Goal: Transaction & Acquisition: Purchase product/service

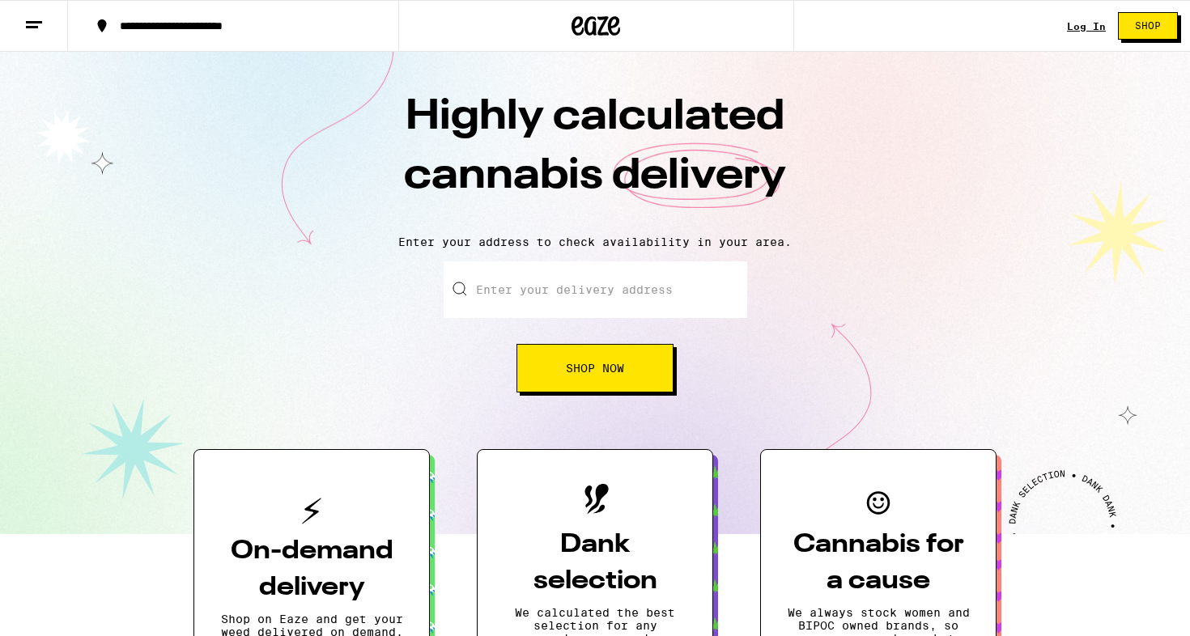
click at [587, 378] on button "Shop Now" at bounding box center [594, 368] width 157 height 49
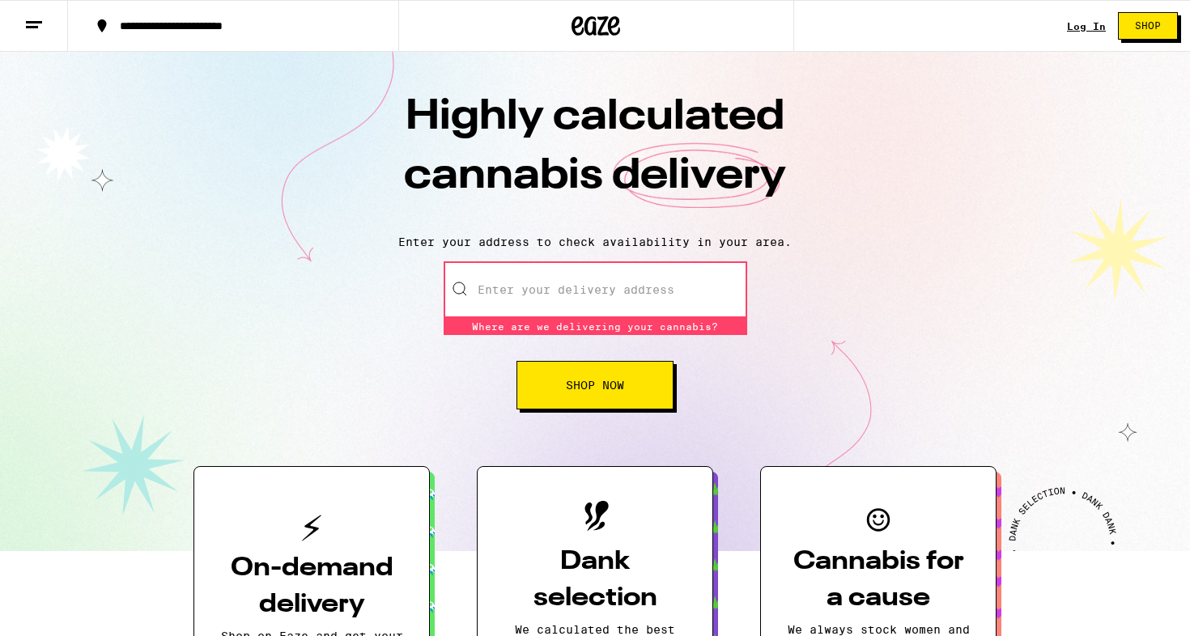
click at [571, 301] on input "Enter your delivery address" at bounding box center [596, 289] width 304 height 57
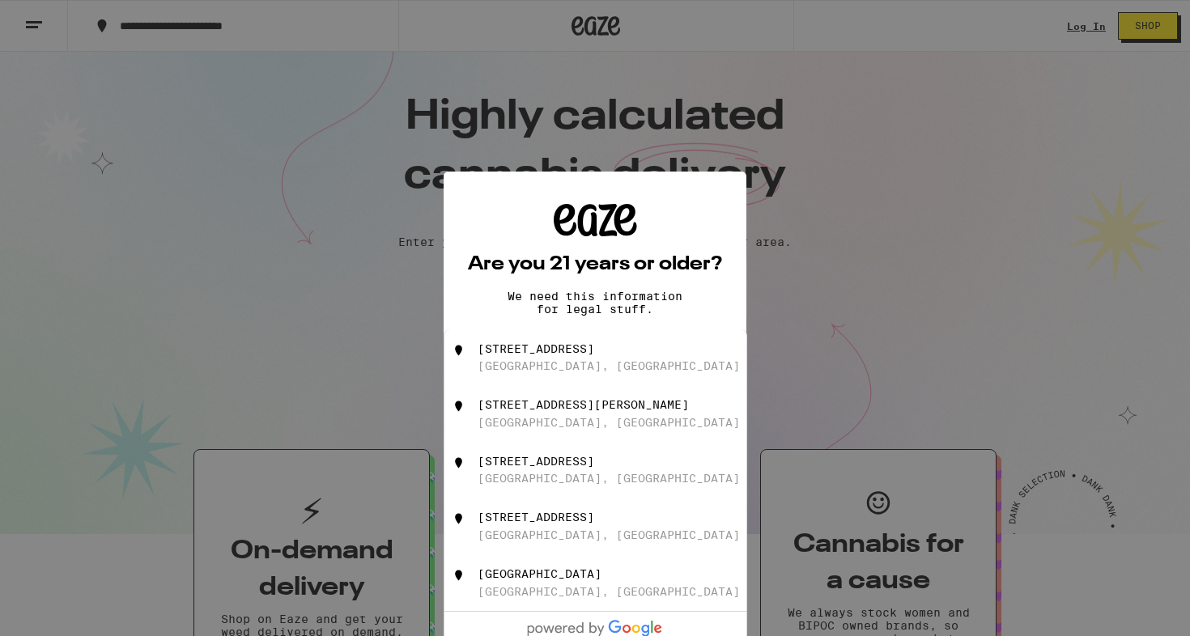
click at [537, 275] on div "Are you 21 years or older? We need this information for legal stuff. Yes No" at bounding box center [595, 318] width 254 height 229
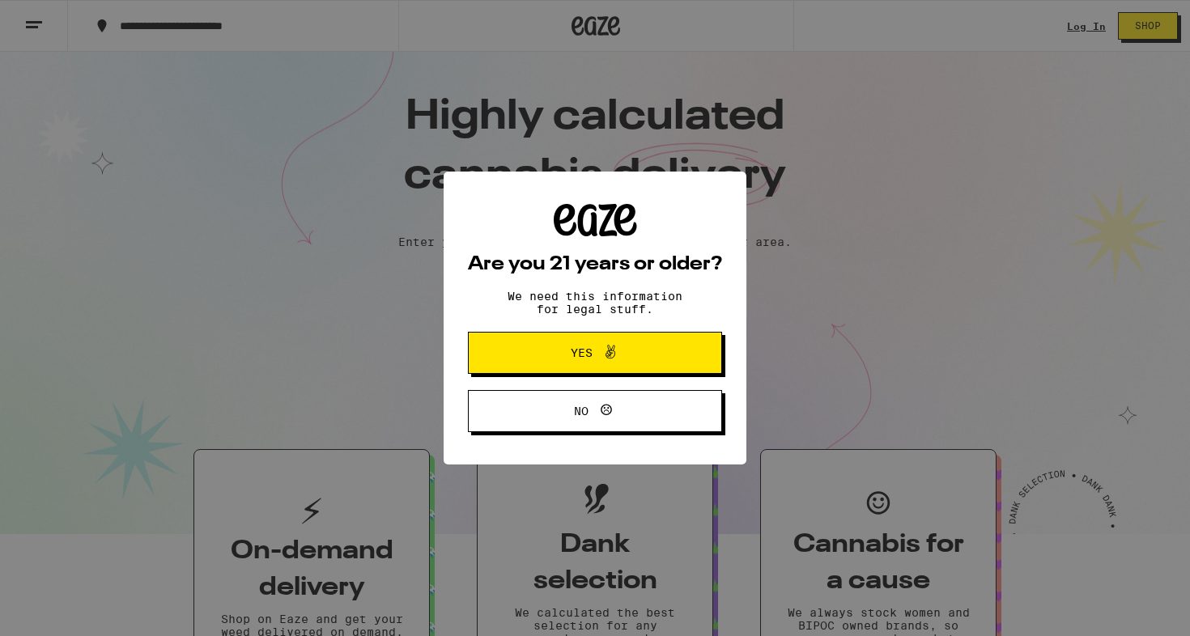
click at [567, 342] on button "Yes" at bounding box center [595, 353] width 254 height 42
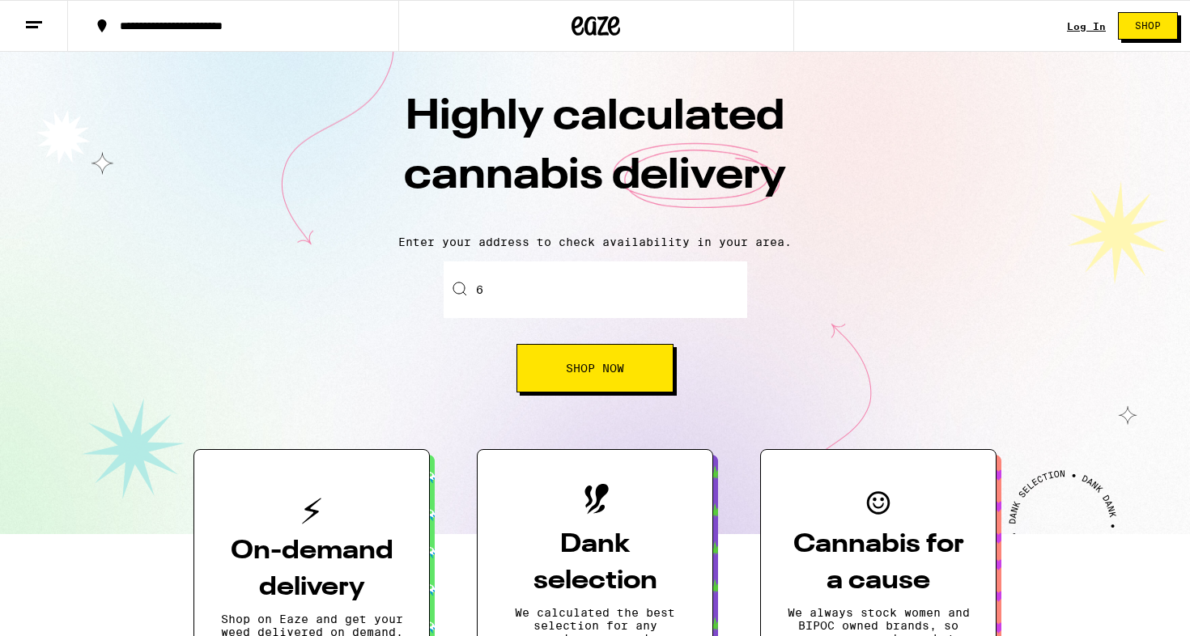
click at [552, 301] on input "6" at bounding box center [596, 289] width 304 height 57
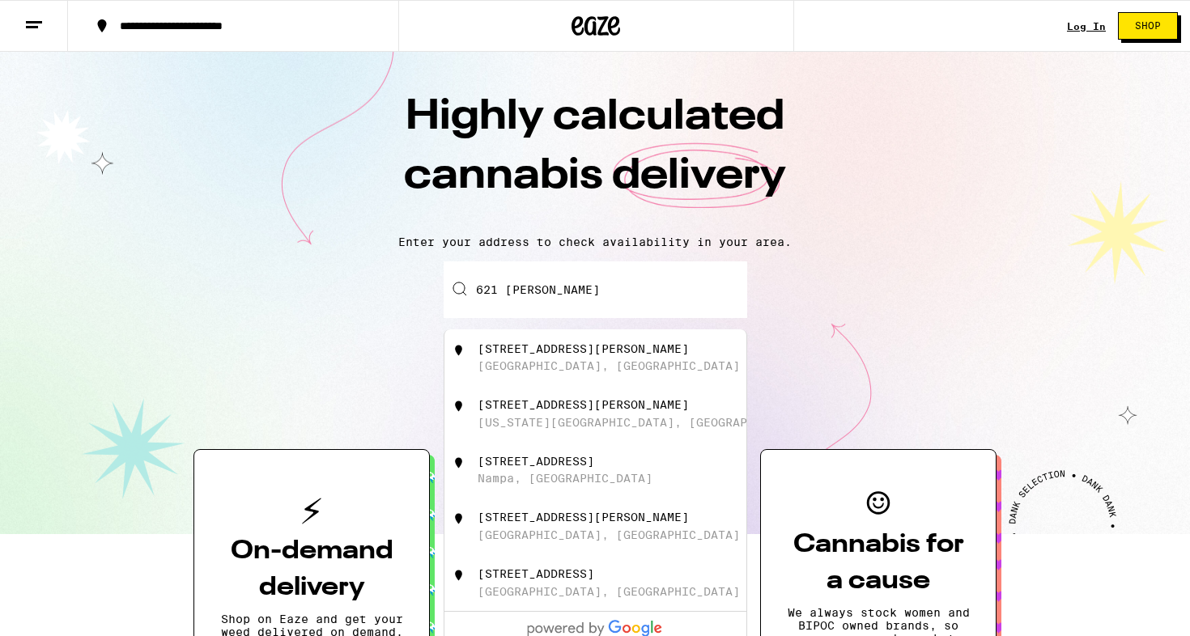
click at [569, 341] on div "[STREET_ADDRESS][PERSON_NAME]" at bounding box center [595, 357] width 302 height 57
type input "[STREET_ADDRESS][PERSON_NAME]"
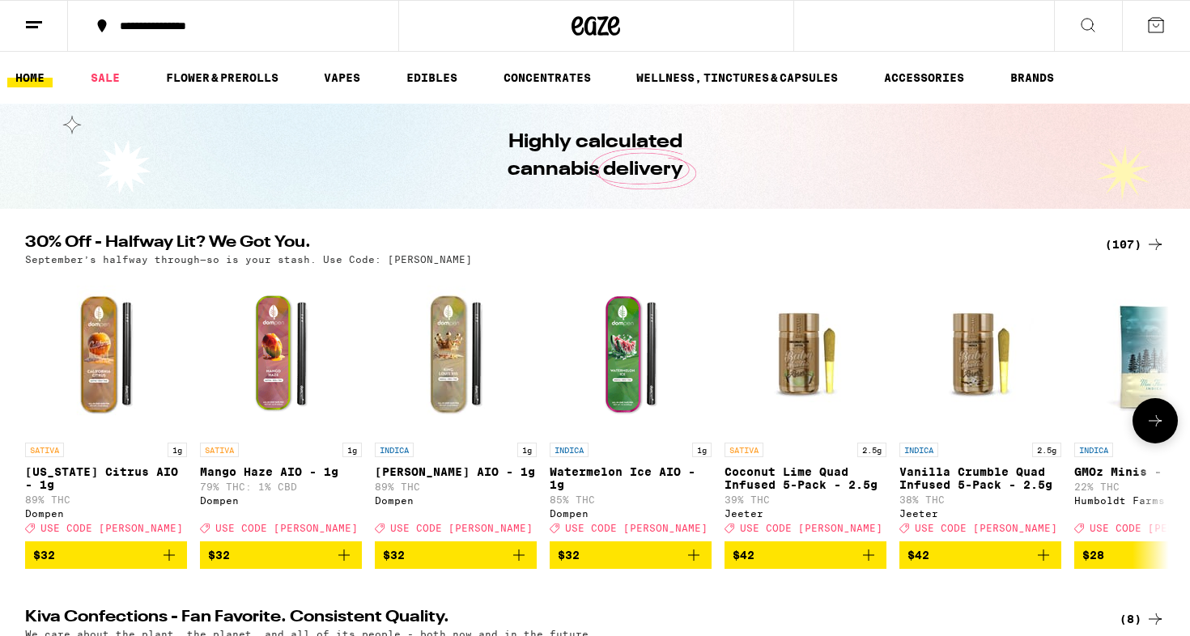
click at [586, 565] on span "$32" at bounding box center [631, 555] width 146 height 19
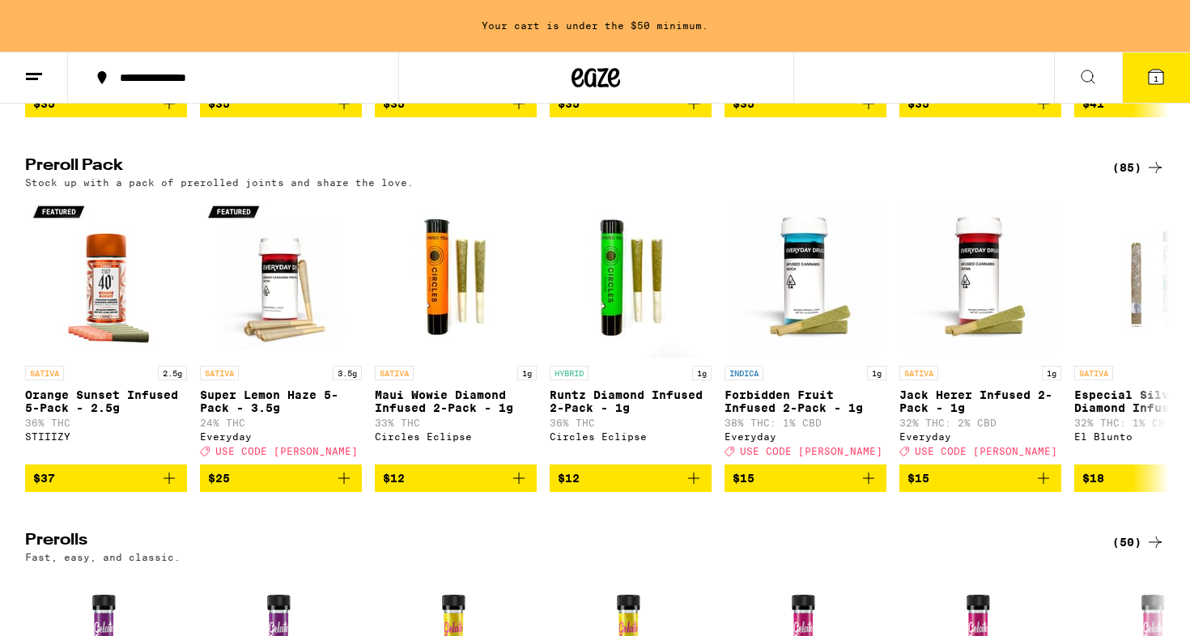
scroll to position [3044, 0]
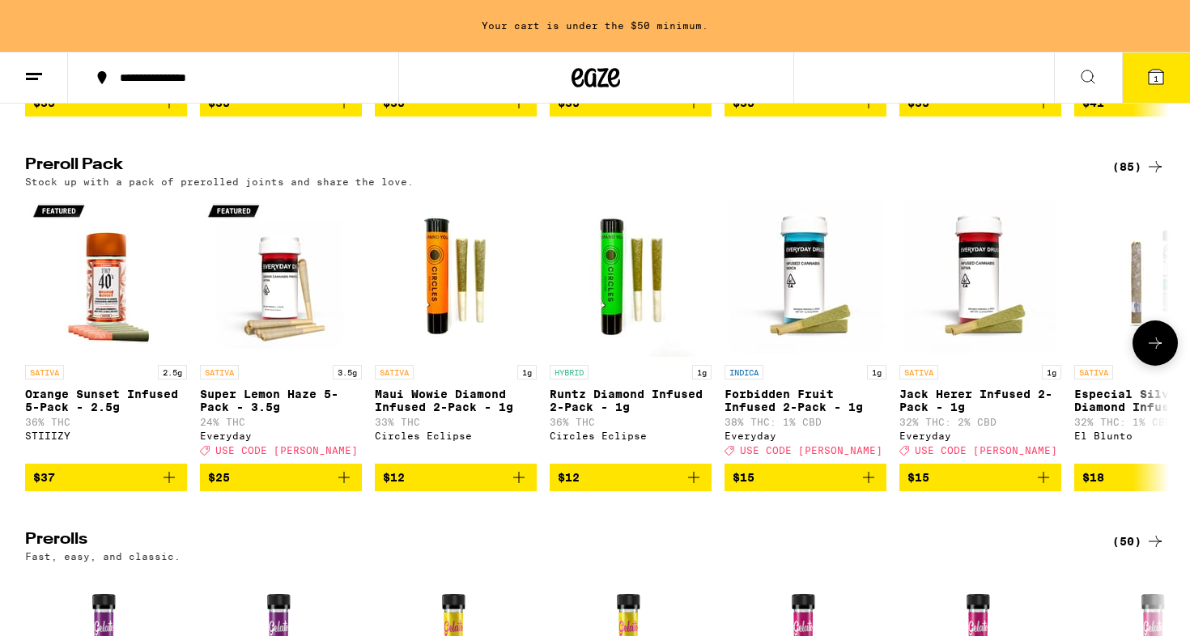
click at [784, 487] on span "$15" at bounding box center [806, 477] width 146 height 19
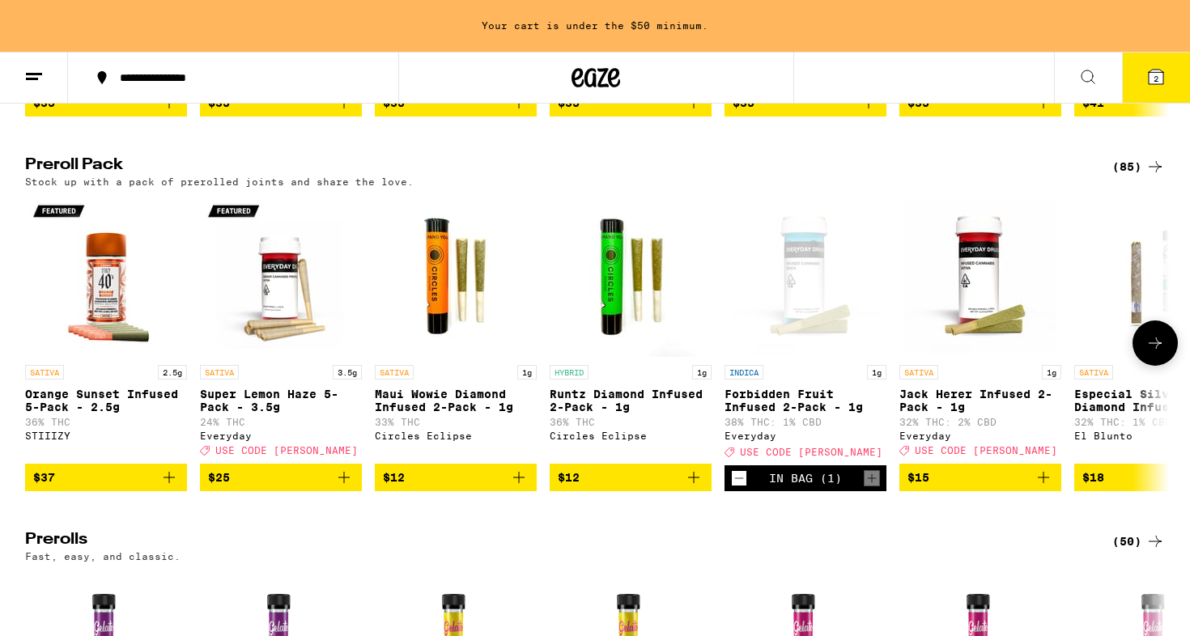
click at [1163, 353] on icon at bounding box center [1154, 343] width 19 height 19
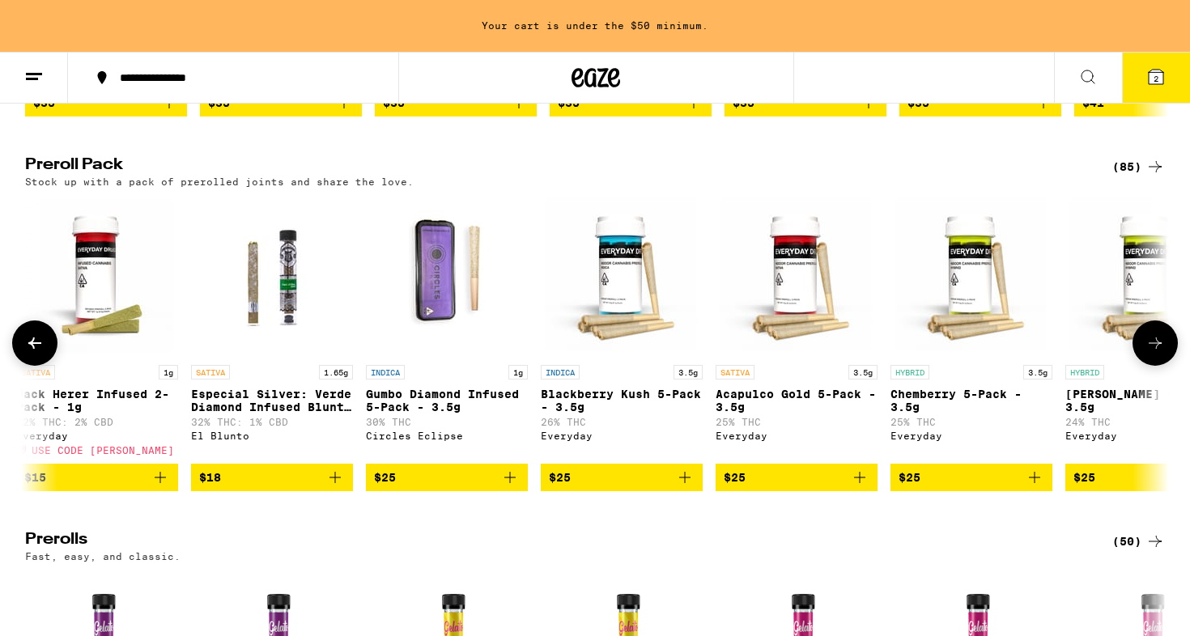
scroll to position [0, 963]
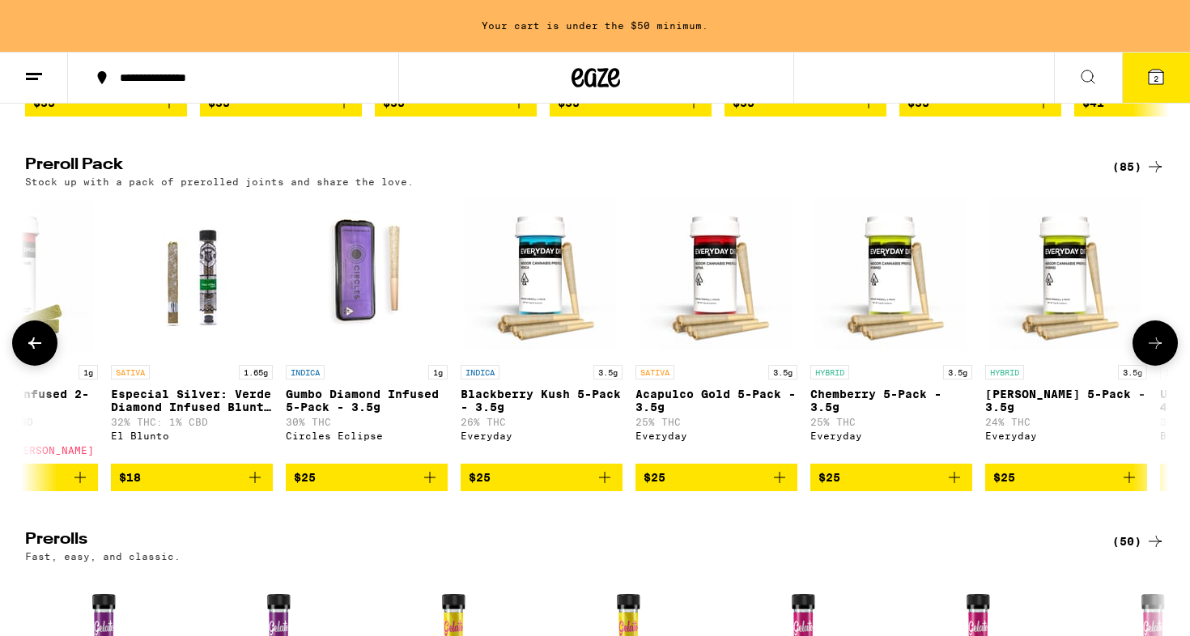
click at [839, 484] on span "$25" at bounding box center [829, 477] width 22 height 13
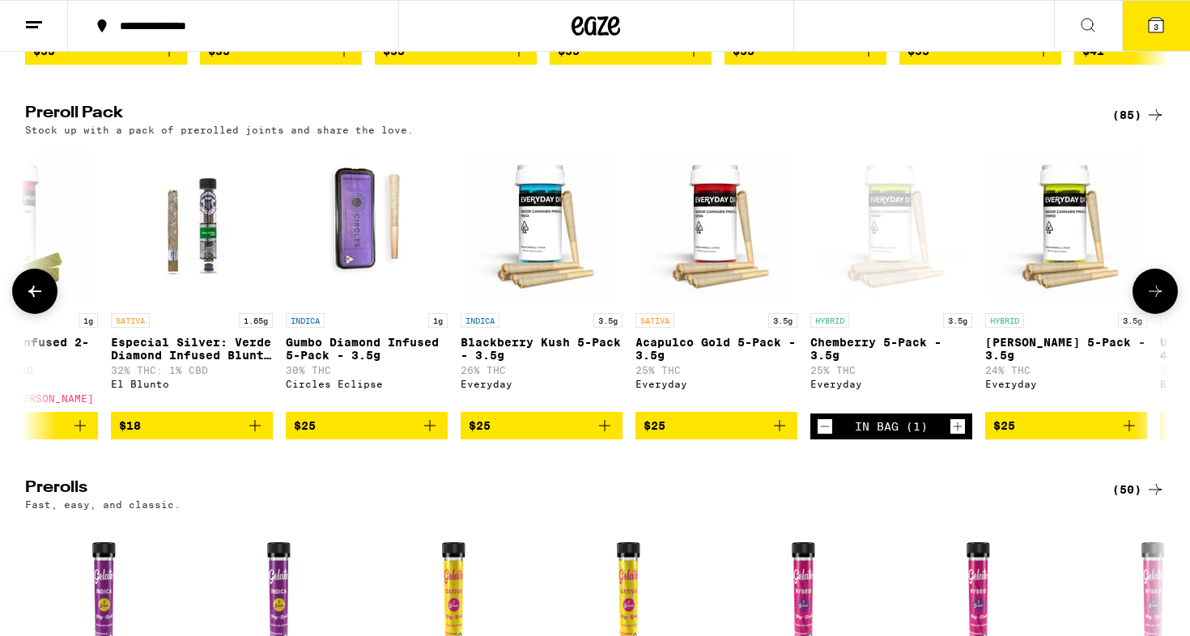
click at [1156, 301] on icon at bounding box center [1154, 291] width 19 height 19
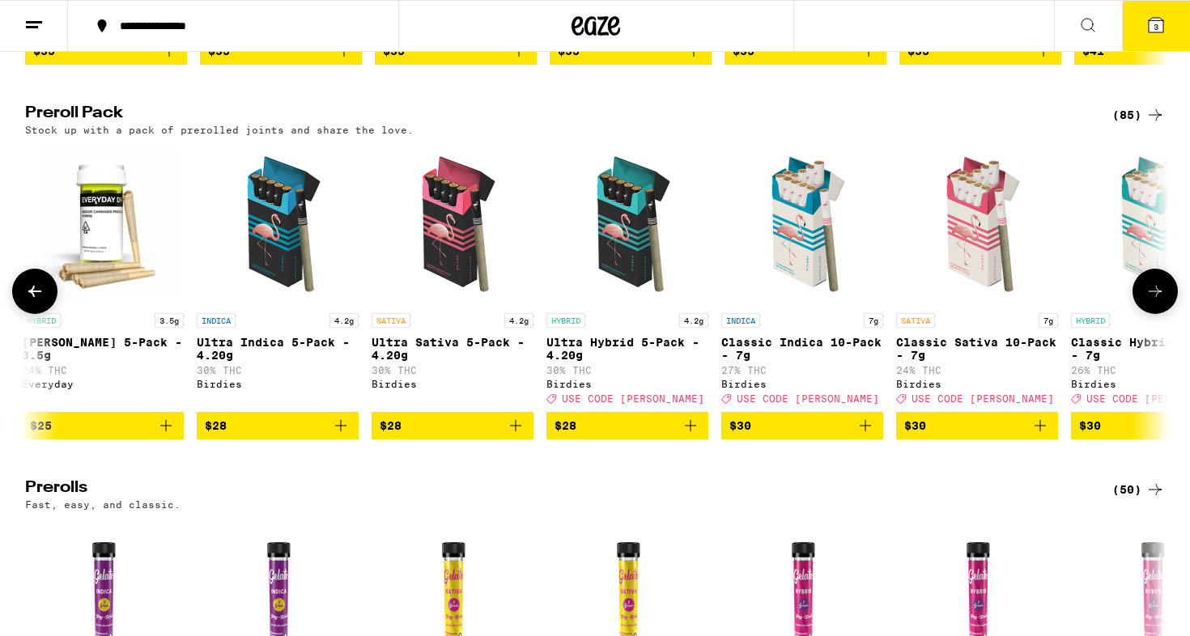
click at [1120, 435] on span "$30" at bounding box center [1152, 425] width 146 height 19
click at [406, 435] on span "$28" at bounding box center [453, 425] width 146 height 19
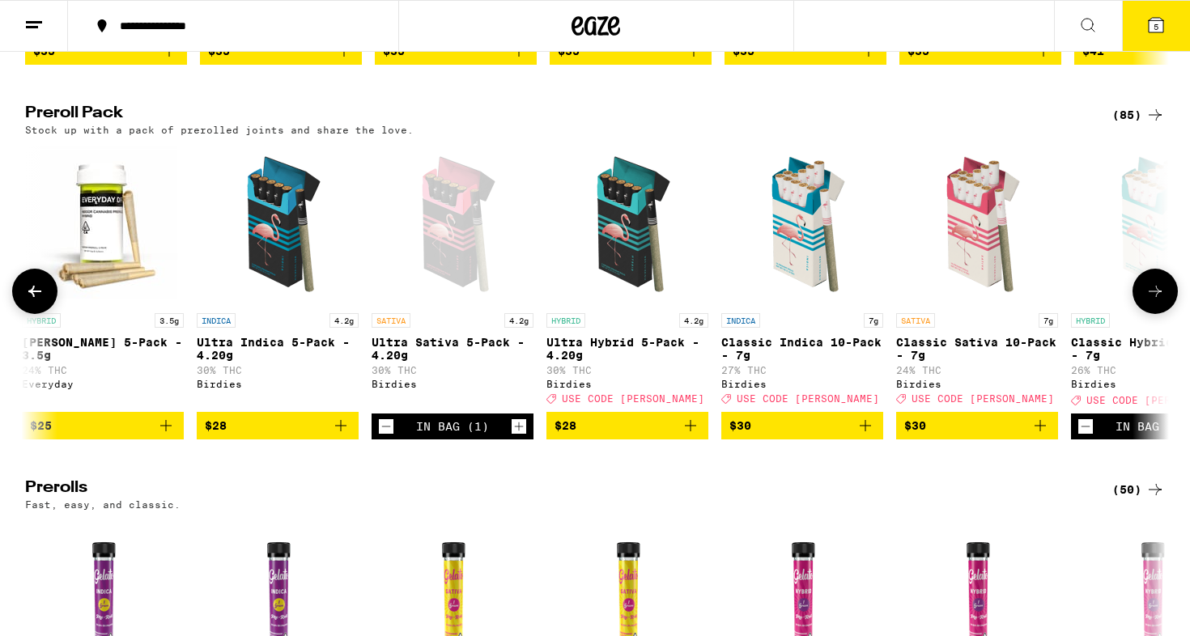
click at [1149, 314] on button at bounding box center [1154, 291] width 45 height 45
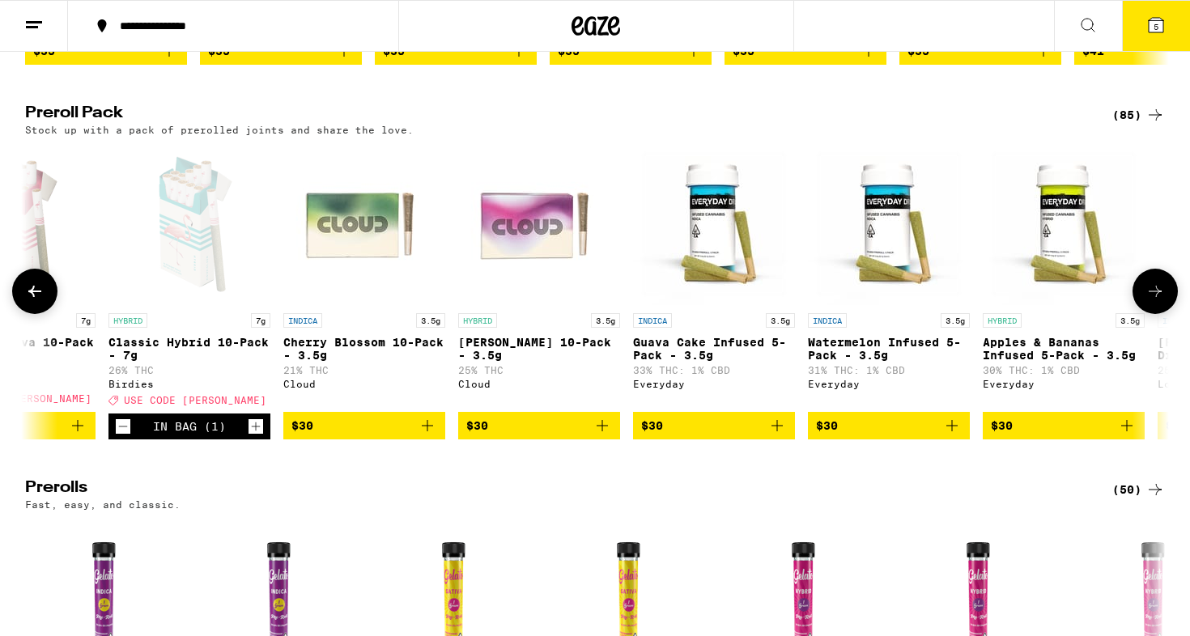
scroll to position [0, 2890]
click at [886, 435] on span "$30" at bounding box center [888, 425] width 146 height 19
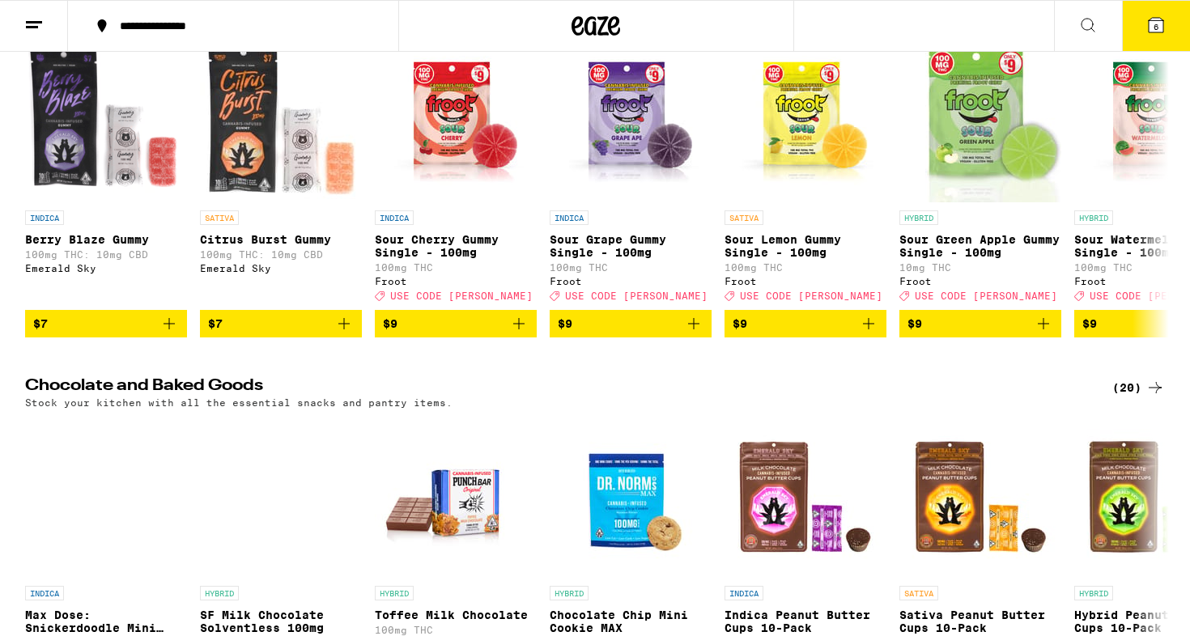
scroll to position [3915, 0]
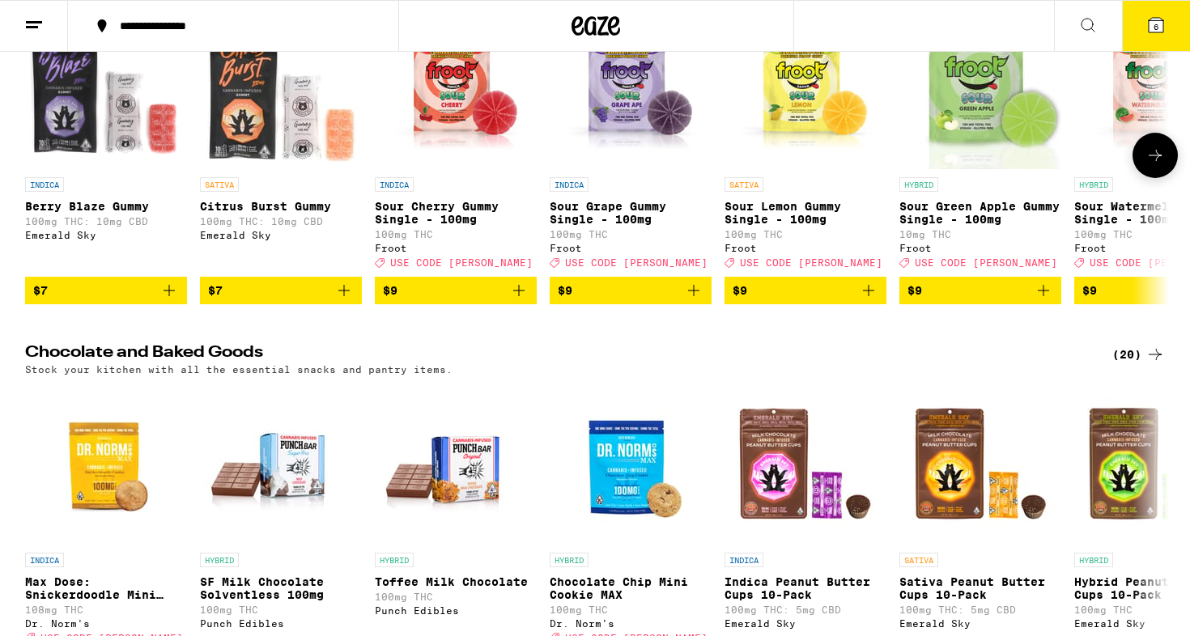
click at [1166, 178] on button at bounding box center [1154, 155] width 45 height 45
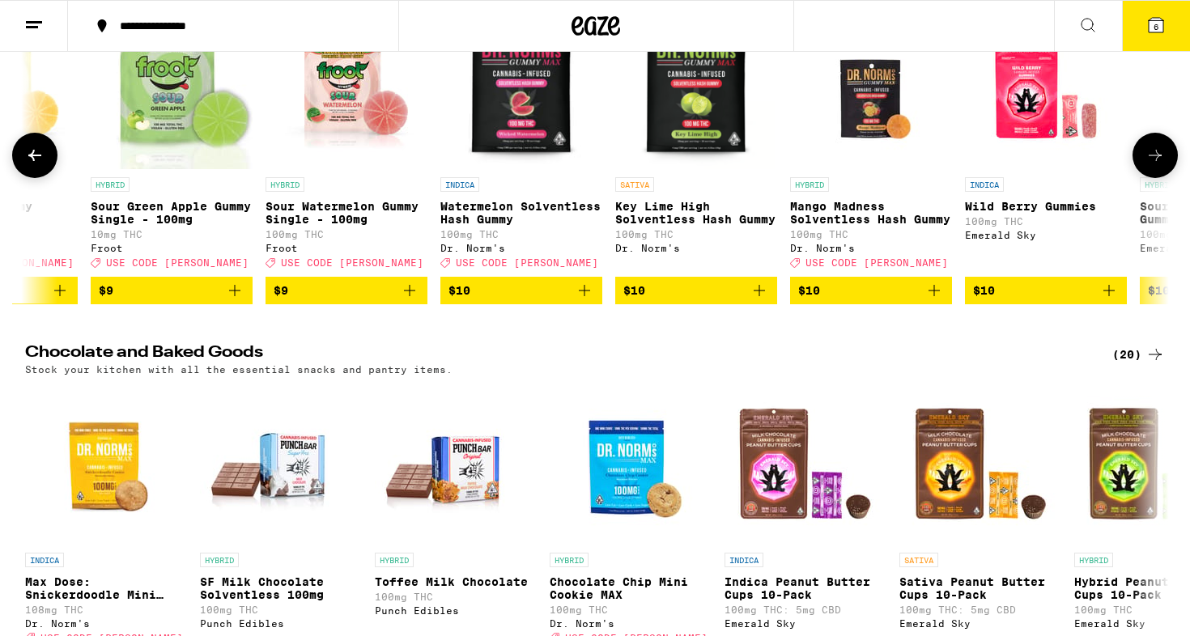
scroll to position [0, 963]
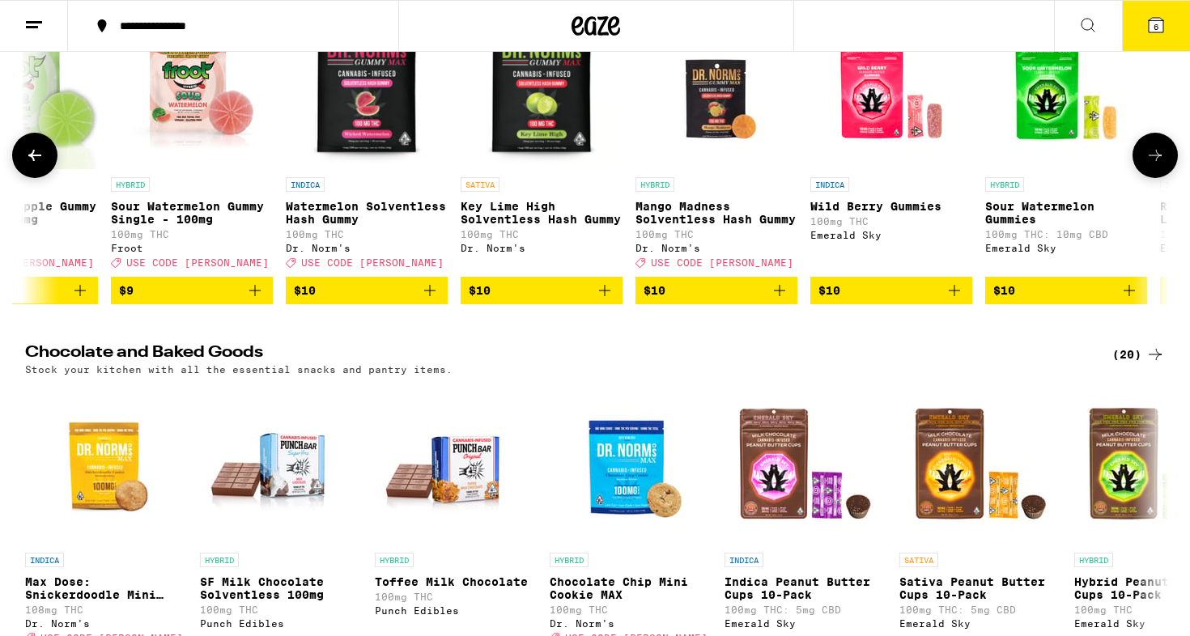
click at [346, 300] on span "$10" at bounding box center [367, 290] width 146 height 19
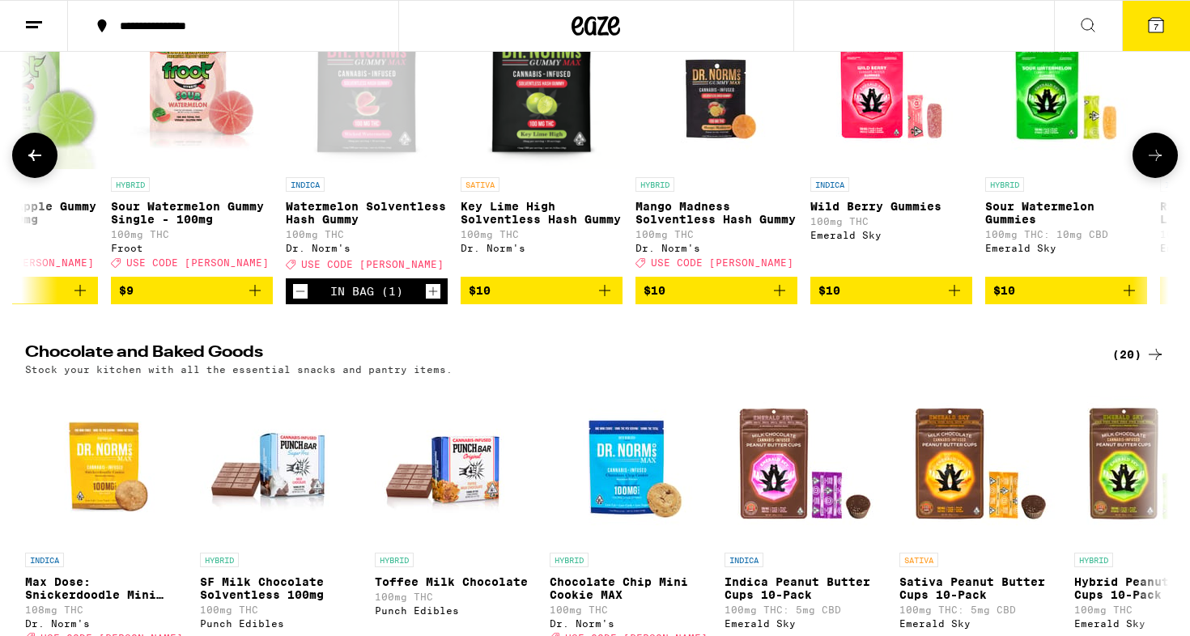
click at [1156, 165] on icon at bounding box center [1154, 155] width 19 height 19
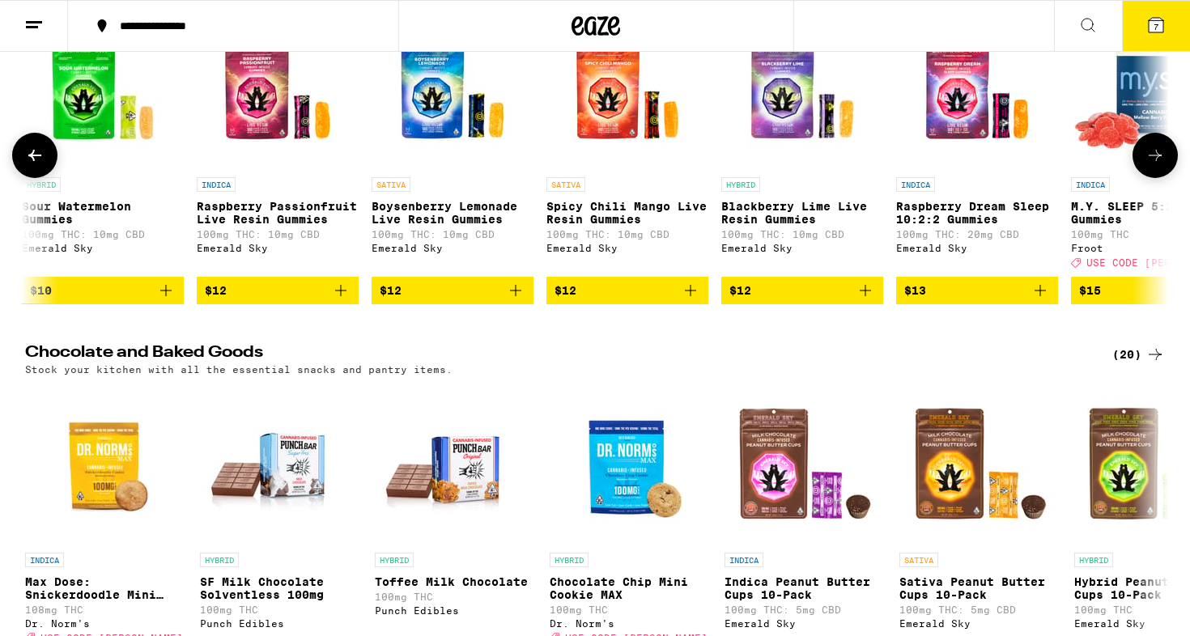
click at [1159, 165] on icon at bounding box center [1154, 155] width 19 height 19
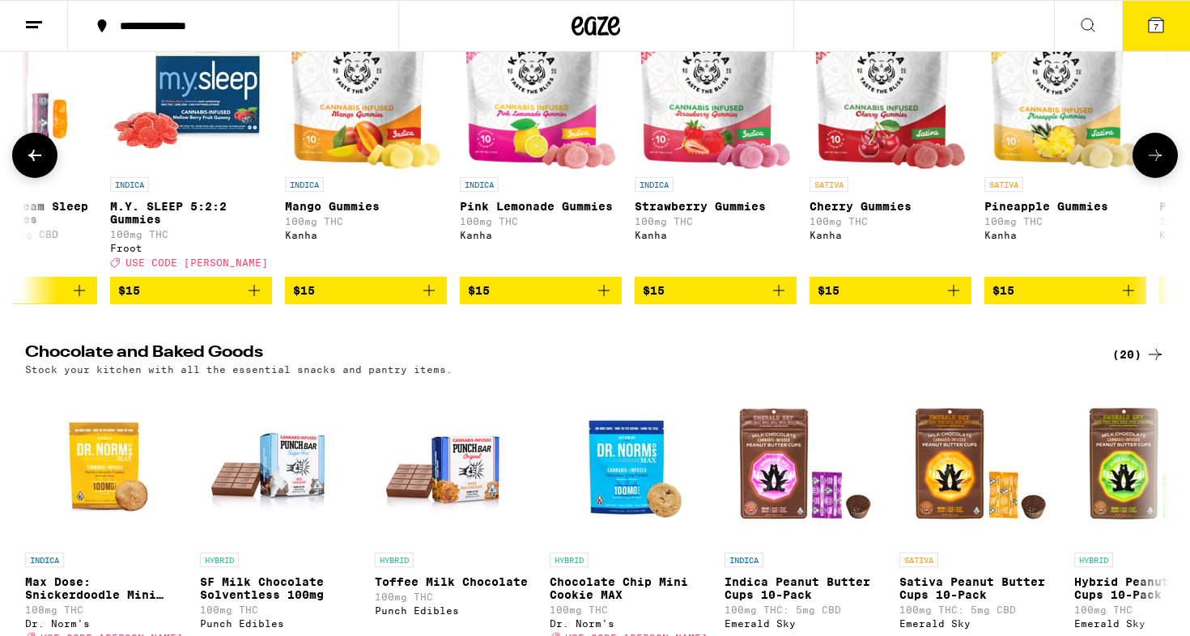
scroll to position [0, 2890]
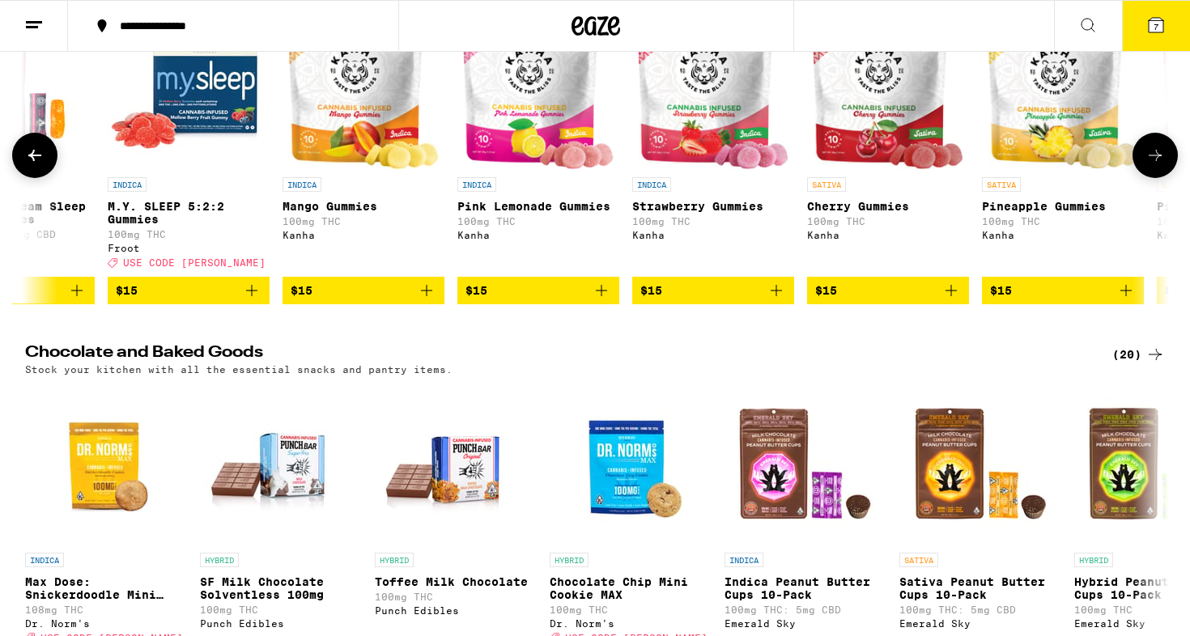
click at [544, 300] on span "$15" at bounding box center [538, 290] width 146 height 19
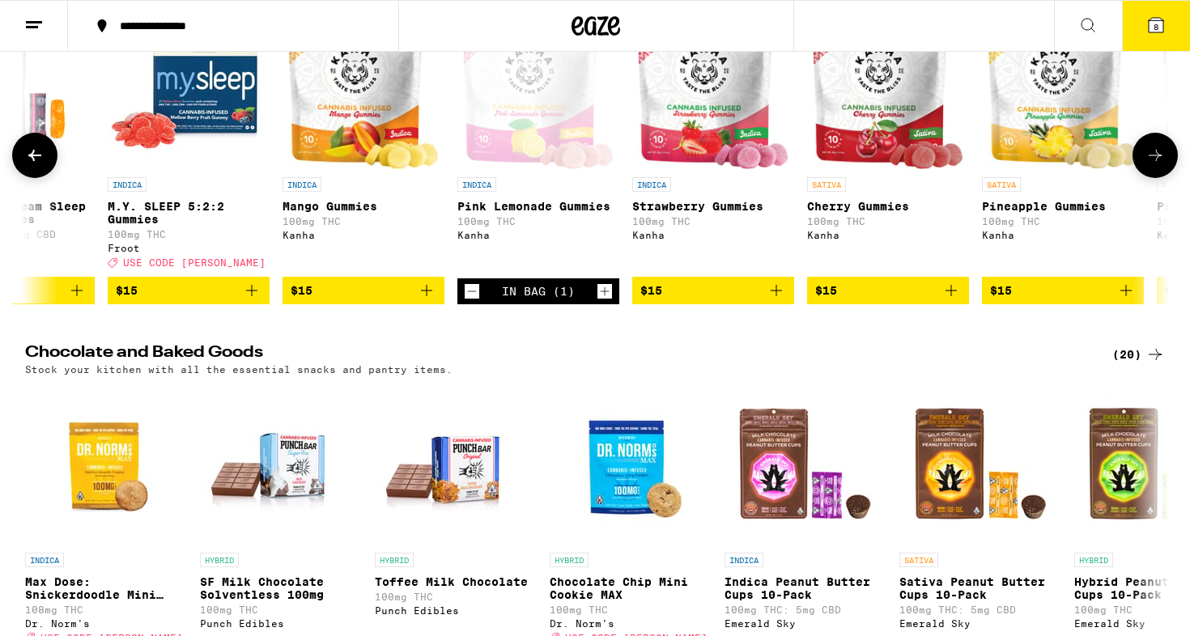
click at [1160, 165] on icon at bounding box center [1154, 155] width 19 height 19
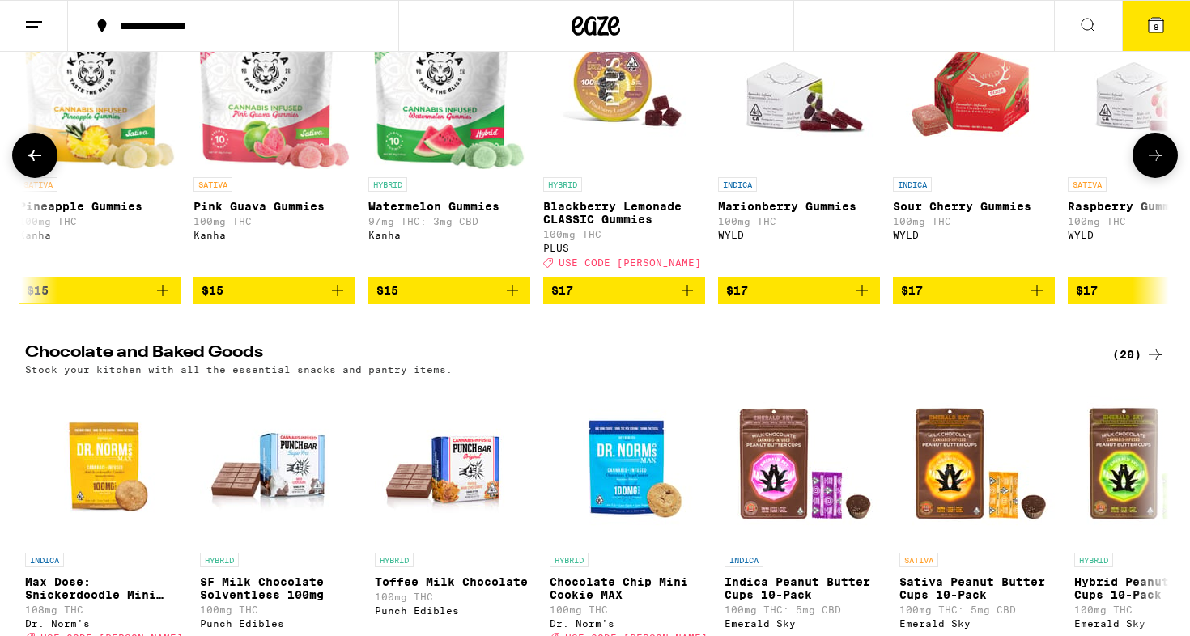
click at [424, 300] on span "$15" at bounding box center [449, 290] width 146 height 19
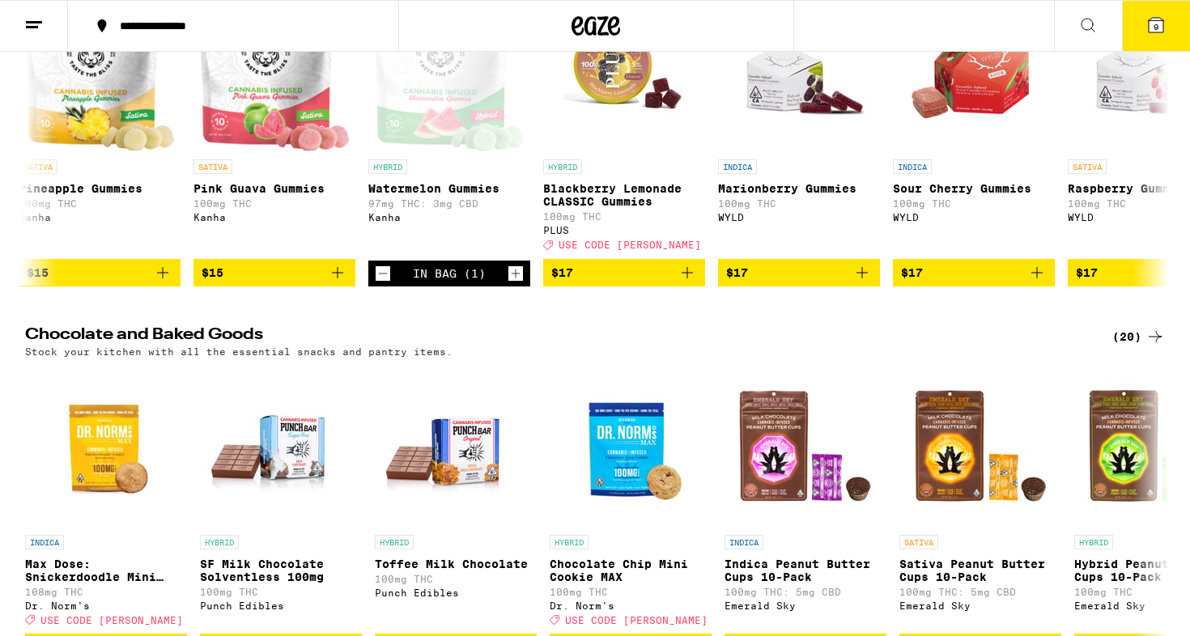
scroll to position [3933, 0]
click at [1157, 147] on icon at bounding box center [1154, 137] width 19 height 19
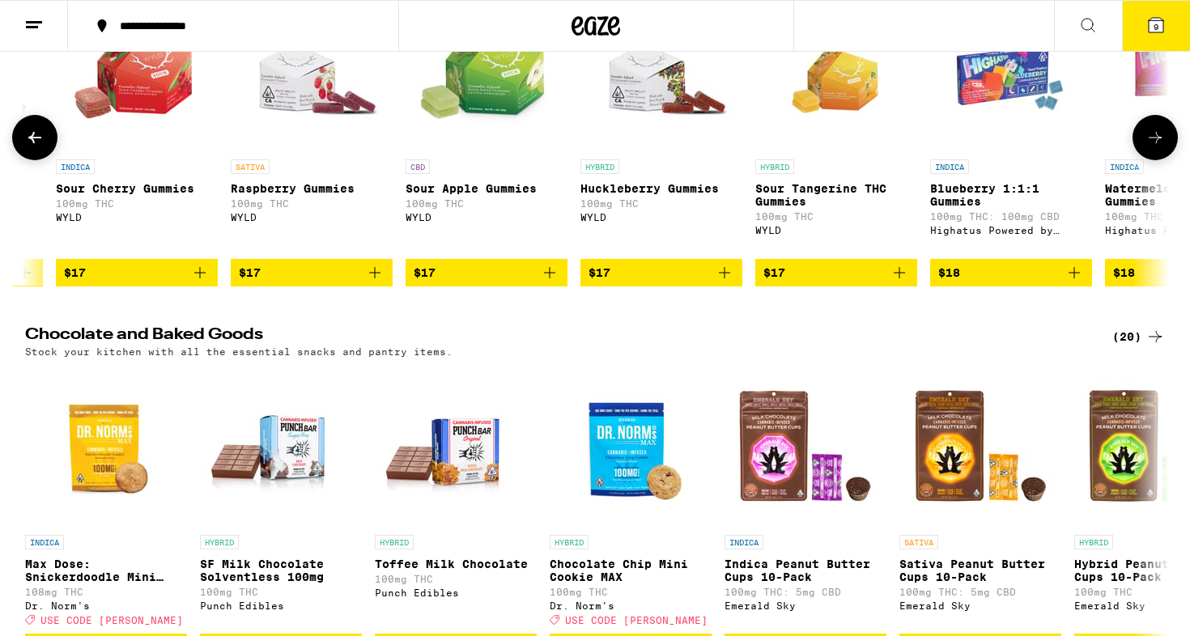
scroll to position [0, 4816]
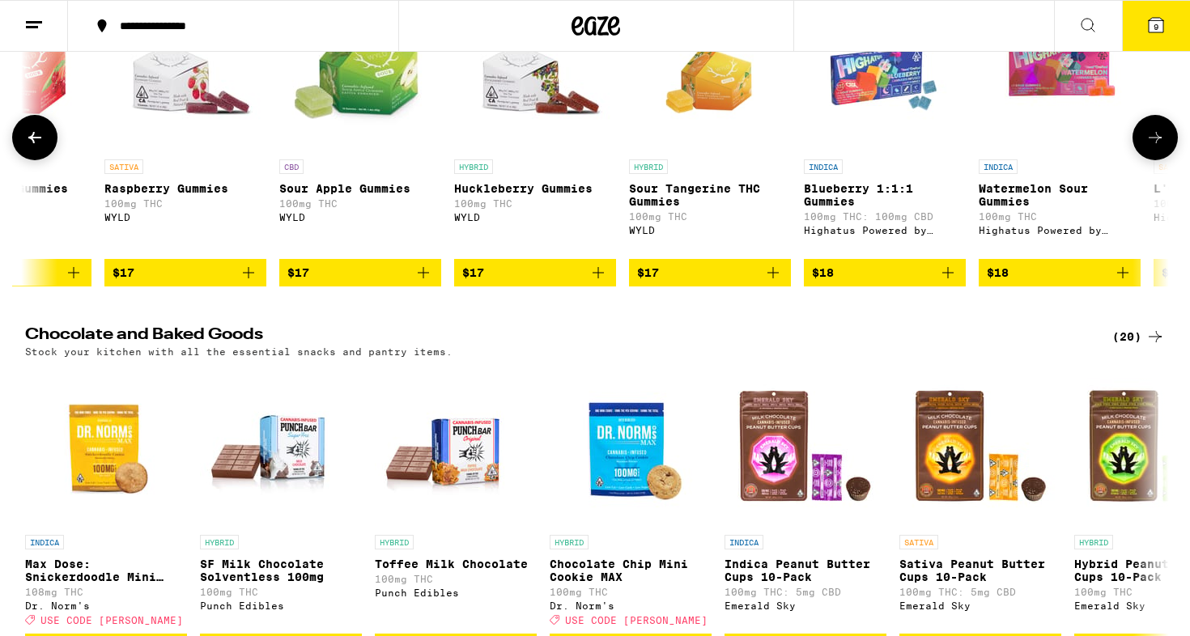
click at [1141, 160] on button at bounding box center [1154, 137] width 45 height 45
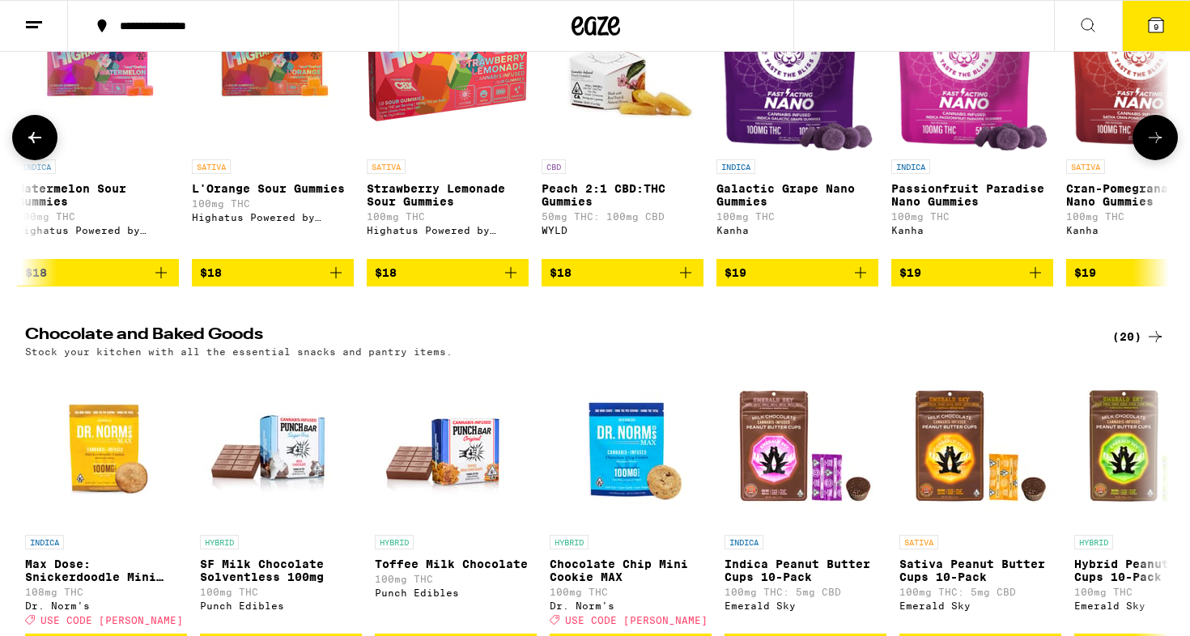
scroll to position [0, 5780]
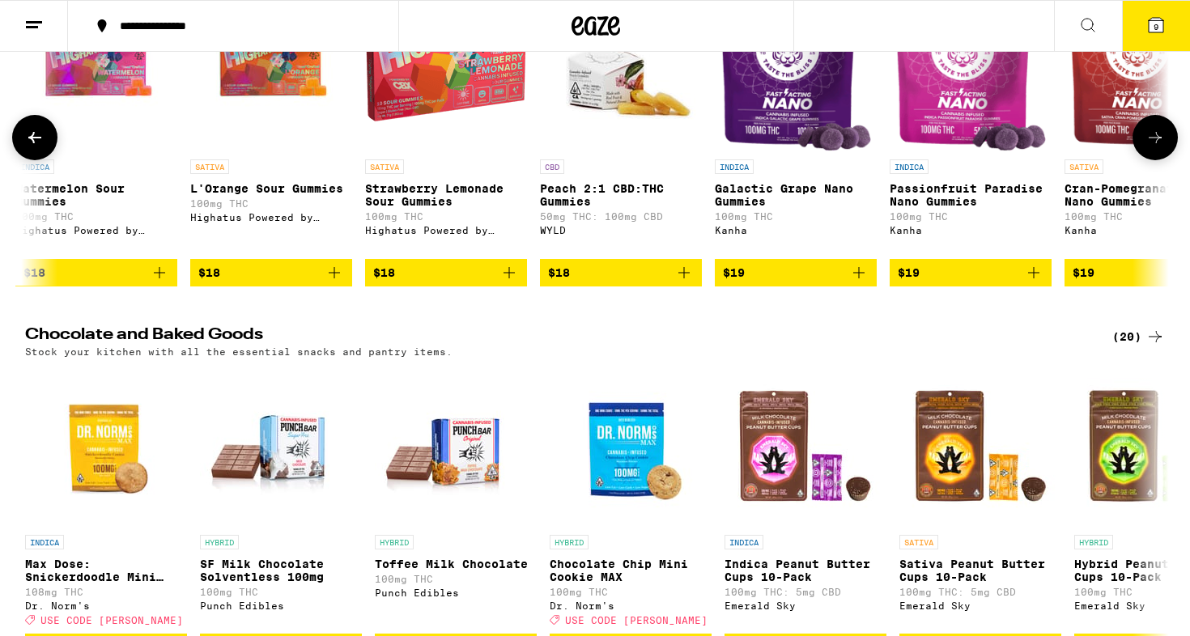
click at [1163, 147] on icon at bounding box center [1154, 137] width 19 height 19
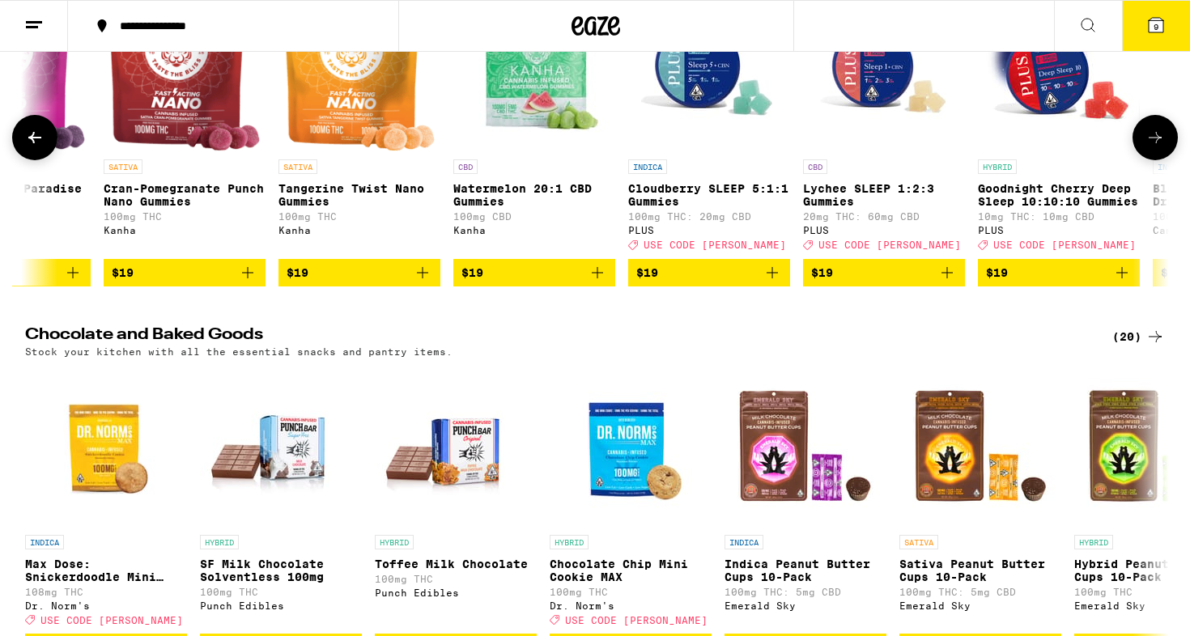
scroll to position [0, 6743]
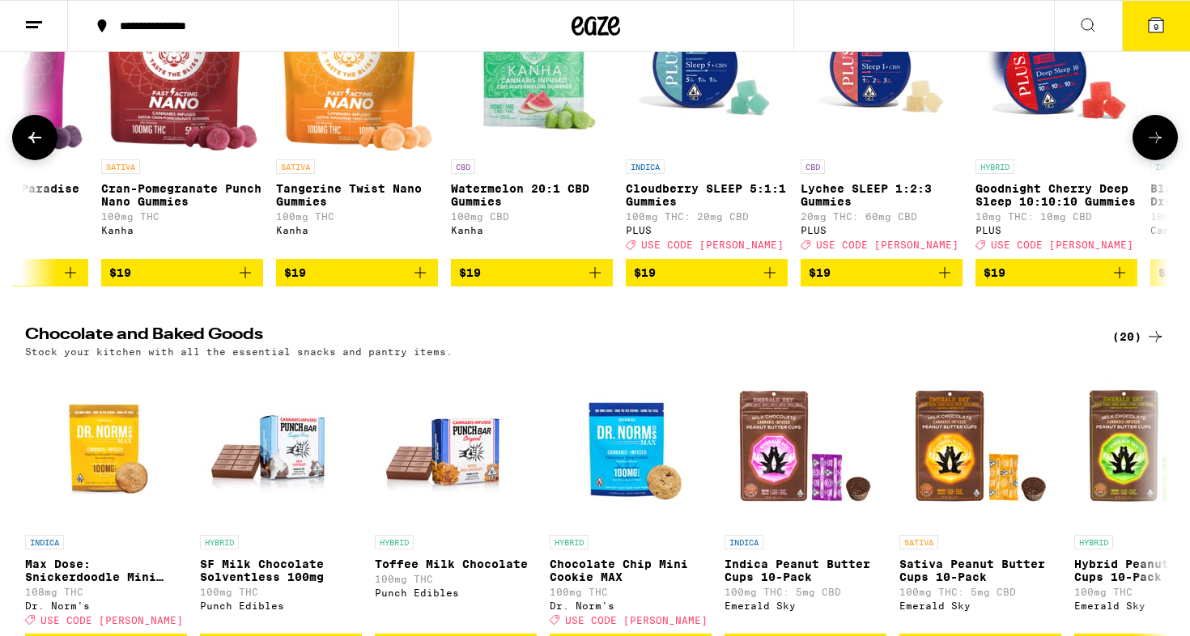
click at [505, 283] on span "$19" at bounding box center [532, 272] width 146 height 19
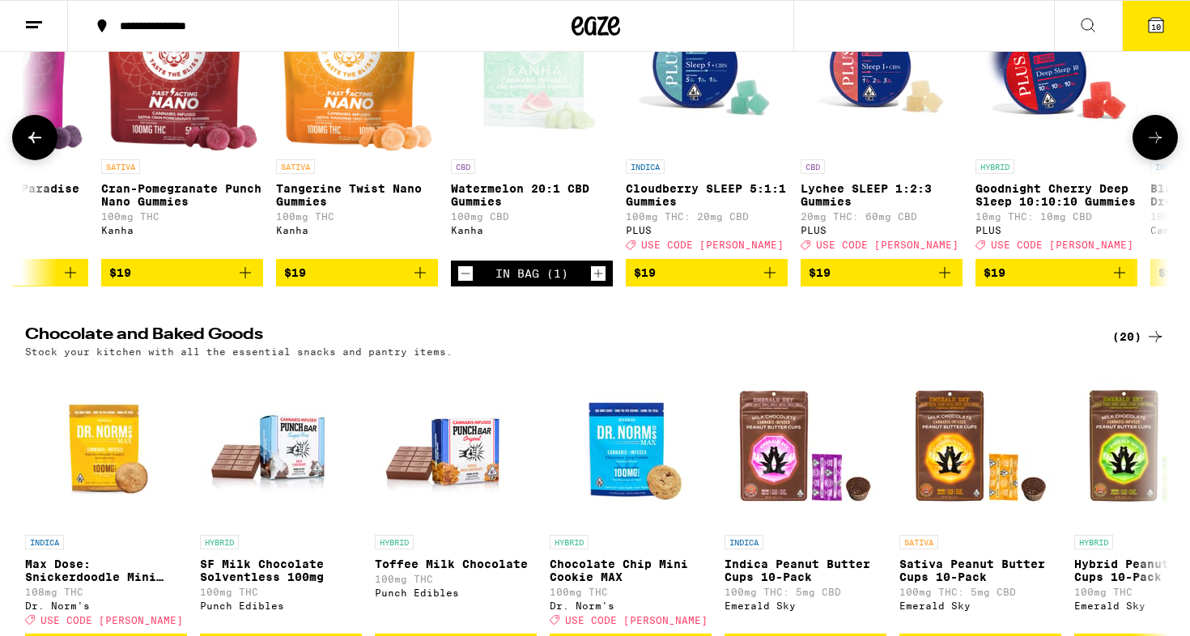
click at [1147, 147] on icon at bounding box center [1154, 137] width 19 height 19
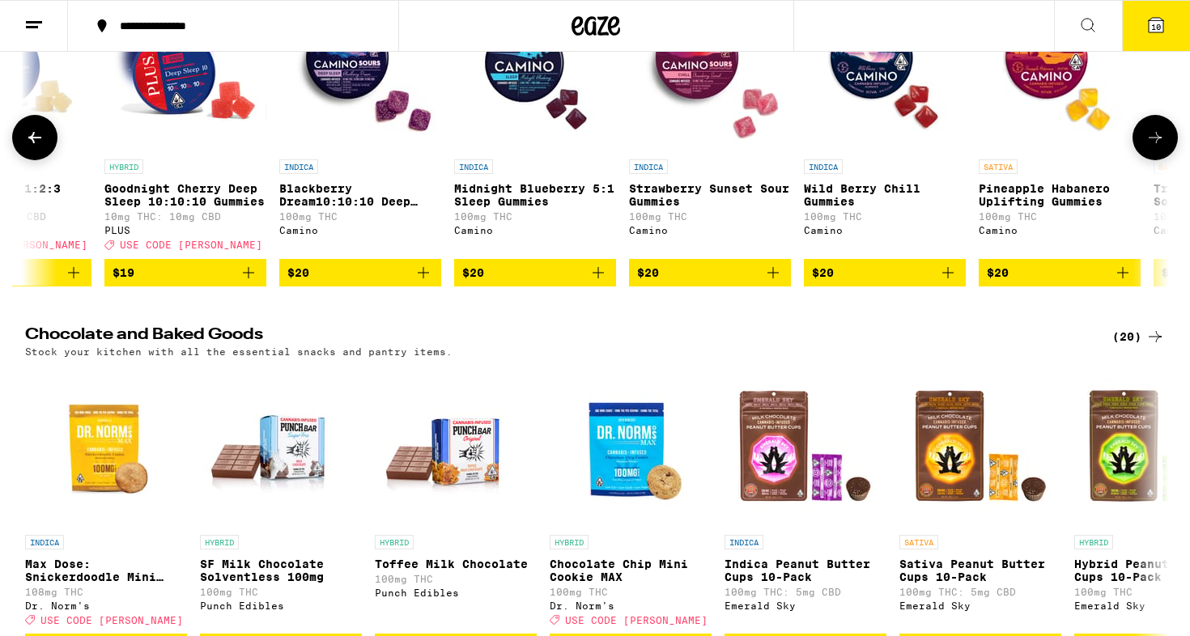
scroll to position [0, 7706]
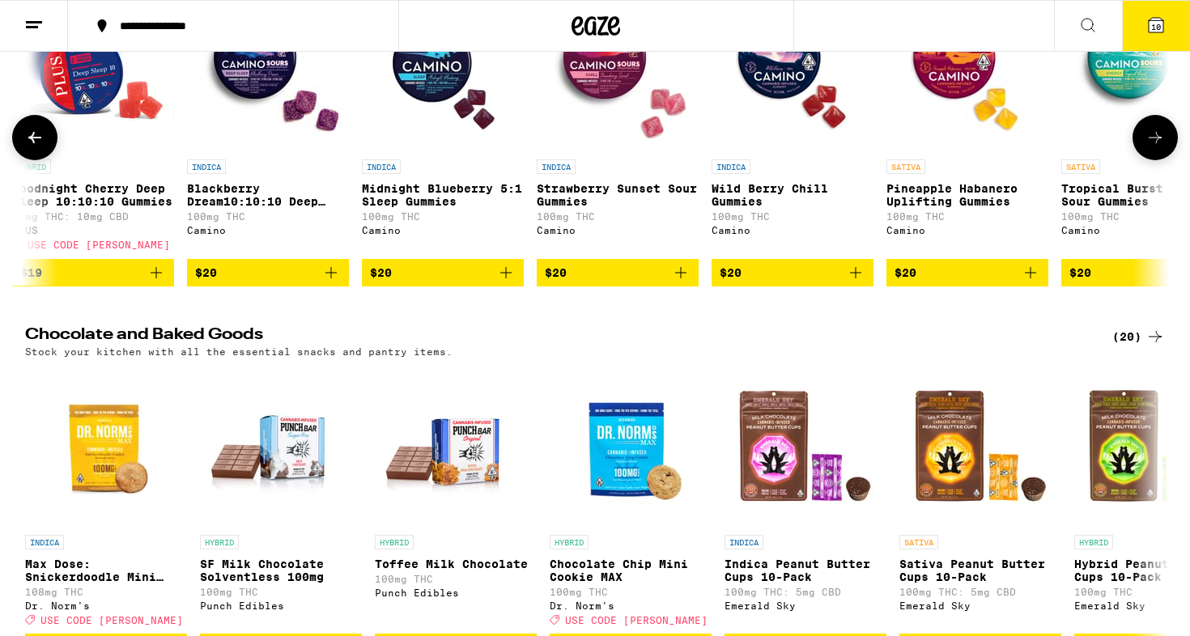
click at [18, 160] on button at bounding box center [34, 137] width 45 height 45
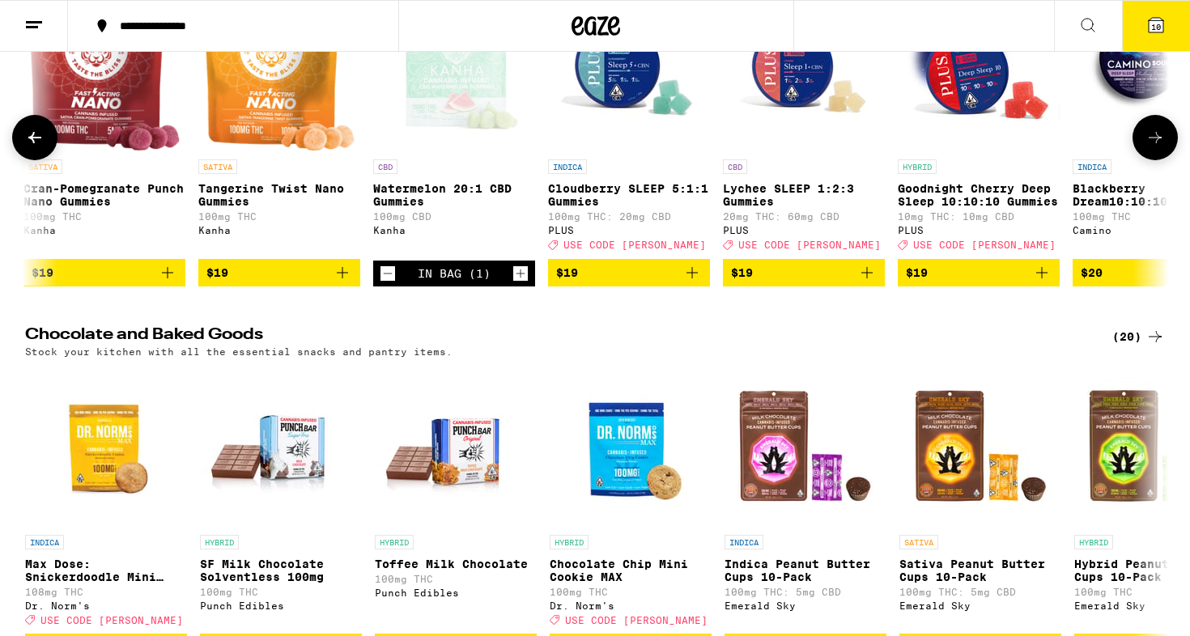
scroll to position [0, 6743]
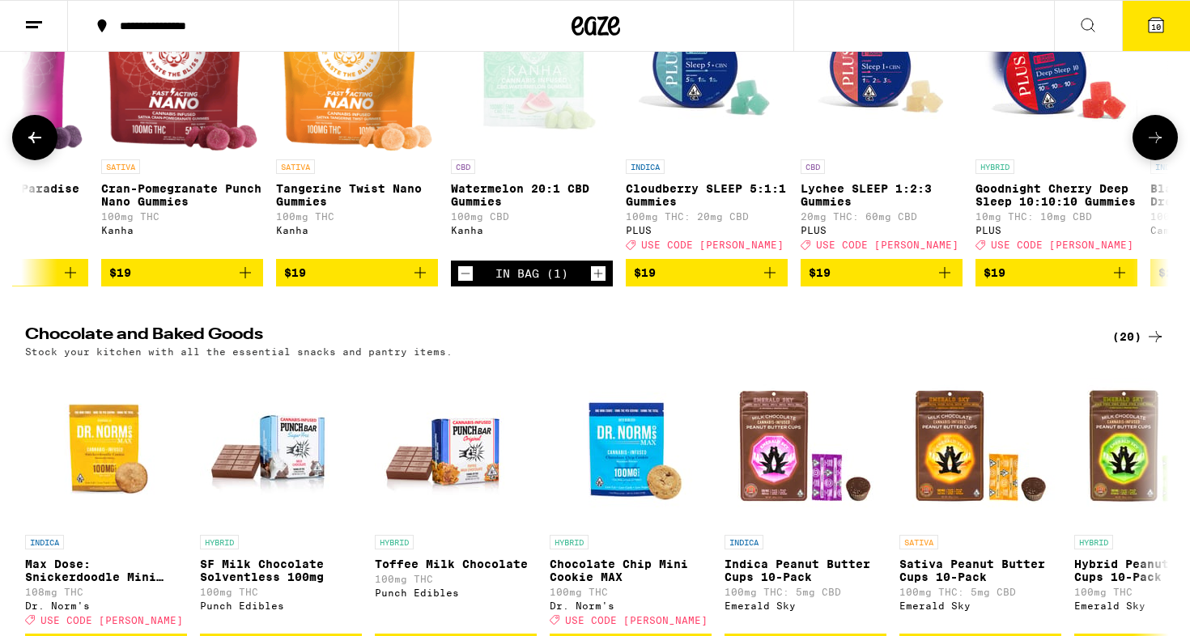
click at [1025, 283] on span "$19" at bounding box center [1057, 272] width 146 height 19
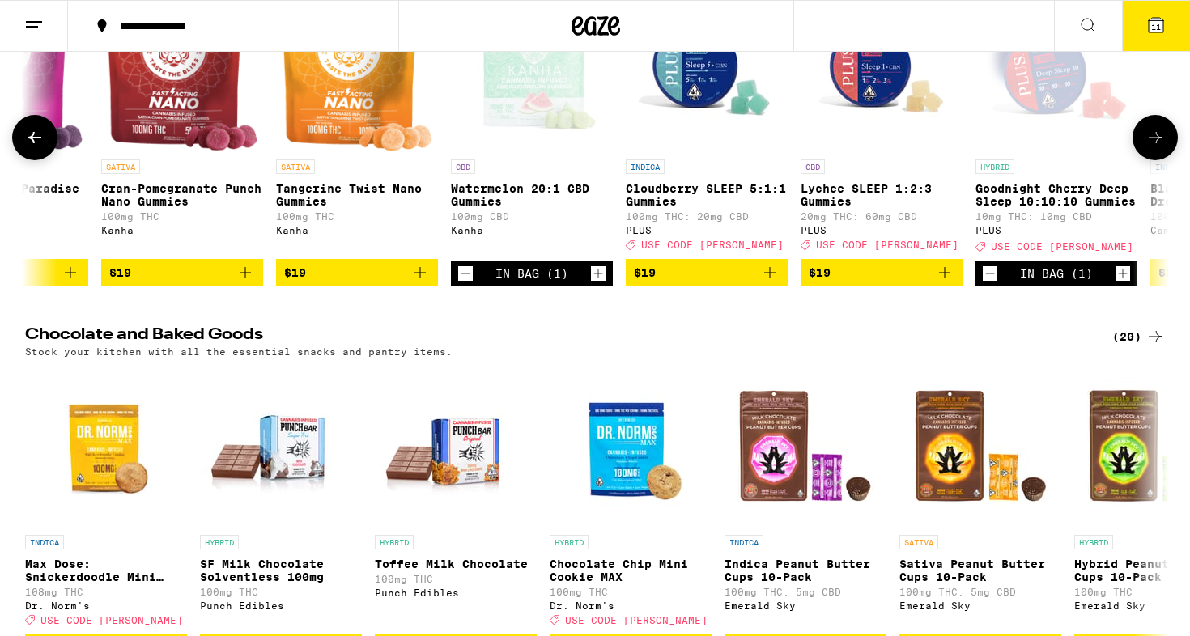
click at [1152, 147] on icon at bounding box center [1154, 137] width 19 height 19
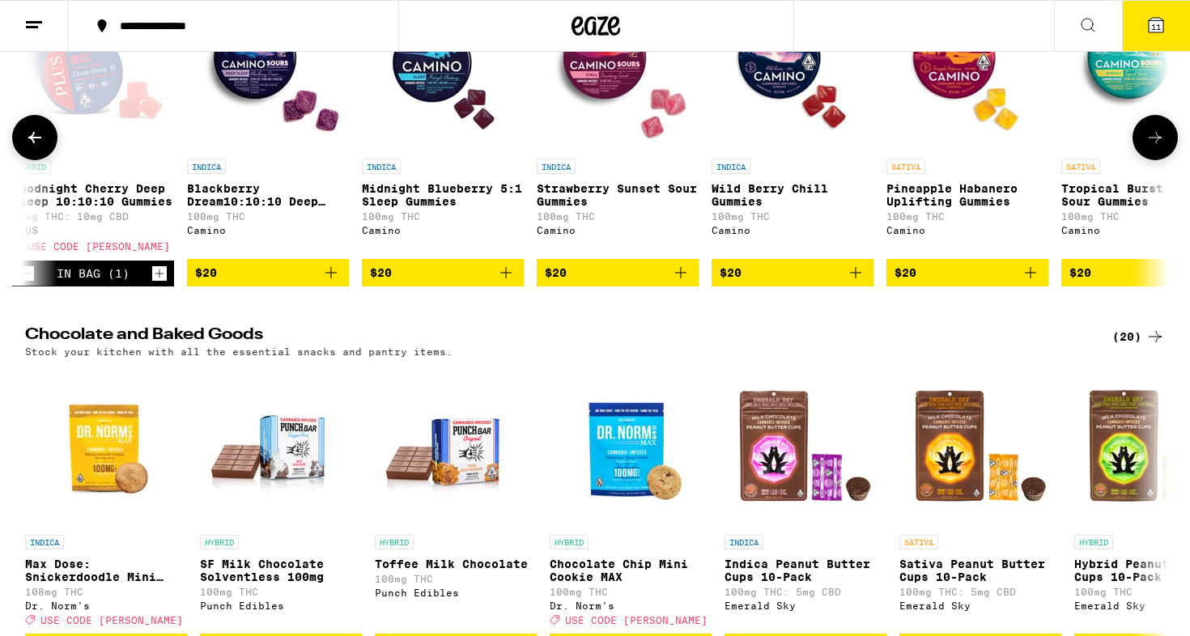
click at [1152, 147] on icon at bounding box center [1154, 137] width 19 height 19
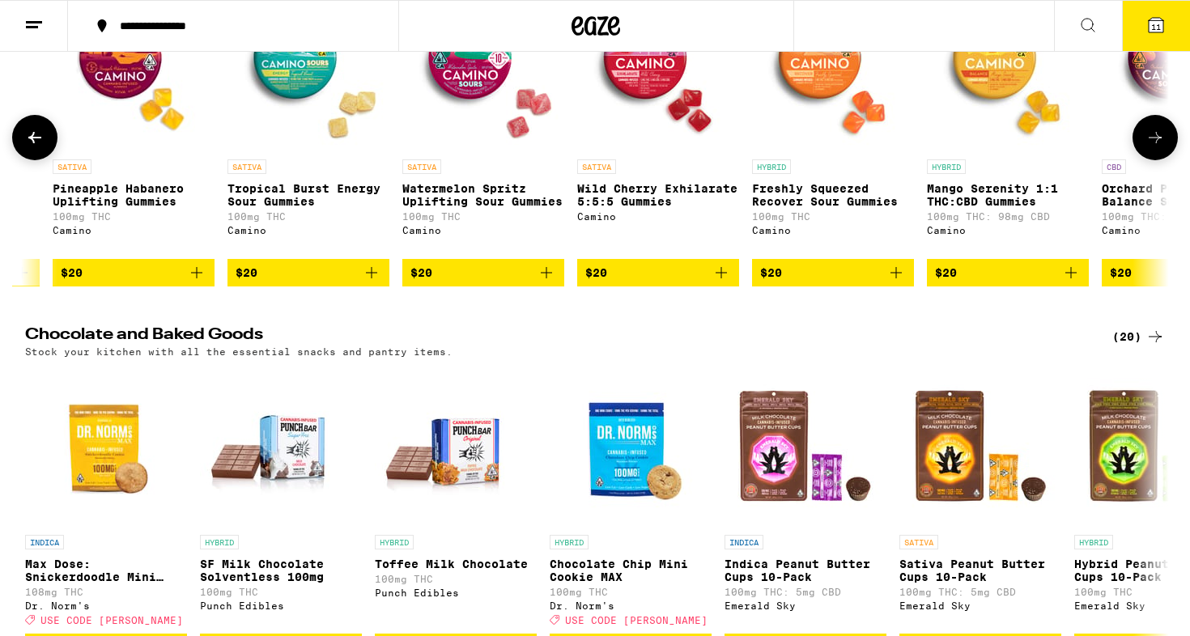
scroll to position [0, 8669]
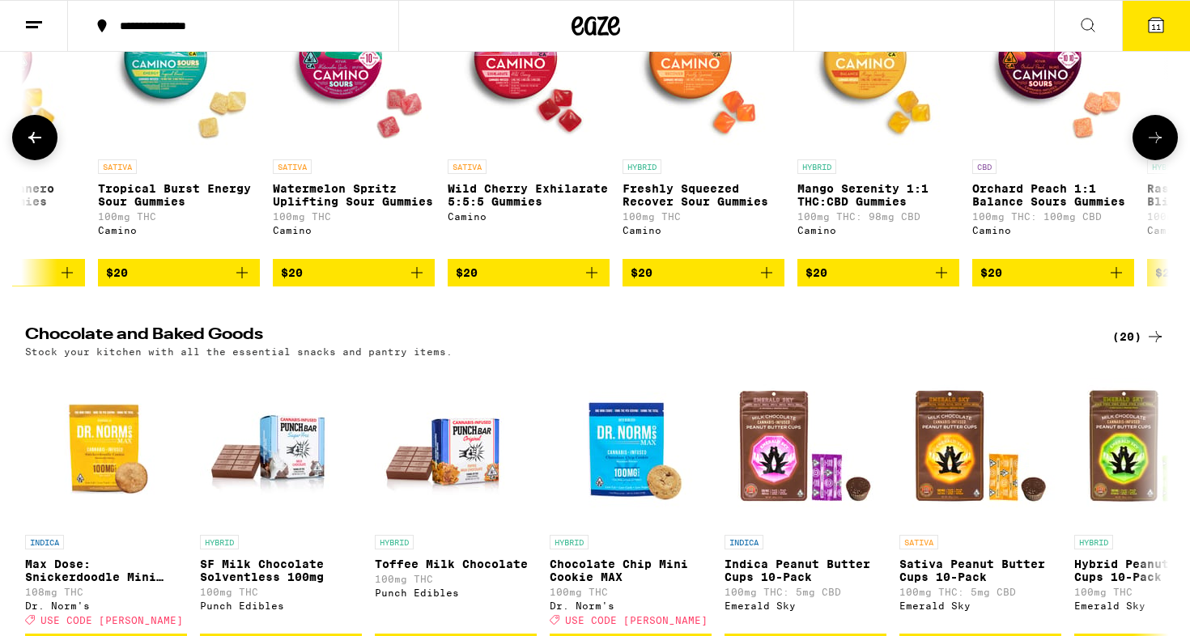
click at [1158, 160] on button at bounding box center [1154, 137] width 45 height 45
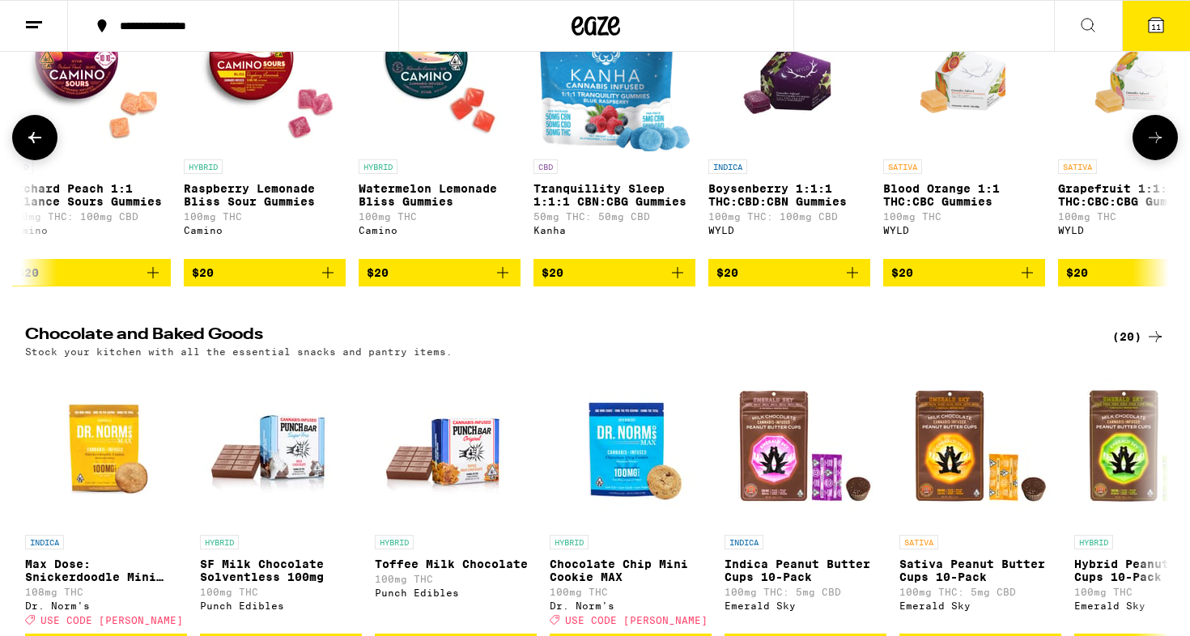
click at [1158, 160] on button at bounding box center [1154, 137] width 45 height 45
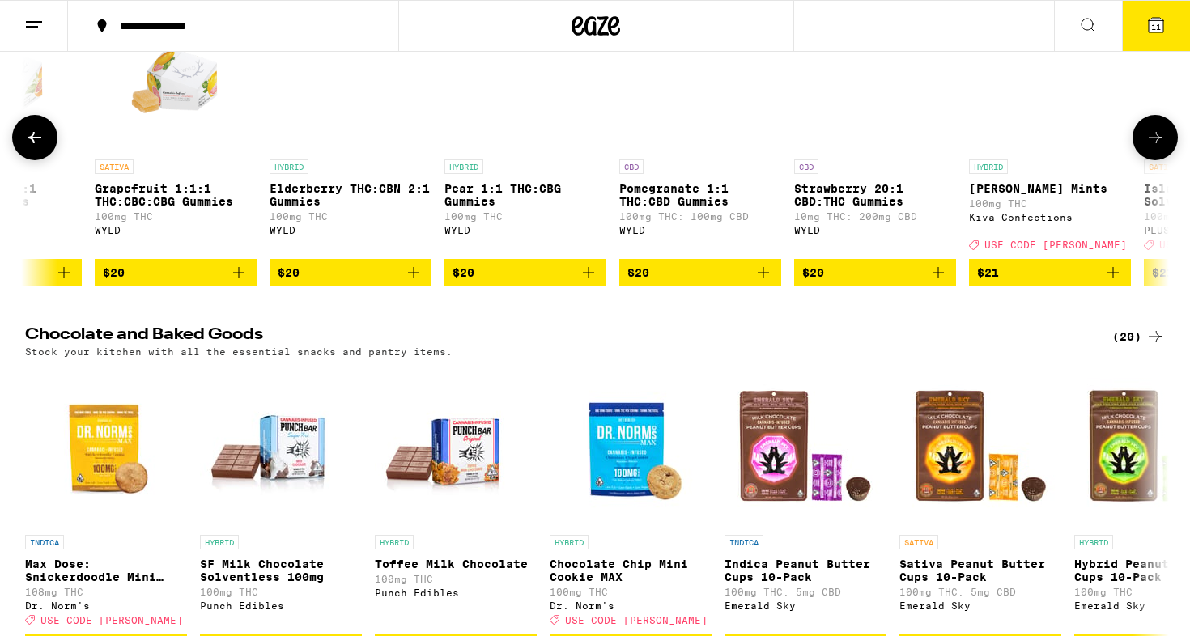
click at [1158, 160] on button at bounding box center [1154, 137] width 45 height 45
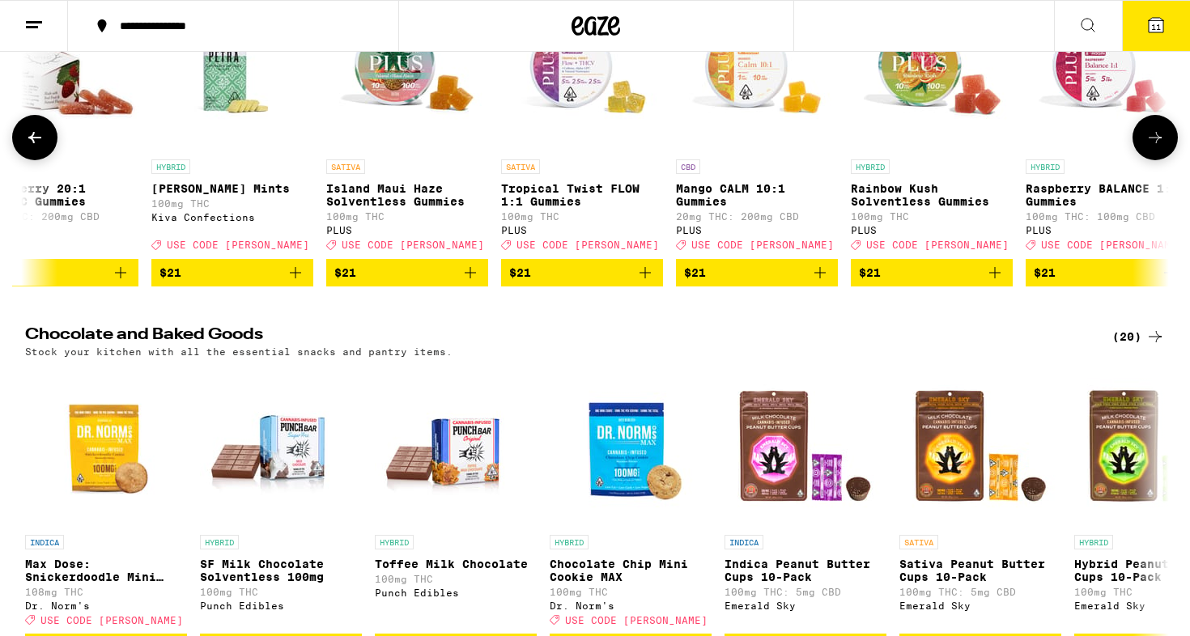
scroll to position [0, 11559]
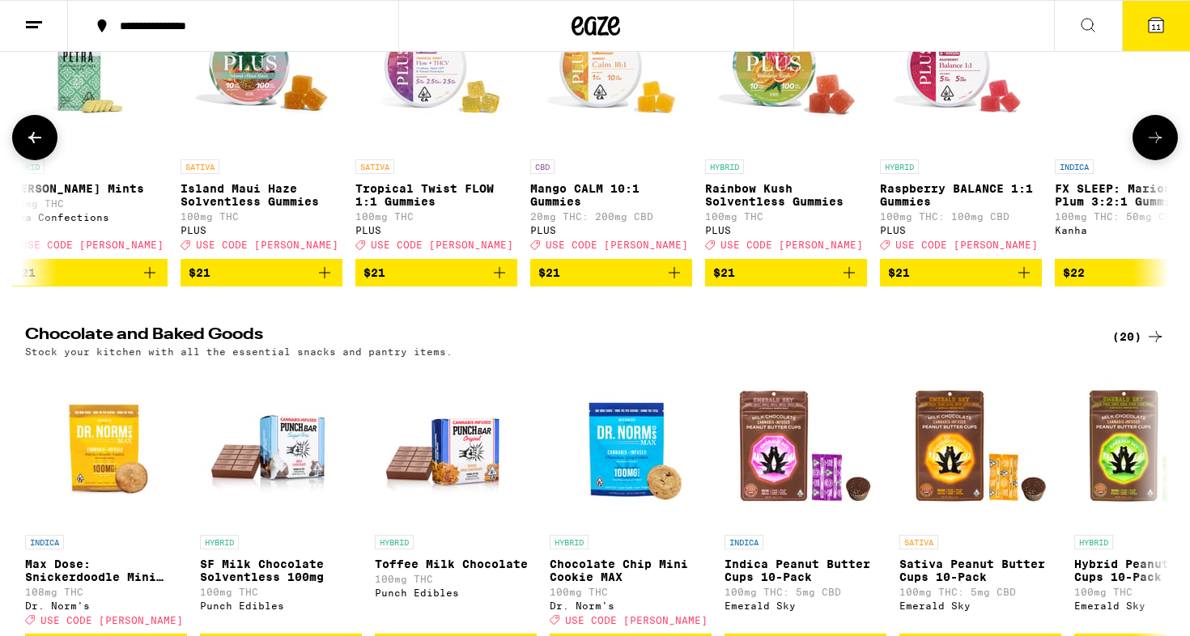
click at [1158, 160] on button at bounding box center [1154, 137] width 45 height 45
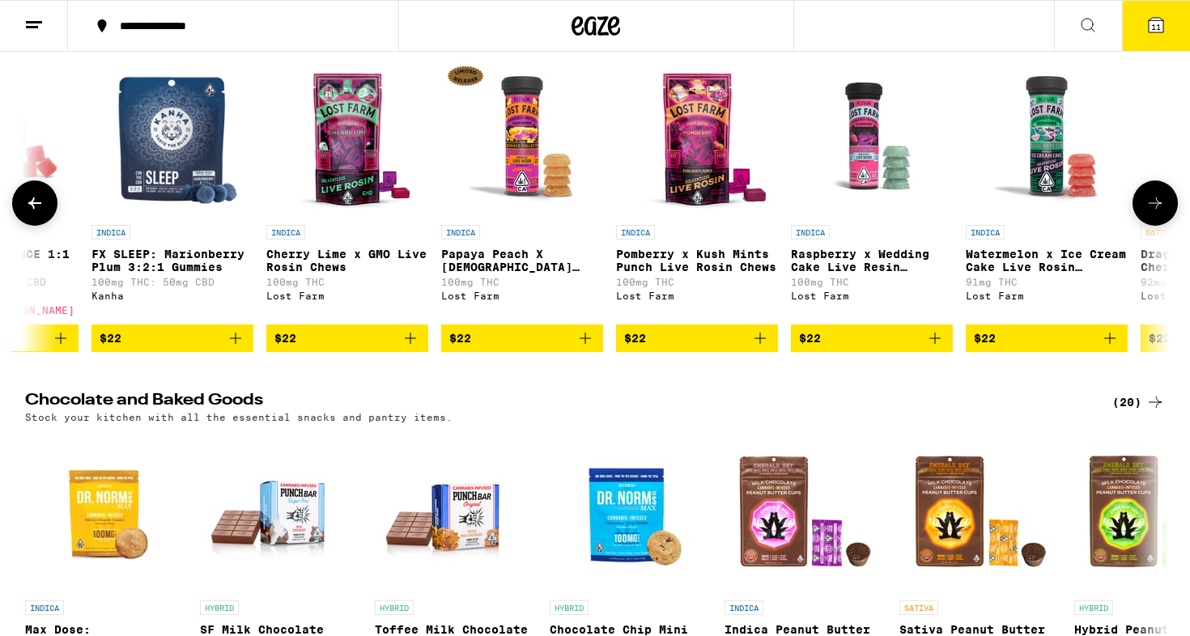
scroll to position [3868, 0]
click at [1153, 213] on icon at bounding box center [1154, 202] width 19 height 19
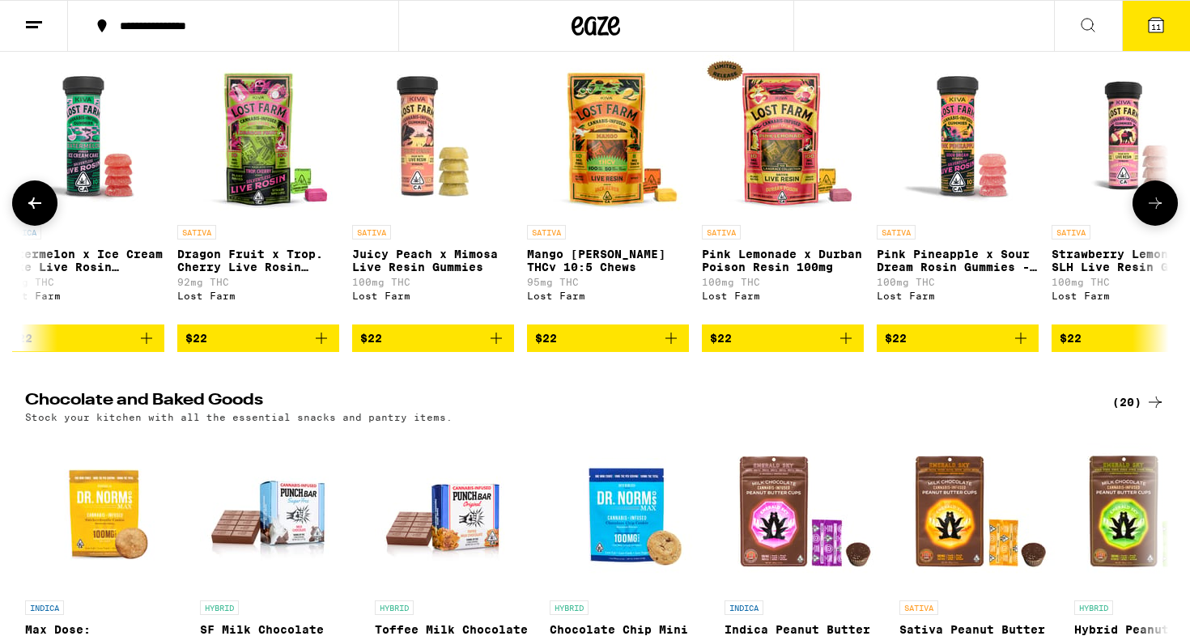
click at [398, 348] on span "$22" at bounding box center [433, 338] width 146 height 19
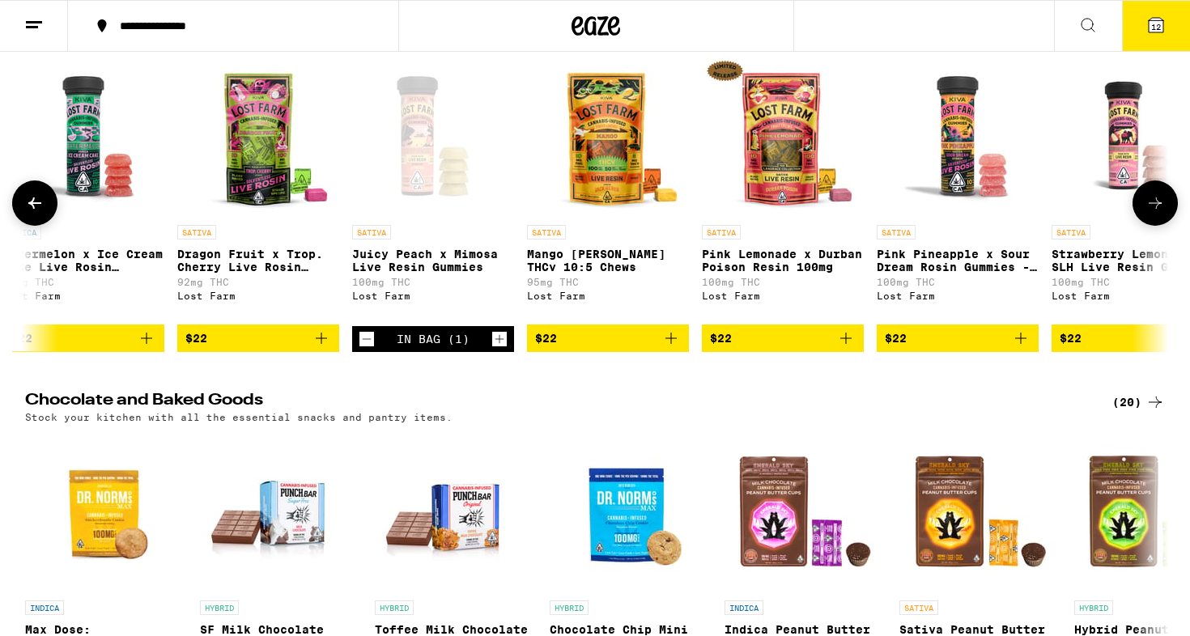
click at [954, 348] on span "$22" at bounding box center [958, 338] width 146 height 19
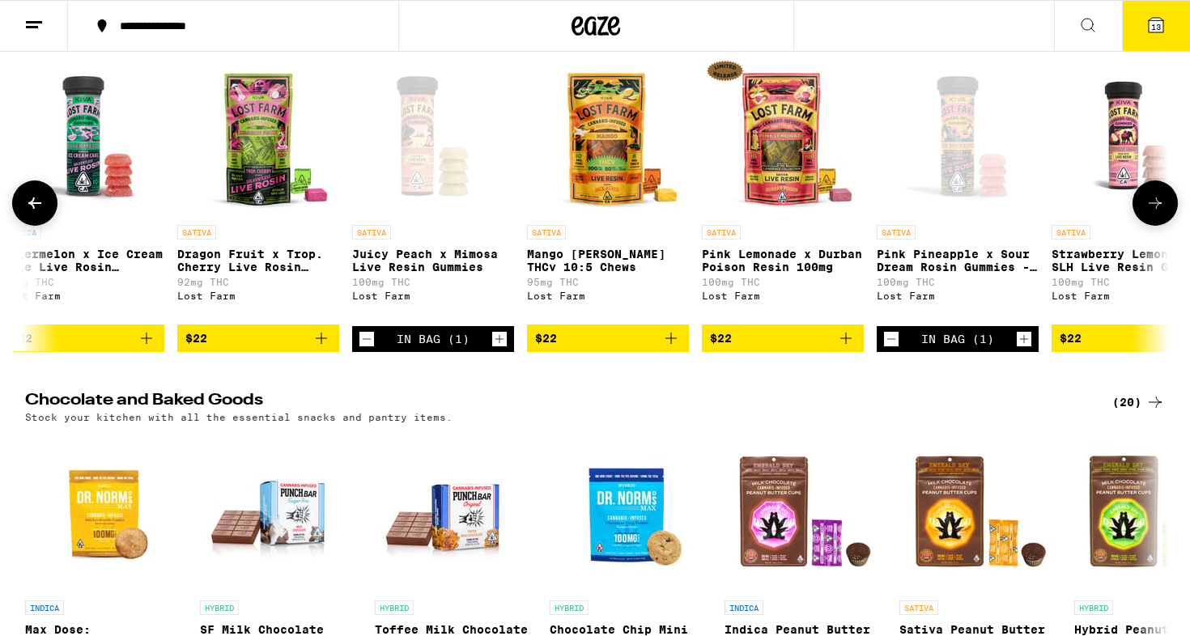
click at [1147, 213] on icon at bounding box center [1154, 202] width 19 height 19
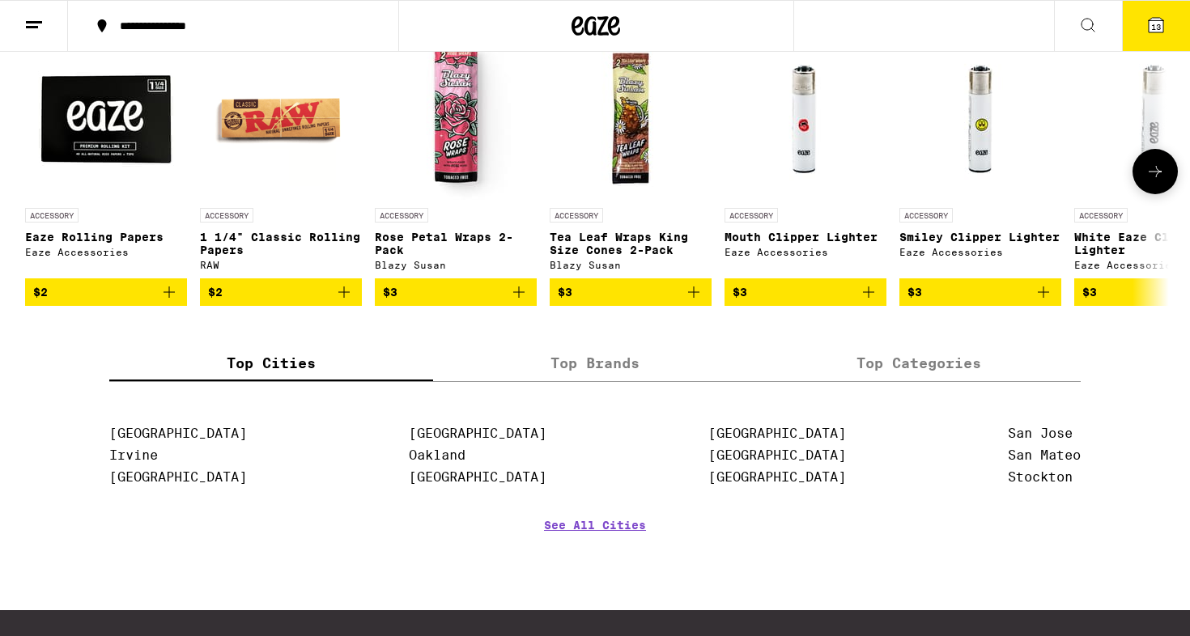
scroll to position [6132, 0]
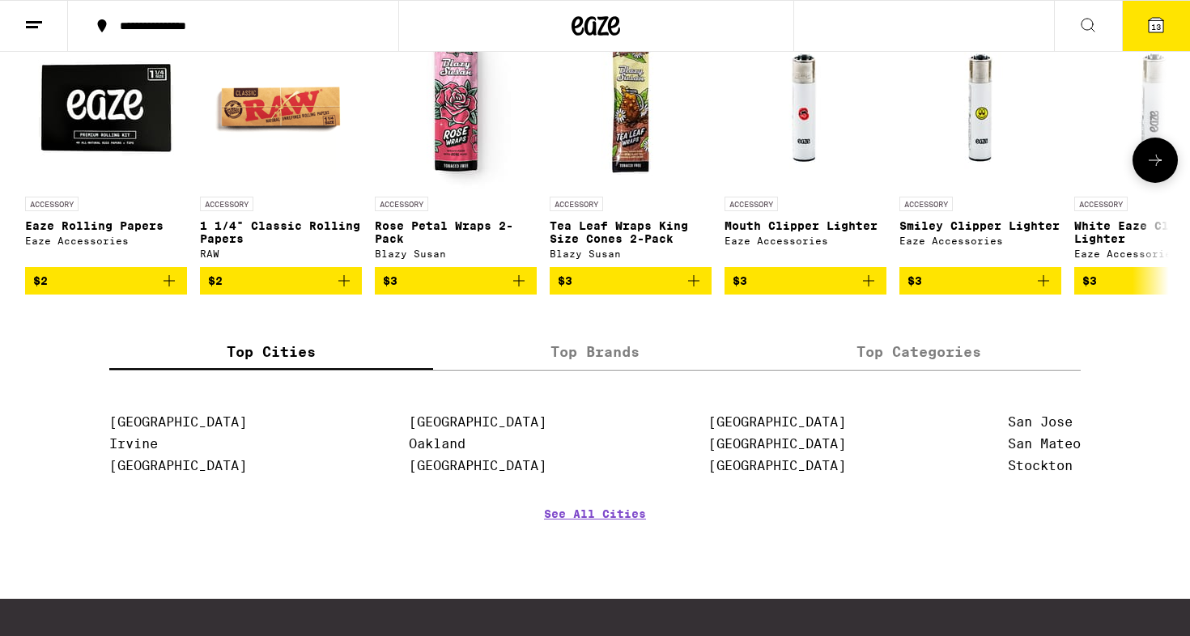
click at [1150, 170] on icon at bounding box center [1154, 160] width 19 height 19
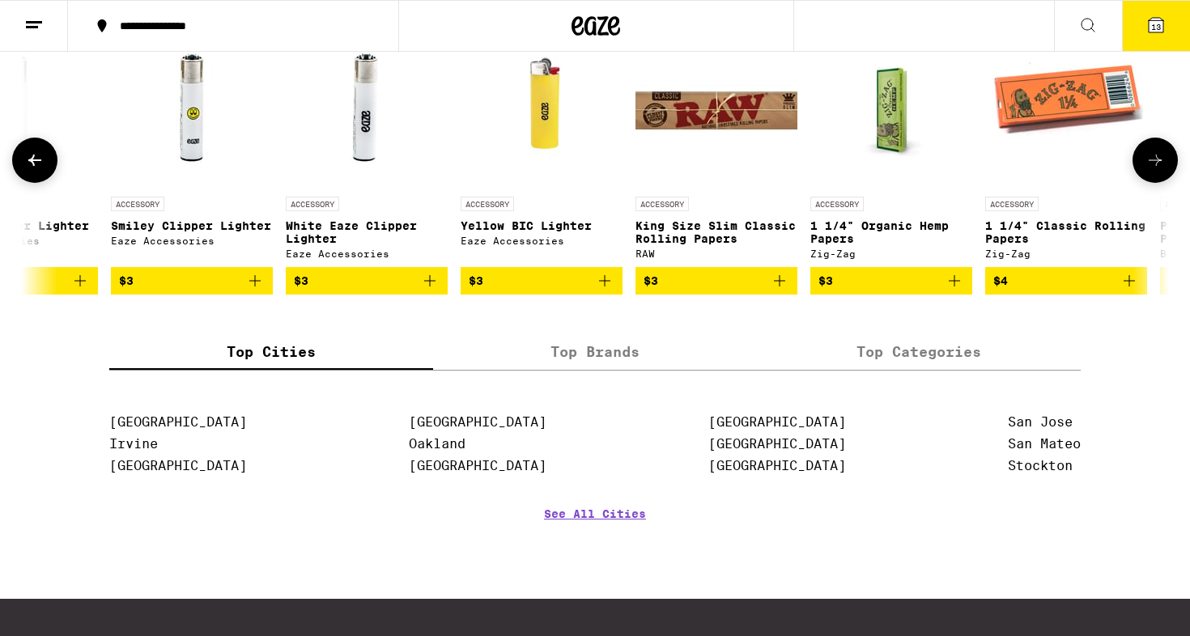
scroll to position [0, 963]
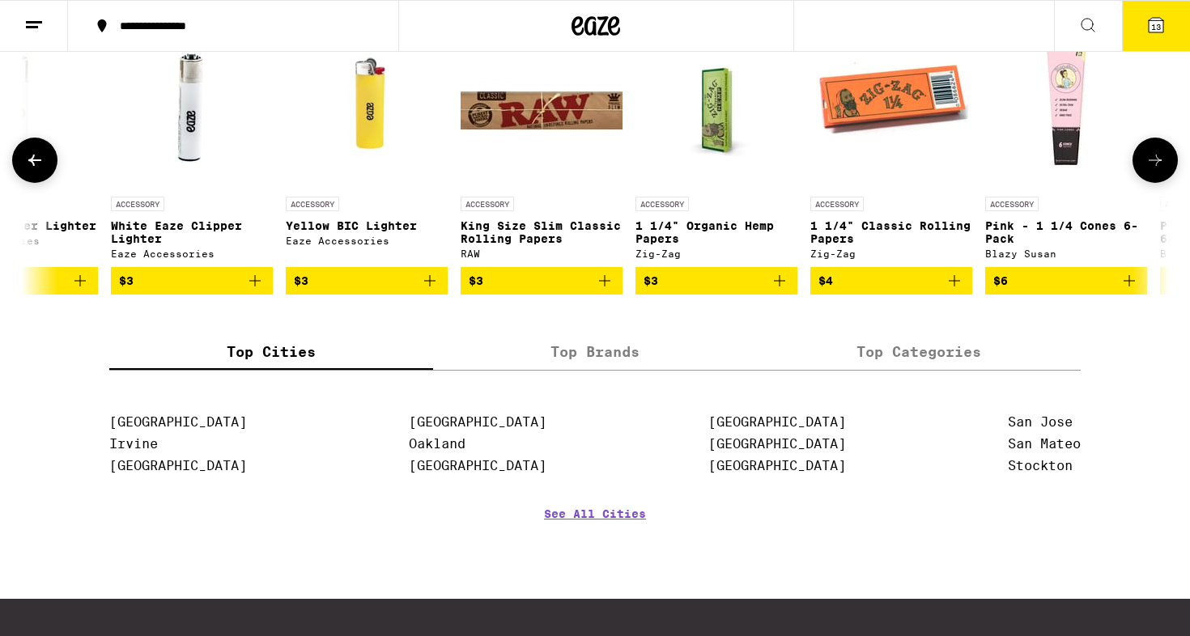
click at [1150, 170] on icon at bounding box center [1154, 160] width 19 height 19
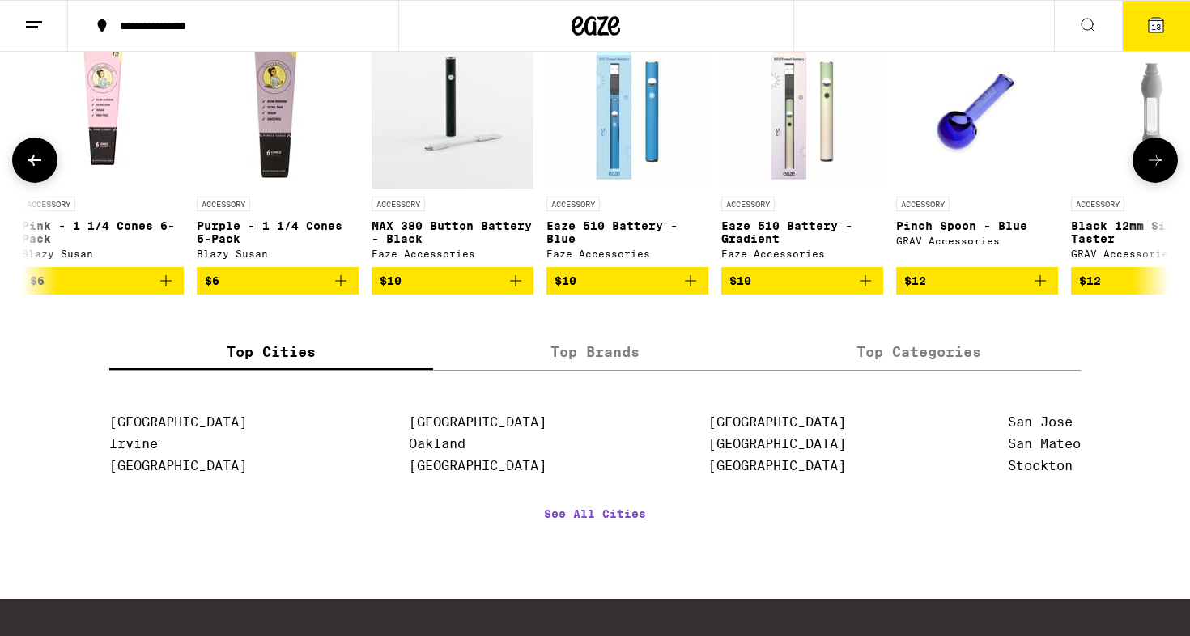
click at [1150, 170] on icon at bounding box center [1154, 160] width 19 height 19
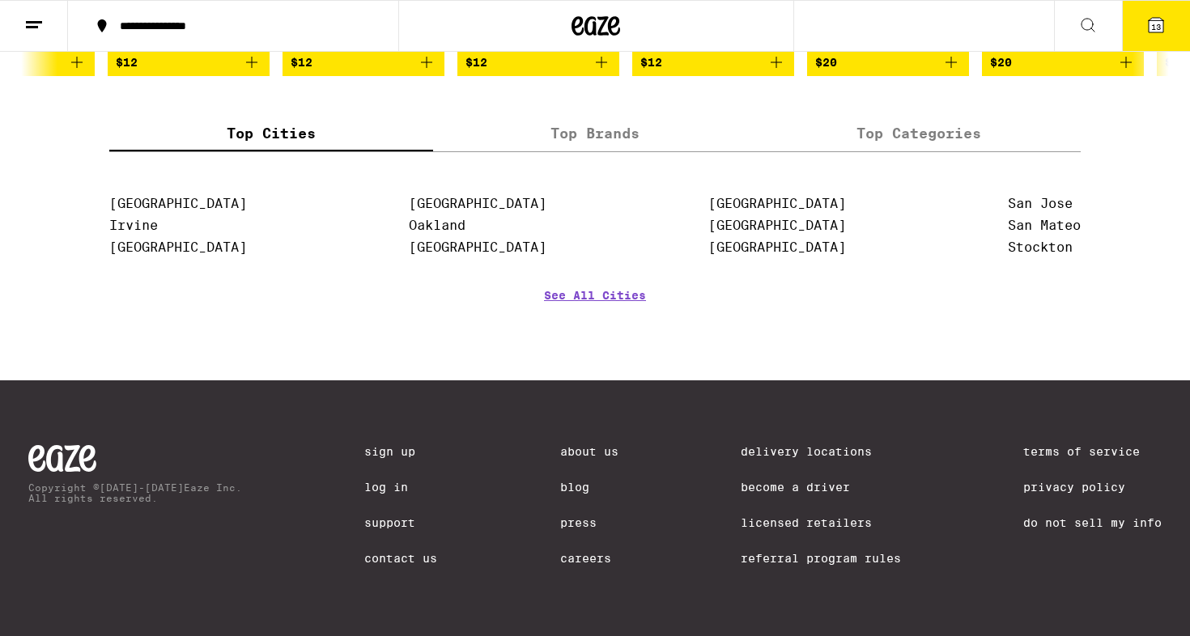
scroll to position [6416, 0]
click at [604, 151] on label "Top Brands" at bounding box center [595, 134] width 324 height 35
click at [0, 0] on input "Top Brands" at bounding box center [0, 0] width 0 height 0
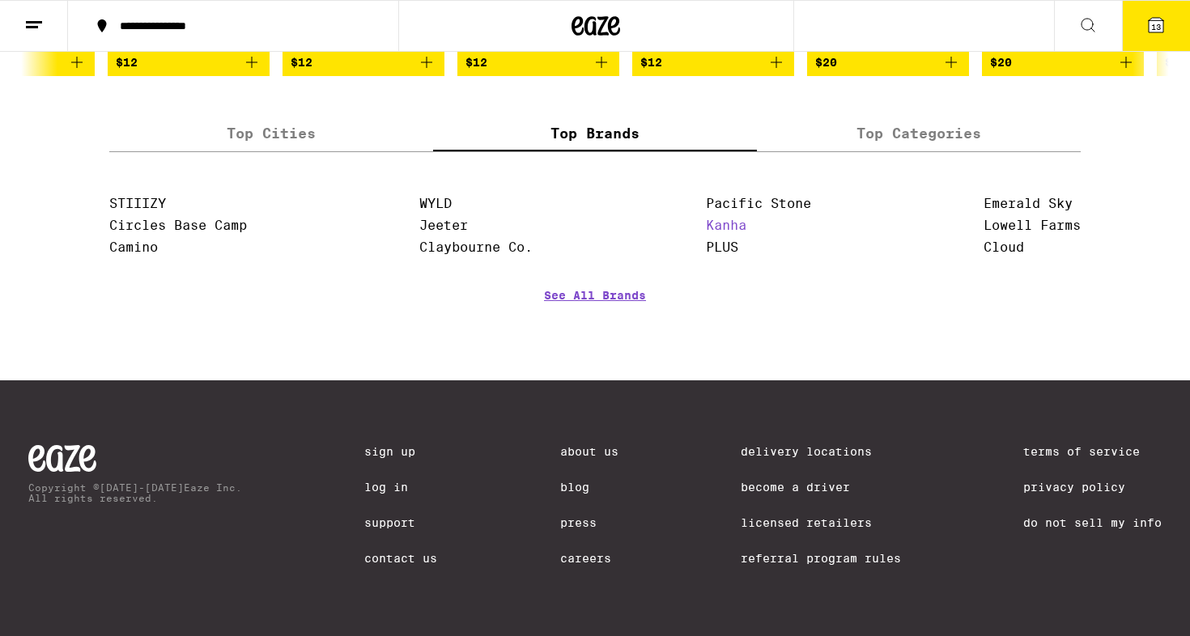
click at [711, 233] on link "Kanha" at bounding box center [726, 225] width 40 height 15
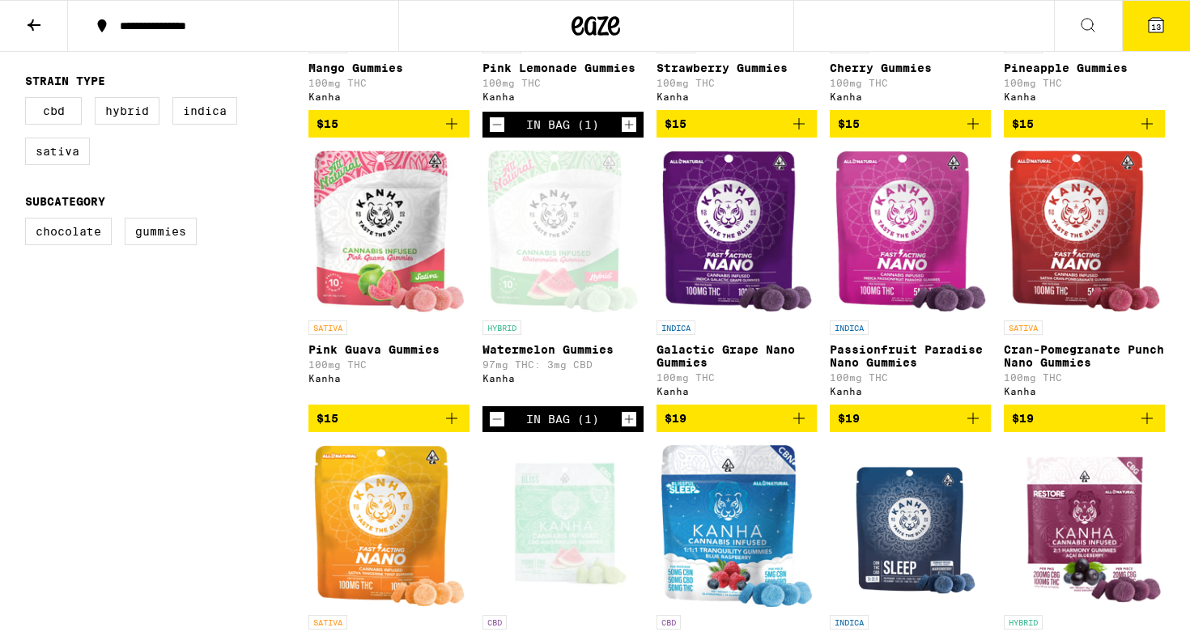
scroll to position [648, 0]
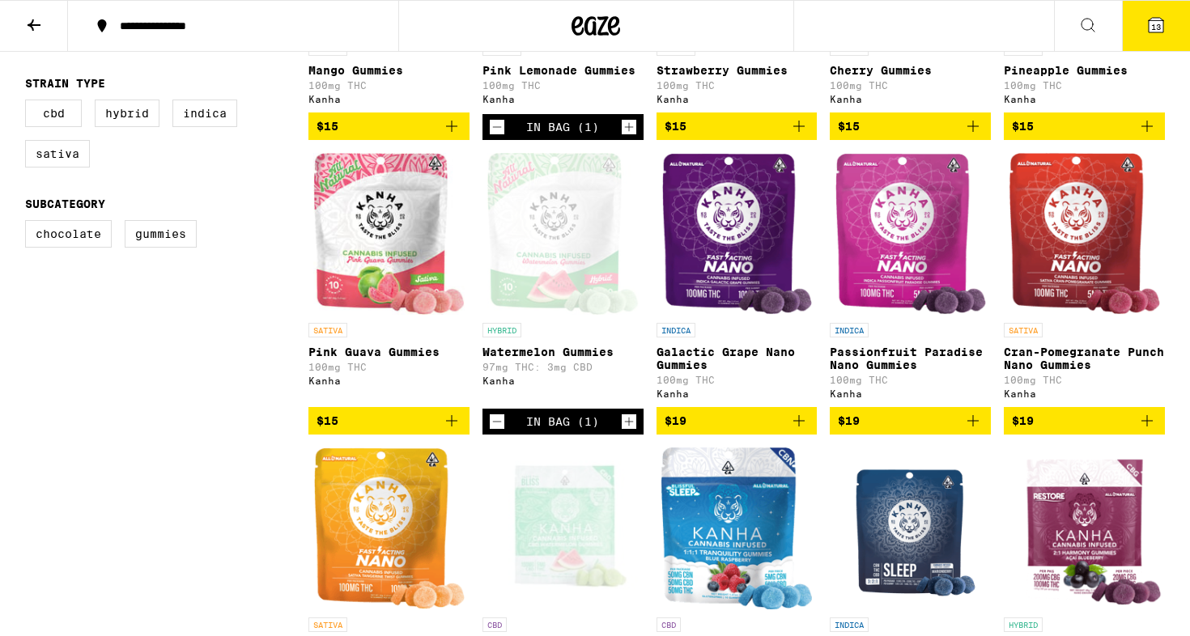
click at [499, 422] on icon "Decrement" at bounding box center [497, 422] width 9 height 0
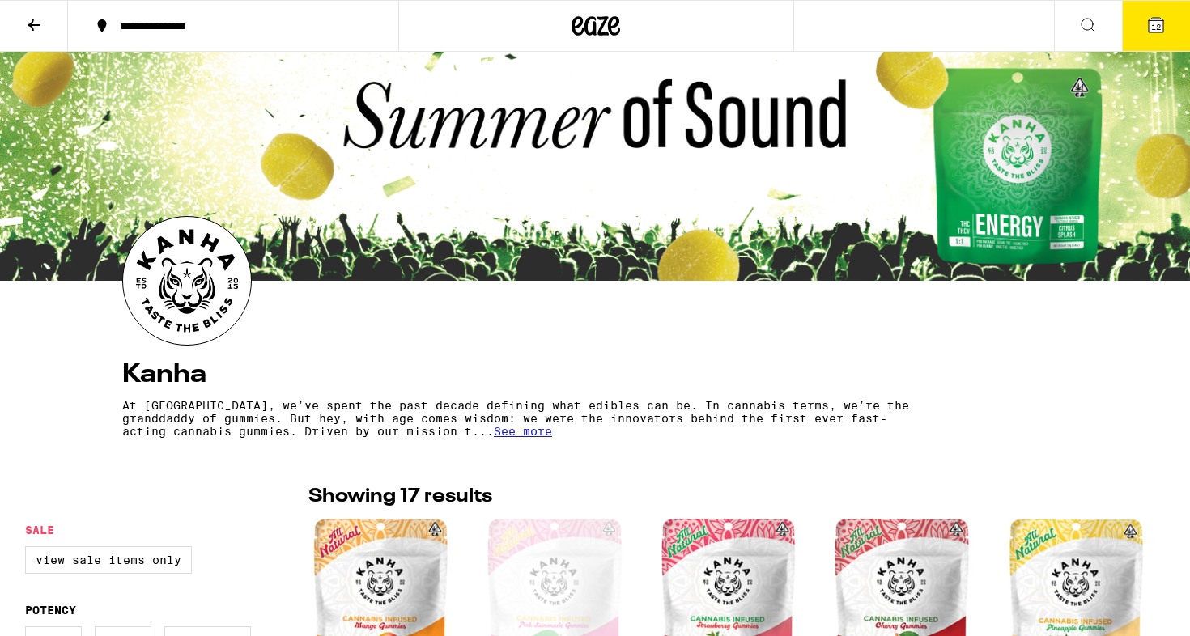
scroll to position [0, 0]
click at [508, 415] on p "At [GEOGRAPHIC_DATA], we’ve spent the past decade defining what edibles can be.…" at bounding box center [523, 418] width 803 height 39
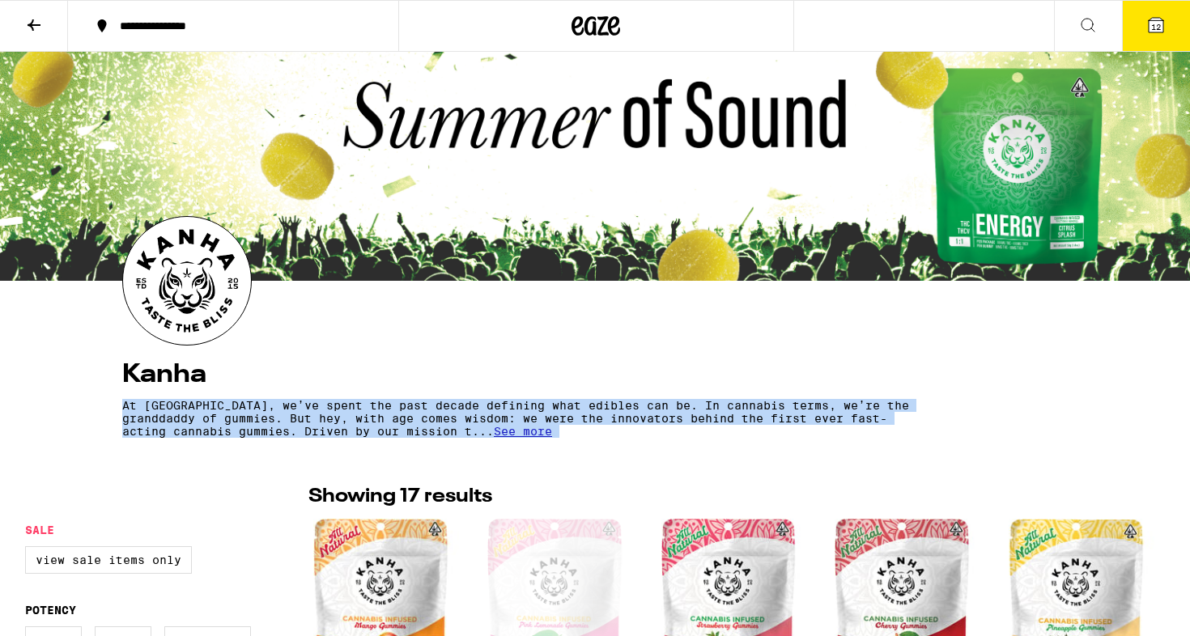
click at [508, 415] on p "At [GEOGRAPHIC_DATA], we’ve spent the past decade defining what edibles can be.…" at bounding box center [523, 418] width 803 height 39
click at [536, 414] on p "At [GEOGRAPHIC_DATA], we’ve spent the past decade defining what edibles can be.…" at bounding box center [523, 418] width 803 height 39
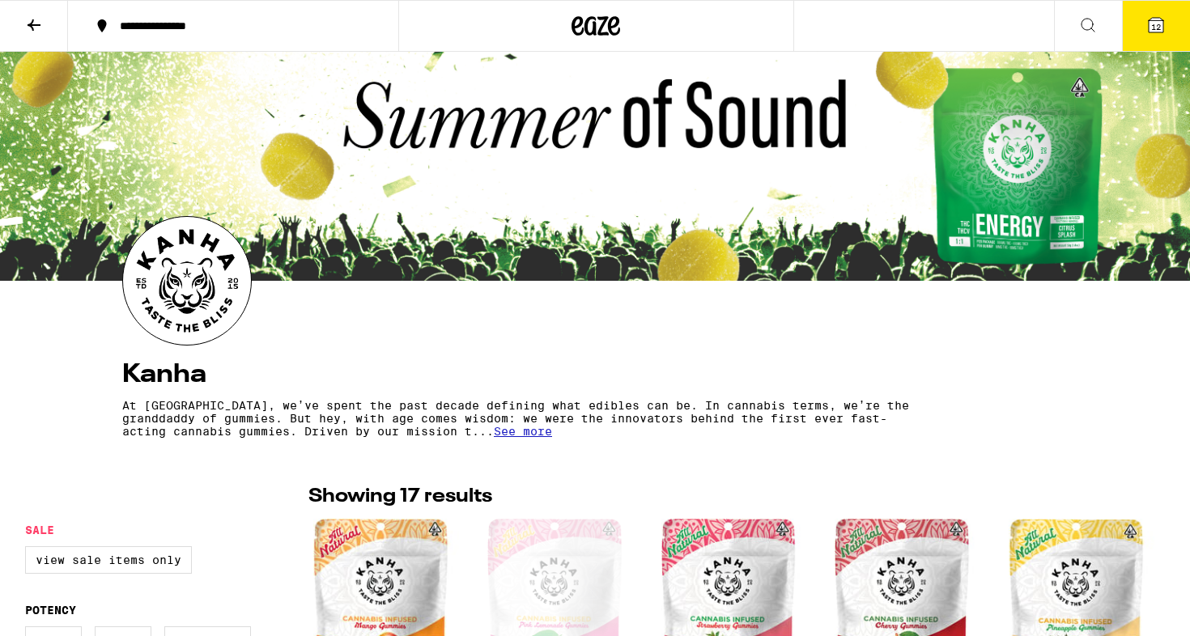
click at [536, 414] on p "At [GEOGRAPHIC_DATA], we’ve spent the past decade defining what edibles can be.…" at bounding box center [523, 418] width 803 height 39
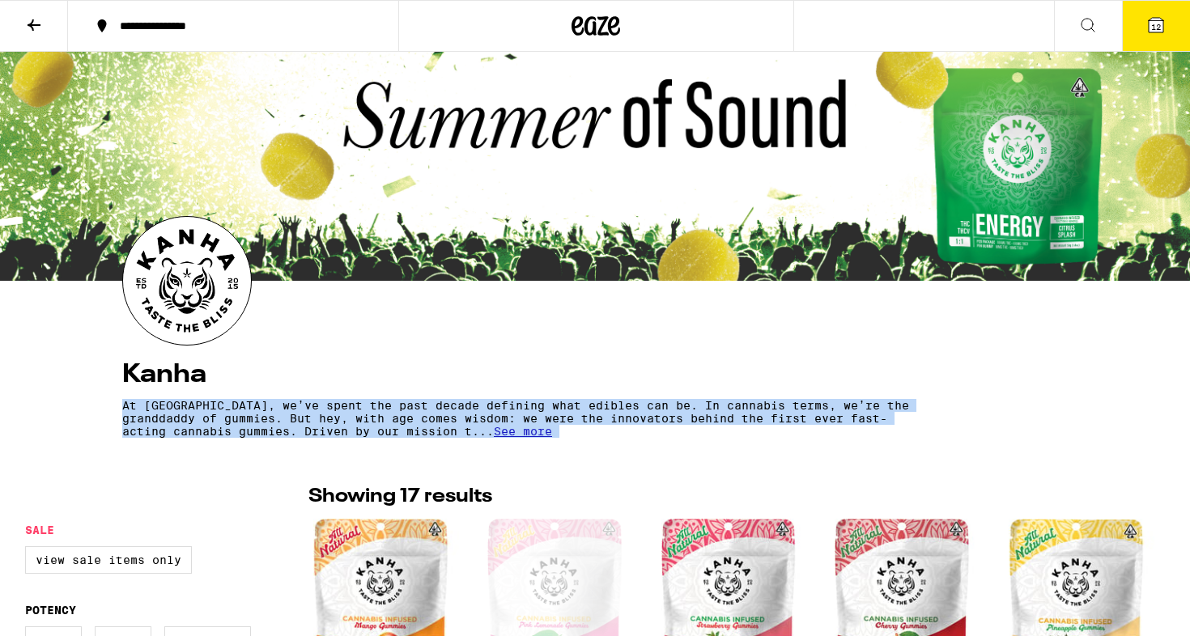
click at [536, 414] on p "At [GEOGRAPHIC_DATA], we’ve spent the past decade defining what edibles can be.…" at bounding box center [523, 418] width 803 height 39
click at [600, 406] on p "At [GEOGRAPHIC_DATA], we’ve spent the past decade defining what edibles can be.…" at bounding box center [523, 418] width 803 height 39
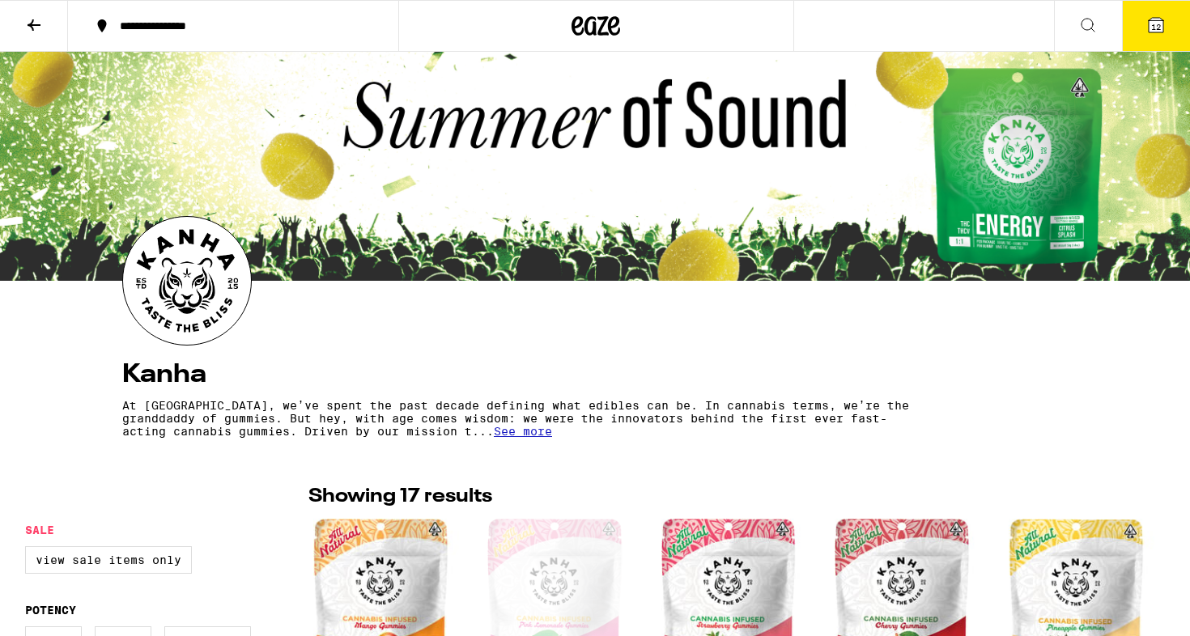
click at [716, 410] on p "At [GEOGRAPHIC_DATA], we’ve spent the past decade defining what edibles can be.…" at bounding box center [523, 418] width 803 height 39
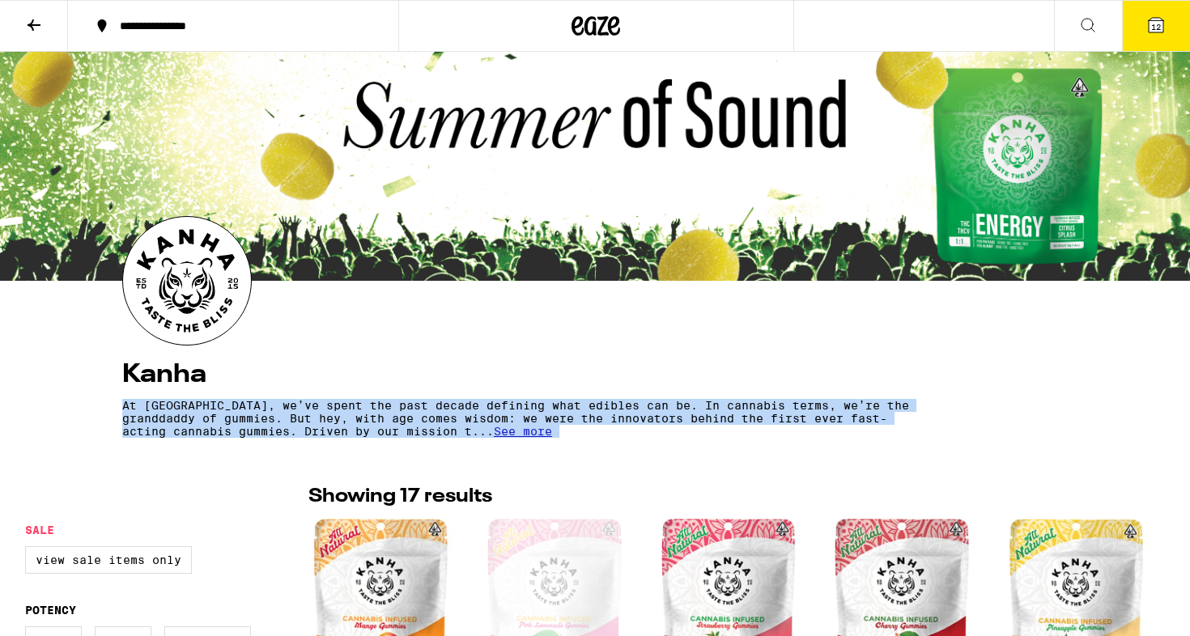
click at [716, 410] on p "At [GEOGRAPHIC_DATA], we’ve spent the past decade defining what edibles can be.…" at bounding box center [523, 418] width 803 height 39
click at [726, 411] on p "At [GEOGRAPHIC_DATA], we’ve spent the past decade defining what edibles can be.…" at bounding box center [523, 418] width 803 height 39
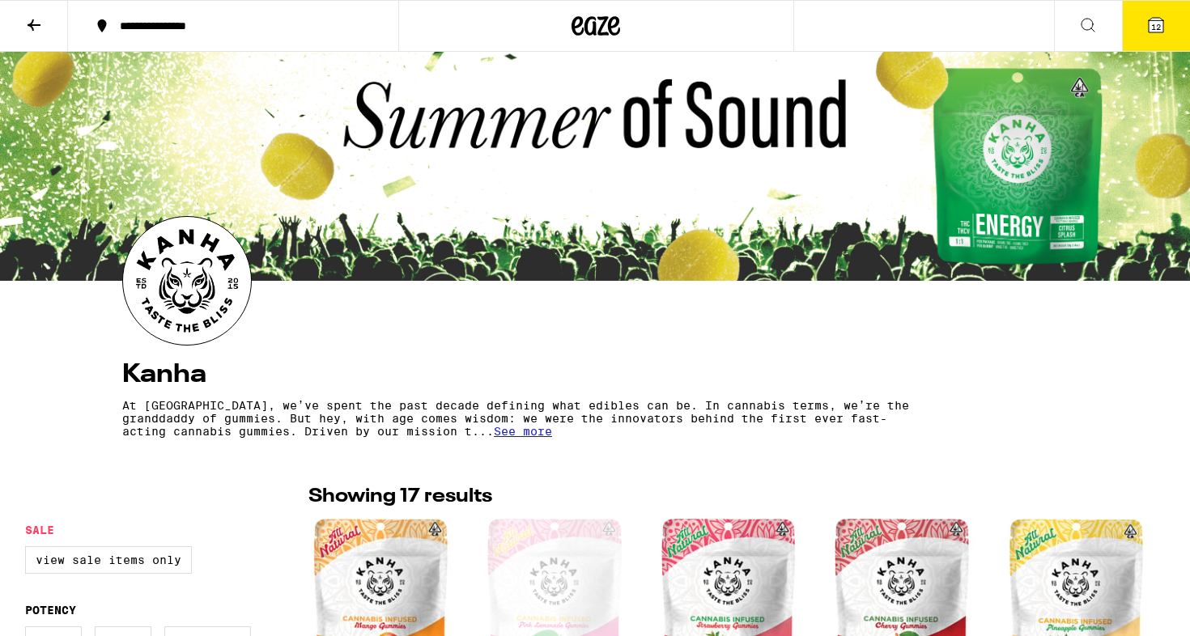
click at [1141, 15] on button "12" at bounding box center [1156, 26] width 68 height 50
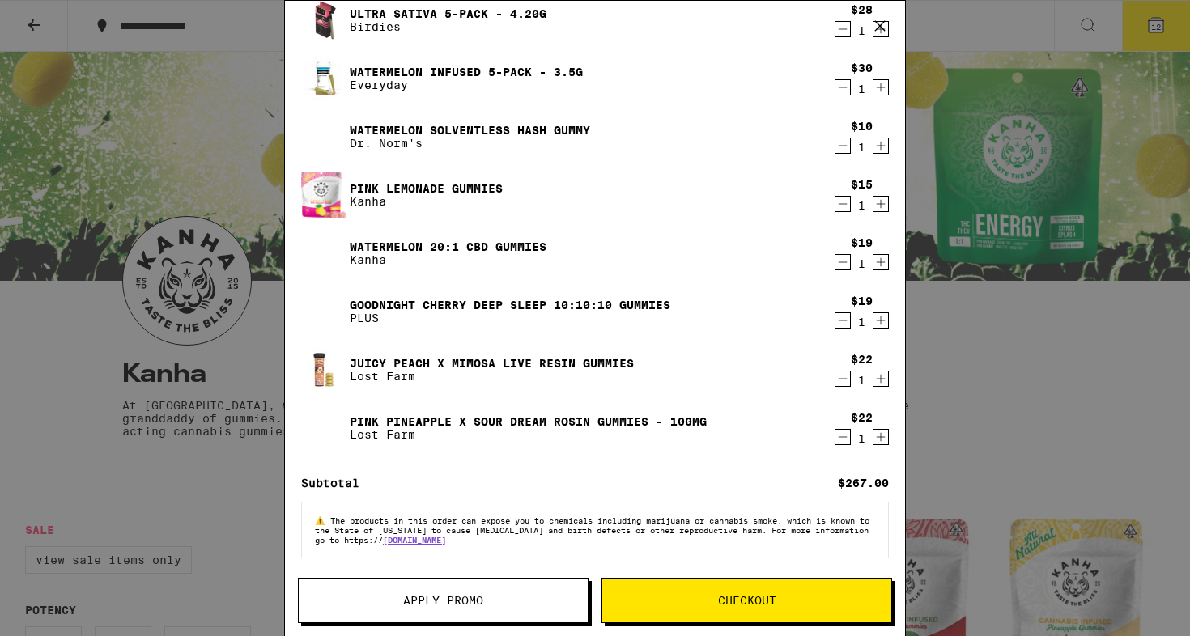
scroll to position [291, 0]
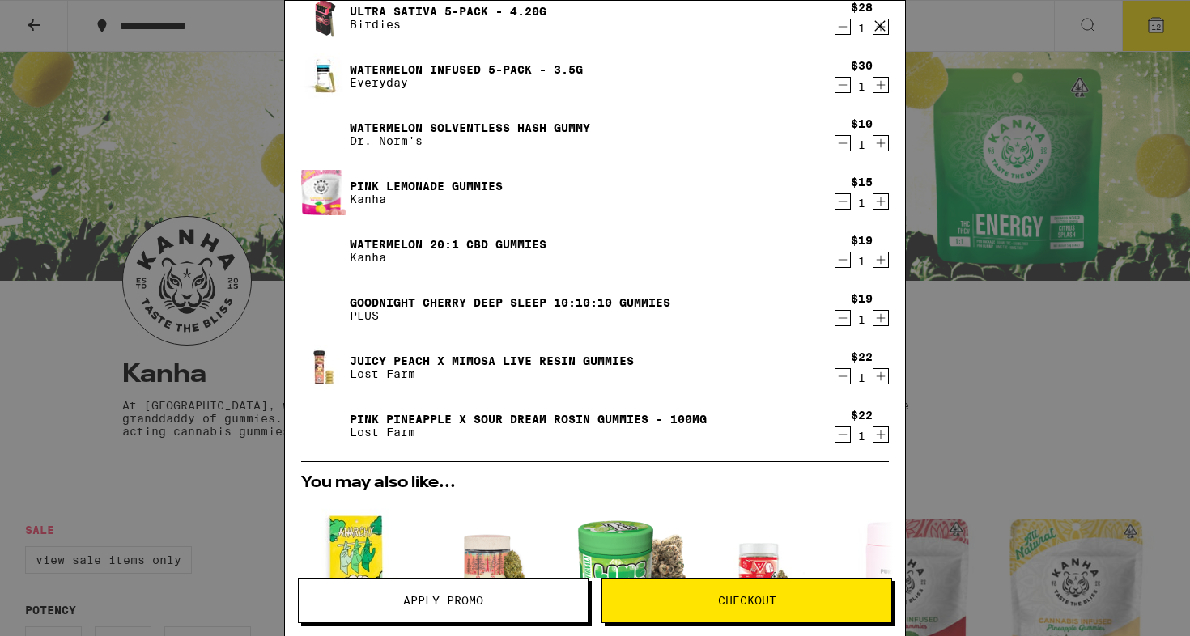
click at [843, 312] on icon "Decrement" at bounding box center [842, 317] width 15 height 19
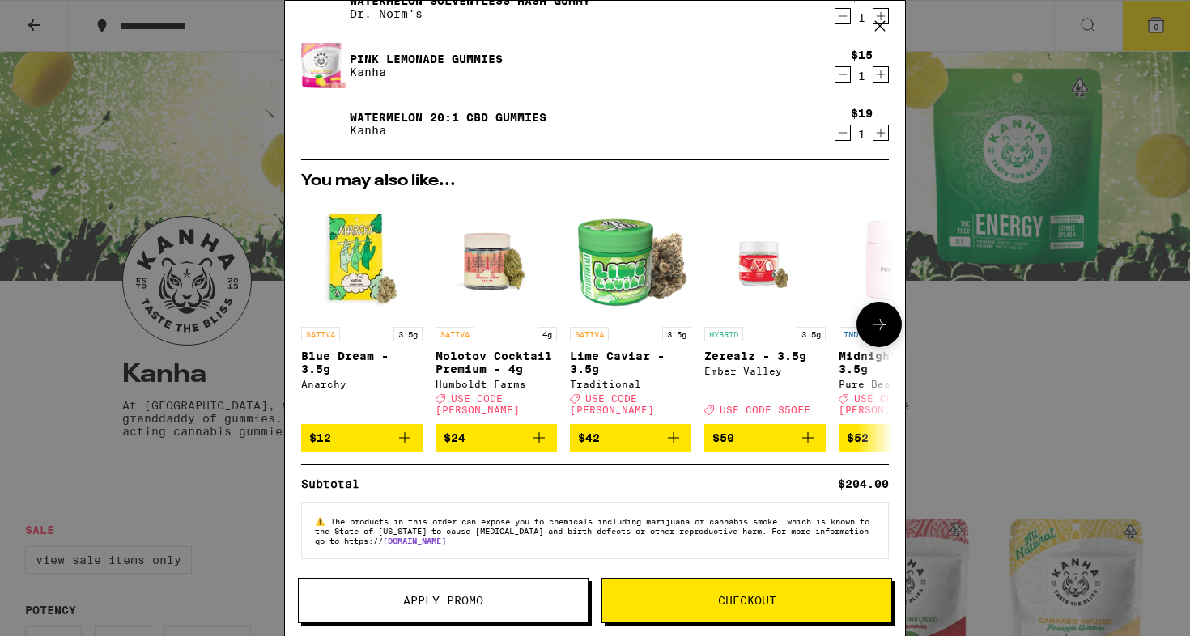
scroll to position [418, 0]
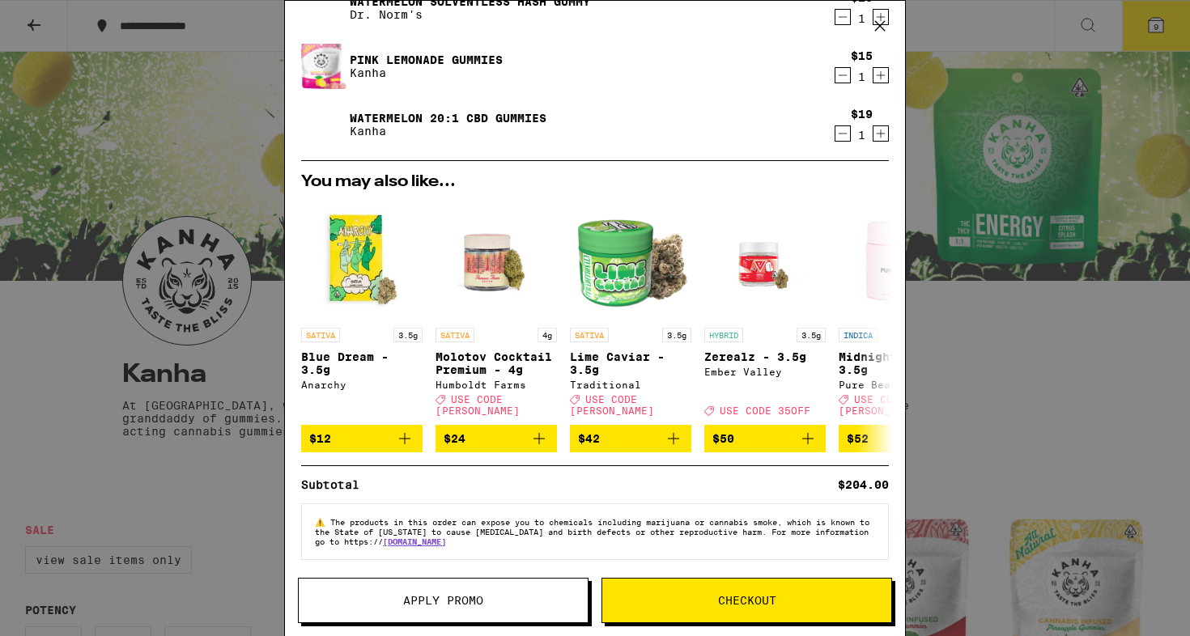
click at [414, 592] on button "Apply Promo" at bounding box center [443, 600] width 291 height 45
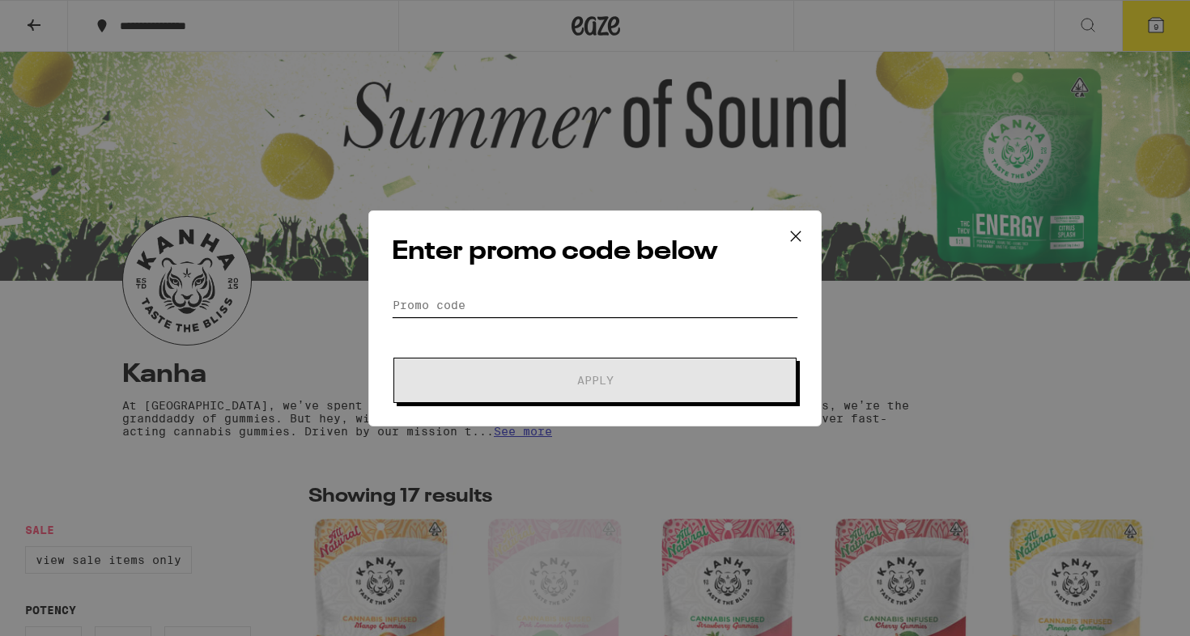
click at [491, 306] on input "Promo Code" at bounding box center [595, 305] width 406 height 24
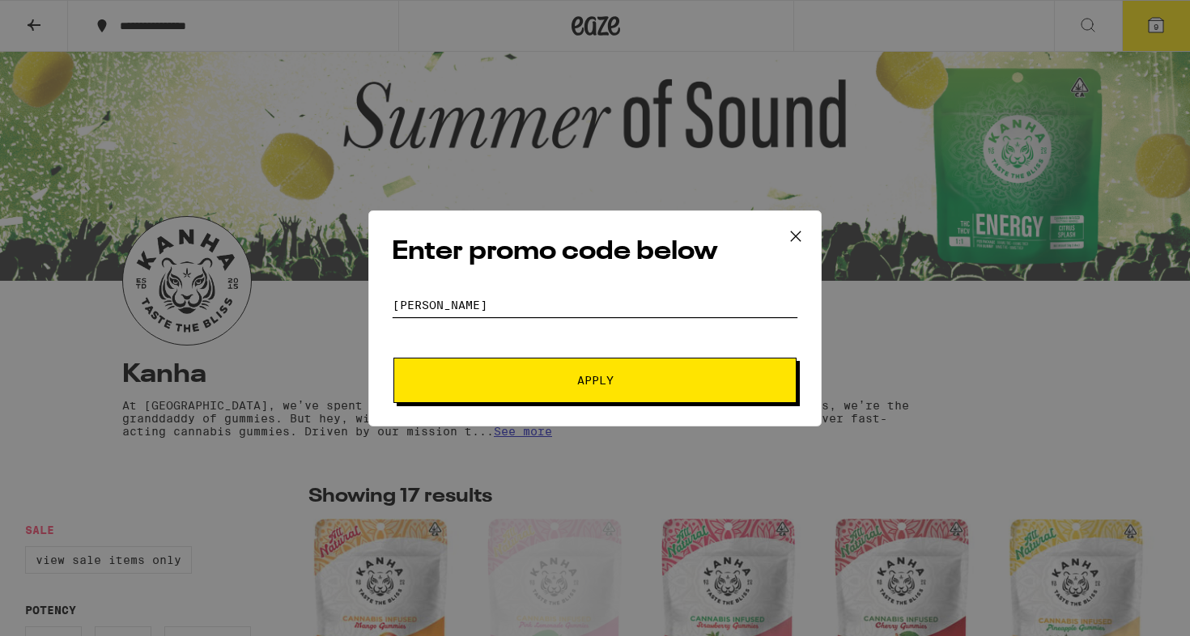
type input "[PERSON_NAME]"
click at [542, 397] on button "Apply" at bounding box center [594, 380] width 403 height 45
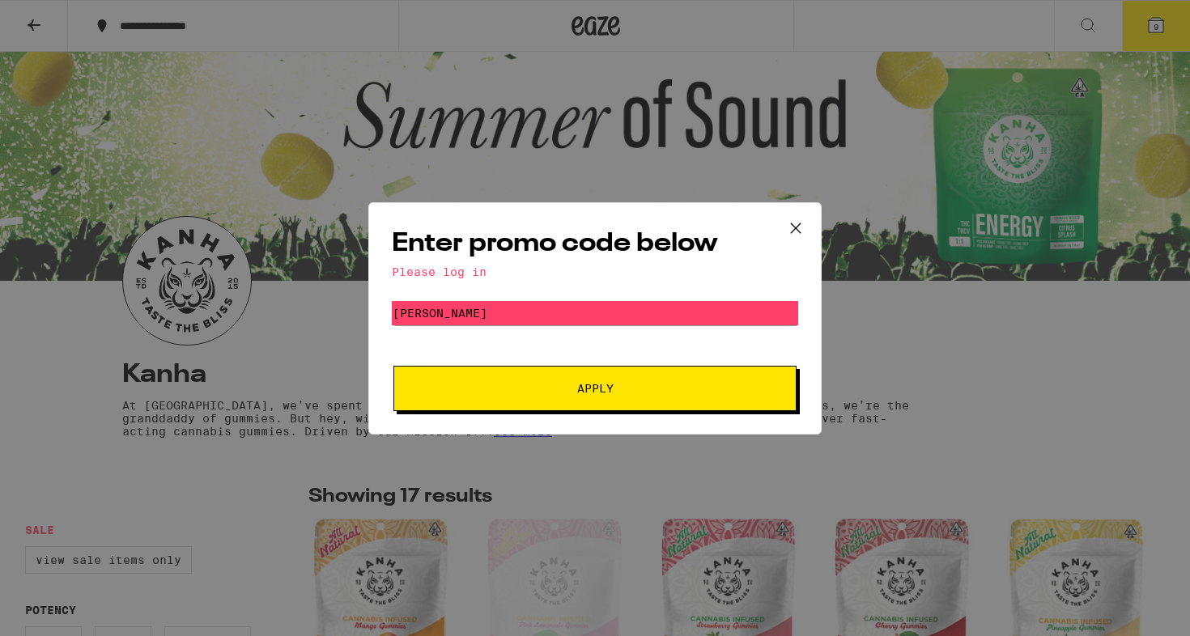
click at [312, 342] on div "Enter promo code below Please log in Promo Code [PERSON_NAME] Apply" at bounding box center [595, 318] width 1190 height 636
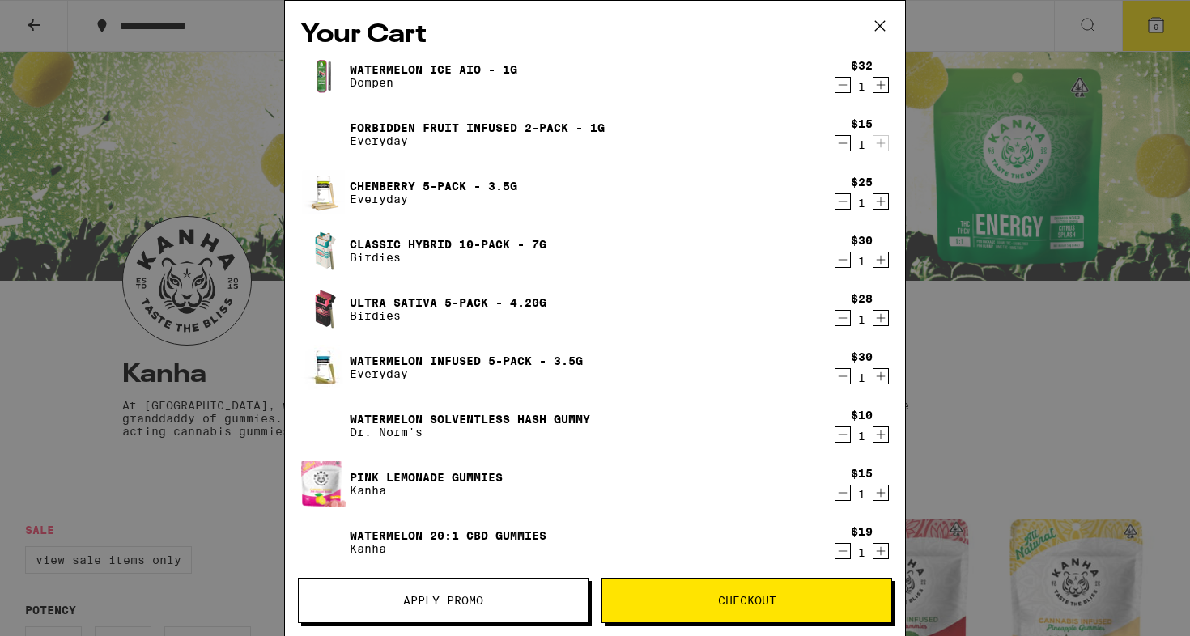
click at [221, 305] on div "Your Cart Watermelon Ice AIO - 1g Dompen $32 1 Forbidden Fruit Infused 2-Pack -…" at bounding box center [595, 318] width 1190 height 636
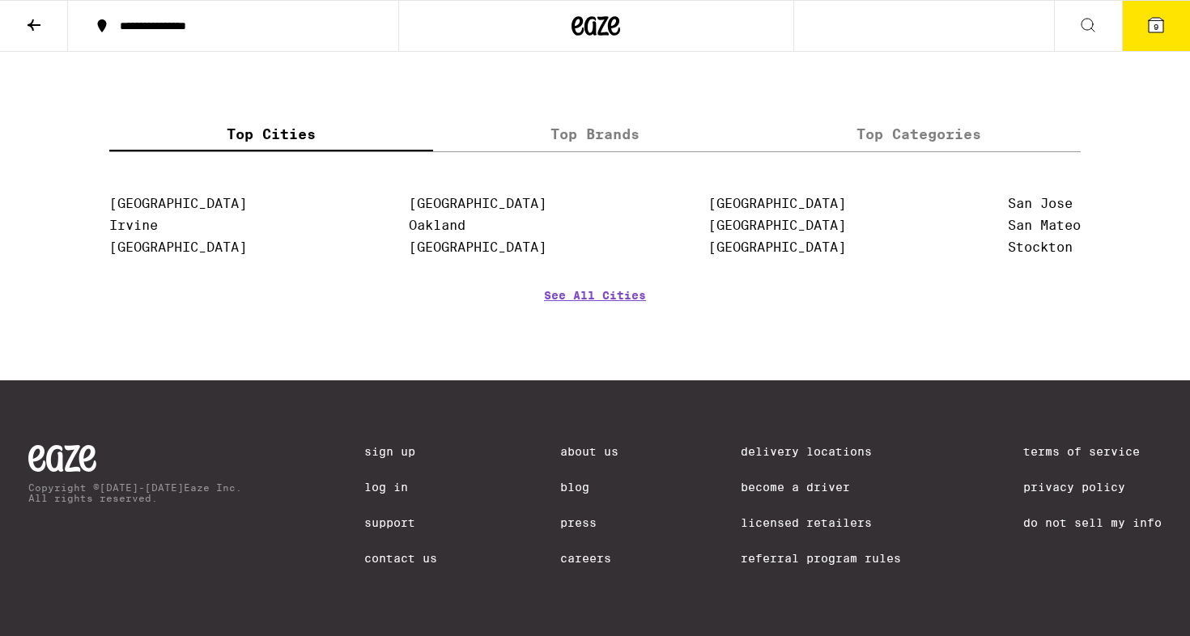
scroll to position [2080, 0]
click at [618, 120] on label "Top Brands" at bounding box center [595, 134] width 324 height 35
click at [0, 0] on input "Top Brands" at bounding box center [0, 0] width 0 height 0
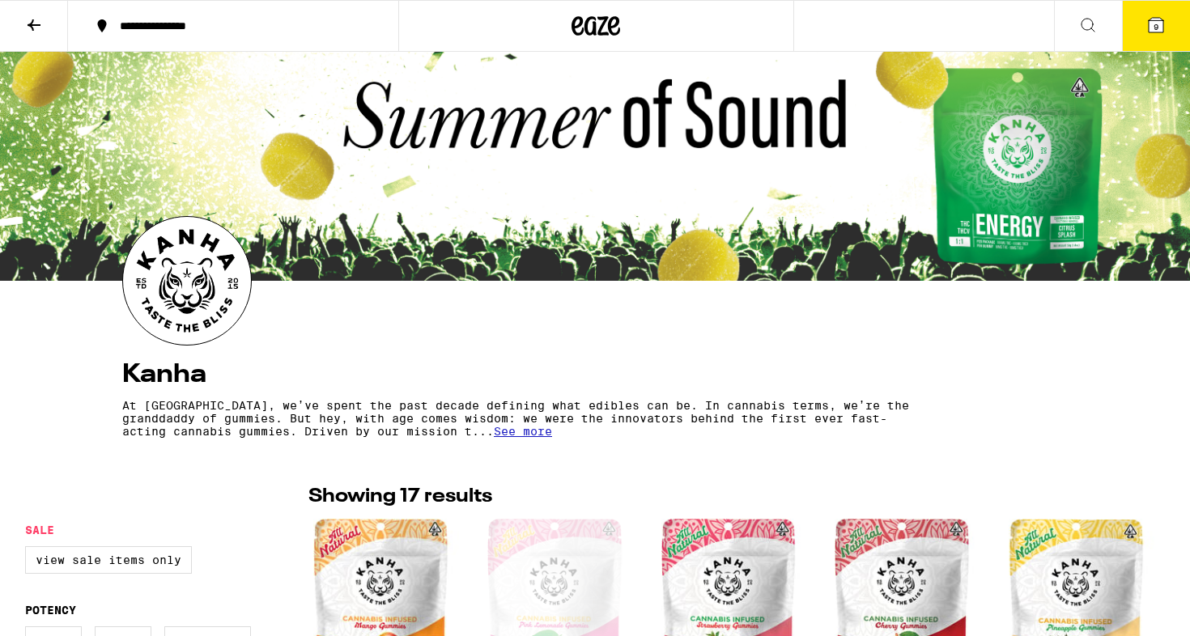
scroll to position [0, 0]
click at [24, 16] on icon at bounding box center [33, 24] width 19 height 19
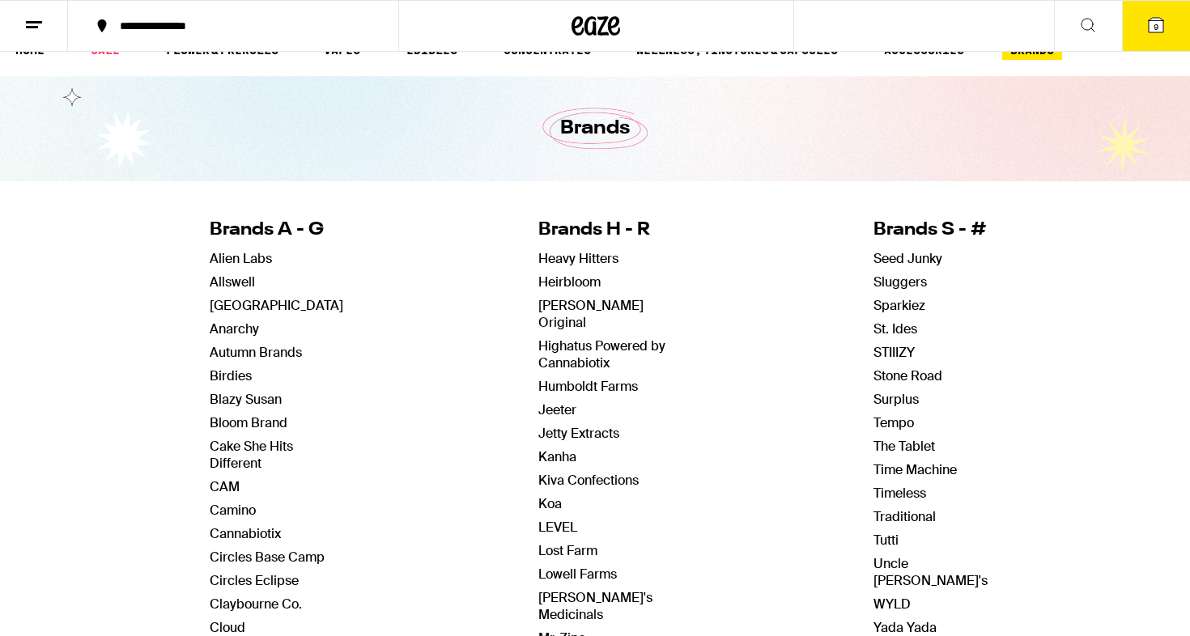
scroll to position [35, 0]
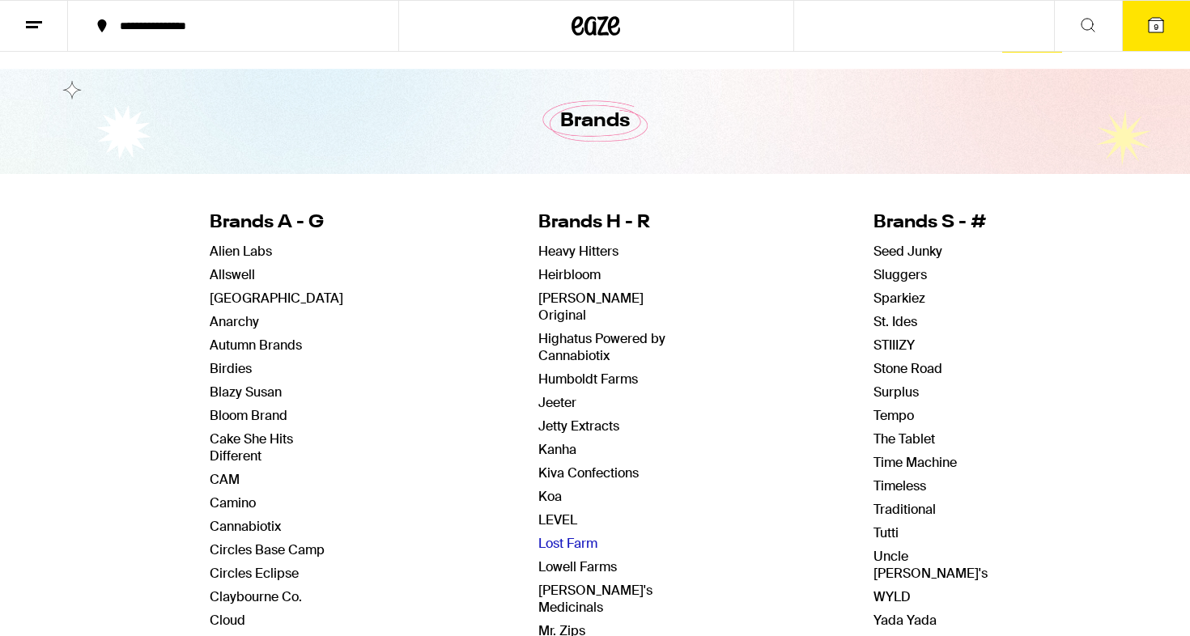
click at [567, 535] on link "Lost Farm" at bounding box center [567, 543] width 59 height 17
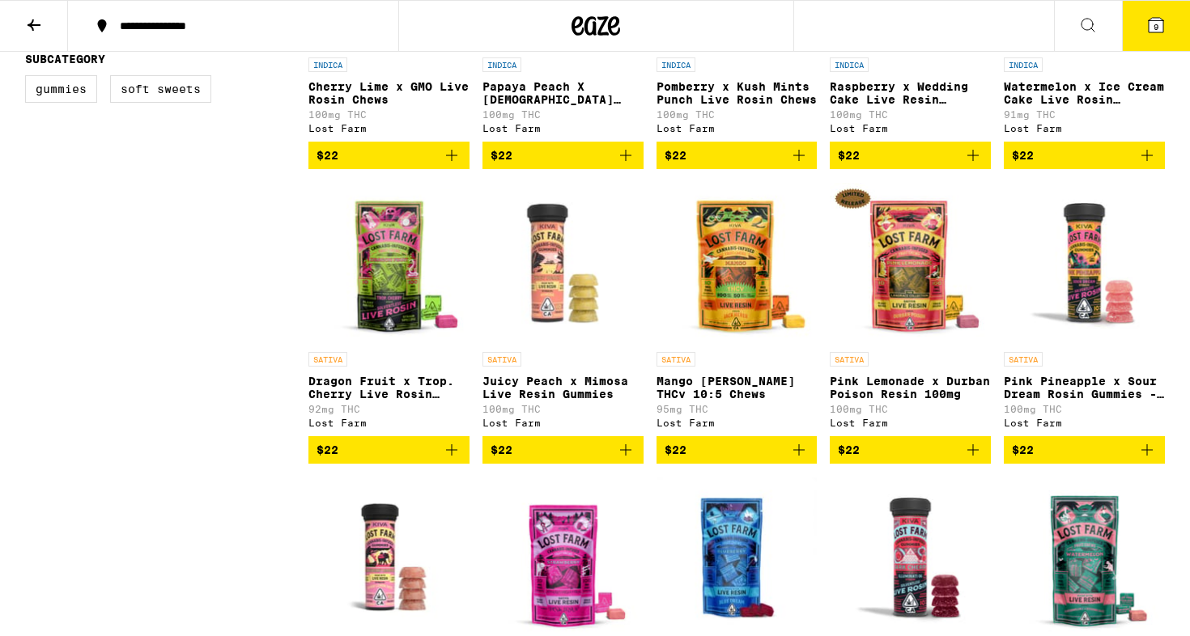
scroll to position [589, 0]
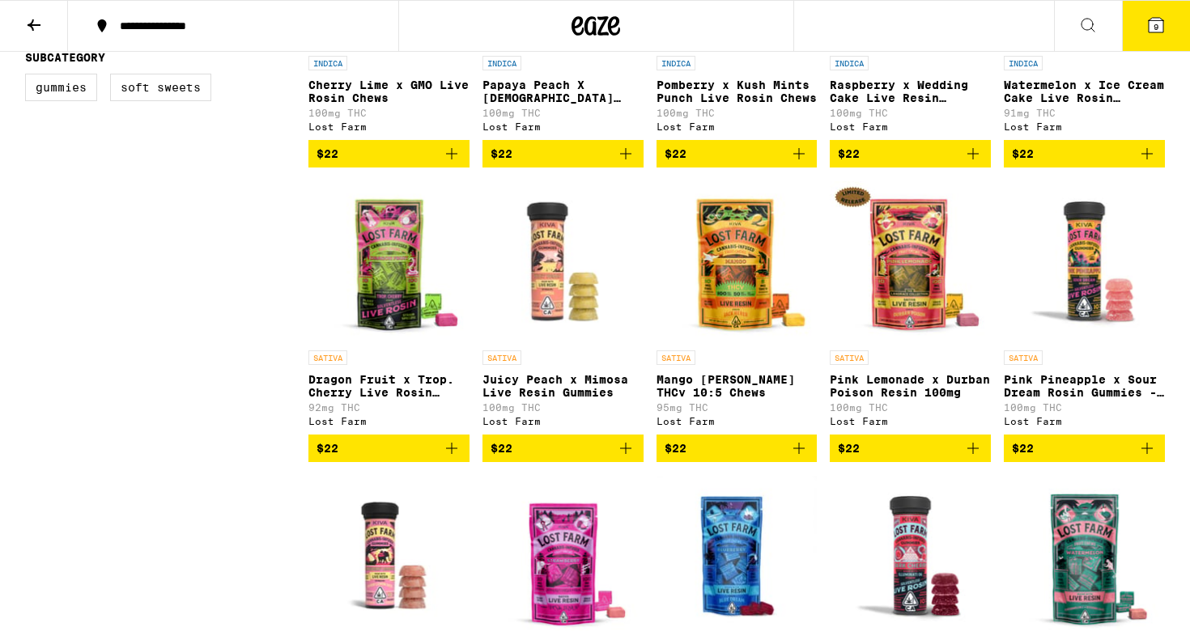
click at [543, 458] on span "$22" at bounding box center [563, 448] width 145 height 19
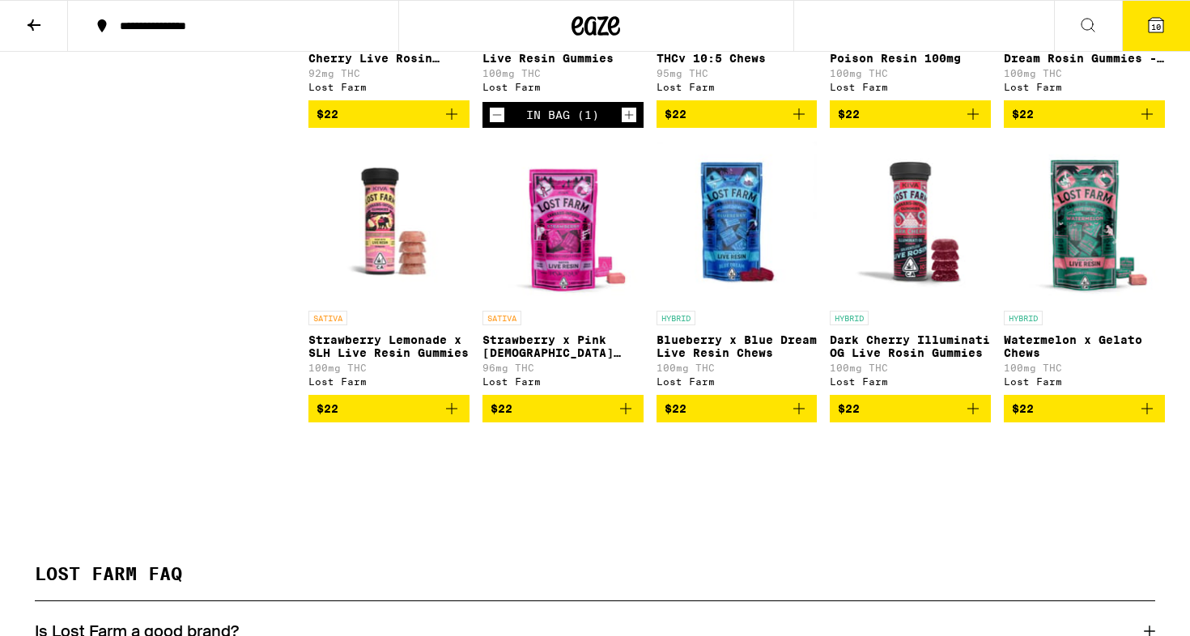
scroll to position [924, 0]
click at [1147, 33] on icon at bounding box center [1155, 24] width 19 height 19
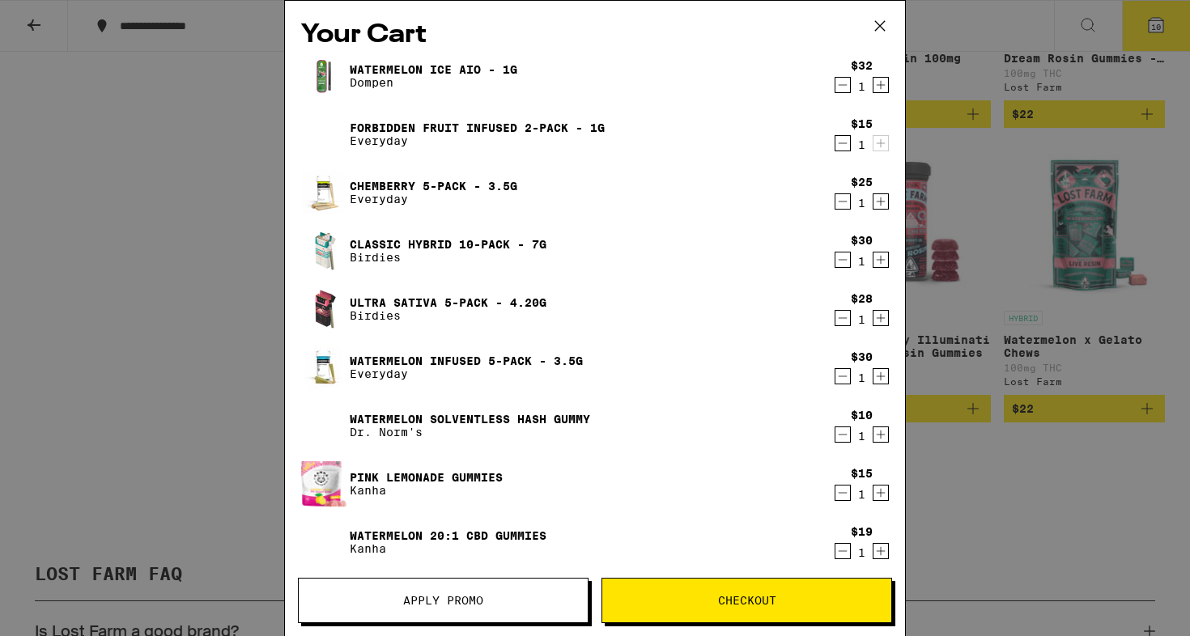
scroll to position [89, 0]
click at [1058, 363] on div "Your Cart Watermelon Ice AIO - 1g Dompen $32 1 Forbidden Fruit Infused 2-Pack -…" at bounding box center [595, 318] width 1190 height 636
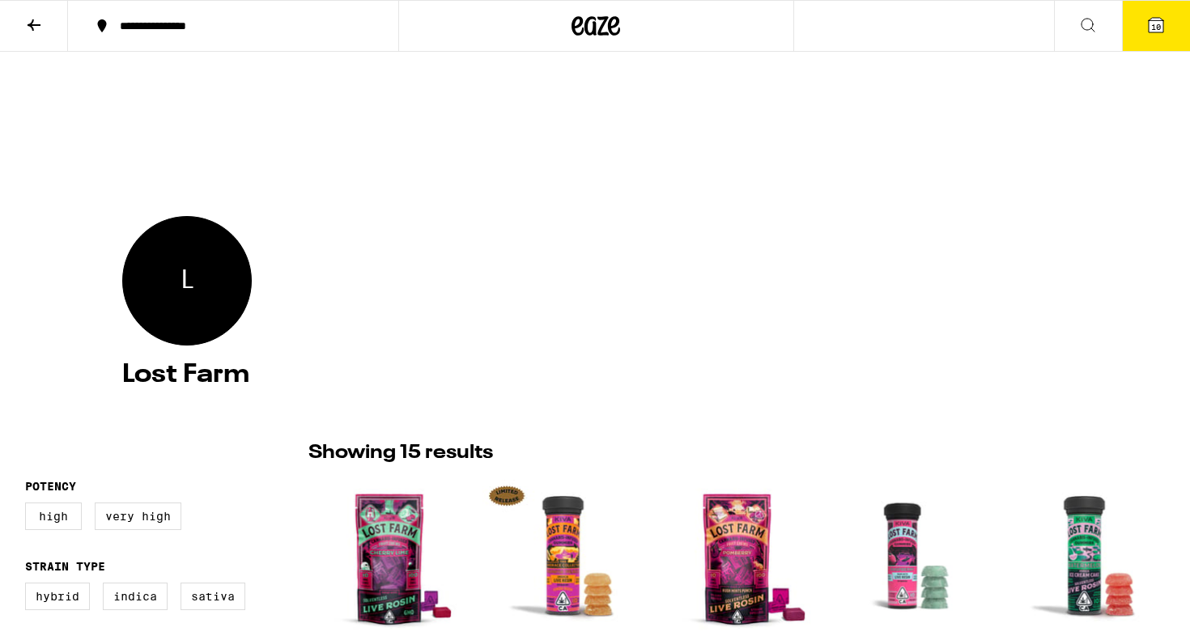
click at [622, 28] on div at bounding box center [596, 26] width 396 height 52
click at [598, 28] on icon at bounding box center [595, 25] width 49 height 29
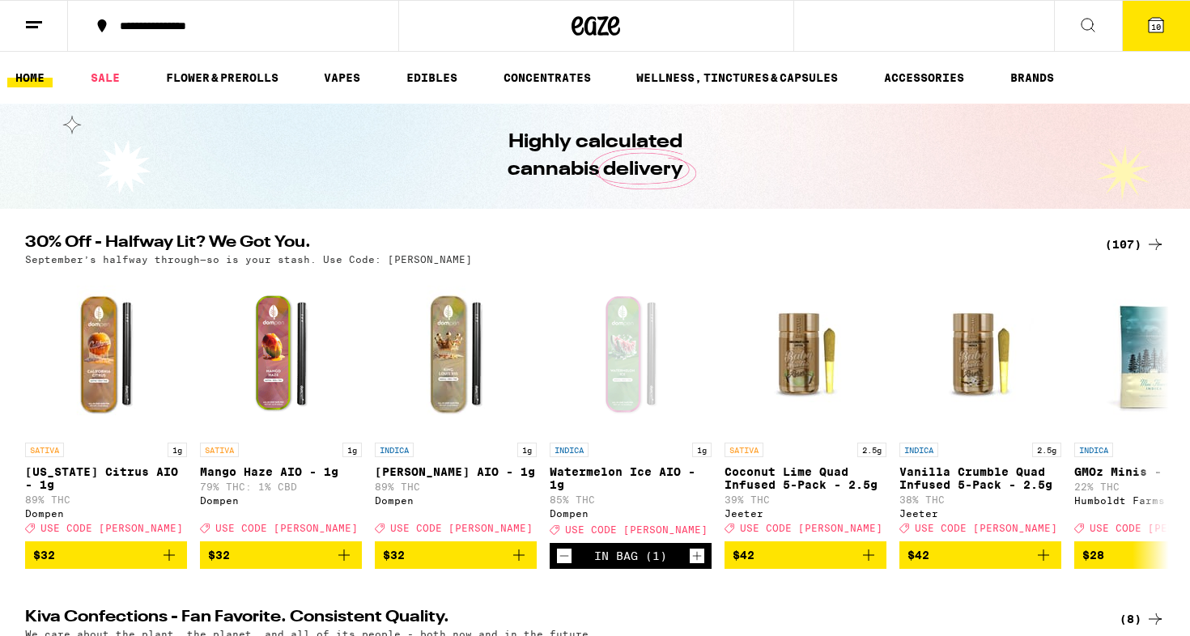
click at [38, 36] on button at bounding box center [34, 26] width 68 height 51
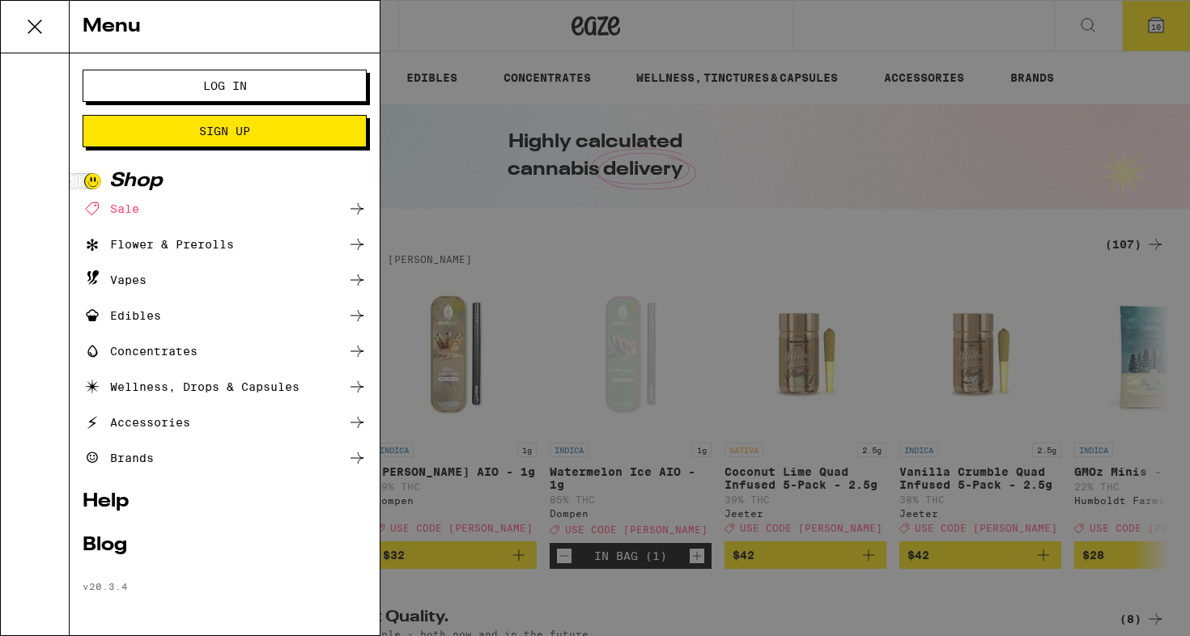
click at [30, 24] on div "Menu Log In Sign Up Shop Sale Flower & Prerolls Vapes Edibles Concentrates Well…" at bounding box center [595, 318] width 1190 height 636
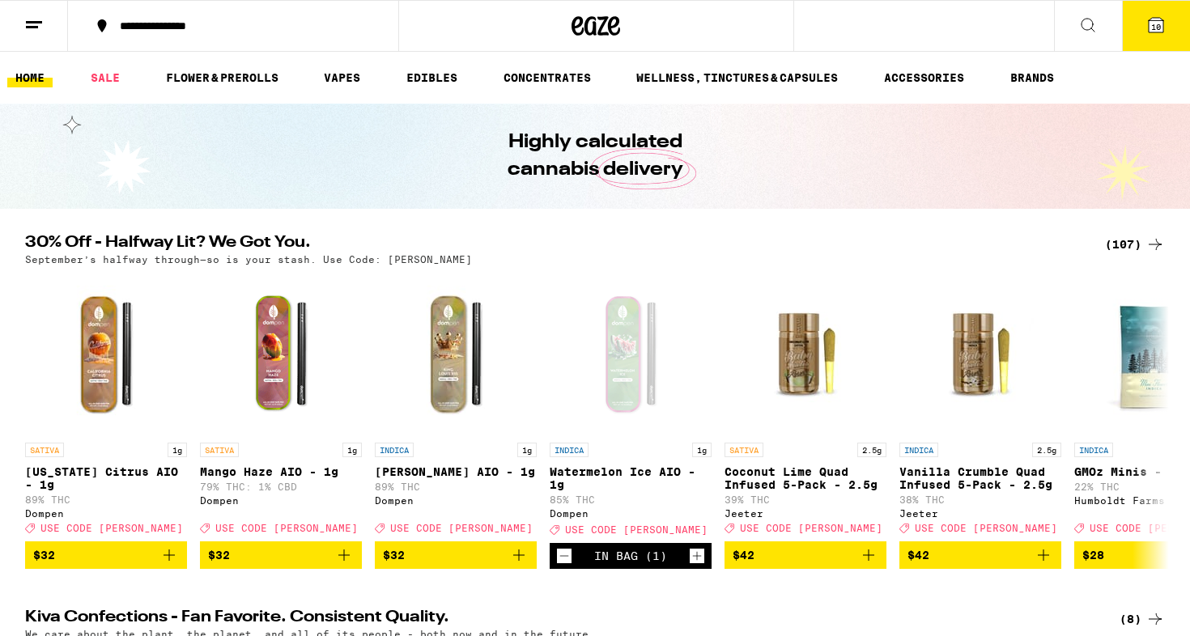
click at [30, 24] on icon at bounding box center [33, 24] width 19 height 19
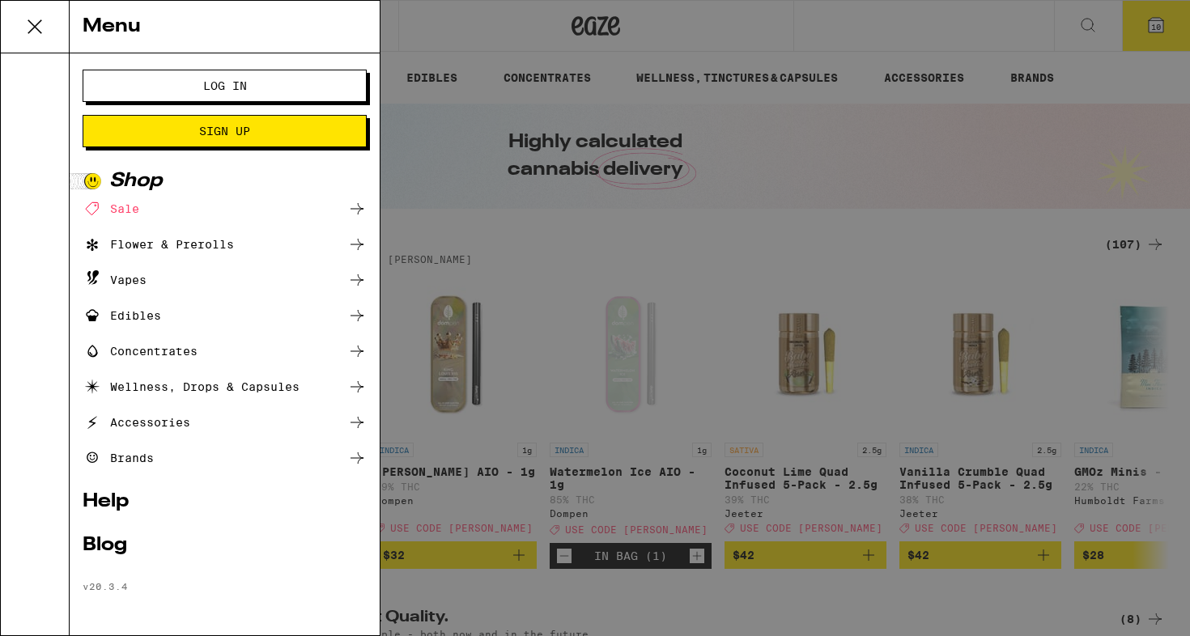
click at [223, 91] on span "Log In" at bounding box center [225, 85] width 44 height 11
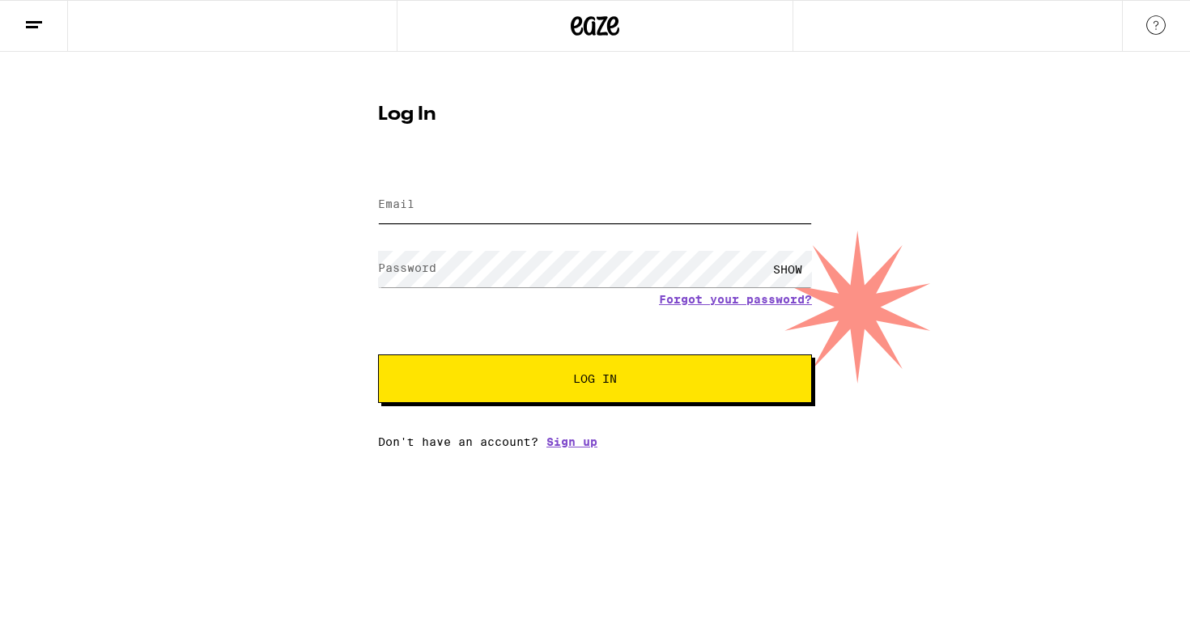
type input "[EMAIL_ADDRESS][DOMAIN_NAME]"
click at [595, 380] on button "Log In" at bounding box center [595, 379] width 434 height 49
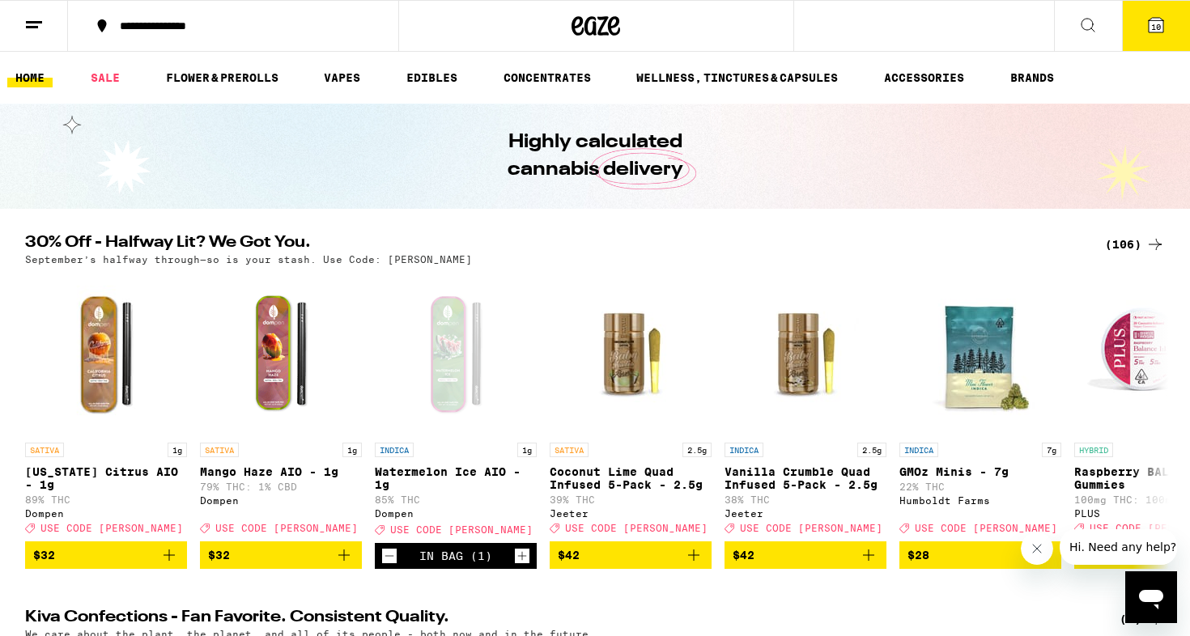
click at [1157, 41] on button "10" at bounding box center [1156, 26] width 68 height 50
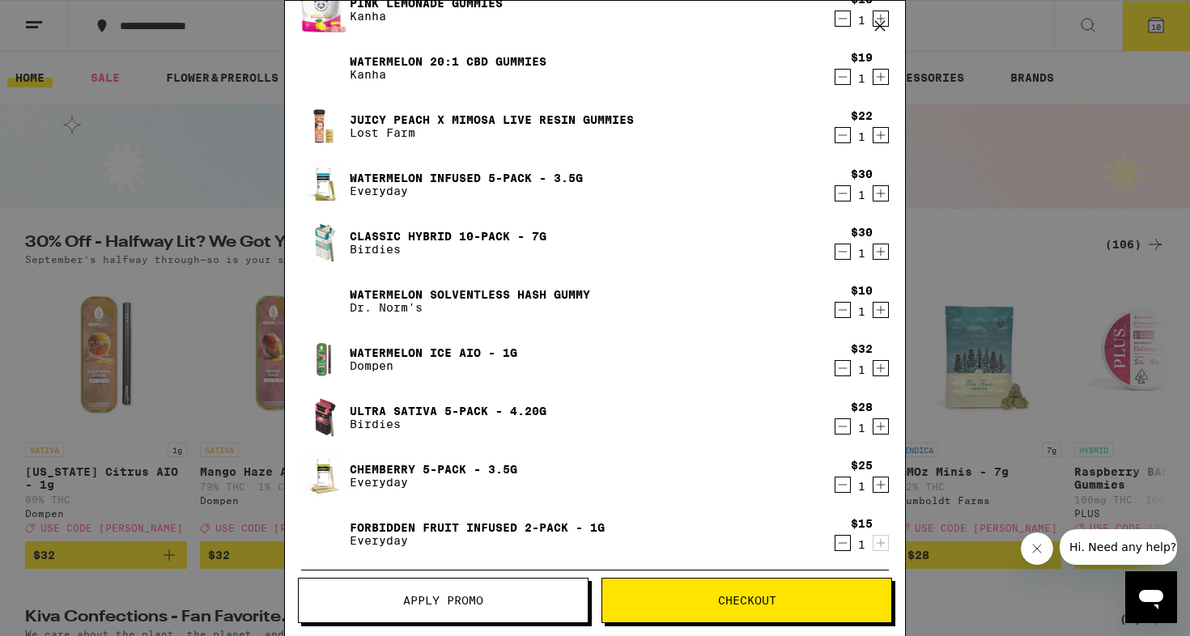
scroll to position [59, 0]
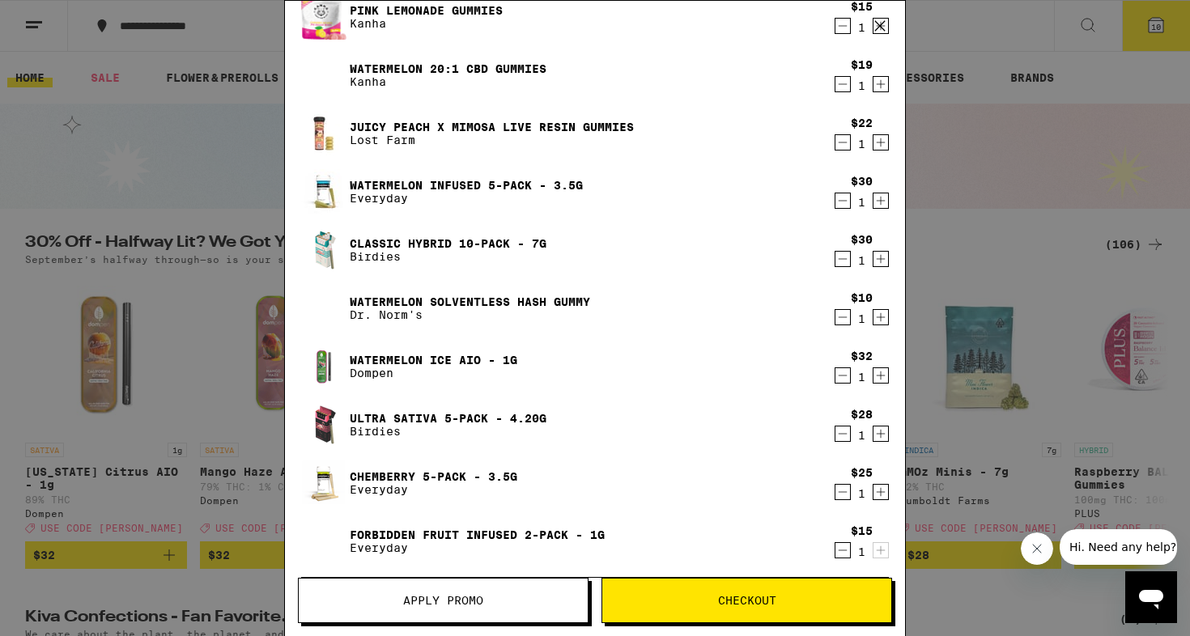
click at [847, 258] on icon "Decrement" at bounding box center [842, 258] width 15 height 19
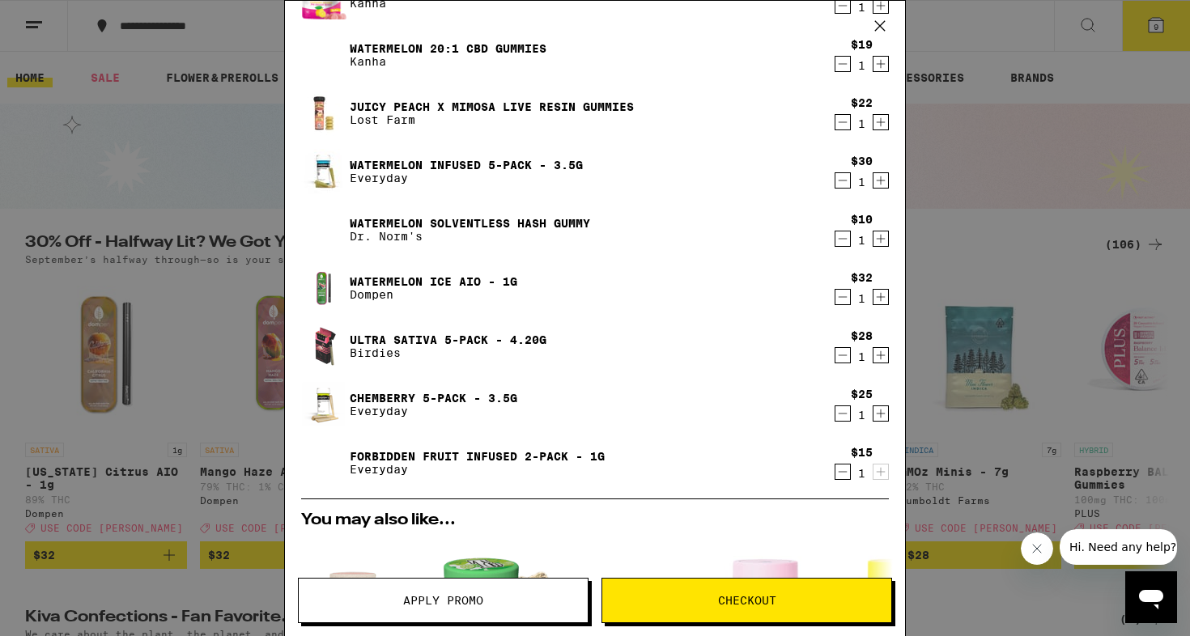
scroll to position [81, 0]
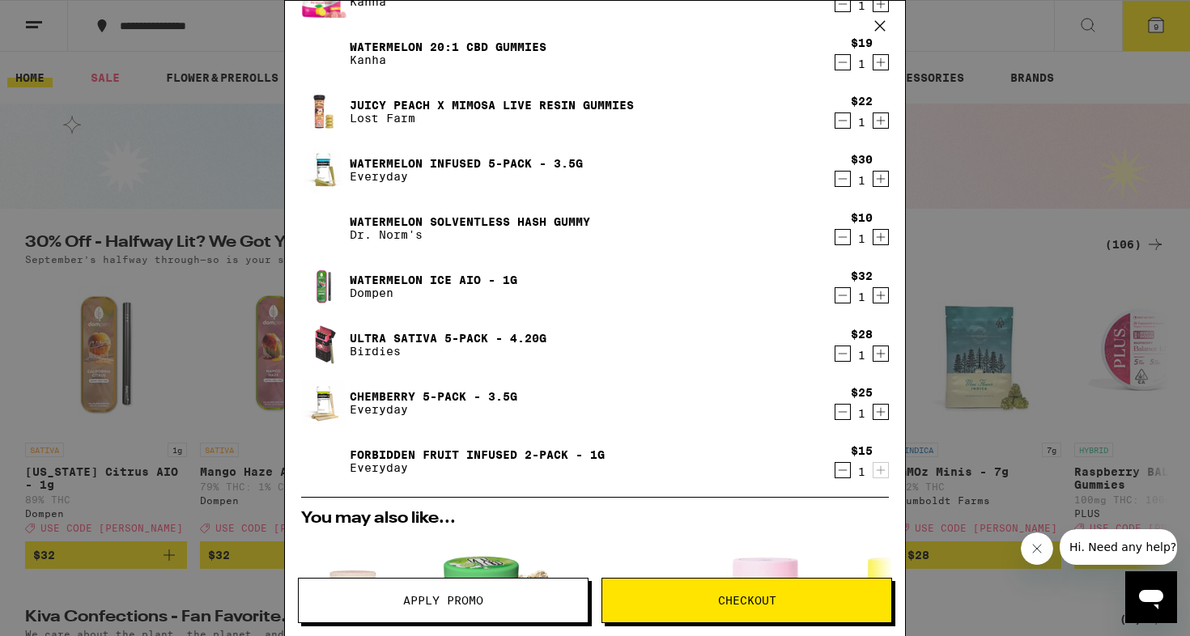
click at [848, 413] on icon "Decrement" at bounding box center [842, 411] width 15 height 19
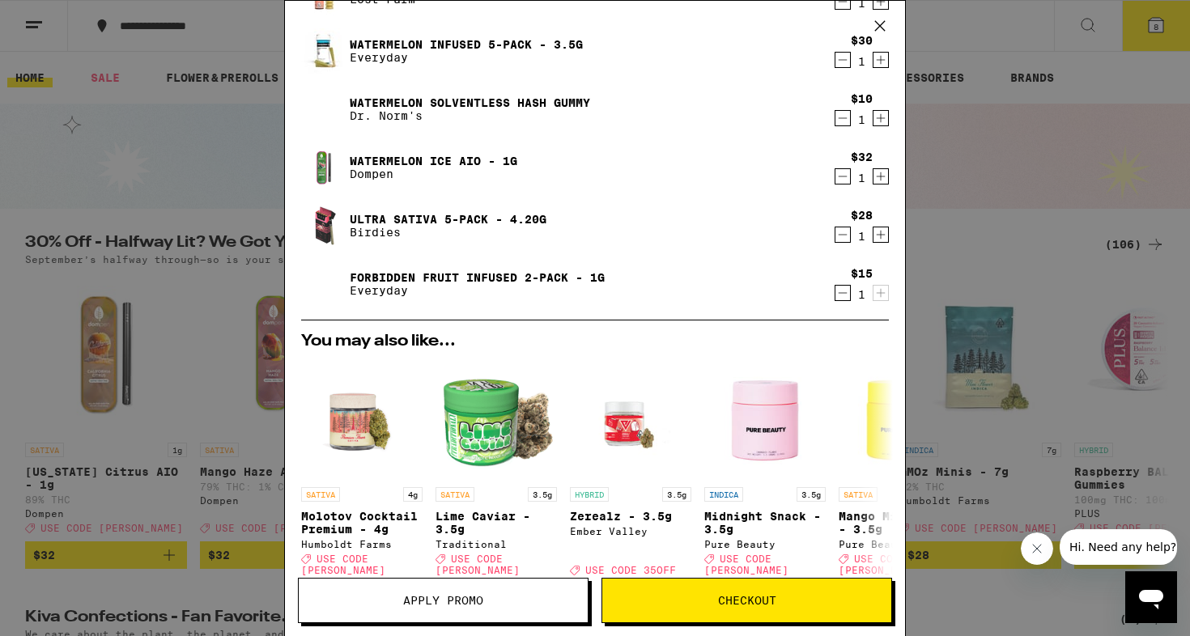
scroll to position [202, 0]
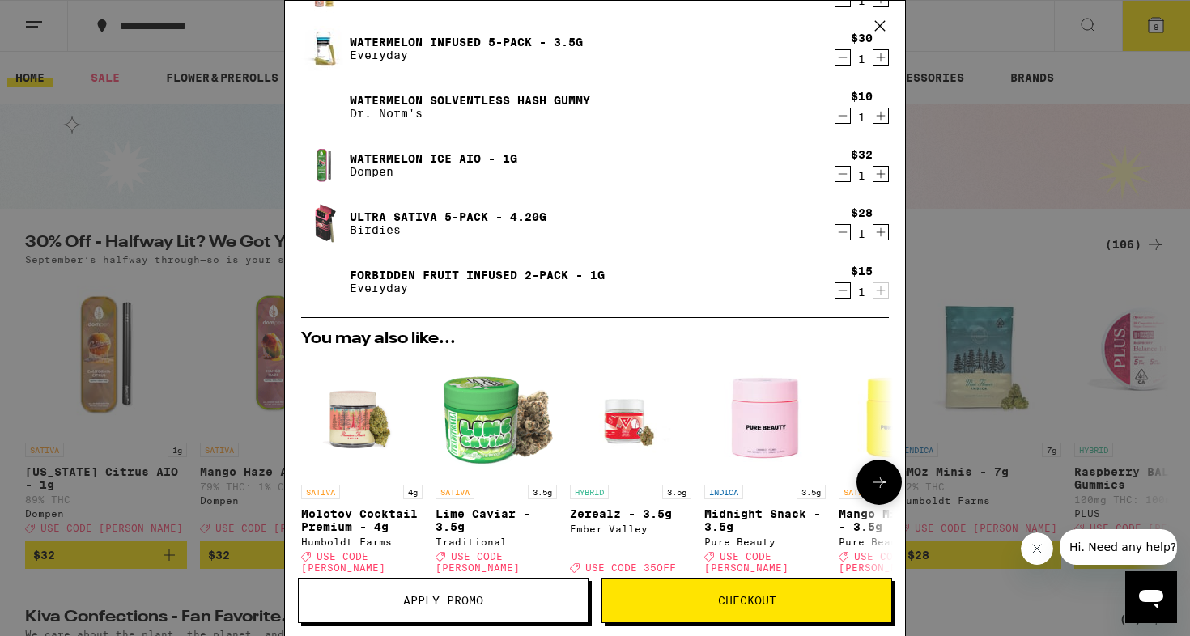
click at [768, 416] on img "Open page for Midnight Snack - 3.5g from Pure Beauty" at bounding box center [764, 415] width 121 height 121
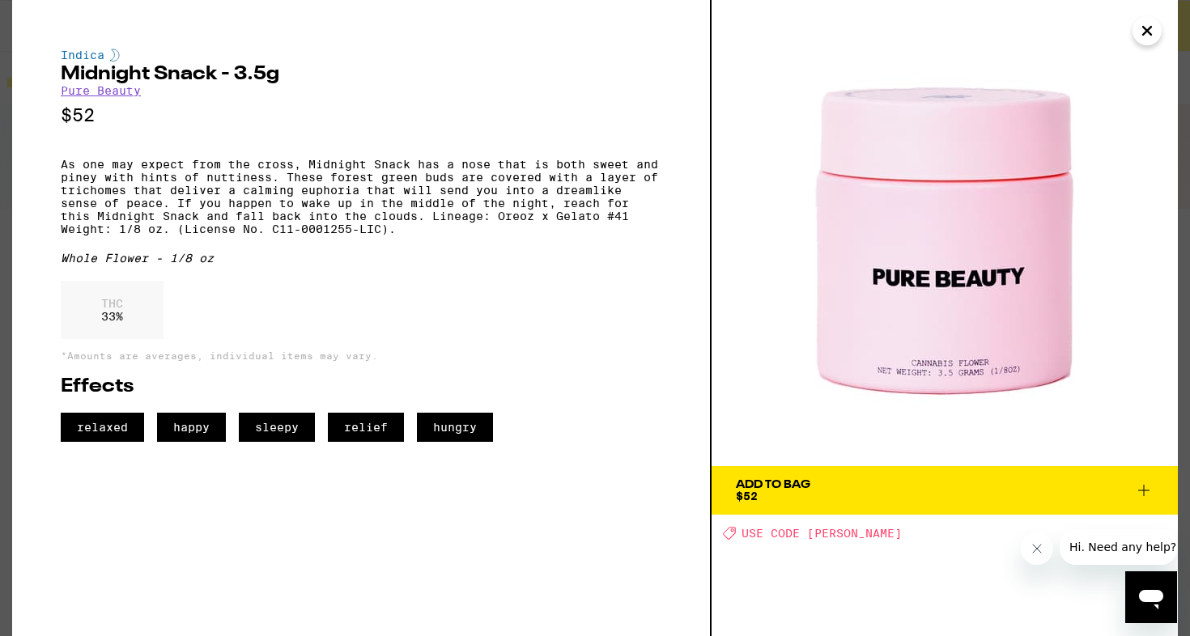
click at [149, 205] on p "As one may expect from the cross, Midnight Snack has a nose that is both sweet …" at bounding box center [361, 197] width 601 height 78
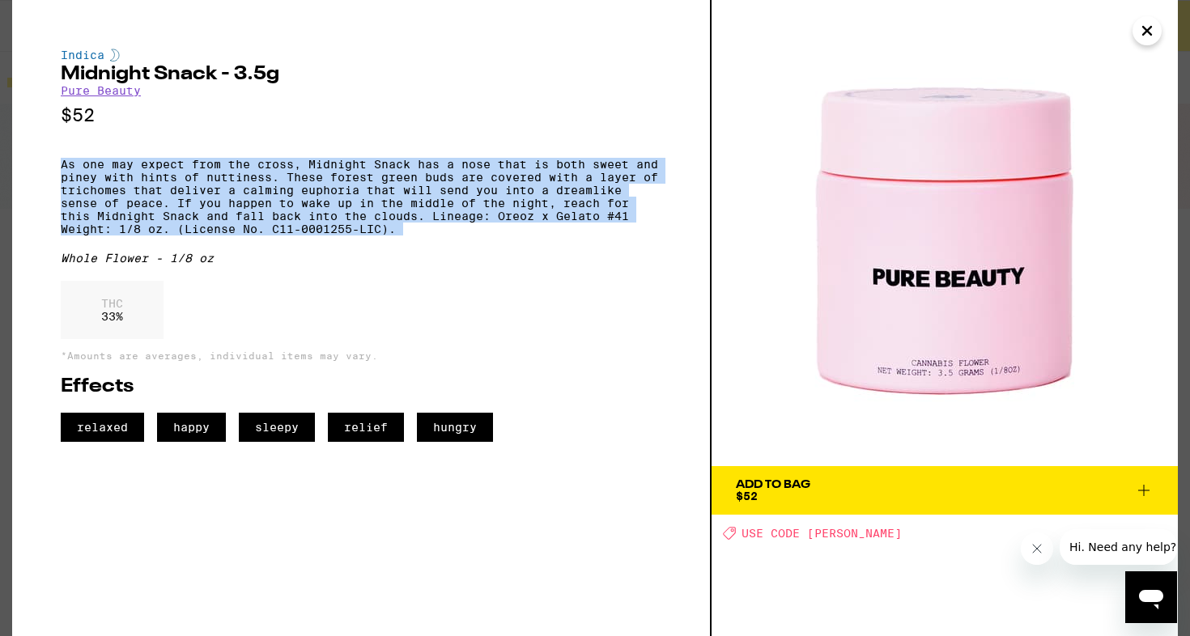
click at [176, 200] on p "As one may expect from the cross, Midnight Snack has a nose that is both sweet …" at bounding box center [361, 197] width 601 height 78
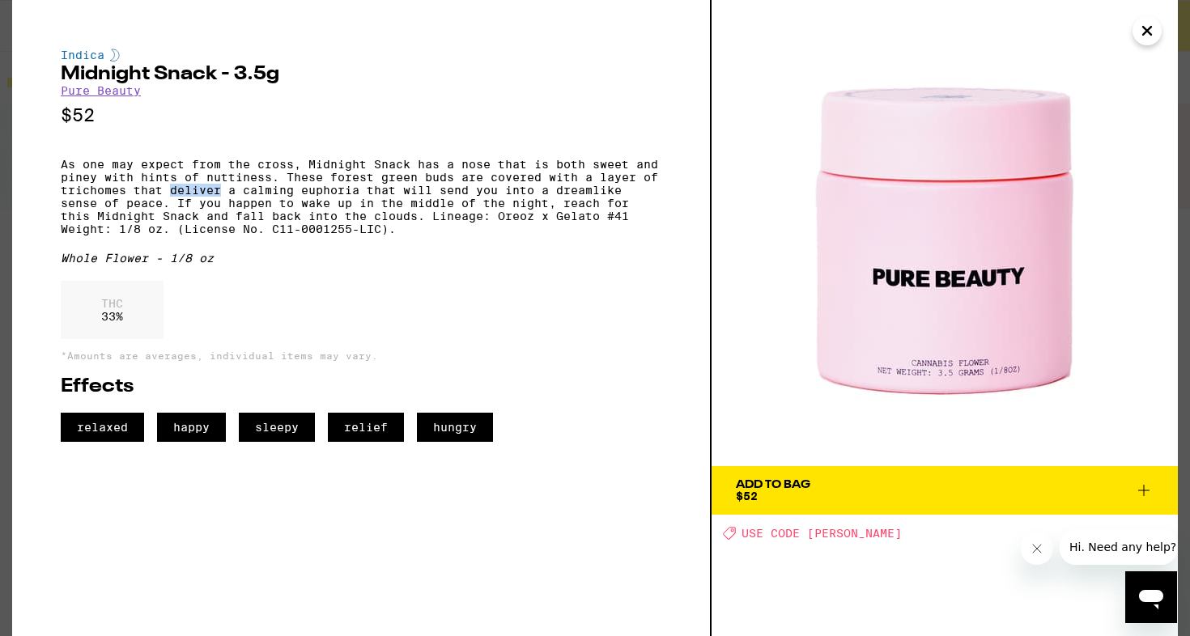
click at [176, 200] on p "As one may expect from the cross, Midnight Snack has a nose that is both sweet …" at bounding box center [361, 197] width 601 height 78
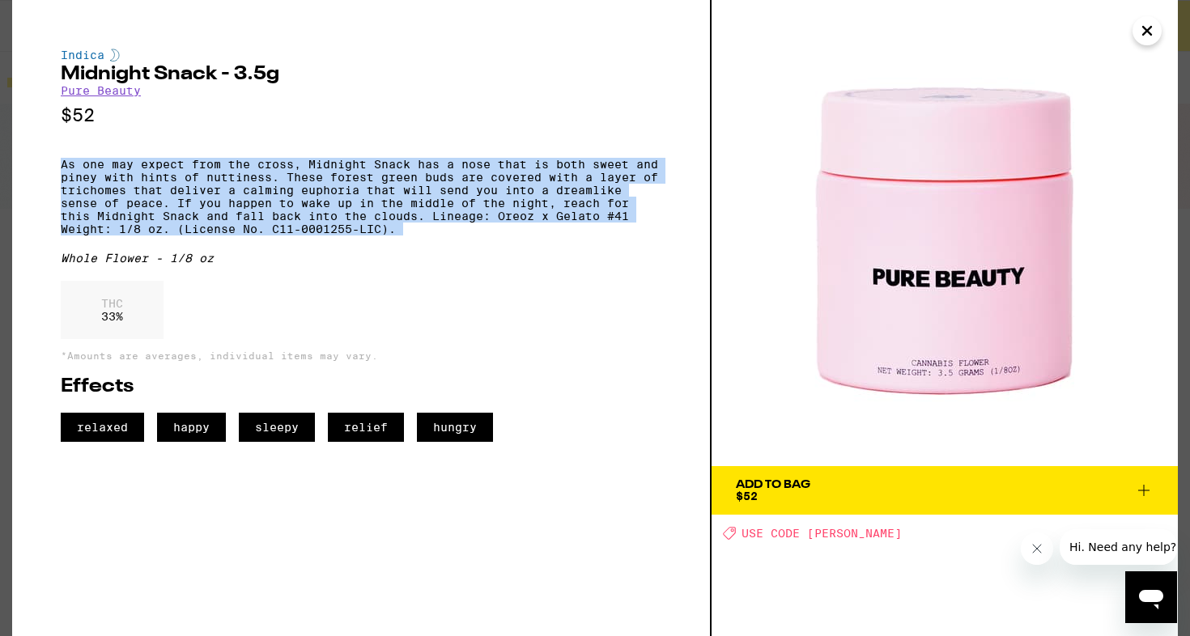
click at [176, 200] on p "As one may expect from the cross, Midnight Snack has a nose that is both sweet …" at bounding box center [361, 197] width 601 height 78
click at [193, 199] on p "As one may expect from the cross, Midnight Snack has a nose that is both sweet …" at bounding box center [361, 197] width 601 height 78
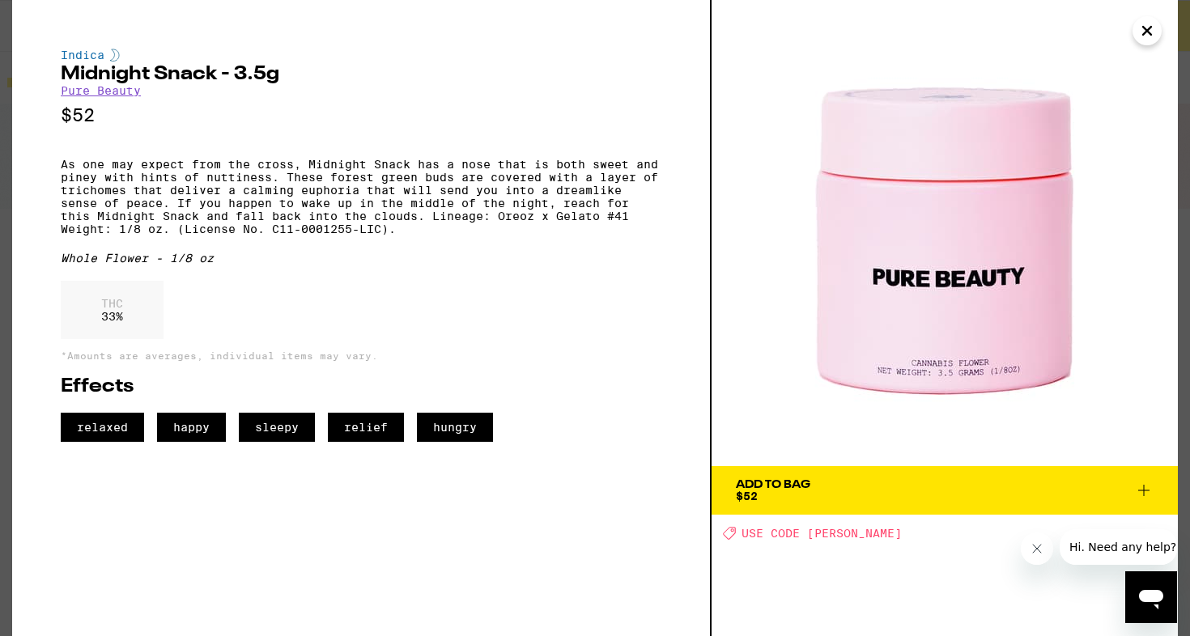
click at [193, 199] on p "As one may expect from the cross, Midnight Snack has a nose that is both sweet …" at bounding box center [361, 197] width 601 height 78
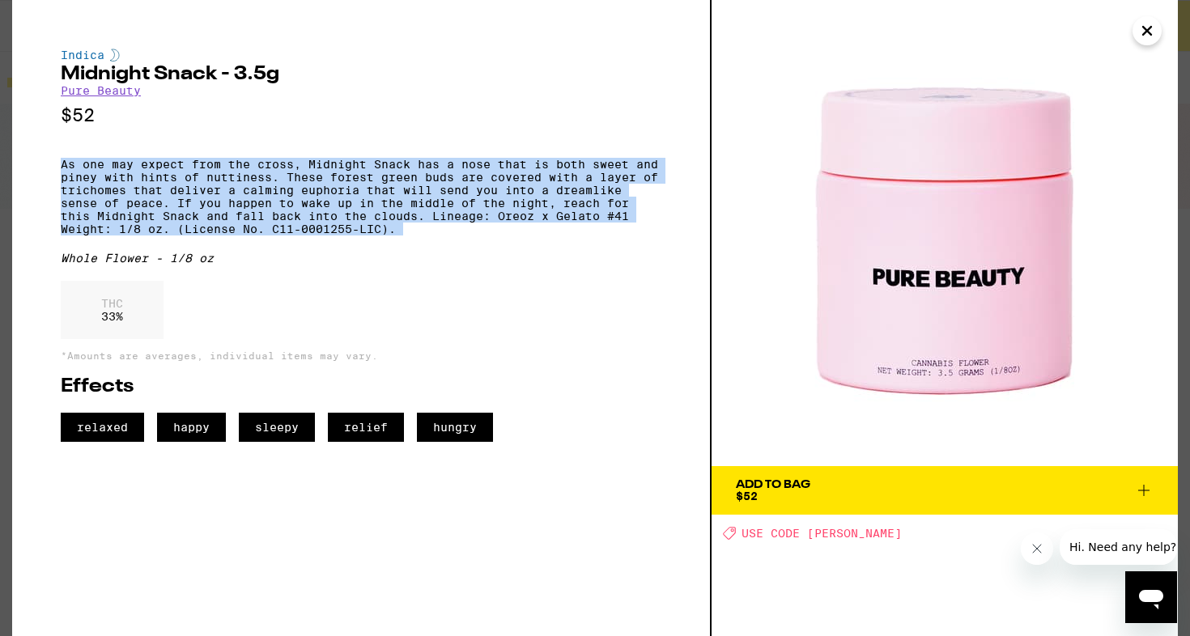
click at [218, 199] on p "As one may expect from the cross, Midnight Snack has a nose that is both sweet …" at bounding box center [361, 197] width 601 height 78
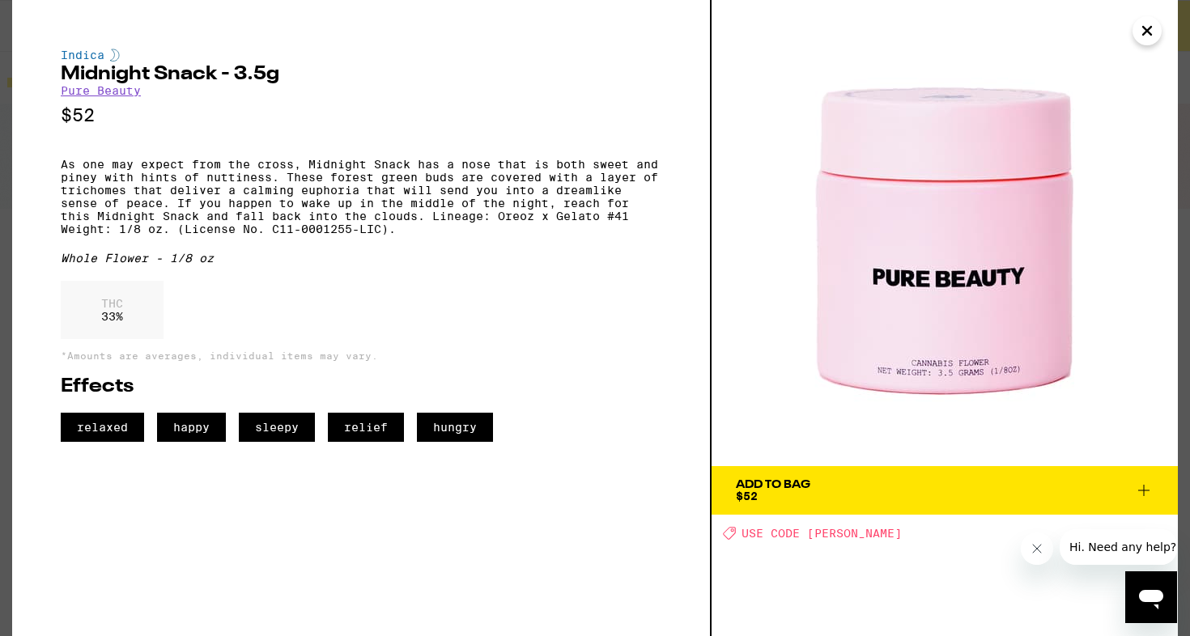
click at [218, 199] on p "As one may expect from the cross, Midnight Snack has a nose that is both sweet …" at bounding box center [361, 197] width 601 height 78
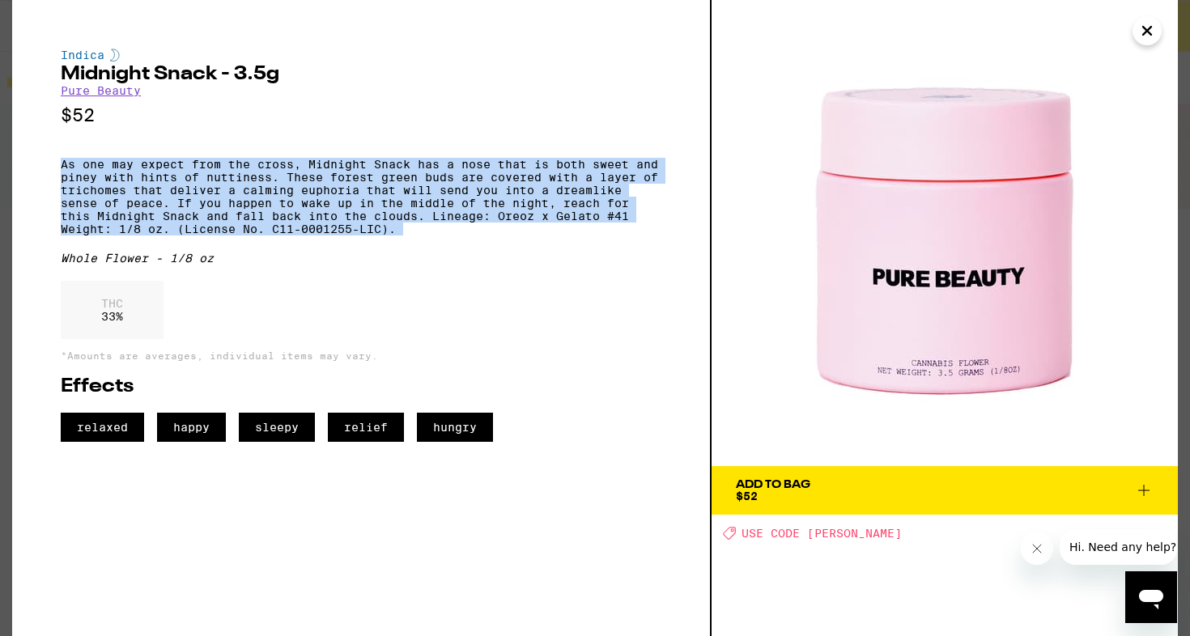
click at [240, 199] on p "As one may expect from the cross, Midnight Snack has a nose that is both sweet …" at bounding box center [361, 197] width 601 height 78
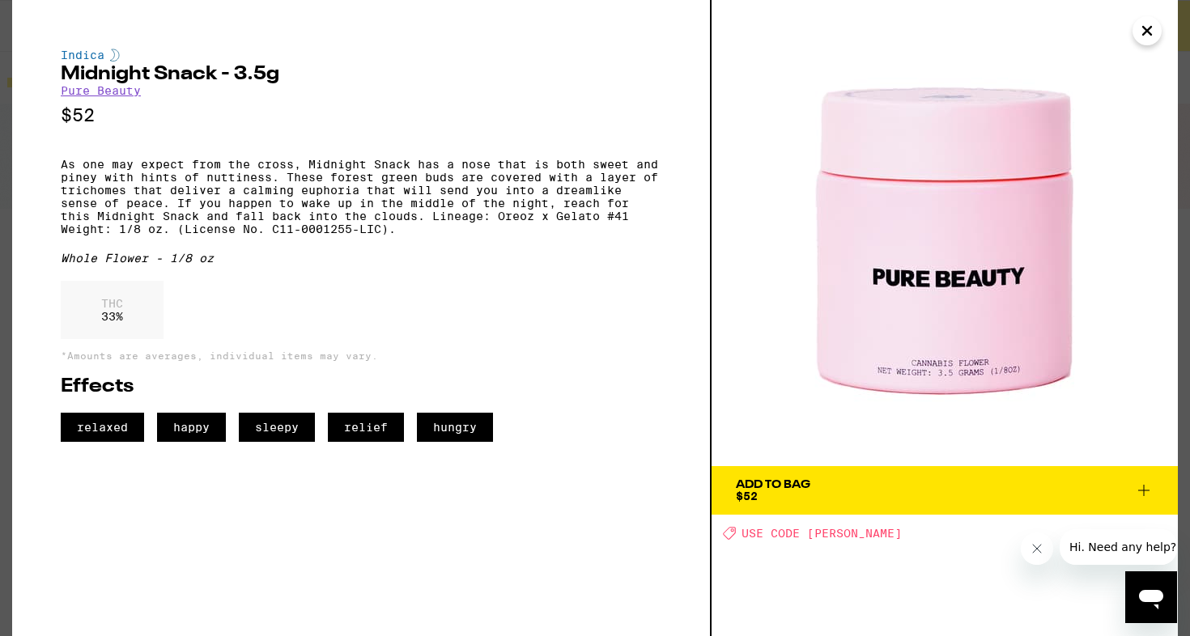
click at [240, 199] on p "As one may expect from the cross, Midnight Snack has a nose that is both sweet …" at bounding box center [361, 197] width 601 height 78
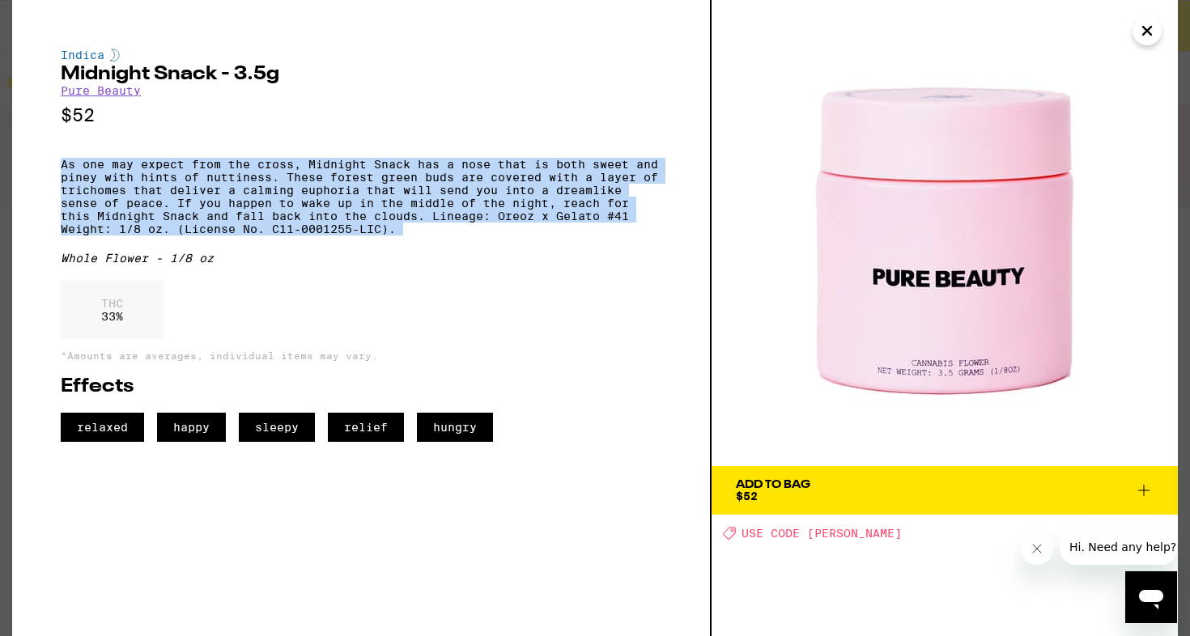
click at [240, 199] on p "As one may expect from the cross, Midnight Snack has a nose that is both sweet …" at bounding box center [361, 197] width 601 height 78
click at [248, 199] on p "As one may expect from the cross, Midnight Snack has a nose that is both sweet …" at bounding box center [361, 197] width 601 height 78
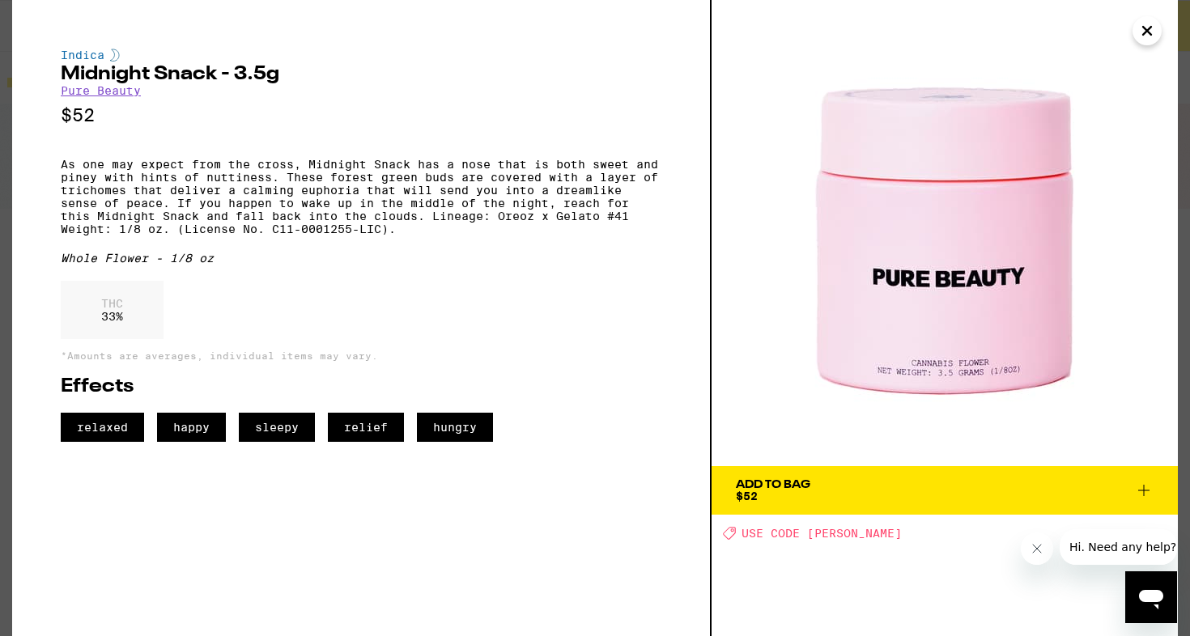
click at [248, 199] on p "As one may expect from the cross, Midnight Snack has a nose that is both sweet …" at bounding box center [361, 197] width 601 height 78
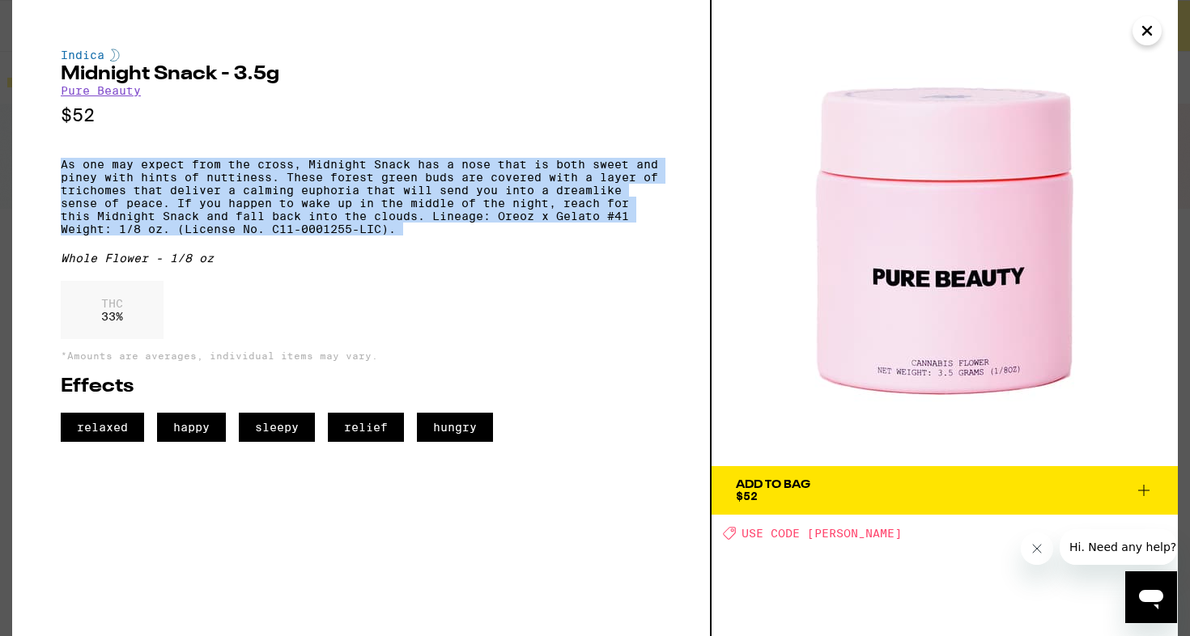
click at [263, 199] on p "As one may expect from the cross, Midnight Snack has a nose that is both sweet …" at bounding box center [361, 197] width 601 height 78
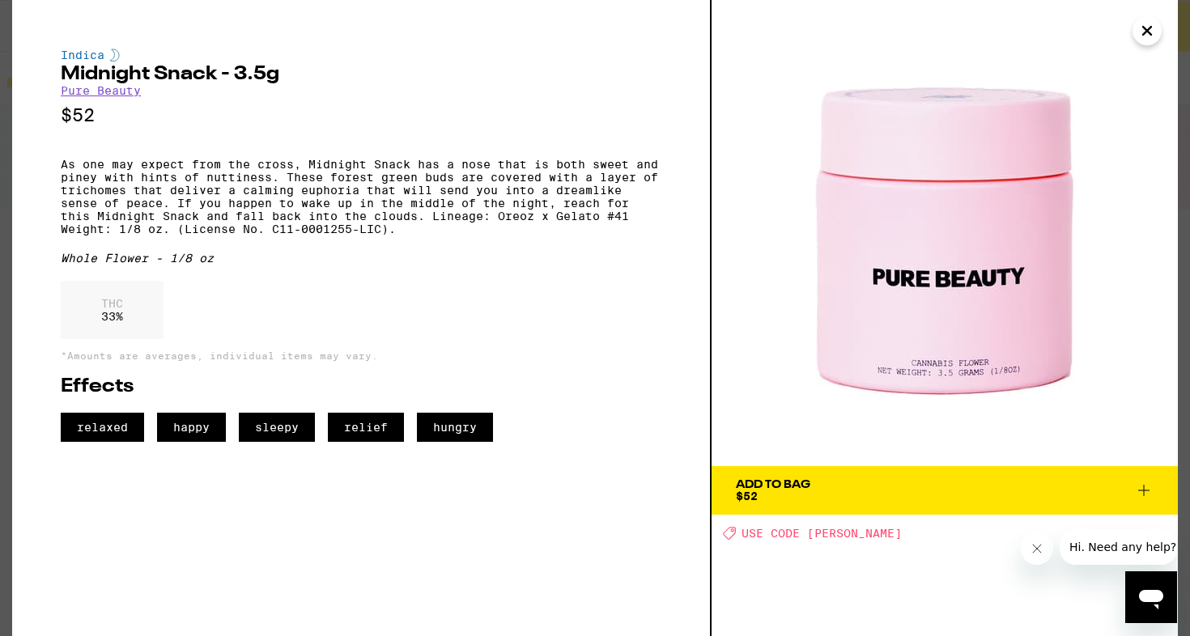
click at [339, 199] on p "As one may expect from the cross, Midnight Snack has a nose that is both sweet …" at bounding box center [361, 197] width 601 height 78
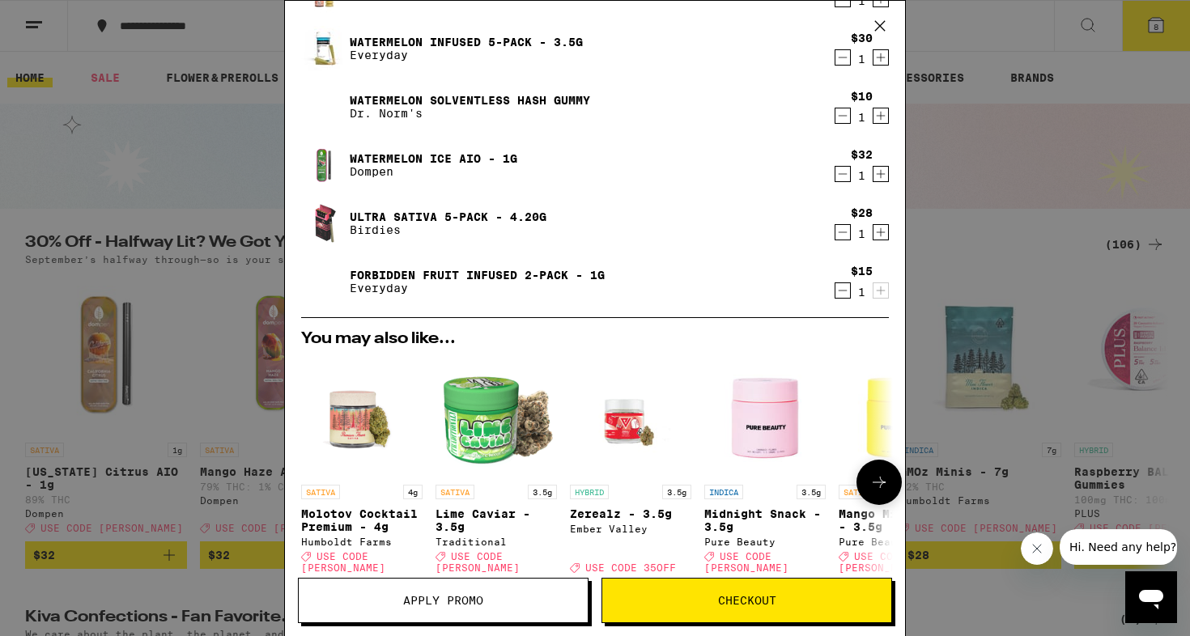
click at [878, 473] on icon at bounding box center [878, 482] width 19 height 19
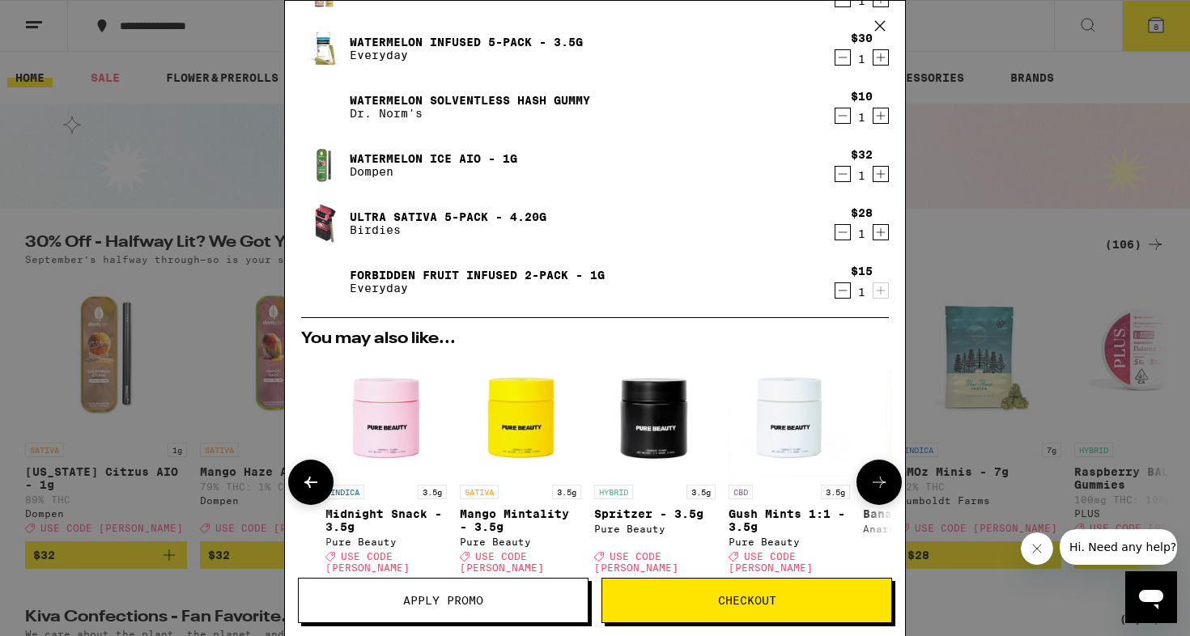
scroll to position [0, 411]
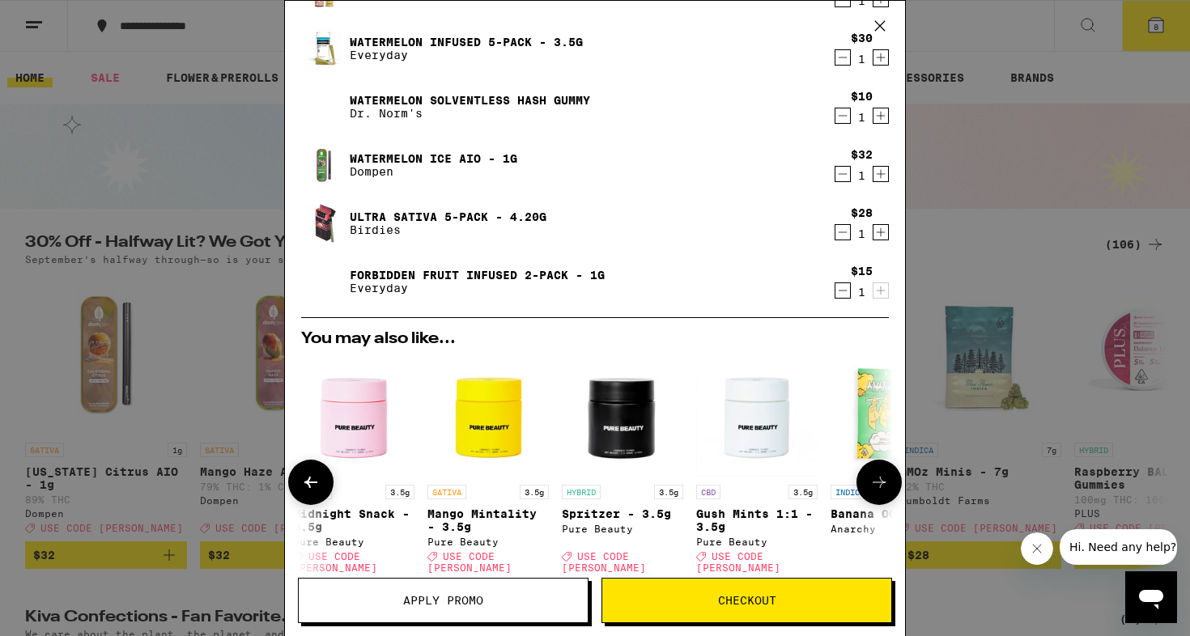
click at [323, 466] on button at bounding box center [310, 482] width 45 height 45
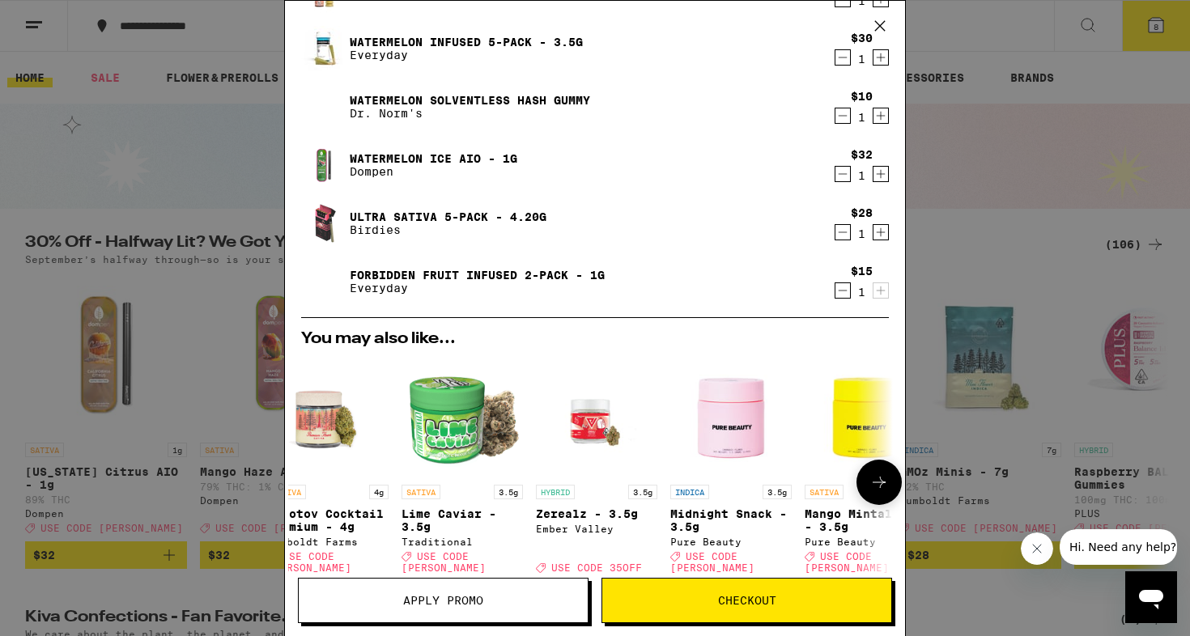
scroll to position [0, 0]
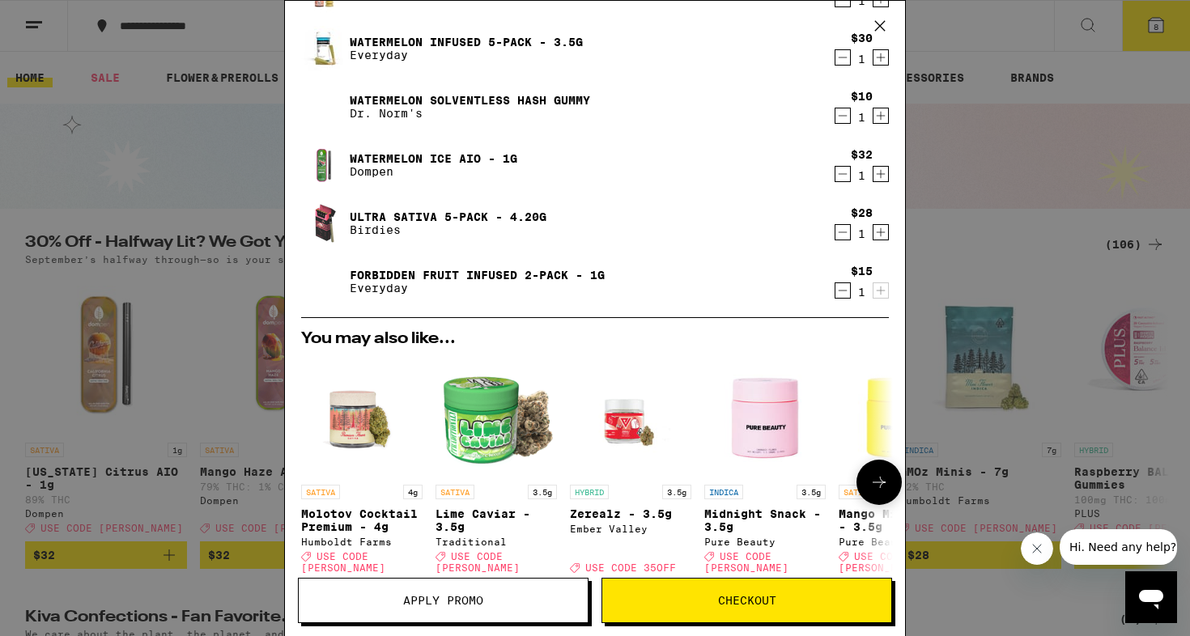
click at [766, 411] on img "Open page for Midnight Snack - 3.5g from Pure Beauty" at bounding box center [764, 415] width 121 height 121
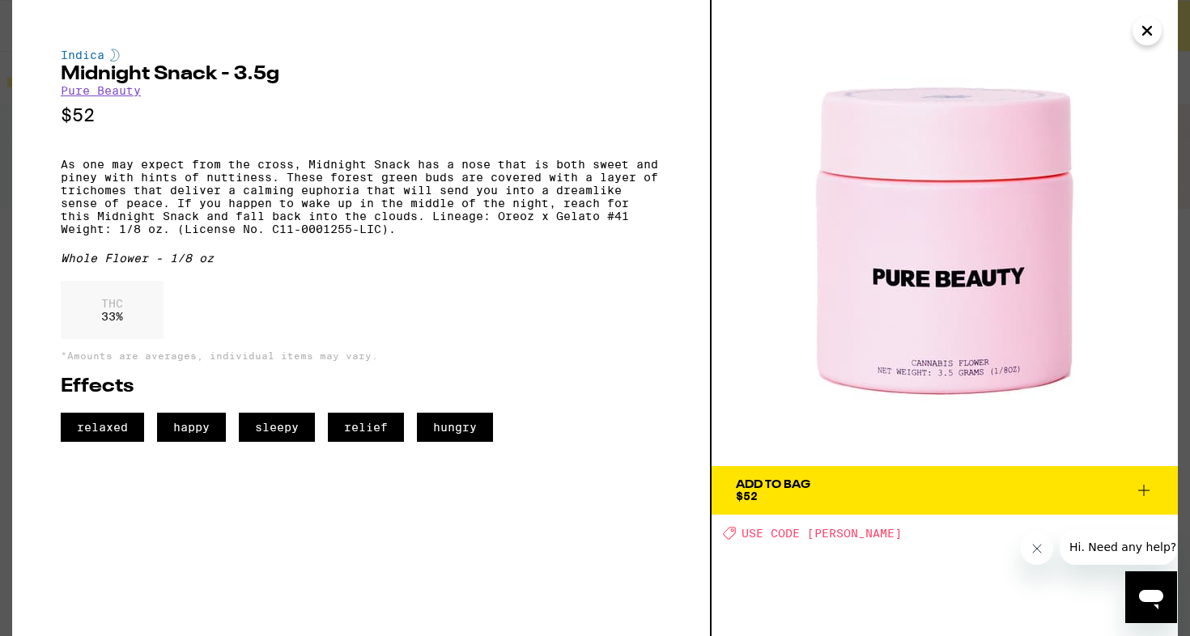
click at [1146, 28] on icon "Close" at bounding box center [1146, 31] width 19 height 24
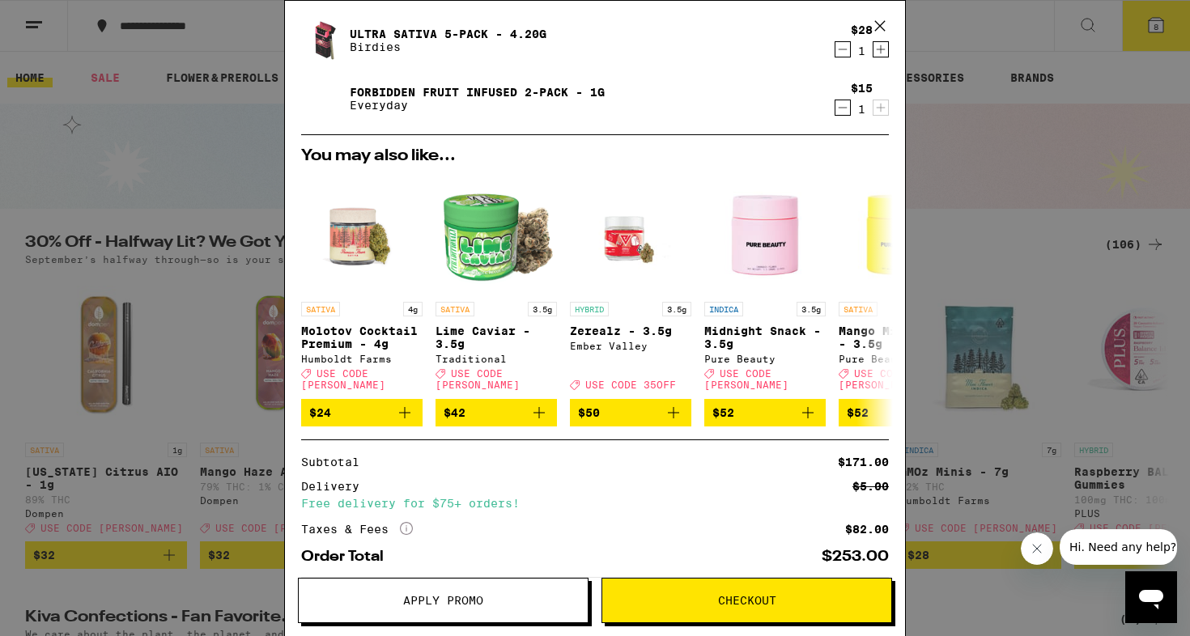
scroll to position [389, 0]
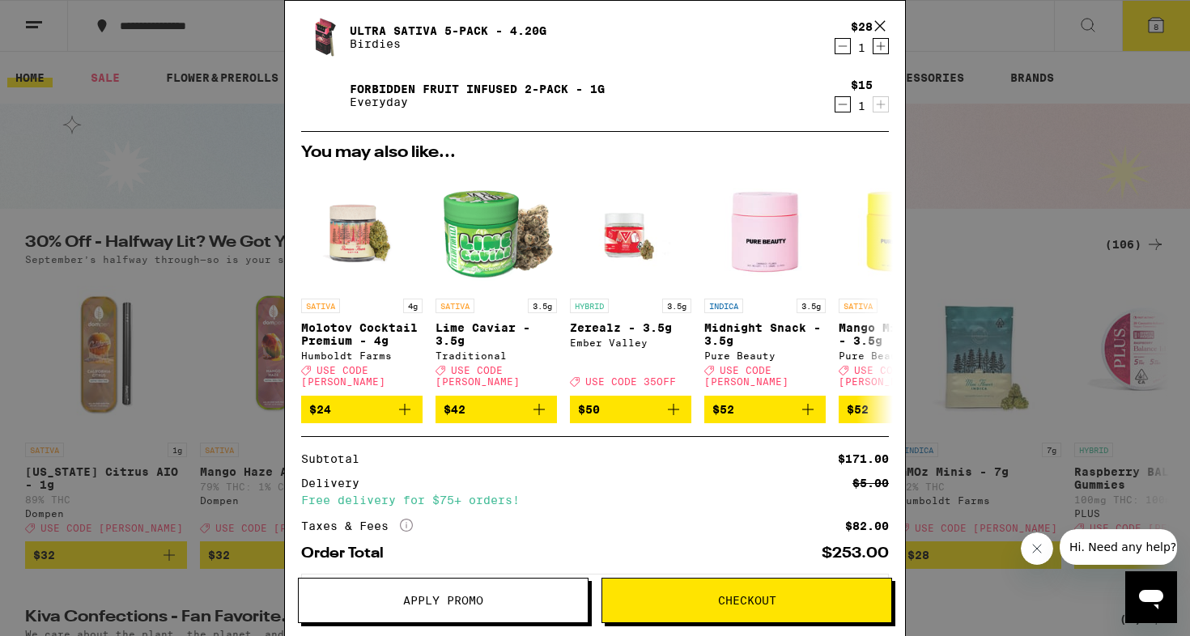
click at [446, 599] on span "Apply Promo" at bounding box center [443, 600] width 80 height 11
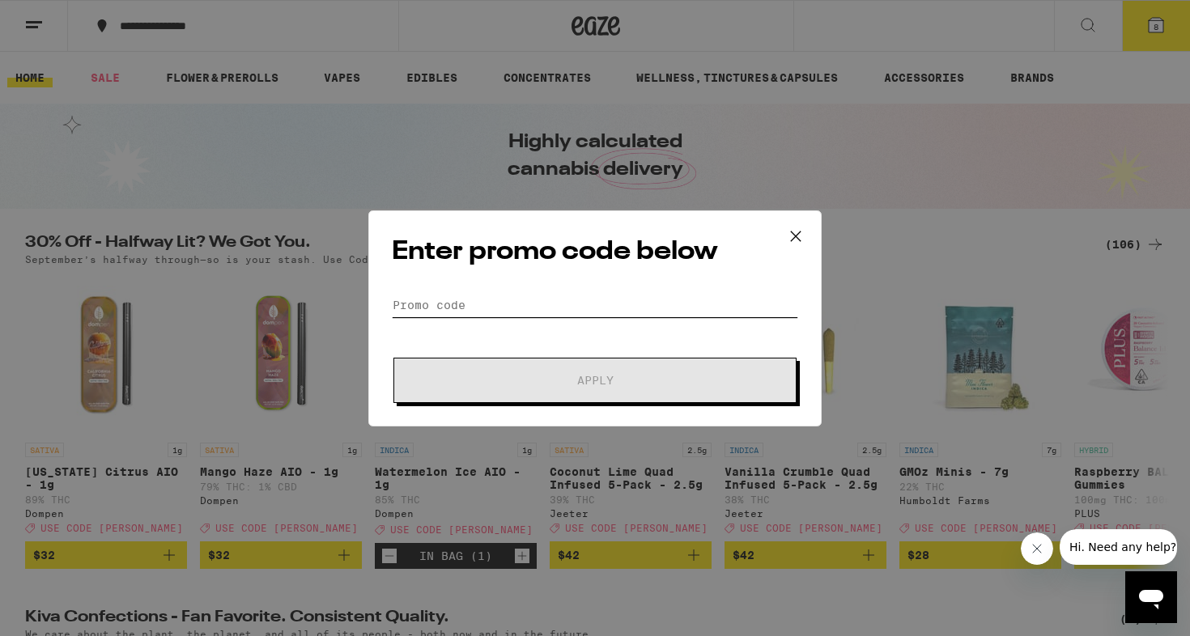
click at [464, 304] on input "Promo Code" at bounding box center [595, 305] width 406 height 24
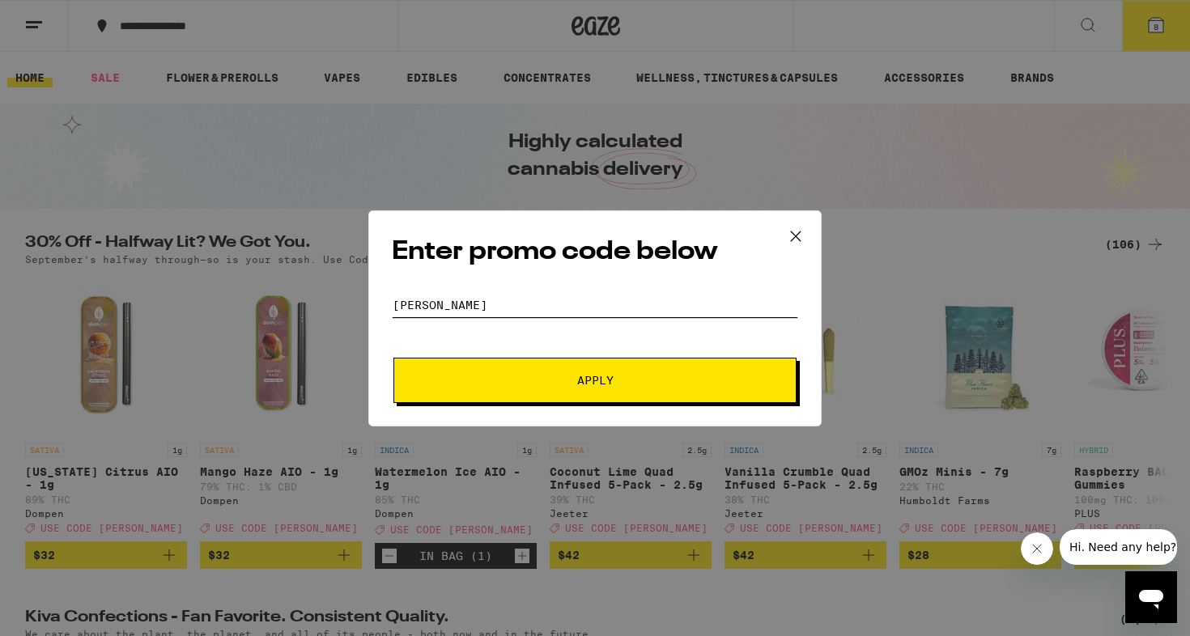
type input "[PERSON_NAME]"
click at [547, 361] on button "Apply" at bounding box center [594, 380] width 403 height 45
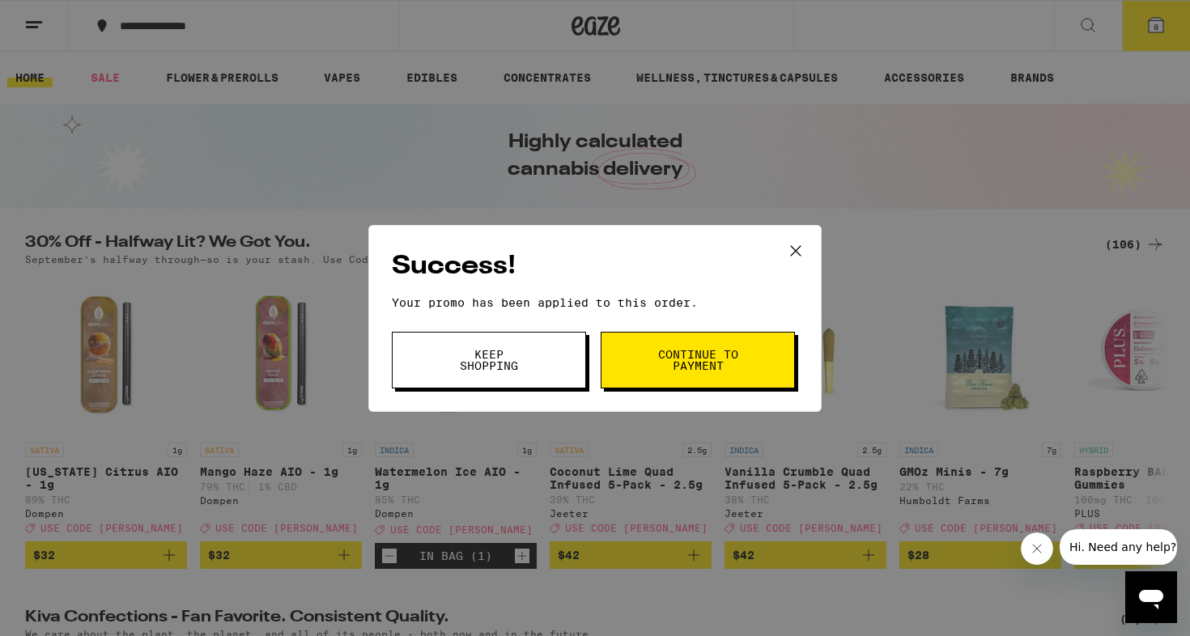
click at [516, 362] on span "Keep Shopping" at bounding box center [489, 360] width 83 height 23
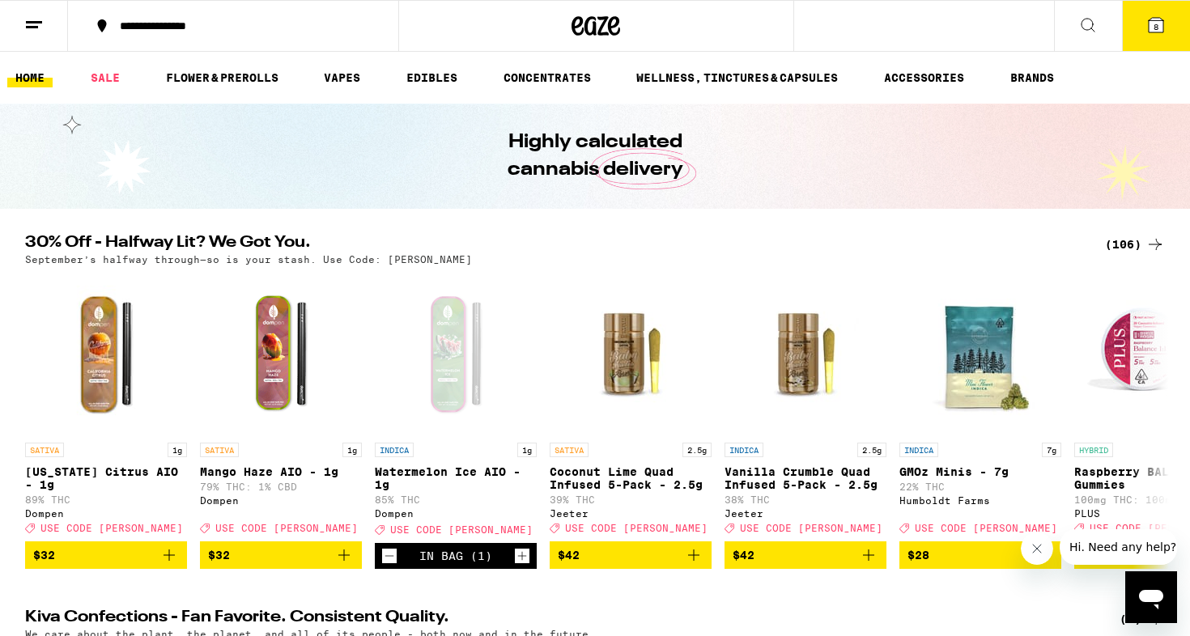
click at [1154, 31] on span "8" at bounding box center [1155, 27] width 5 height 10
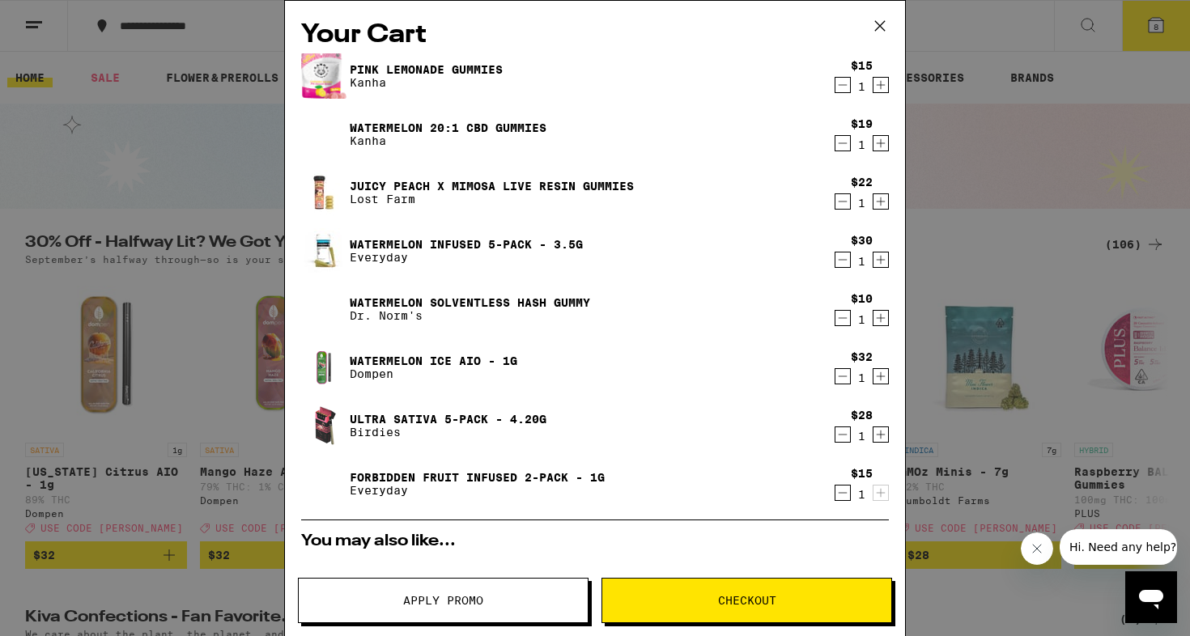
click at [432, 303] on link "Watermelon Solventless Hash Gummy" at bounding box center [470, 302] width 240 height 13
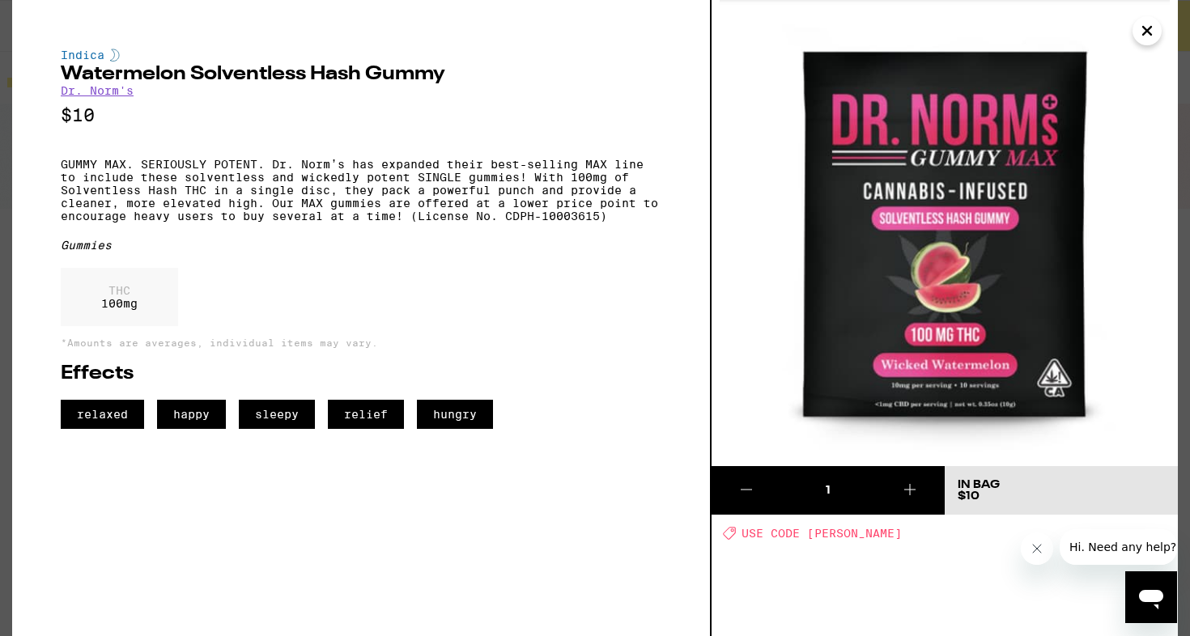
click at [168, 216] on p "GUMMY MAX. SERIOUSLY POTENT. Dr. Norm’s has expanded their best-selling MAX lin…" at bounding box center [361, 190] width 601 height 65
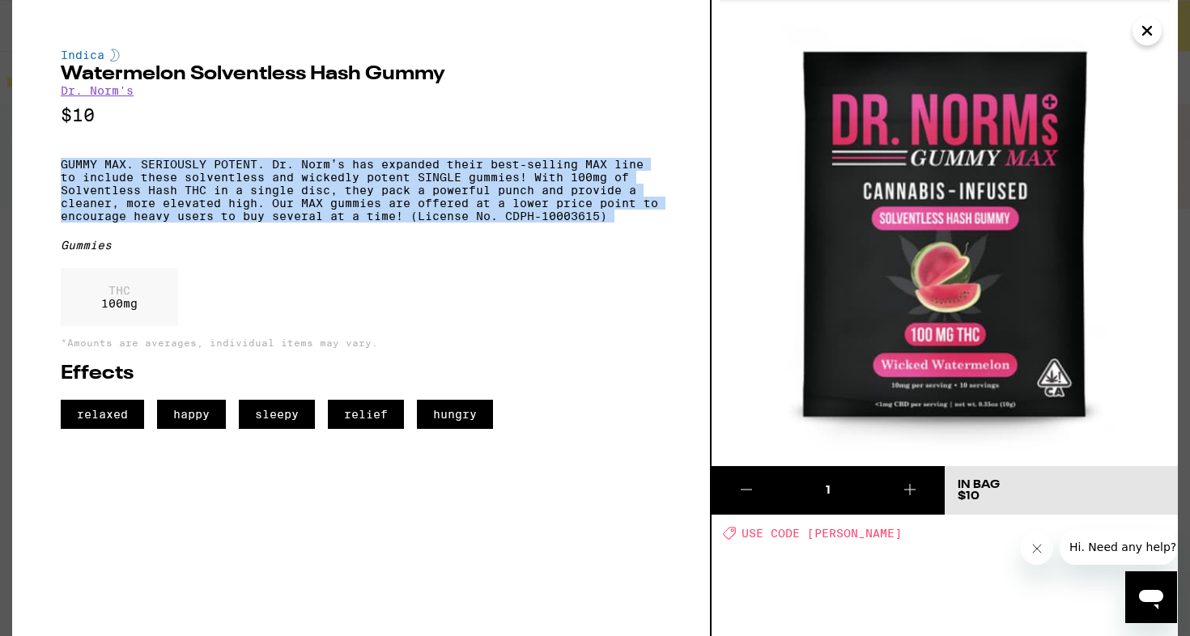
click at [194, 196] on p "GUMMY MAX. SERIOUSLY POTENT. Dr. Norm’s has expanded their best-selling MAX lin…" at bounding box center [361, 190] width 601 height 65
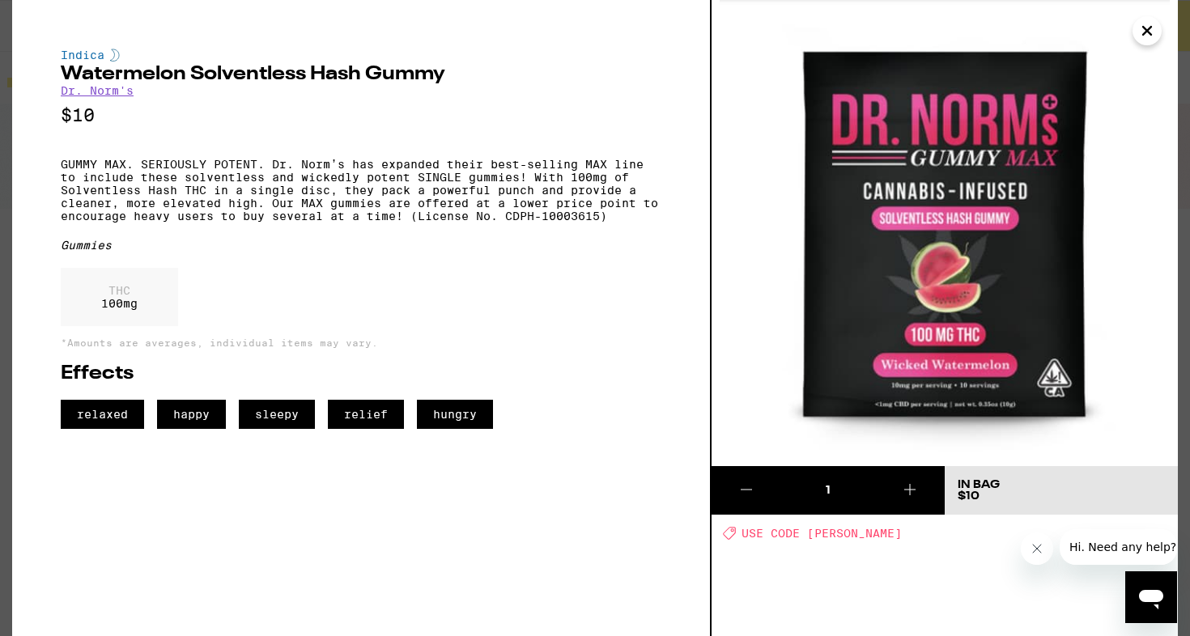
click at [194, 196] on p "GUMMY MAX. SERIOUSLY POTENT. Dr. Norm’s has expanded their best-selling MAX lin…" at bounding box center [361, 190] width 601 height 65
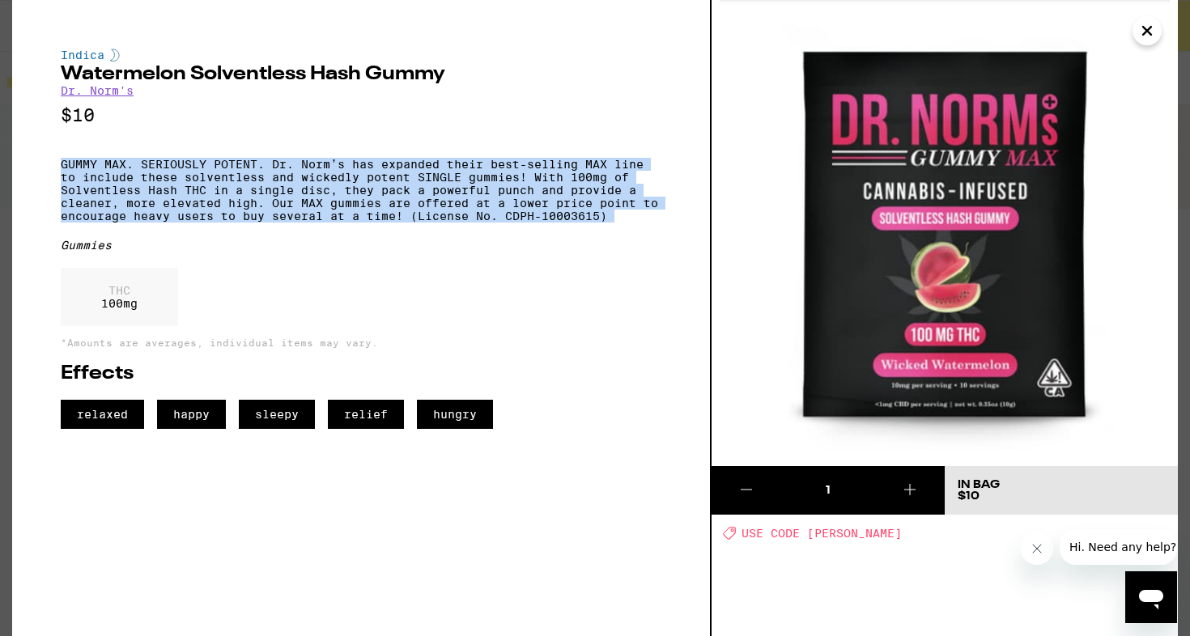
click at [194, 196] on p "GUMMY MAX. SERIOUSLY POTENT. Dr. Norm’s has expanded their best-selling MAX lin…" at bounding box center [361, 190] width 601 height 65
click at [210, 193] on p "GUMMY MAX. SERIOUSLY POTENT. Dr. Norm’s has expanded their best-selling MAX lin…" at bounding box center [361, 190] width 601 height 65
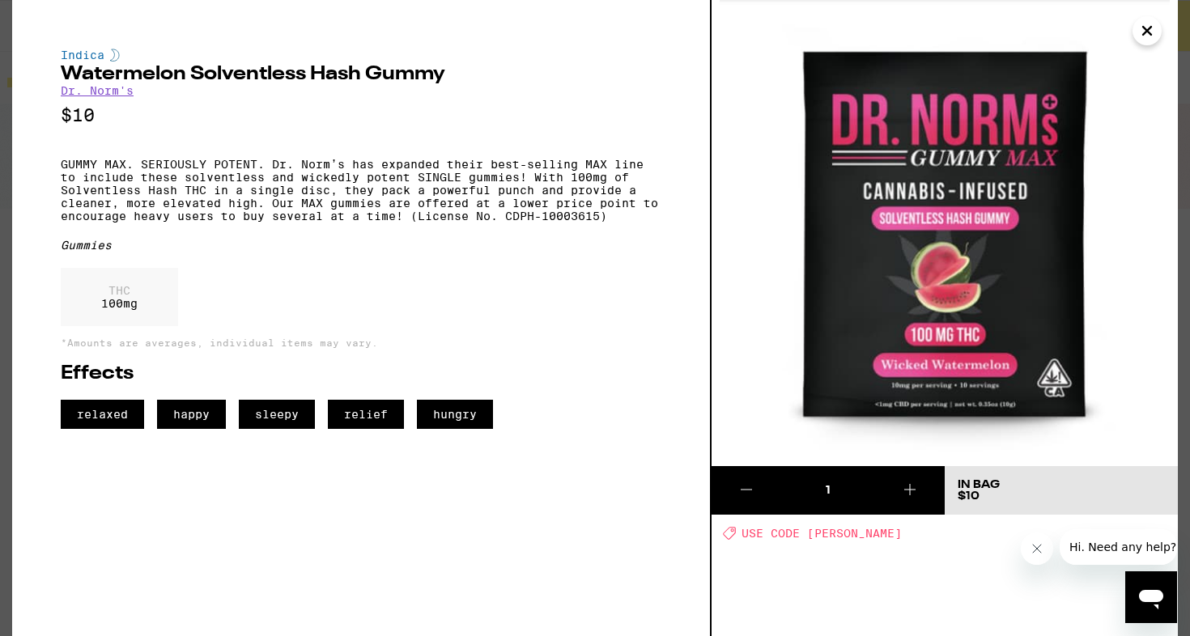
click at [210, 193] on p "GUMMY MAX. SERIOUSLY POTENT. Dr. Norm’s has expanded their best-selling MAX lin…" at bounding box center [361, 190] width 601 height 65
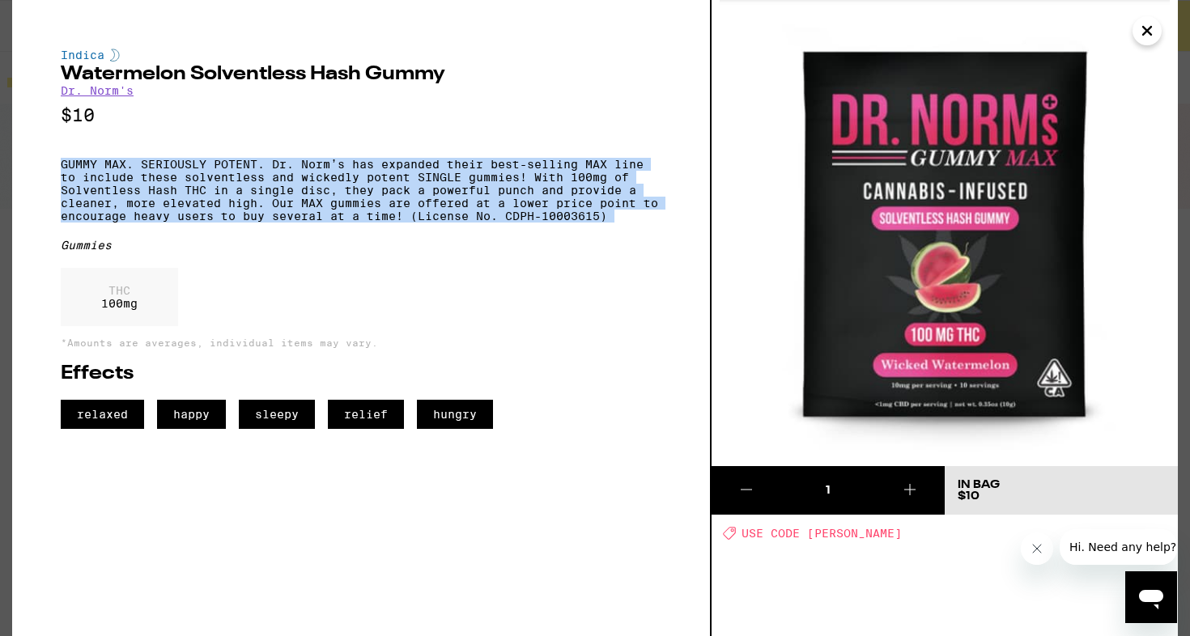
click at [231, 187] on p "GUMMY MAX. SERIOUSLY POTENT. Dr. Norm’s has expanded their best-selling MAX lin…" at bounding box center [361, 190] width 601 height 65
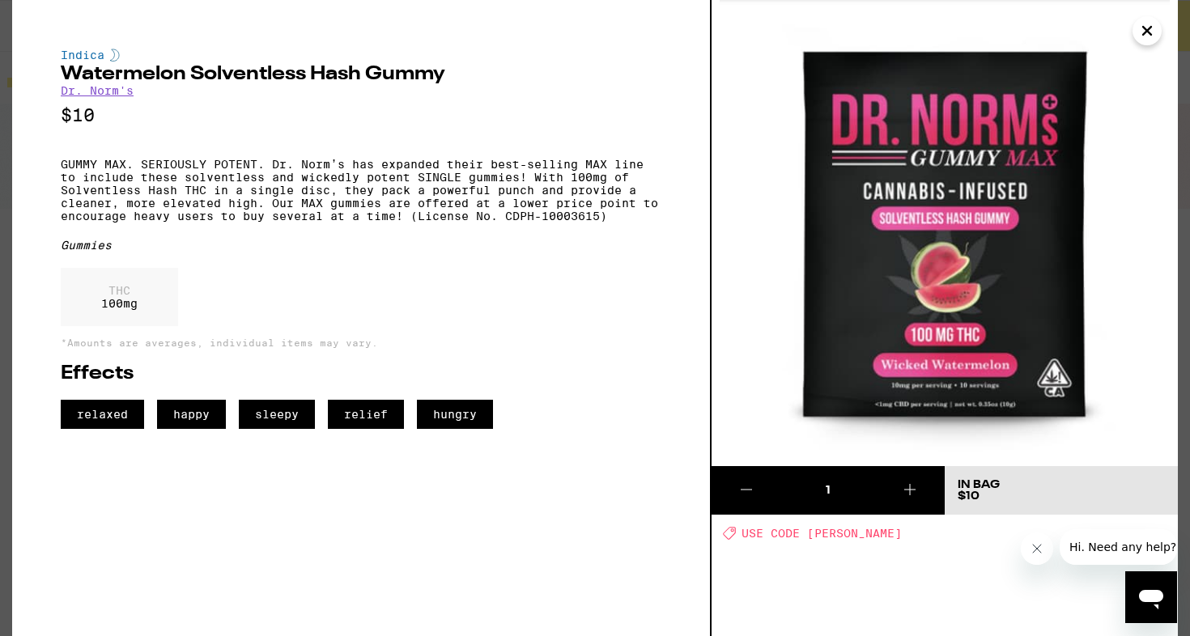
click at [174, 74] on h2 "Watermelon Solventless Hash Gummy" at bounding box center [361, 74] width 601 height 19
copy h2 "Watermelon Solventless Hash Gummy"
click at [212, 280] on div "Indica Watermelon Solventless Hash Gummy Dr. Norm's $10 GUMMY MAX. SERIOUSLY PO…" at bounding box center [361, 239] width 601 height 380
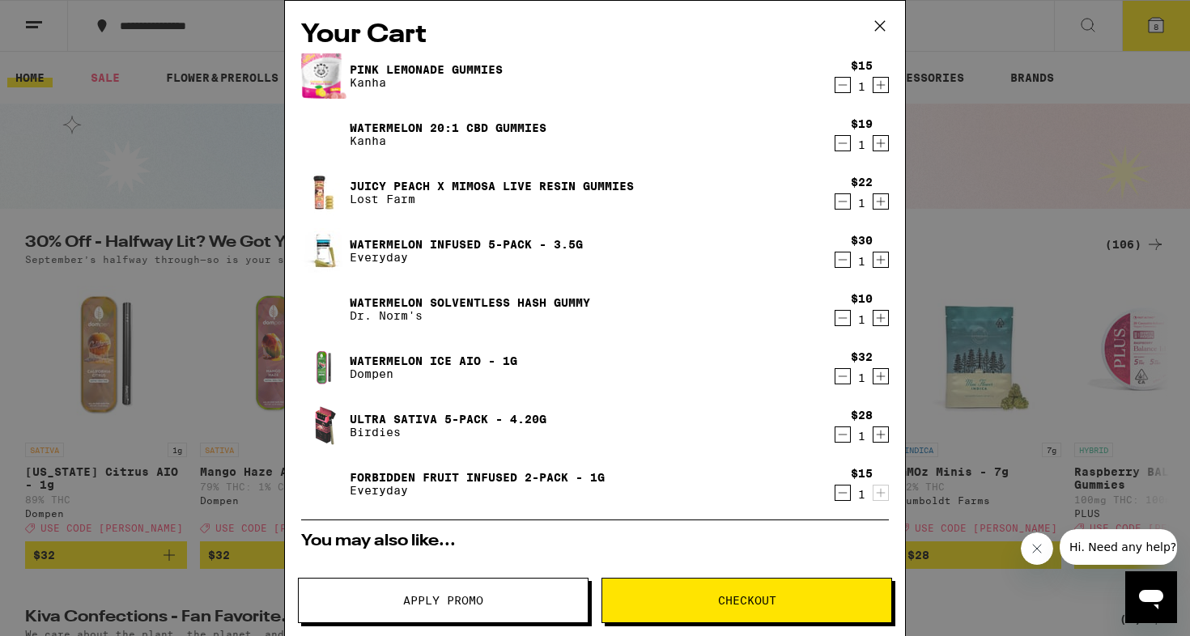
scroll to position [14, 0]
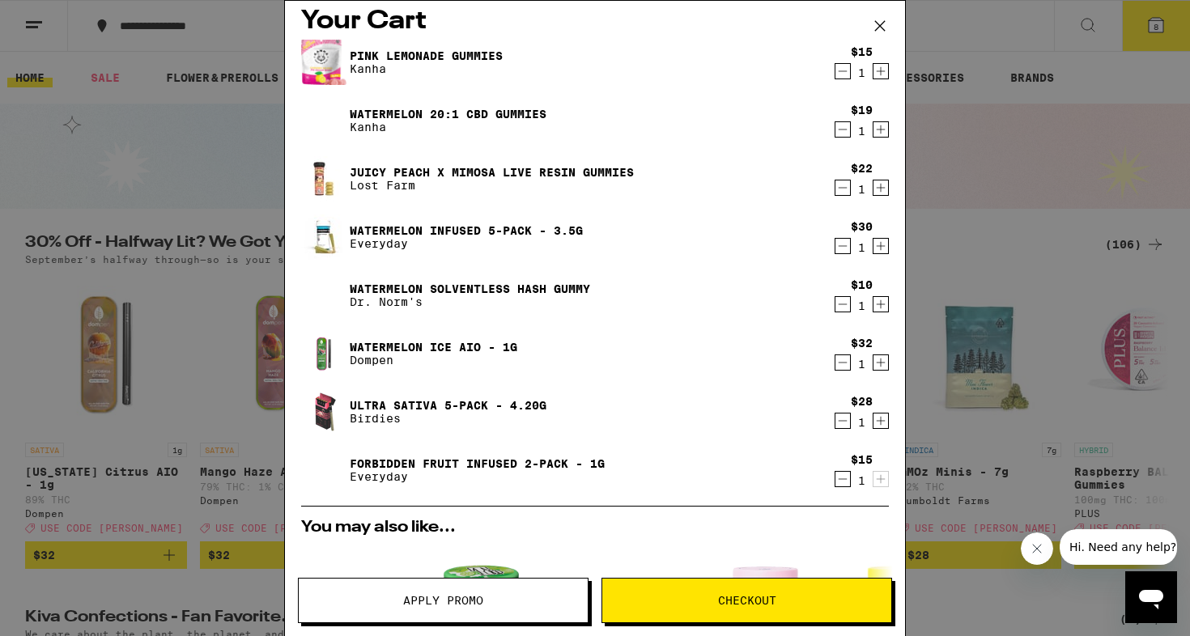
click at [444, 345] on link "Watermelon Ice AIO - 1g" at bounding box center [434, 347] width 168 height 13
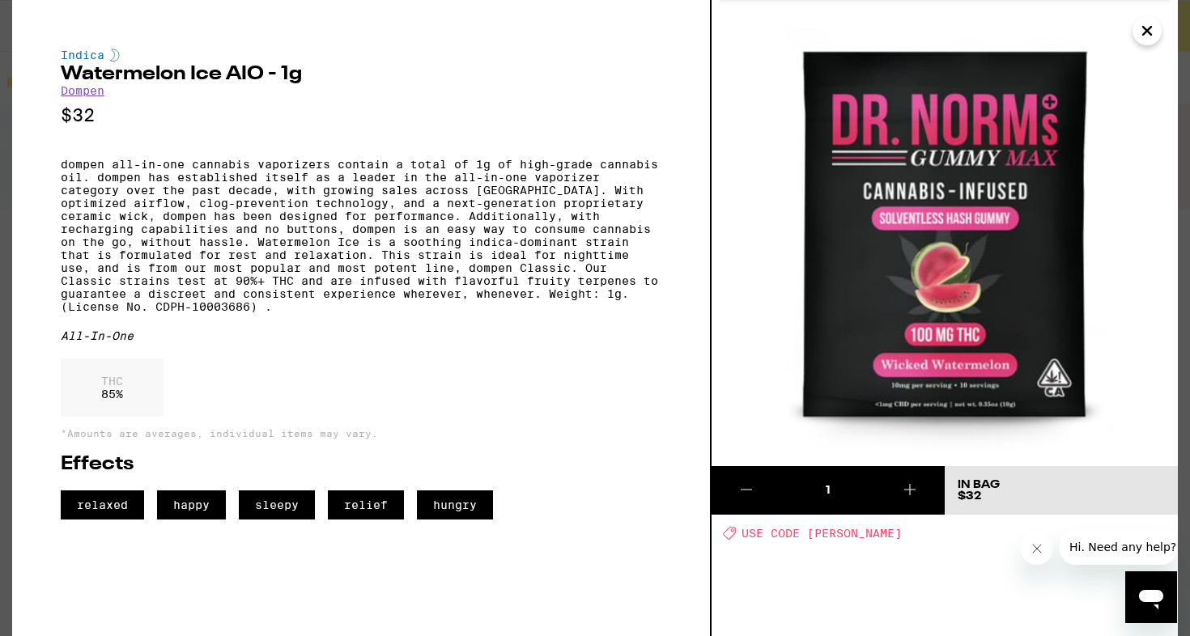
click at [1144, 32] on icon "Close" at bounding box center [1146, 31] width 19 height 24
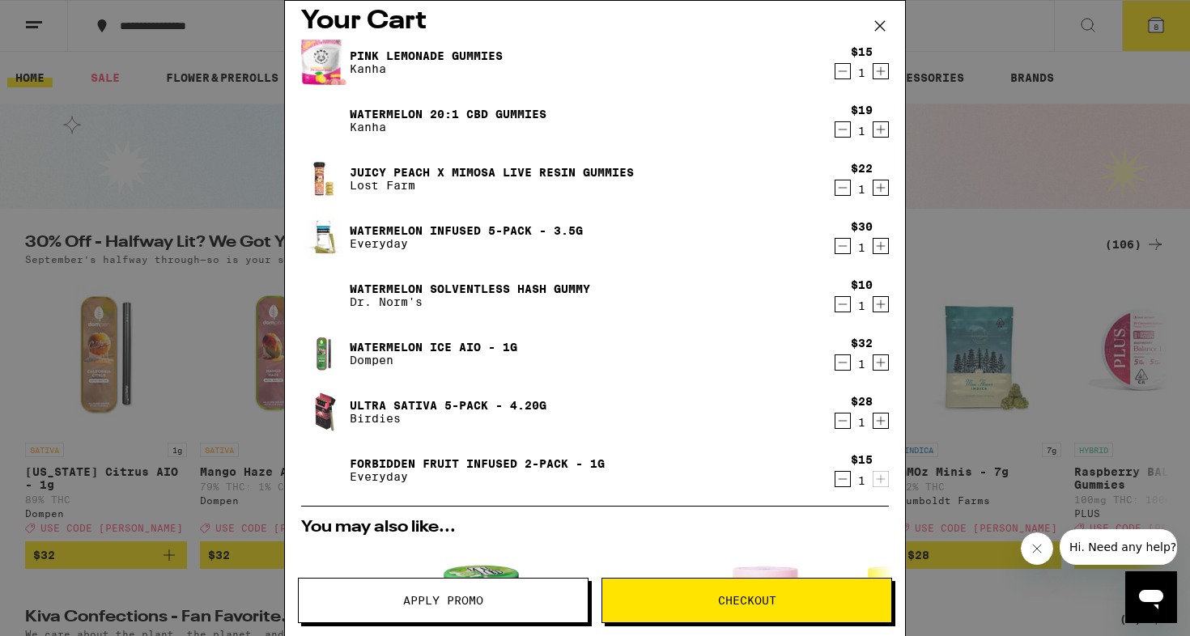
click at [406, 353] on link "Watermelon Ice AIO - 1g" at bounding box center [434, 347] width 168 height 13
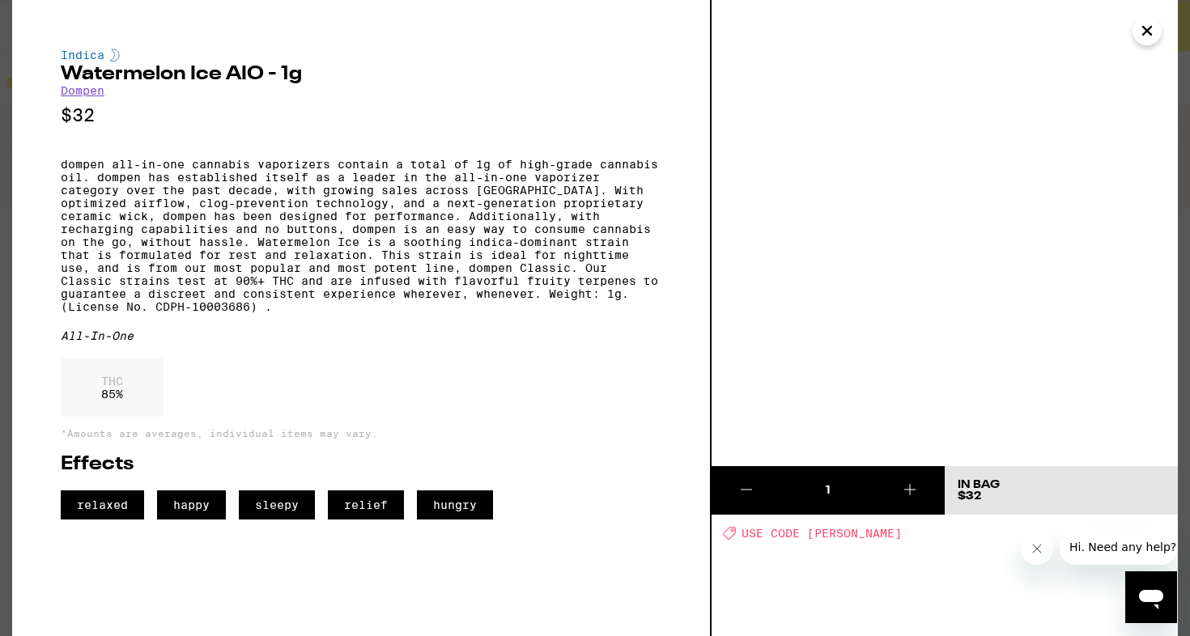
click at [1153, 28] on icon "Close" at bounding box center [1146, 31] width 19 height 24
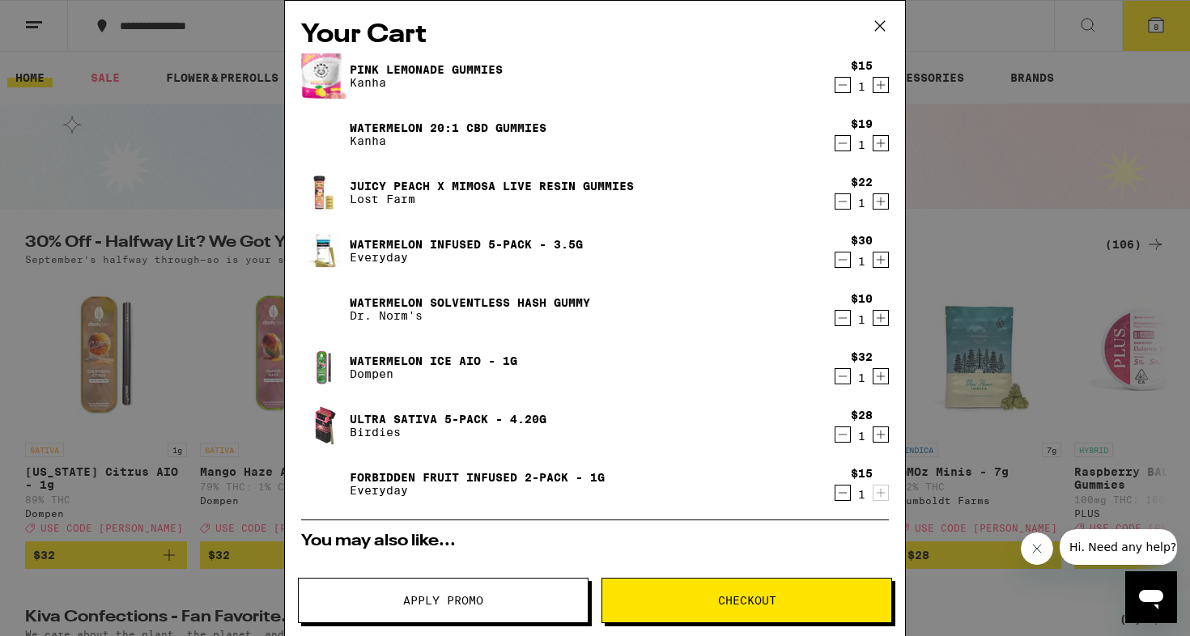
click at [164, 220] on div "Your Cart Pink Lemonade Gummies Kanha $15 1 Watermelon 20:1 CBD Gummies Kanha $…" at bounding box center [595, 318] width 1190 height 636
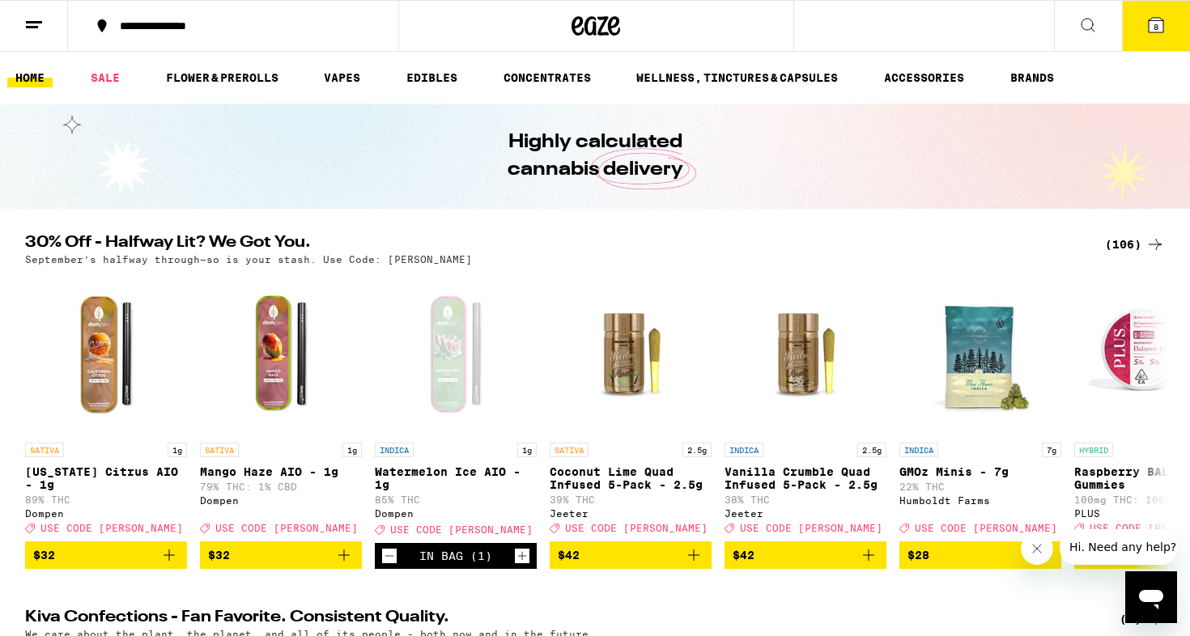
click at [28, 78] on link "HOME" at bounding box center [29, 77] width 45 height 19
click at [24, 23] on icon at bounding box center [33, 24] width 19 height 19
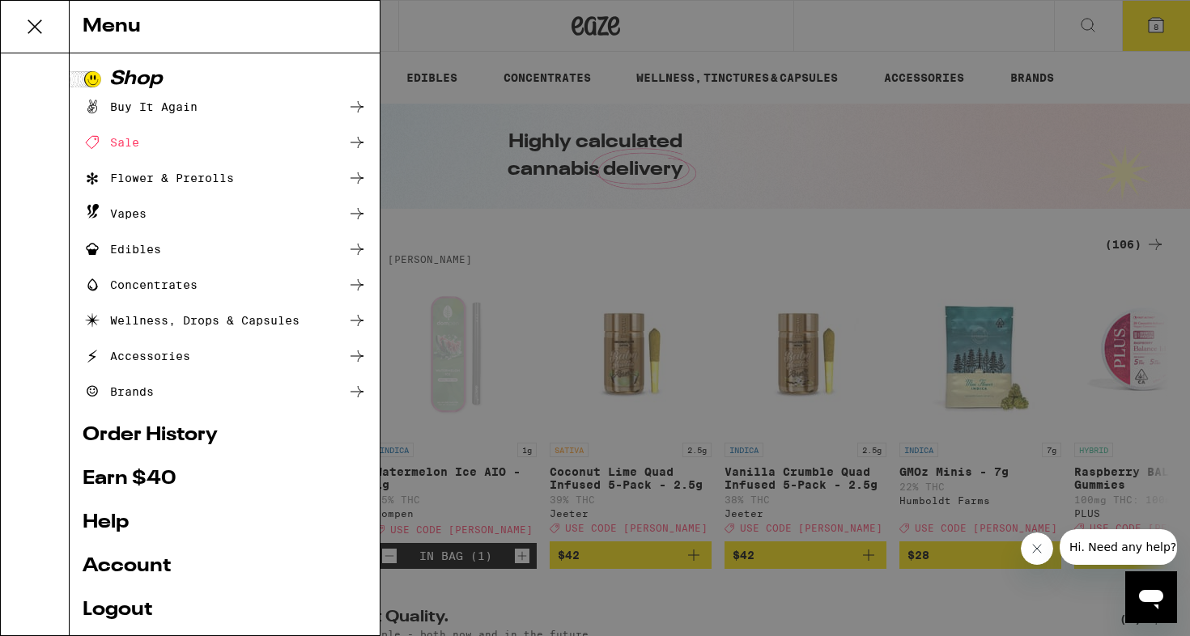
click at [128, 217] on div "Vapes" at bounding box center [115, 213] width 64 height 19
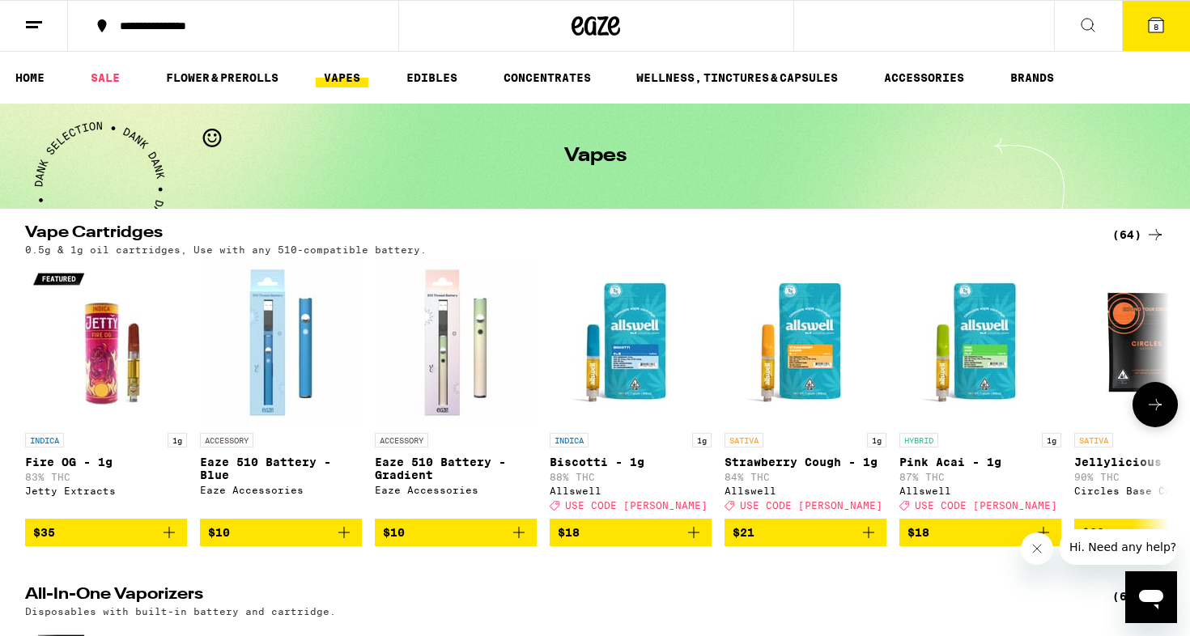
click at [944, 542] on span "$18" at bounding box center [980, 532] width 146 height 19
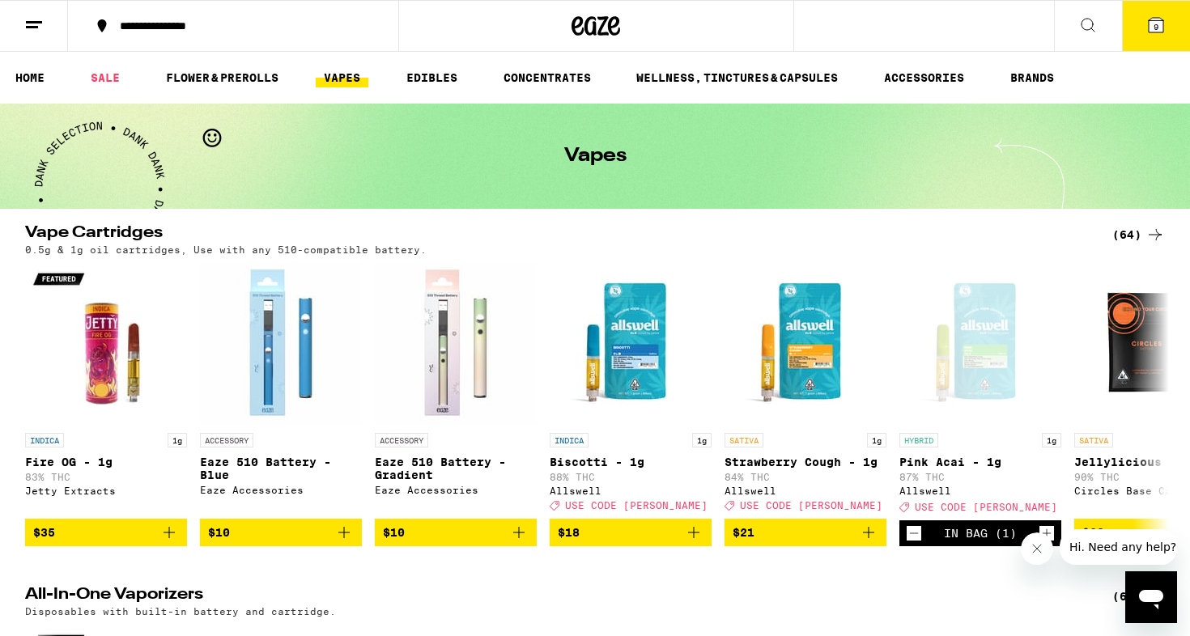
click at [1155, 227] on icon at bounding box center [1154, 234] width 19 height 19
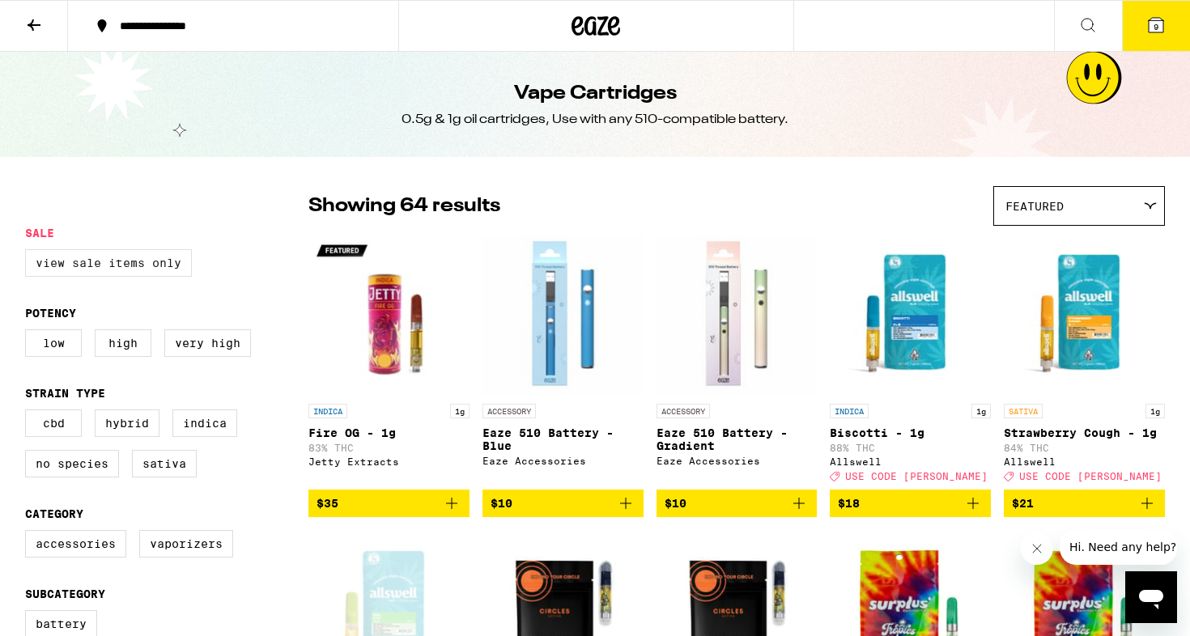
click at [108, 270] on label "View Sale Items Only" at bounding box center [108, 263] width 167 height 28
click at [29, 253] on input "View Sale Items Only" at bounding box center [28, 252] width 1 height 1
checkbox input "true"
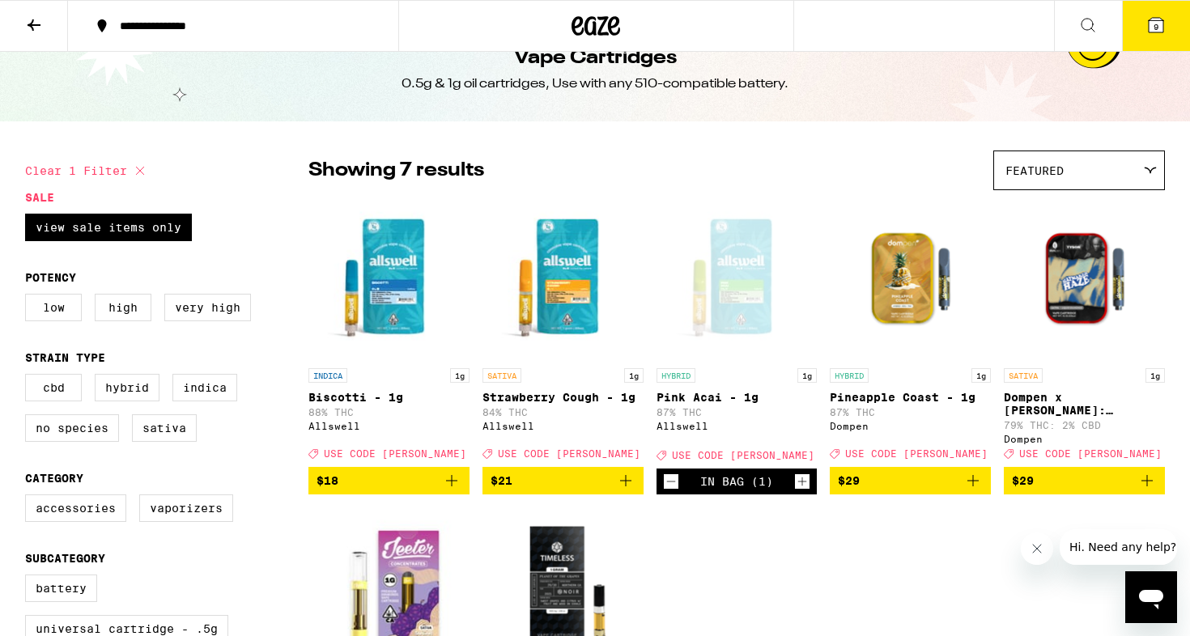
scroll to position [36, 0]
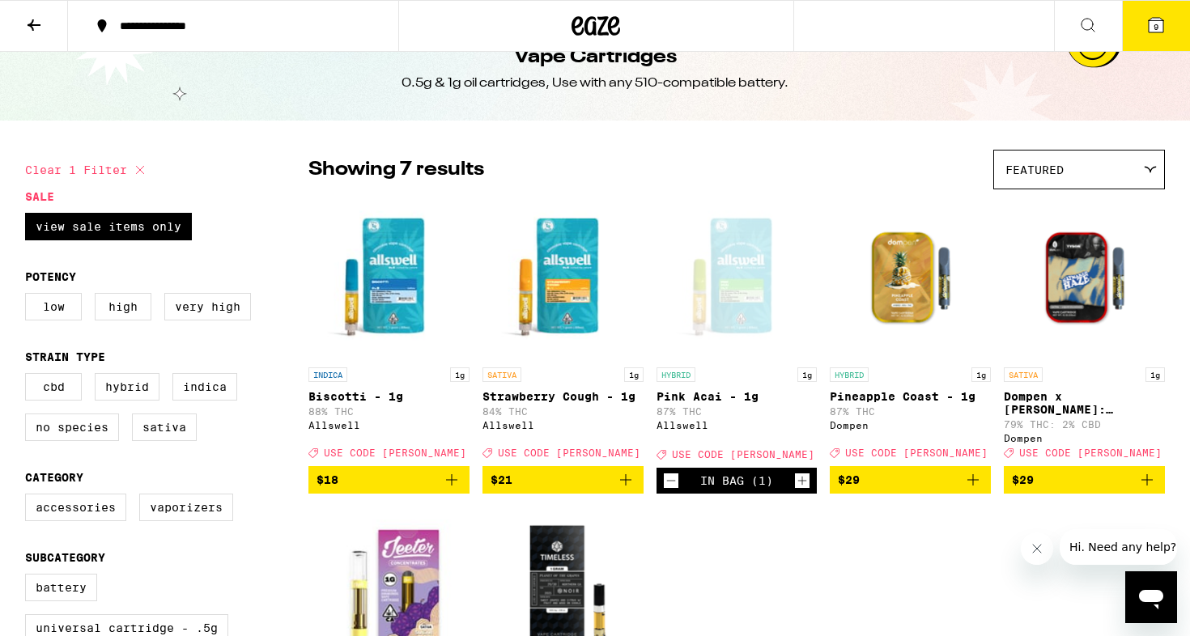
click at [894, 490] on span "$29" at bounding box center [910, 479] width 145 height 19
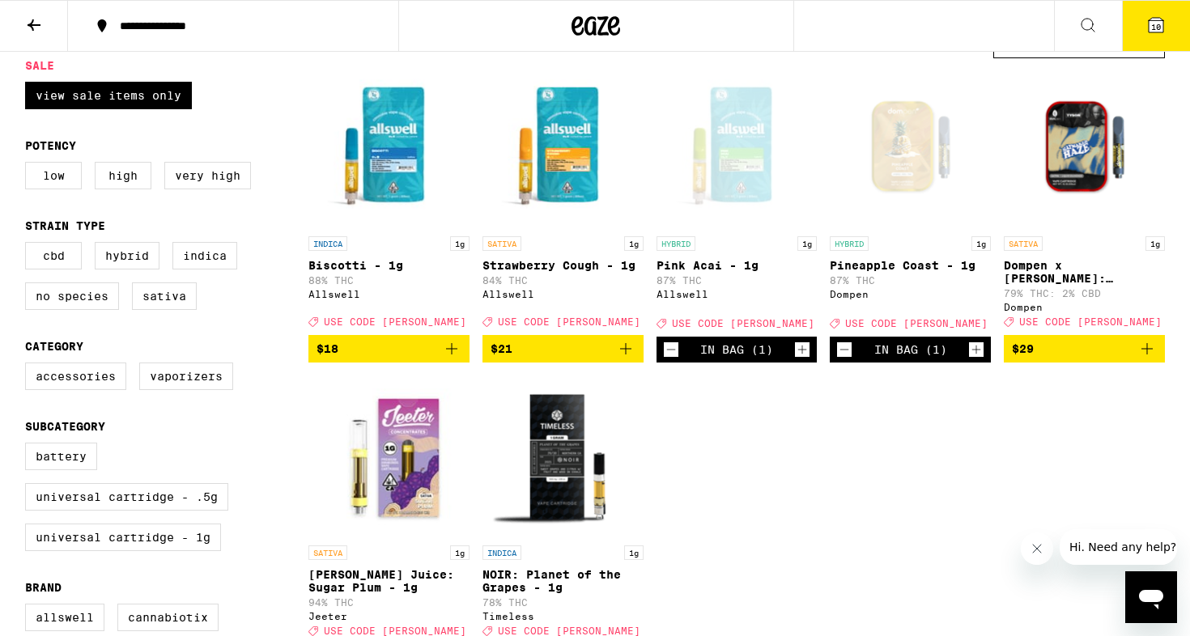
scroll to position [169, 0]
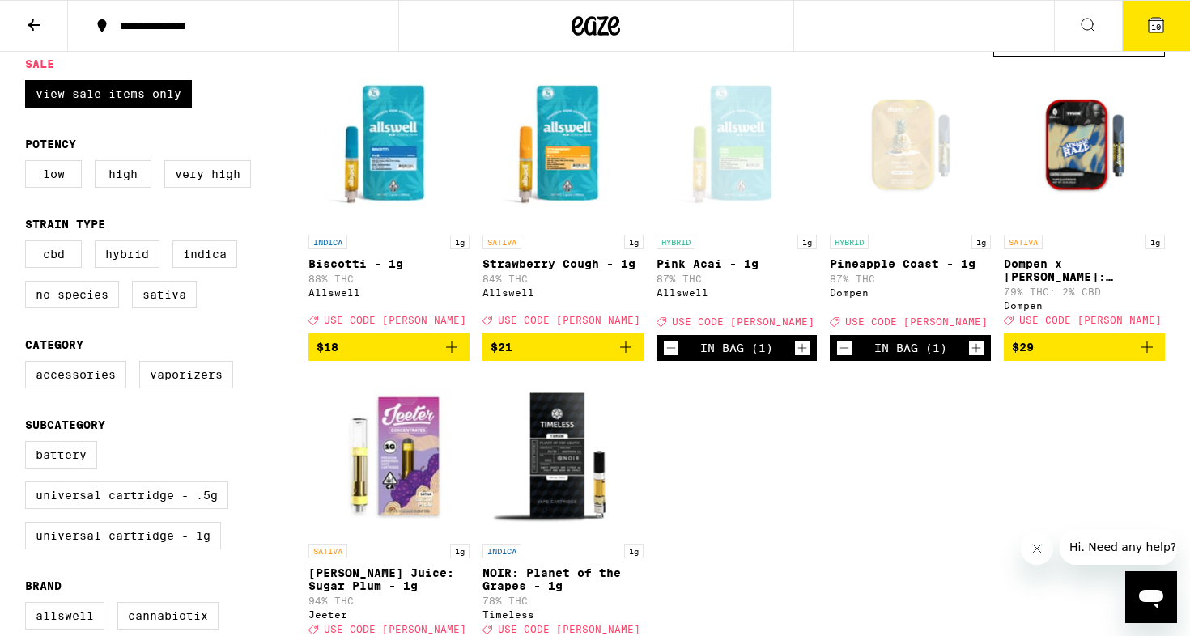
click at [665, 358] on icon "Decrement" at bounding box center [671, 347] width 15 height 19
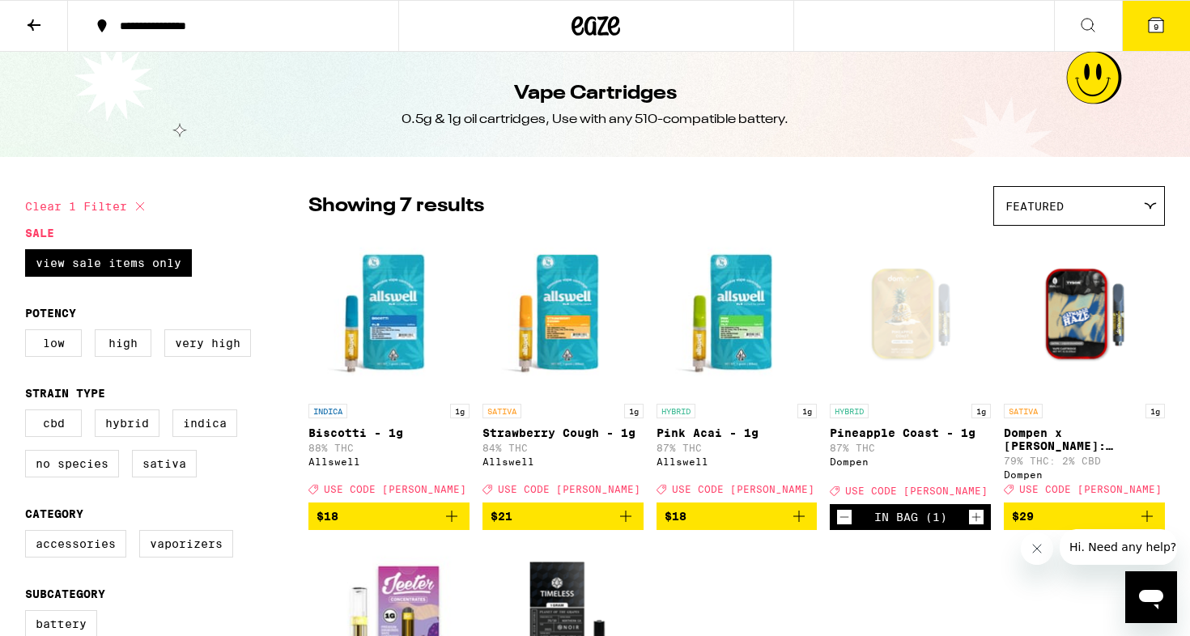
scroll to position [0, 0]
click at [1166, 27] on button "9" at bounding box center [1156, 26] width 68 height 50
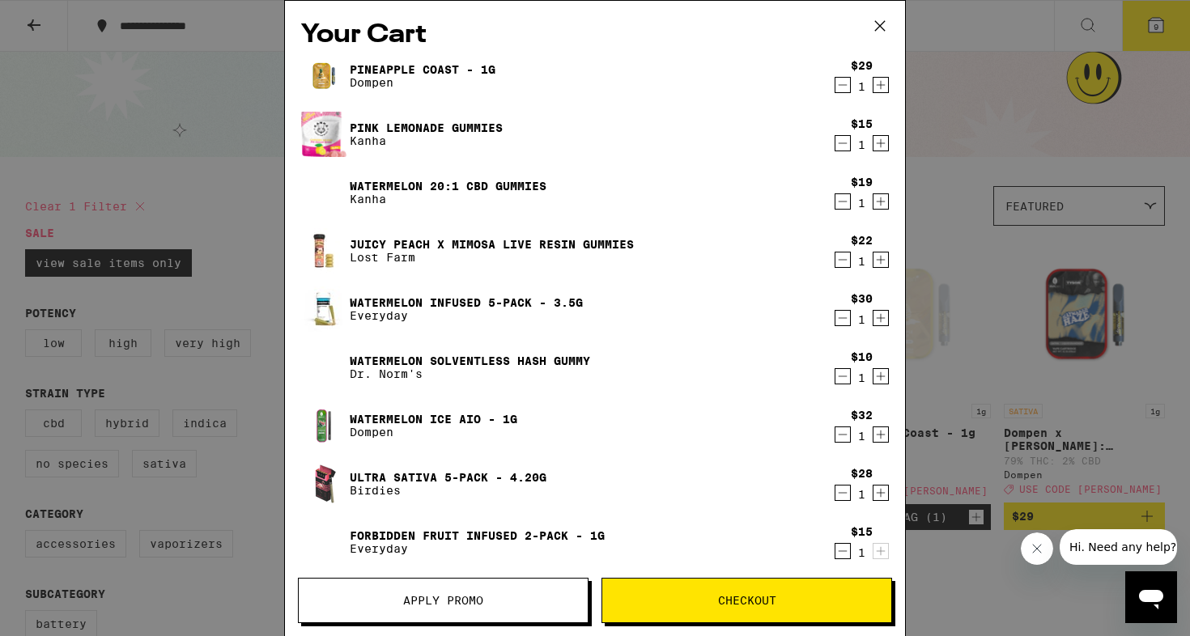
click at [844, 434] on icon "Decrement" at bounding box center [842, 434] width 15 height 19
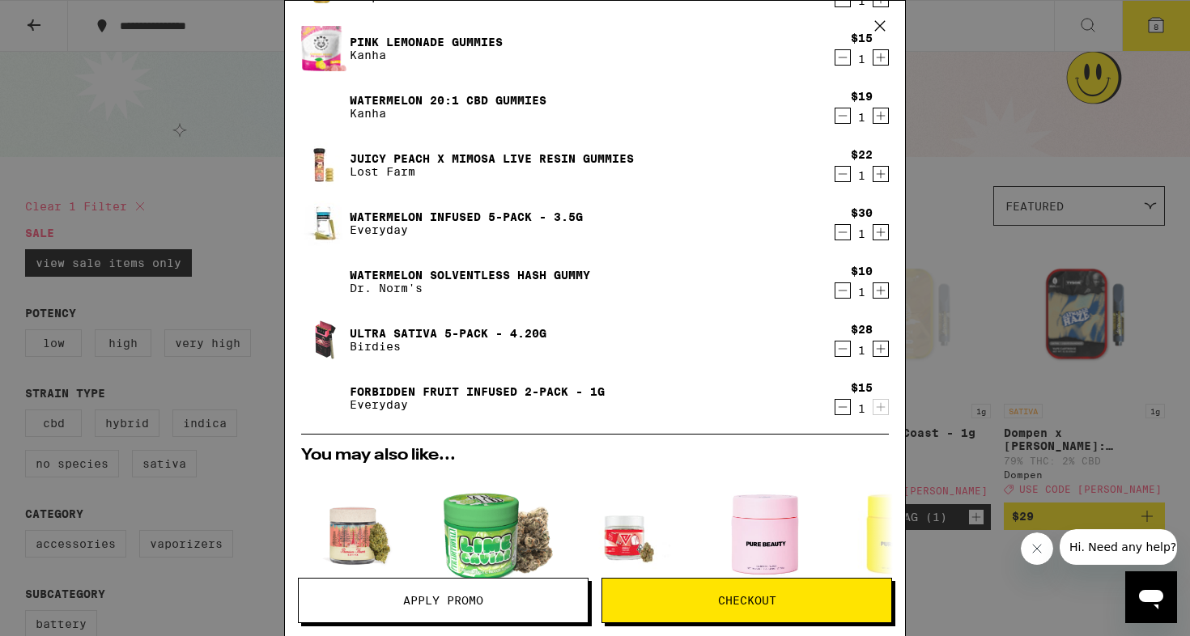
scroll to position [12, 0]
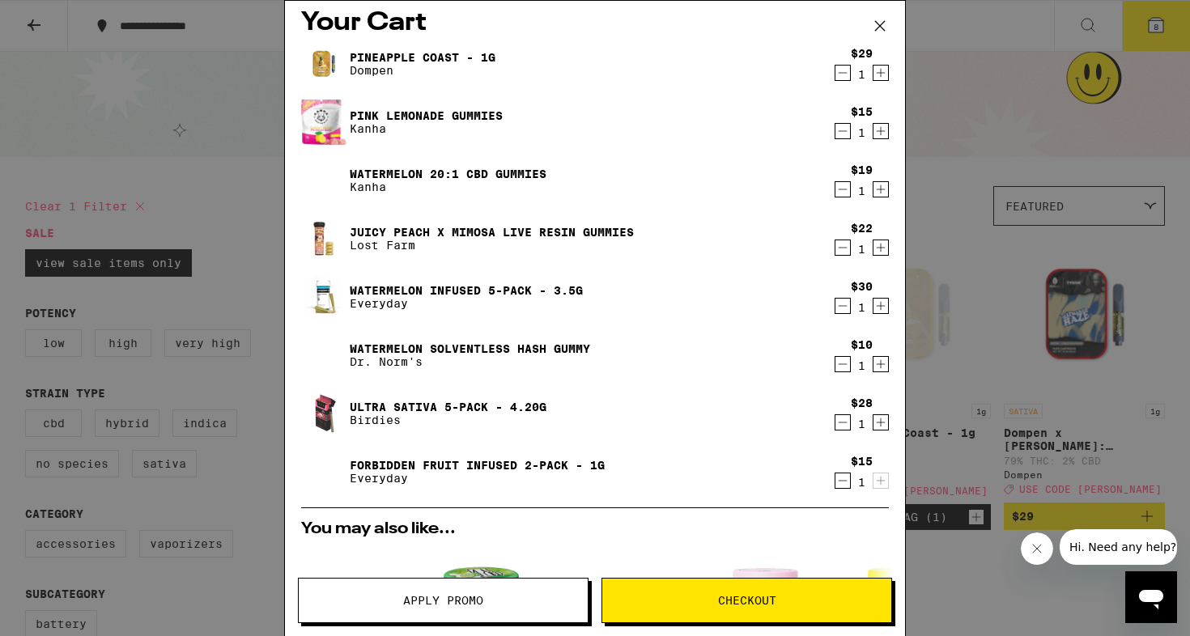
click at [446, 114] on link "Pink Lemonade Gummies" at bounding box center [426, 115] width 153 height 13
click at [441, 117] on link "Pink Lemonade Gummies" at bounding box center [426, 115] width 153 height 13
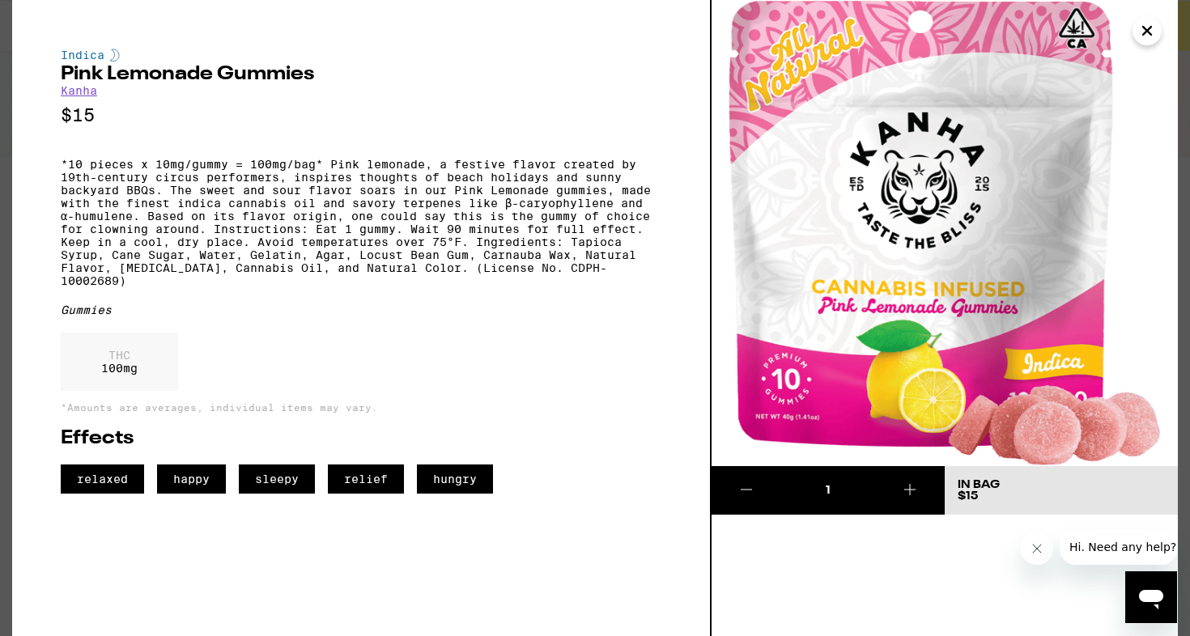
click at [143, 206] on p "*10 pieces x 10mg/gummy = 100mg/bag* Pink lemonade, a festive flavor created by…" at bounding box center [361, 223] width 601 height 130
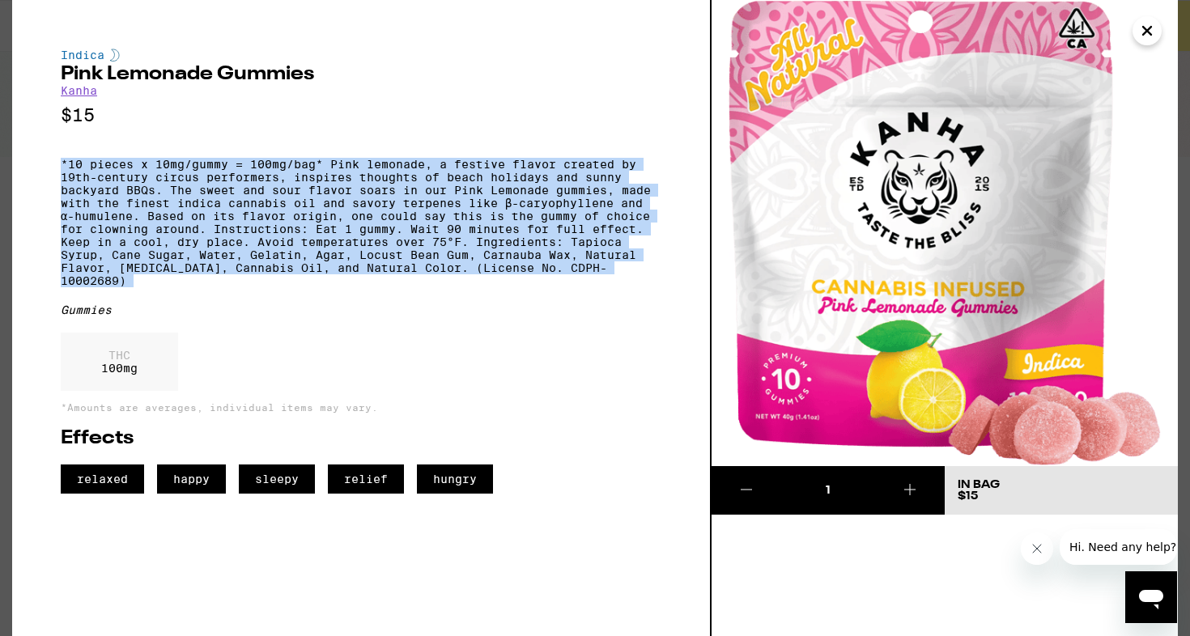
click at [143, 206] on p "*10 pieces x 10mg/gummy = 100mg/bag* Pink lemonade, a festive flavor created by…" at bounding box center [361, 223] width 601 height 130
click at [167, 206] on p "*10 pieces x 10mg/gummy = 100mg/bag* Pink lemonade, a festive flavor created by…" at bounding box center [361, 223] width 601 height 130
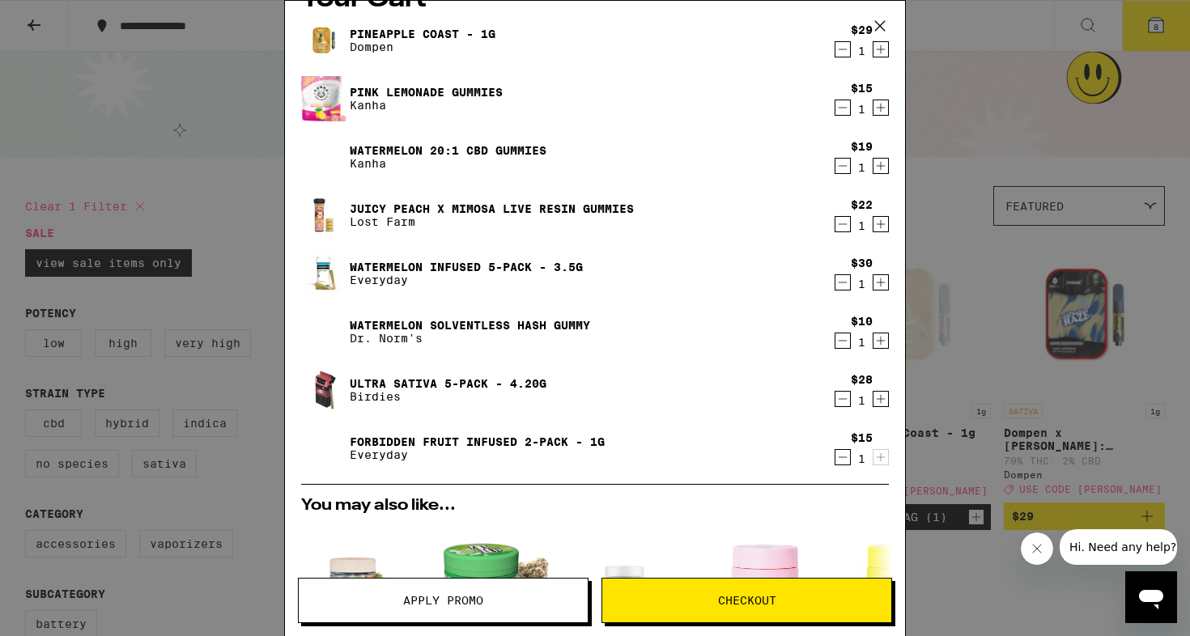
scroll to position [2, 0]
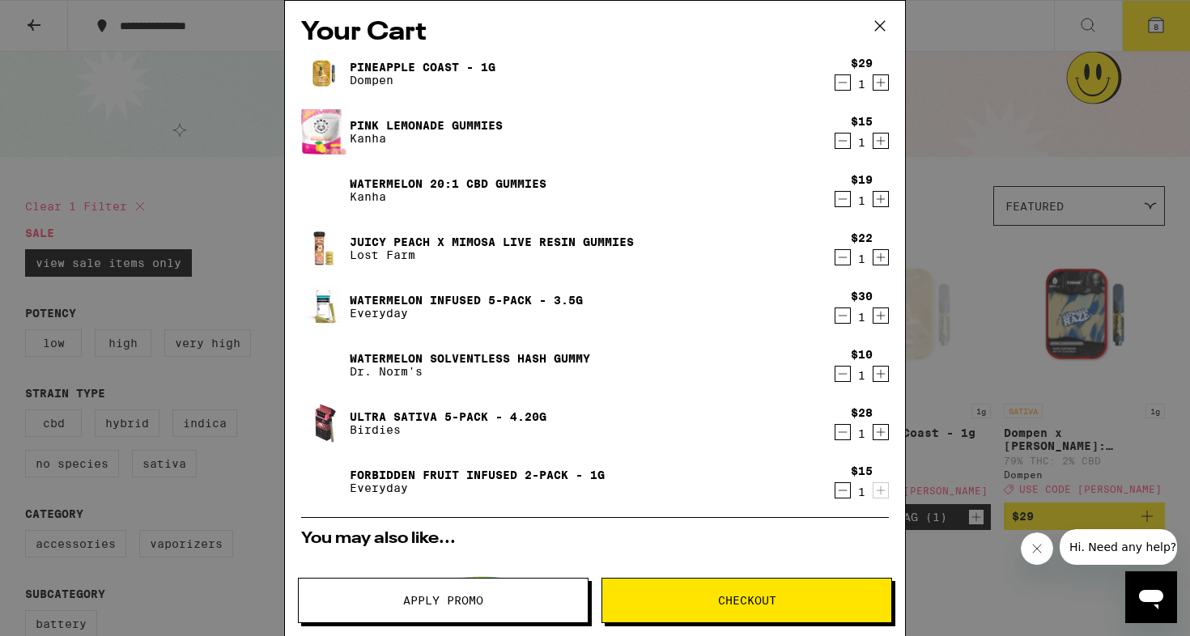
click at [487, 357] on link "Watermelon Solventless Hash Gummy" at bounding box center [470, 358] width 240 height 13
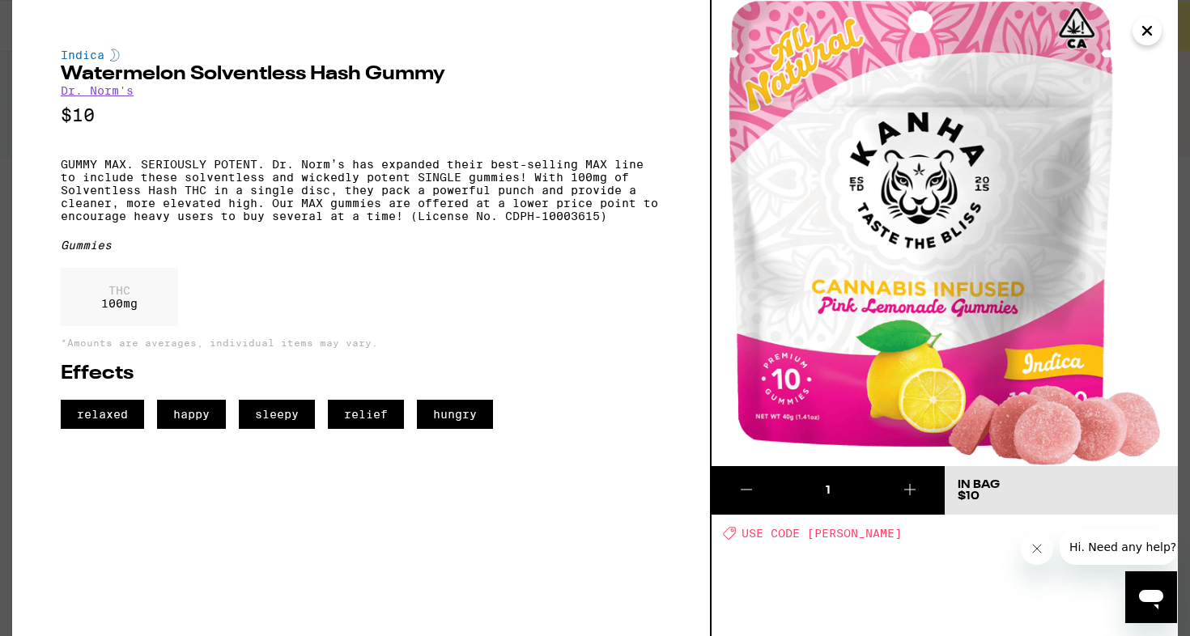
click at [1149, 28] on icon "Close" at bounding box center [1147, 31] width 8 height 8
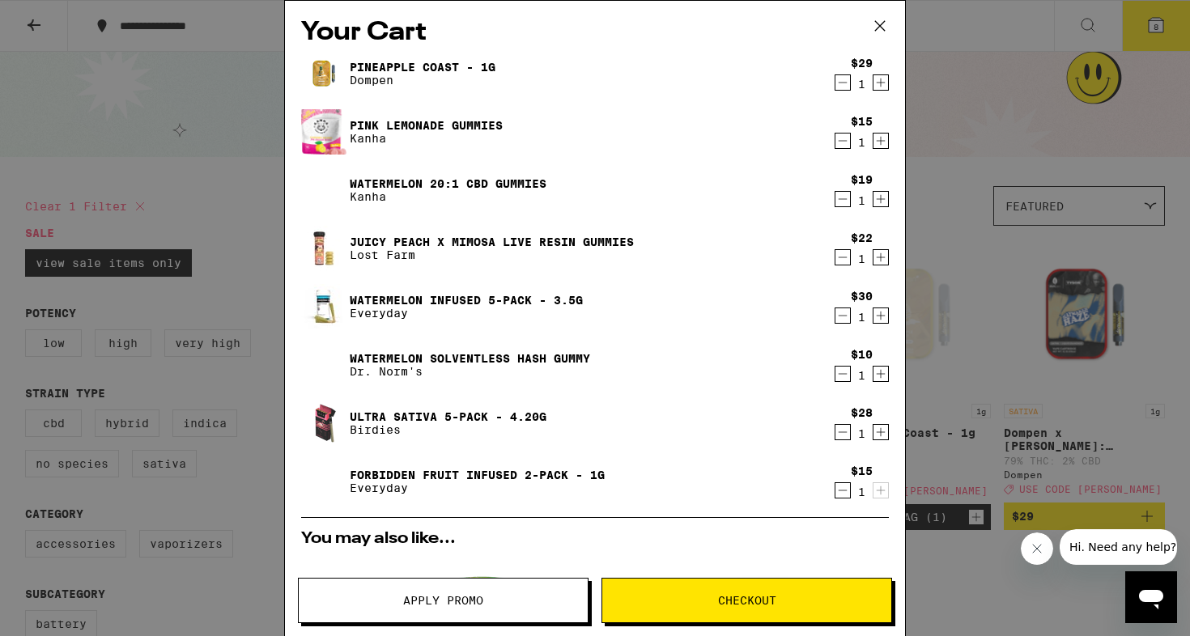
click at [839, 375] on icon "Decrement" at bounding box center [842, 373] width 15 height 19
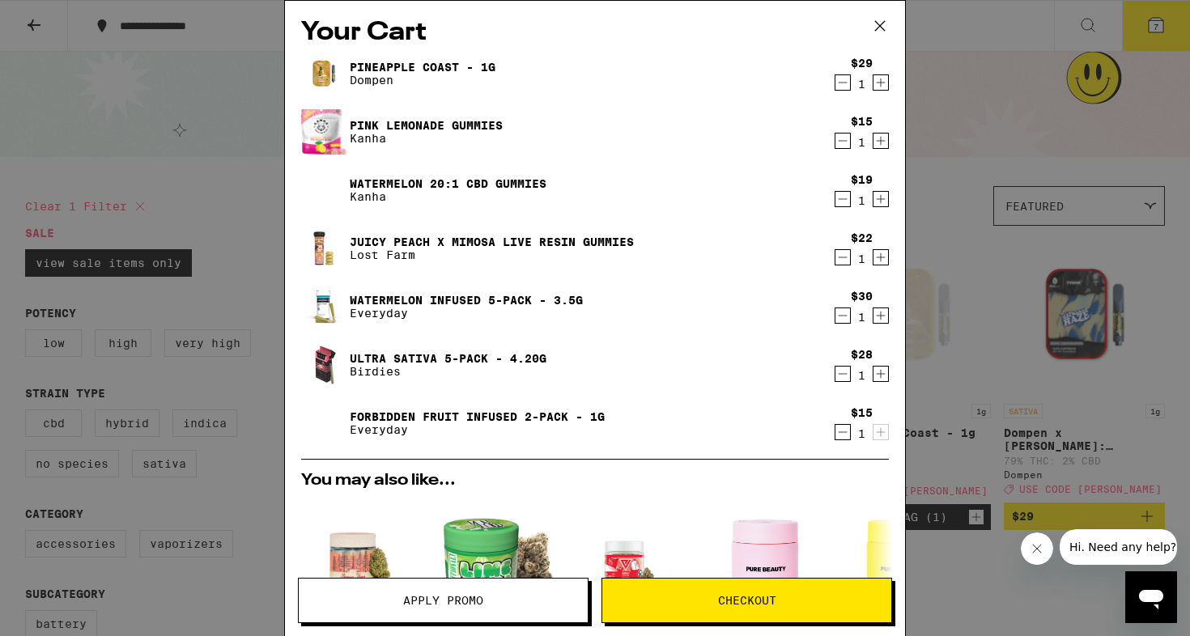
click at [492, 245] on link "Juicy Peach x Mimosa Live Resin Gummies" at bounding box center [492, 242] width 284 height 13
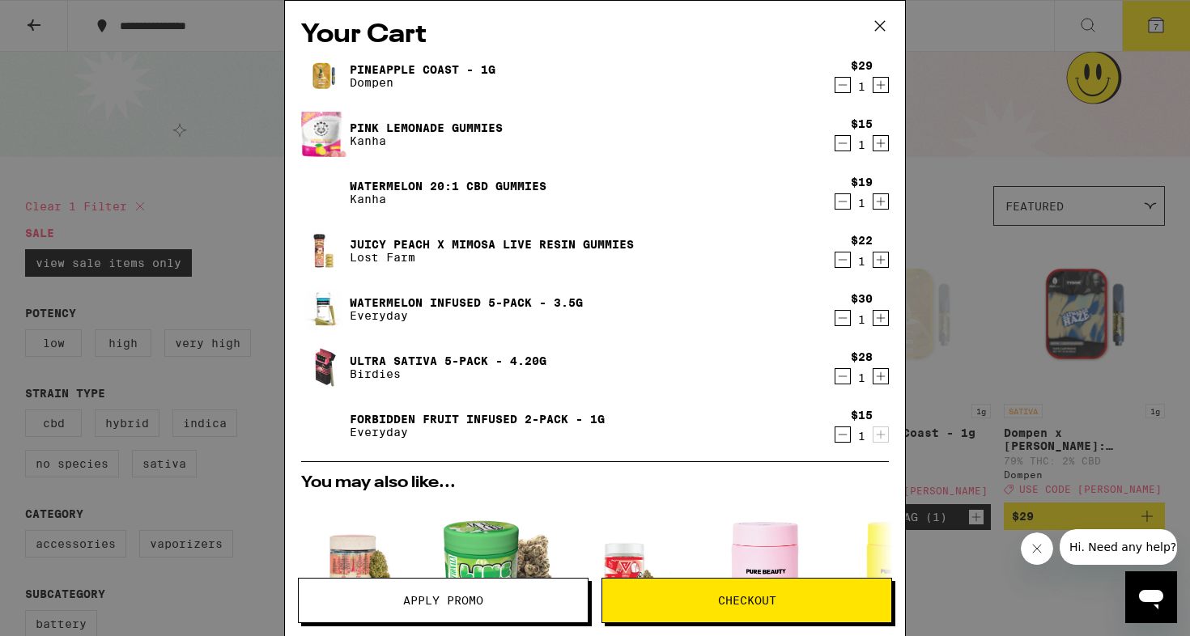
click at [410, 186] on link "Watermelon 20:1 CBD Gummies" at bounding box center [448, 186] width 197 height 13
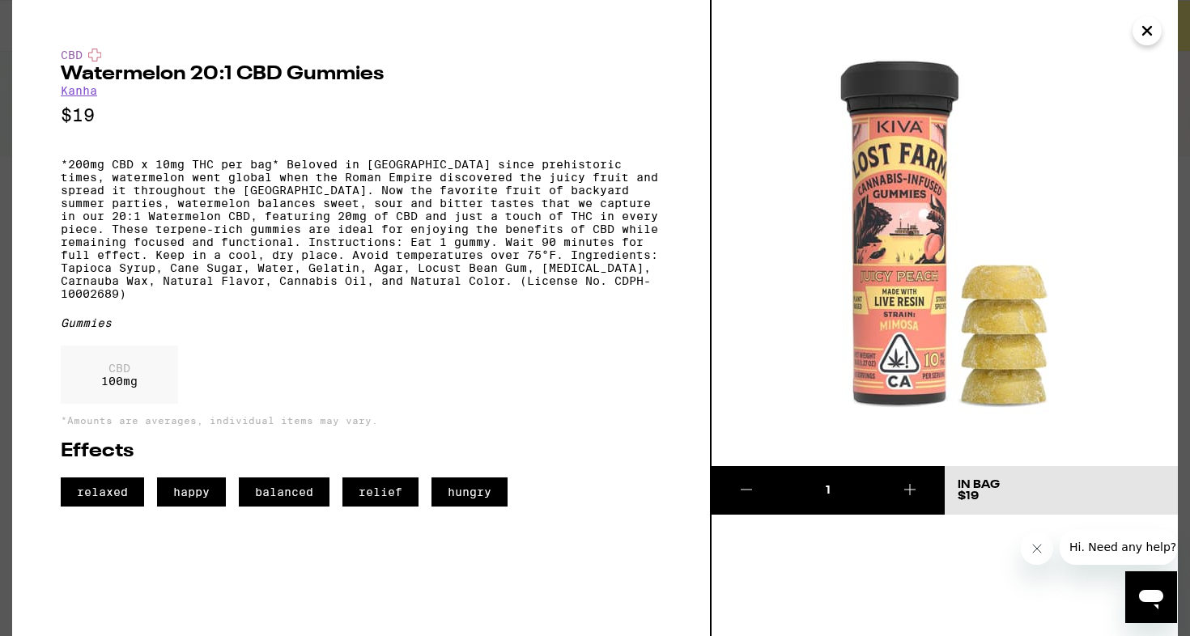
click at [1151, 30] on icon "Close" at bounding box center [1146, 31] width 19 height 24
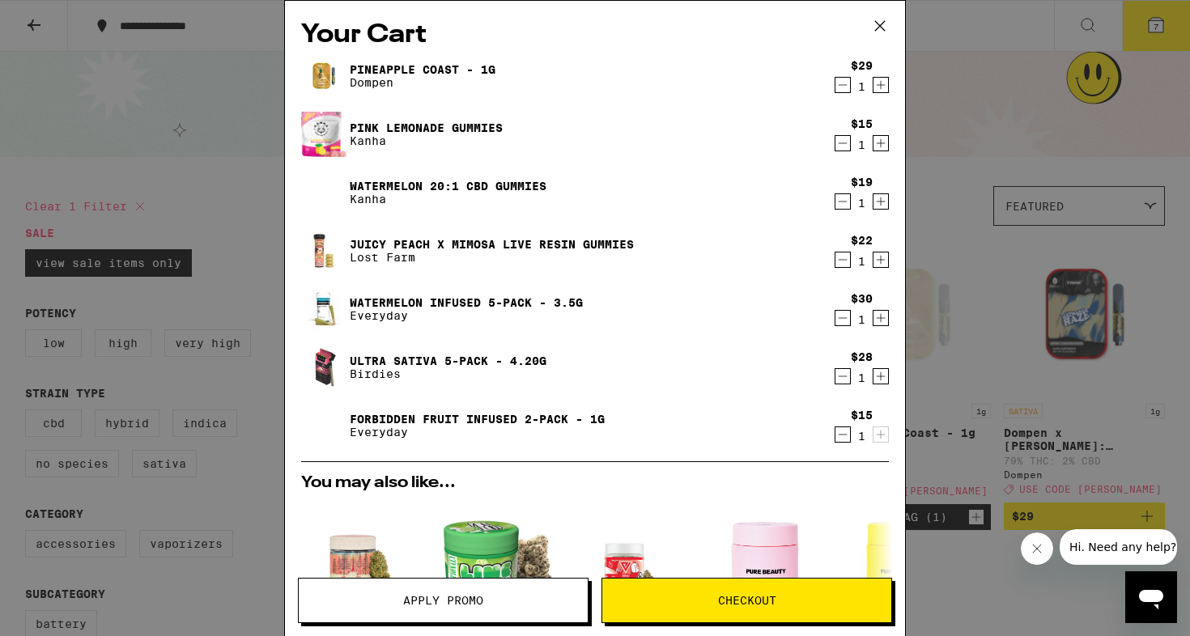
click at [842, 438] on icon "Decrement" at bounding box center [842, 434] width 15 height 19
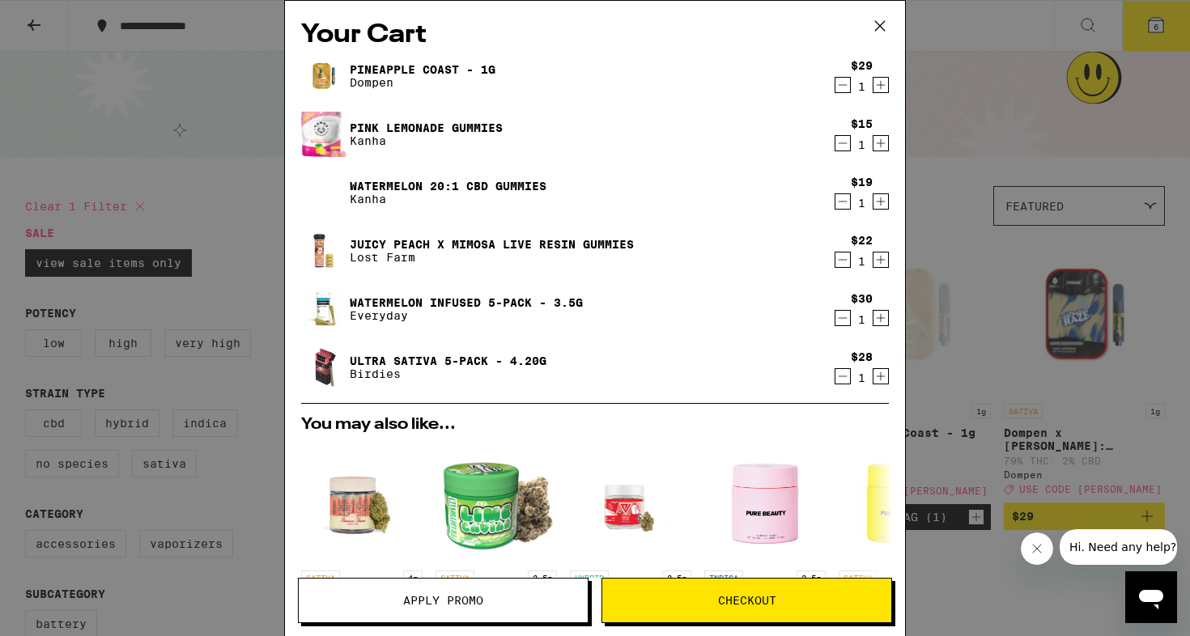
click at [843, 316] on icon "Decrement" at bounding box center [842, 317] width 15 height 19
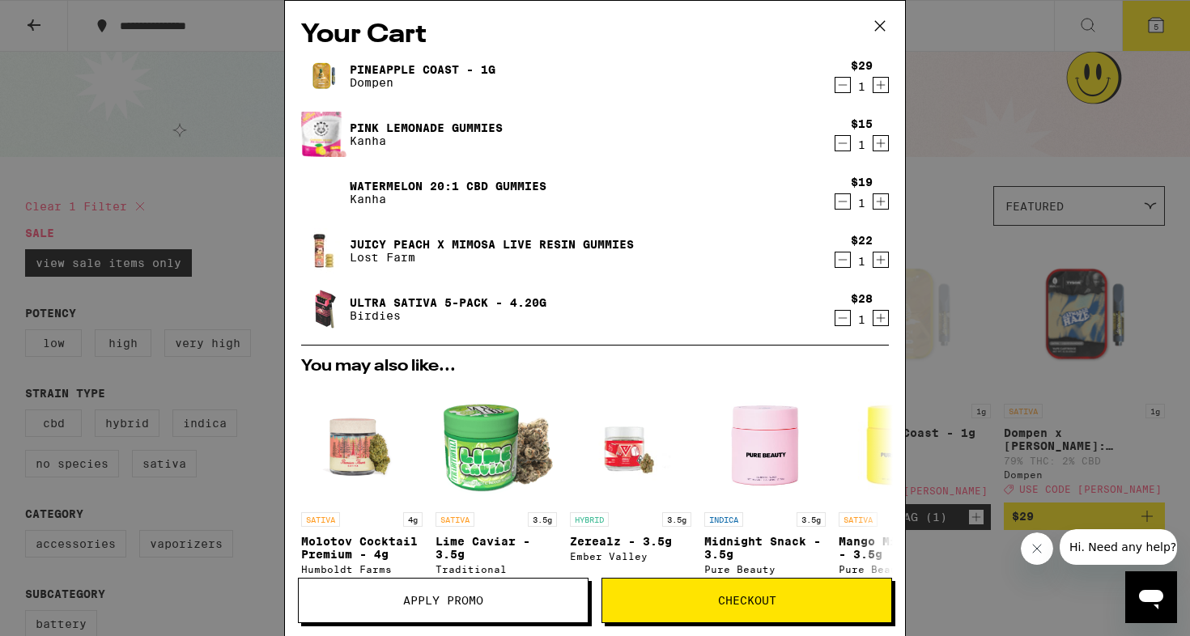
click at [262, 229] on div "Your Cart Pineapple Coast - 1g Dompen $29 1 Pink Lemonade Gummies Kanha $15 1 W…" at bounding box center [595, 318] width 1190 height 636
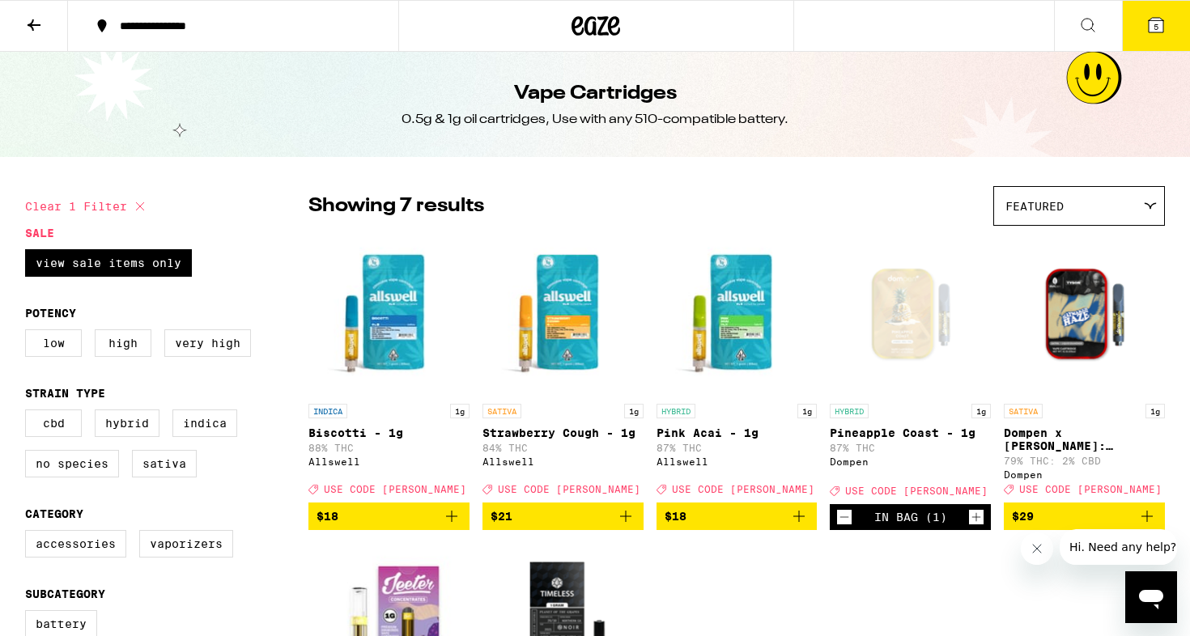
click at [576, 27] on icon at bounding box center [577, 25] width 12 height 19
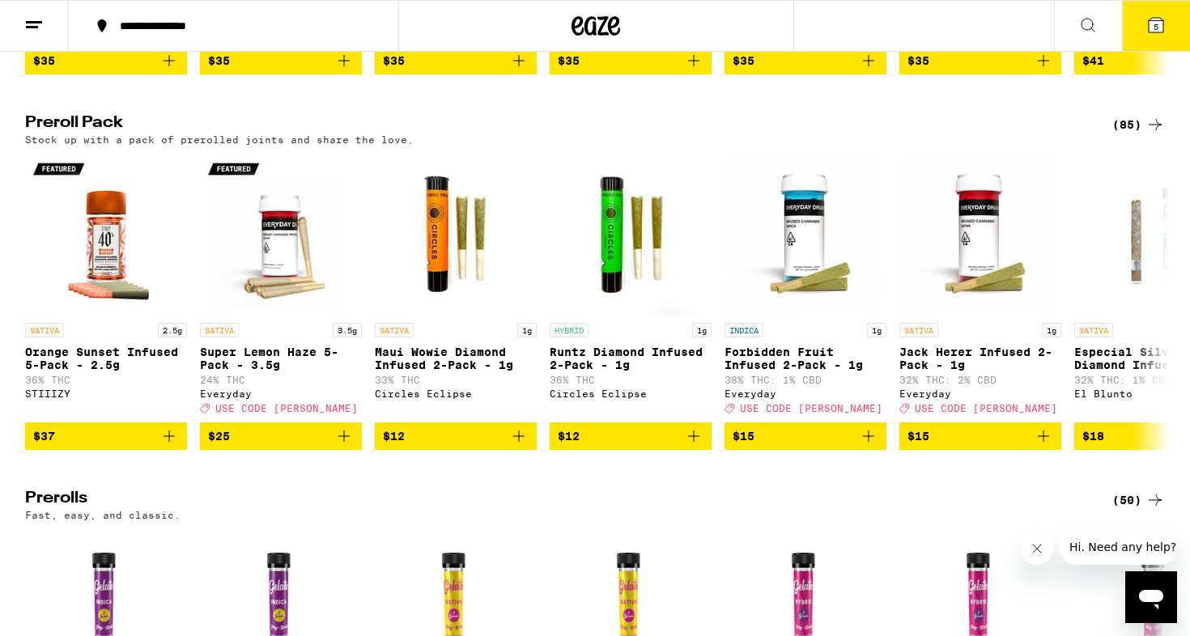
scroll to position [3596, 0]
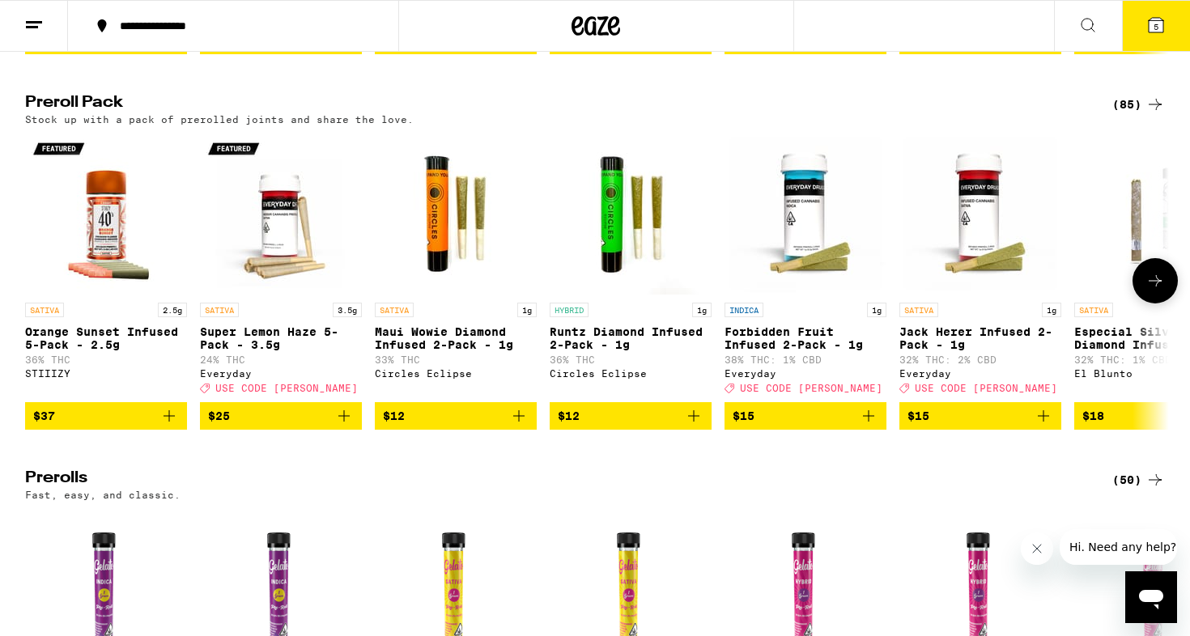
click at [1156, 291] on icon at bounding box center [1154, 280] width 19 height 19
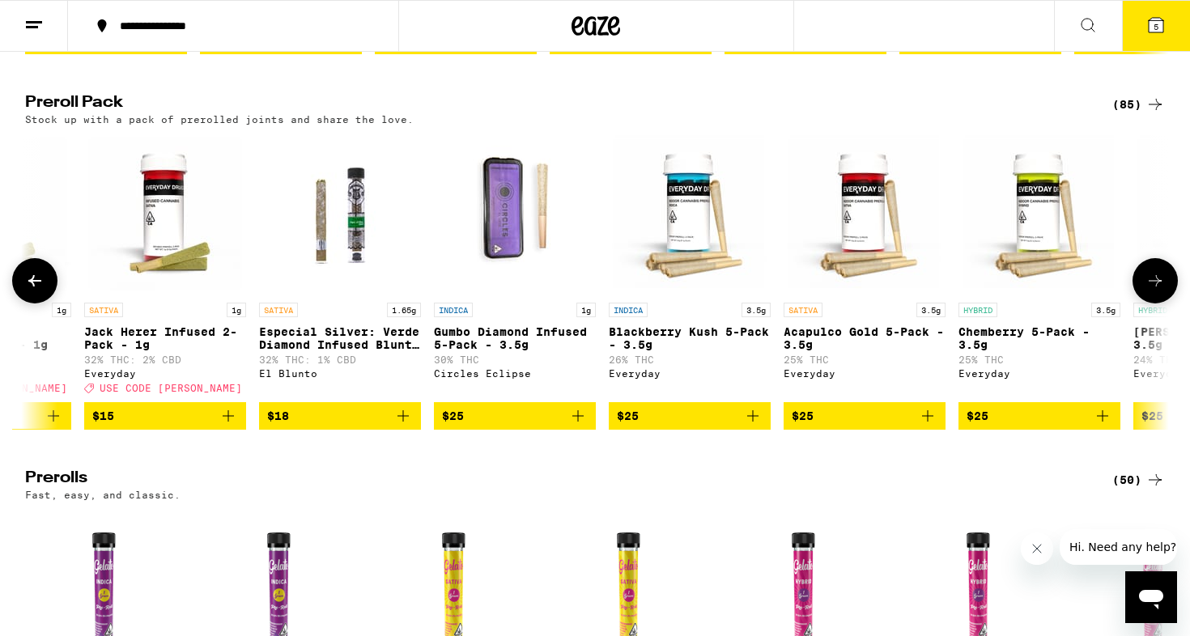
scroll to position [0, 963]
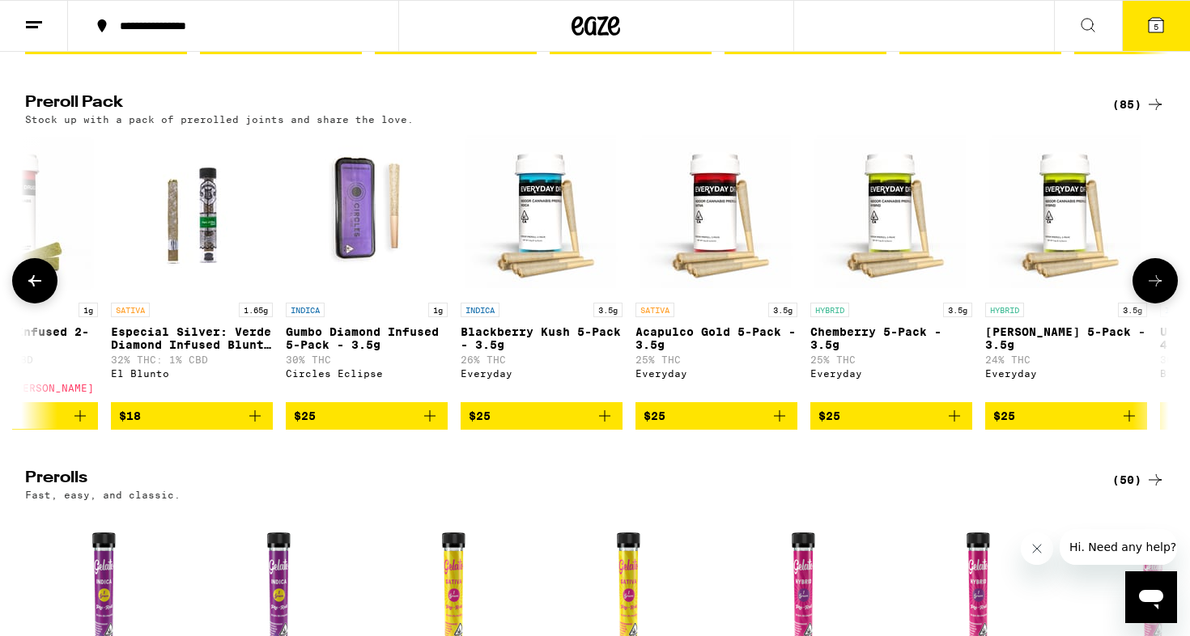
click at [1161, 291] on icon at bounding box center [1154, 280] width 19 height 19
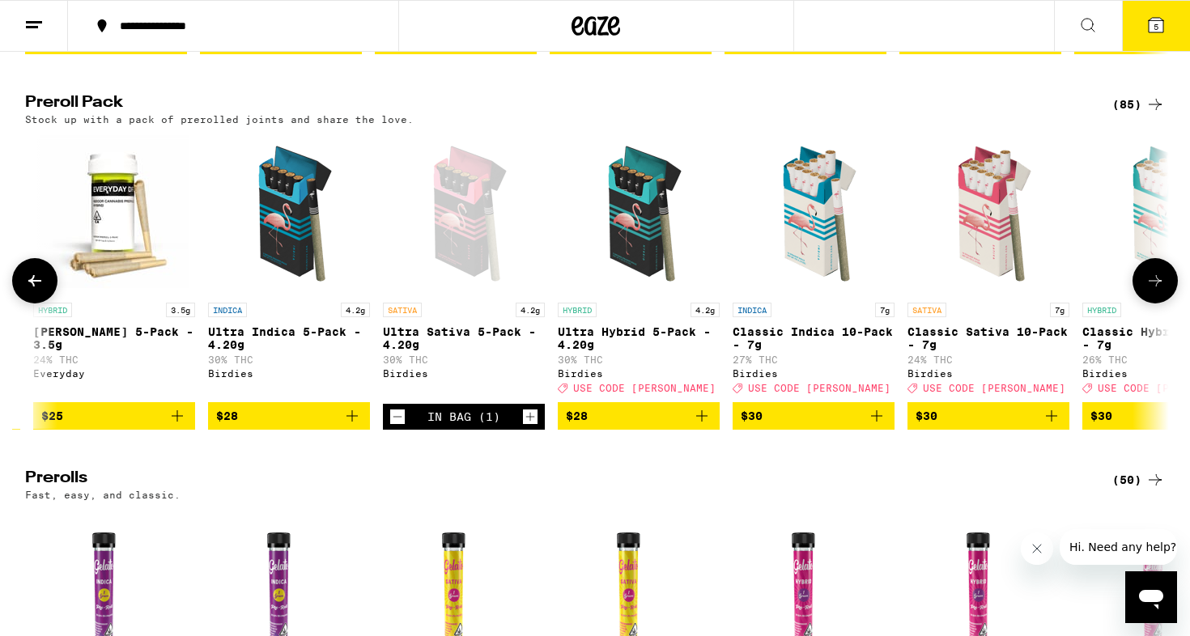
scroll to position [0, 1927]
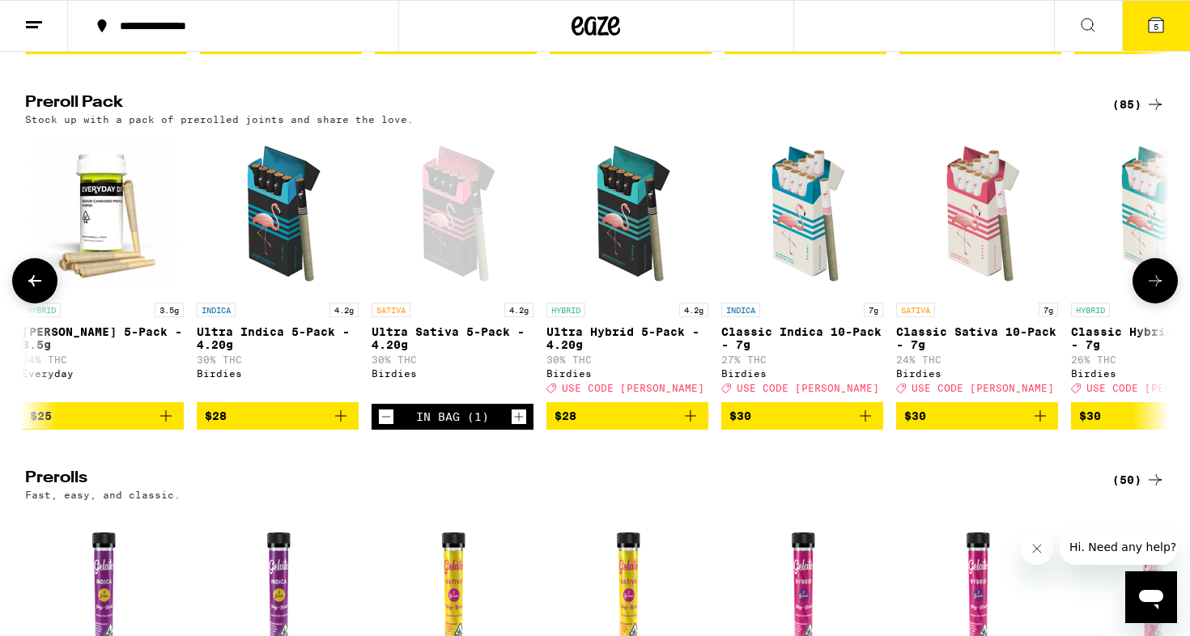
click at [41, 304] on button at bounding box center [34, 280] width 45 height 45
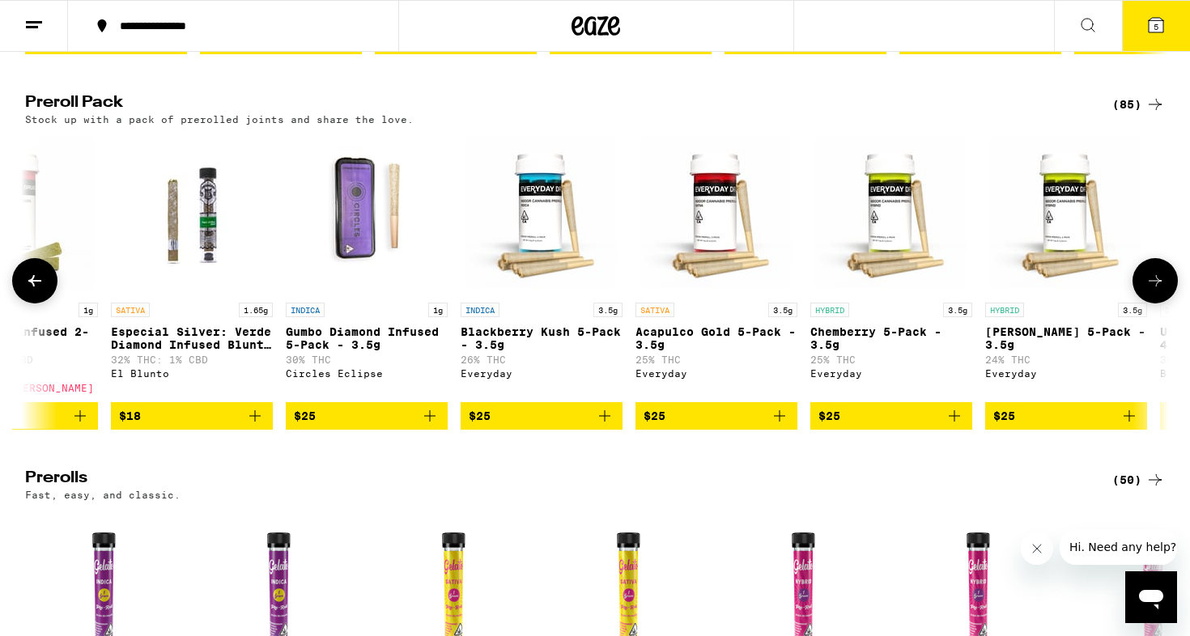
click at [41, 304] on button at bounding box center [34, 280] width 45 height 45
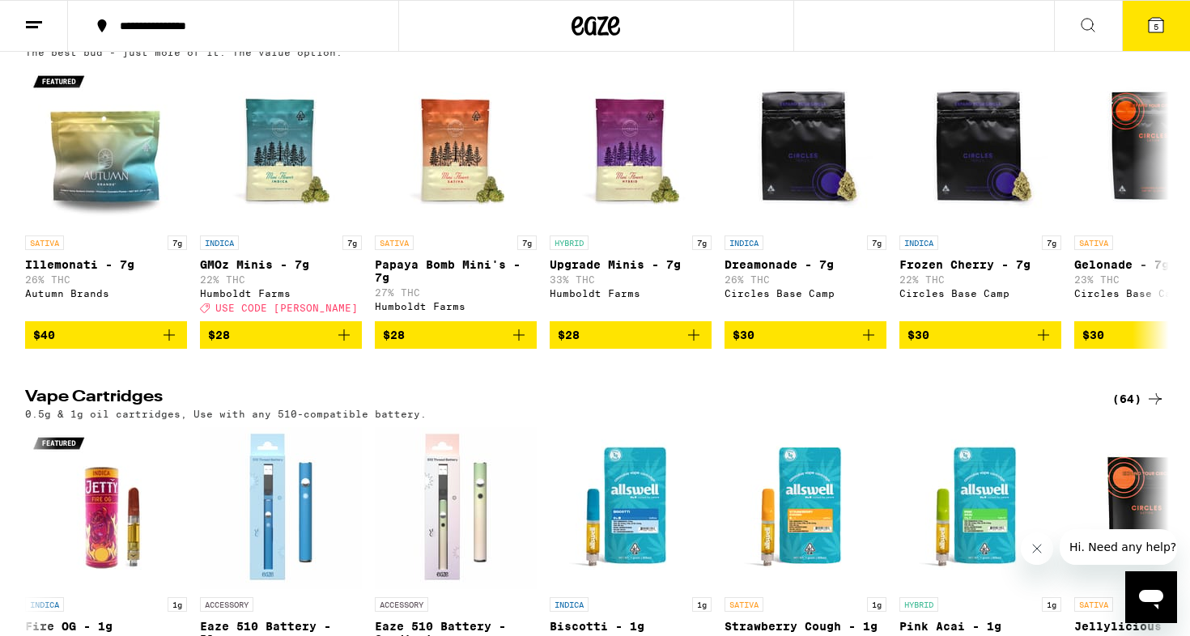
scroll to position [1457, 0]
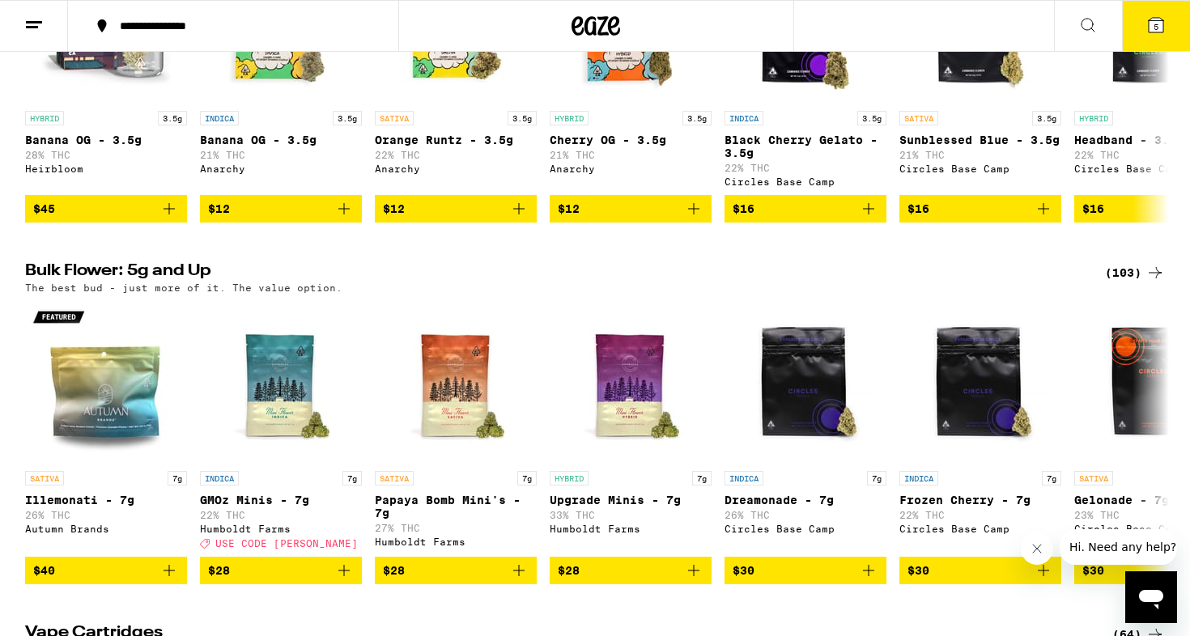
click at [30, 22] on line at bounding box center [34, 22] width 16 height 0
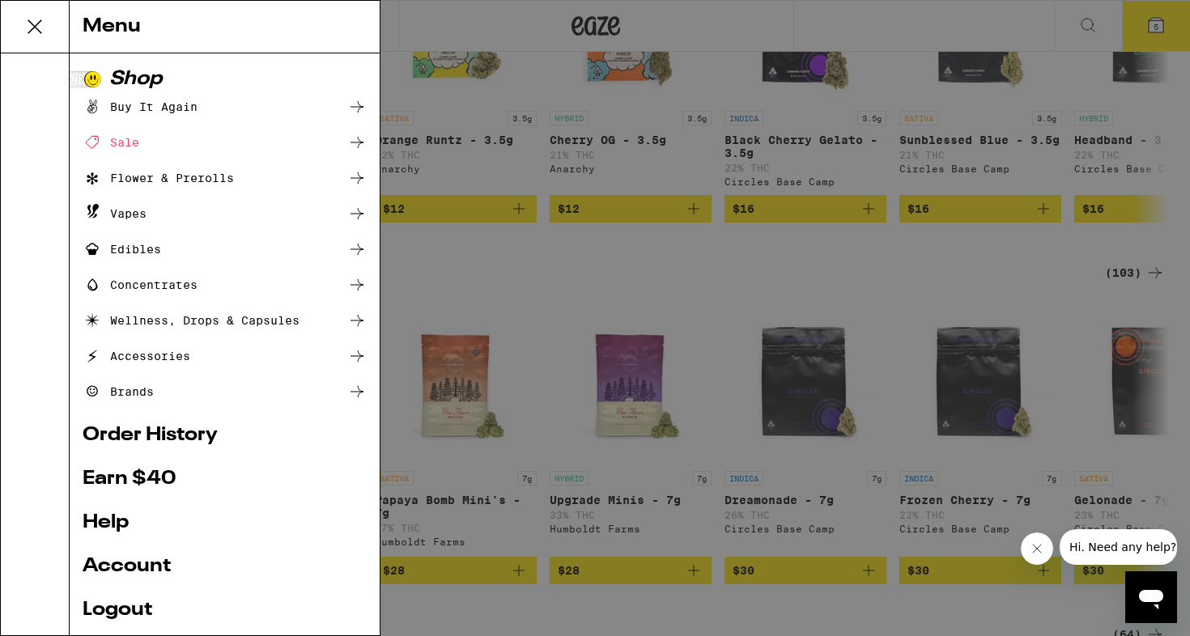
click at [155, 184] on div "Flower & Prerolls" at bounding box center [158, 177] width 151 height 19
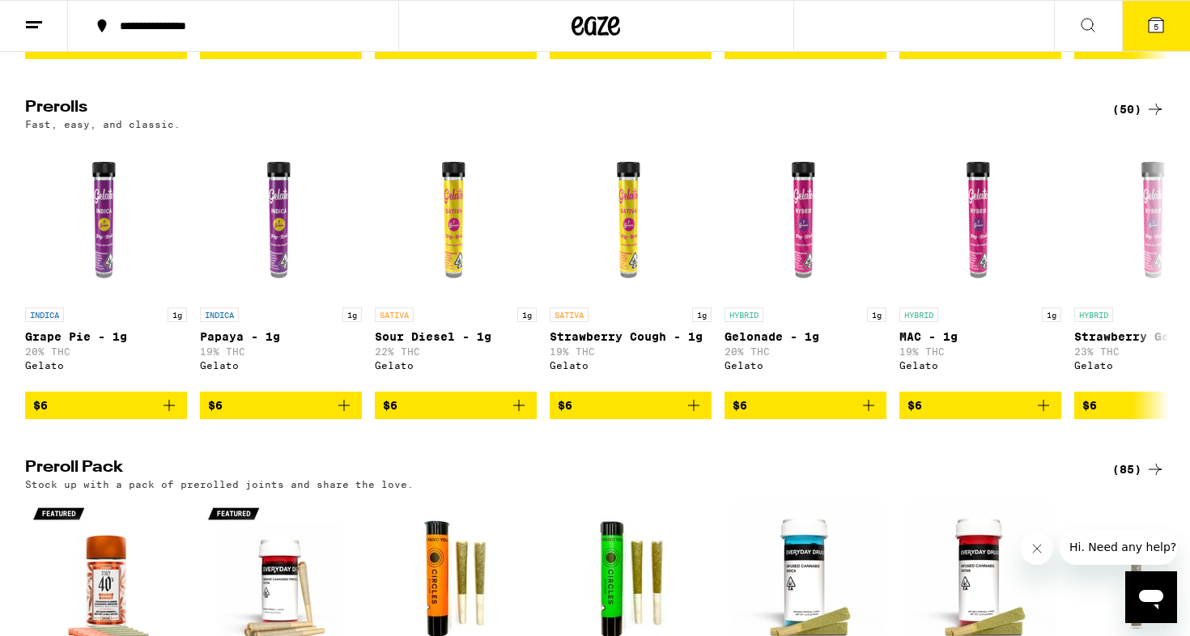
scroll to position [809, 0]
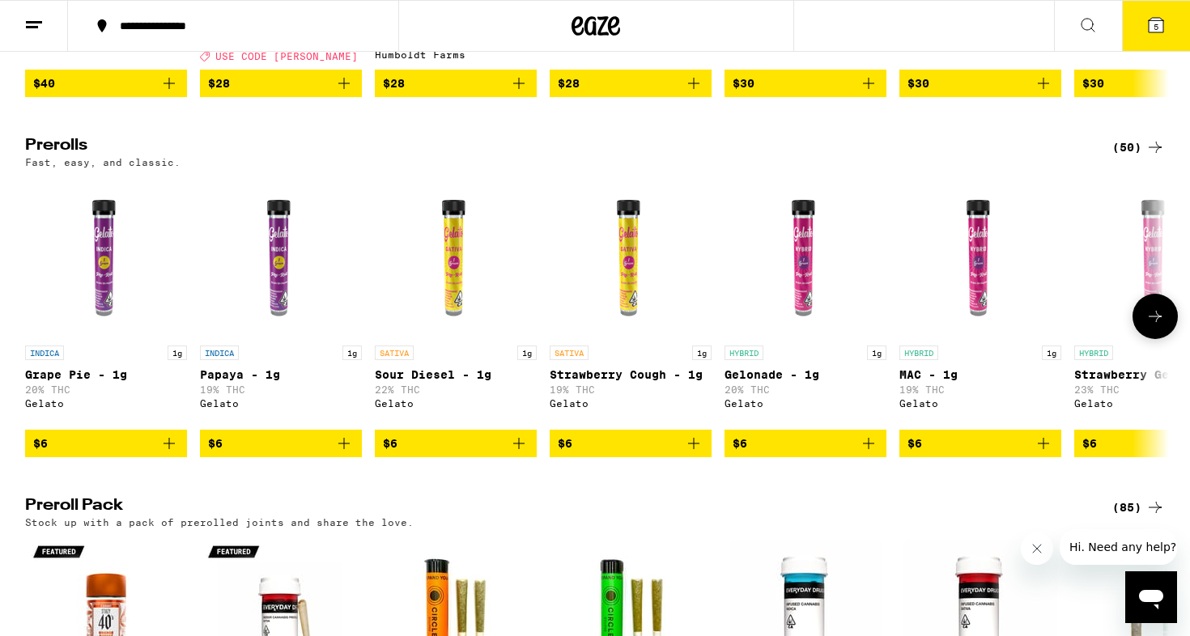
click at [1158, 326] on icon at bounding box center [1154, 316] width 19 height 19
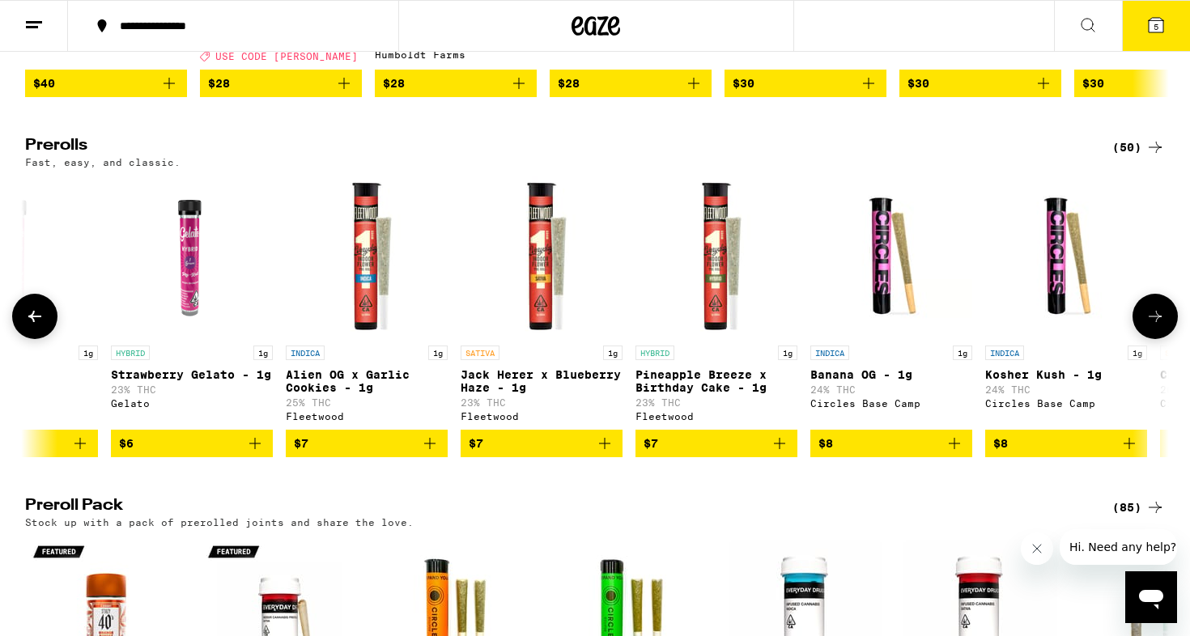
click at [1158, 326] on icon at bounding box center [1154, 316] width 19 height 19
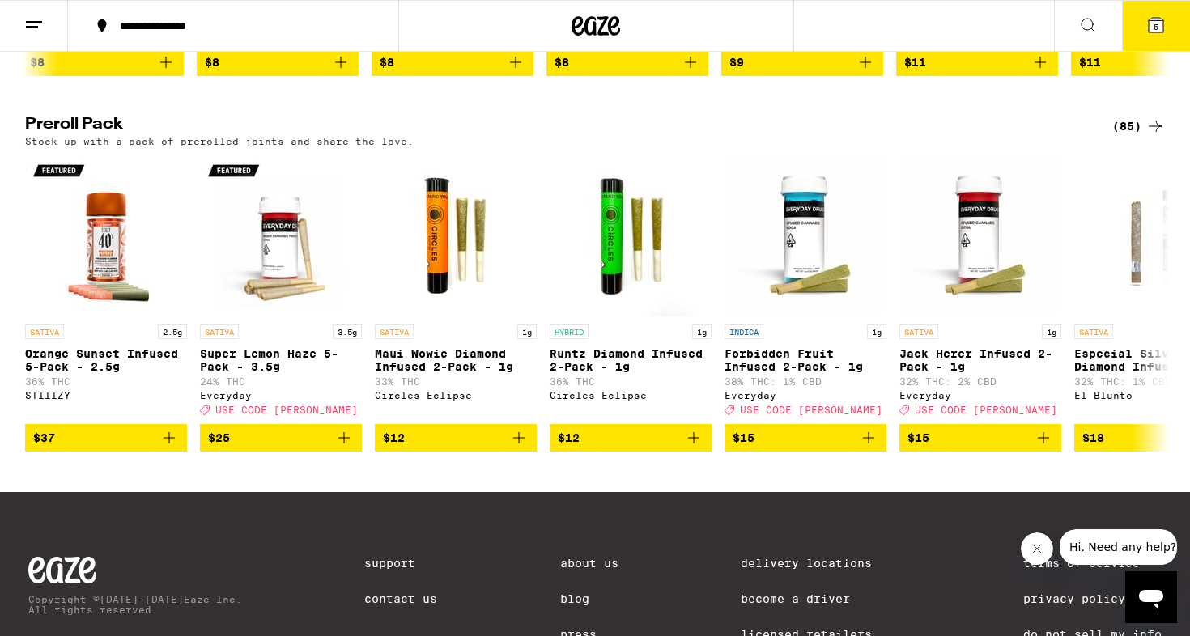
scroll to position [1196, 0]
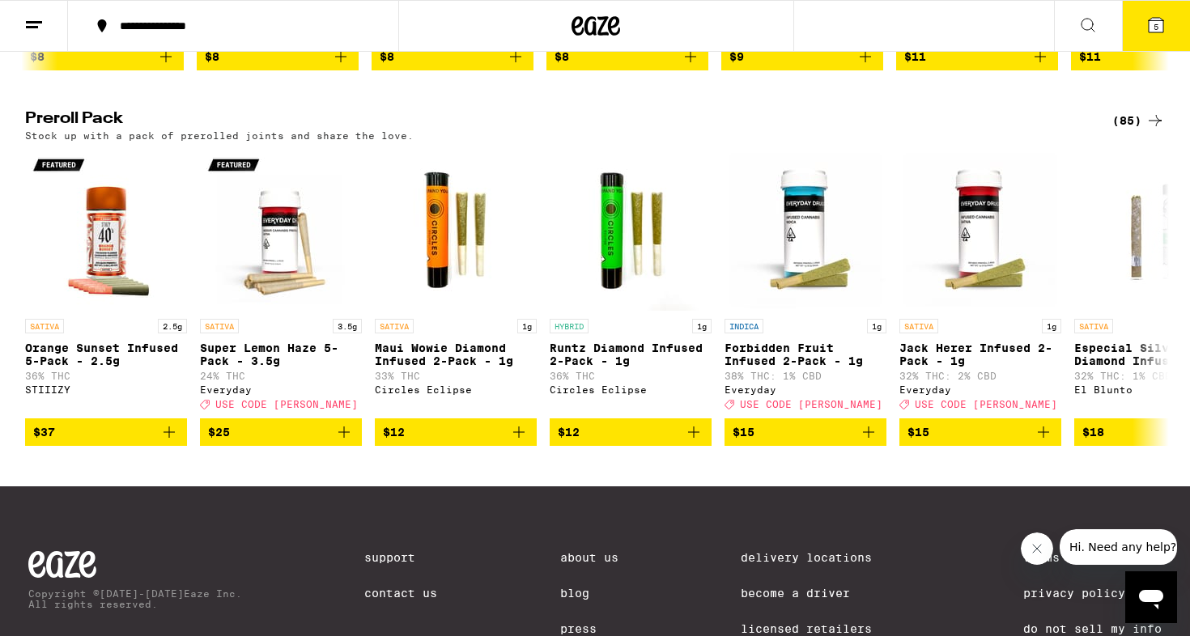
click at [1124, 130] on div "(85)" at bounding box center [1138, 120] width 53 height 19
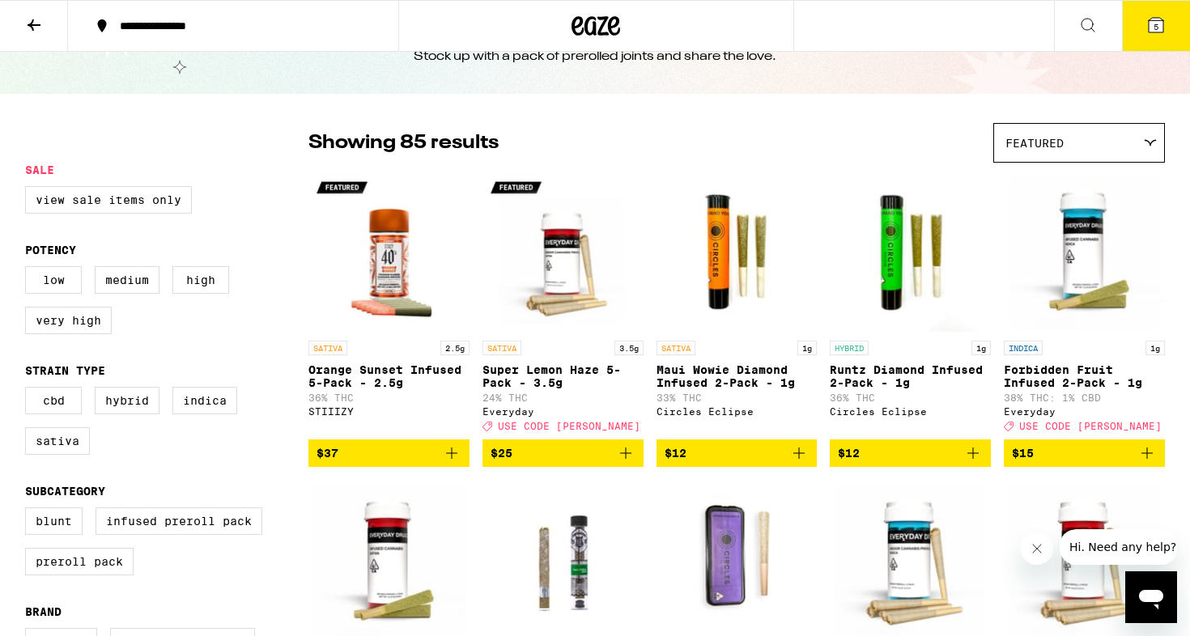
scroll to position [82, 0]
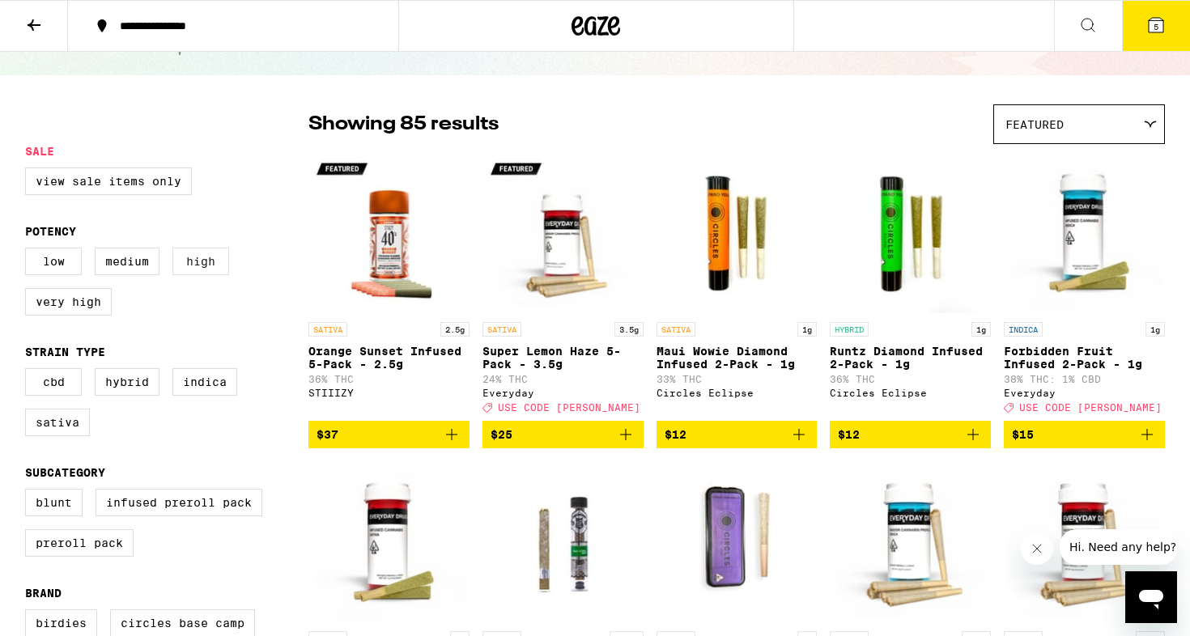
click at [200, 273] on label "High" at bounding box center [200, 262] width 57 height 28
click at [29, 251] on input "High" at bounding box center [28, 250] width 1 height 1
checkbox input "true"
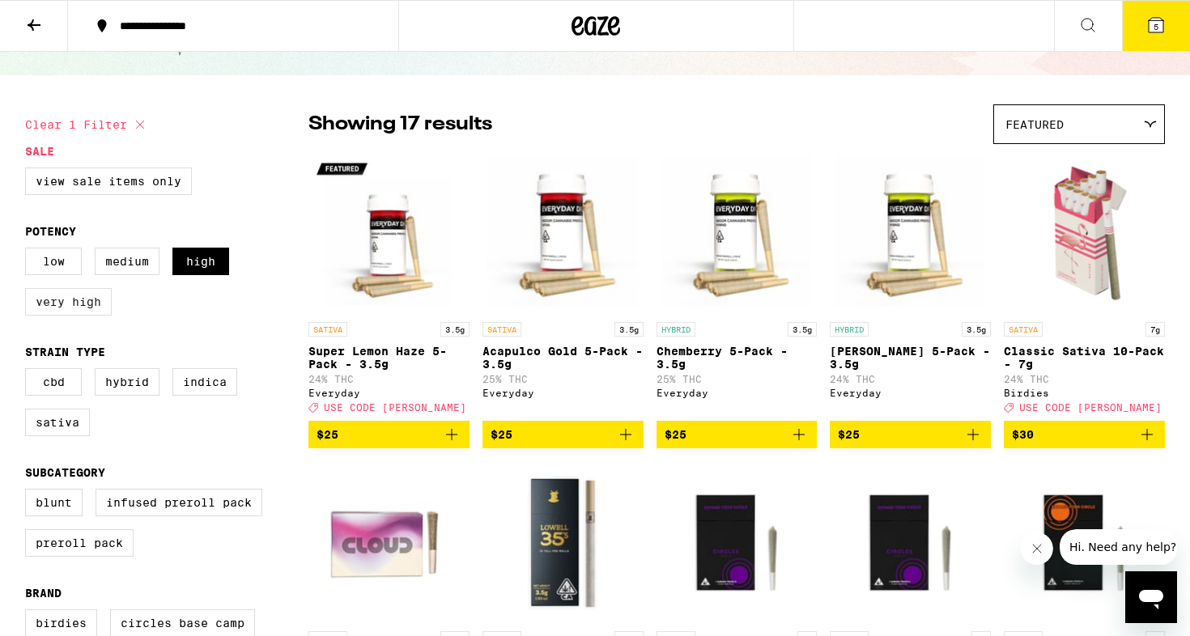
click at [95, 308] on label "Very High" at bounding box center [68, 302] width 87 height 28
click at [29, 251] on input "Very High" at bounding box center [28, 250] width 1 height 1
checkbox input "true"
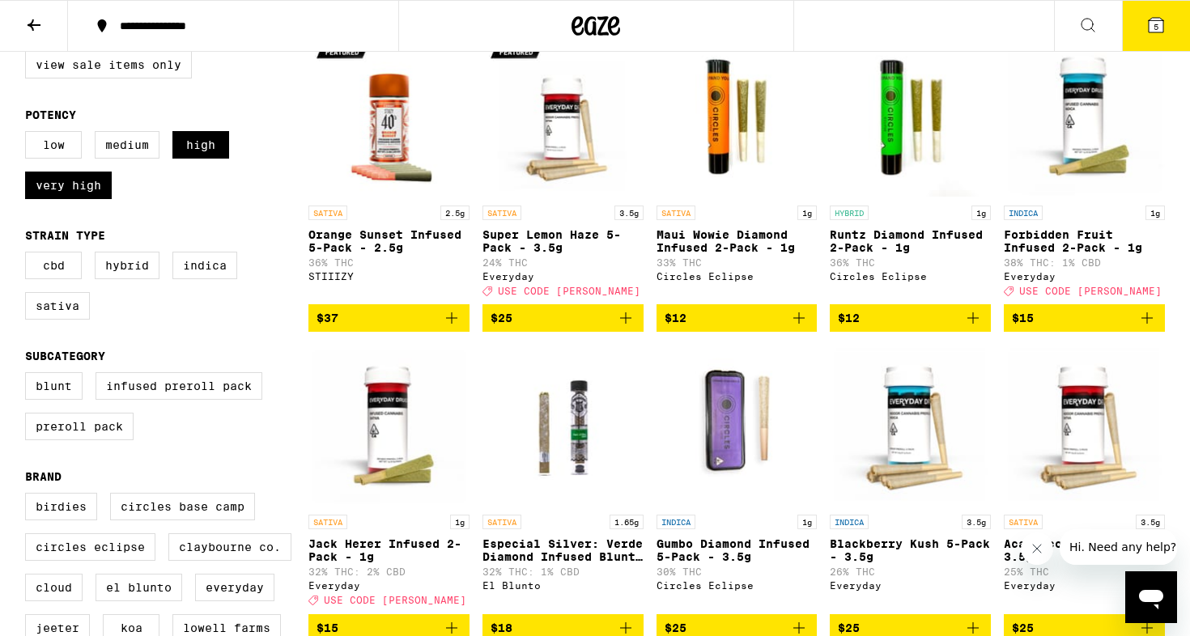
scroll to position [195, 0]
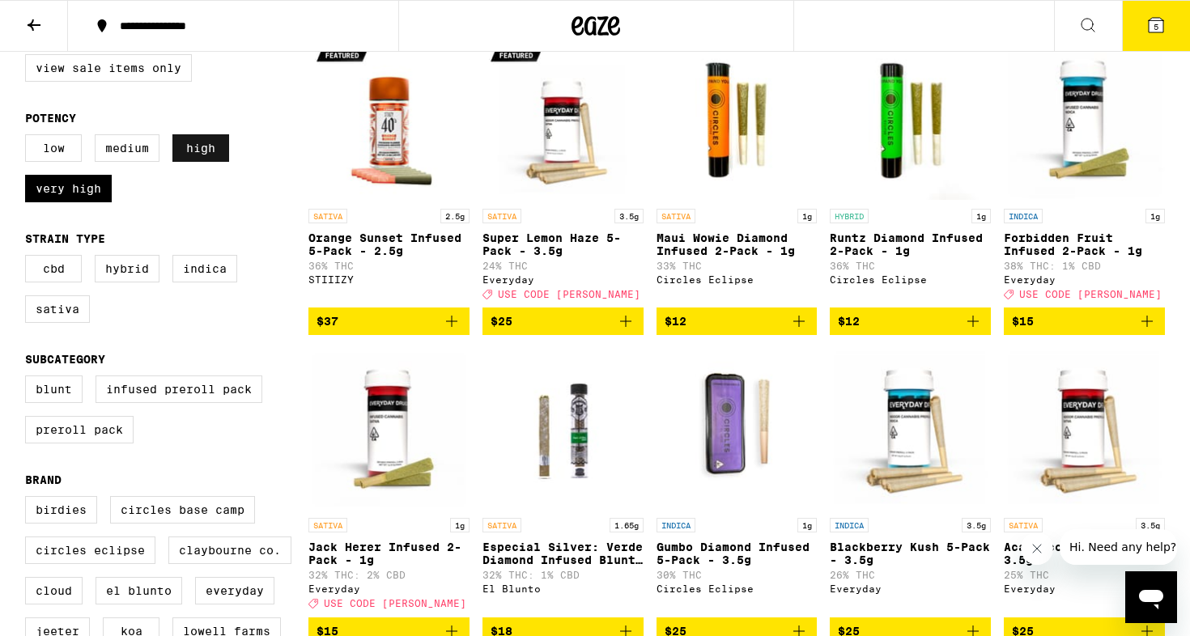
click at [200, 162] on label "High" at bounding box center [200, 148] width 57 height 28
click at [29, 138] on input "High" at bounding box center [28, 137] width 1 height 1
checkbox input "false"
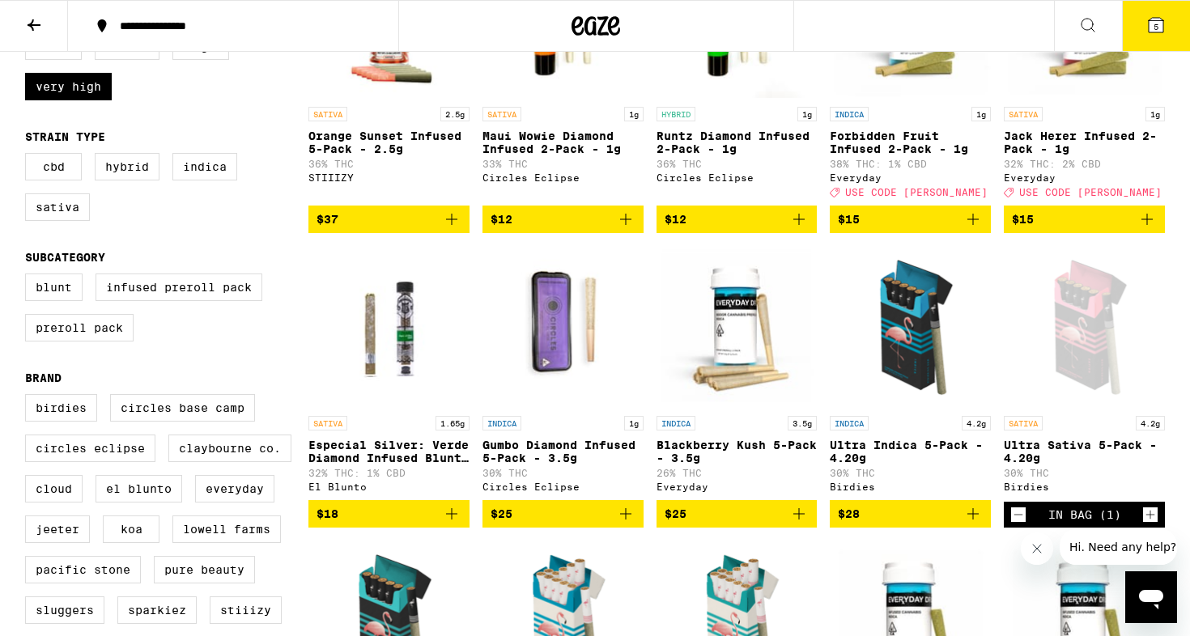
scroll to position [383, 0]
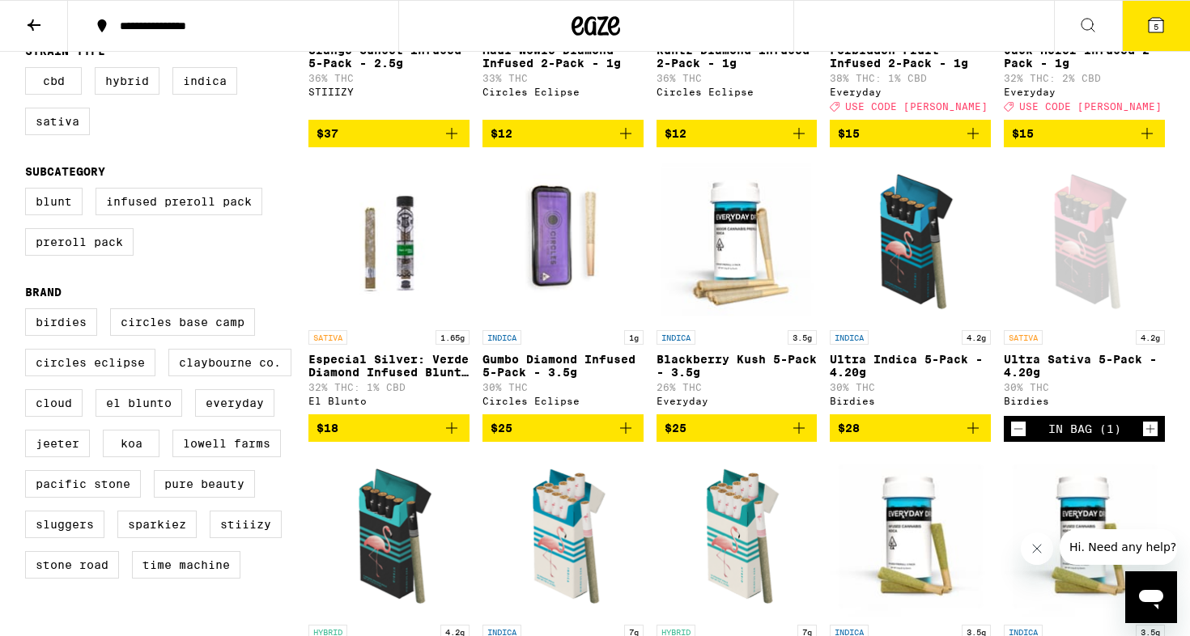
click at [1019, 439] on icon "Decrement" at bounding box center [1018, 428] width 15 height 19
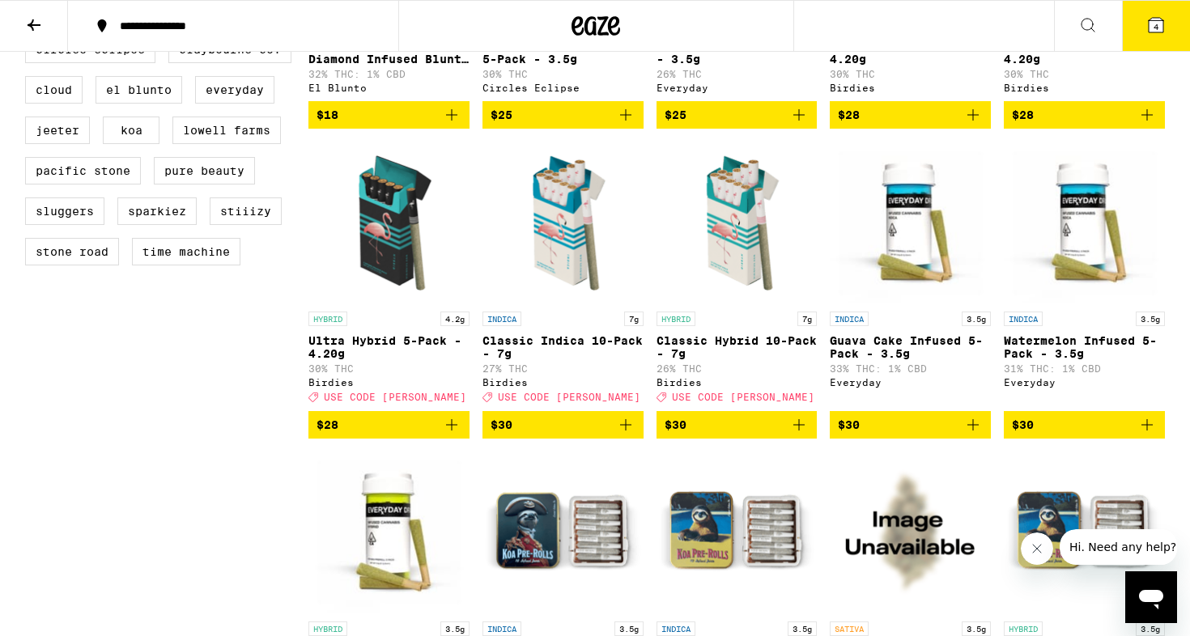
scroll to position [702, 0]
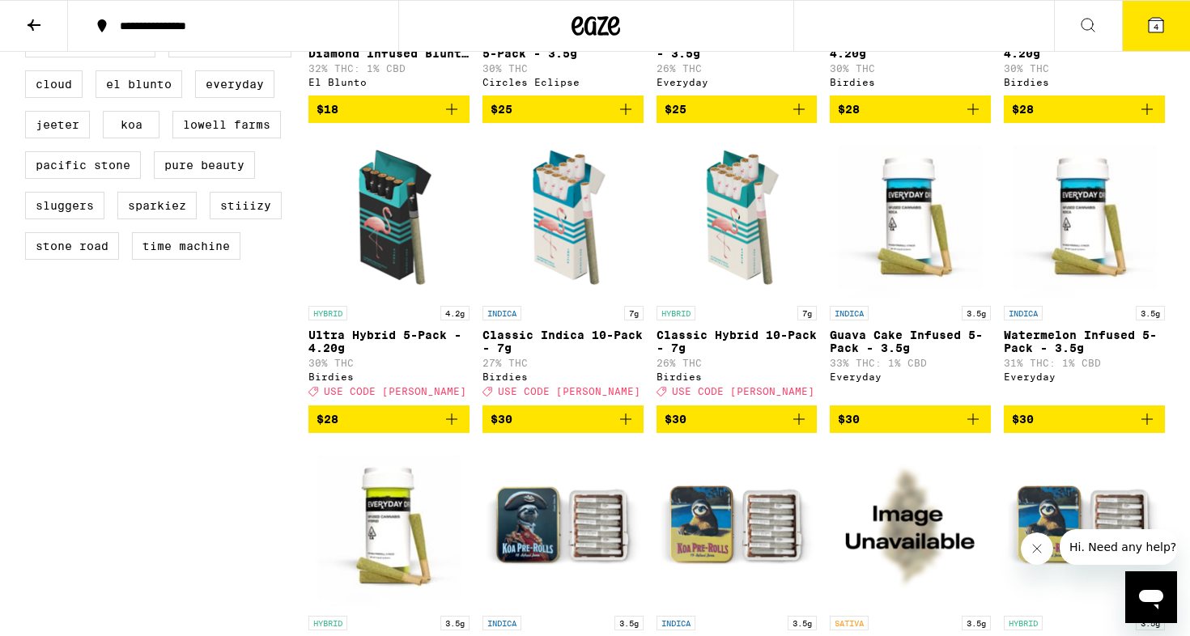
click at [1030, 426] on span "$30" at bounding box center [1023, 419] width 22 height 13
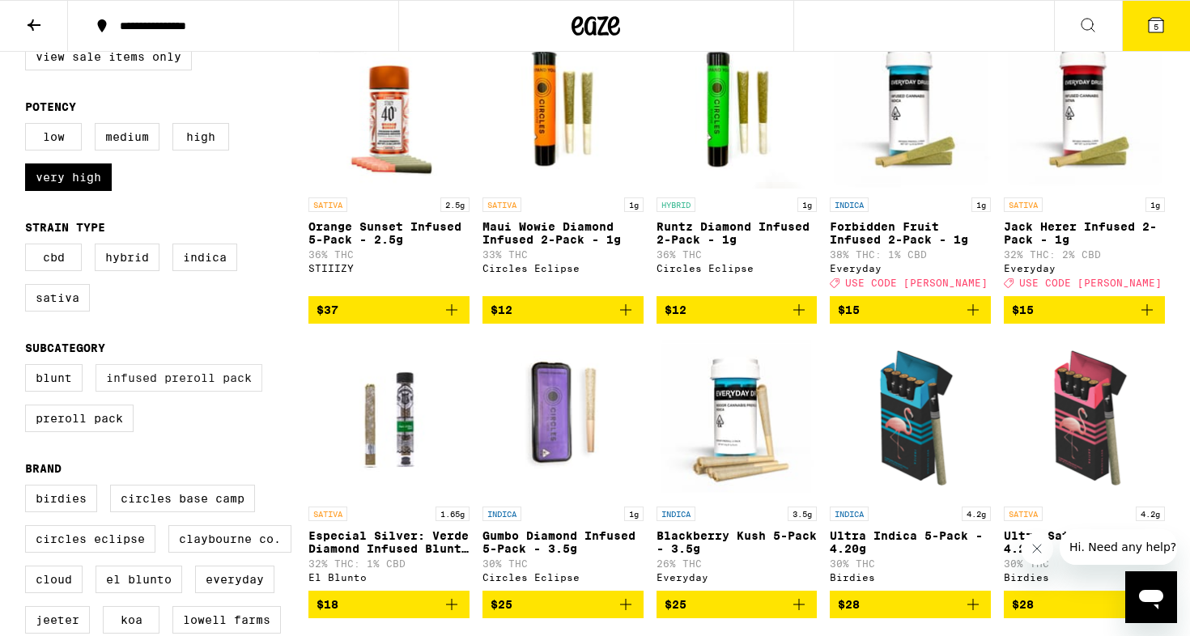
scroll to position [206, 0]
click at [62, 389] on label "Blunt" at bounding box center [53, 378] width 57 height 28
click at [29, 368] on input "Blunt" at bounding box center [28, 367] width 1 height 1
checkbox input "true"
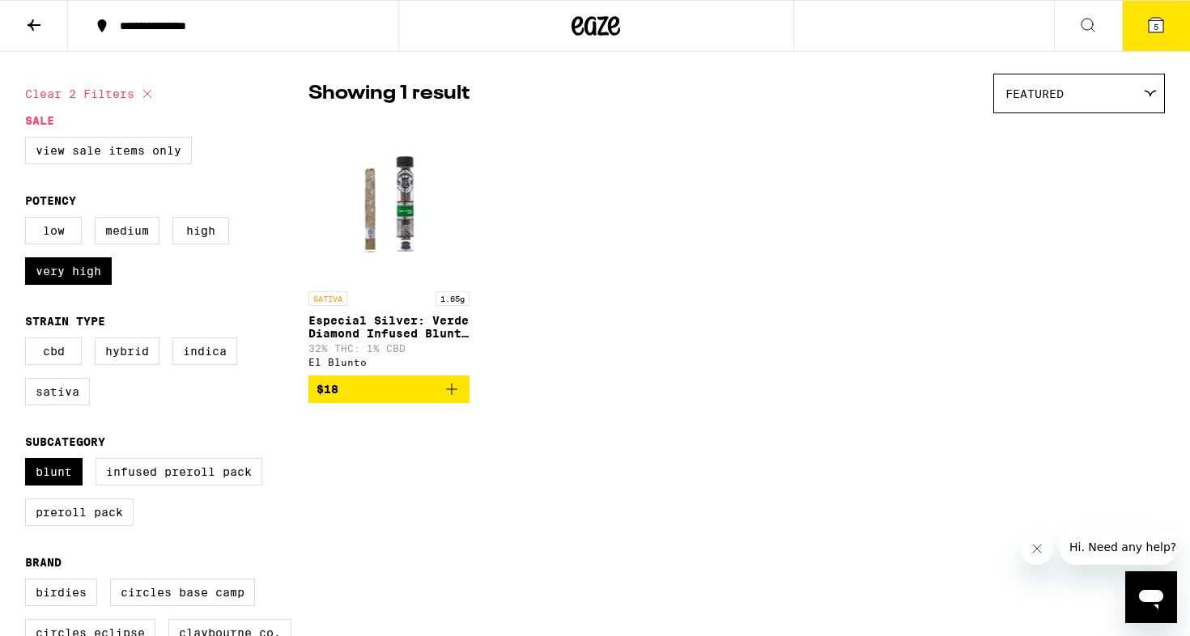
scroll to position [111, 0]
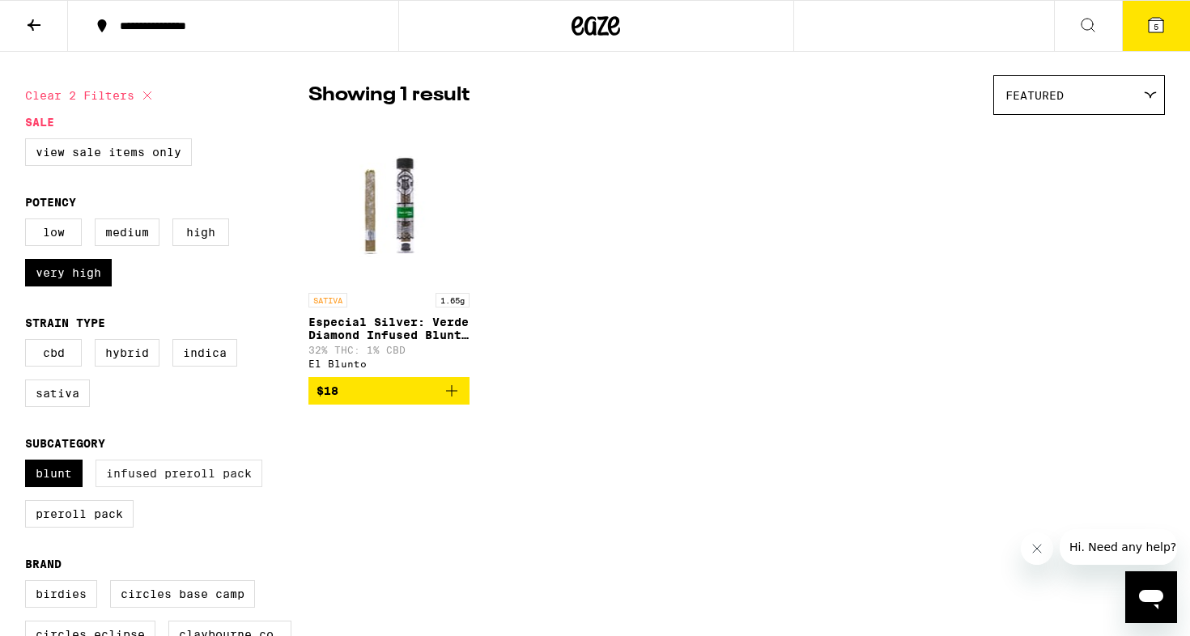
click at [120, 487] on label "Infused Preroll Pack" at bounding box center [179, 474] width 167 height 28
click at [29, 463] on input "Infused Preroll Pack" at bounding box center [28, 462] width 1 height 1
checkbox input "true"
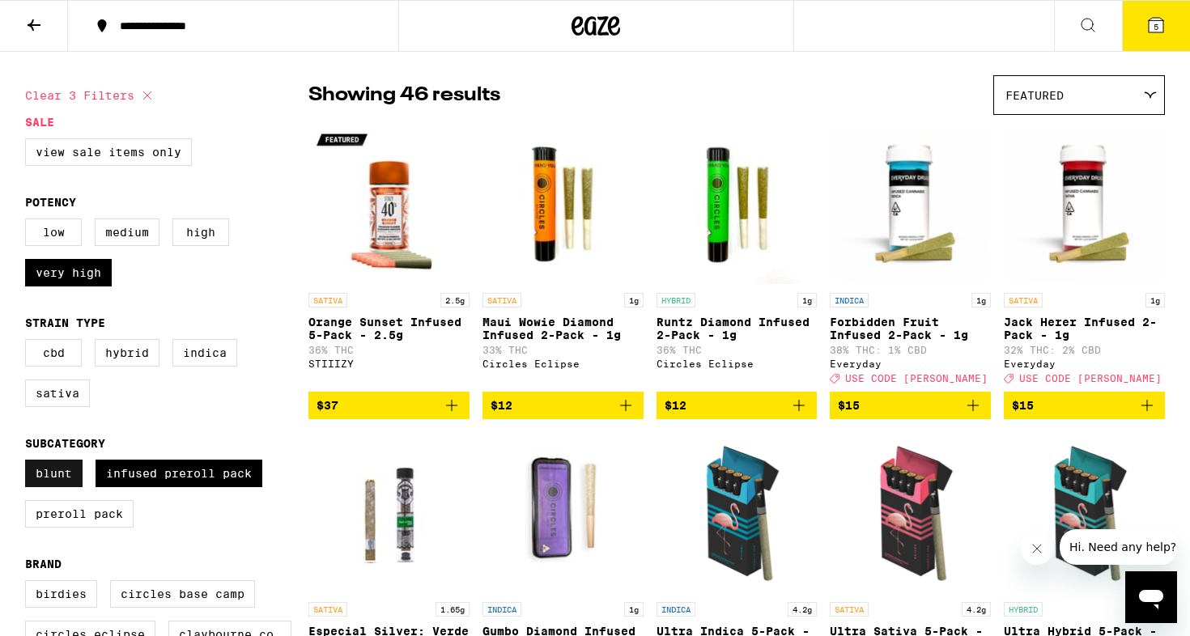
click at [58, 487] on label "Blunt" at bounding box center [53, 474] width 57 height 28
click at [29, 463] on input "Blunt" at bounding box center [28, 462] width 1 height 1
checkbox input "false"
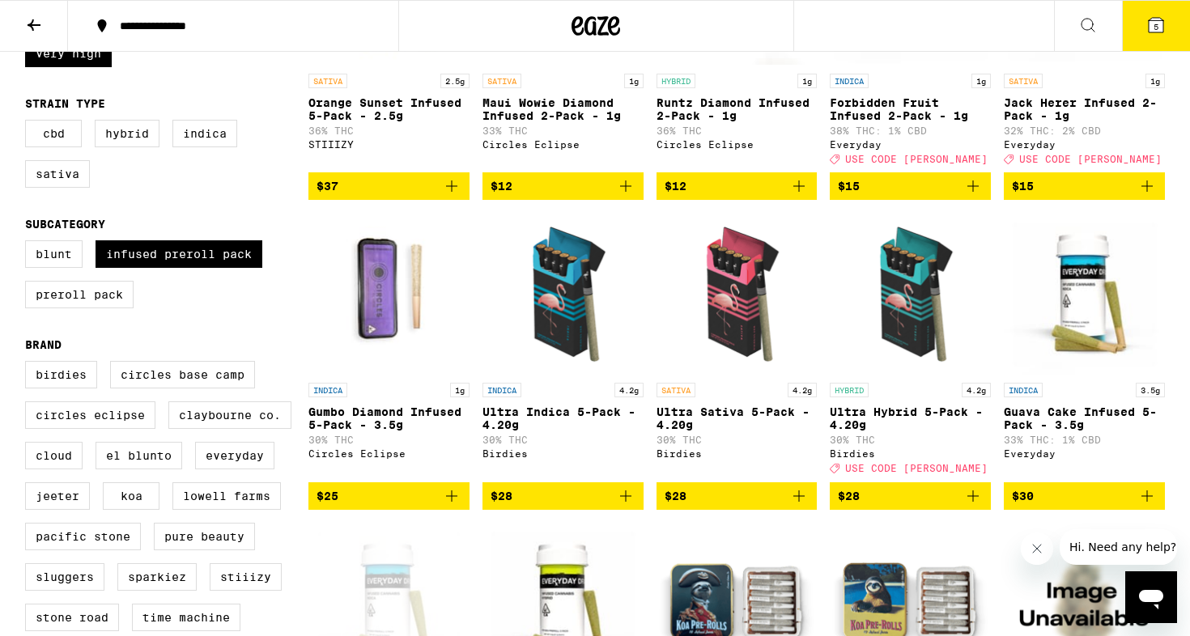
scroll to position [136, 0]
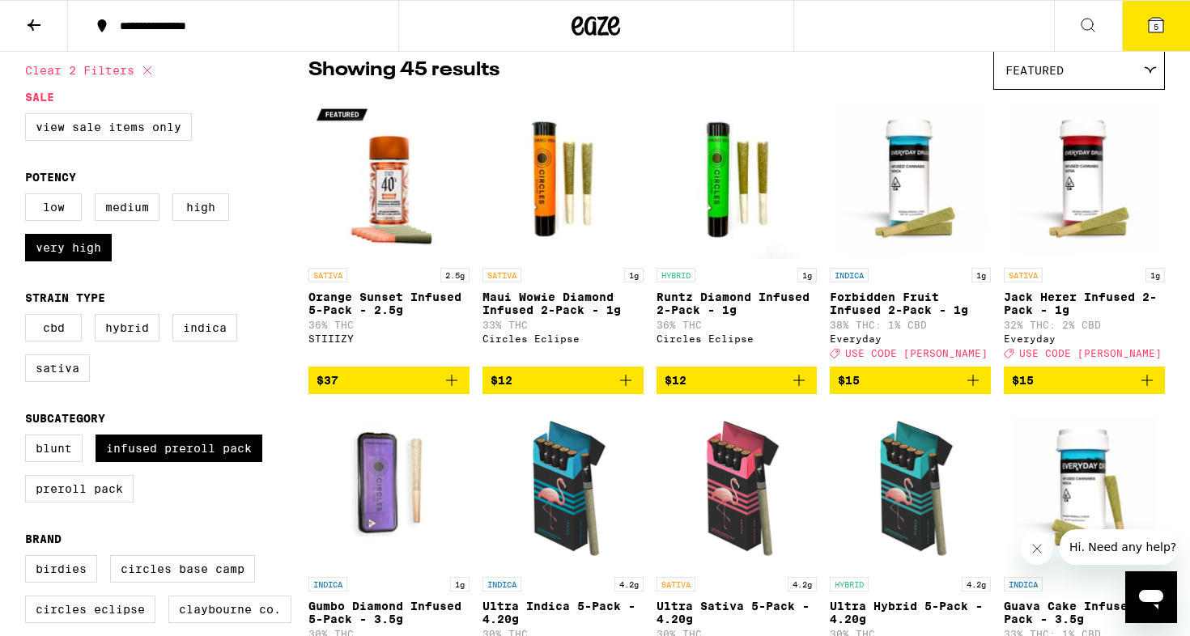
click at [1169, 12] on button "5" at bounding box center [1156, 26] width 68 height 50
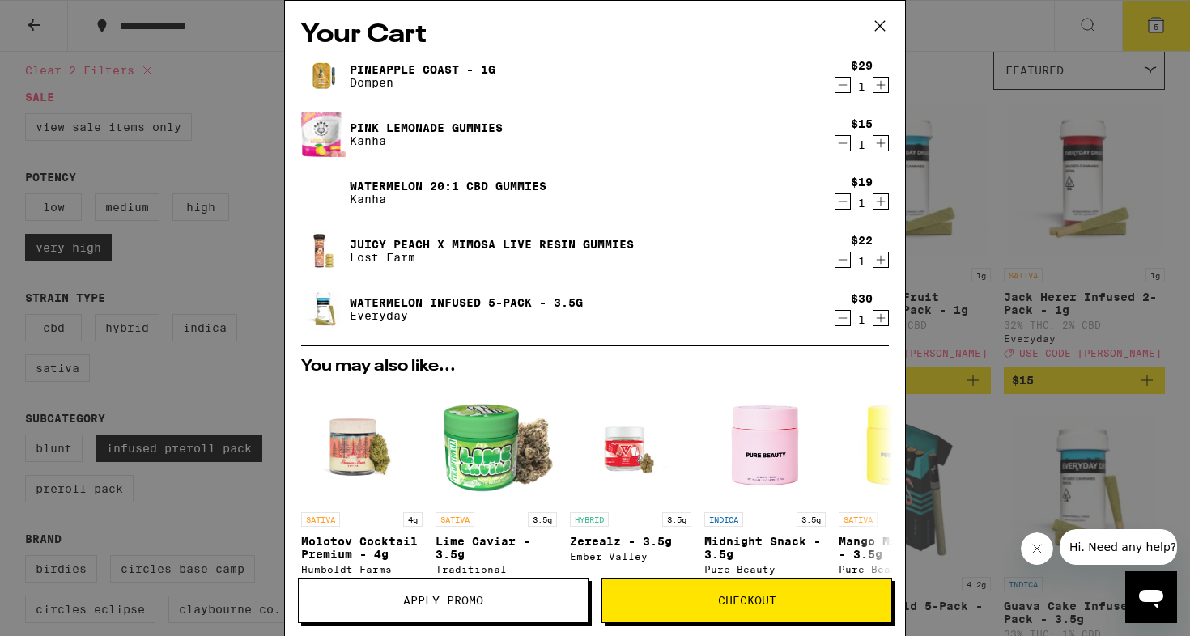
click at [390, 242] on link "Juicy Peach x Mimosa Live Resin Gummies" at bounding box center [492, 244] width 284 height 13
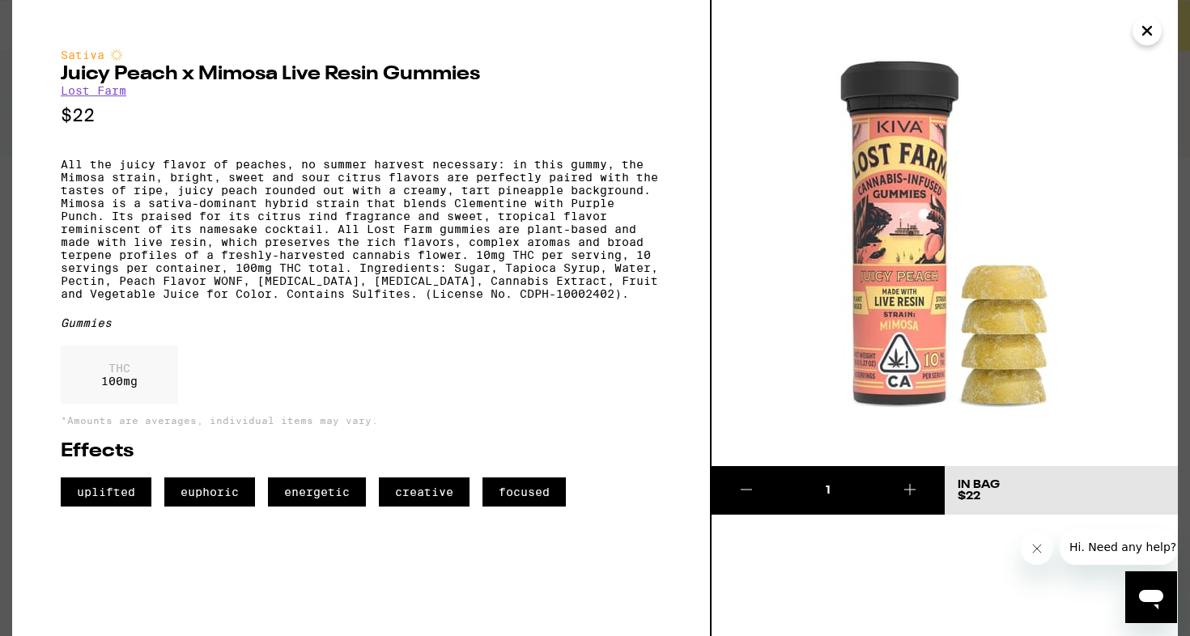
click at [1159, 27] on button "Close" at bounding box center [1146, 30] width 29 height 29
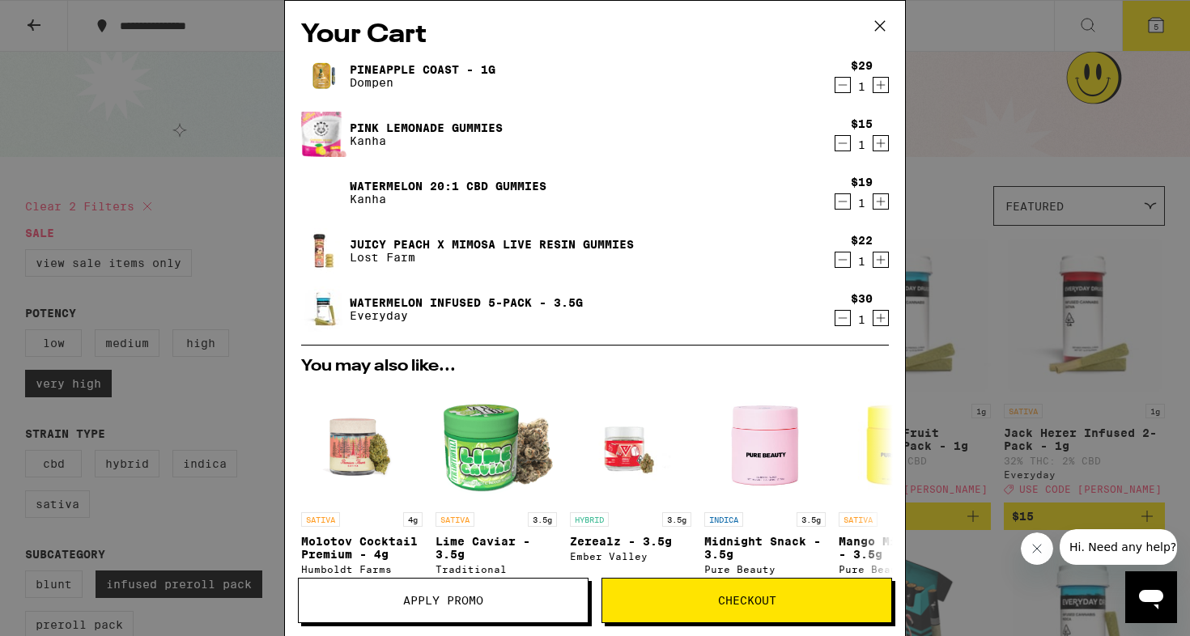
click at [380, 74] on link "Pineapple Coast - 1g" at bounding box center [423, 69] width 146 height 13
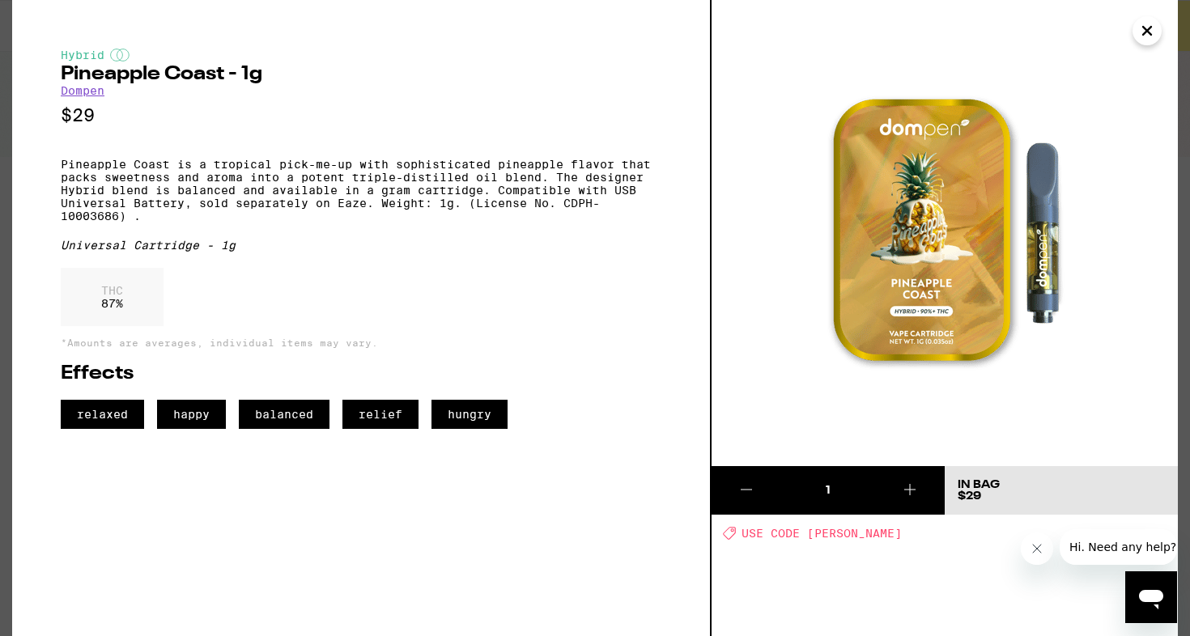
click at [1147, 32] on icon "Close" at bounding box center [1146, 31] width 19 height 24
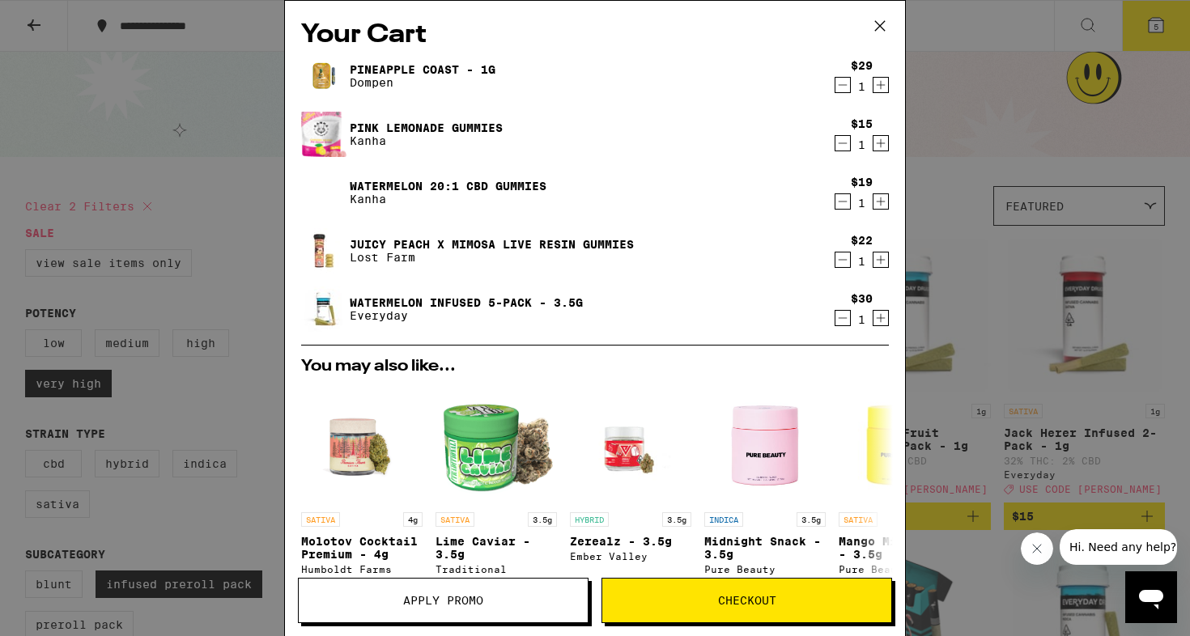
click at [419, 65] on link "Pineapple Coast - 1g" at bounding box center [423, 69] width 146 height 13
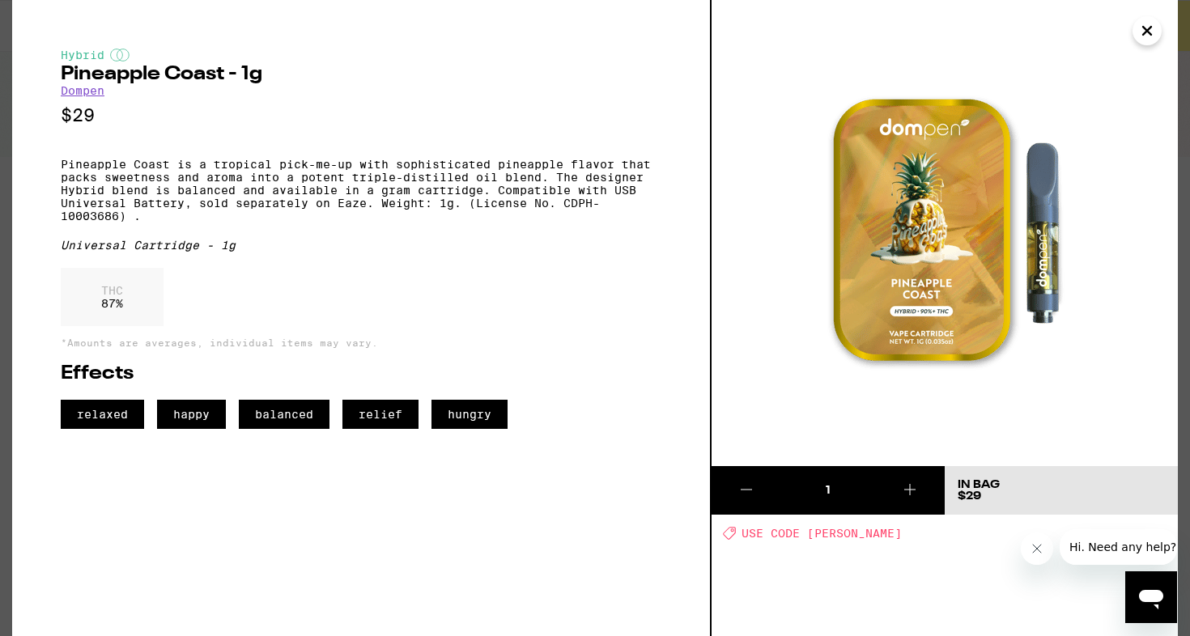
click at [1149, 26] on icon "Close" at bounding box center [1146, 31] width 19 height 24
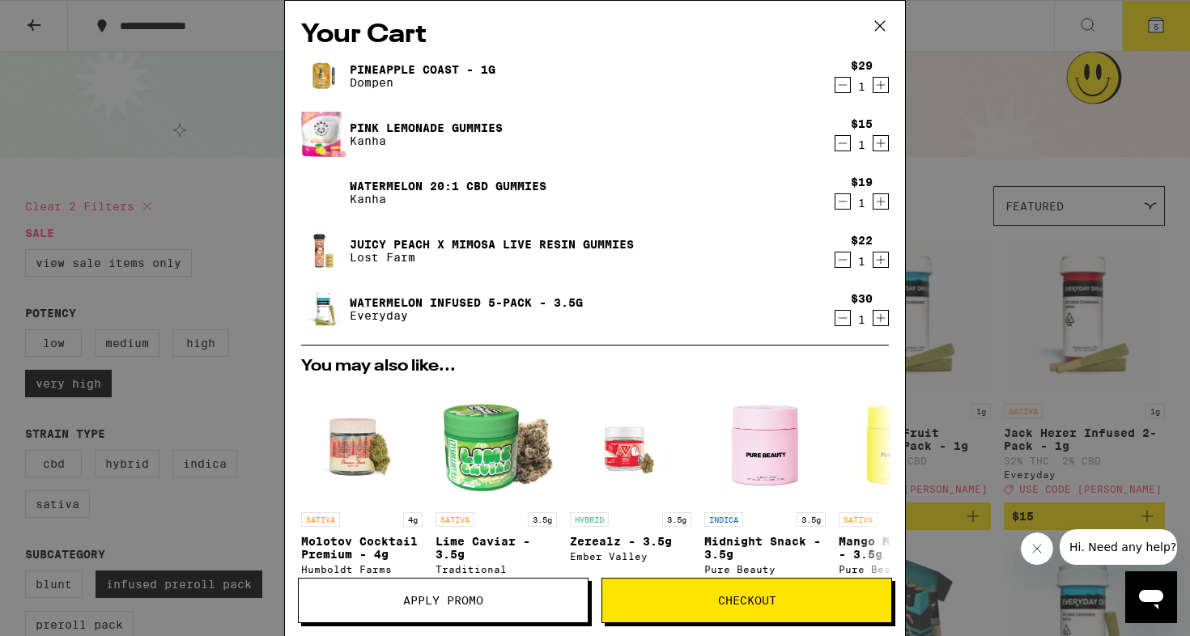
click at [247, 271] on div "Your Cart Pineapple Coast - 1g Dompen $29 1 Pink Lemonade Gummies Kanha $15 1 W…" at bounding box center [595, 318] width 1190 height 636
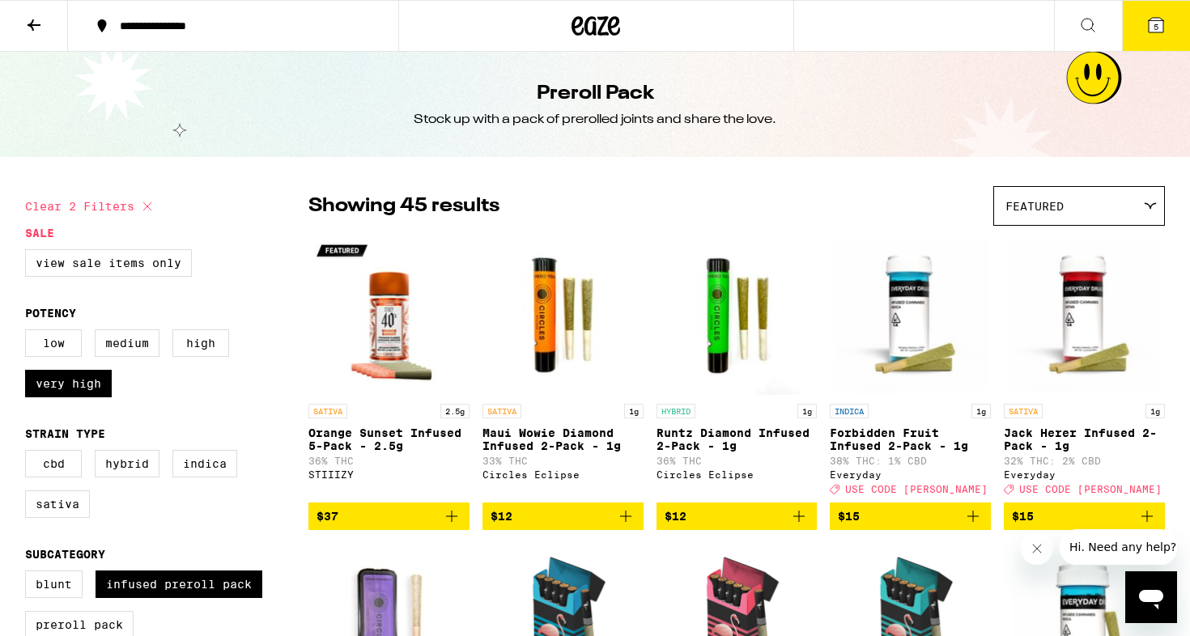
click at [1157, 28] on span "5" at bounding box center [1155, 27] width 5 height 10
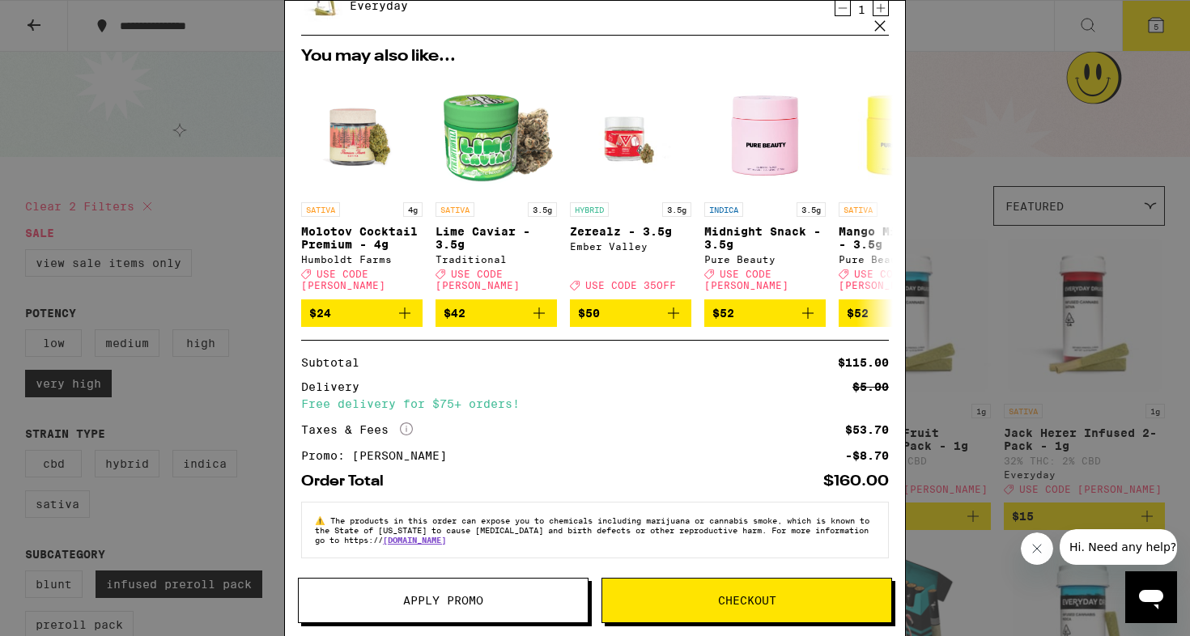
scroll to position [310, 0]
click at [392, 398] on div "Free delivery for $75+ orders!" at bounding box center [595, 403] width 588 height 11
click at [415, 398] on div "Free delivery for $75+ orders!" at bounding box center [595, 403] width 588 height 11
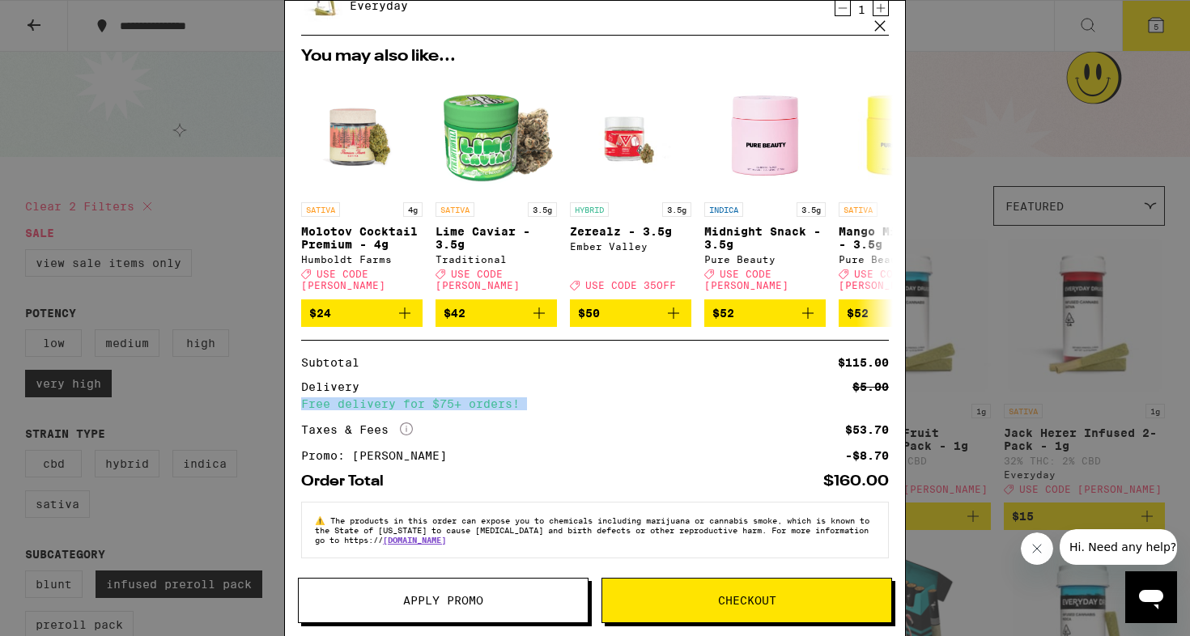
click at [415, 398] on div "Free delivery for $75+ orders!" at bounding box center [595, 403] width 588 height 11
click at [435, 398] on div "Free delivery for $75+ orders!" at bounding box center [595, 403] width 588 height 11
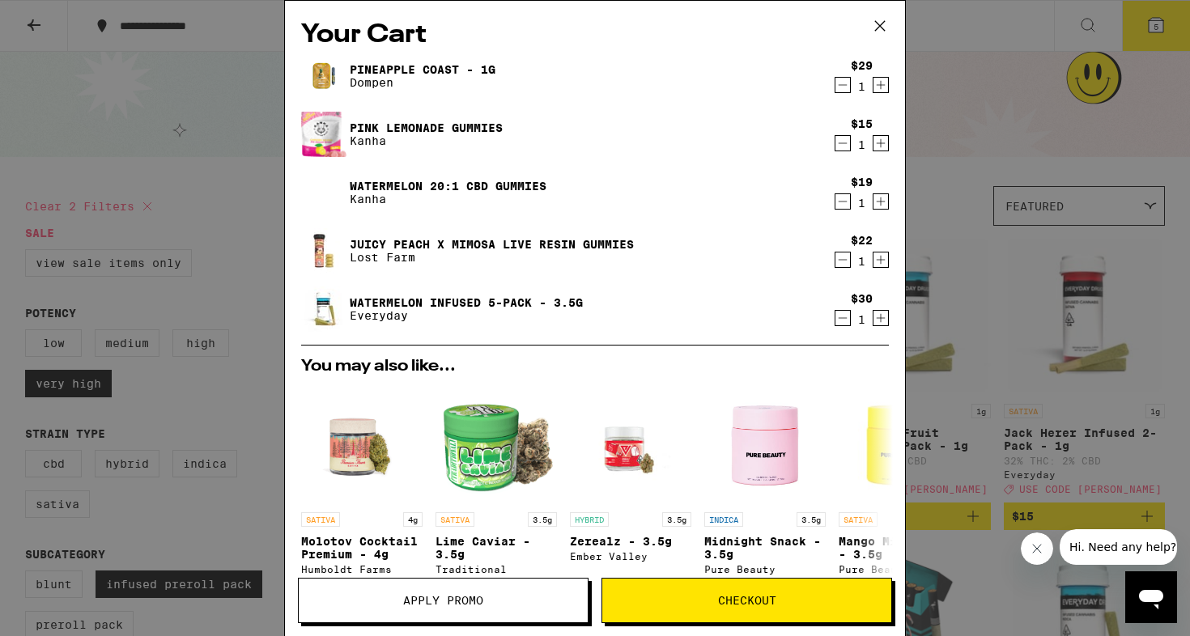
scroll to position [0, 0]
click at [254, 297] on div "Your Cart Pineapple Coast - 1g Dompen $29 1 Pink Lemonade Gummies Kanha $15 1 W…" at bounding box center [595, 318] width 1190 height 636
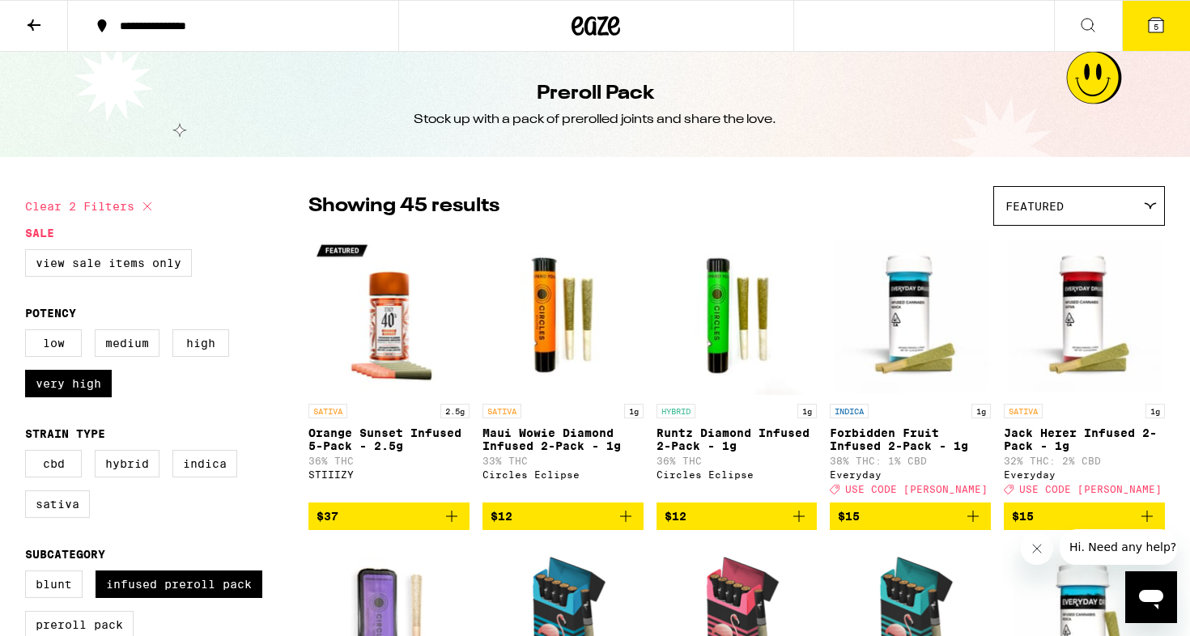
click at [1143, 20] on button "5" at bounding box center [1156, 26] width 68 height 50
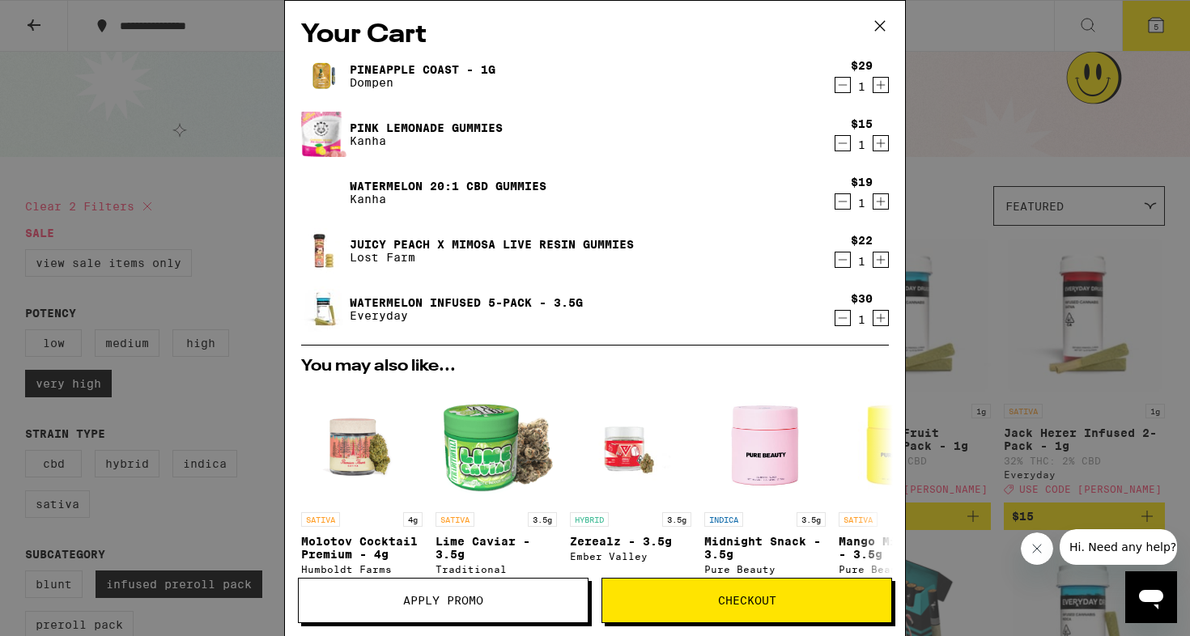
click at [384, 125] on link "Pink Lemonade Gummies" at bounding box center [426, 127] width 153 height 13
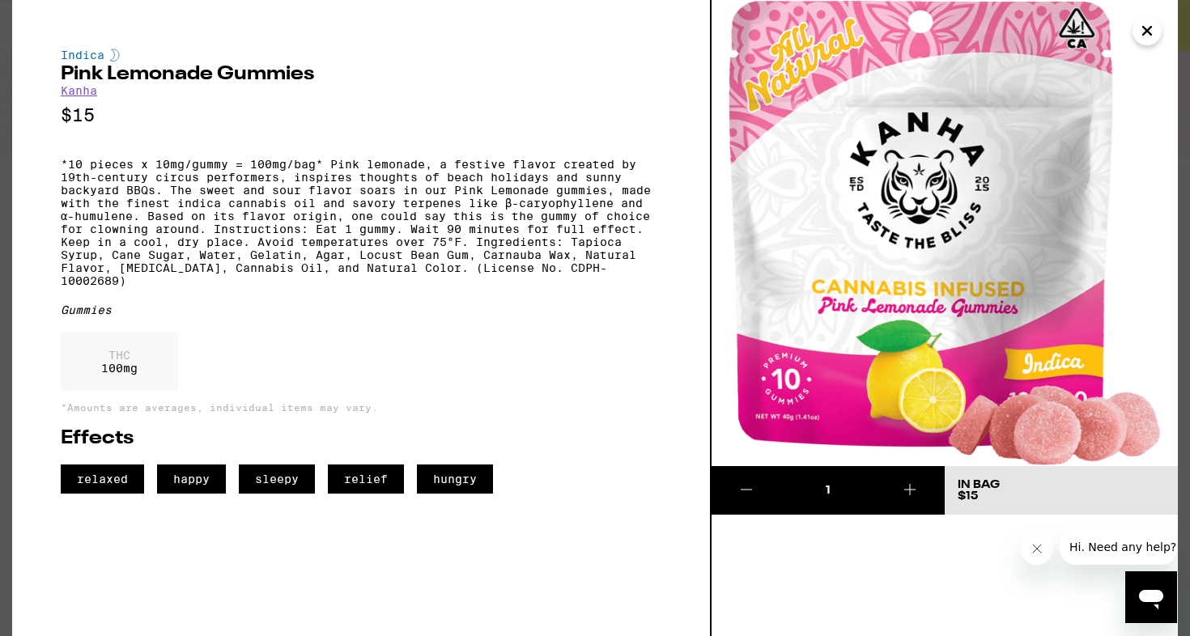
click at [206, 187] on p "*10 pieces x 10mg/gummy = 100mg/bag* Pink lemonade, a festive flavor created by…" at bounding box center [361, 223] width 601 height 130
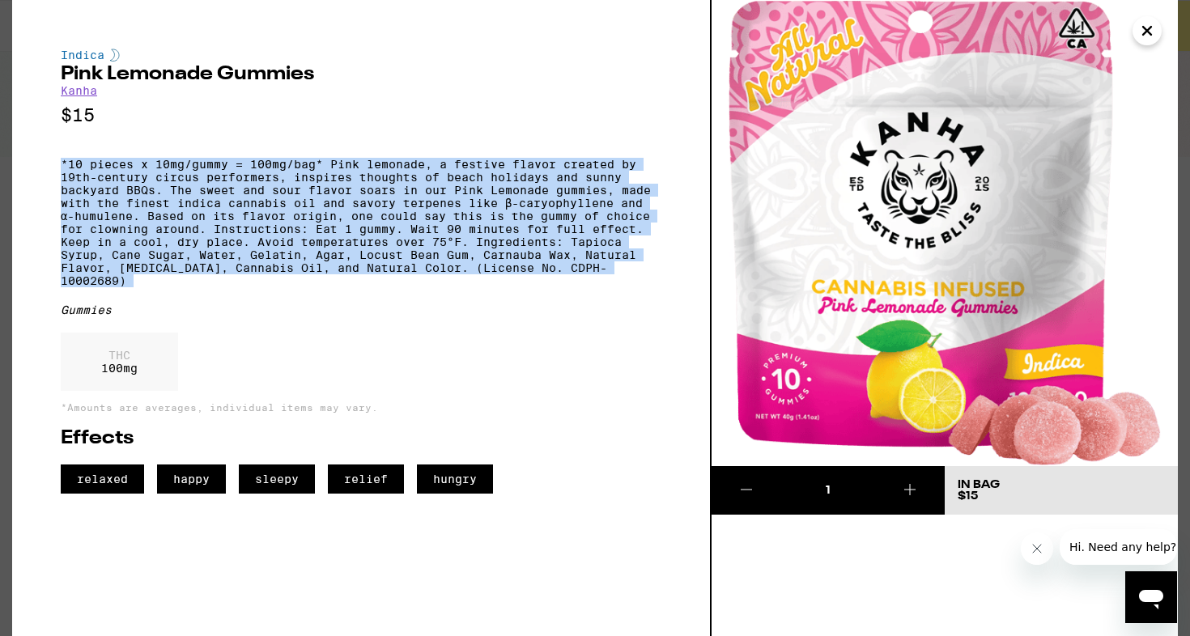
click at [317, 184] on p "*10 pieces x 10mg/gummy = 100mg/bag* Pink lemonade, a festive flavor created by…" at bounding box center [361, 223] width 601 height 130
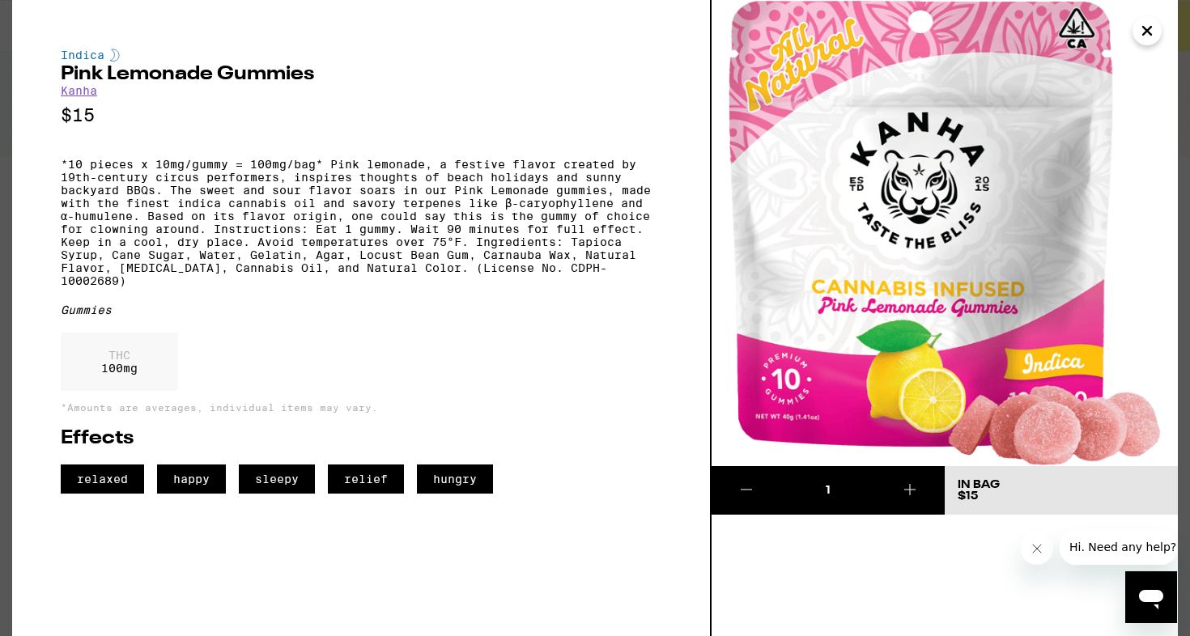
click at [1147, 22] on icon "Close" at bounding box center [1146, 31] width 19 height 24
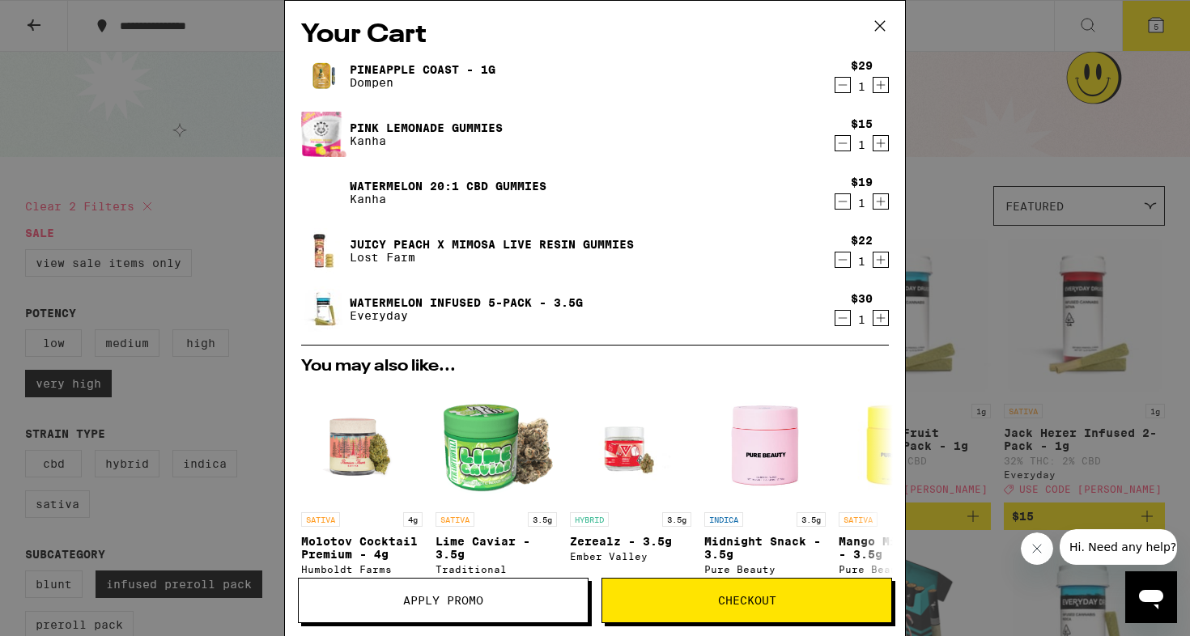
click at [398, 188] on link "Watermelon 20:1 CBD Gummies" at bounding box center [448, 186] width 197 height 13
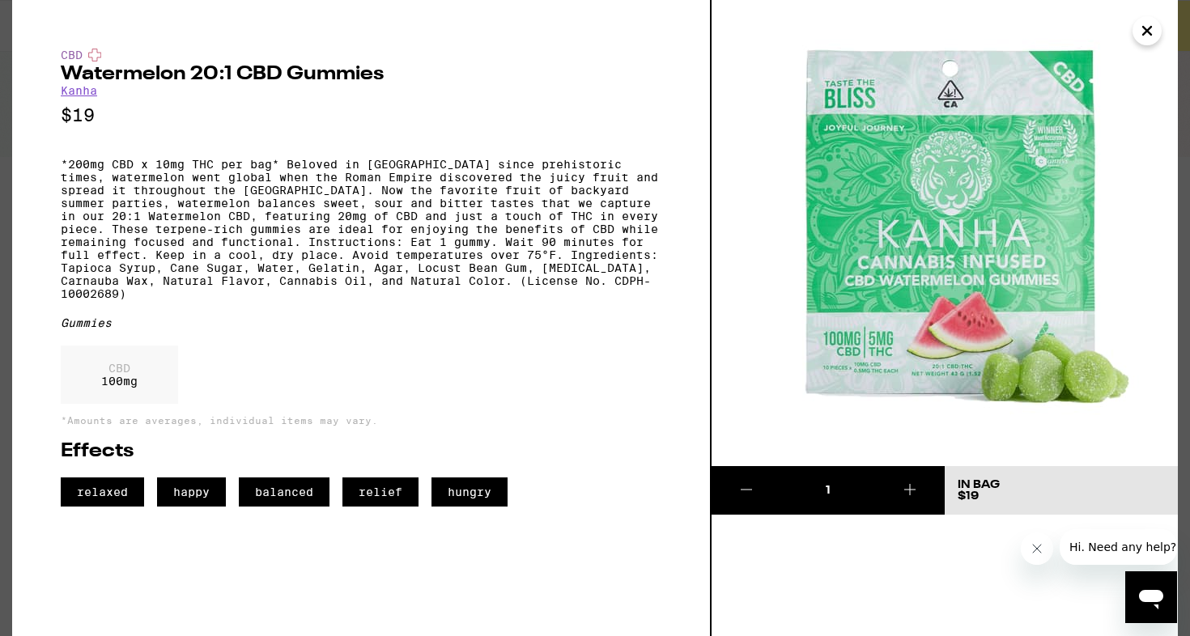
click at [436, 188] on p "*200mg CBD x 10mg THC per bag* Beloved in [GEOGRAPHIC_DATA] since prehistoric t…" at bounding box center [361, 229] width 601 height 142
click at [1155, 28] on icon "Close" at bounding box center [1146, 31] width 19 height 24
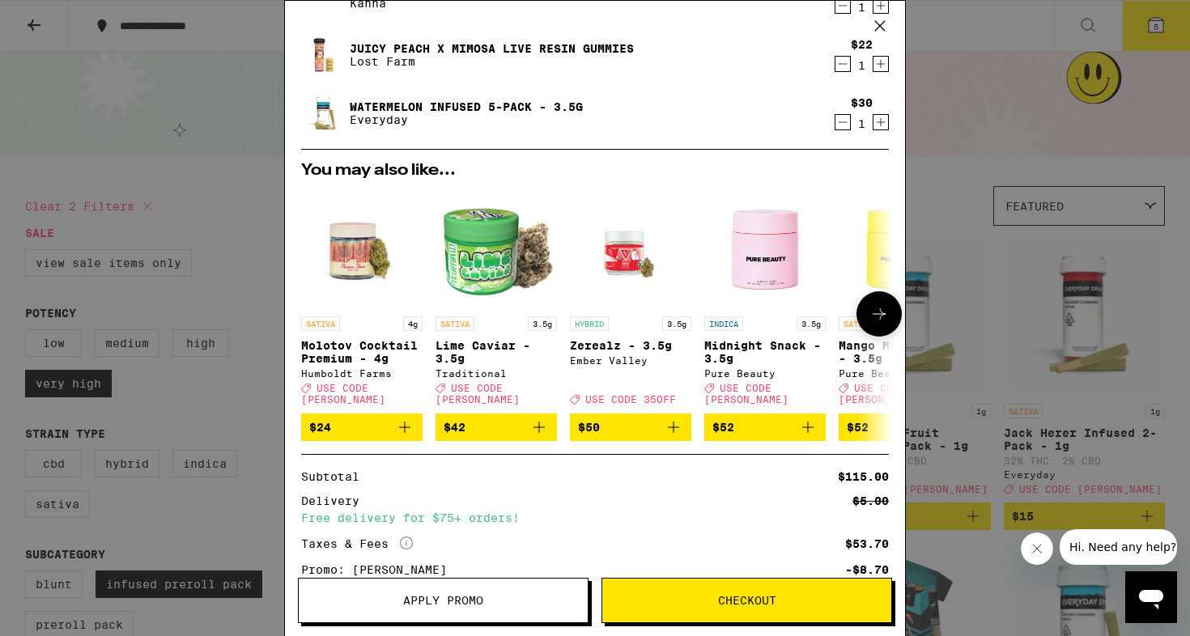
scroll to position [240, 0]
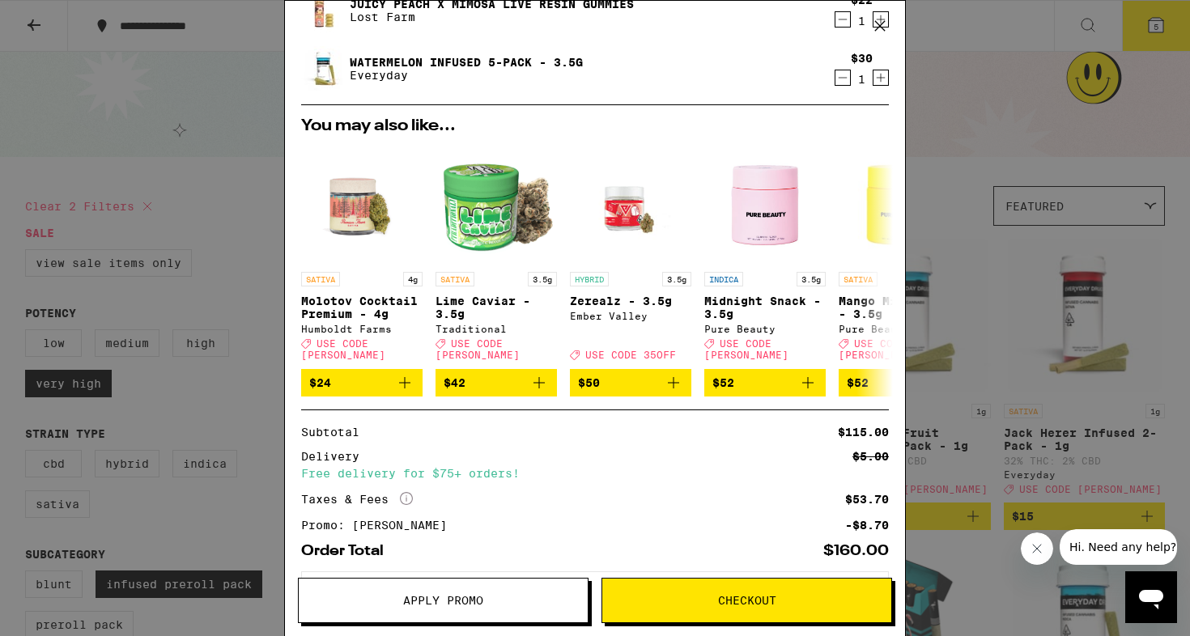
click at [735, 592] on button "Checkout" at bounding box center [746, 600] width 291 height 45
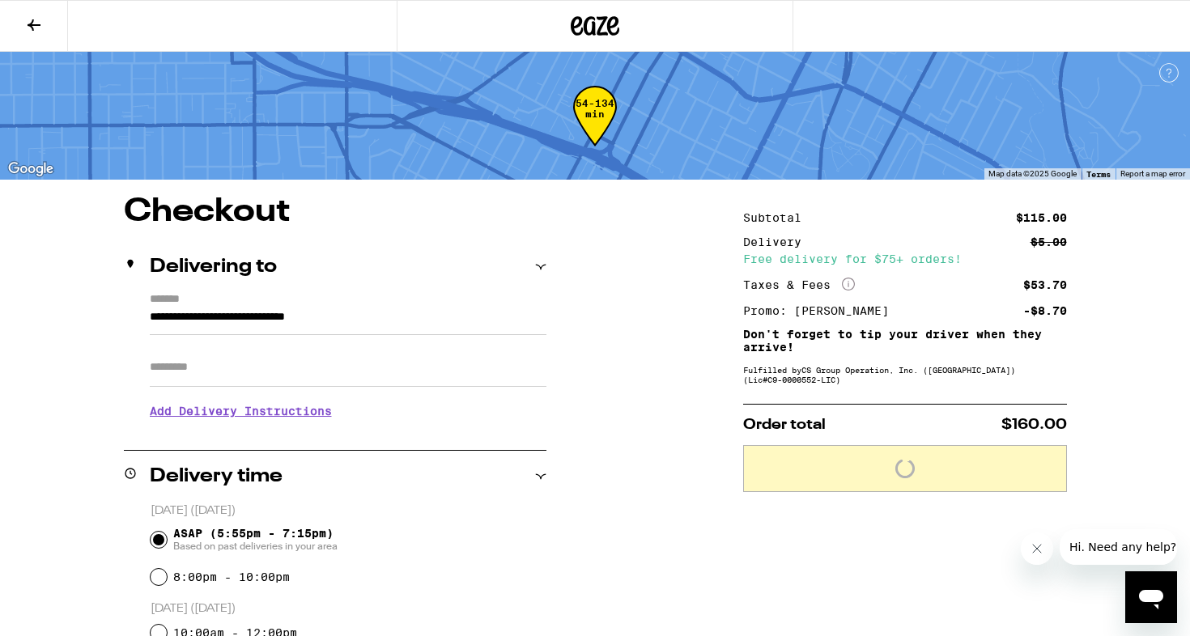
click at [164, 372] on input "Apt/Suite" at bounding box center [348, 367] width 397 height 39
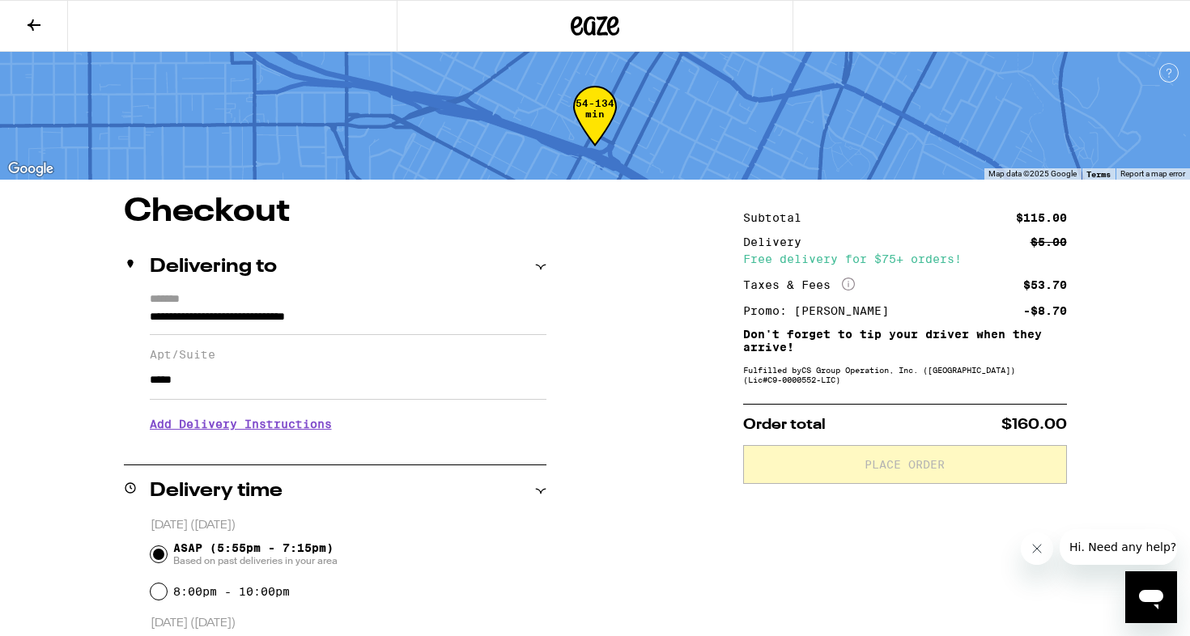
type input "*****"
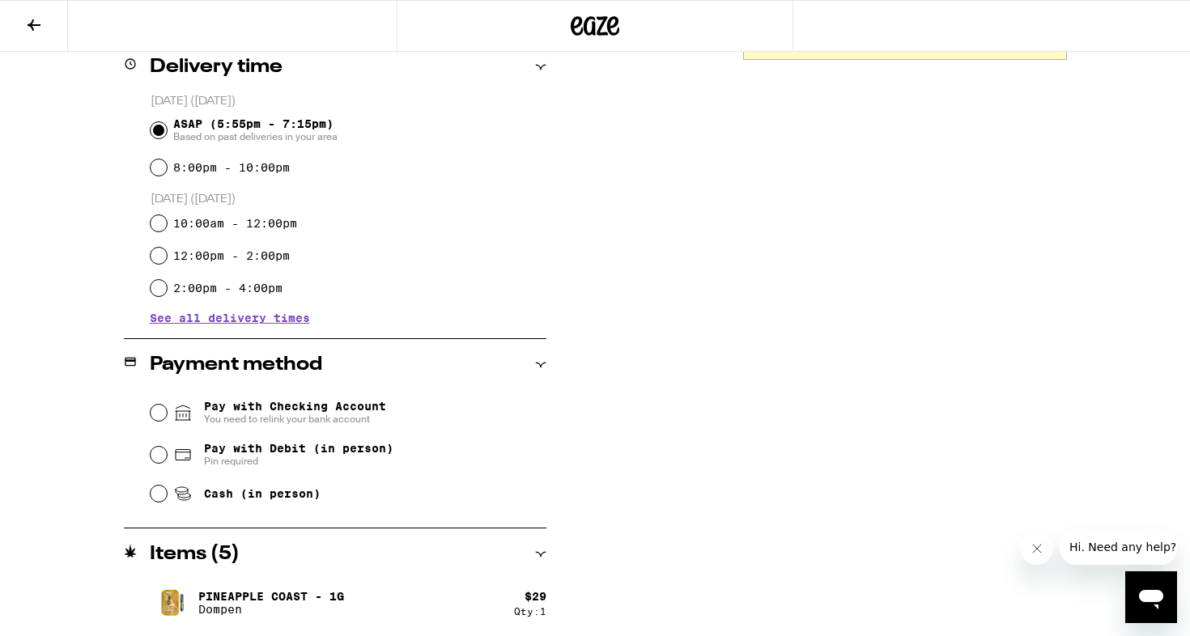
scroll to position [438, 0]
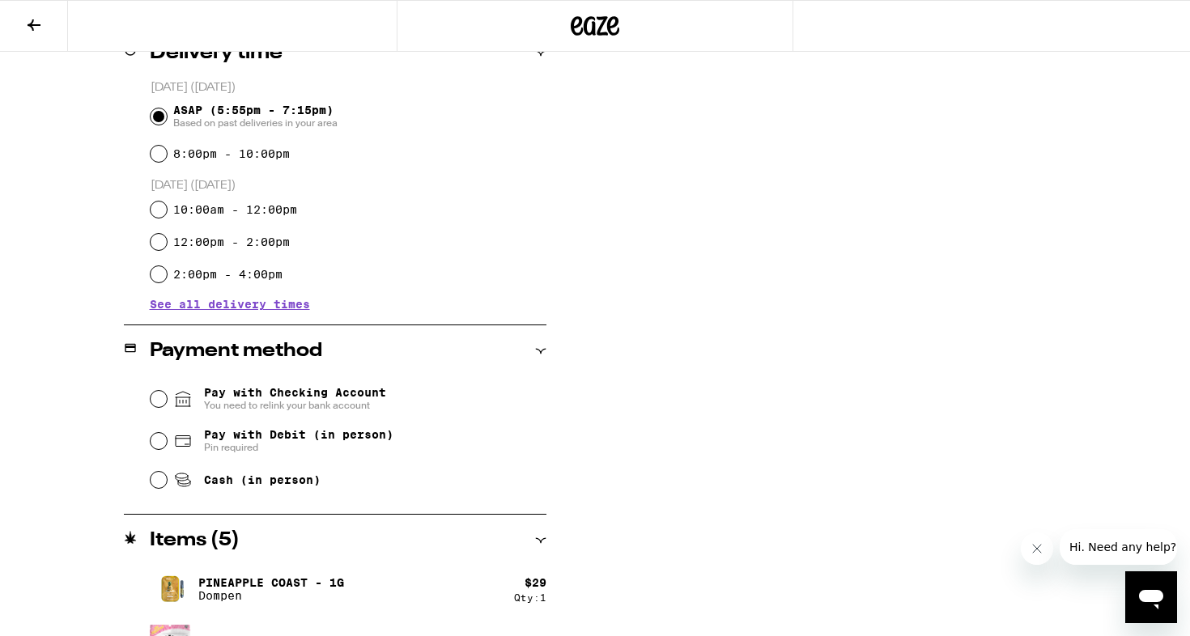
click at [151, 434] on div "Pay with Debit (in person) Pin required" at bounding box center [349, 441] width 396 height 42
click at [155, 436] on input "Pay with Debit (in person) Pin required" at bounding box center [159, 441] width 16 height 16
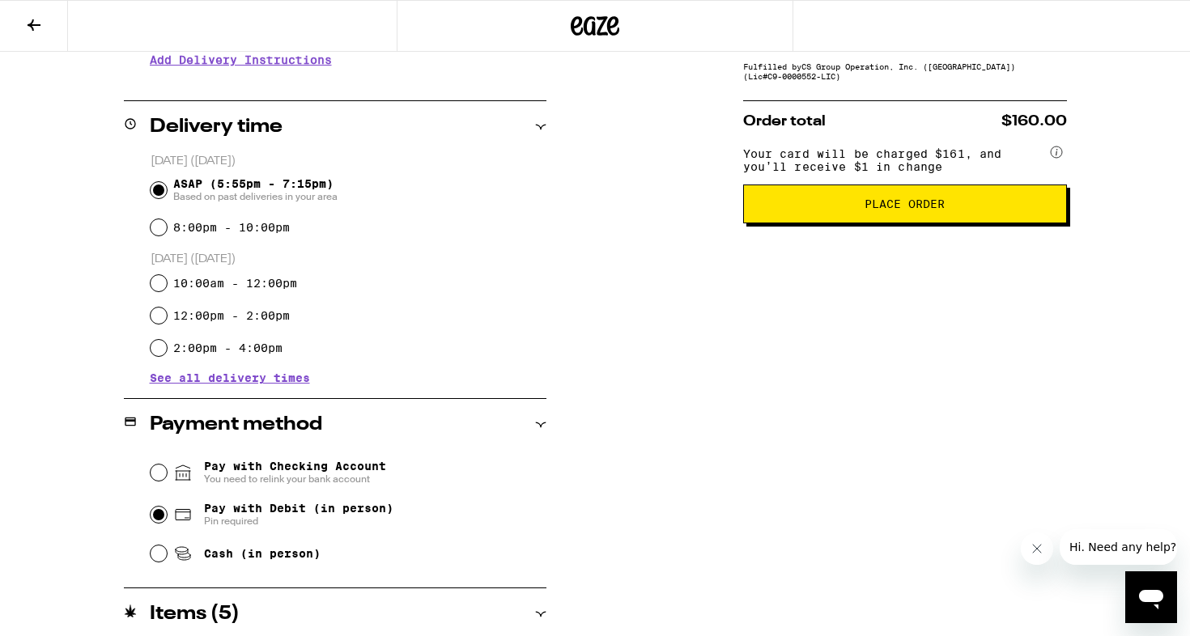
scroll to position [363, 0]
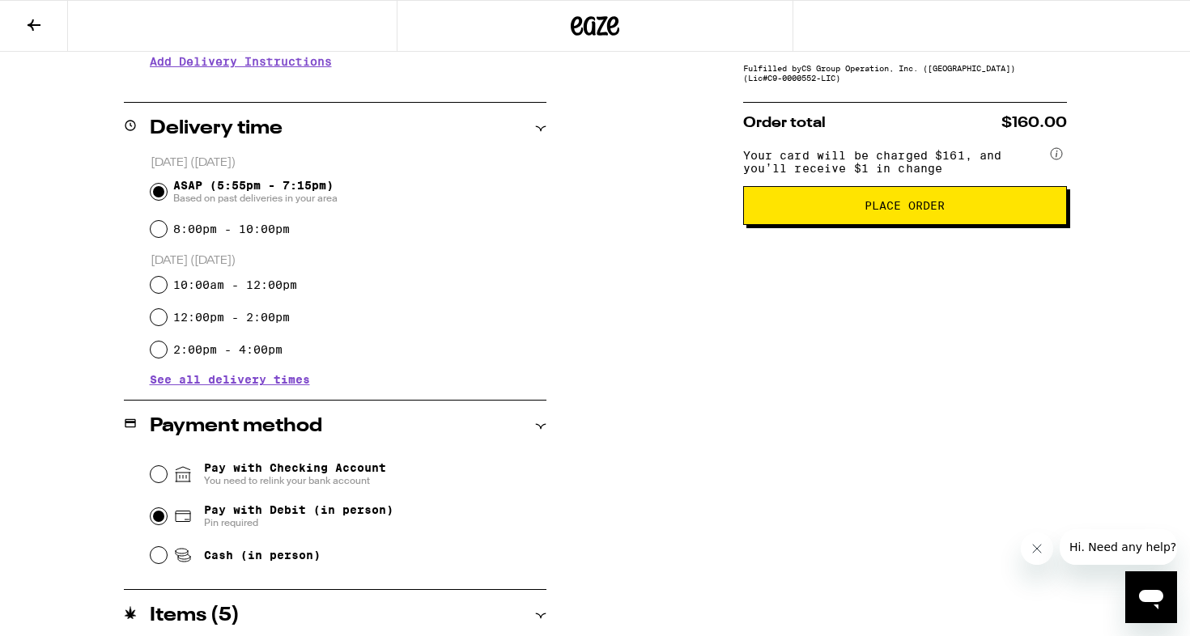
click at [771, 170] on span "Your card will be charged $161, and you’ll receive $1 in change" at bounding box center [895, 159] width 304 height 32
click at [788, 168] on span "Your card will be charged $161, and you’ll receive $1 in change" at bounding box center [895, 159] width 304 height 32
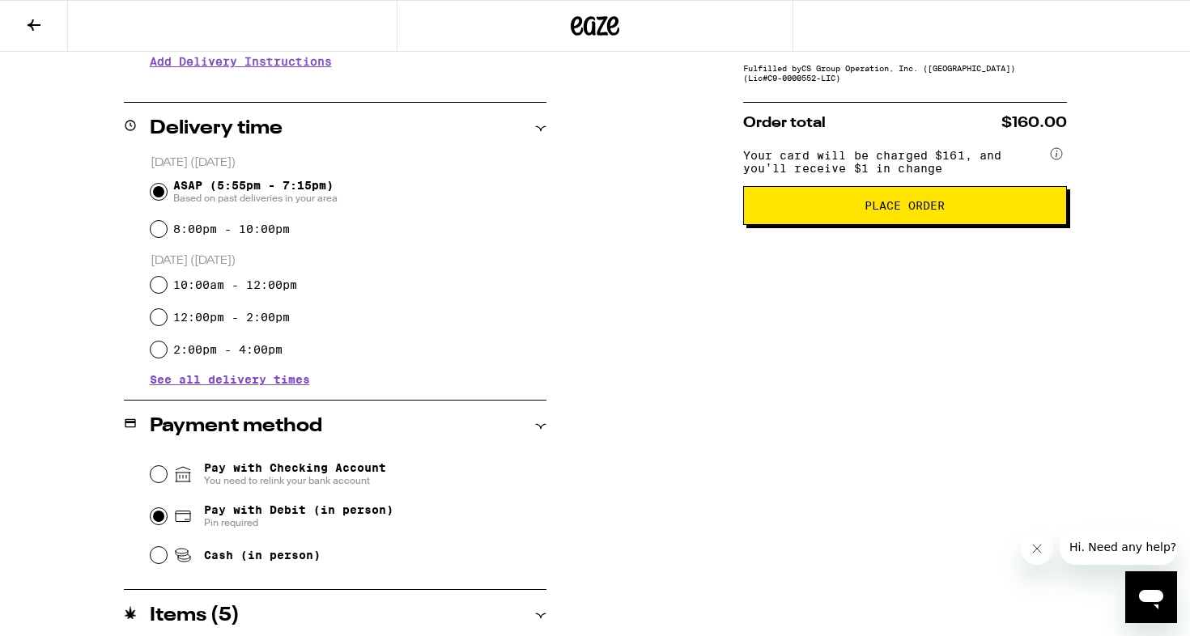
click at [161, 474] on input "Pay with Checking Account You need to relink your bank account" at bounding box center [159, 474] width 16 height 16
radio input "false"
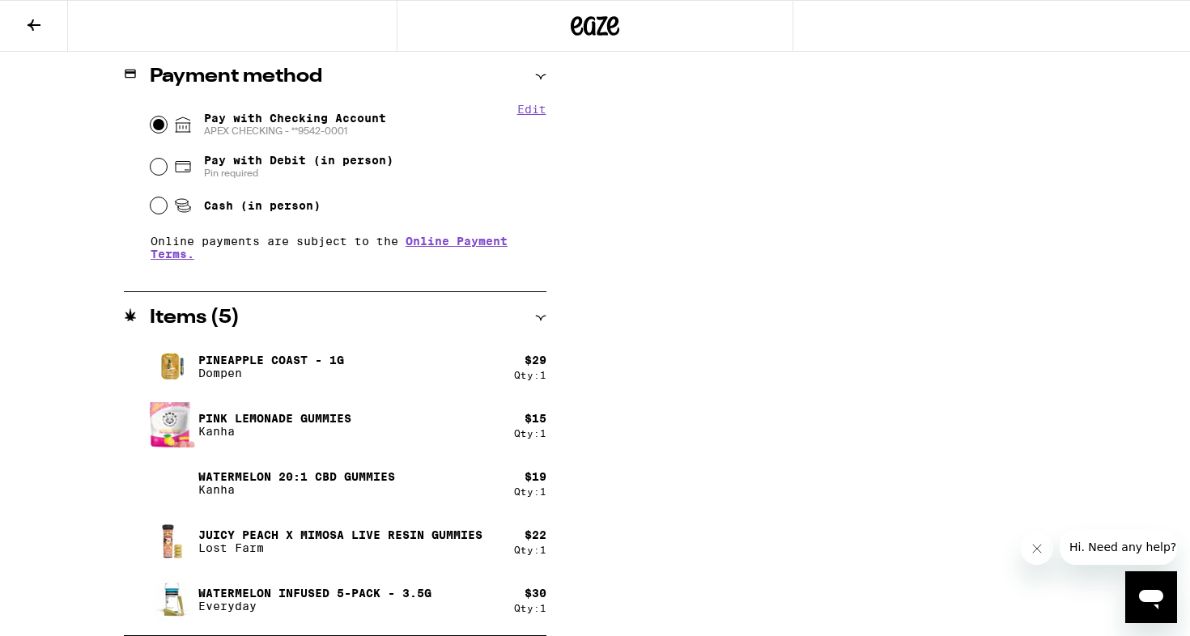
scroll to position [712, 0]
click at [60, 304] on div "**********" at bounding box center [595, 60] width 1166 height 1153
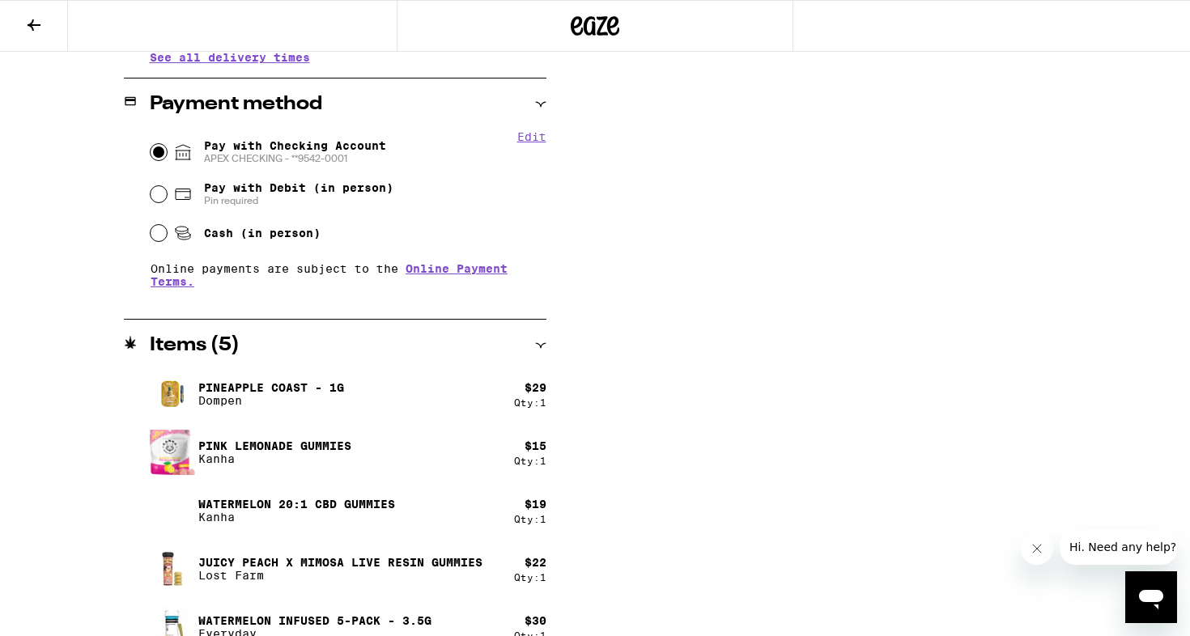
scroll to position [682, 0]
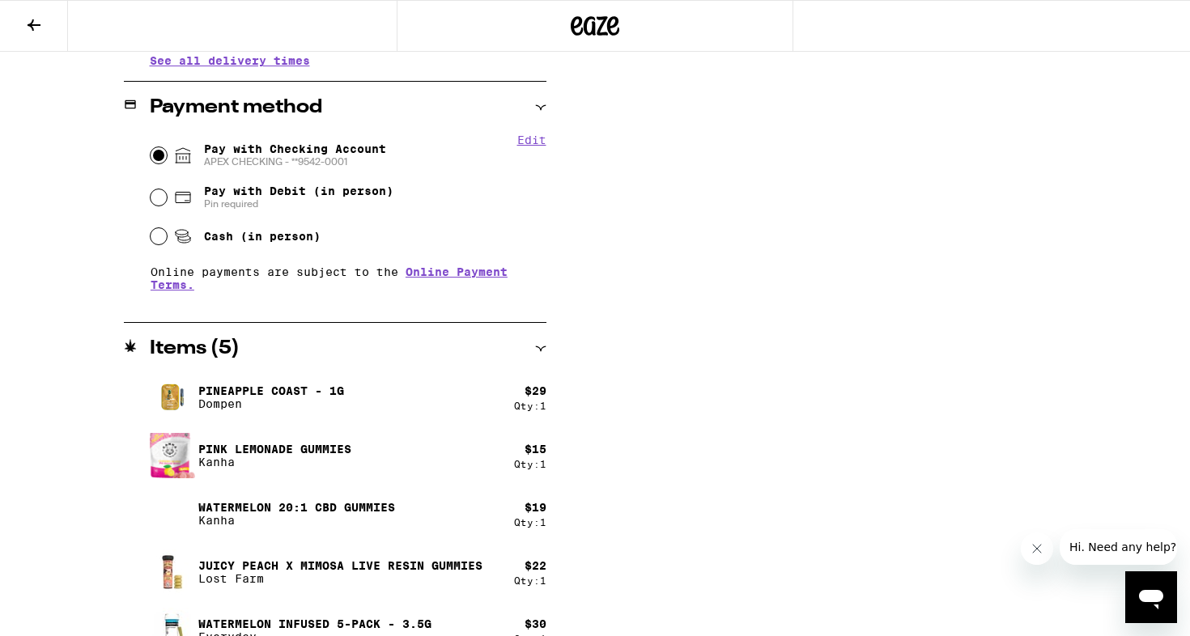
click at [96, 267] on div "**********" at bounding box center [595, 90] width 1166 height 1153
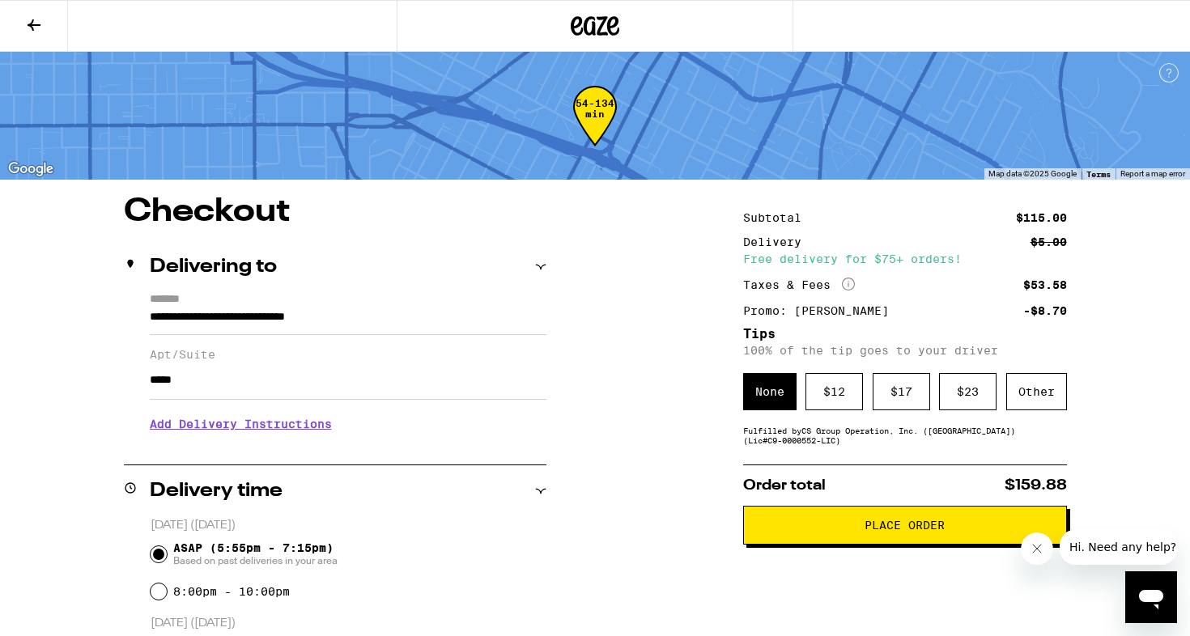
scroll to position [0, 0]
click at [36, 20] on icon at bounding box center [33, 24] width 19 height 19
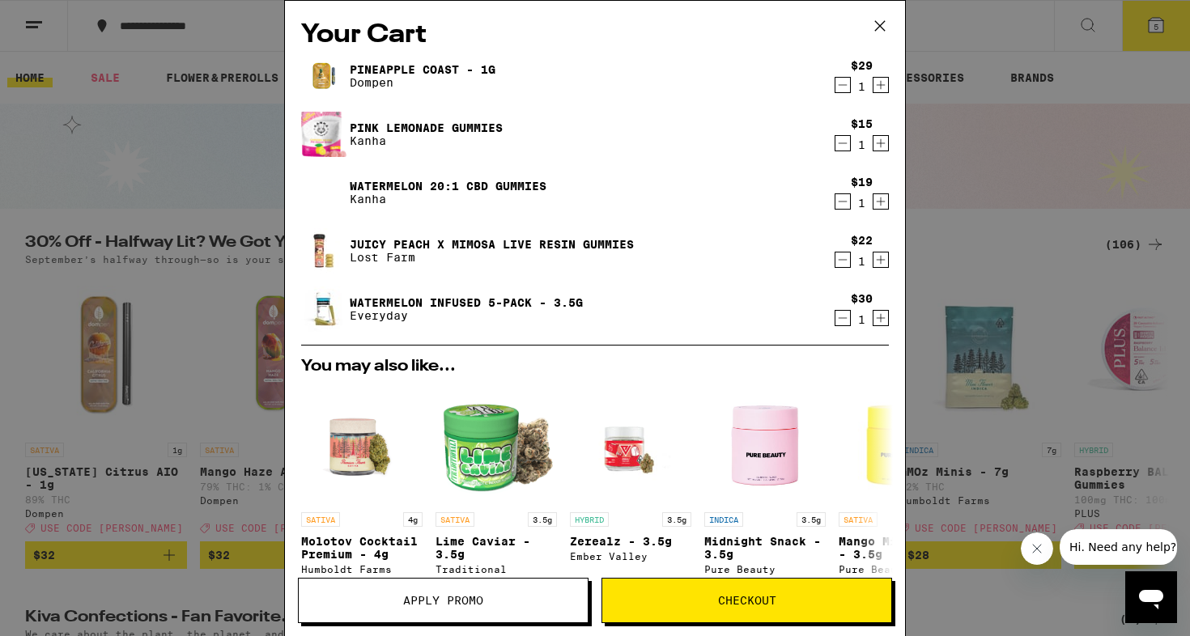
click at [188, 219] on div "Your Cart Pineapple Coast - 1g Dompen $29 1 Pink Lemonade Gummies Kanha $15 1 W…" at bounding box center [595, 318] width 1190 height 636
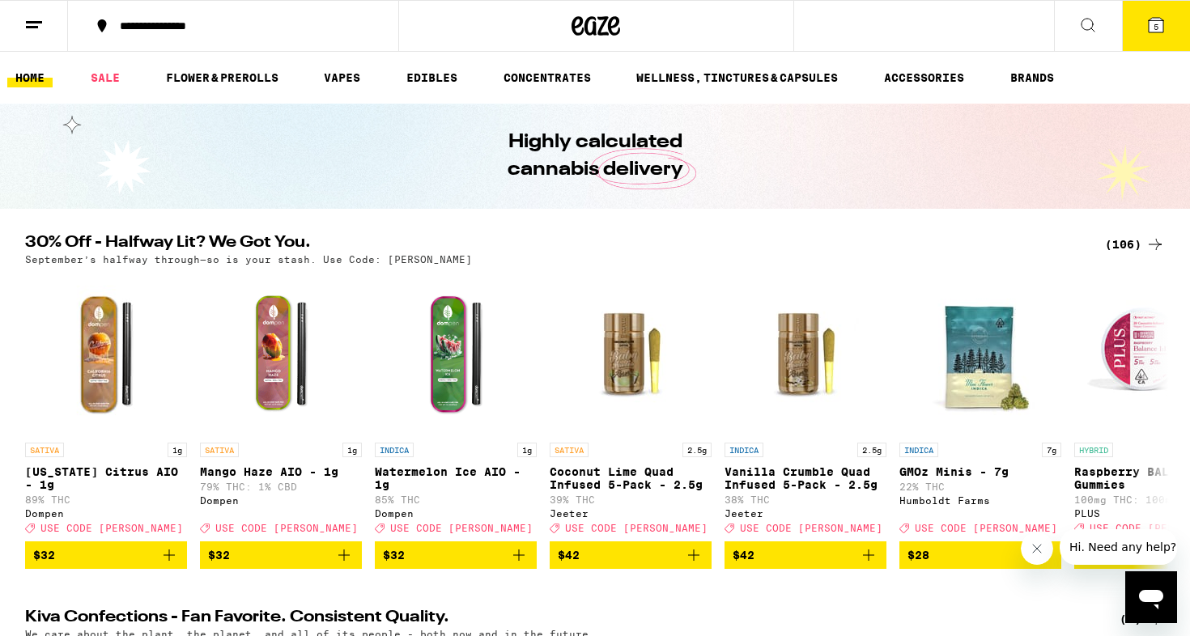
click at [1072, 30] on button at bounding box center [1088, 26] width 68 height 51
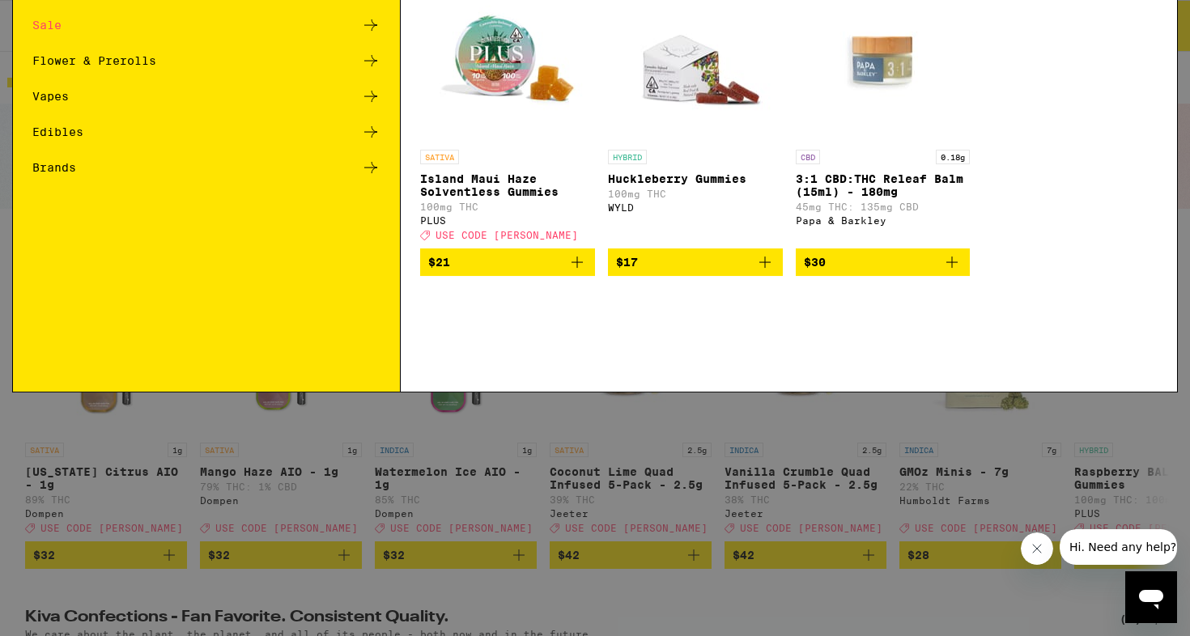
click at [699, 35] on div "Search for Products" at bounding box center [595, 27] width 1164 height 52
click at [391, 17] on div "Search for Products" at bounding box center [595, 27] width 1164 height 52
click at [468, 397] on span "$21" at bounding box center [507, 387] width 159 height 19
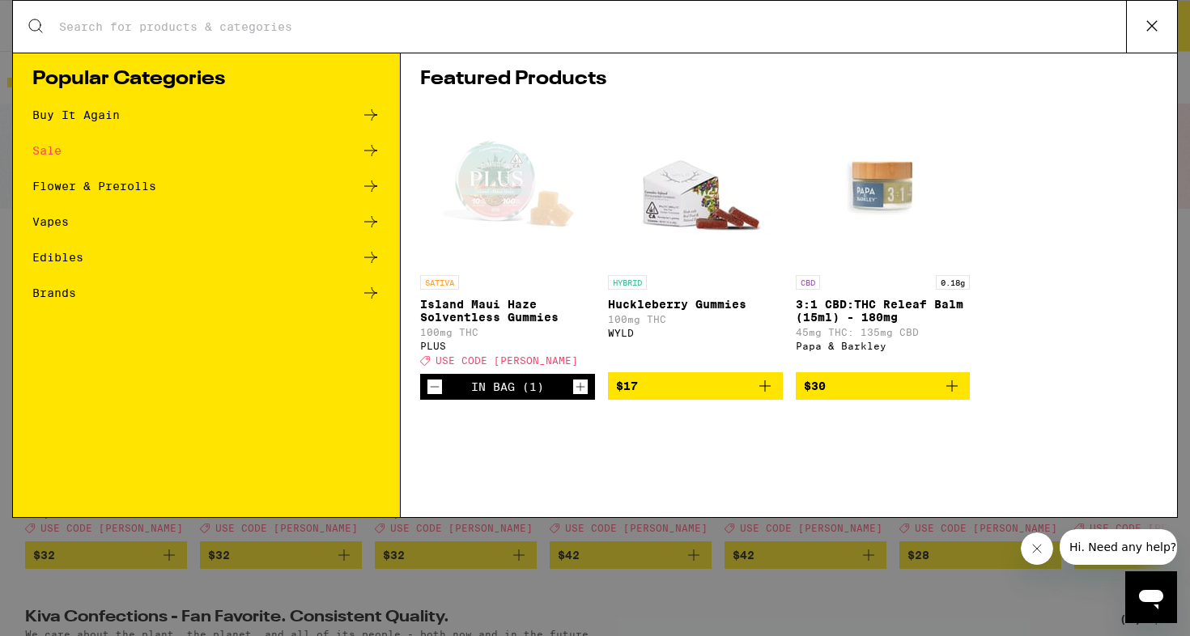
click at [186, 28] on input "Search for Products" at bounding box center [592, 26] width 1068 height 15
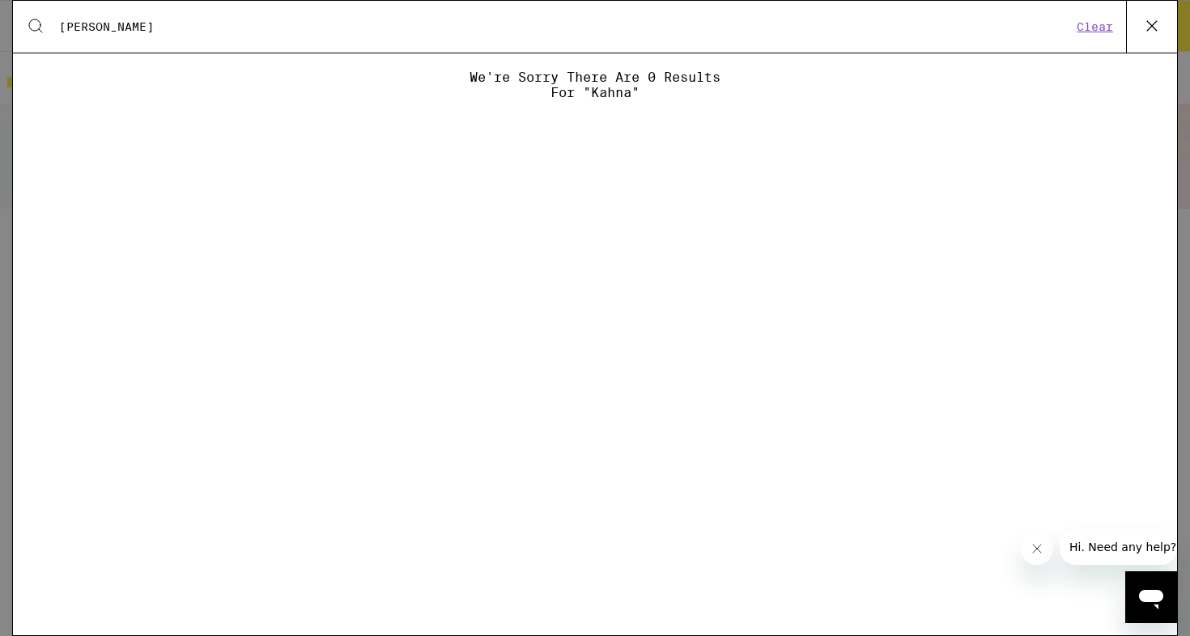
type input "[PERSON_NAME]"
drag, startPoint x: 49, startPoint y: 43, endPoint x: 5, endPoint y: 44, distance: 44.5
click at [5, 44] on div "Search for Products [PERSON_NAME] Clear We're sorry there are 0 results for "ka…" at bounding box center [595, 318] width 1190 height 636
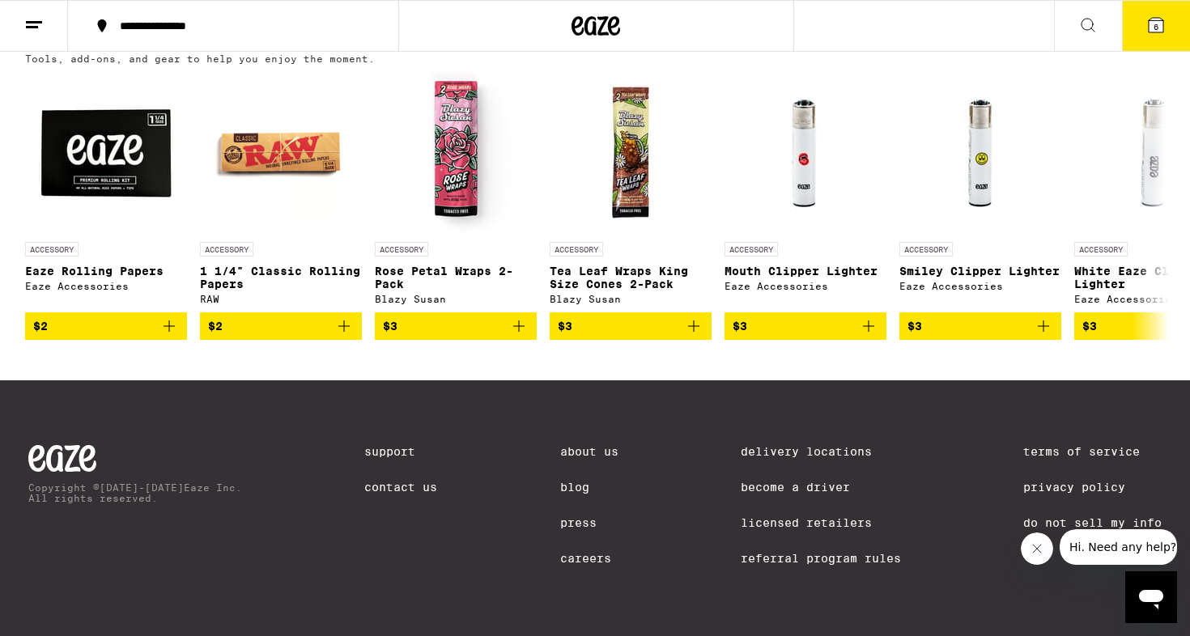
scroll to position [6736, 0]
click at [1155, 215] on icon at bounding box center [1154, 205] width 19 height 19
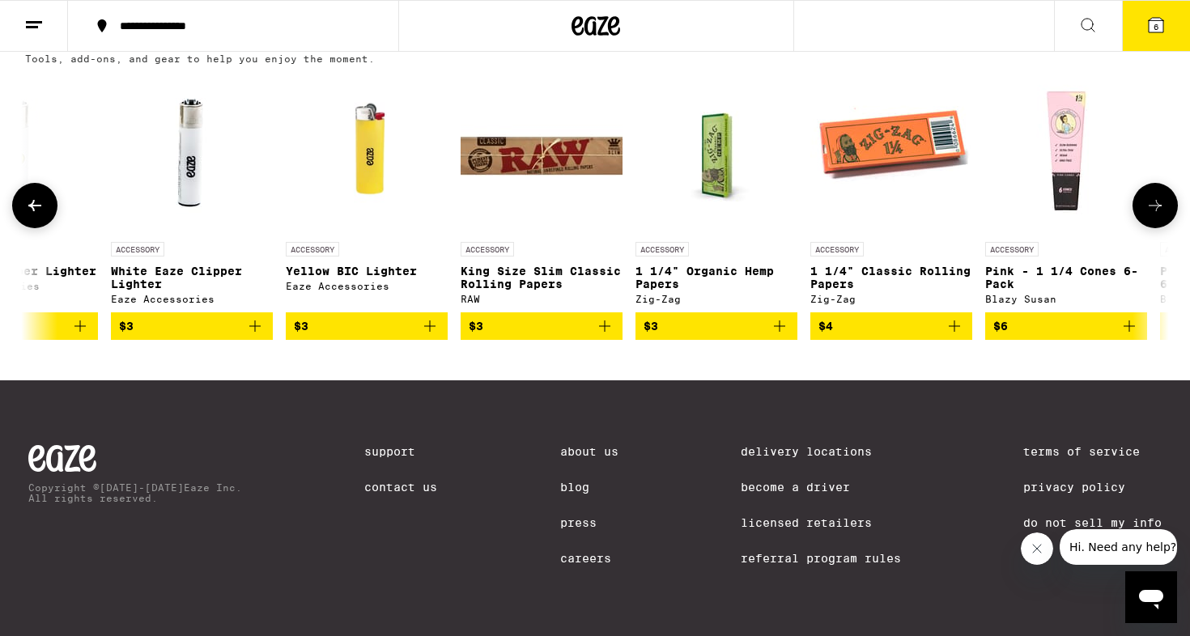
click at [1154, 215] on icon at bounding box center [1154, 205] width 19 height 19
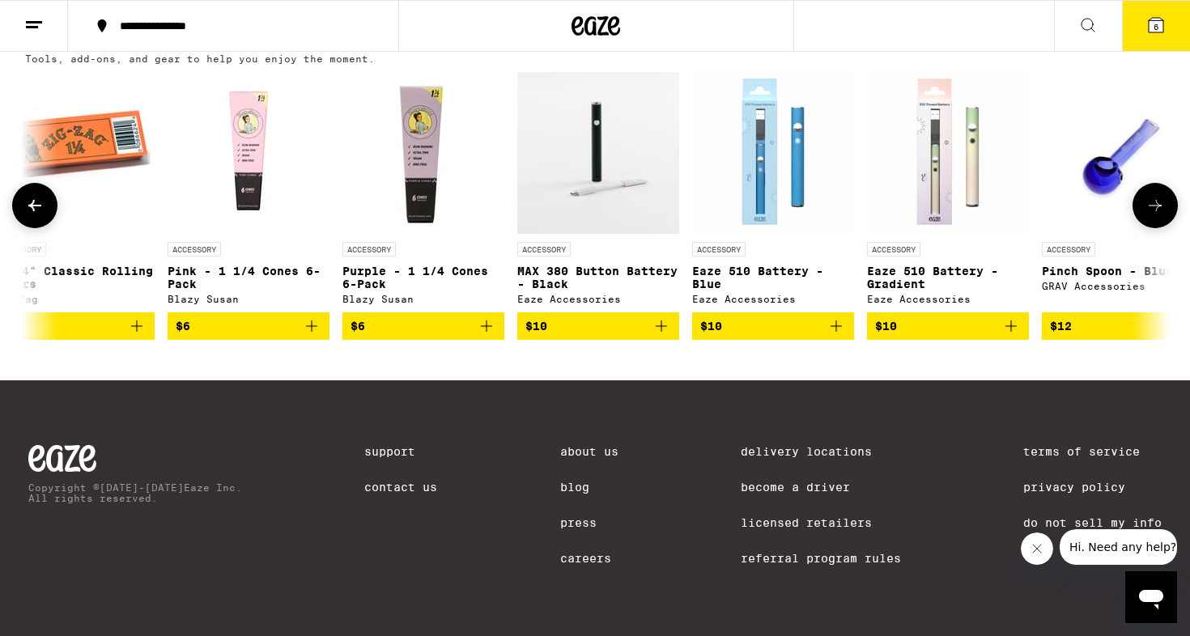
scroll to position [0, 1927]
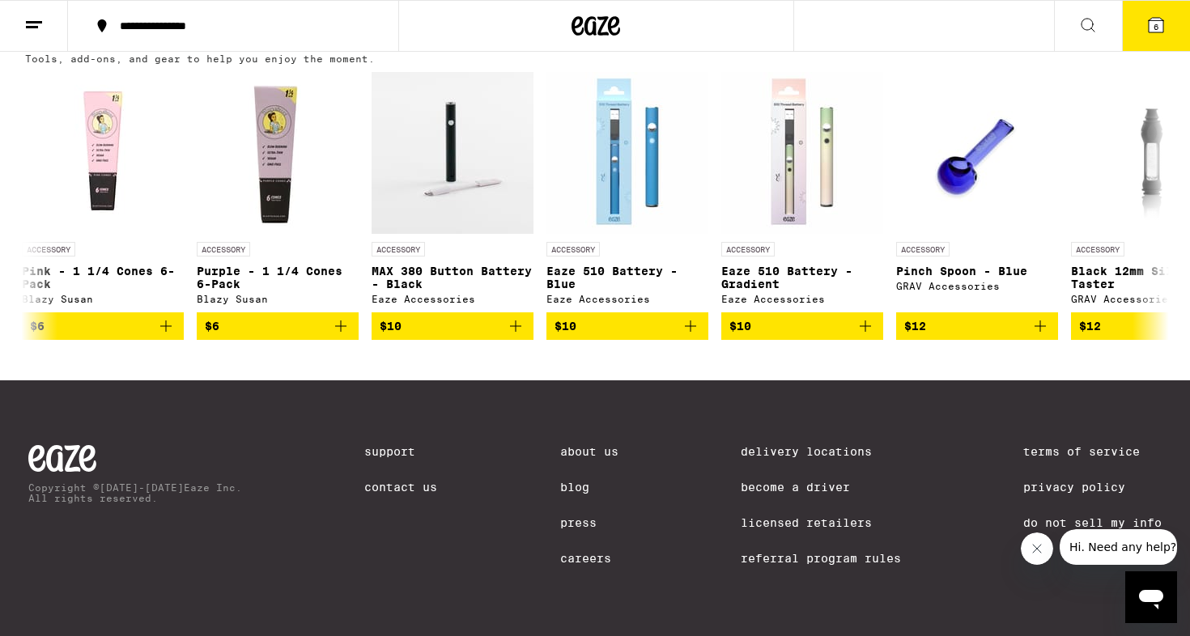
click at [1150, 36] on button "6" at bounding box center [1156, 26] width 68 height 50
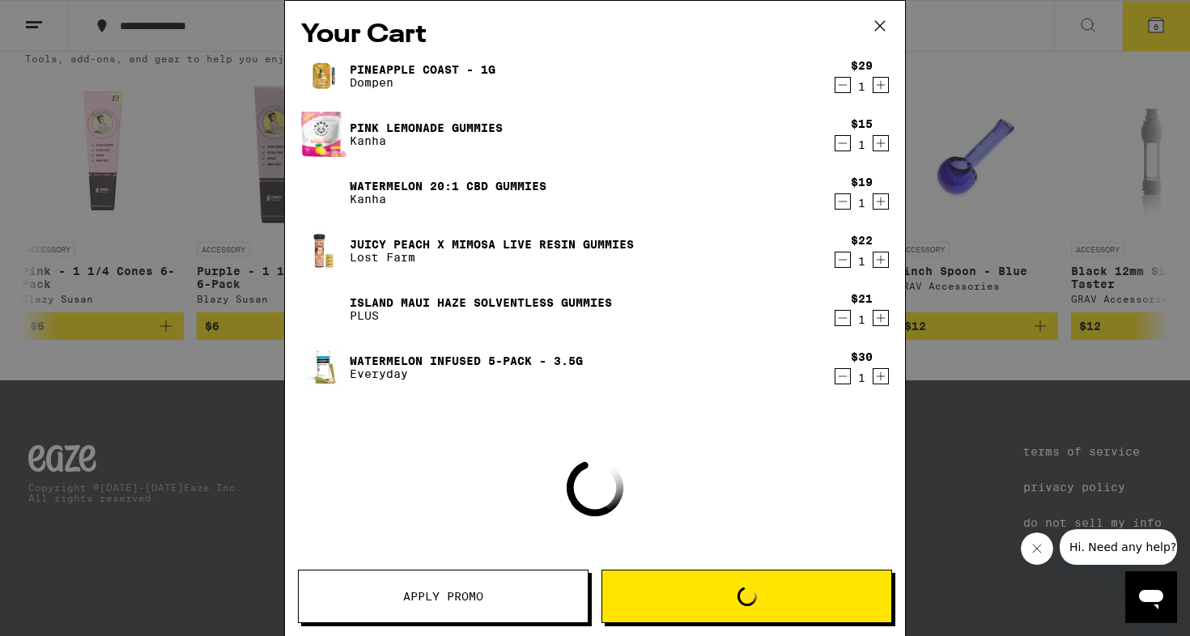
scroll to position [6673, 0]
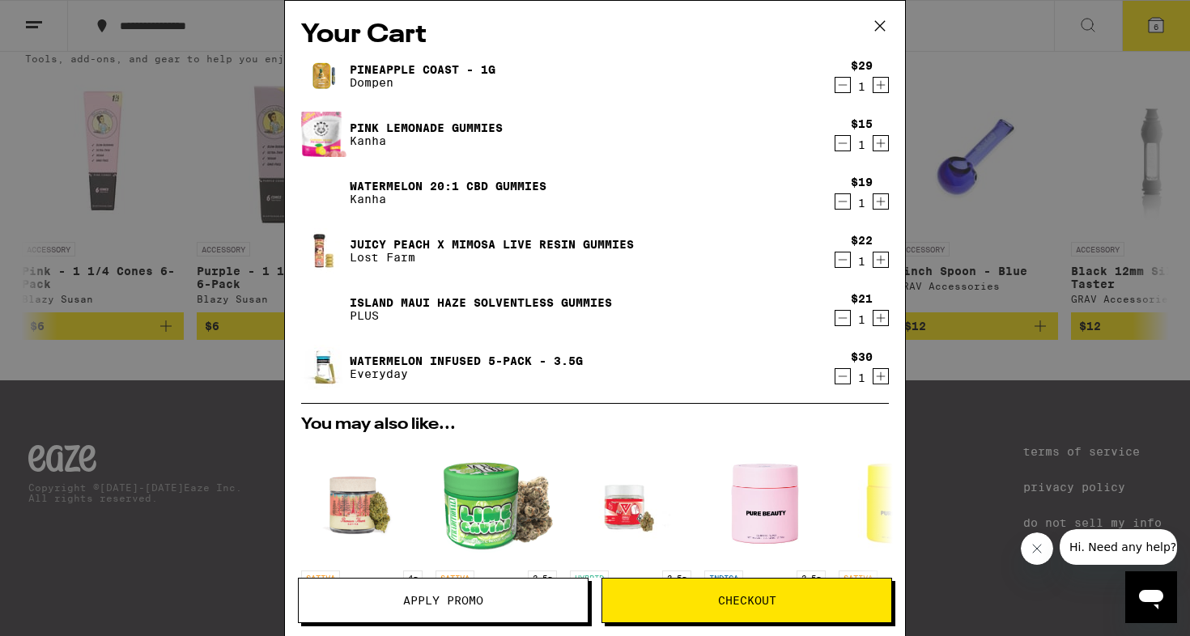
click at [839, 317] on icon "Decrement" at bounding box center [842, 317] width 15 height 19
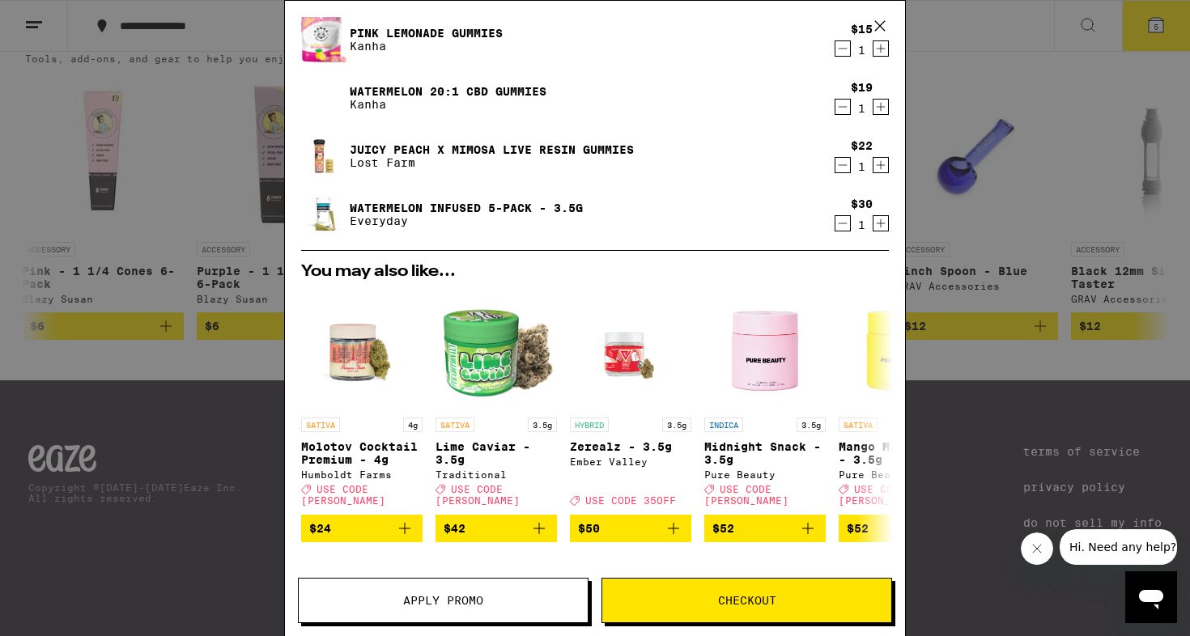
scroll to position [119, 0]
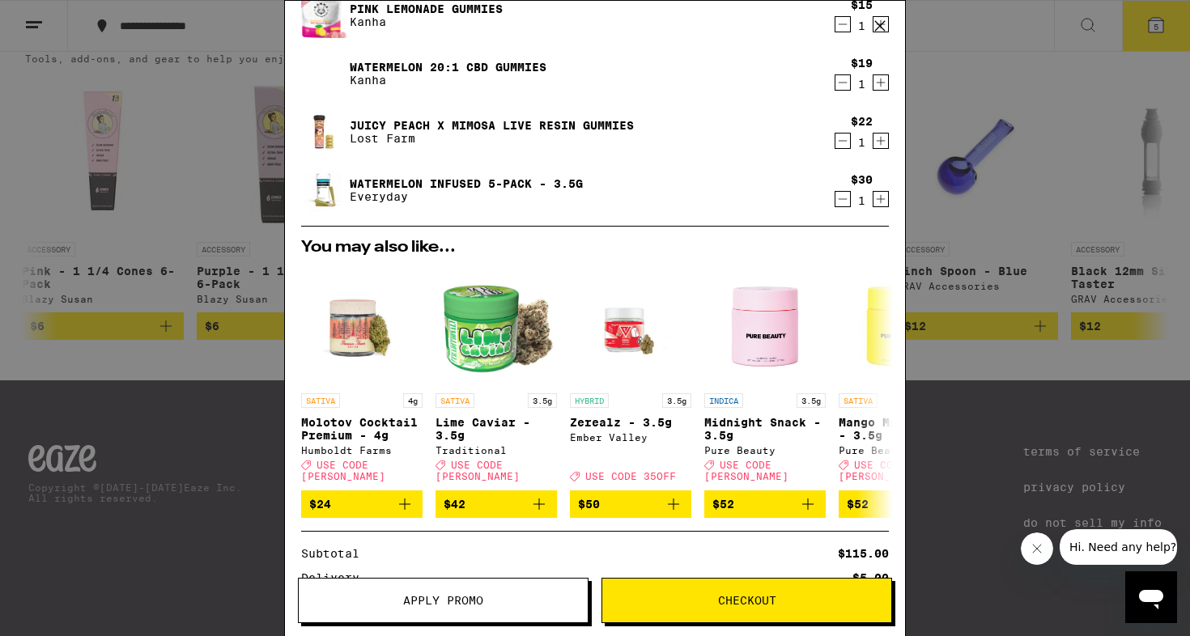
click at [744, 599] on span "Checkout" at bounding box center [747, 600] width 58 height 11
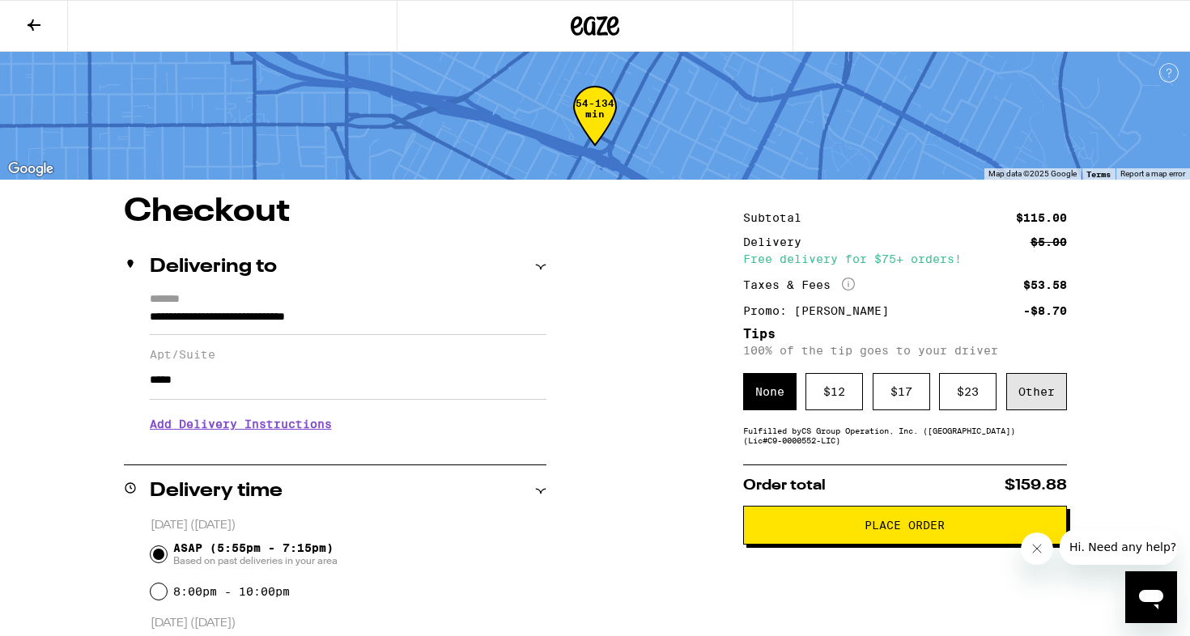
click at [1024, 400] on div "Other" at bounding box center [1036, 391] width 61 height 37
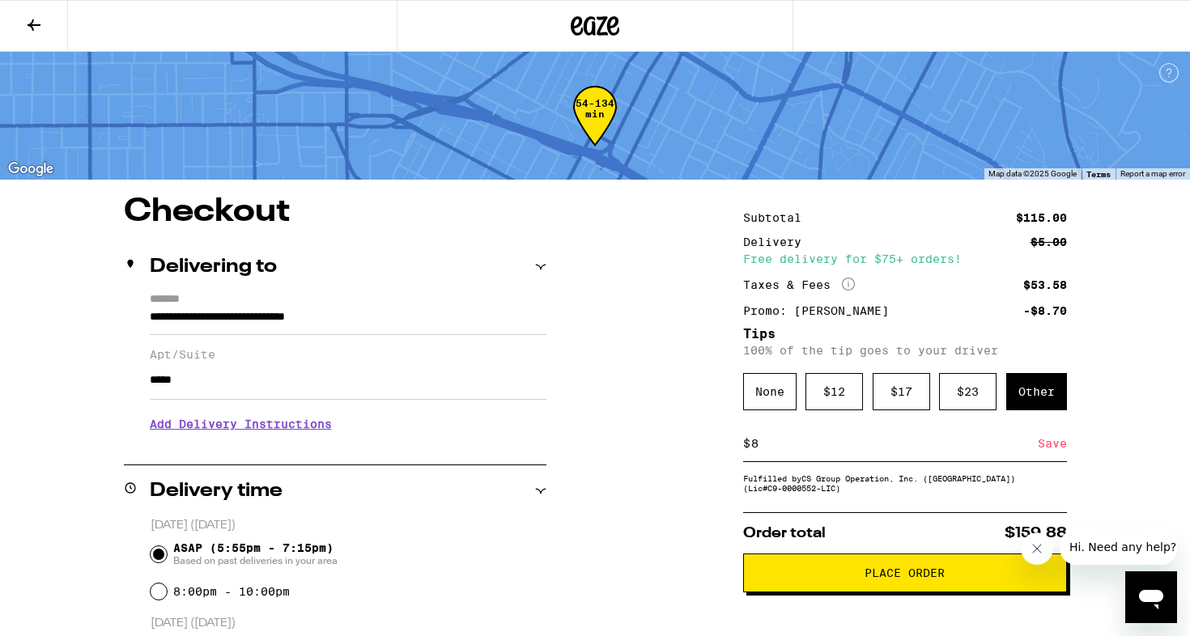
type input "8"
click at [1042, 449] on div "Save" at bounding box center [1052, 444] width 29 height 36
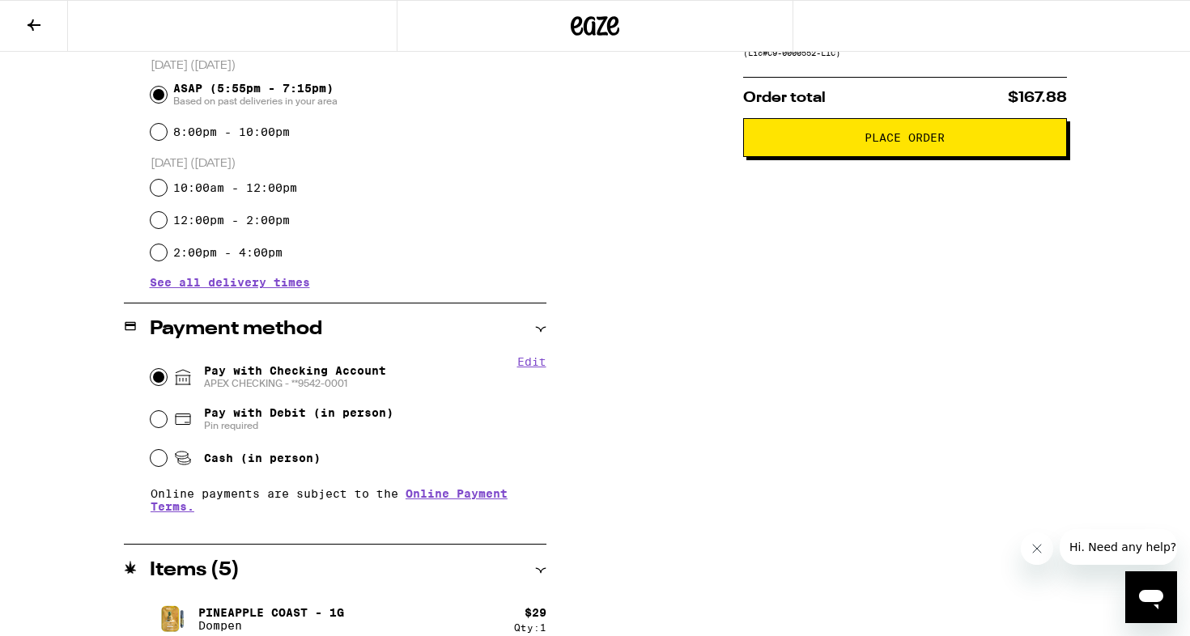
scroll to position [542, 0]
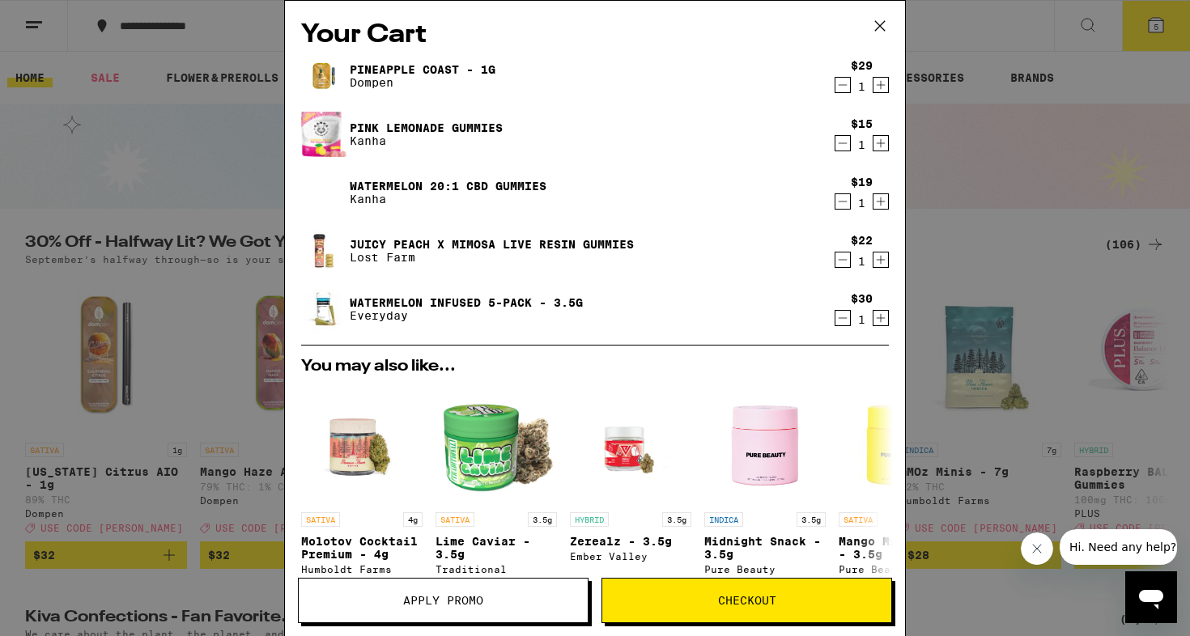
click at [405, 242] on link "Juicy Peach x Mimosa Live Resin Gummies" at bounding box center [492, 244] width 284 height 13
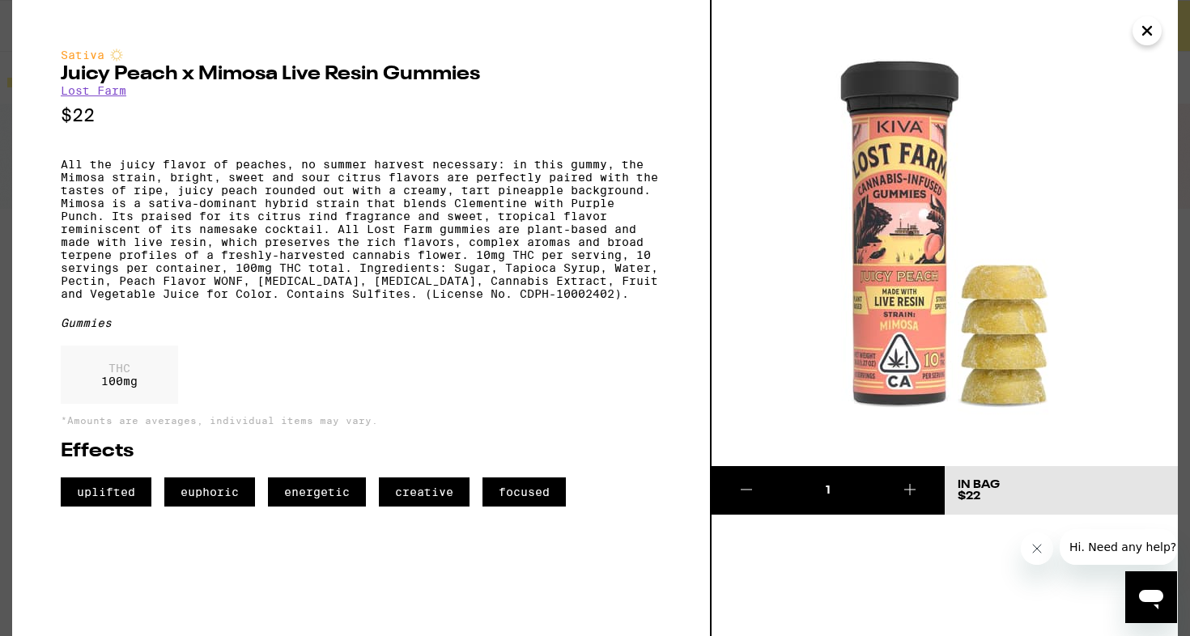
click at [1143, 32] on icon "Close" at bounding box center [1146, 31] width 19 height 24
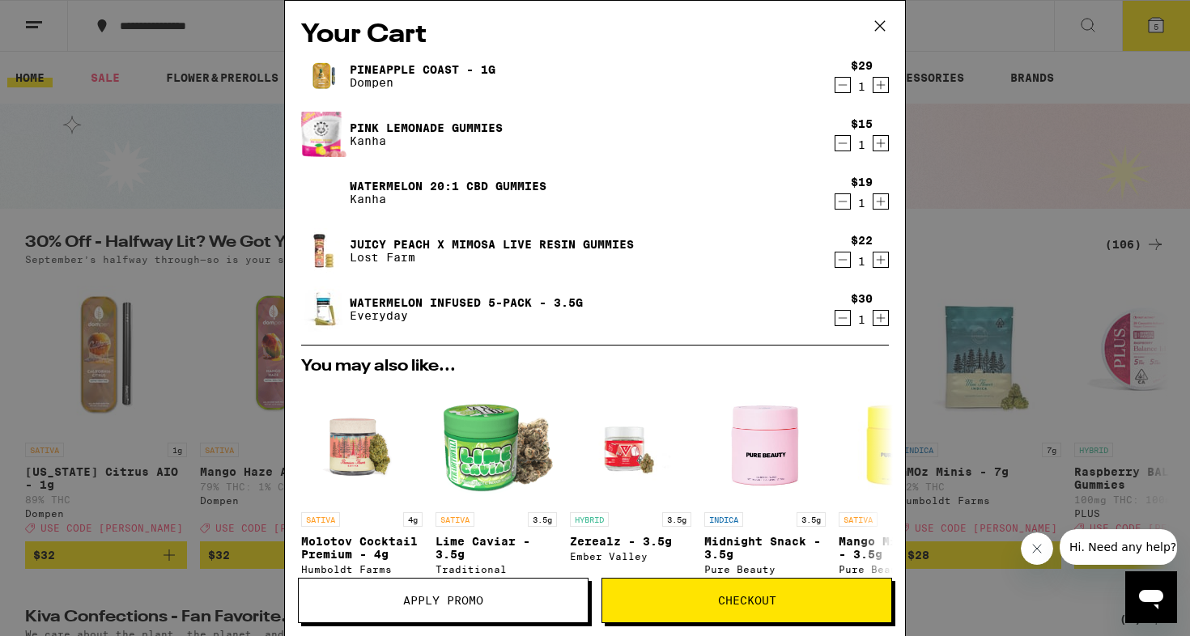
click at [144, 248] on div "Your Cart Pineapple Coast - 1g Dompen $29 1 Pink Lemonade Gummies Kanha $15 1 W…" at bounding box center [595, 318] width 1190 height 636
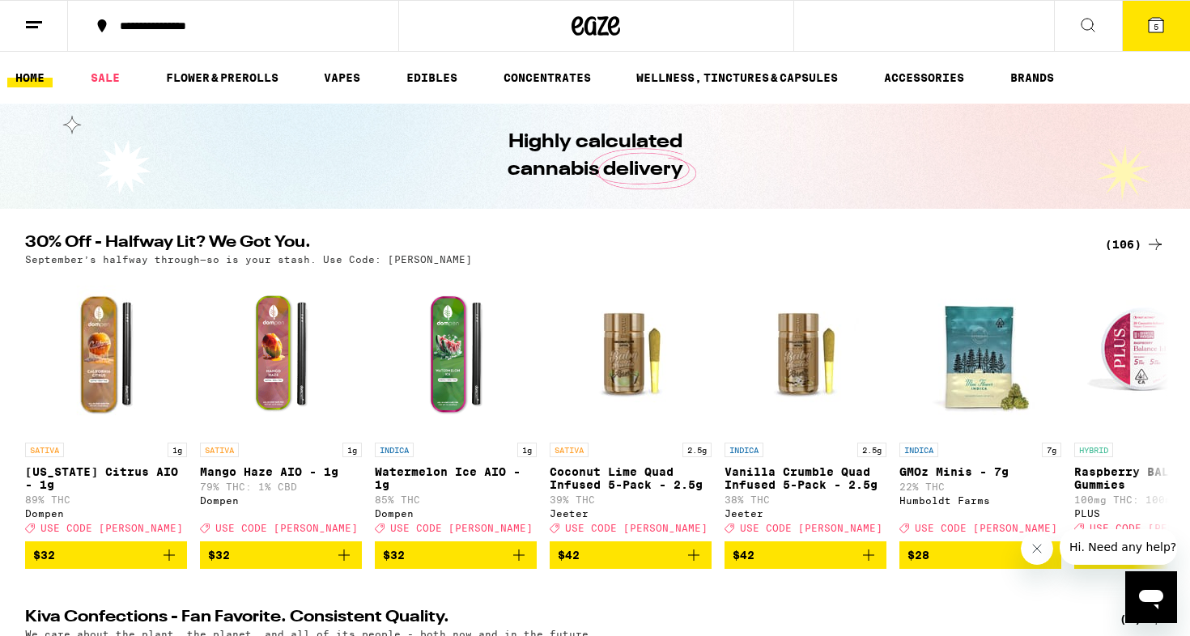
click at [1158, 23] on span "5" at bounding box center [1155, 27] width 5 height 10
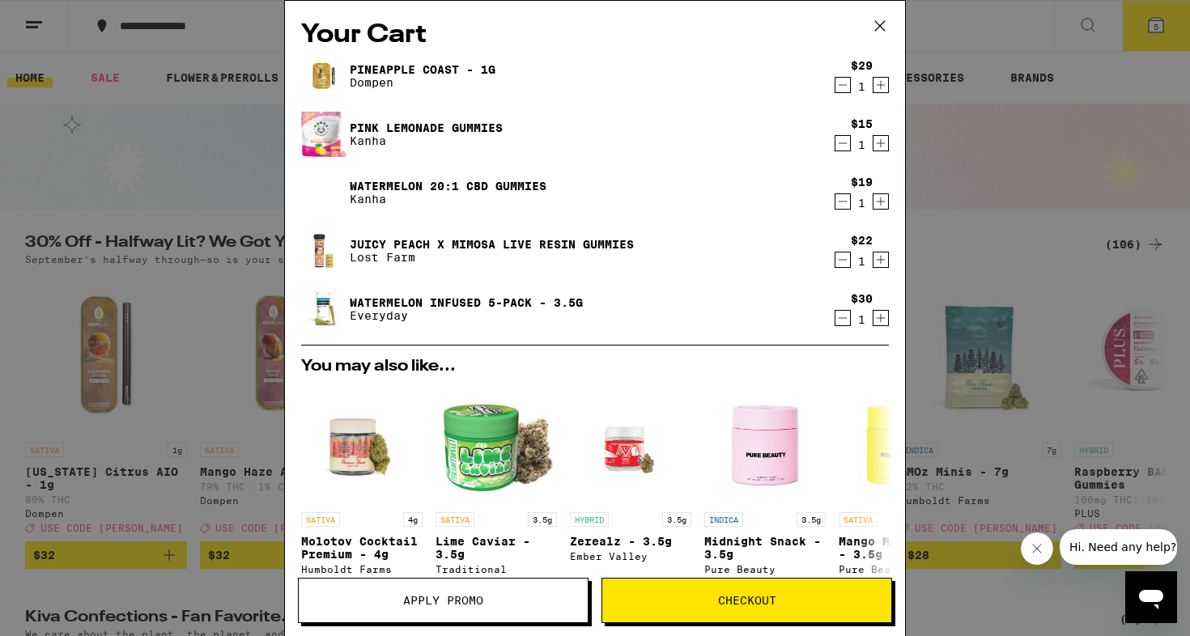
click at [841, 261] on icon "Decrement" at bounding box center [842, 259] width 15 height 19
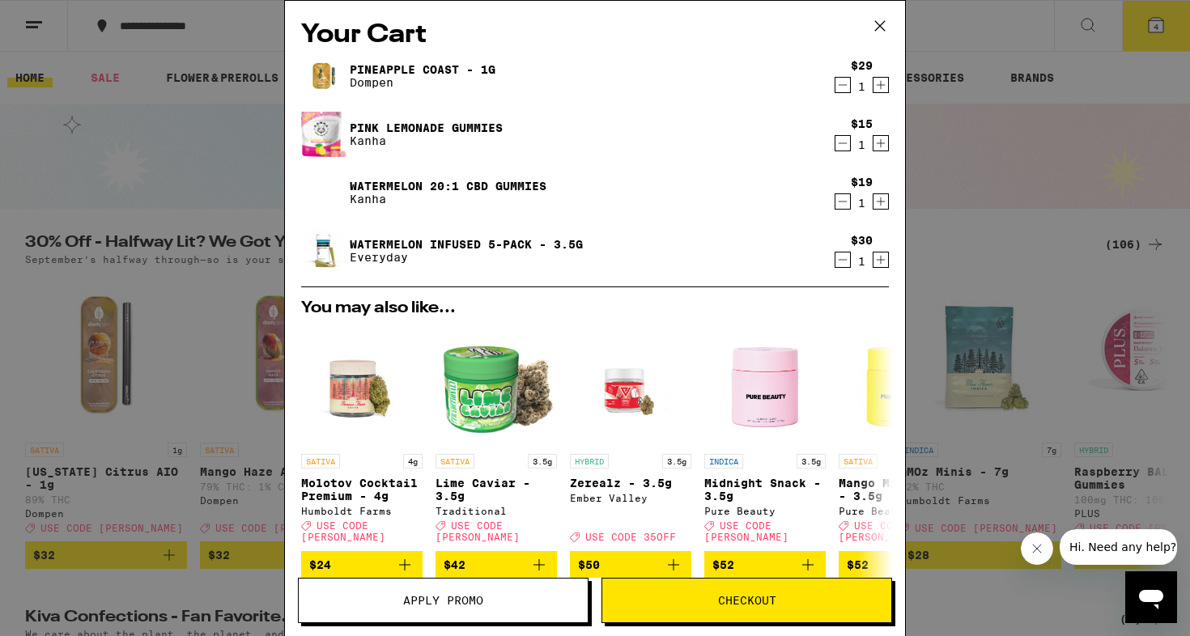
click at [389, 130] on link "Pink Lemonade Gummies" at bounding box center [426, 127] width 153 height 13
click at [749, 602] on span "Checkout" at bounding box center [747, 600] width 58 height 11
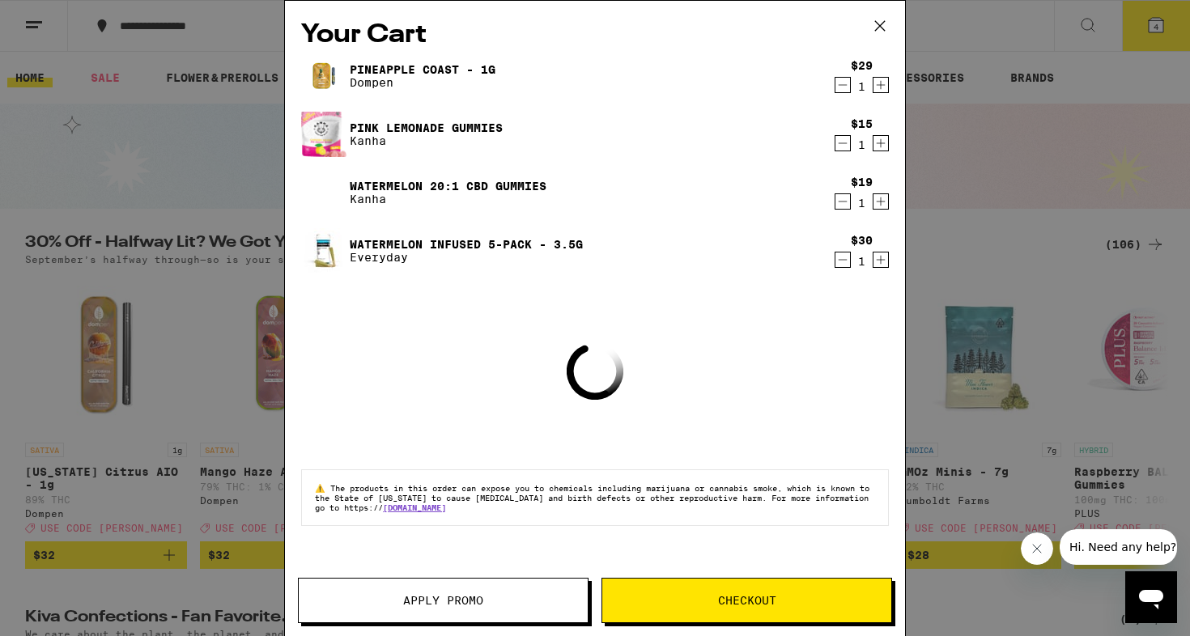
click at [716, 588] on button "Checkout" at bounding box center [746, 600] width 291 height 45
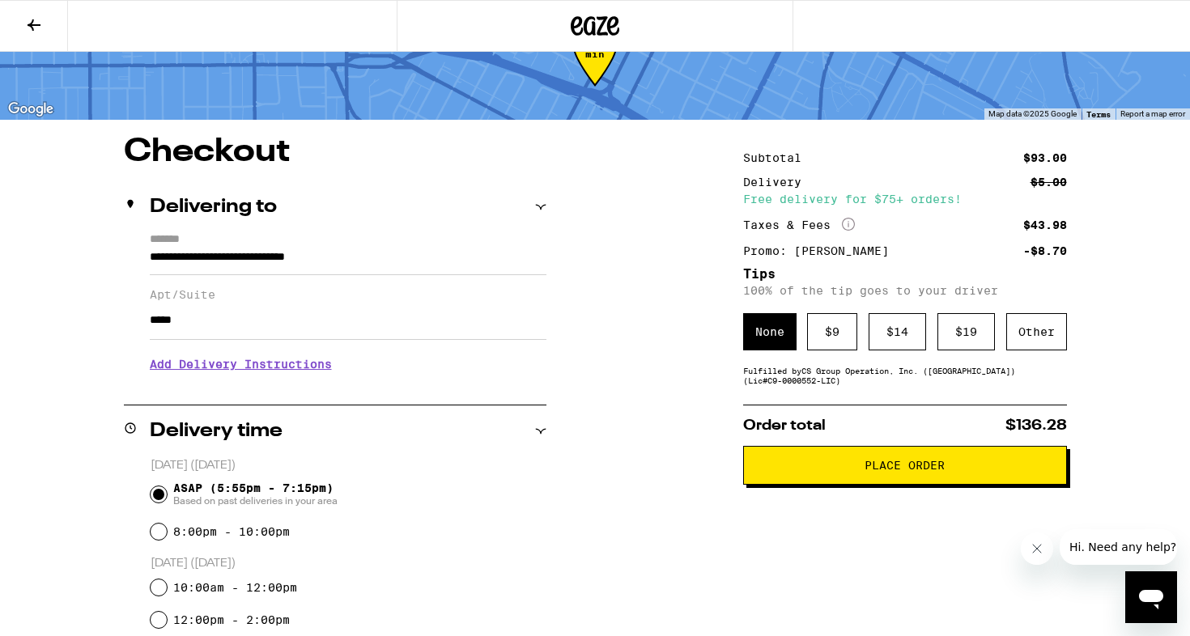
scroll to position [90, 0]
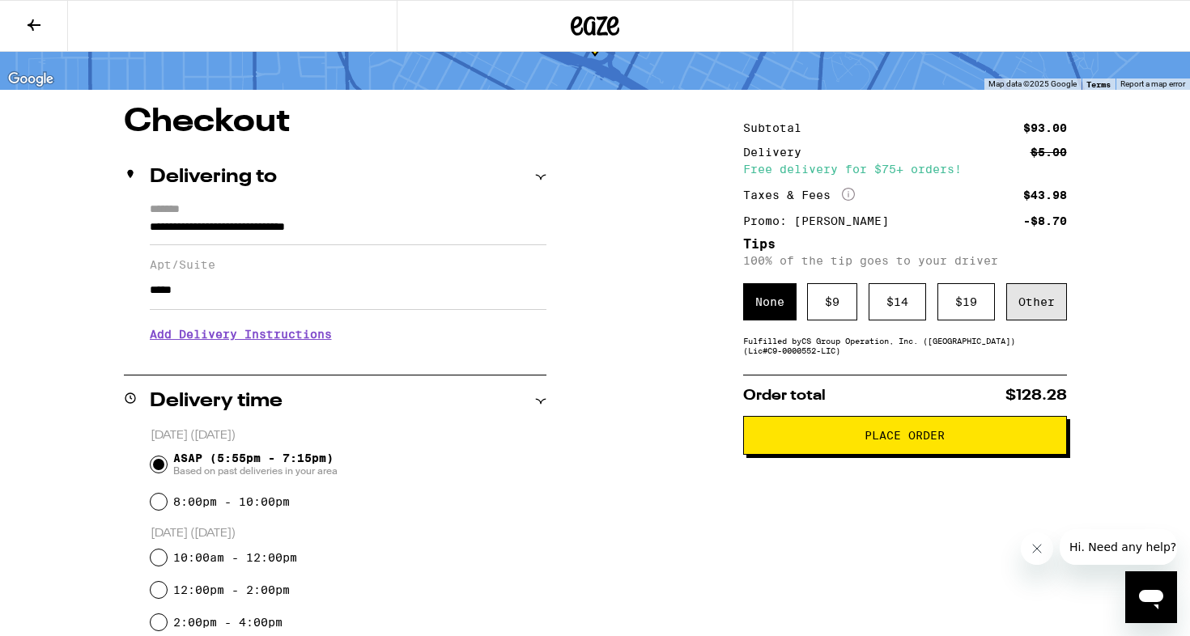
click at [1049, 309] on div "Other" at bounding box center [1036, 301] width 61 height 37
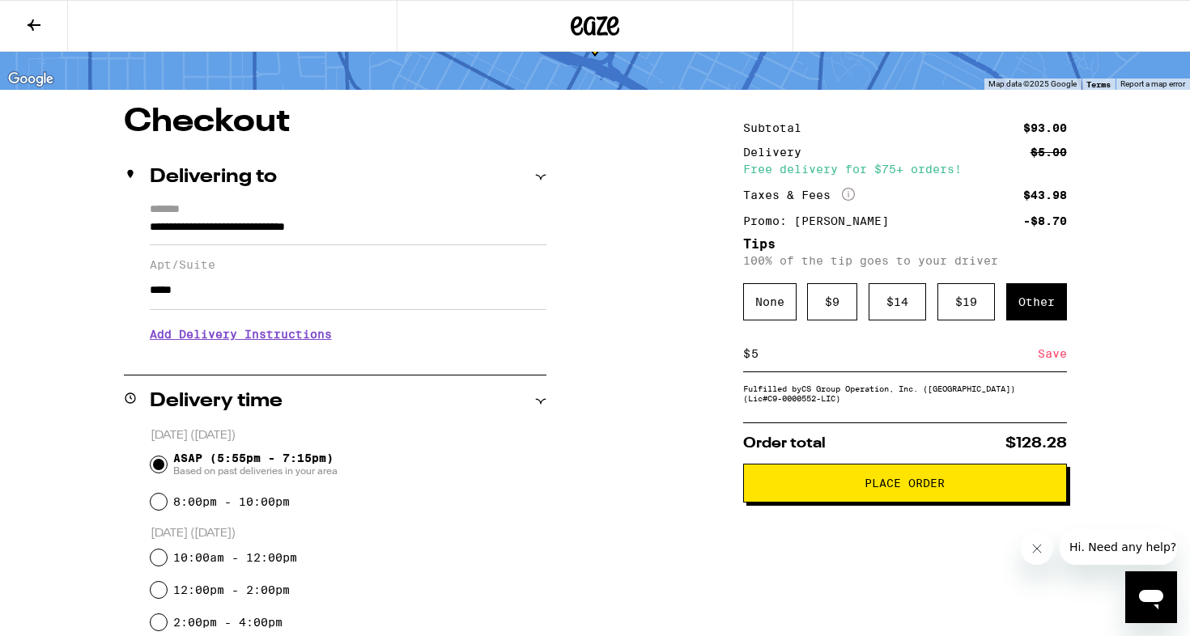
type input "5"
click at [1041, 362] on div "Save" at bounding box center [1052, 354] width 29 height 36
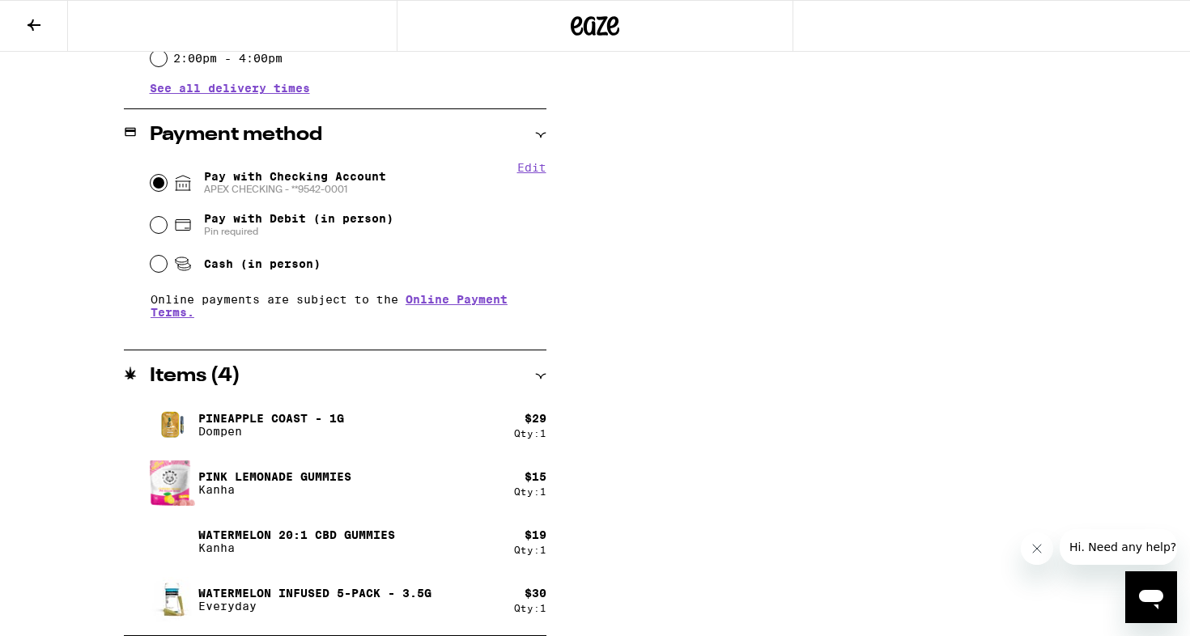
scroll to position [654, 0]
click at [57, 349] on div "**********" at bounding box center [595, 89] width 1166 height 1094
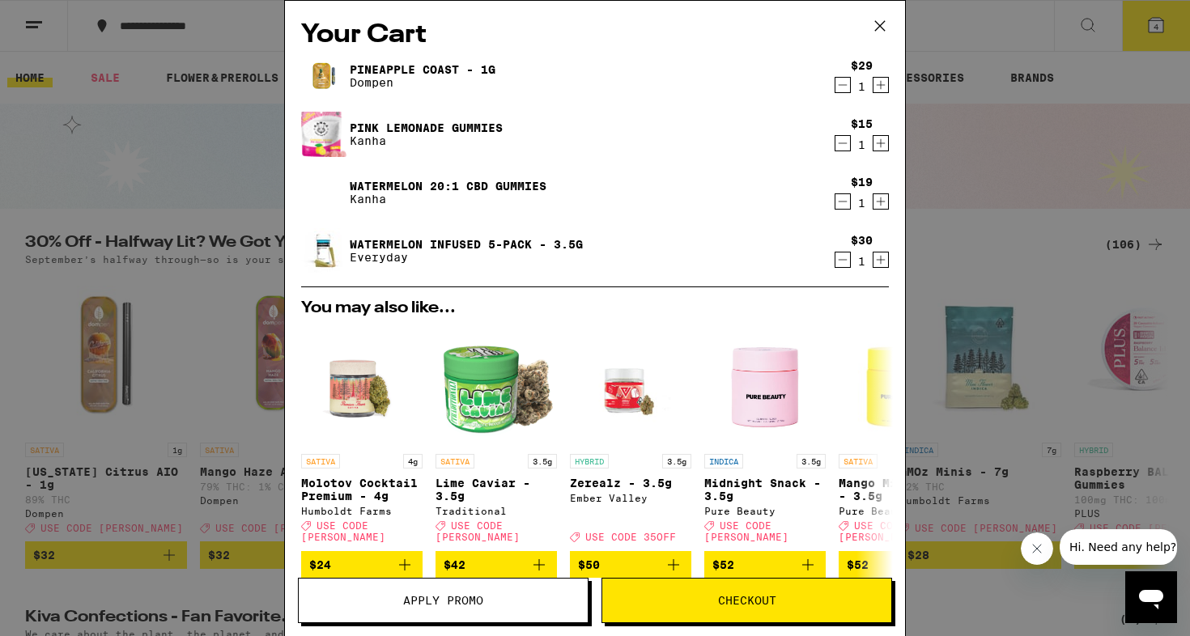
click at [197, 279] on div "Your Cart Pineapple Coast - 1g Dompen $29 1 Pink Lemonade Gummies Kanha $15 1 W…" at bounding box center [595, 318] width 1190 height 636
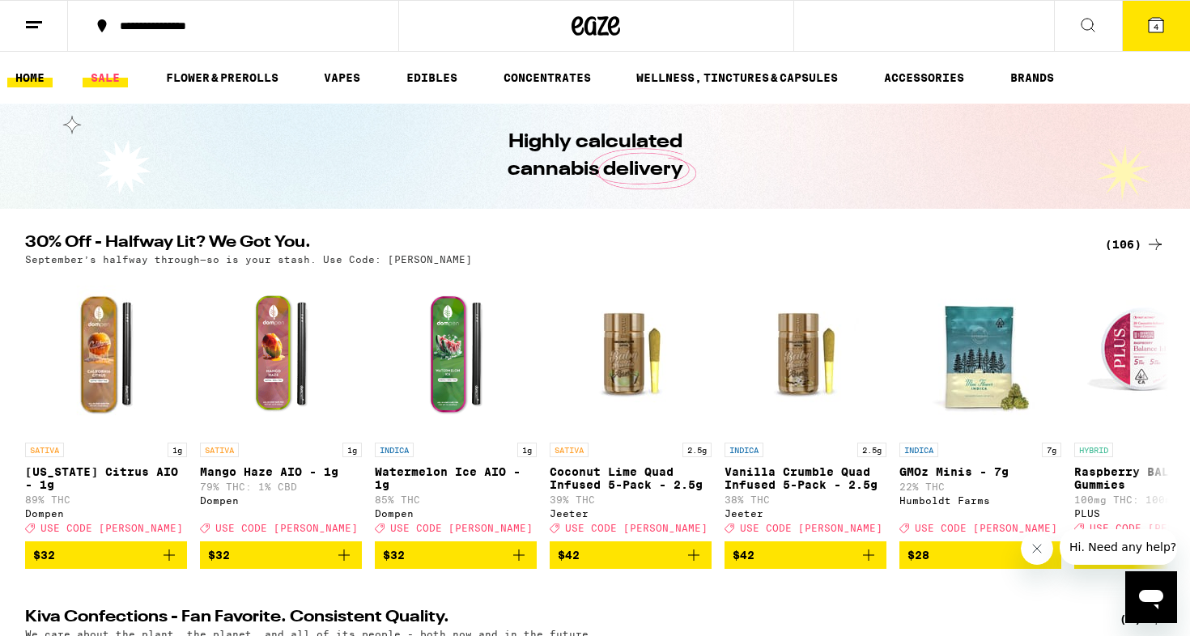
click at [93, 79] on link "SALE" at bounding box center [105, 77] width 45 height 19
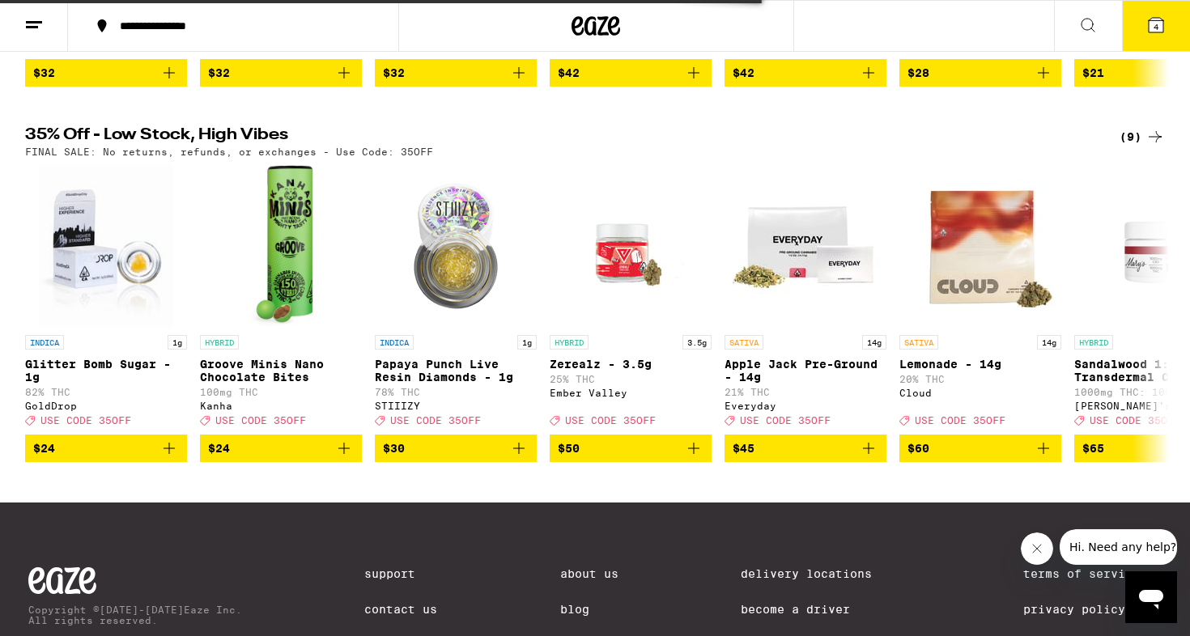
scroll to position [474, 0]
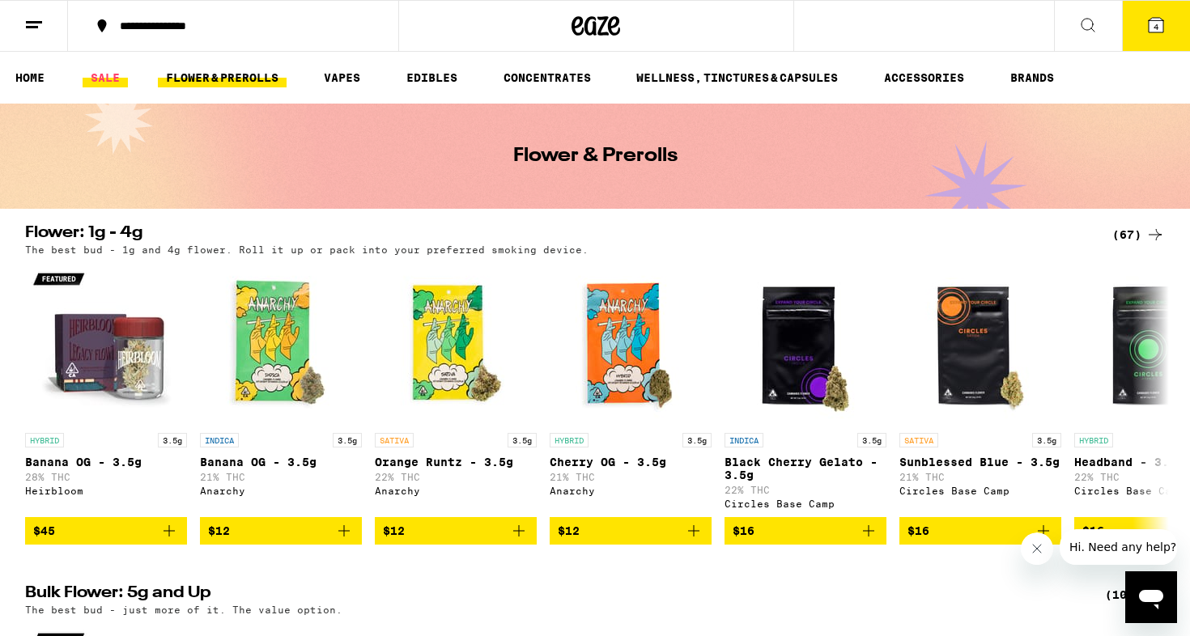
click at [101, 77] on link "SALE" at bounding box center [105, 77] width 45 height 19
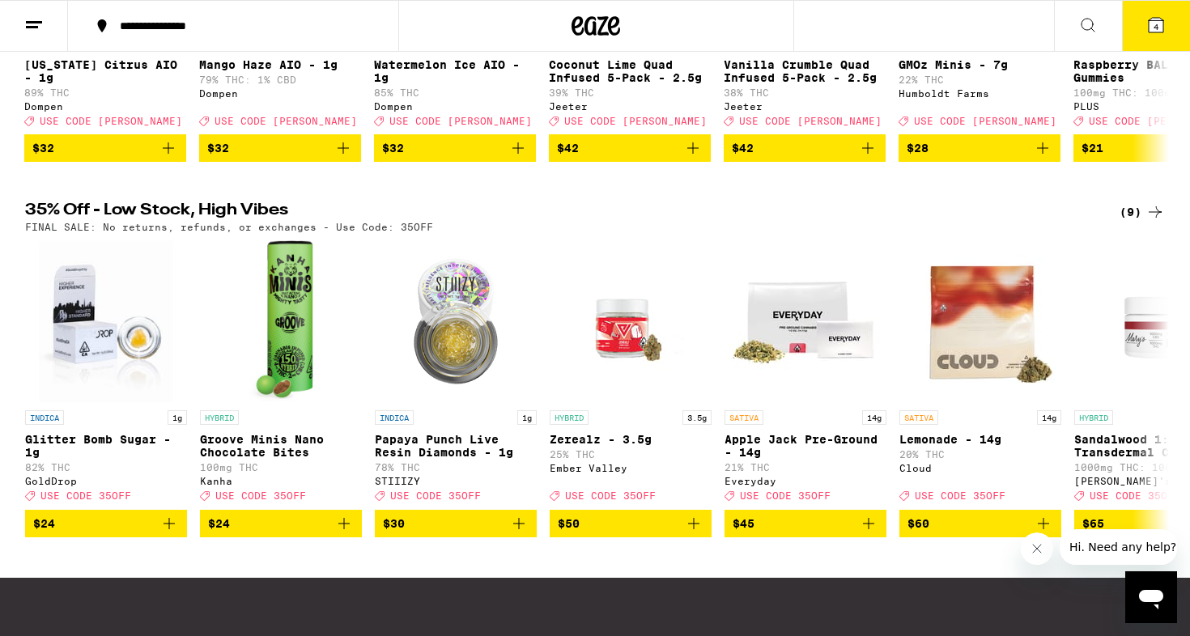
scroll to position [400, 0]
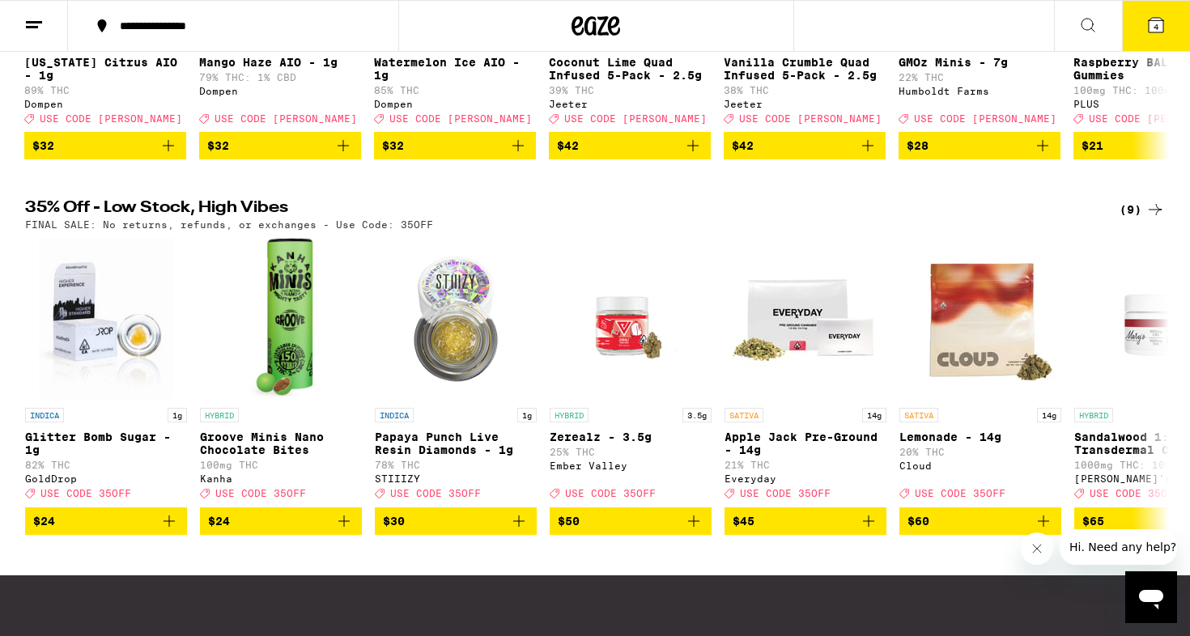
click at [1124, 219] on div "(9)" at bounding box center [1142, 209] width 45 height 19
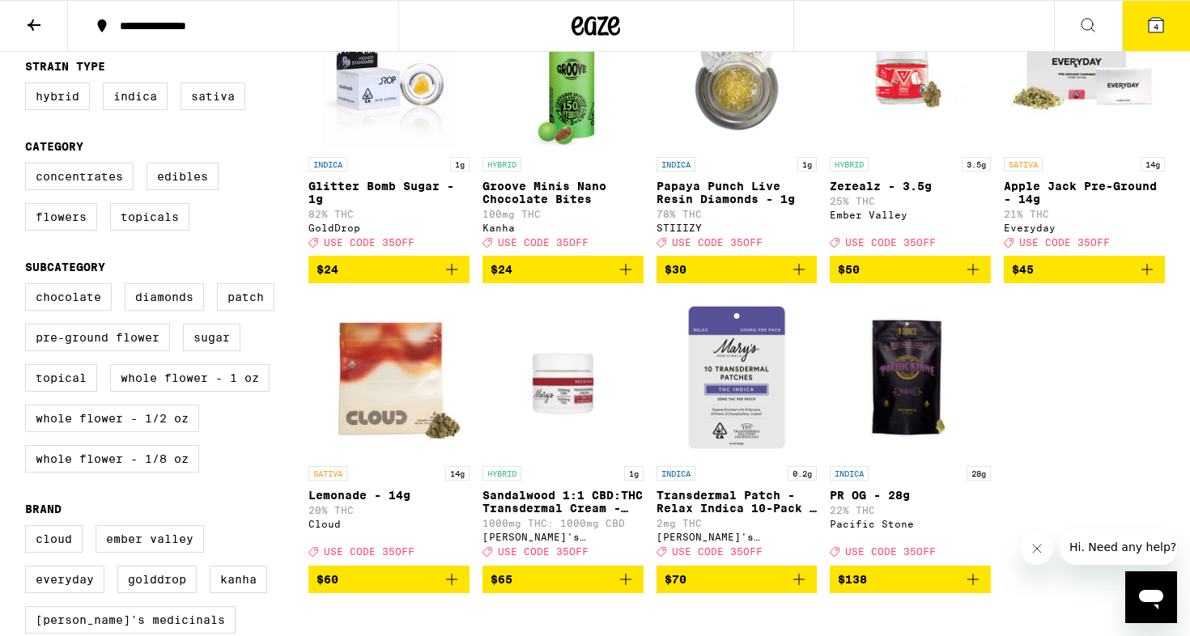
scroll to position [247, 0]
click at [916, 392] on img "Open page for PR OG - 28g from Pacific Stone" at bounding box center [910, 377] width 161 height 162
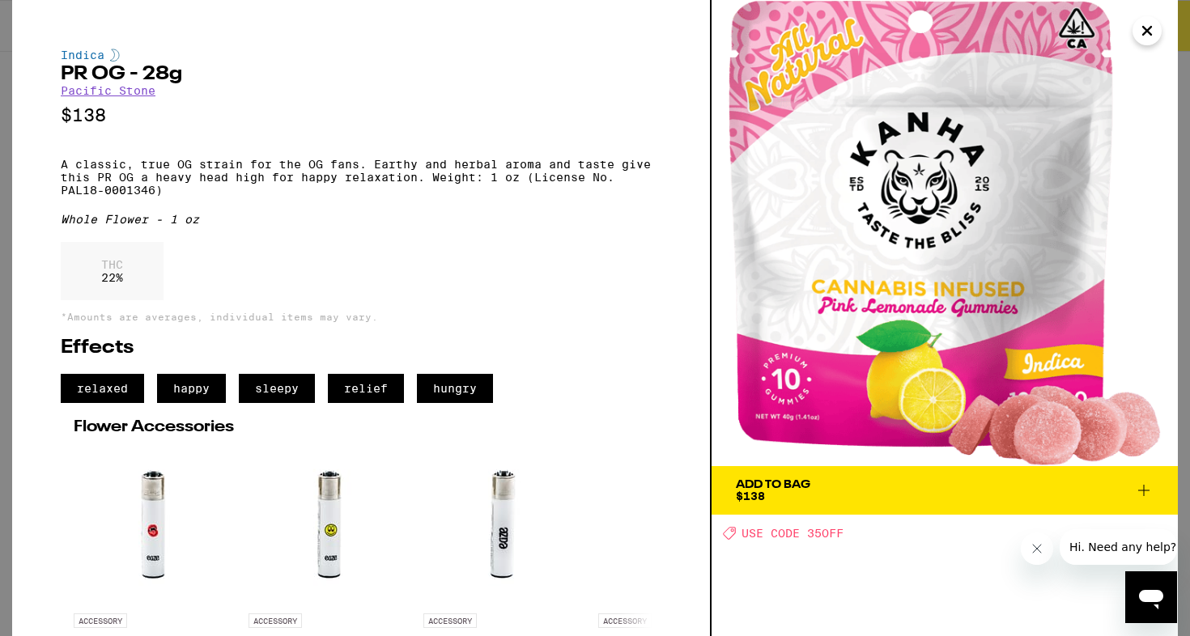
click at [164, 187] on p "A classic, true OG strain for the OG fans. Earthy and herbal aroma and taste gi…" at bounding box center [361, 177] width 601 height 39
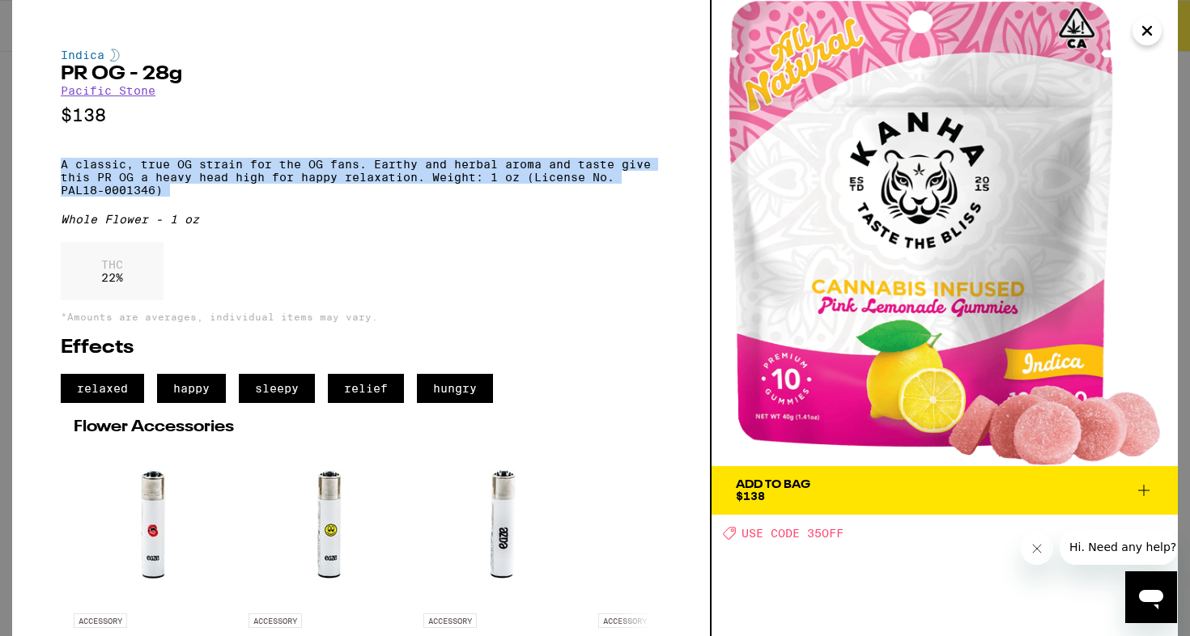
click at [164, 187] on p "A classic, true OG strain for the OG fans. Earthy and herbal aroma and taste gi…" at bounding box center [361, 177] width 601 height 39
click at [181, 187] on p "A classic, true OG strain for the OG fans. Earthy and herbal aroma and taste gi…" at bounding box center [361, 177] width 601 height 39
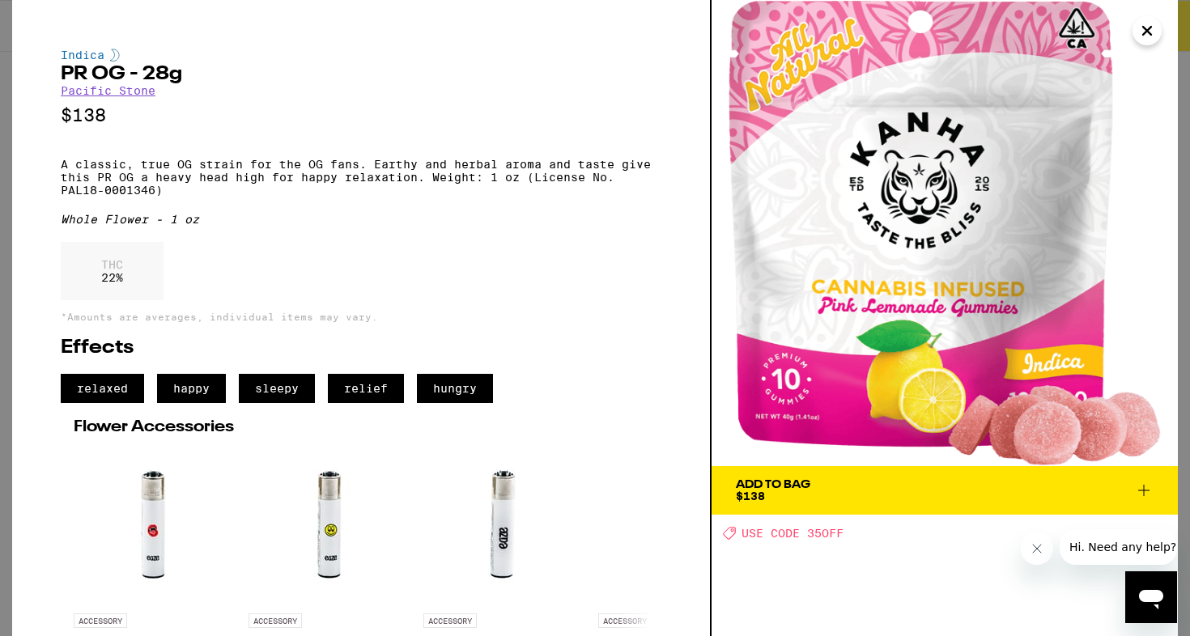
click at [181, 187] on p "A classic, true OG strain for the OG fans. Earthy and herbal aroma and taste gi…" at bounding box center [361, 177] width 601 height 39
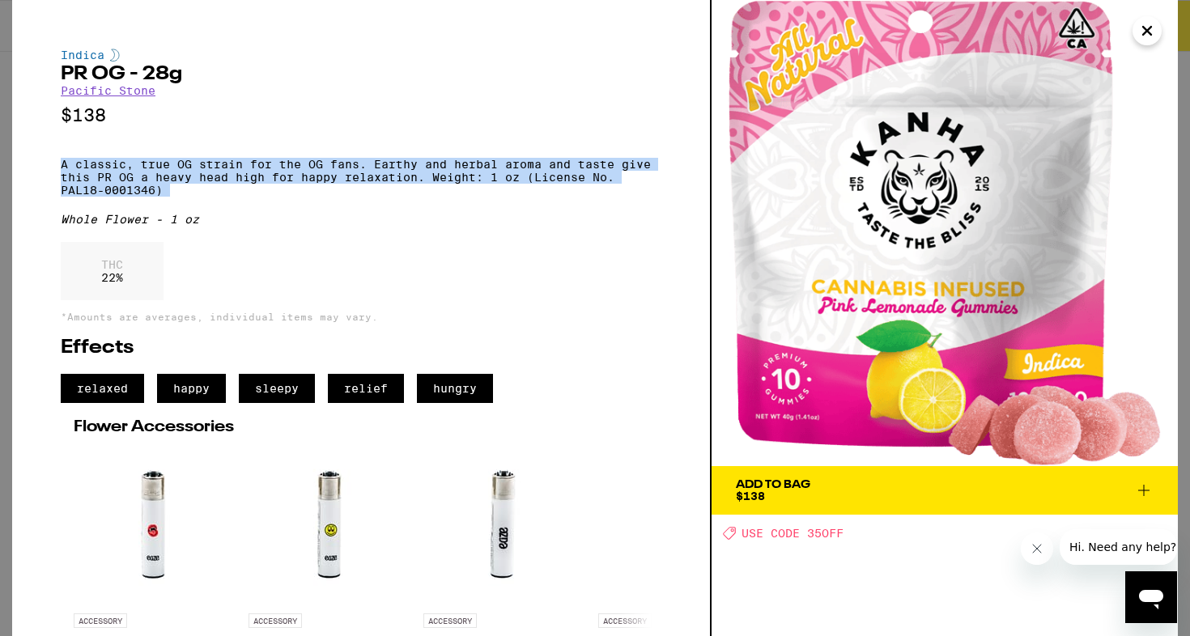
click at [181, 187] on p "A classic, true OG strain for the OG fans. Earthy and herbal aroma and taste gi…" at bounding box center [361, 177] width 601 height 39
click at [203, 182] on p "A classic, true OG strain for the OG fans. Earthy and herbal aroma and taste gi…" at bounding box center [361, 177] width 601 height 39
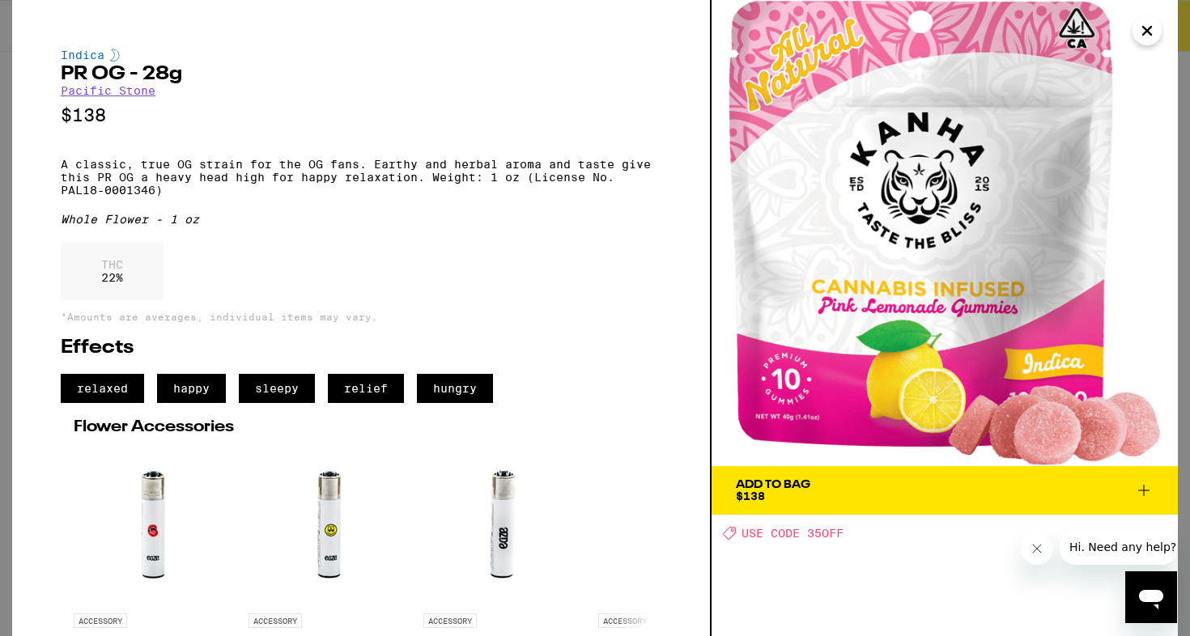
click at [203, 182] on p "A classic, true OG strain for the OG fans. Earthy and herbal aroma and taste gi…" at bounding box center [361, 177] width 601 height 39
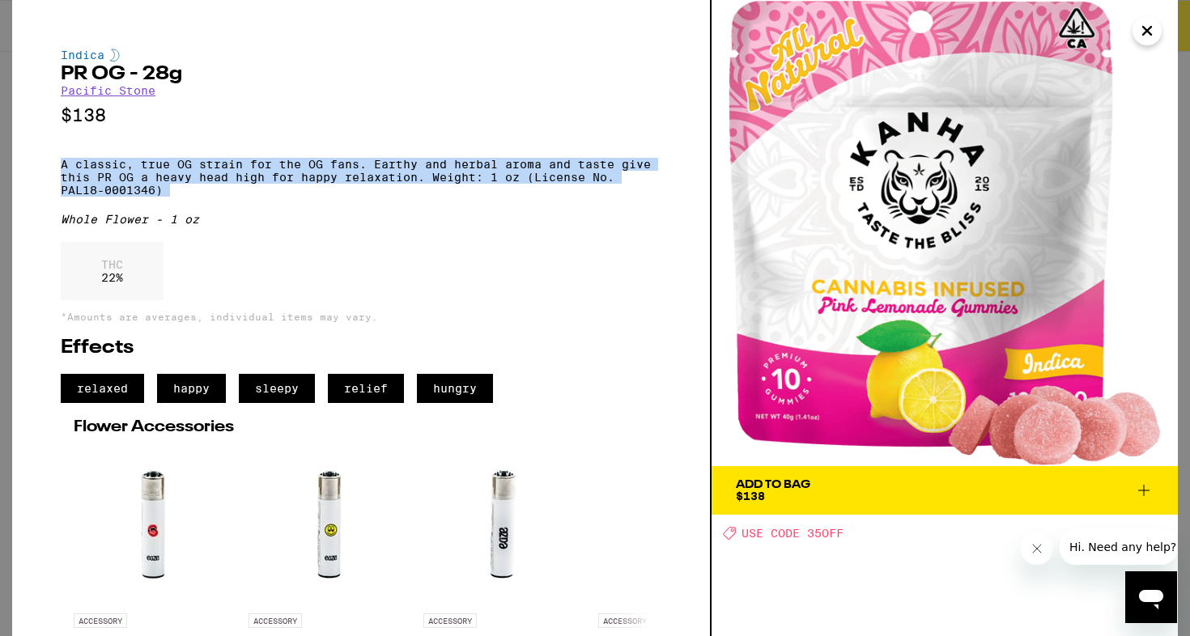
click at [203, 182] on p "A classic, true OG strain for the OG fans. Earthy and herbal aroma and taste gi…" at bounding box center [361, 177] width 601 height 39
click at [219, 182] on p "A classic, true OG strain for the OG fans. Earthy and herbal aroma and taste gi…" at bounding box center [361, 177] width 601 height 39
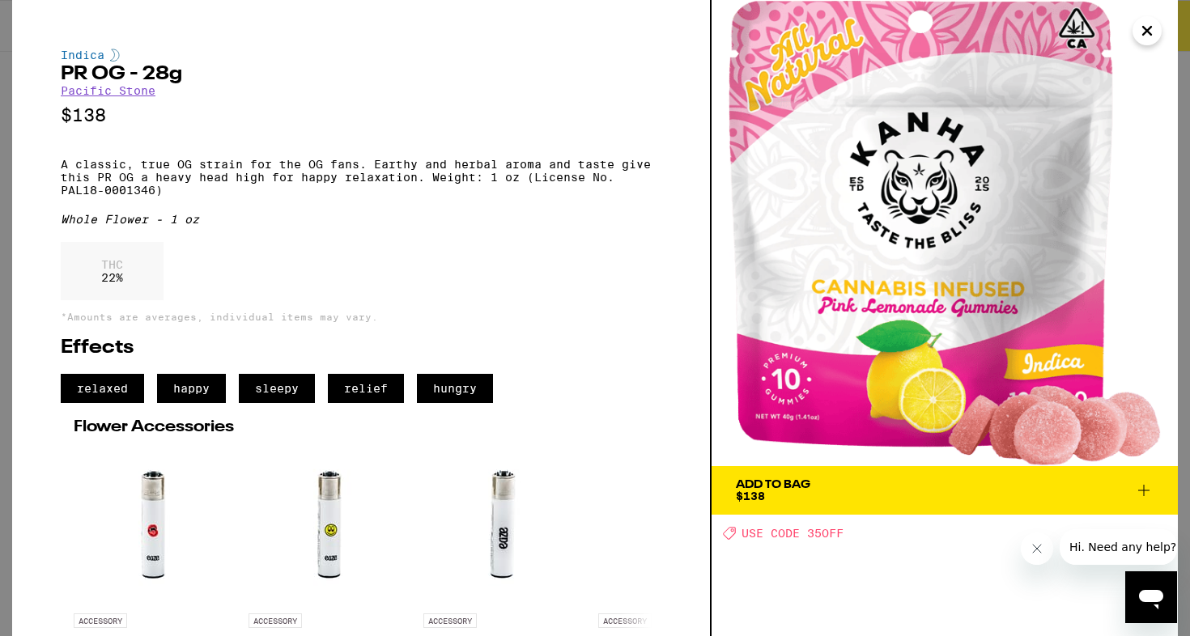
click at [219, 182] on p "A classic, true OG strain for the OG fans. Earthy and herbal aroma and taste gi…" at bounding box center [361, 177] width 601 height 39
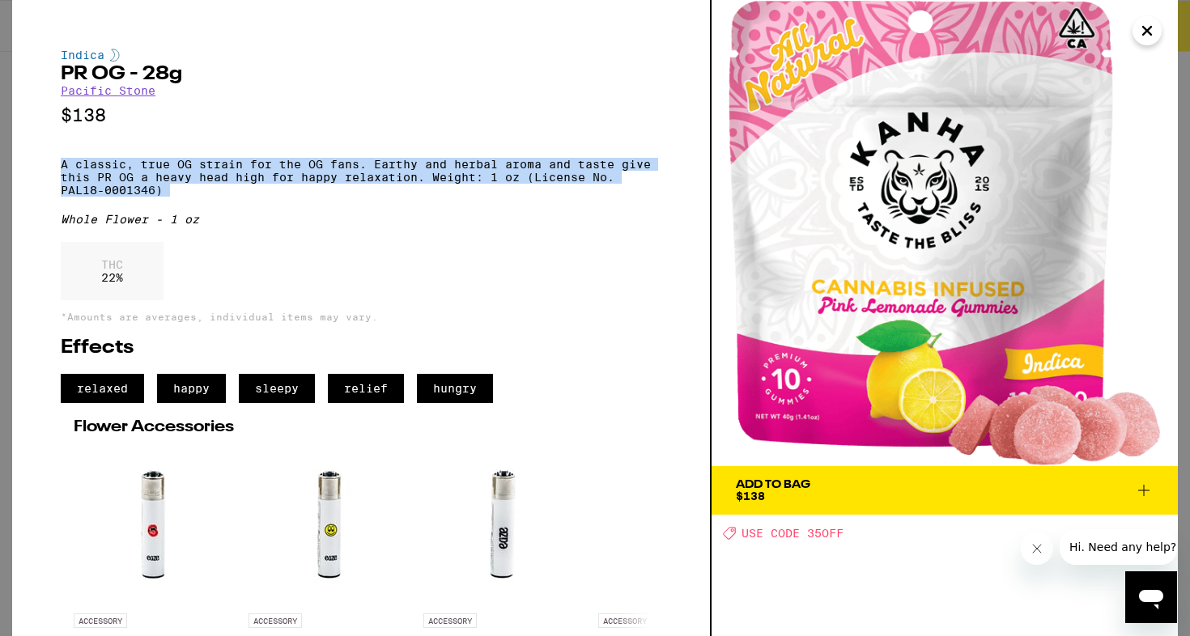
click at [219, 182] on p "A classic, true OG strain for the OG fans. Earthy and herbal aroma and taste gi…" at bounding box center [361, 177] width 601 height 39
click at [244, 181] on p "A classic, true OG strain for the OG fans. Earthy and herbal aroma and taste gi…" at bounding box center [361, 177] width 601 height 39
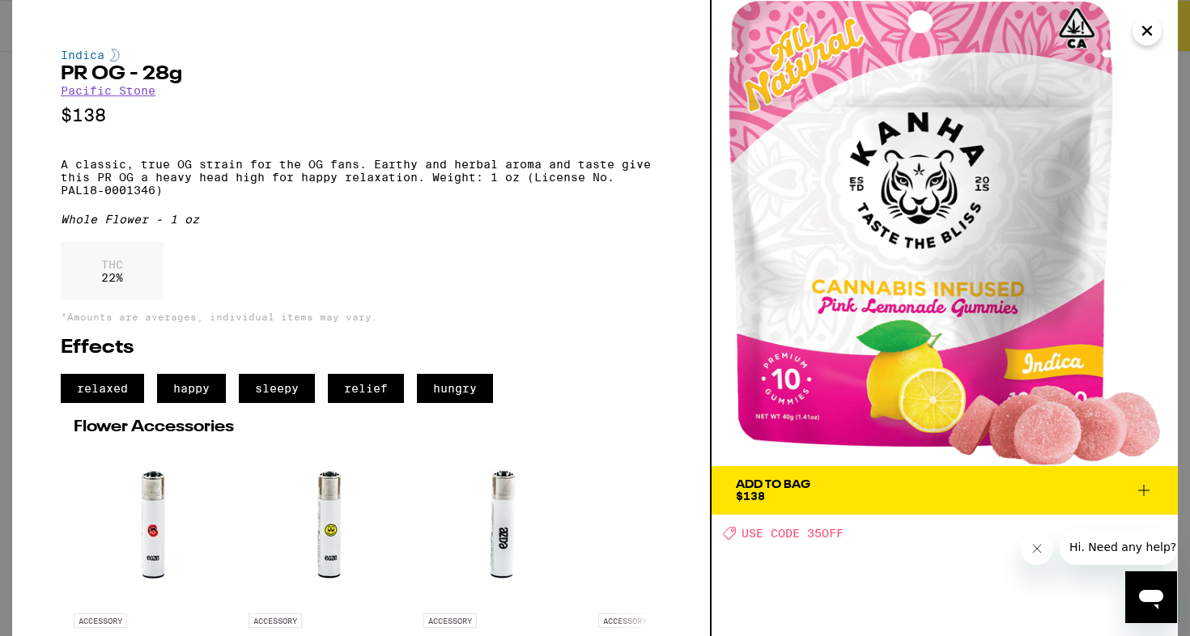
click at [244, 181] on p "A classic, true OG strain for the OG fans. Earthy and herbal aroma and taste gi…" at bounding box center [361, 177] width 601 height 39
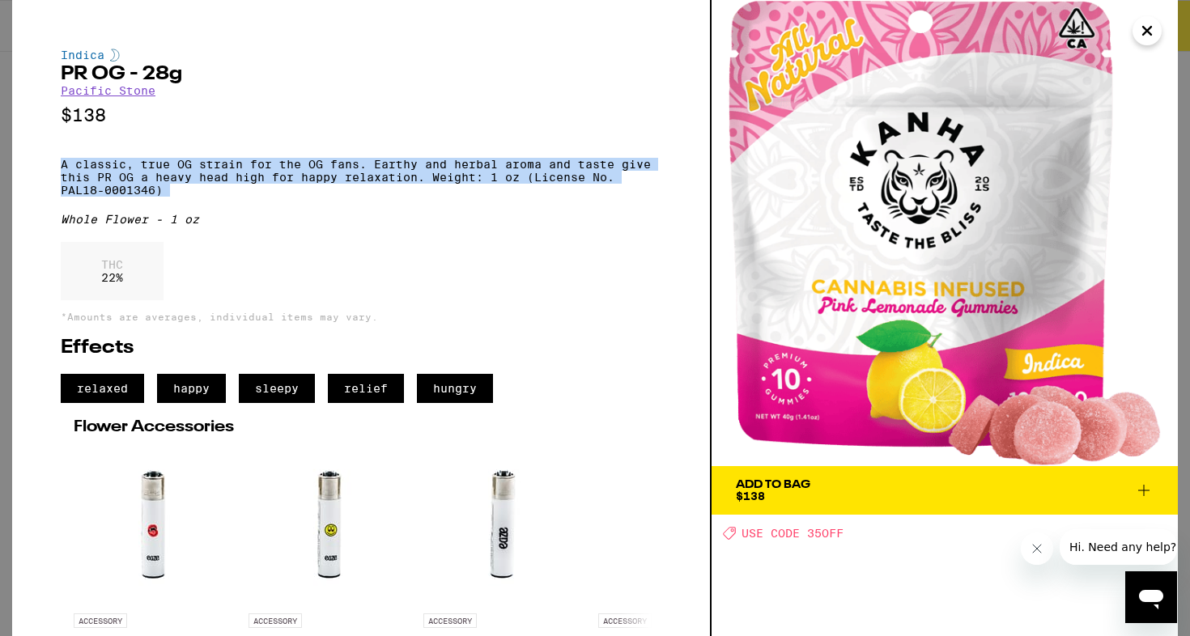
click at [244, 181] on p "A classic, true OG strain for the OG fans. Earthy and herbal aroma and taste gi…" at bounding box center [361, 177] width 601 height 39
click at [276, 183] on p "A classic, true OG strain for the OG fans. Earthy and herbal aroma and taste gi…" at bounding box center [361, 177] width 601 height 39
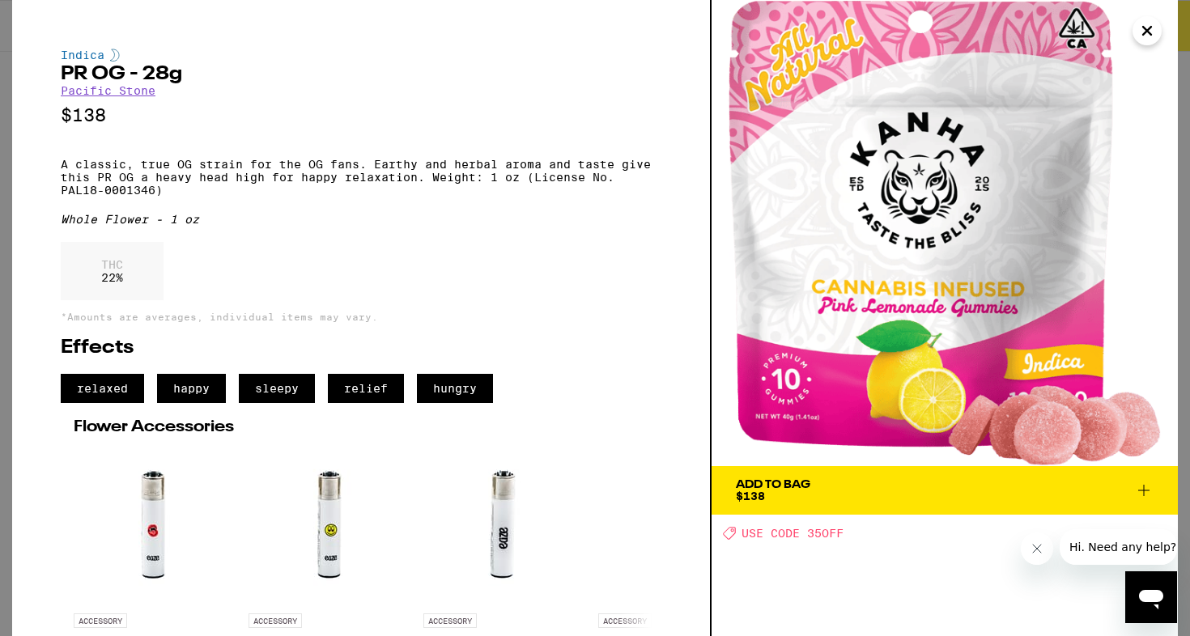
click at [276, 183] on p "A classic, true OG strain for the OG fans. Earthy and herbal aroma and taste gi…" at bounding box center [361, 177] width 601 height 39
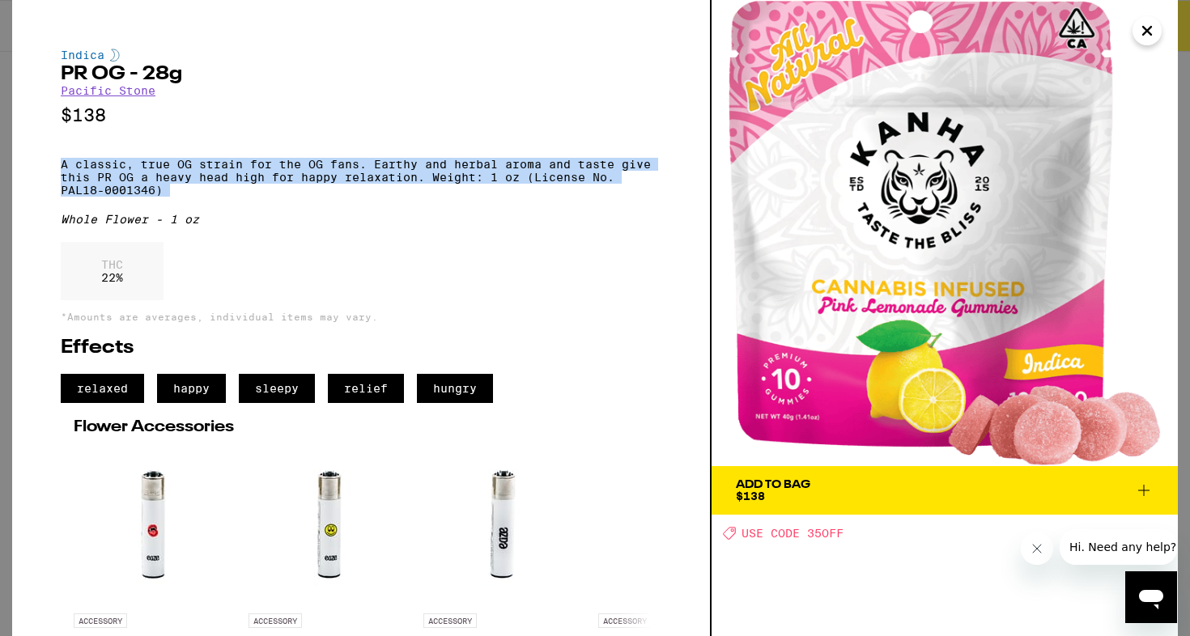
click at [309, 183] on p "A classic, true OG strain for the OG fans. Earthy and herbal aroma and taste gi…" at bounding box center [361, 177] width 601 height 39
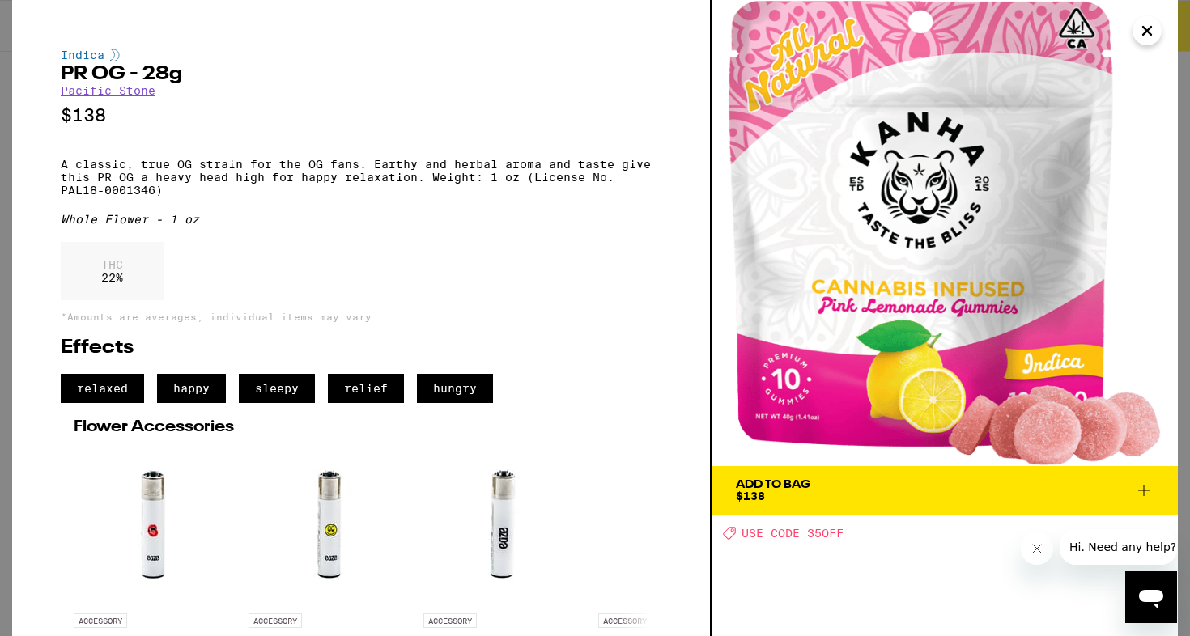
click at [309, 183] on p "A classic, true OG strain for the OG fans. Earthy and herbal aroma and taste gi…" at bounding box center [361, 177] width 601 height 39
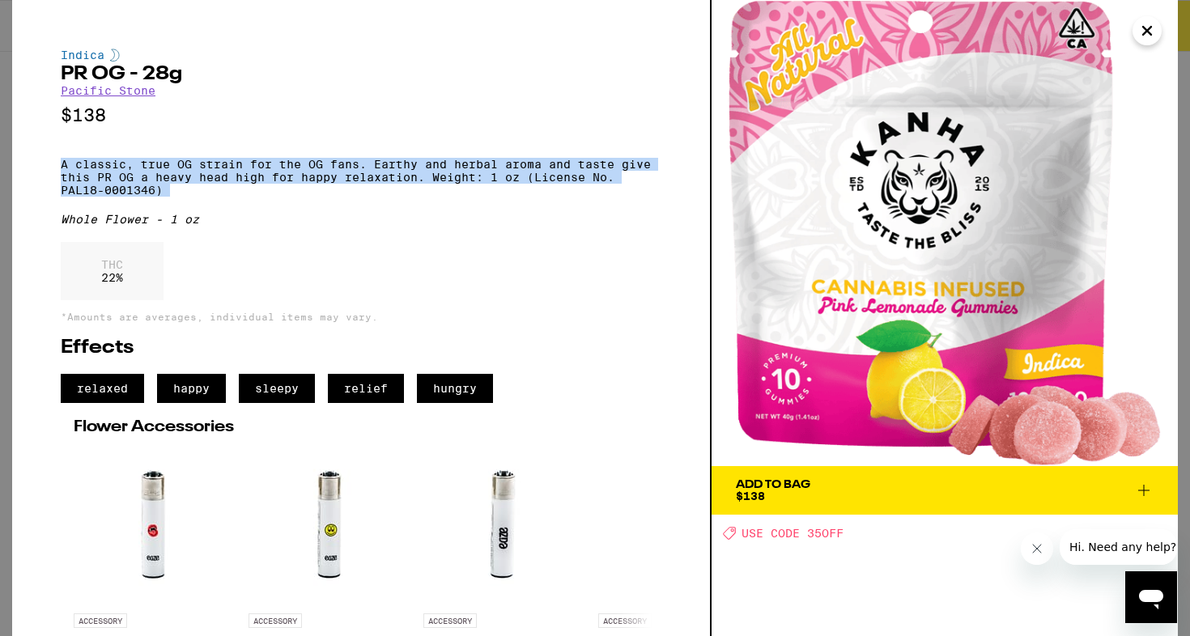
click at [324, 182] on p "A classic, true OG strain for the OG fans. Earthy and herbal aroma and taste gi…" at bounding box center [361, 177] width 601 height 39
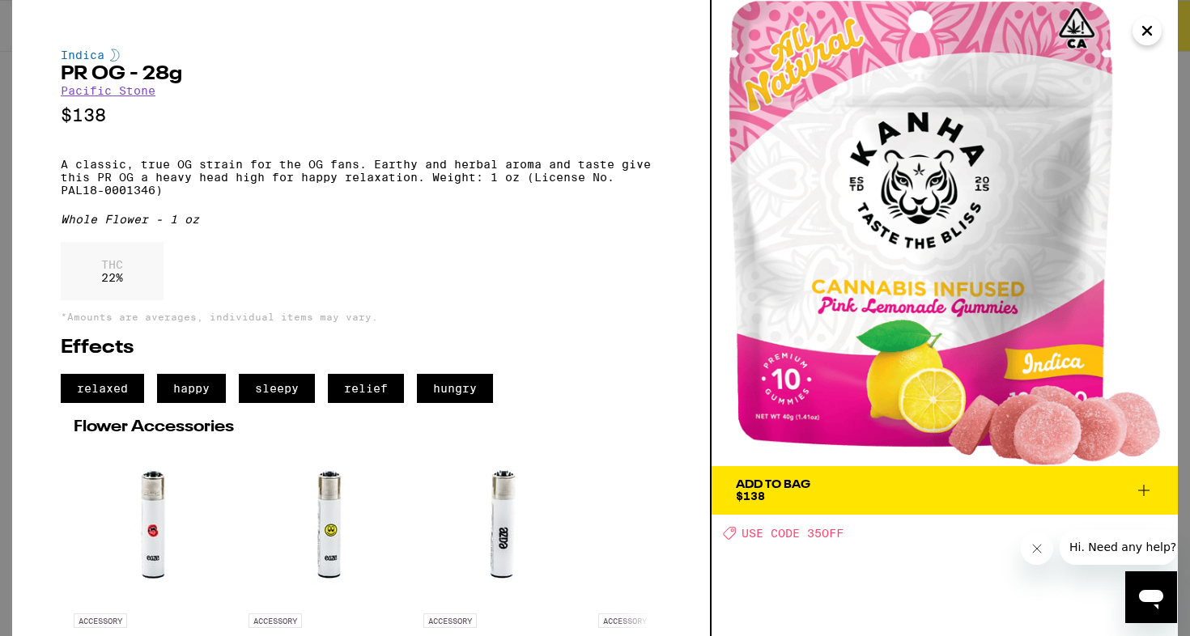
click at [324, 182] on p "A classic, true OG strain for the OG fans. Earthy and herbal aroma and taste gi…" at bounding box center [361, 177] width 601 height 39
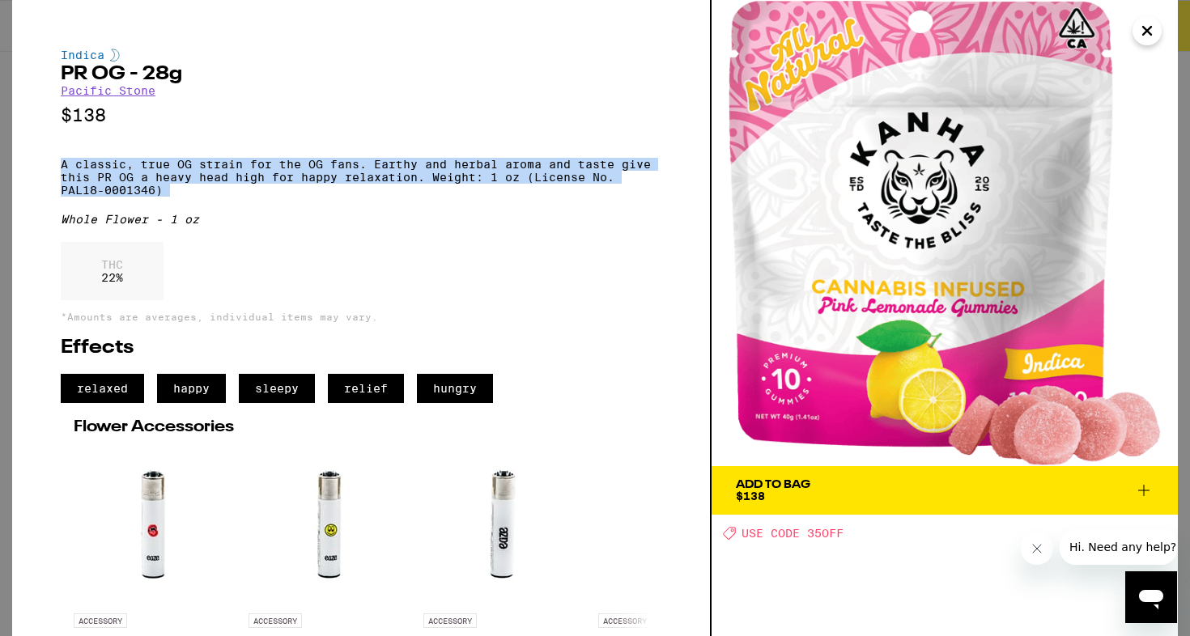
click at [345, 180] on p "A classic, true OG strain for the OG fans. Earthy and herbal aroma and taste gi…" at bounding box center [361, 177] width 601 height 39
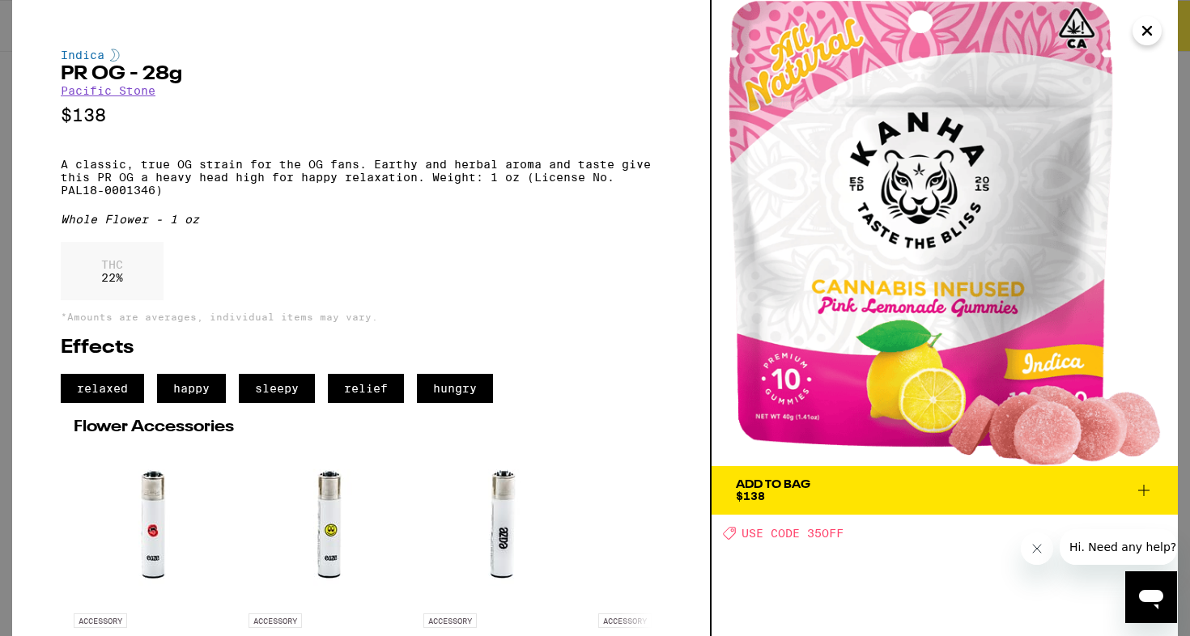
click at [345, 180] on p "A classic, true OG strain for the OG fans. Earthy and herbal aroma and taste gi…" at bounding box center [361, 177] width 601 height 39
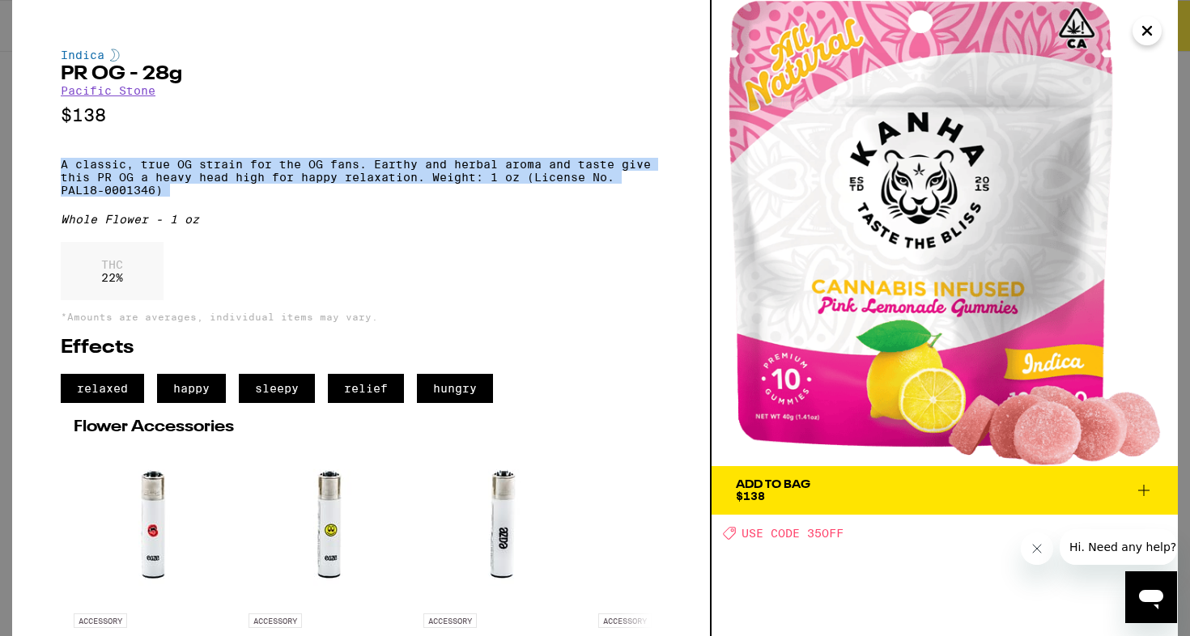
click at [345, 180] on p "A classic, true OG strain for the OG fans. Earthy and herbal aroma and taste gi…" at bounding box center [361, 177] width 601 height 39
click at [368, 179] on p "A classic, true OG strain for the OG fans. Earthy and herbal aroma and taste gi…" at bounding box center [361, 177] width 601 height 39
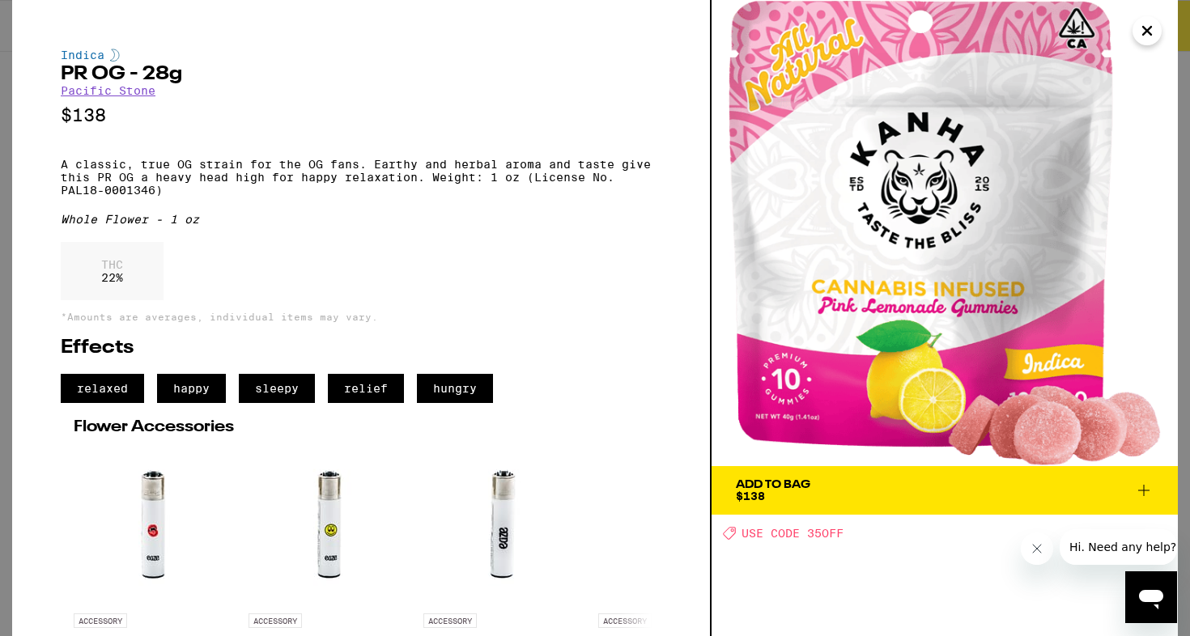
click at [368, 179] on p "A classic, true OG strain for the OG fans. Earthy and herbal aroma and taste gi…" at bounding box center [361, 177] width 601 height 39
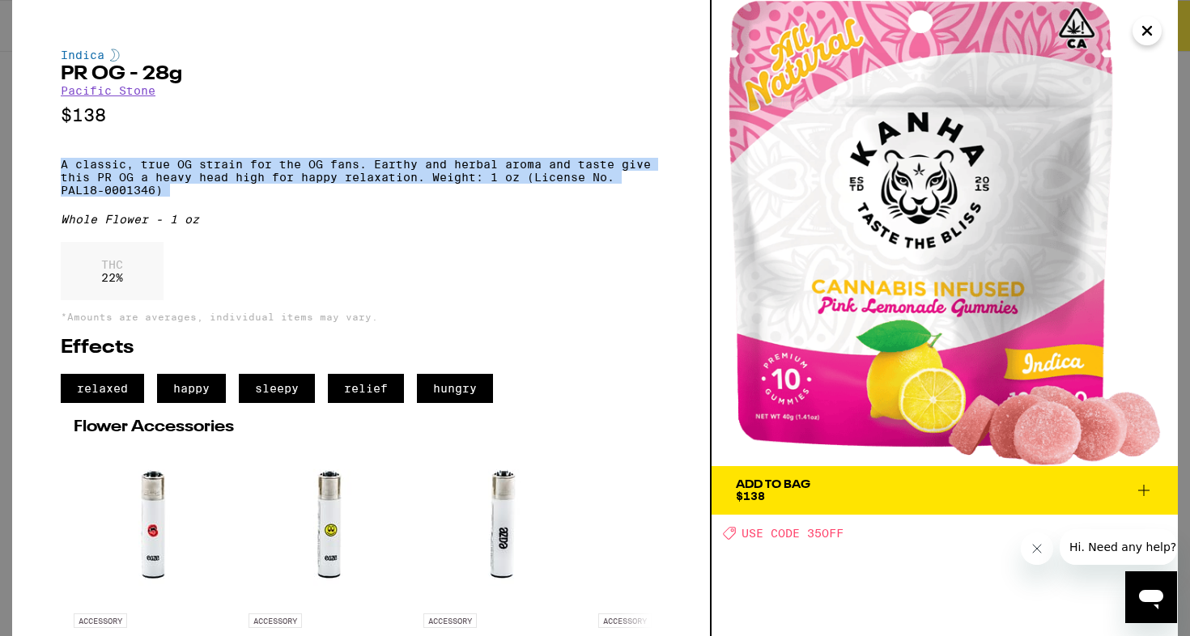
click at [388, 178] on p "A classic, true OG strain for the OG fans. Earthy and herbal aroma and taste gi…" at bounding box center [361, 177] width 601 height 39
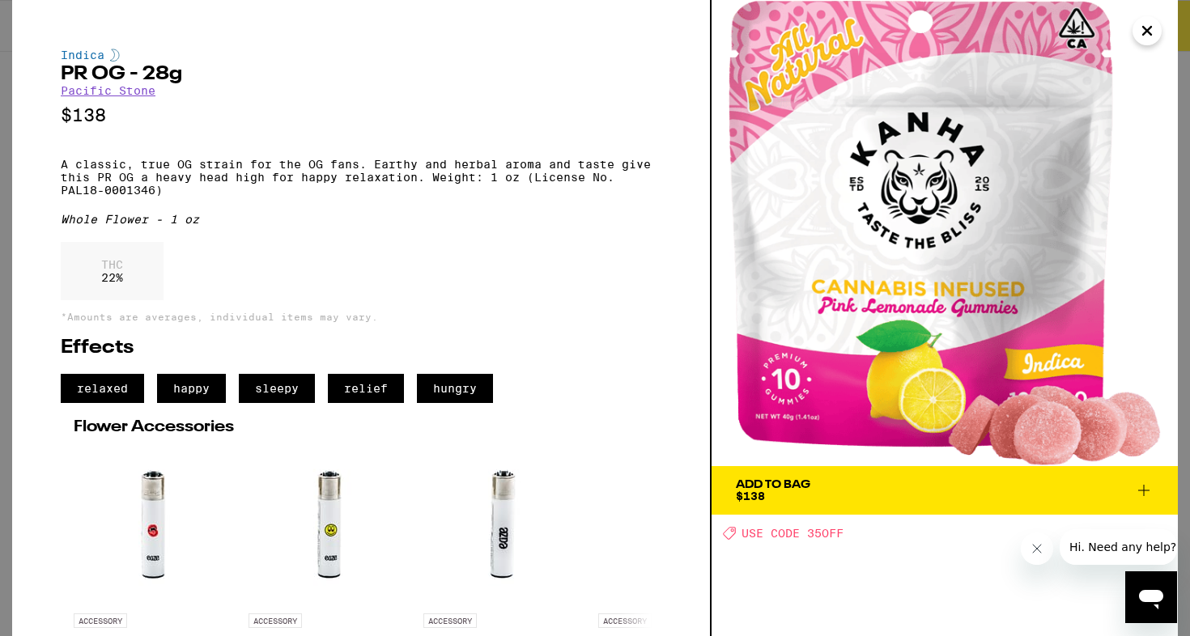
click at [388, 178] on p "A classic, true OG strain for the OG fans. Earthy and herbal aroma and taste gi…" at bounding box center [361, 177] width 601 height 39
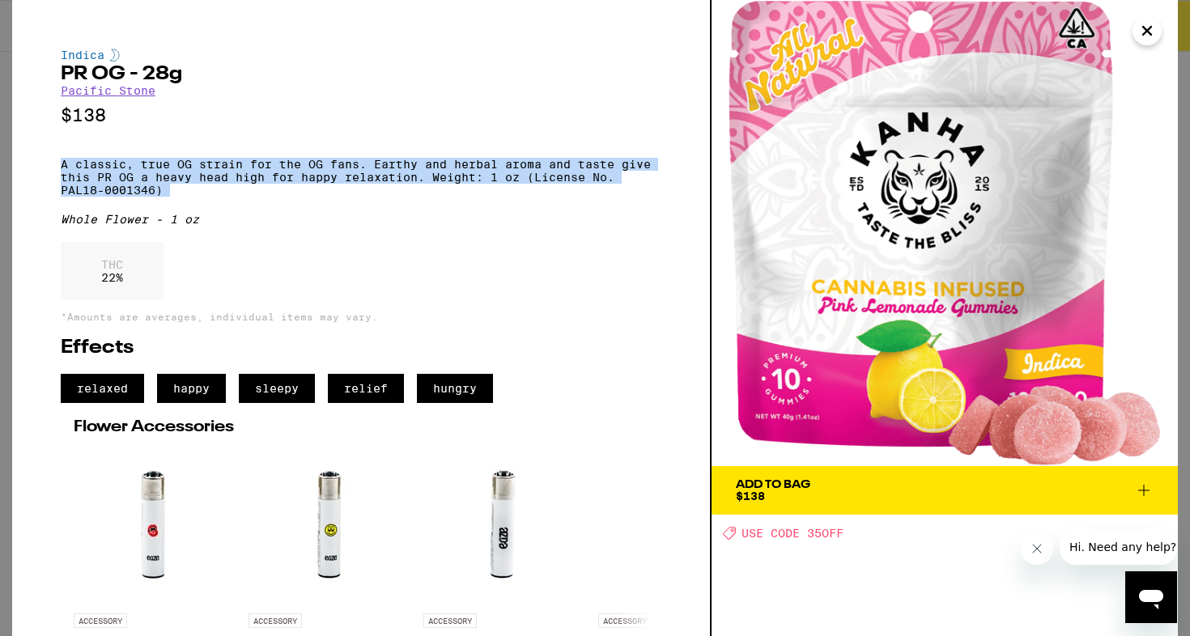
click at [388, 178] on p "A classic, true OG strain for the OG fans. Earthy and herbal aroma and taste gi…" at bounding box center [361, 177] width 601 height 39
click at [405, 179] on p "A classic, true OG strain for the OG fans. Earthy and herbal aroma and taste gi…" at bounding box center [361, 177] width 601 height 39
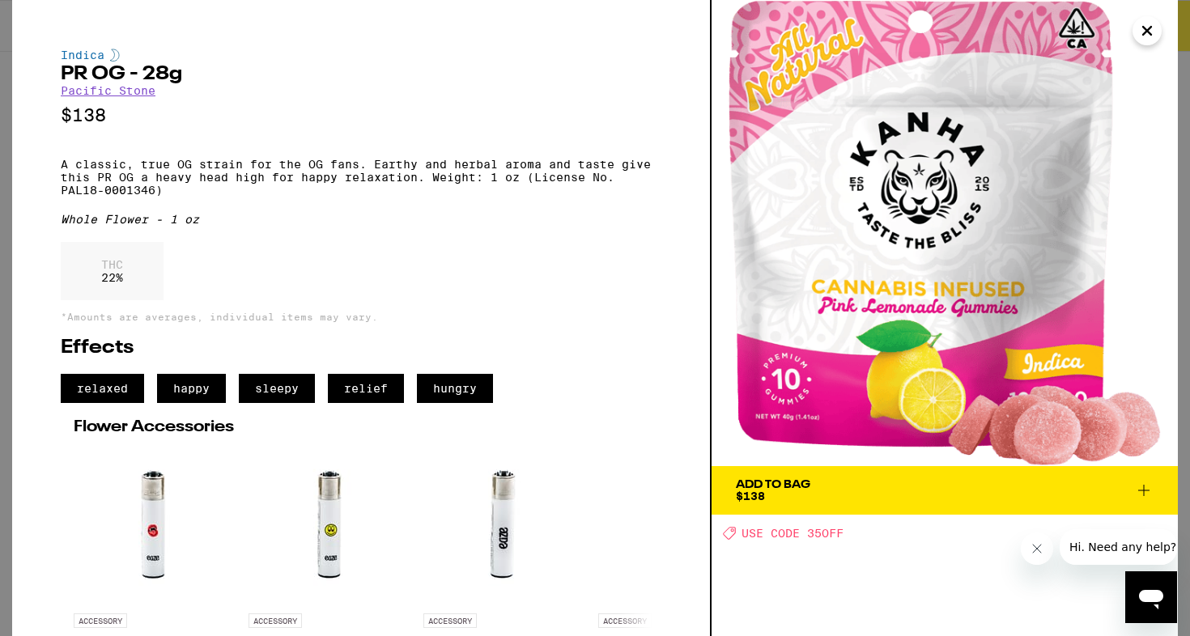
click at [405, 179] on p "A classic, true OG strain for the OG fans. Earthy and herbal aroma and taste gi…" at bounding box center [361, 177] width 601 height 39
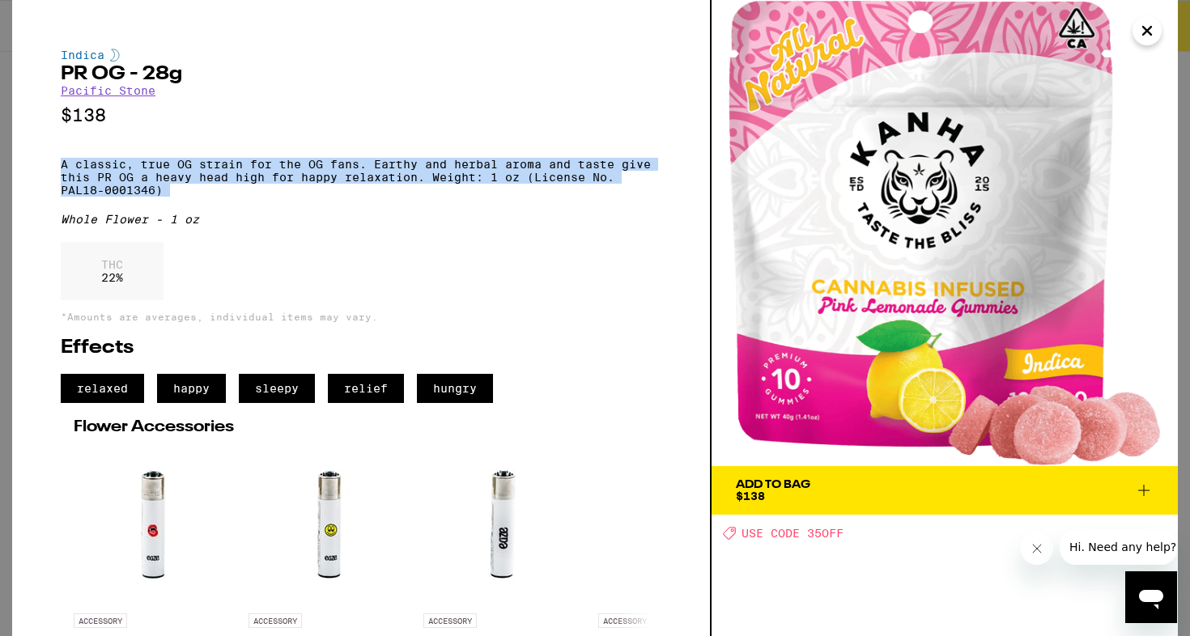
click at [405, 179] on p "A classic, true OG strain for the OG fans. Earthy and herbal aroma and taste gi…" at bounding box center [361, 177] width 601 height 39
click at [418, 179] on p "A classic, true OG strain for the OG fans. Earthy and herbal aroma and taste gi…" at bounding box center [361, 177] width 601 height 39
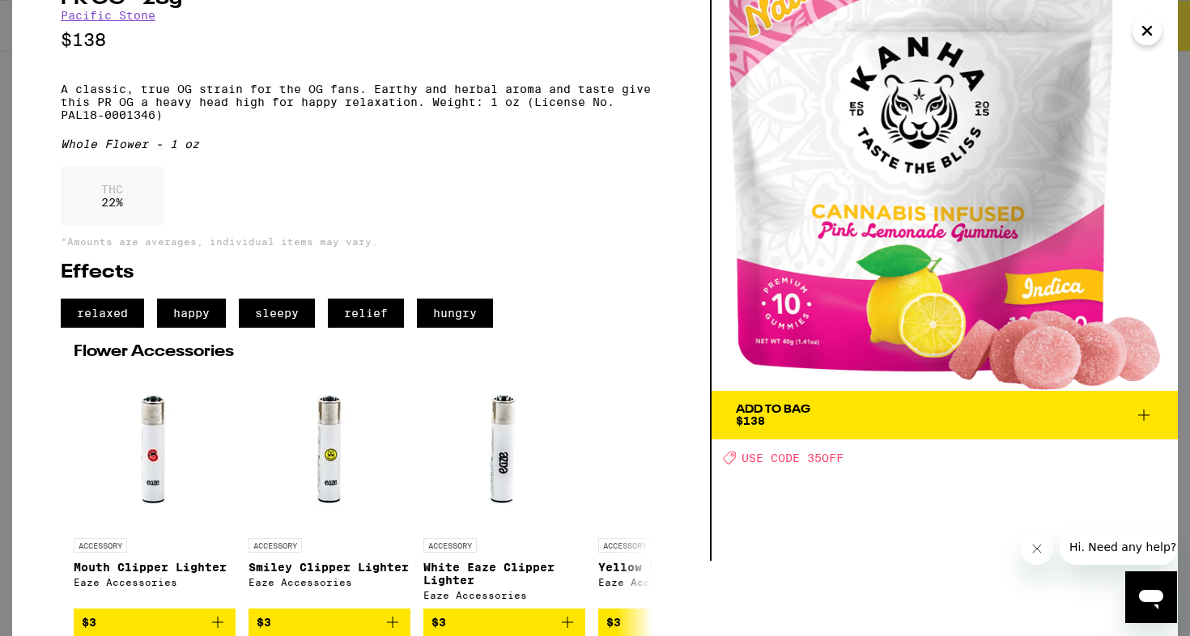
scroll to position [101, 0]
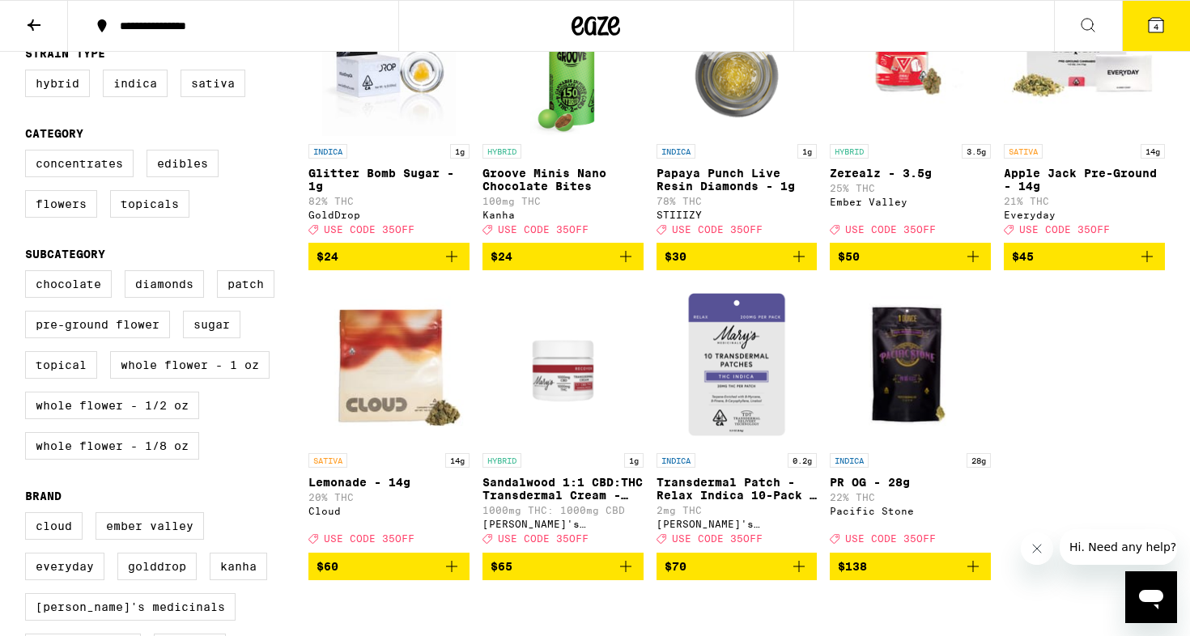
scroll to position [261, 0]
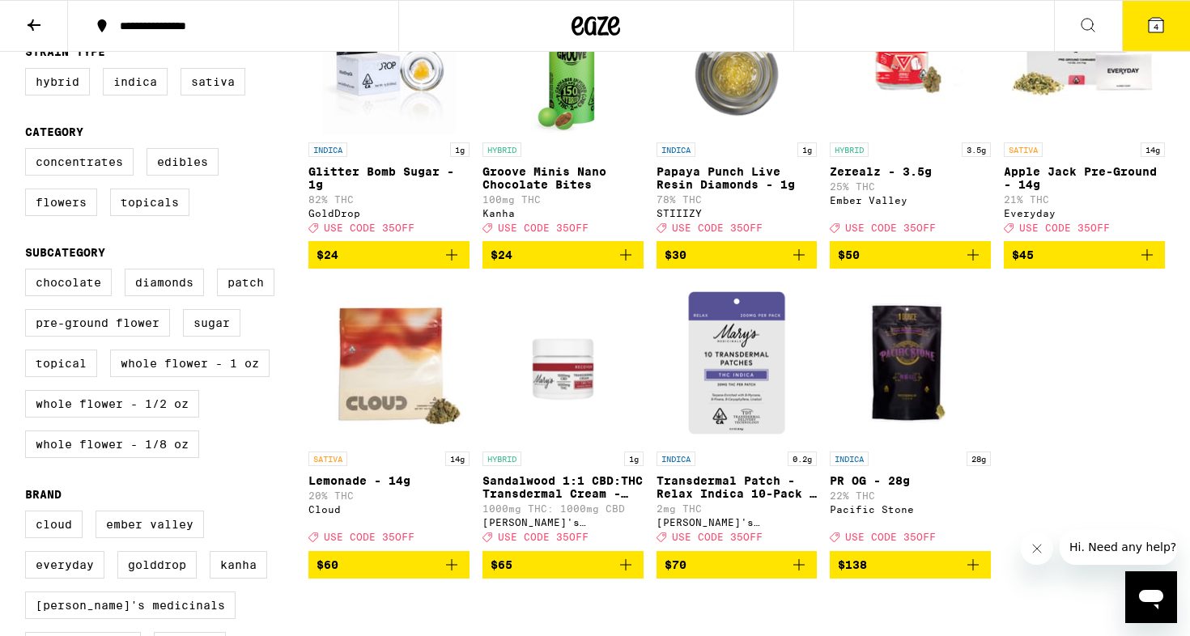
click at [924, 394] on img "Open page for PR OG - 28g from Pacific Stone" at bounding box center [910, 363] width 161 height 162
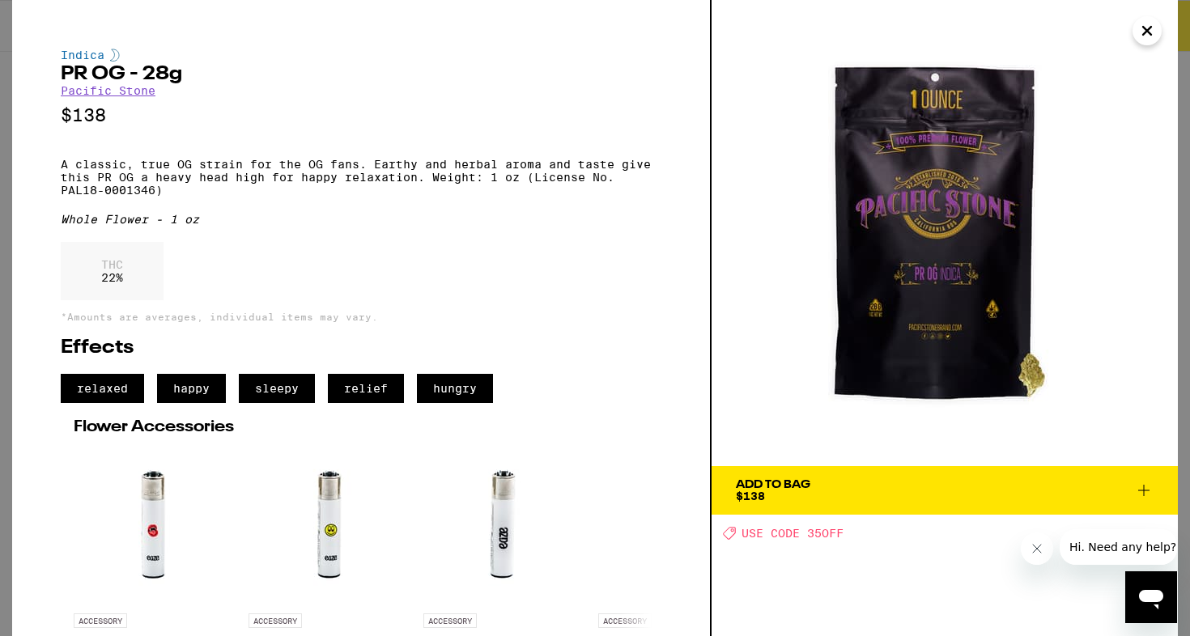
click at [1153, 39] on icon "Close" at bounding box center [1146, 31] width 19 height 24
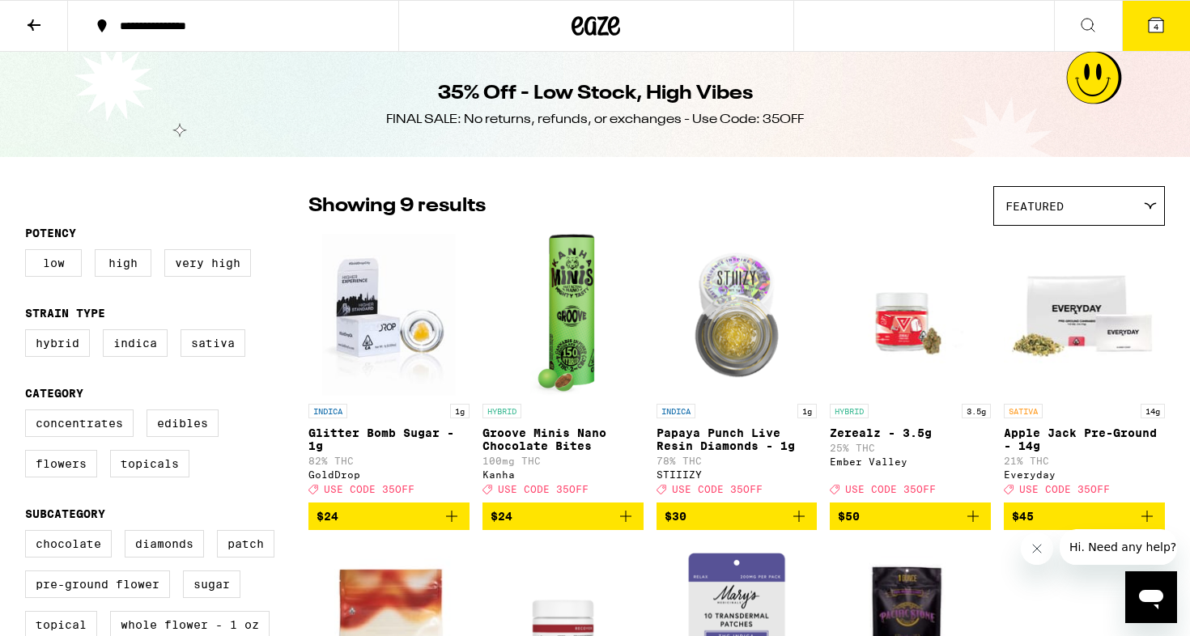
click at [595, 31] on icon at bounding box center [596, 25] width 24 height 19
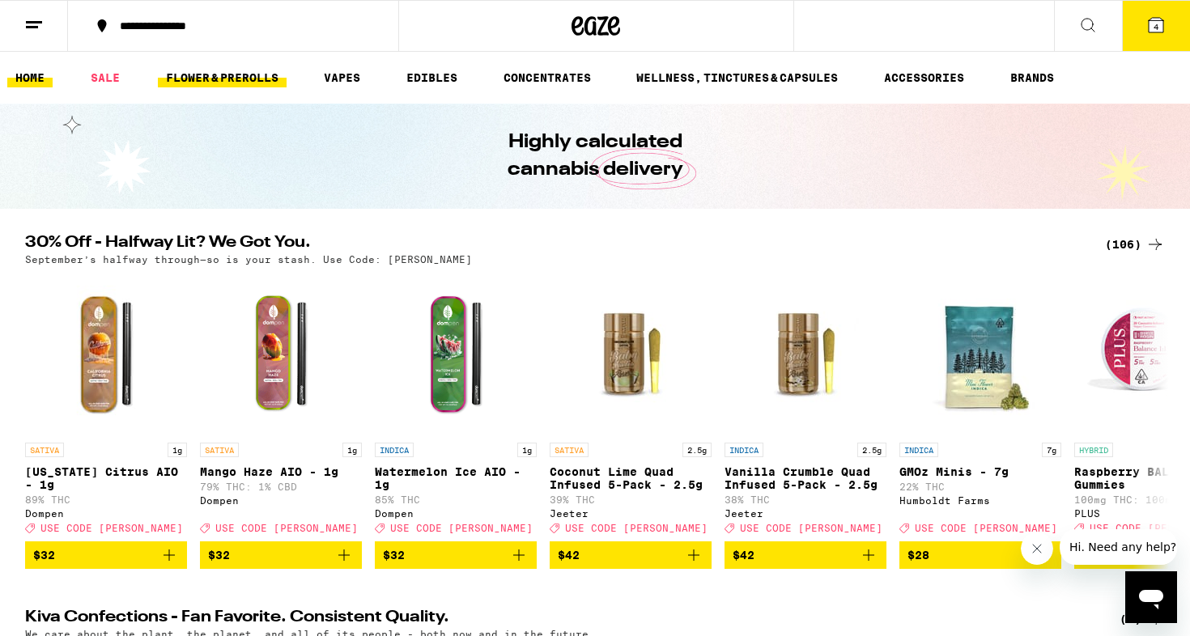
click at [233, 77] on link "FLOWER & PREROLLS" at bounding box center [222, 77] width 129 height 19
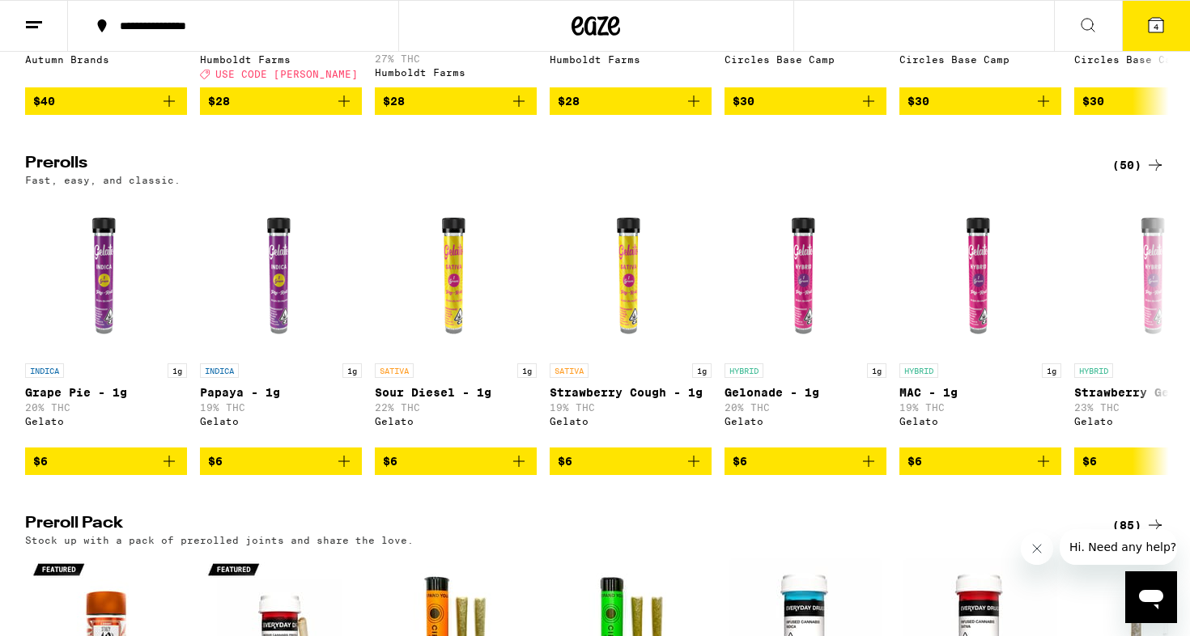
scroll to position [786, 0]
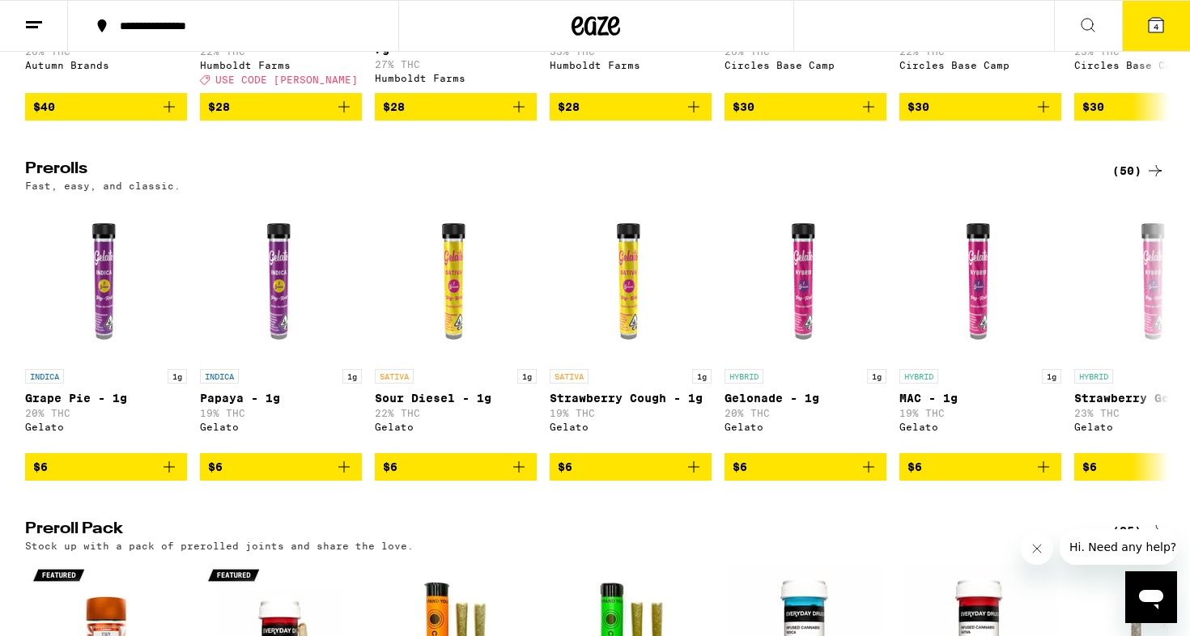
click at [1128, 181] on div "(50)" at bounding box center [1138, 170] width 53 height 19
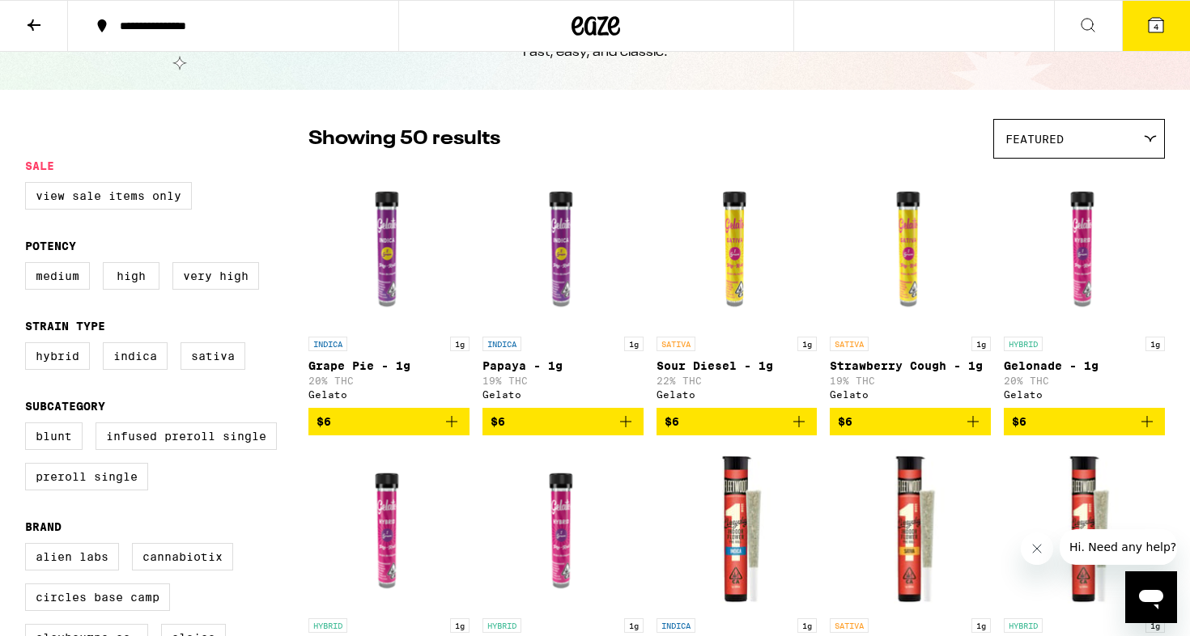
scroll to position [69, 0]
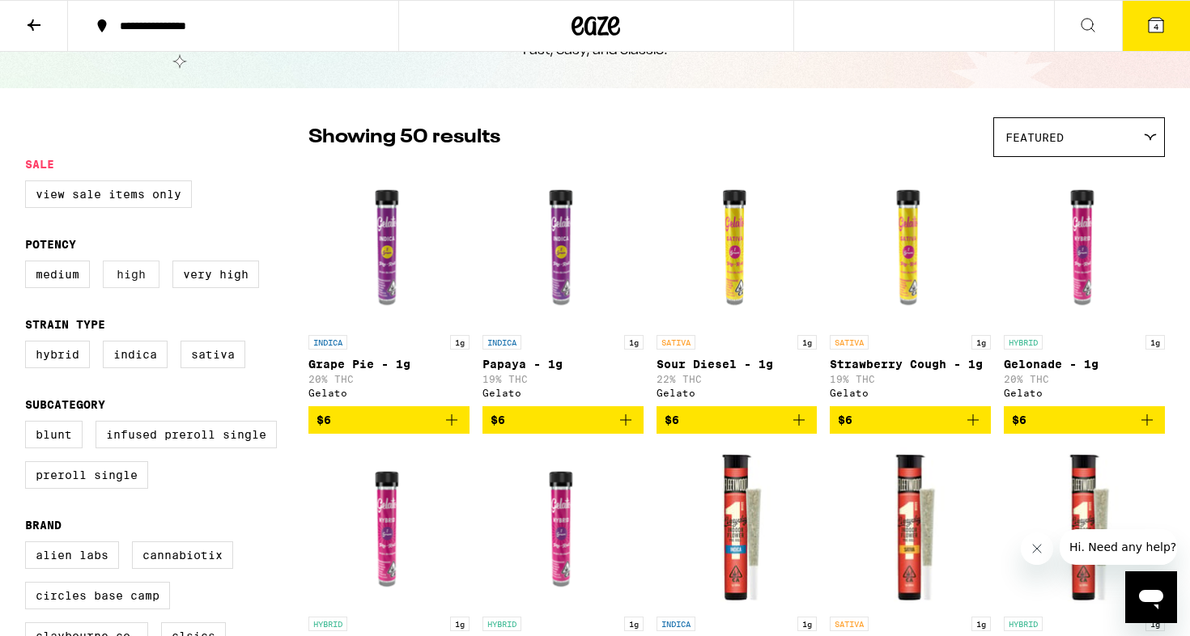
click at [145, 288] on label "High" at bounding box center [131, 275] width 57 height 28
click at [29, 264] on input "High" at bounding box center [28, 263] width 1 height 1
checkbox input "true"
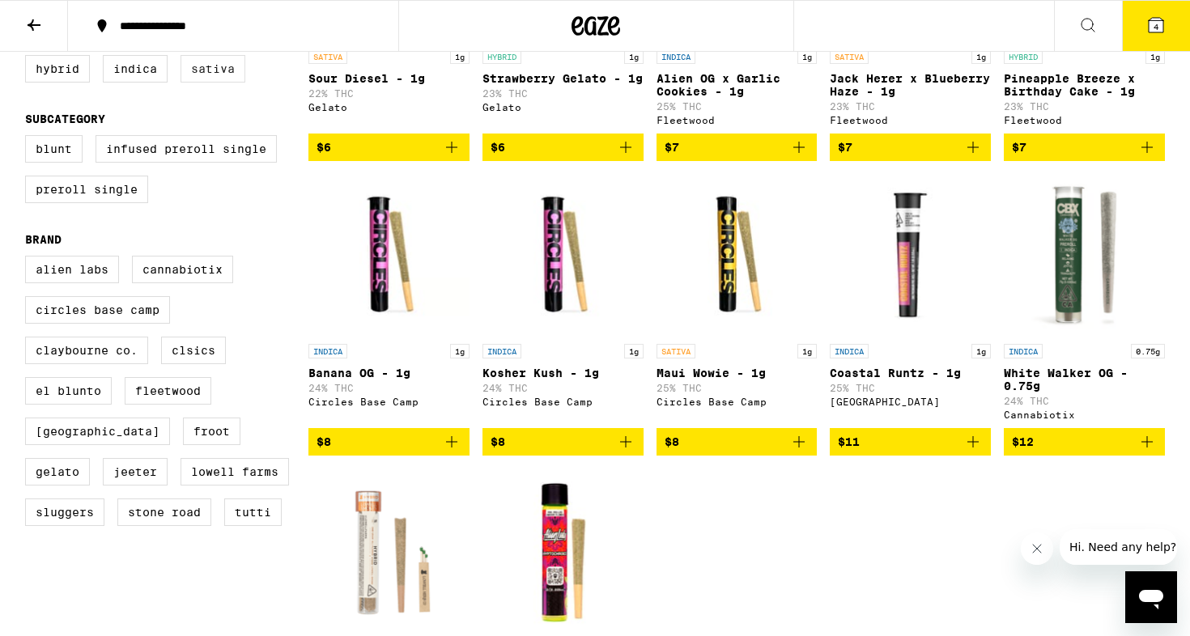
scroll to position [255, 0]
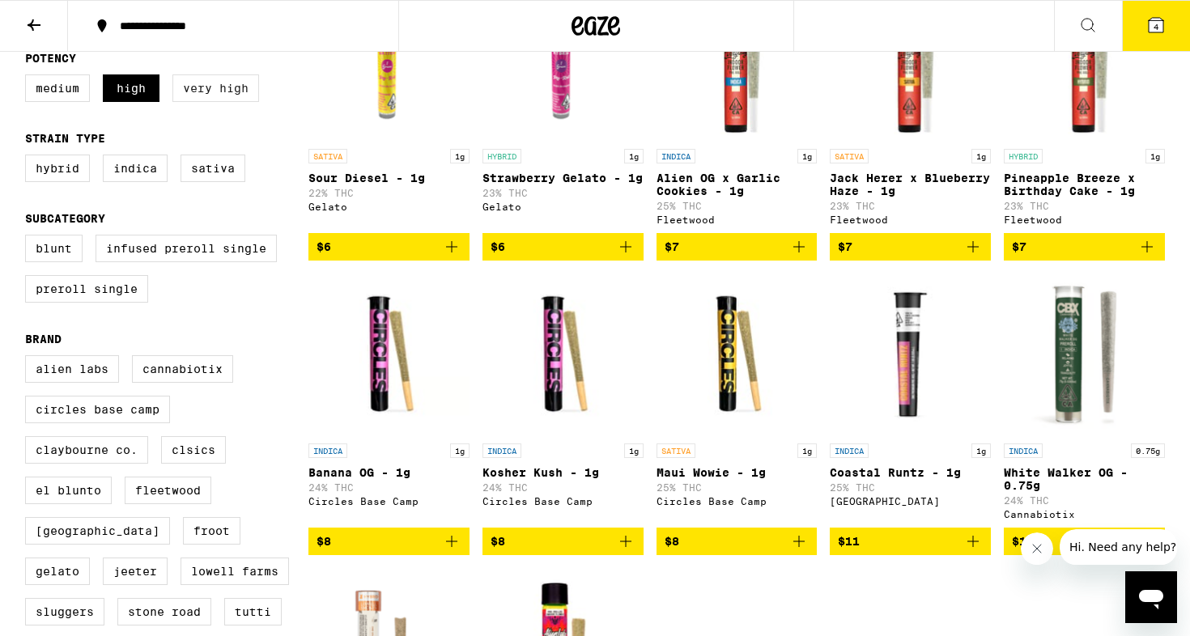
click at [199, 99] on label "Very High" at bounding box center [215, 88] width 87 height 28
click at [29, 78] on input "Very High" at bounding box center [28, 77] width 1 height 1
checkbox input "true"
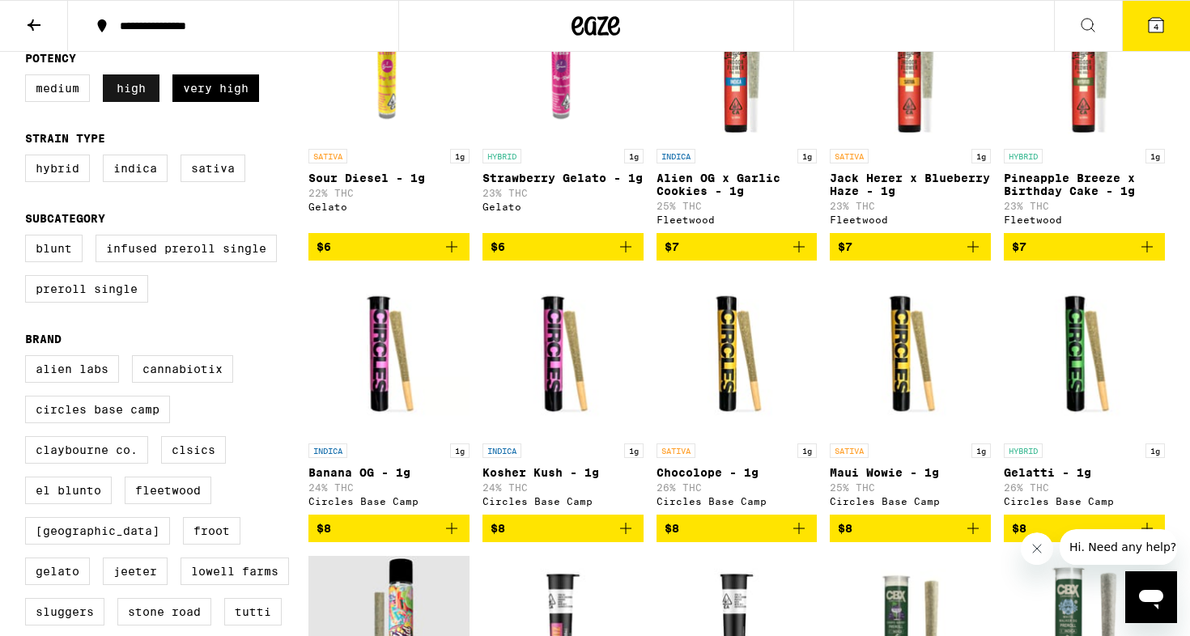
click at [127, 102] on label "High" at bounding box center [131, 88] width 57 height 28
click at [29, 78] on input "High" at bounding box center [28, 77] width 1 height 1
checkbox input "false"
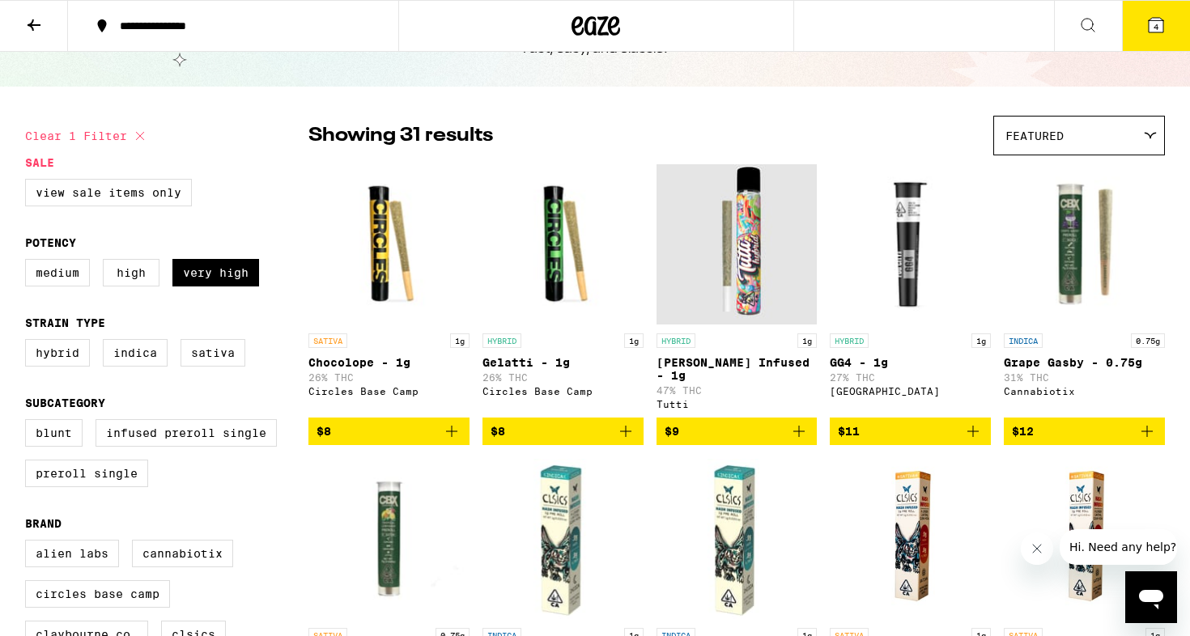
scroll to position [66, 0]
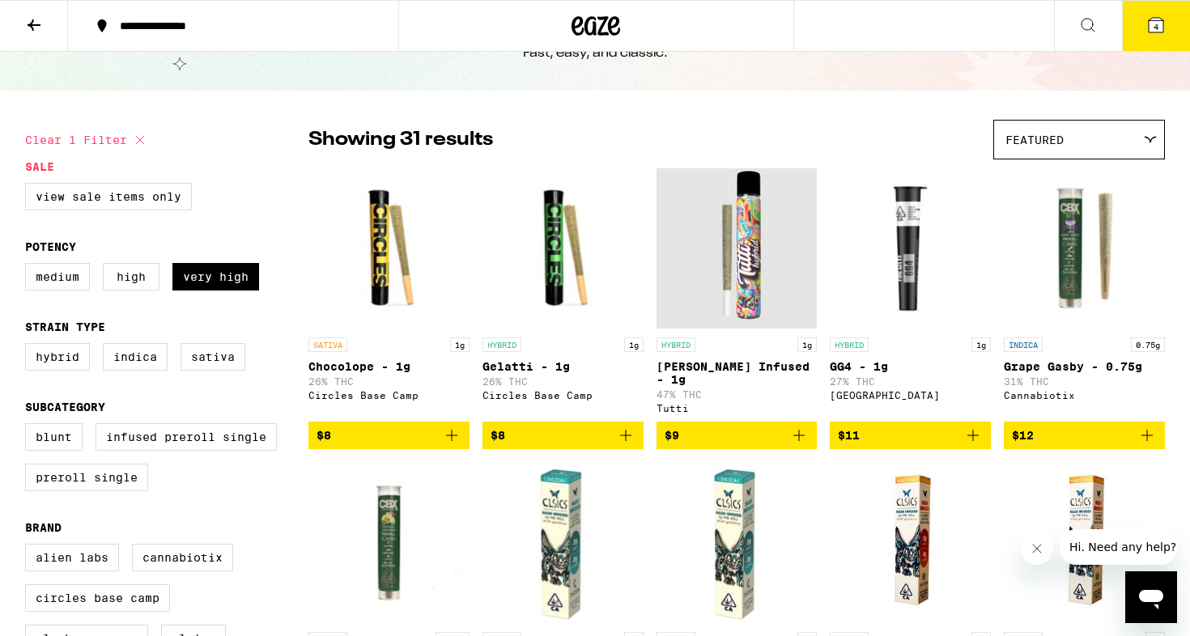
click at [710, 444] on span "$9" at bounding box center [737, 435] width 145 height 19
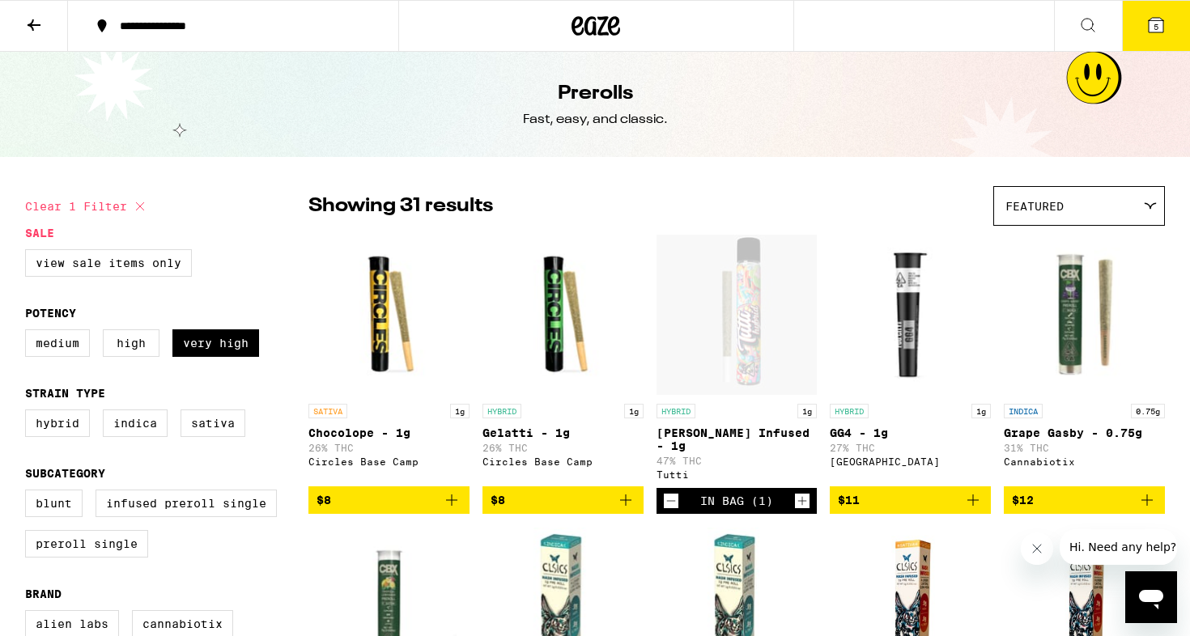
scroll to position [0, 0]
click at [194, 23] on div "**********" at bounding box center [243, 25] width 262 height 11
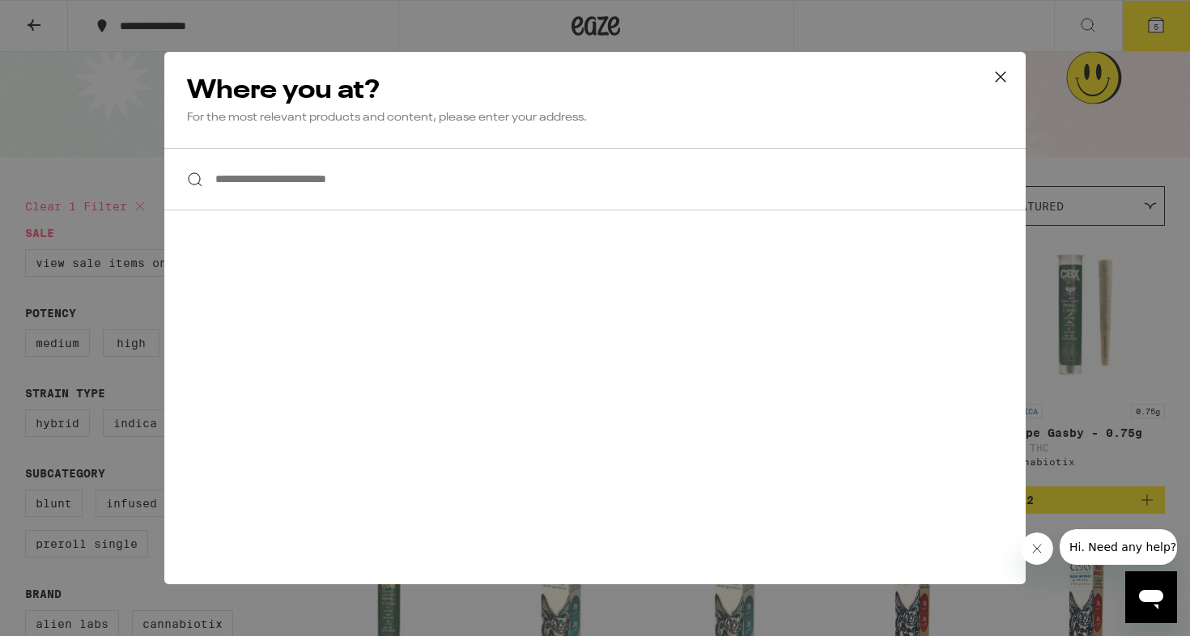
click at [151, 202] on div "**********" at bounding box center [595, 318] width 1190 height 636
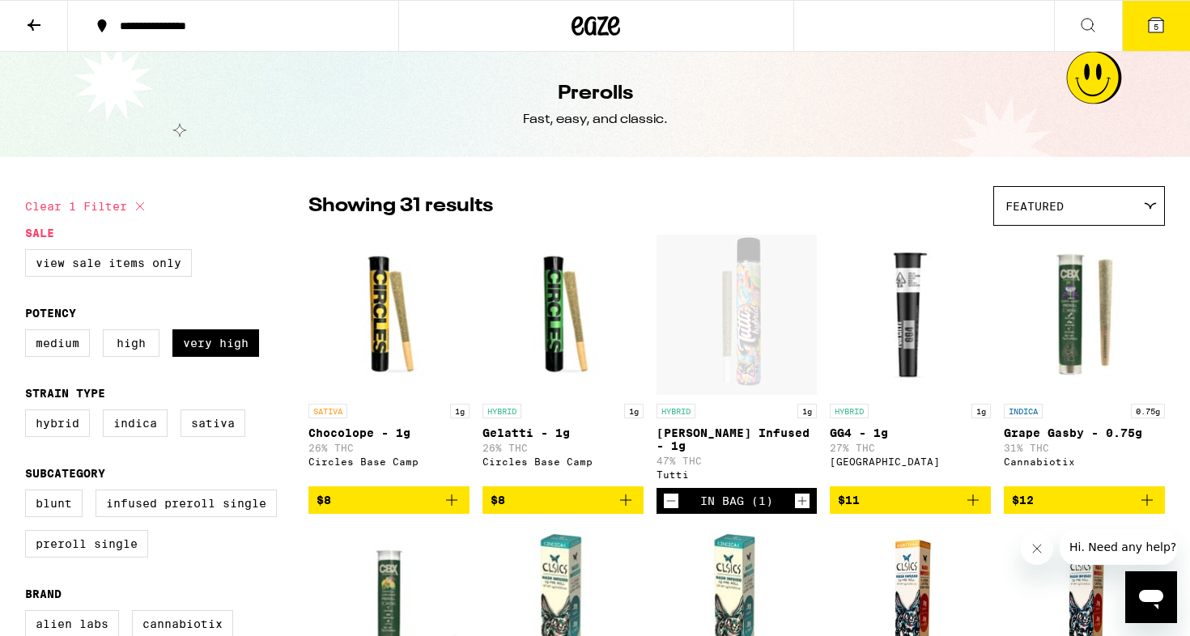
click at [597, 31] on icon at bounding box center [595, 25] width 49 height 29
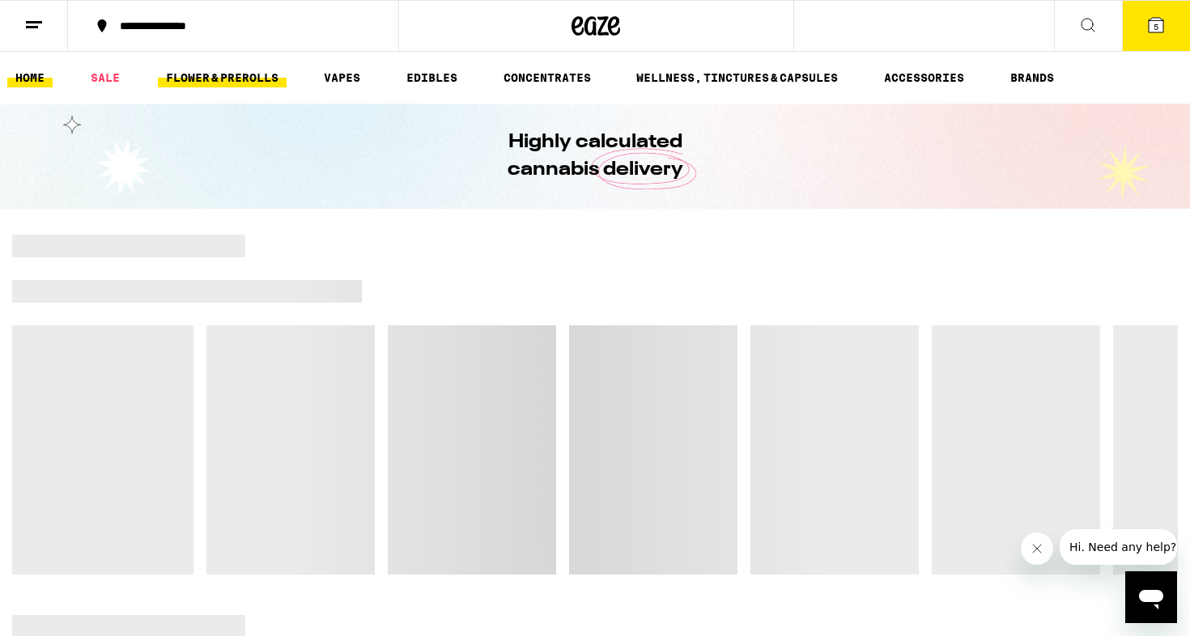
click at [190, 85] on link "FLOWER & PREROLLS" at bounding box center [222, 77] width 129 height 19
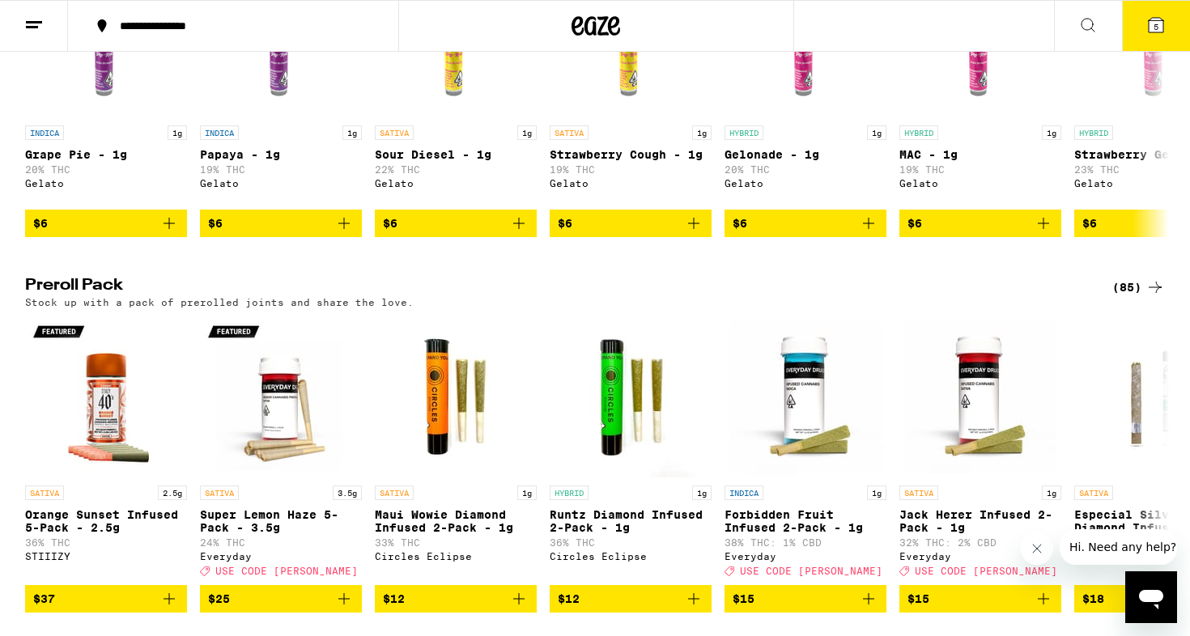
scroll to position [1037, 0]
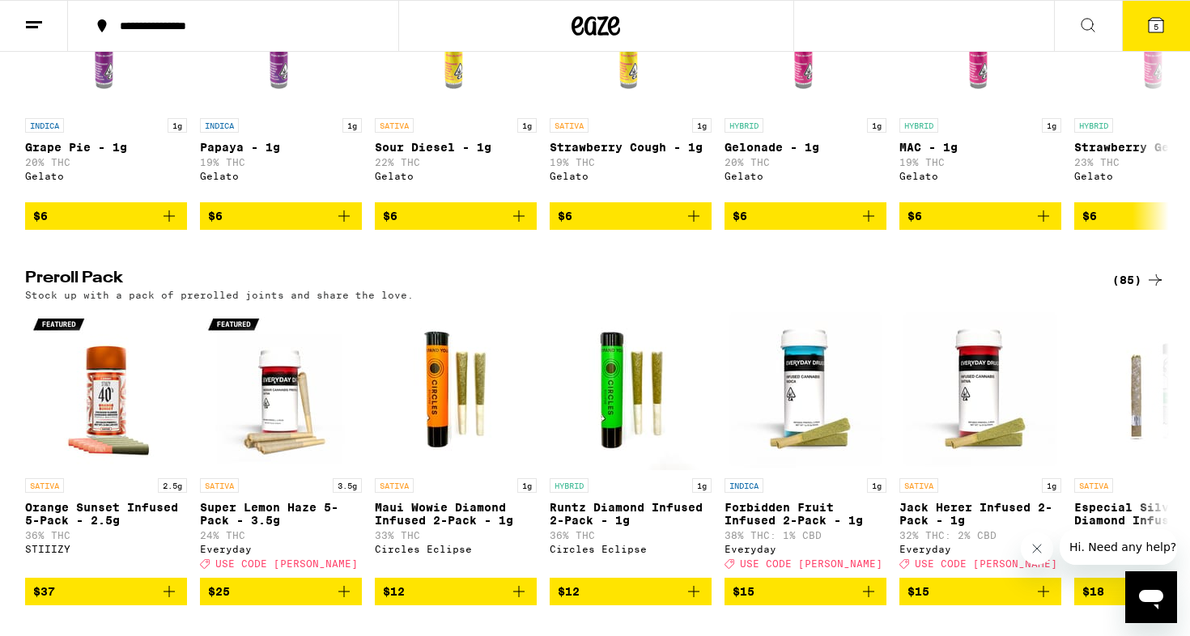
click at [1136, 290] on div "(85)" at bounding box center [1138, 279] width 53 height 19
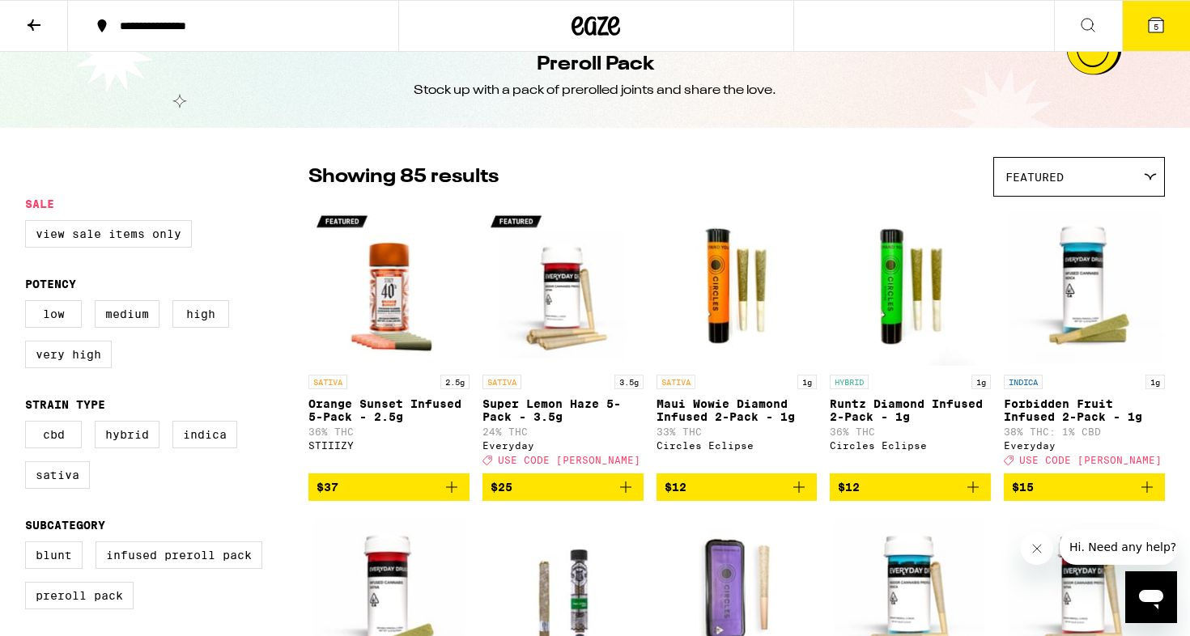
scroll to position [26, 0]
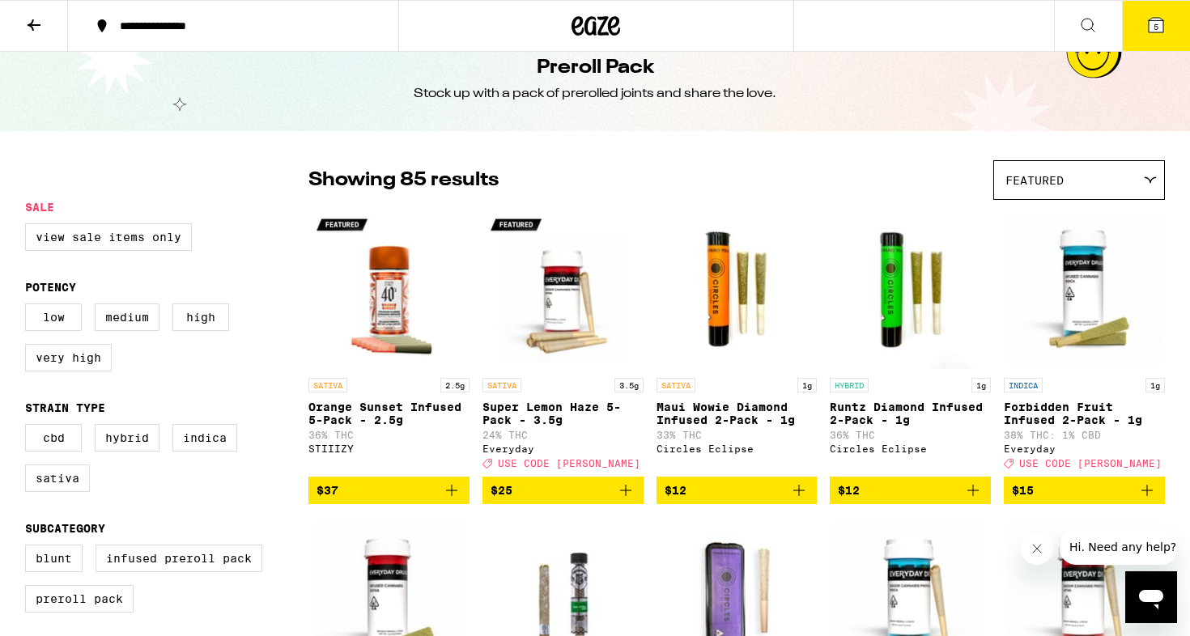
click at [1063, 165] on div "Featured" at bounding box center [1079, 180] width 170 height 38
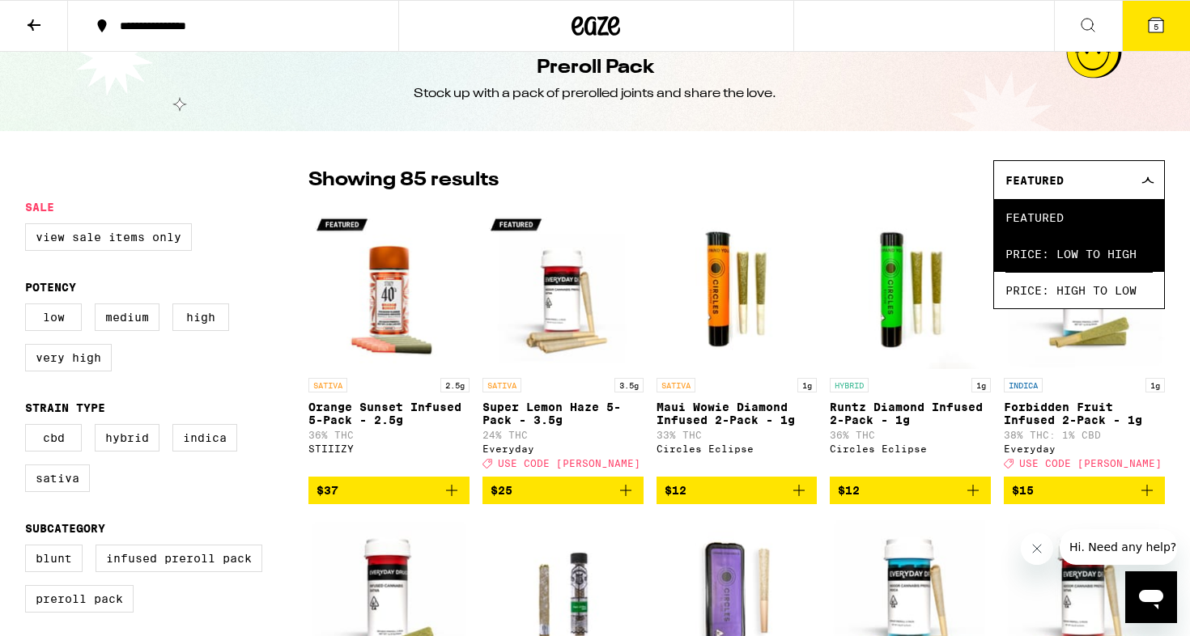
click at [1060, 254] on span "Price: Low to High" at bounding box center [1078, 254] width 147 height 36
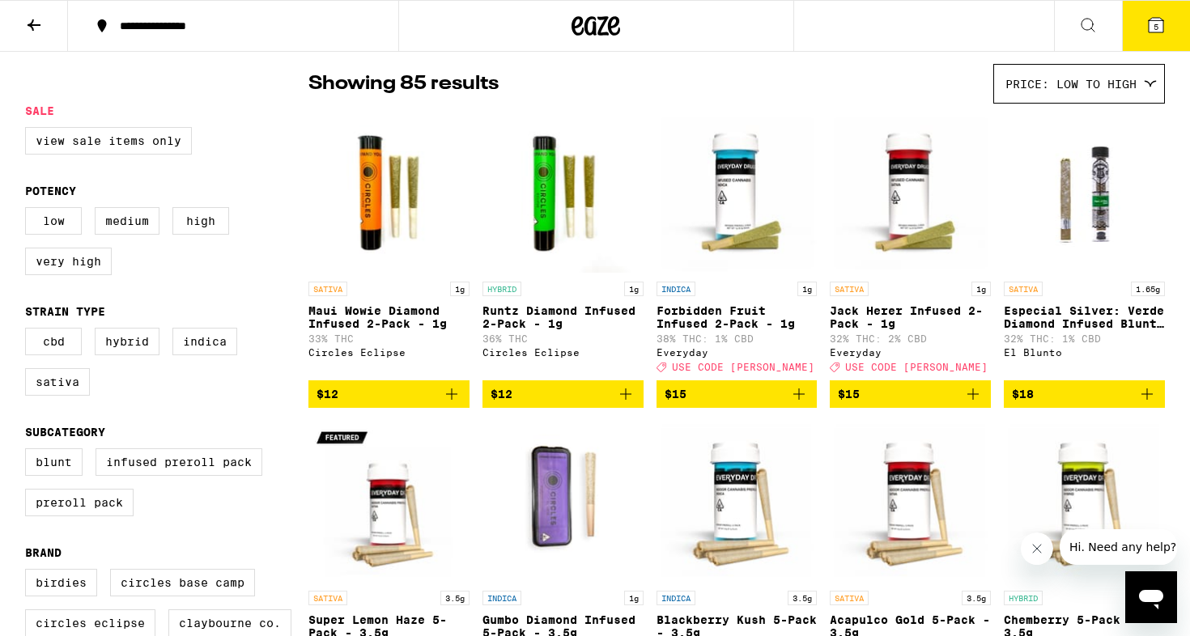
scroll to position [122, 0]
click at [711, 404] on span "$15" at bounding box center [737, 393] width 145 height 19
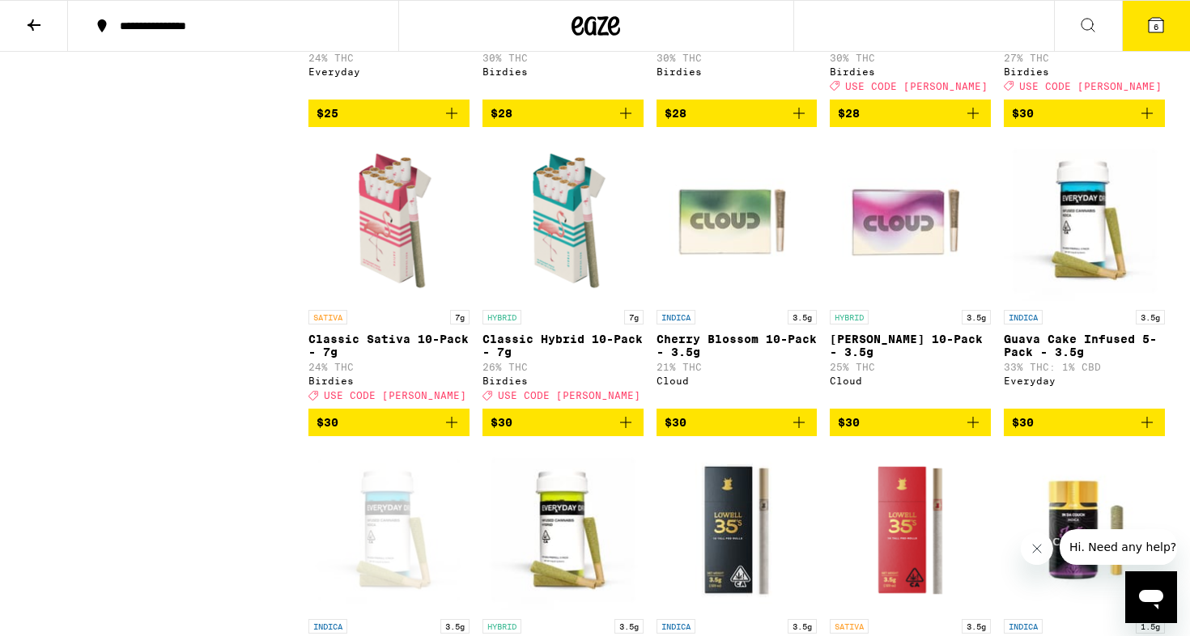
scroll to position [1024, 0]
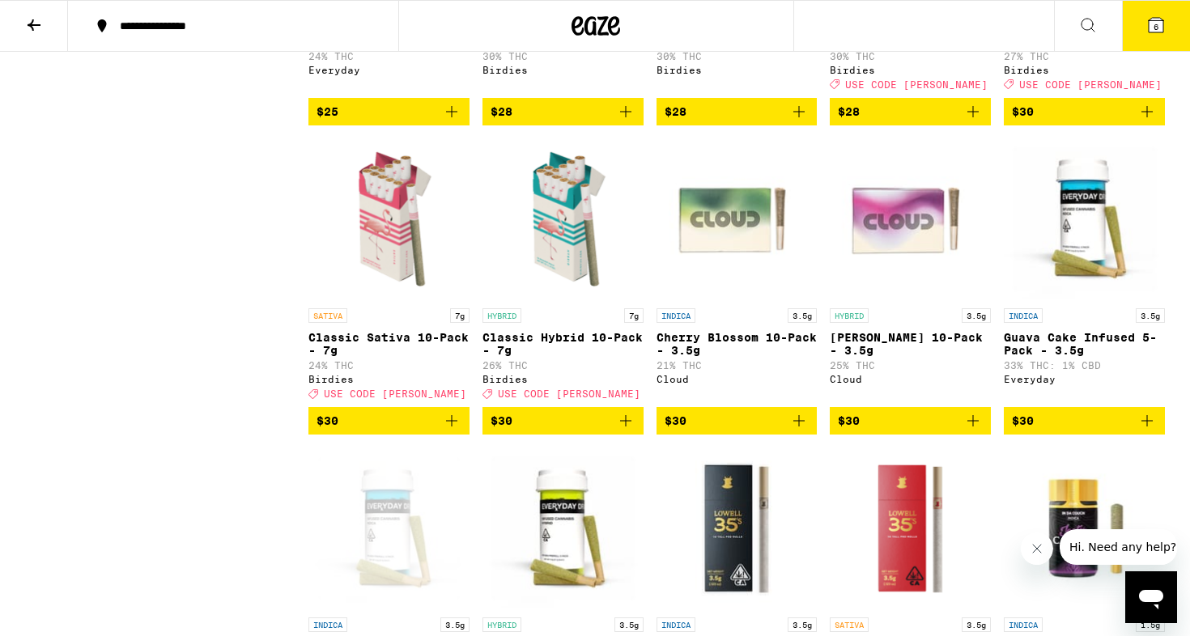
click at [368, 431] on span "$30" at bounding box center [389, 420] width 145 height 19
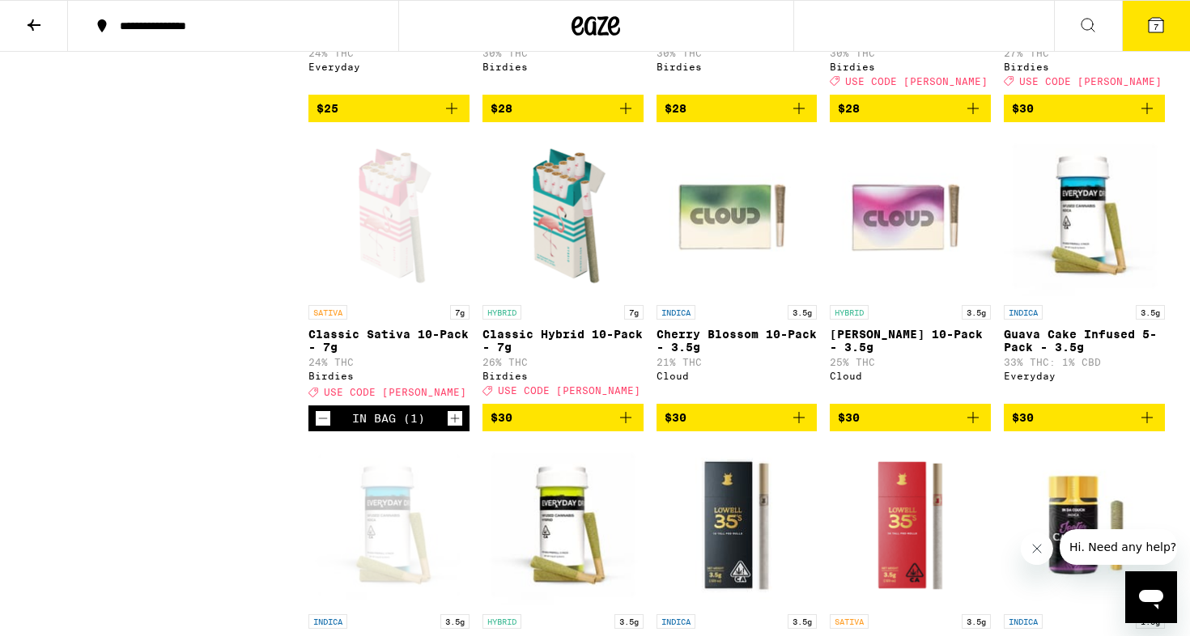
scroll to position [1005, 0]
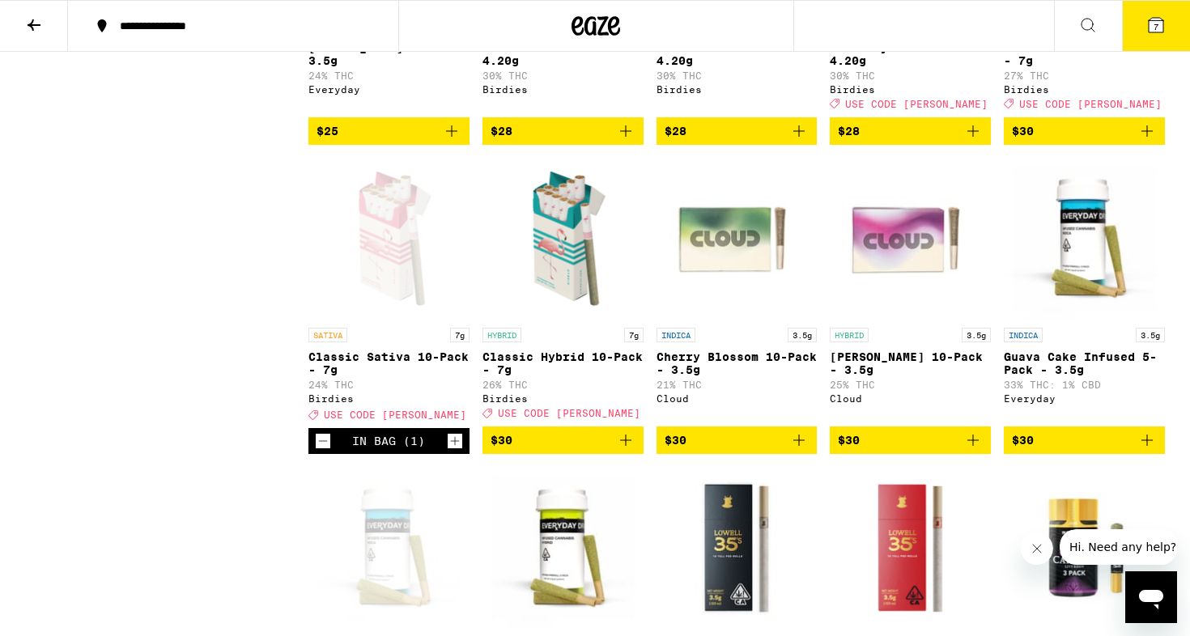
click at [1162, 32] on icon at bounding box center [1156, 25] width 15 height 15
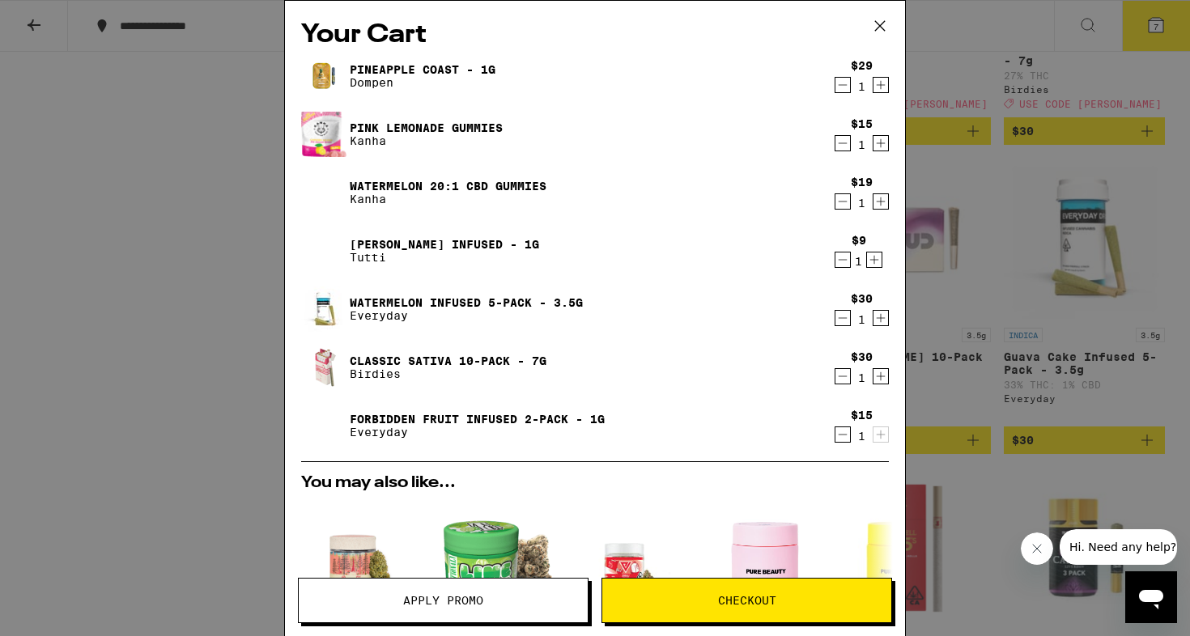
click at [457, 302] on link "Watermelon Infused 5-Pack - 3.5g" at bounding box center [466, 302] width 233 height 13
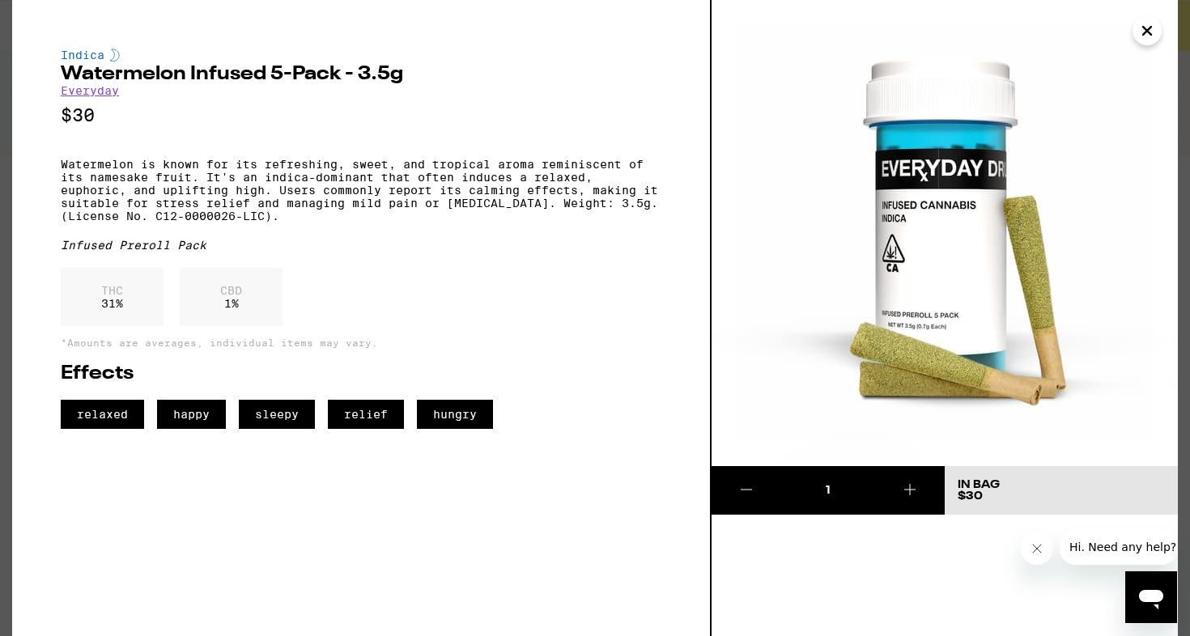
click at [1149, 31] on icon "Close" at bounding box center [1146, 31] width 19 height 24
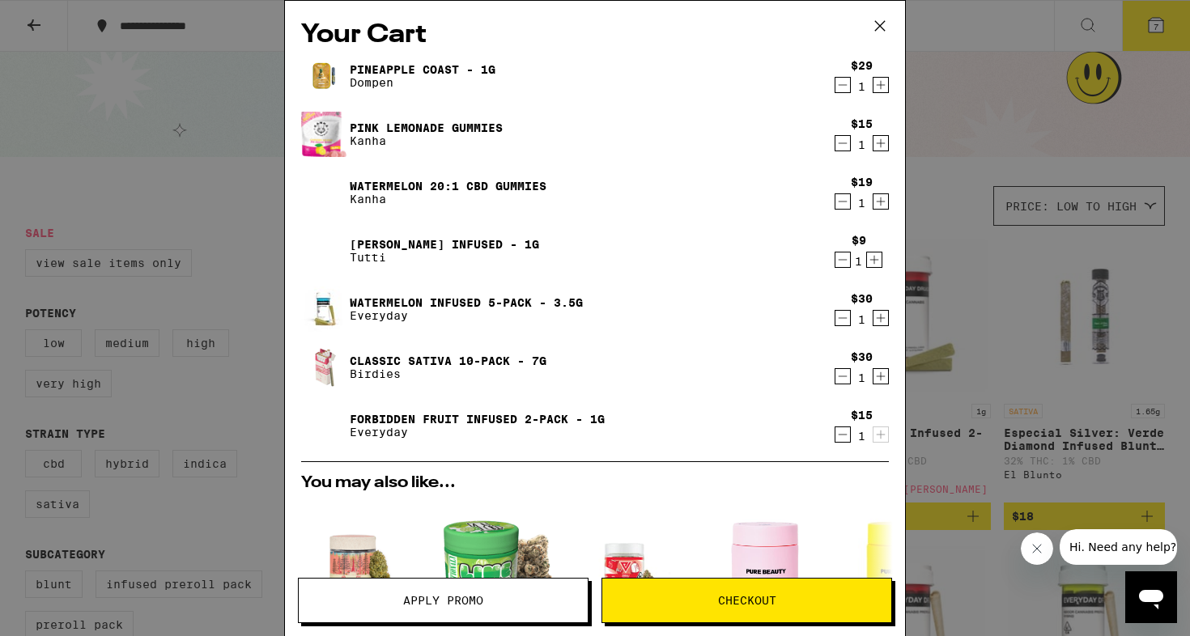
click at [460, 417] on link "Forbidden Fruit Infused 2-Pack - 1g" at bounding box center [477, 419] width 255 height 13
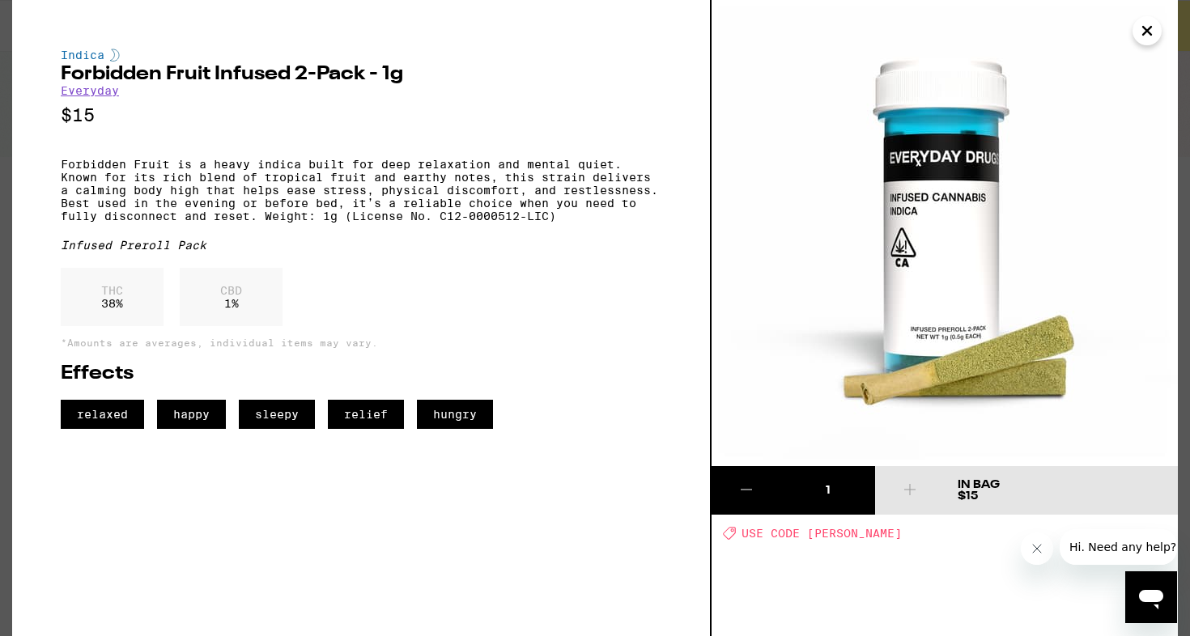
click at [1146, 28] on icon "Close" at bounding box center [1146, 31] width 19 height 24
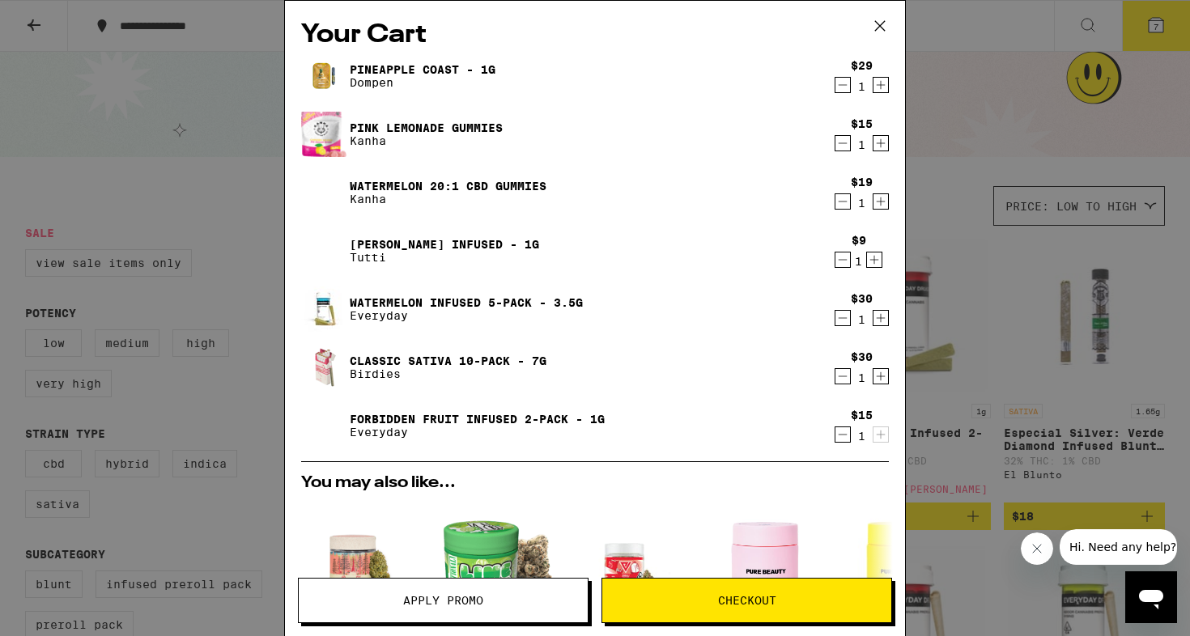
click at [844, 327] on icon "Decrement" at bounding box center [842, 317] width 15 height 19
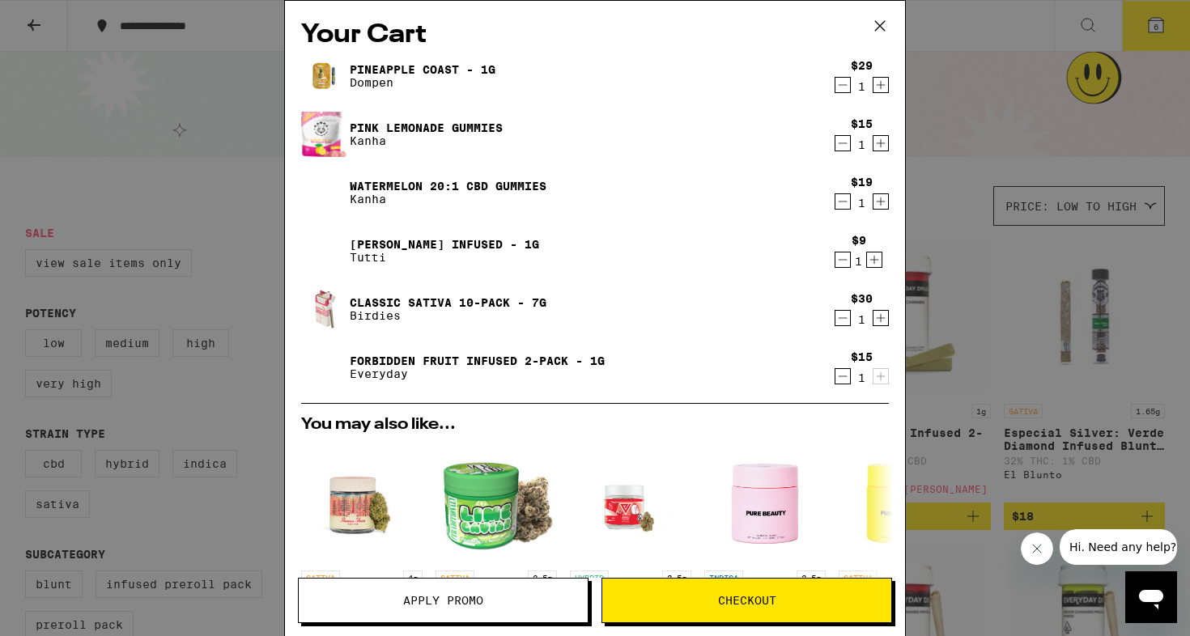
click at [431, 240] on link "[PERSON_NAME] Infused - 1g" at bounding box center [444, 244] width 189 height 13
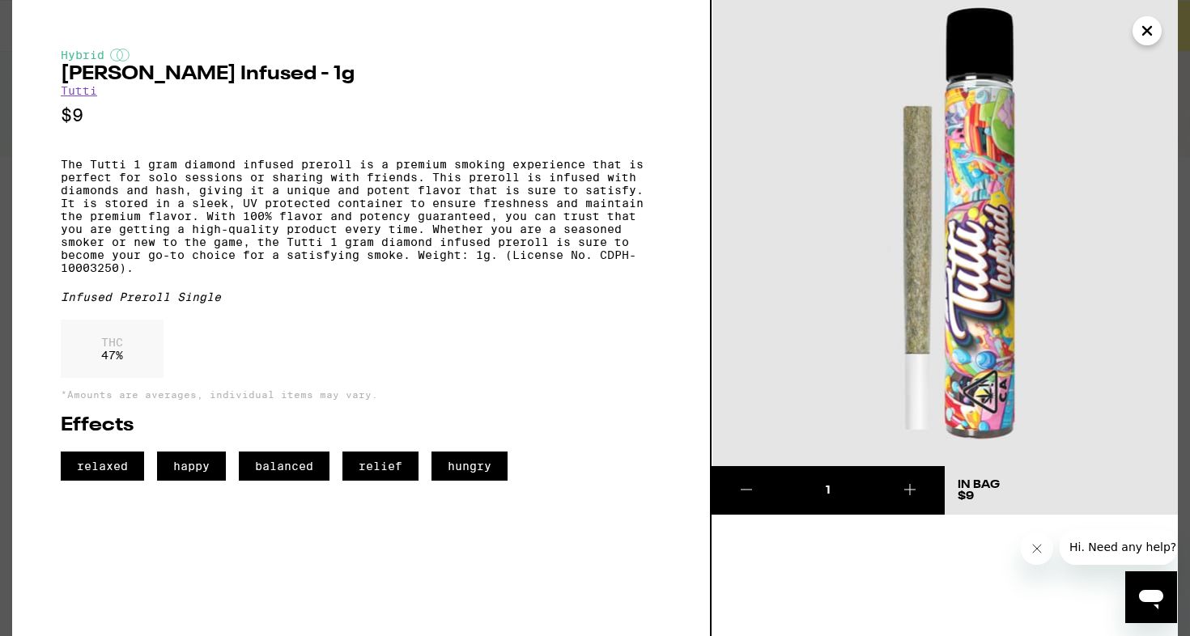
click at [1149, 32] on icon "Close" at bounding box center [1147, 31] width 8 height 8
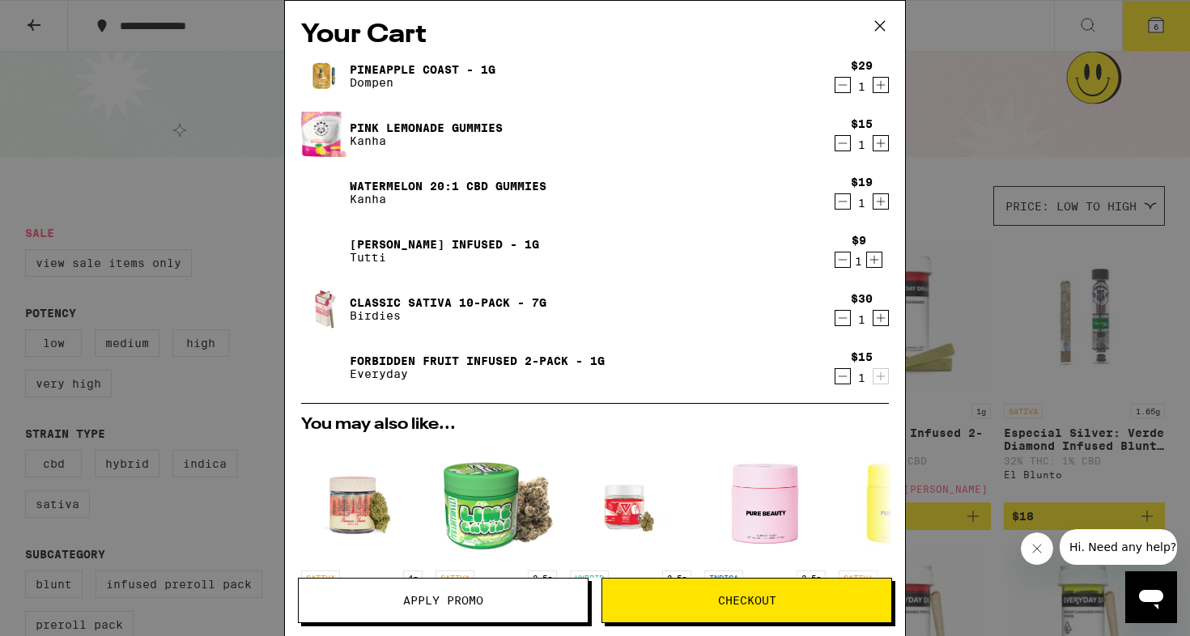
click at [372, 358] on link "Forbidden Fruit Infused 2-Pack - 1g" at bounding box center [477, 361] width 255 height 13
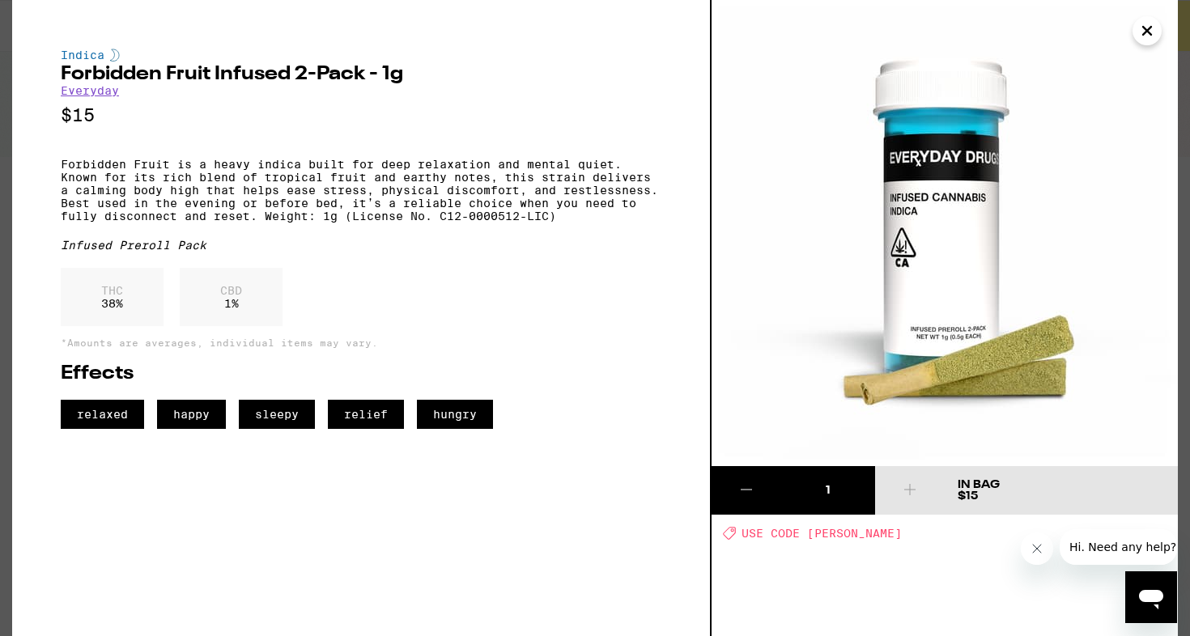
click at [1143, 36] on icon "Close" at bounding box center [1146, 31] width 19 height 24
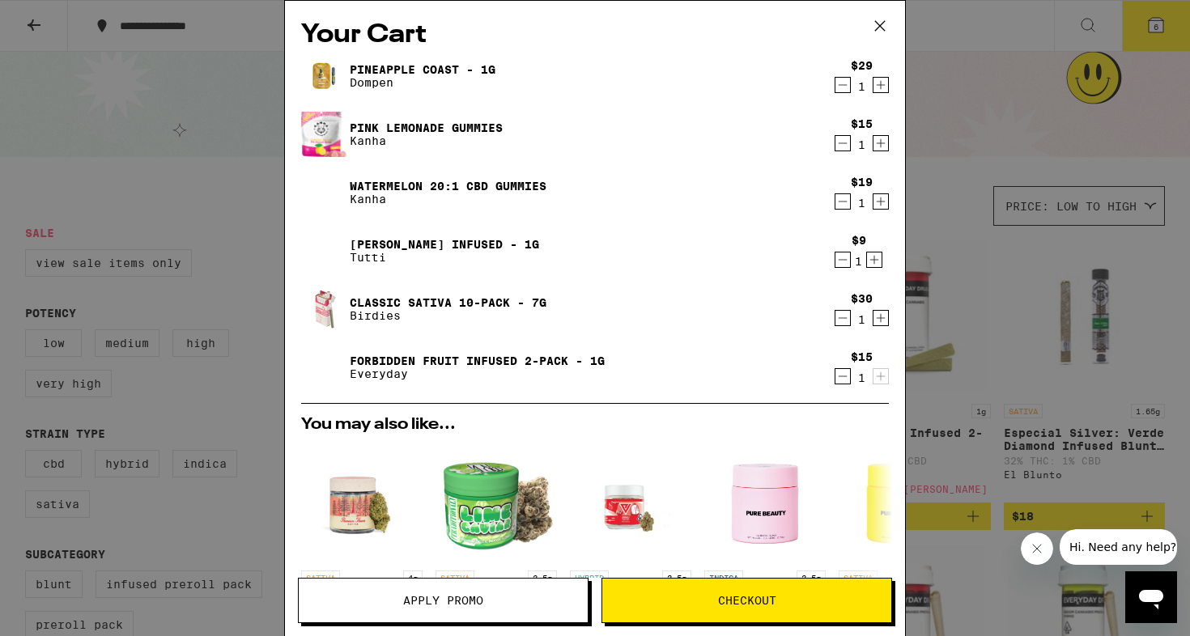
click at [431, 303] on link "Classic Sativa 10-Pack - 7g" at bounding box center [448, 302] width 197 height 13
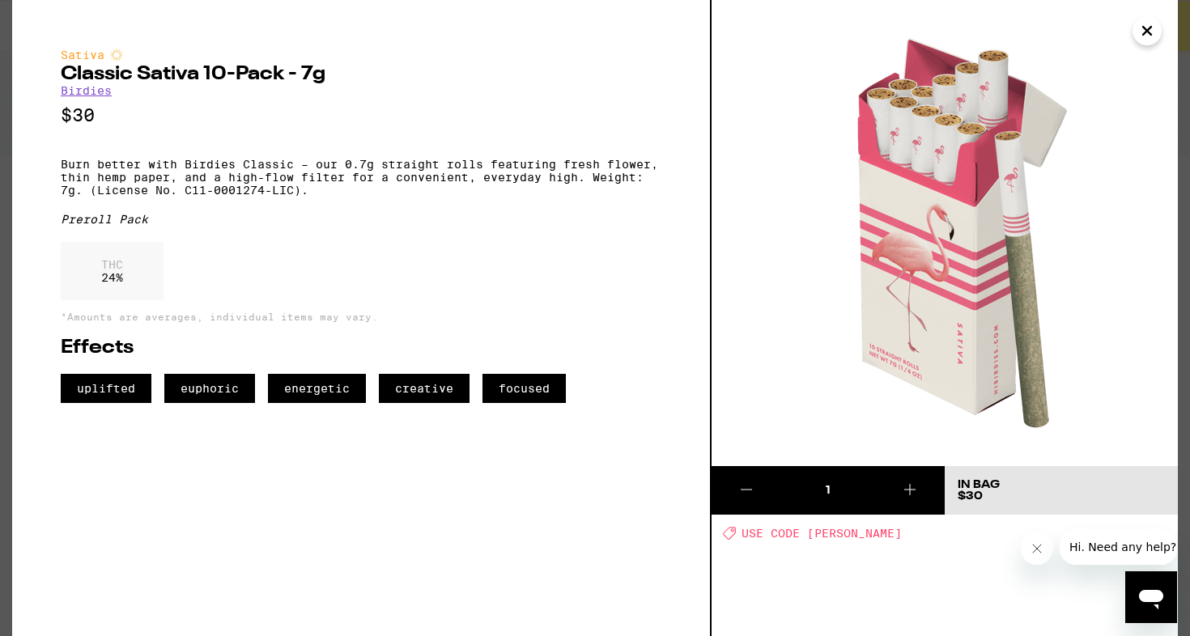
click at [1144, 32] on icon "Close" at bounding box center [1146, 31] width 19 height 24
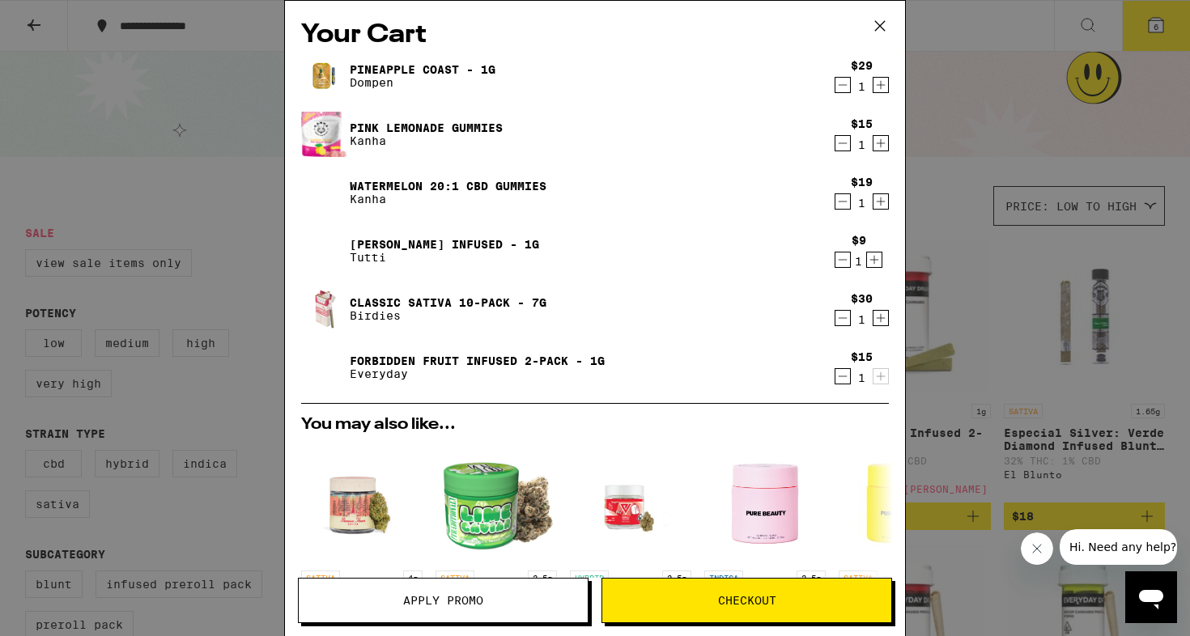
click at [746, 603] on span "Checkout" at bounding box center [747, 600] width 58 height 11
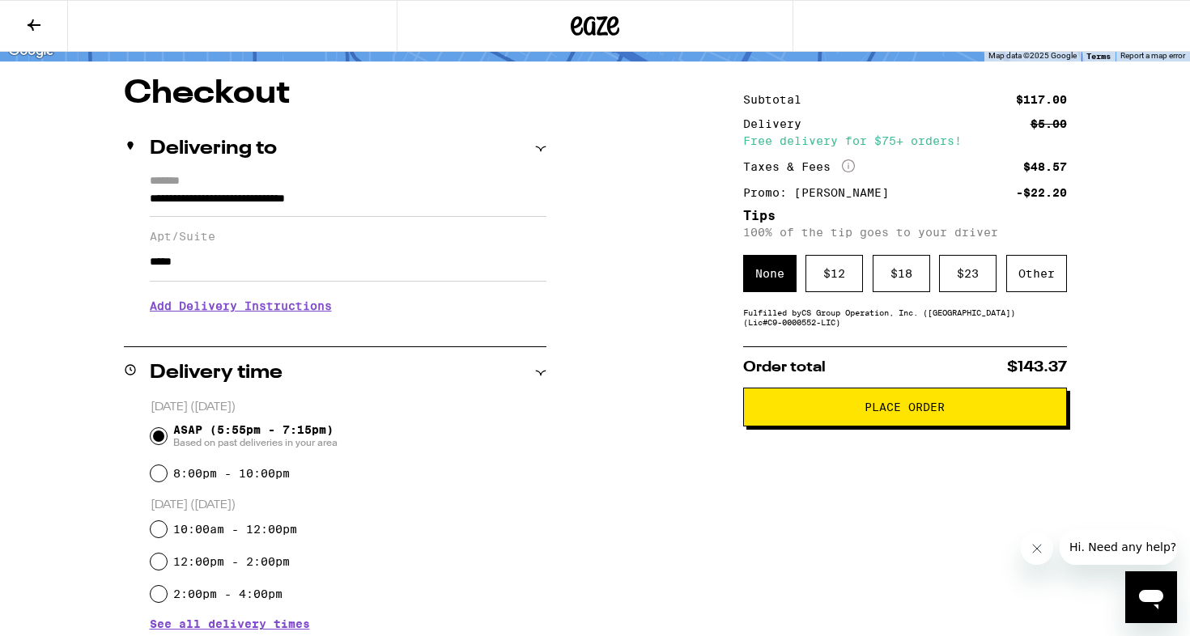
scroll to position [115, 0]
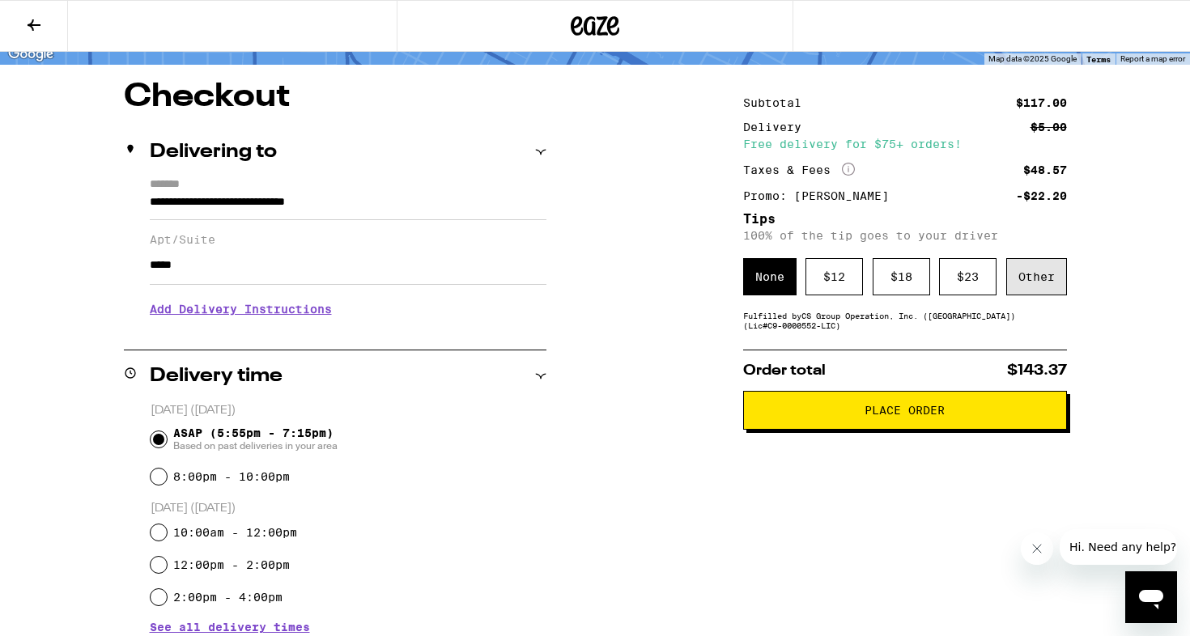
click at [1023, 286] on div "Other" at bounding box center [1036, 276] width 61 height 37
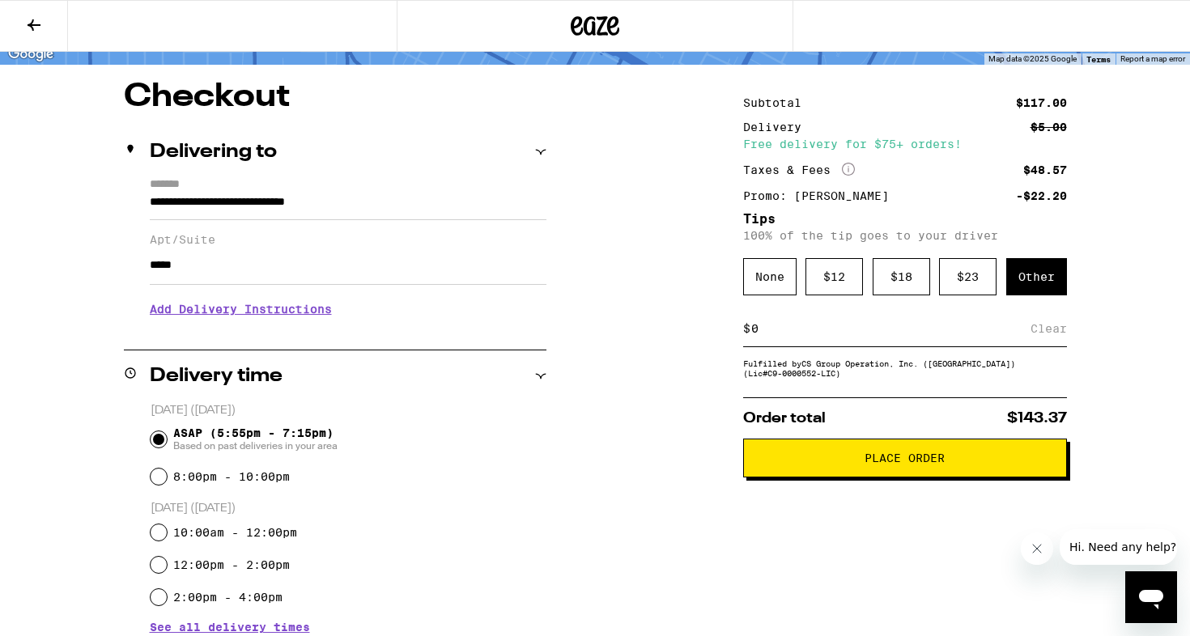
click at [796, 346] on div "$ Clear" at bounding box center [905, 329] width 324 height 36
click at [780, 336] on input at bounding box center [890, 328] width 280 height 15
type input "5"
click at [865, 464] on span "Place Order" at bounding box center [905, 457] width 80 height 11
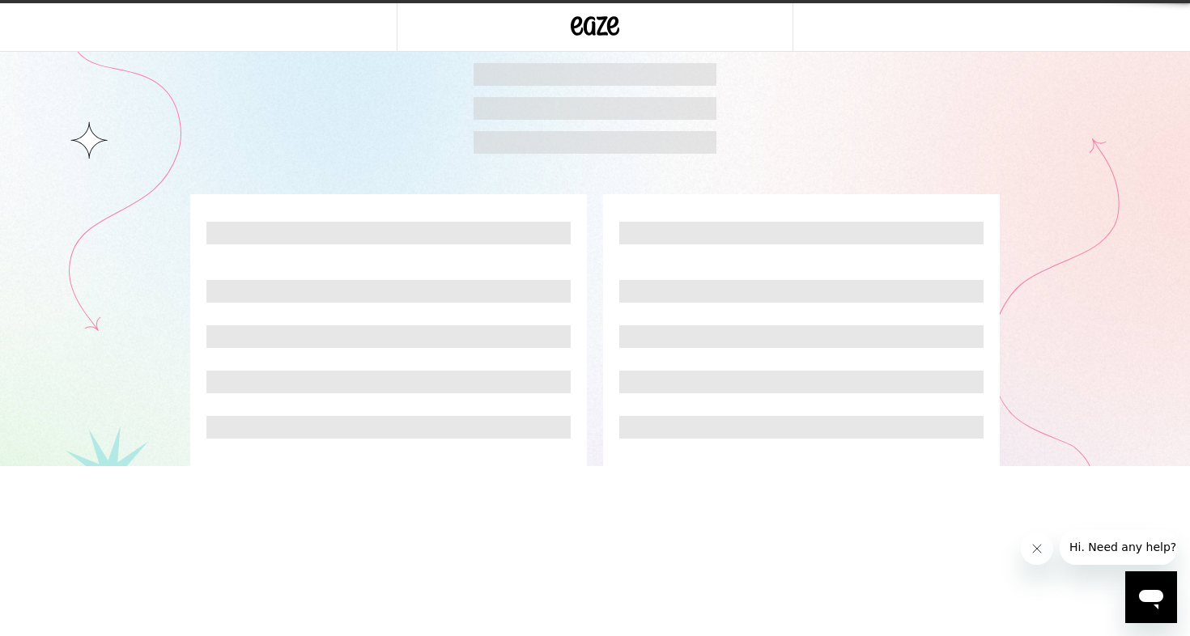
scroll to position [435, 0]
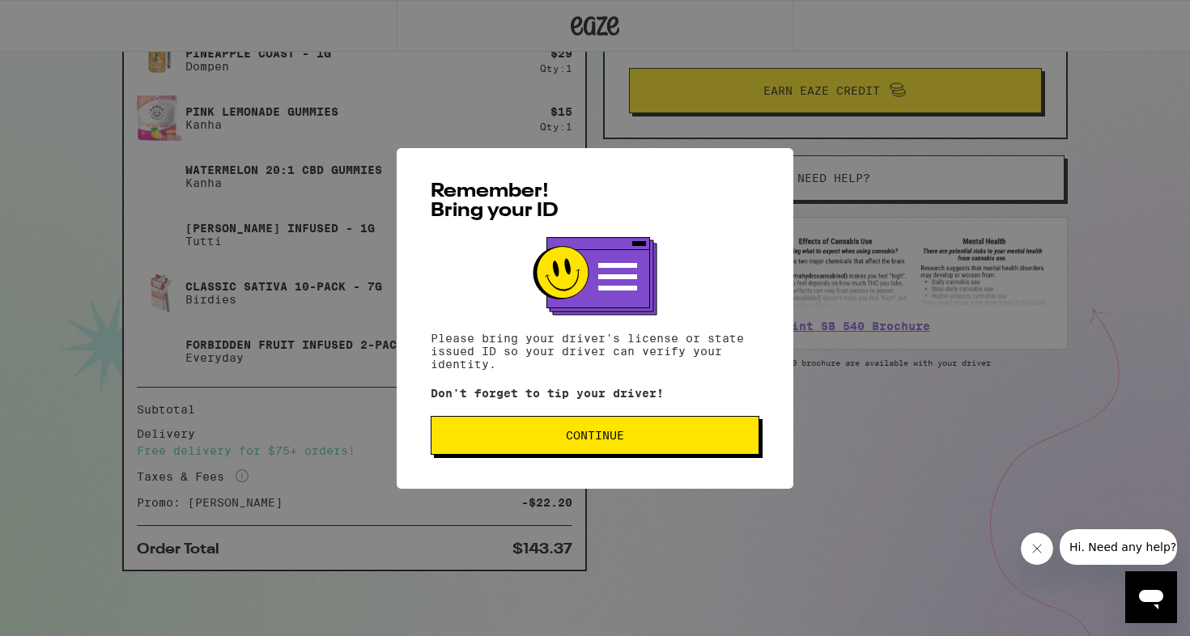
click at [594, 441] on span "Continue" at bounding box center [595, 435] width 58 height 11
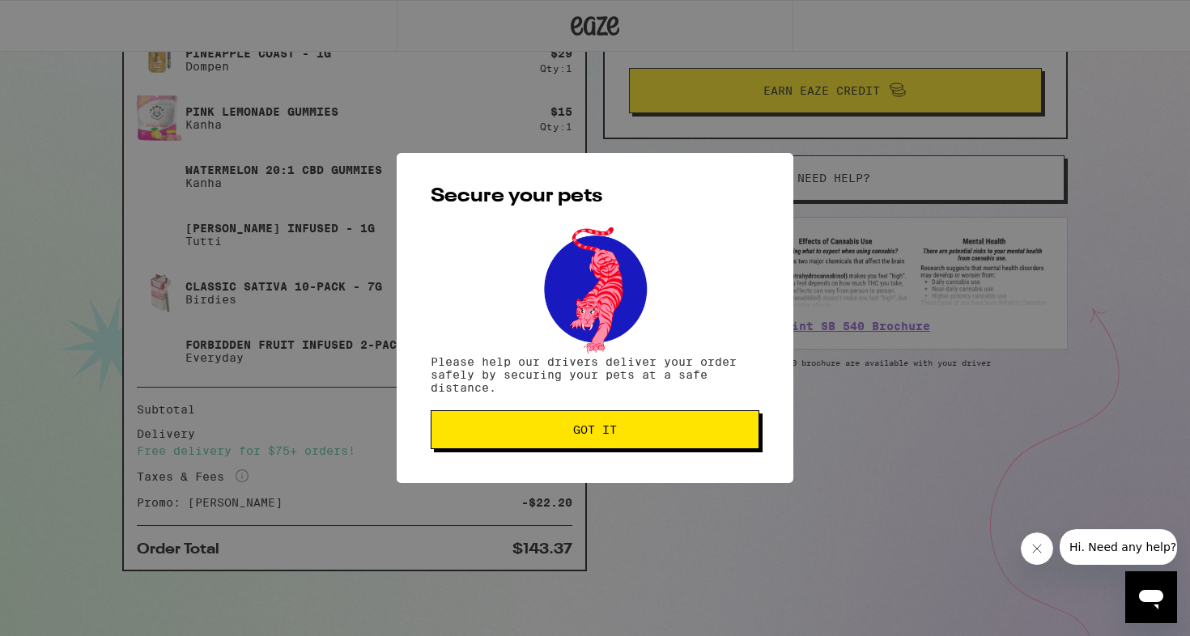
click at [588, 440] on button "Got it" at bounding box center [595, 429] width 329 height 39
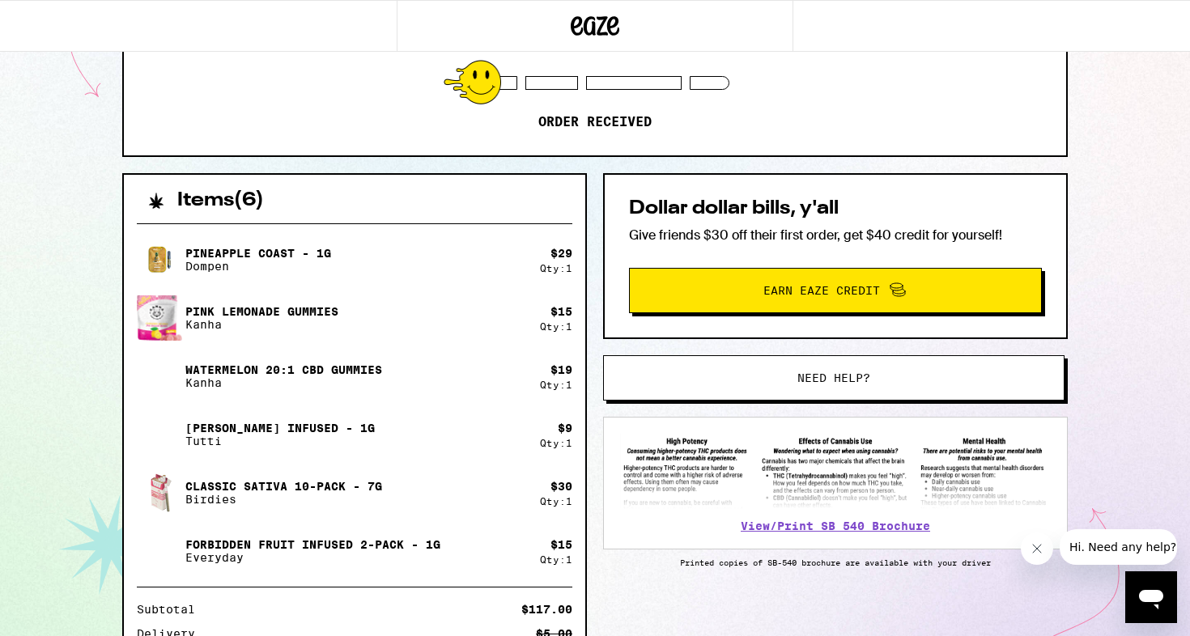
scroll to position [231, 0]
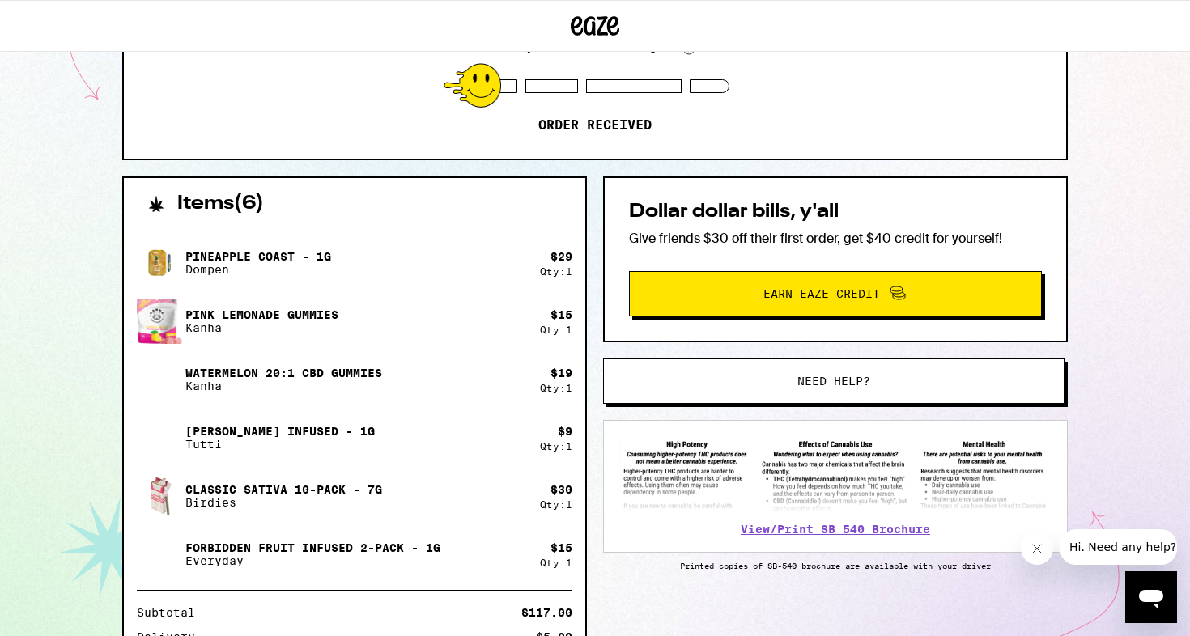
click at [775, 230] on p "Give friends $30 off their first order, get $40 credit for yourself!" at bounding box center [835, 238] width 413 height 17
click at [800, 230] on p "Give friends $30 off their first order, get $40 credit for yourself!" at bounding box center [835, 238] width 413 height 17
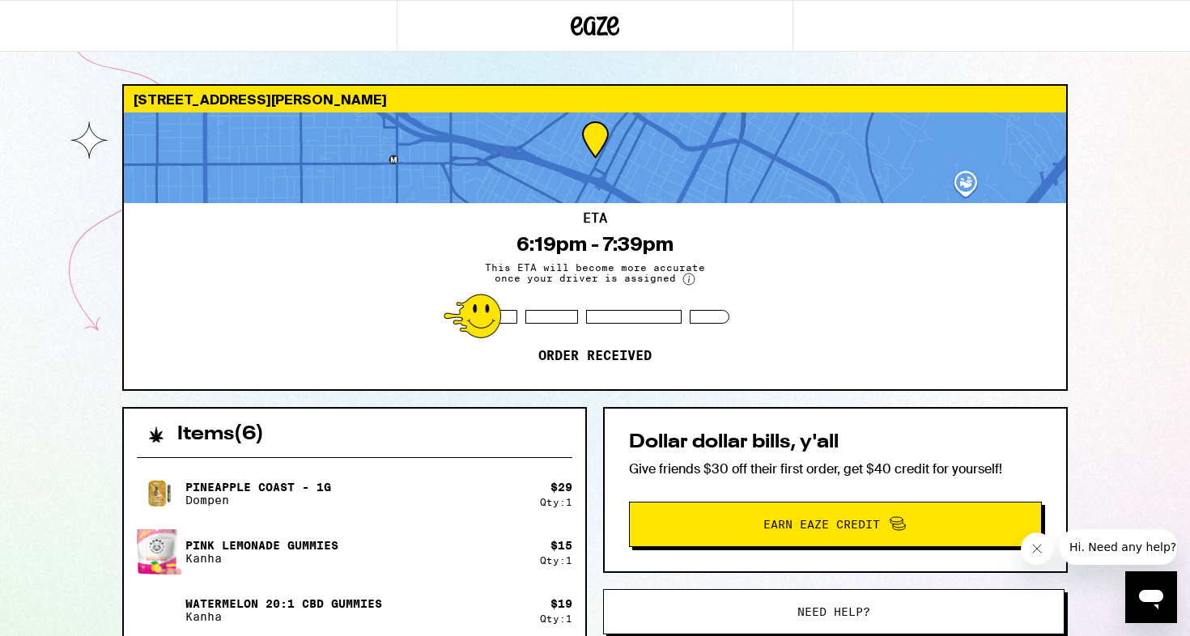
scroll to position [0, 0]
click at [608, 270] on span "This ETA will become more accurate once your driver is assigned" at bounding box center [595, 273] width 243 height 23
click at [631, 270] on span "This ETA will become more accurate once your driver is assigned" at bounding box center [595, 273] width 243 height 23
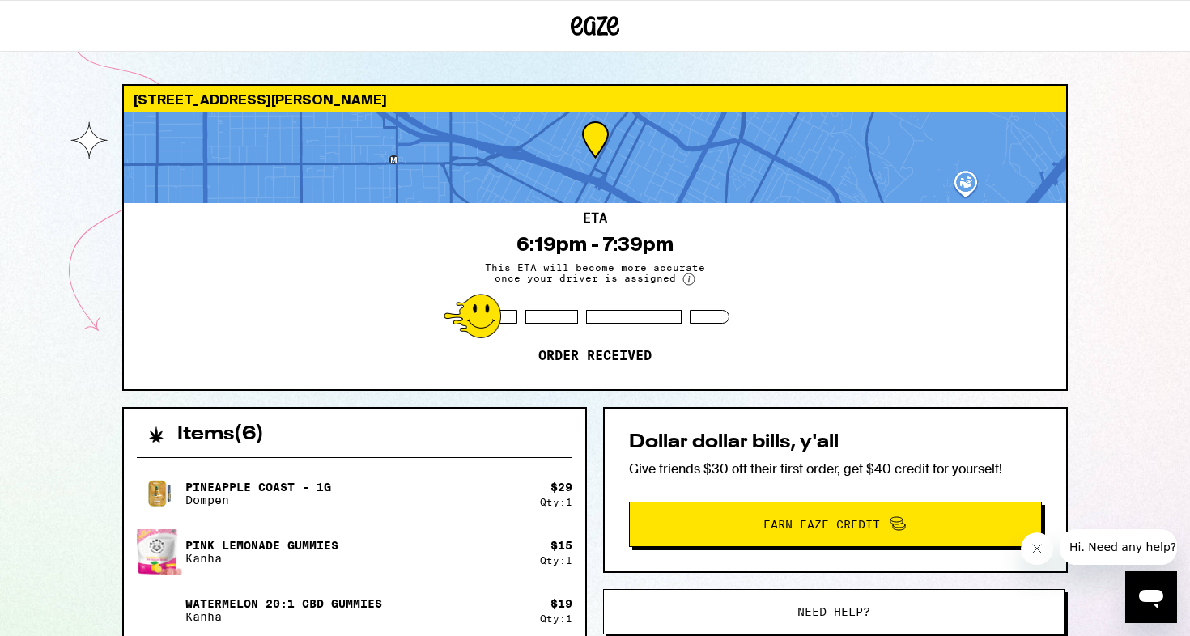
click at [631, 270] on span "This ETA will become more accurate once your driver is assigned" at bounding box center [595, 273] width 243 height 23
click at [639, 270] on span "This ETA will become more accurate once your driver is assigned" at bounding box center [595, 273] width 243 height 23
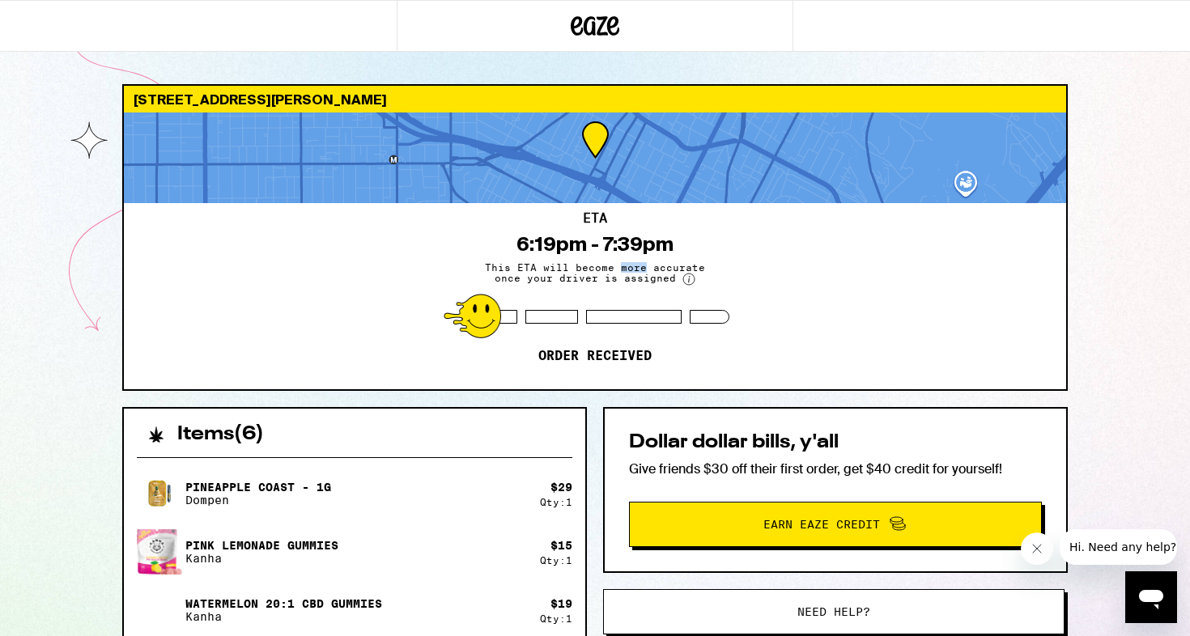
click at [639, 270] on span "This ETA will become more accurate once your driver is assigned" at bounding box center [595, 273] width 243 height 23
click at [57, 182] on div "[STREET_ADDRESS][PERSON_NAME] 6:19pm - 7:39pm This ETA will become more accurat…" at bounding box center [595, 535] width 1190 height 1070
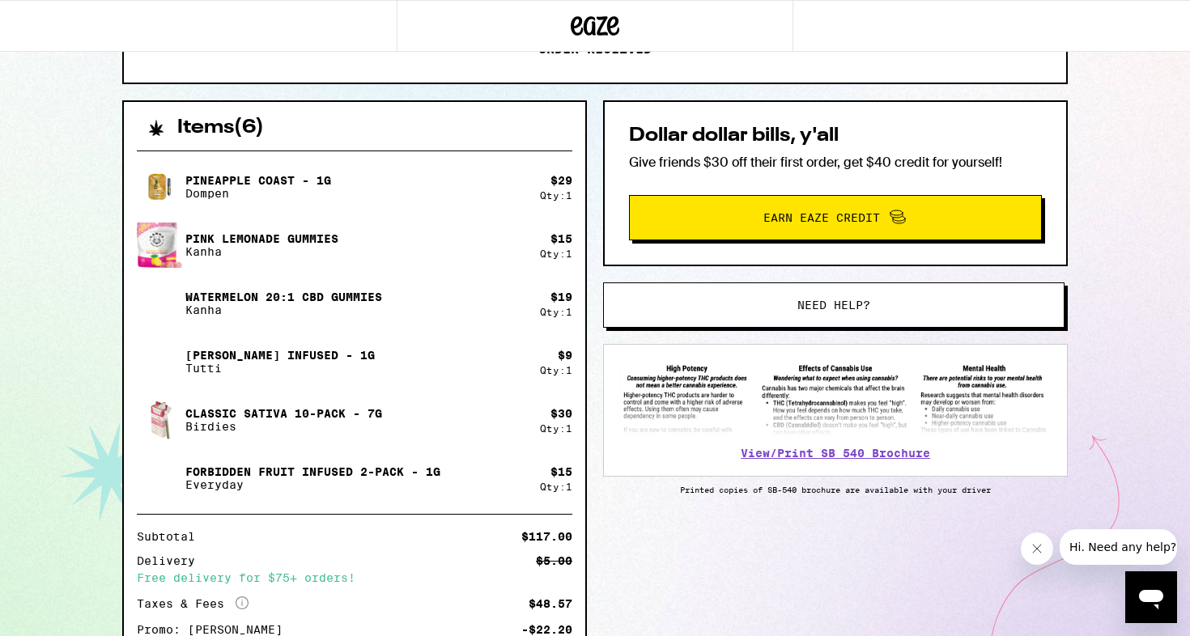
scroll to position [394, 0]
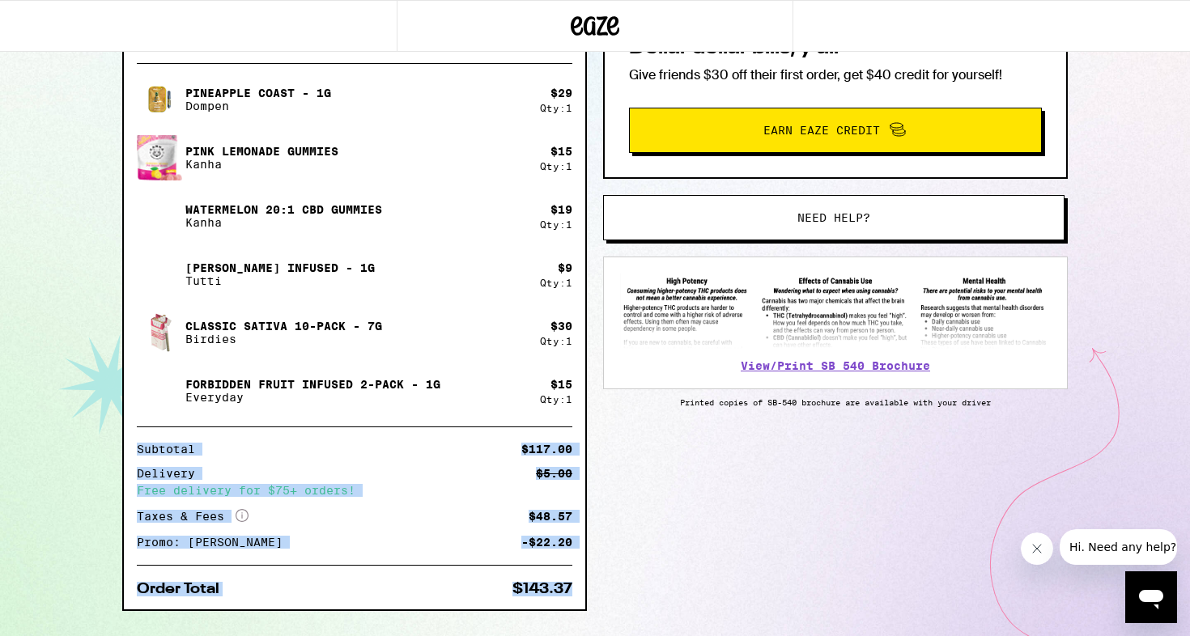
drag, startPoint x: 574, startPoint y: 587, endPoint x: 131, endPoint y: 448, distance: 464.2
click at [131, 448] on div "Pineapple Coast - 1g Dompen $ 29 Qty: 1 Pink Lemonade Gummies Kanha $ 15 Qty: 1…" at bounding box center [354, 329] width 461 height 559
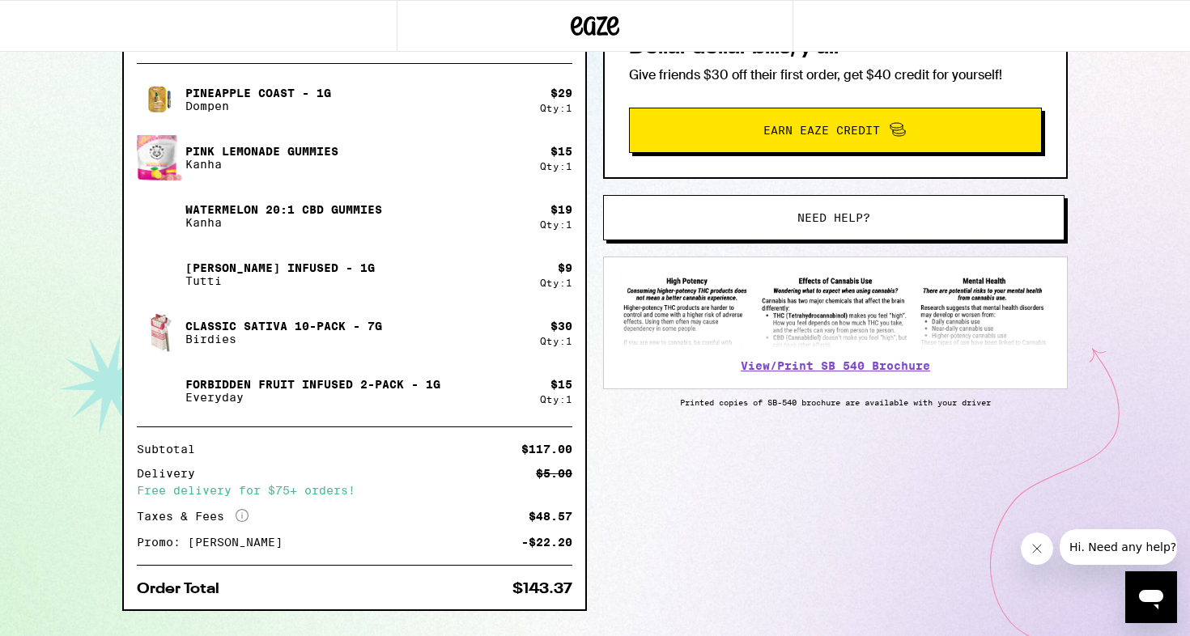
click at [74, 437] on div "[STREET_ADDRESS][PERSON_NAME] 6:19pm - 7:39pm This ETA will become more accurat…" at bounding box center [595, 141] width 1190 height 1070
click at [58, 433] on div "[STREET_ADDRESS][PERSON_NAME] 6:19pm - 7:39pm This ETA will become more accurat…" at bounding box center [595, 141] width 1190 height 1070
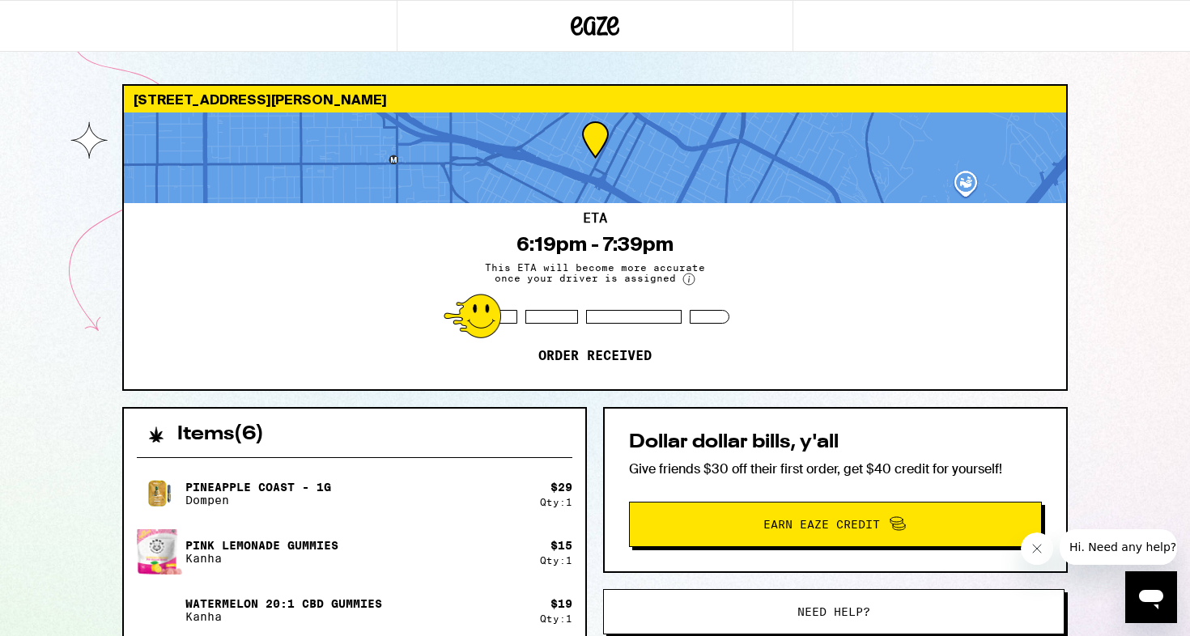
scroll to position [0, 0]
click at [568, 254] on div "ETA 6:19pm - 7:39pm This ETA will become more accurate once your driver is assi…" at bounding box center [595, 296] width 942 height 186
click at [567, 236] on div "6:19pm - 7:39pm" at bounding box center [594, 244] width 157 height 23
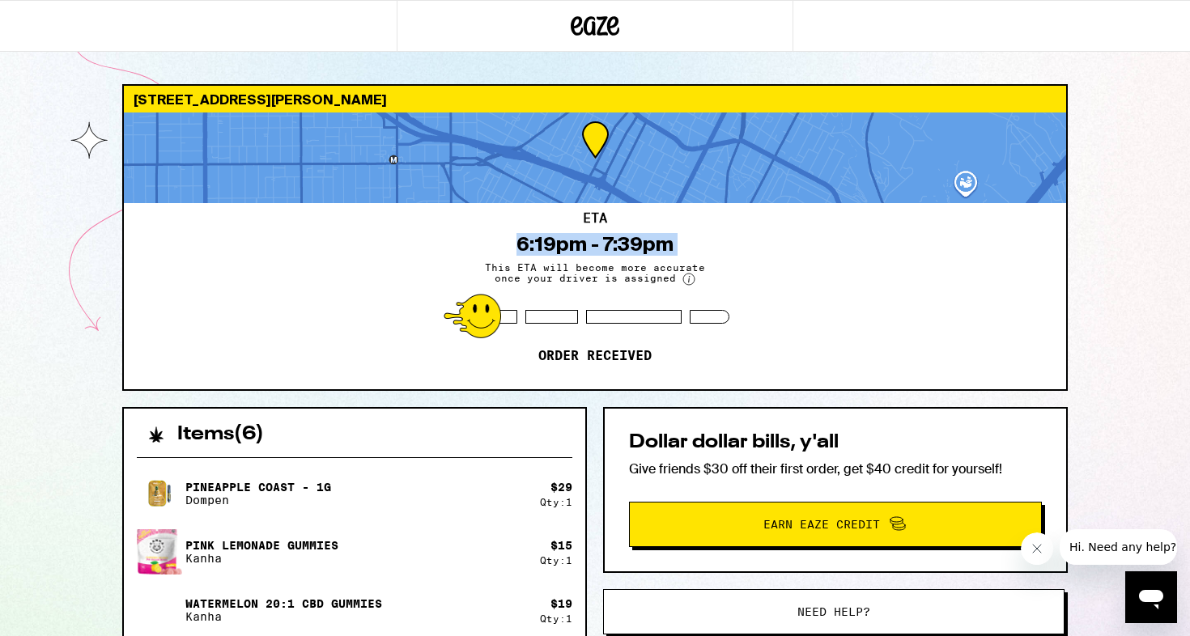
click at [597, 236] on div "6:19pm - 7:39pm" at bounding box center [594, 244] width 157 height 23
click at [620, 238] on div "6:19pm - 7:39pm" at bounding box center [594, 244] width 157 height 23
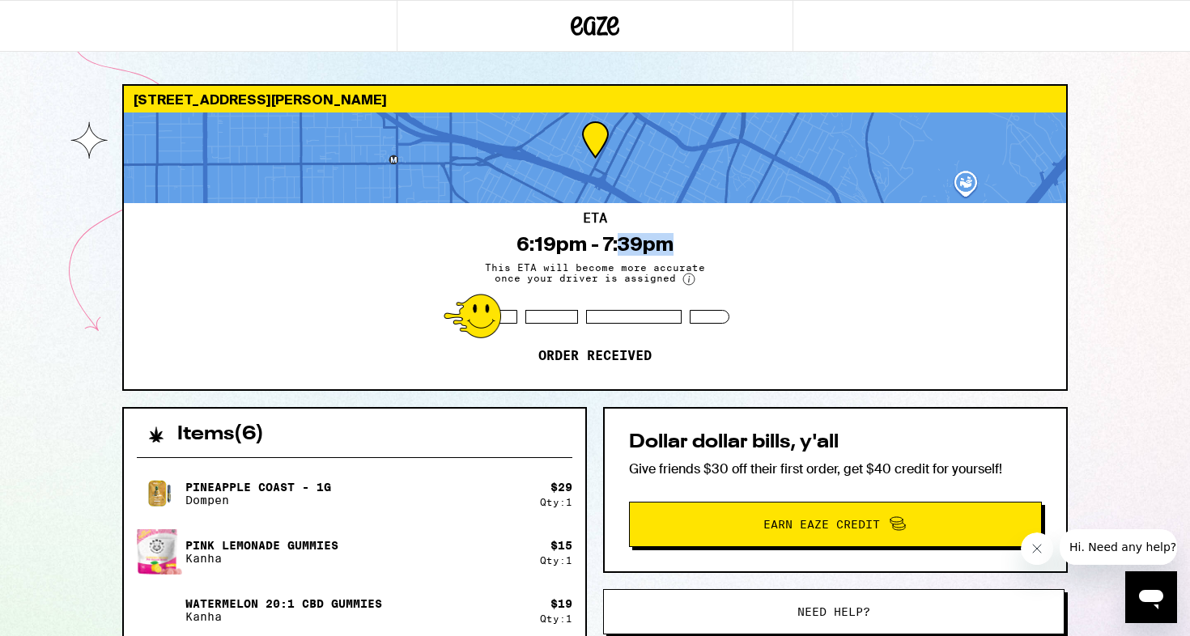
click at [620, 238] on div "6:19pm - 7:39pm" at bounding box center [594, 244] width 157 height 23
click at [626, 238] on div "6:19pm - 7:39pm" at bounding box center [594, 244] width 157 height 23
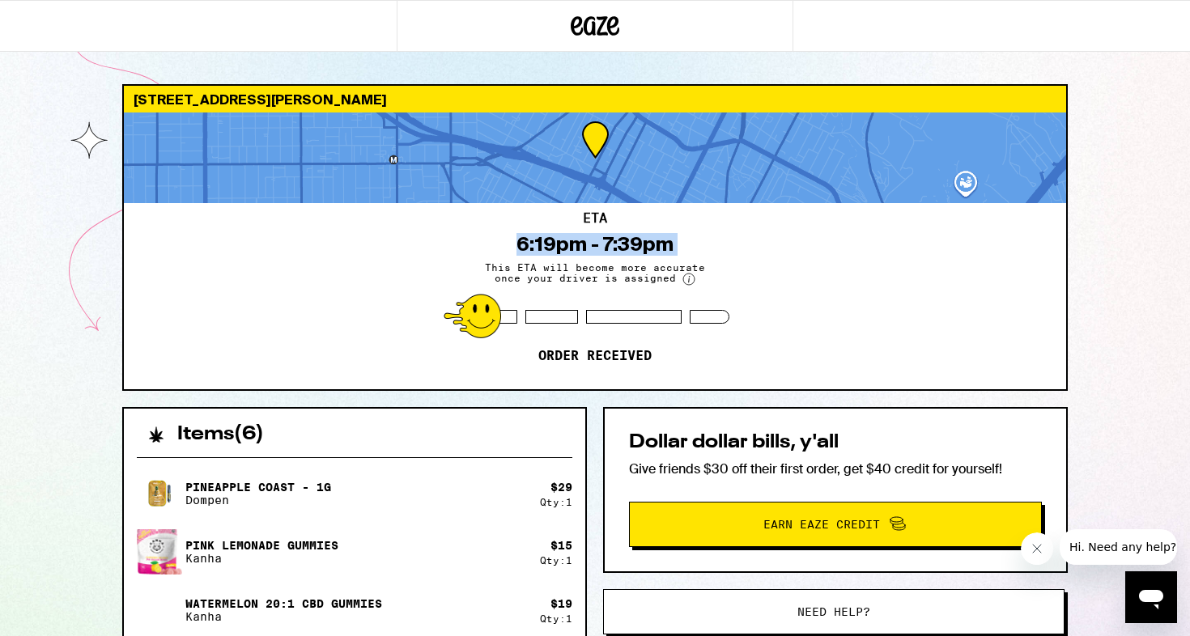
click at [636, 238] on div "6:19pm - 7:39pm" at bounding box center [594, 244] width 157 height 23
click at [639, 238] on div "6:19pm - 7:39pm" at bounding box center [594, 244] width 157 height 23
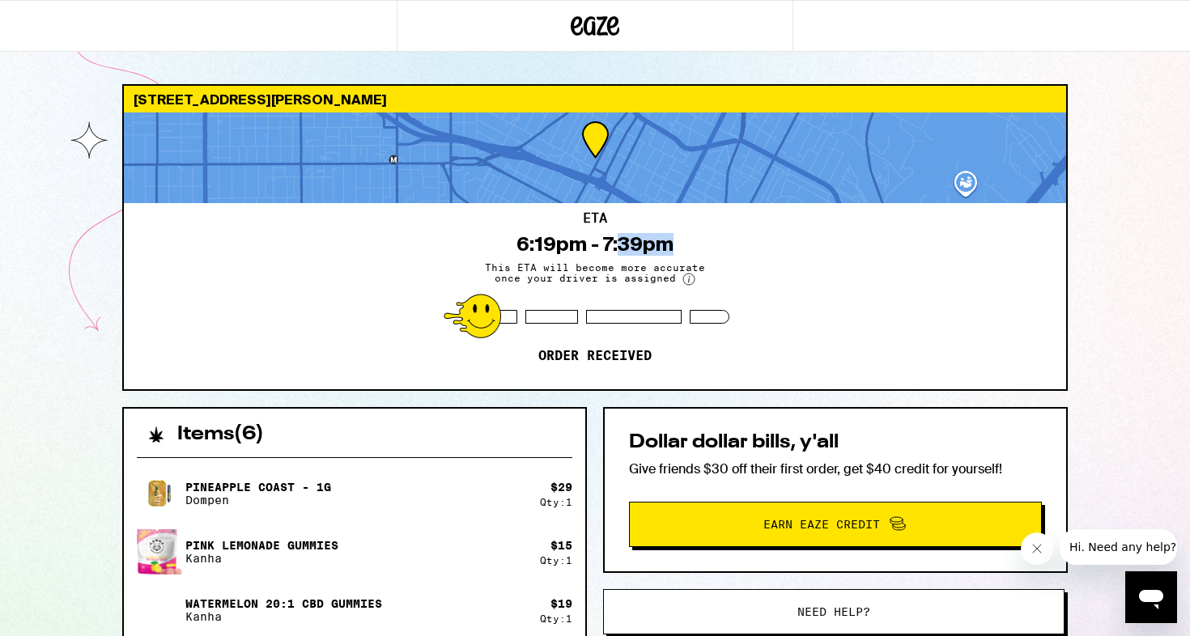
click at [639, 238] on div "6:19pm - 7:39pm" at bounding box center [594, 244] width 157 height 23
click at [603, 238] on div "6:19pm - 7:39pm" at bounding box center [594, 244] width 157 height 23
click at [533, 239] on div "6:19pm - 7:39pm" at bounding box center [594, 244] width 157 height 23
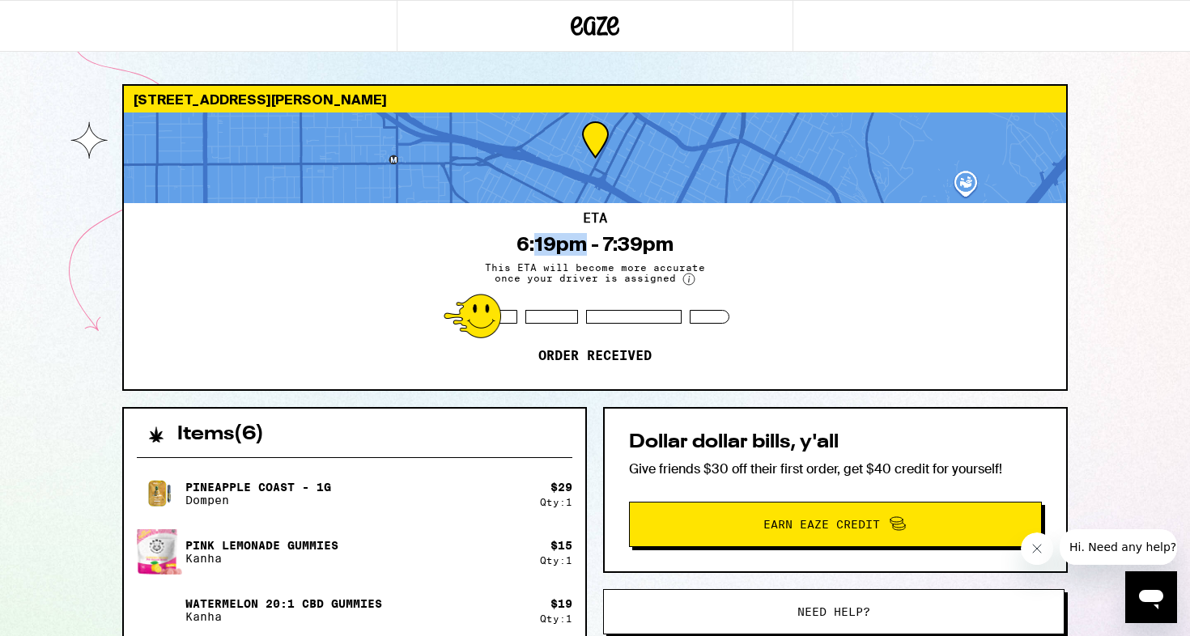
click at [533, 239] on div "6:19pm - 7:39pm" at bounding box center [594, 244] width 157 height 23
click at [551, 239] on div "6:19pm - 7:39pm" at bounding box center [594, 244] width 157 height 23
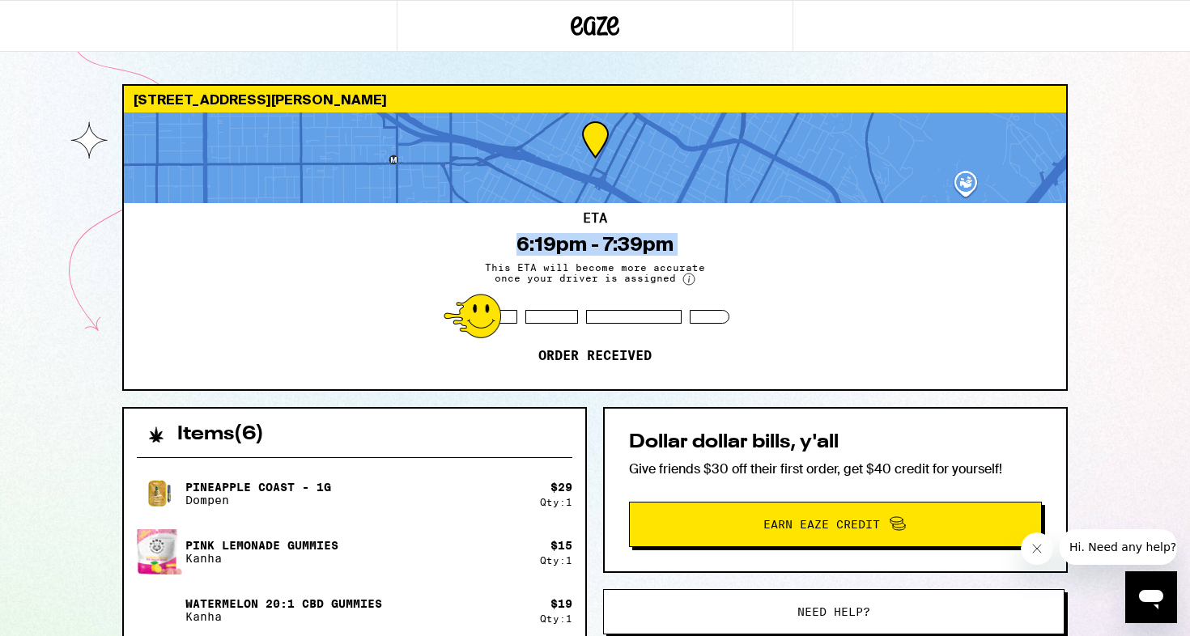
click at [551, 239] on div "6:19pm - 7:39pm" at bounding box center [594, 244] width 157 height 23
click at [563, 239] on div "6:19pm - 7:39pm" at bounding box center [594, 244] width 157 height 23
click at [543, 240] on div "6:19pm - 7:39pm" at bounding box center [594, 244] width 157 height 23
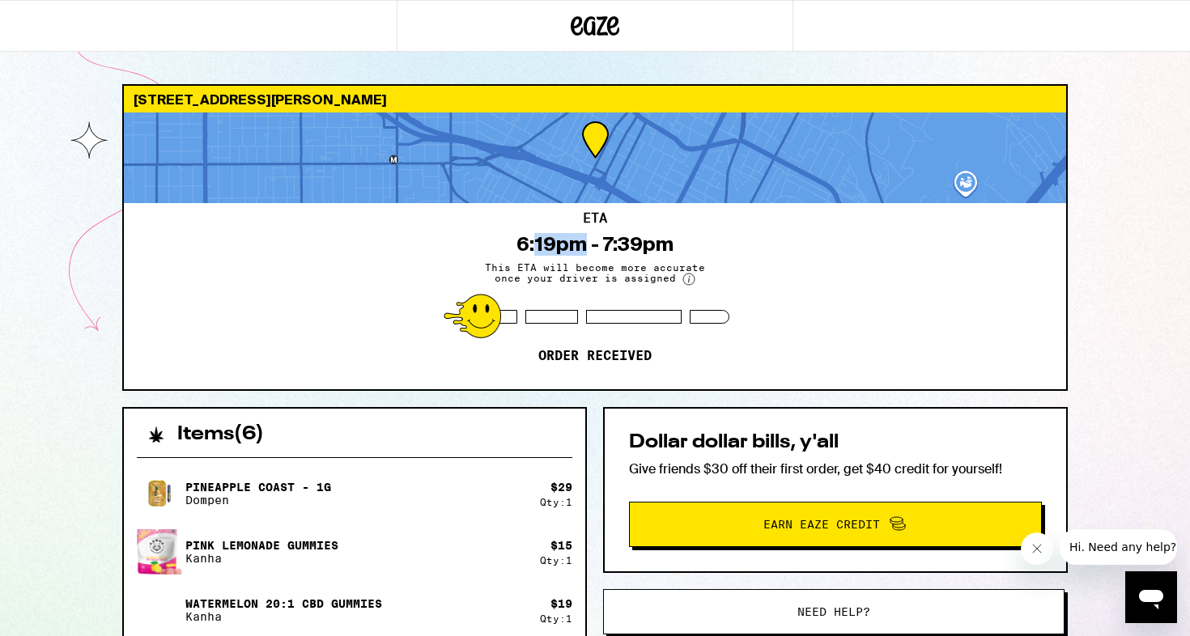
click at [543, 240] on div "6:19pm - 7:39pm" at bounding box center [594, 244] width 157 height 23
click at [561, 240] on div "6:19pm - 7:39pm" at bounding box center [594, 244] width 157 height 23
click at [597, 240] on div "6:19pm - 7:39pm" at bounding box center [594, 244] width 157 height 23
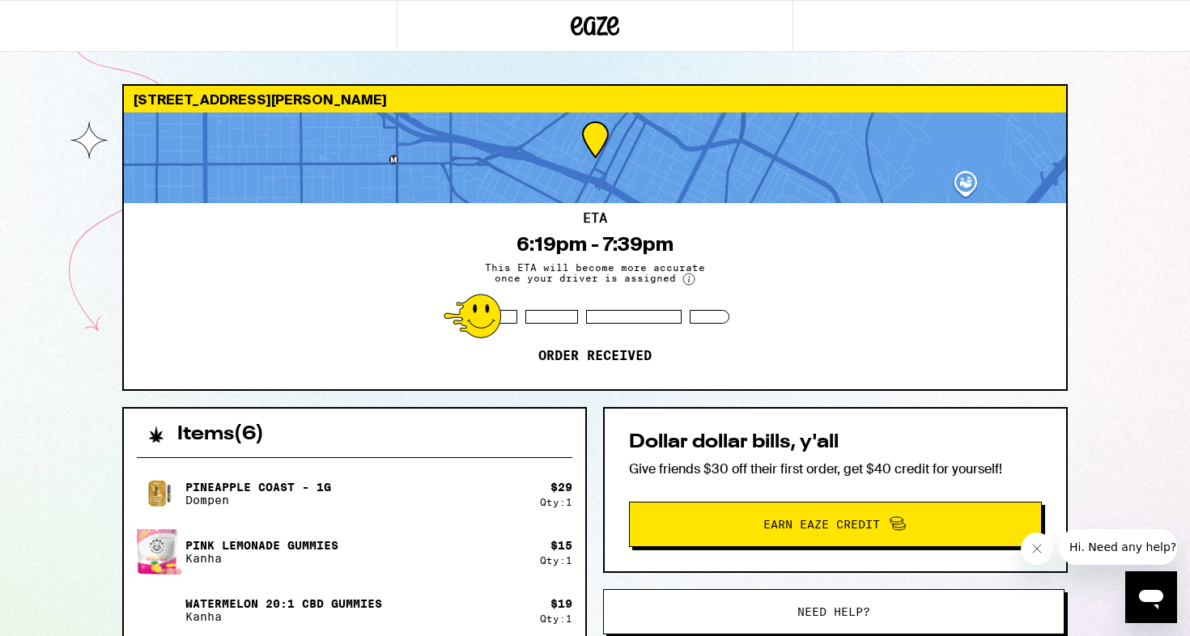
click at [605, 240] on div "6:19pm - 7:39pm" at bounding box center [594, 244] width 157 height 23
click at [610, 240] on div "6:19pm - 7:39pm" at bounding box center [594, 244] width 157 height 23
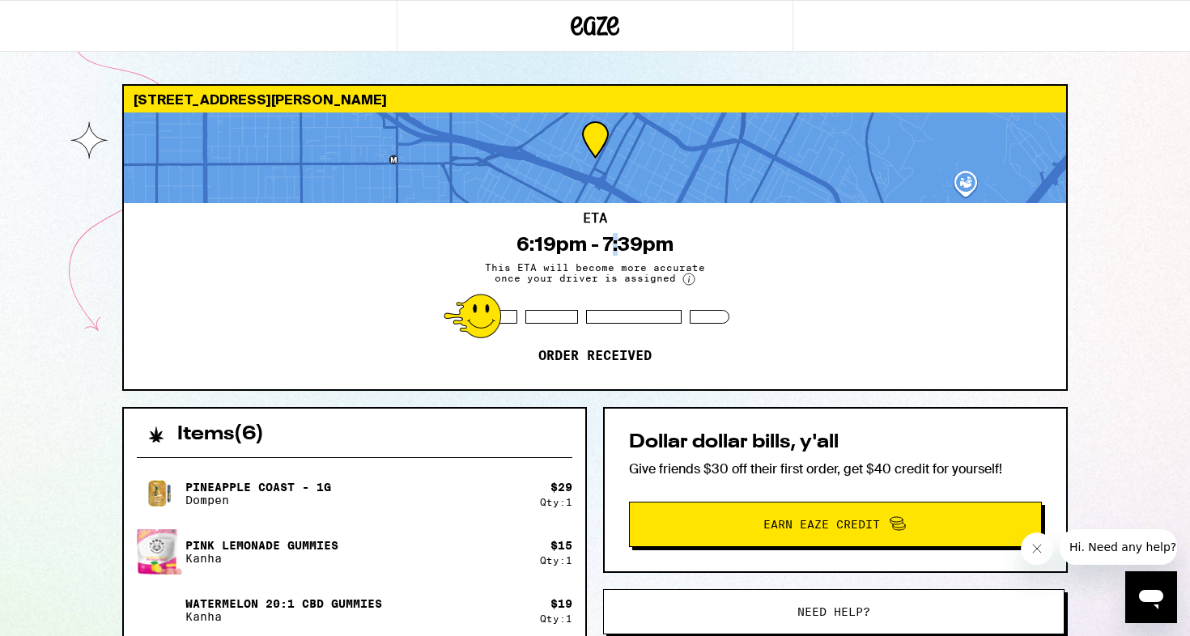
click at [610, 240] on div "6:19pm - 7:39pm" at bounding box center [594, 244] width 157 height 23
click at [622, 239] on div "6:19pm - 7:39pm" at bounding box center [594, 244] width 157 height 23
click at [642, 239] on div "6:19pm - 7:39pm" at bounding box center [594, 244] width 157 height 23
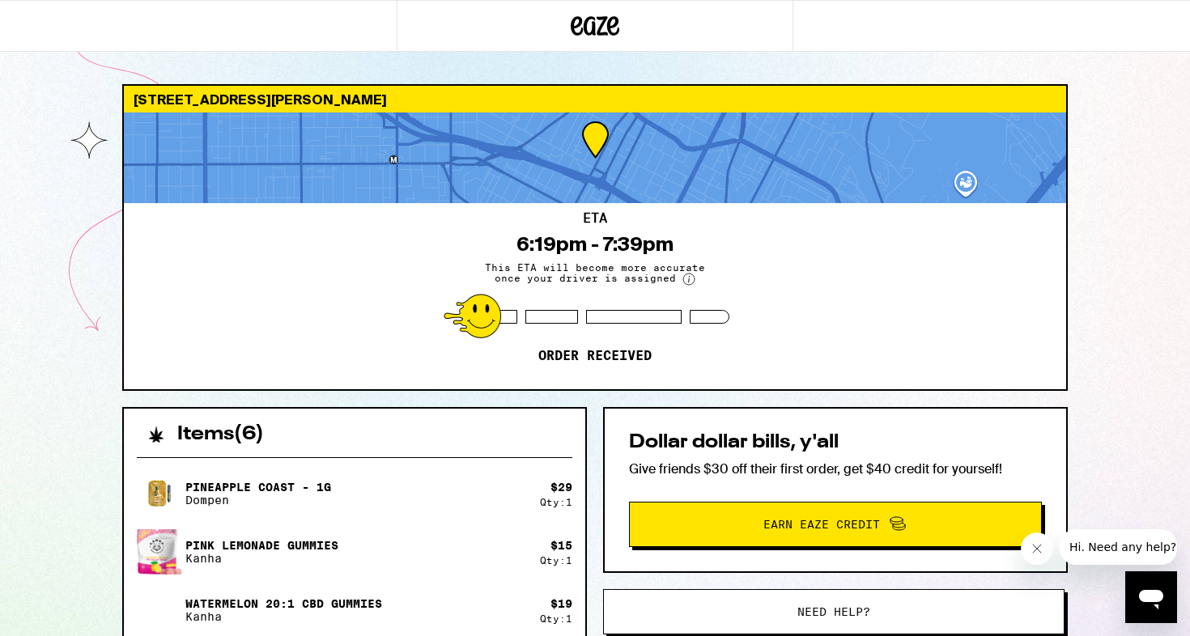
click at [615, 239] on div "6:19pm - 7:39pm" at bounding box center [594, 244] width 157 height 23
click at [624, 239] on div "6:19pm - 7:39pm" at bounding box center [594, 244] width 157 height 23
click at [58, 292] on div "[STREET_ADDRESS][PERSON_NAME] 6:19pm - 7:39pm This ETA will become more accurat…" at bounding box center [595, 535] width 1190 height 1070
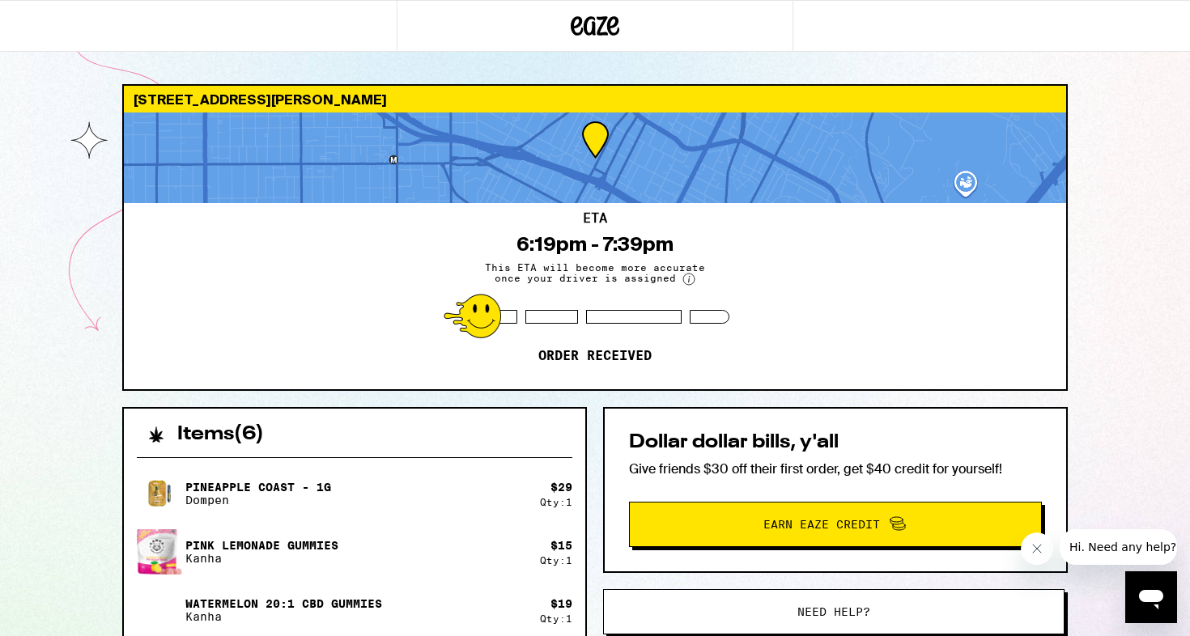
click at [1039, 543] on icon "Close message from company" at bounding box center [1036, 548] width 13 height 13
click at [1124, 334] on div "[STREET_ADDRESS][PERSON_NAME] 6:19pm - 7:39pm This ETA will become more accurat…" at bounding box center [595, 535] width 1190 height 1070
click at [665, 249] on div "6:19pm - 7:39pm" at bounding box center [594, 244] width 157 height 23
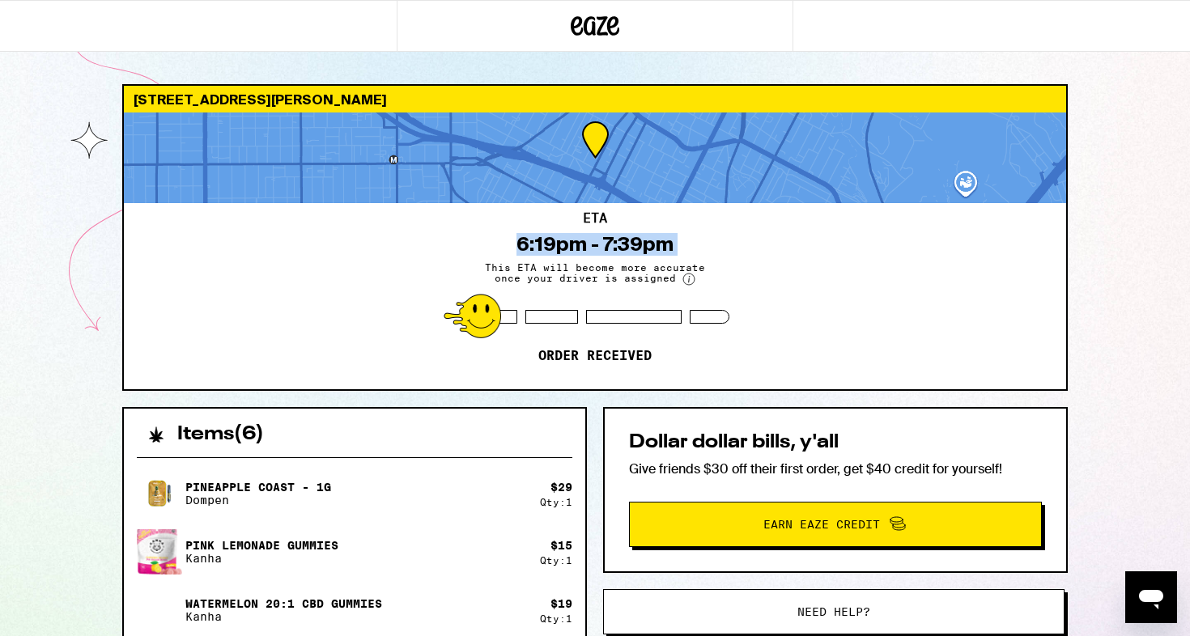
click at [645, 246] on div "6:19pm - 7:39pm" at bounding box center [594, 244] width 157 height 23
click at [652, 246] on div "6:19pm - 7:39pm" at bounding box center [594, 244] width 157 height 23
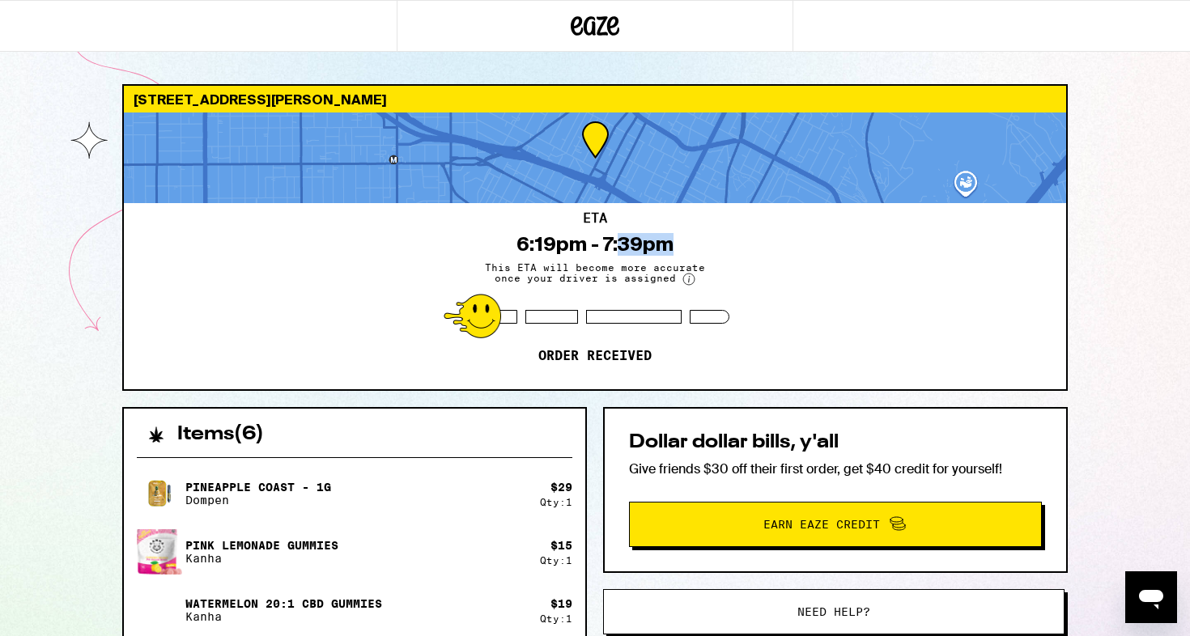
click at [666, 244] on div "6:19pm - 7:39pm" at bounding box center [594, 244] width 157 height 23
click at [684, 244] on div "ETA 6:19pm - 7:39pm This ETA will become more accurate once your driver is assi…" at bounding box center [595, 296] width 942 height 186
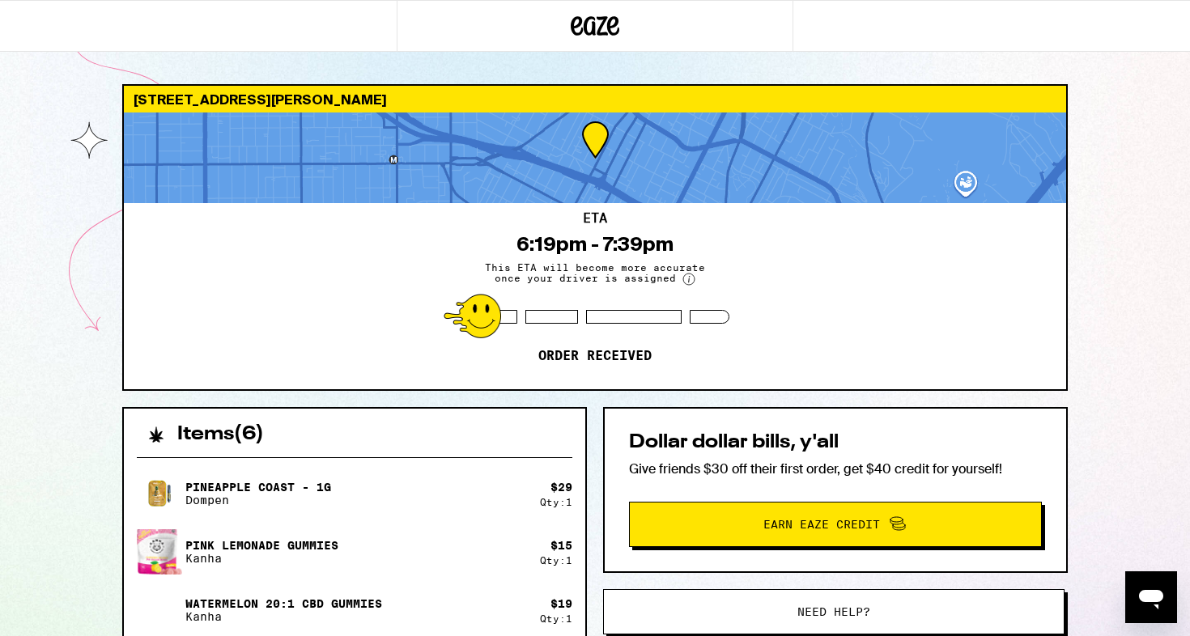
click at [656, 244] on div "6:19pm - 7:39pm" at bounding box center [594, 244] width 157 height 23
click at [672, 244] on div "6:19pm - 7:39pm" at bounding box center [594, 244] width 157 height 23
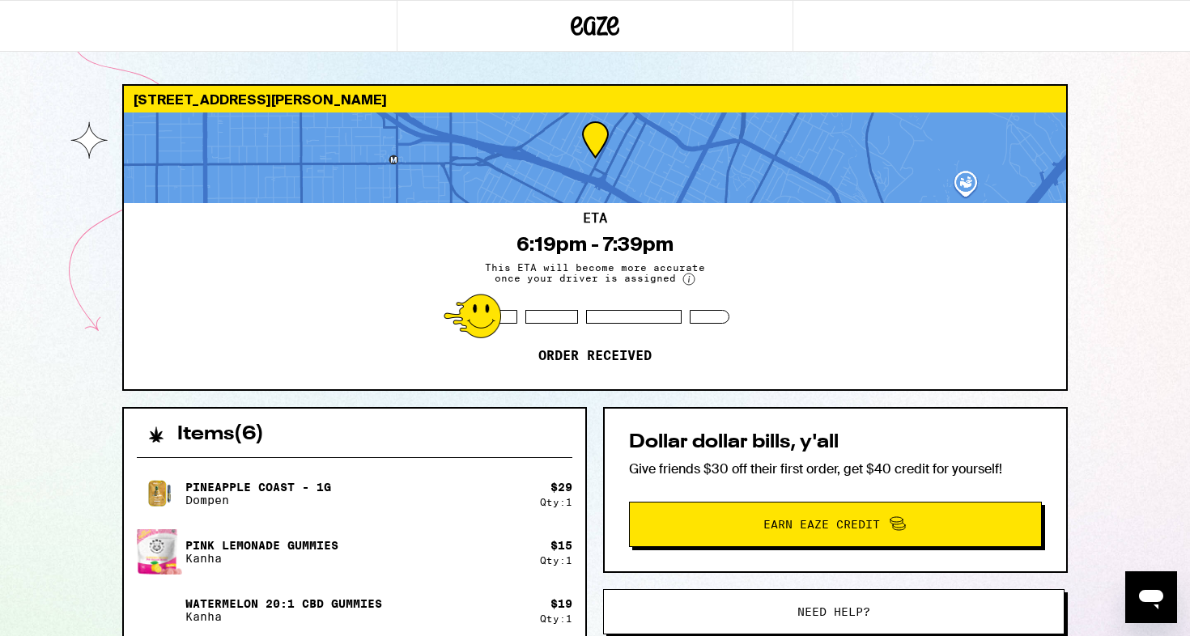
click at [667, 238] on div "6:19pm - 7:39pm" at bounding box center [594, 244] width 157 height 23
click at [669, 236] on div "6:19pm - 7:39pm" at bounding box center [594, 244] width 157 height 23
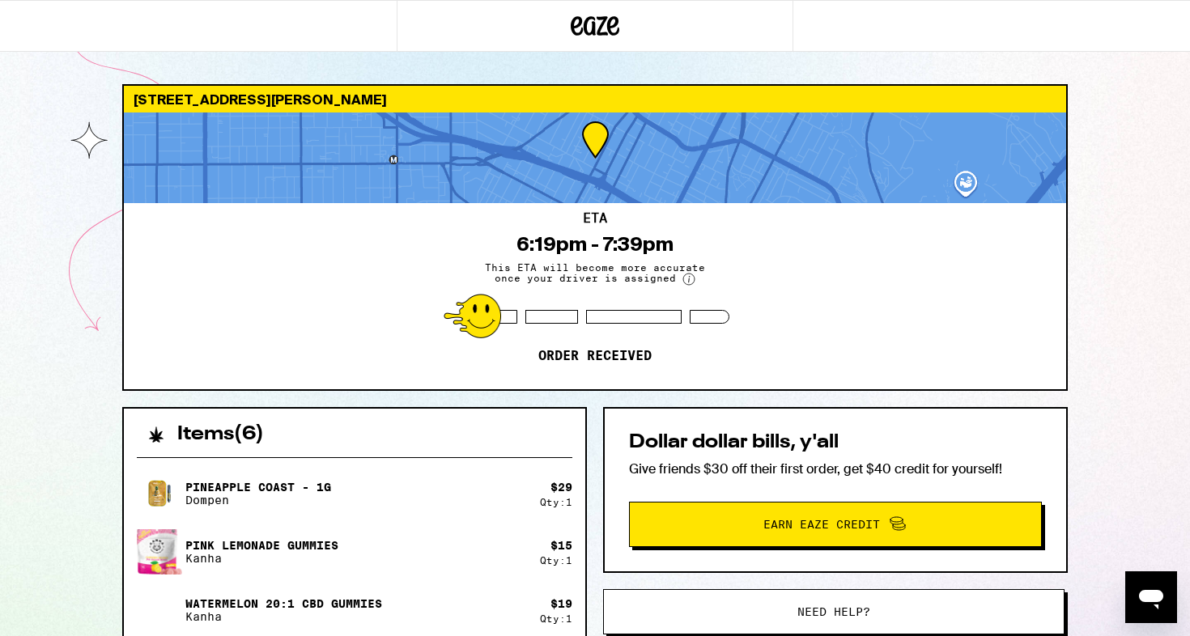
click at [669, 236] on div "6:19pm - 7:39pm" at bounding box center [594, 244] width 157 height 23
click at [678, 236] on div "ETA 6:19pm - 7:39pm This ETA will become more accurate once your driver is assi…" at bounding box center [595, 296] width 942 height 186
click at [658, 236] on div "6:19pm - 7:39pm" at bounding box center [594, 244] width 157 height 23
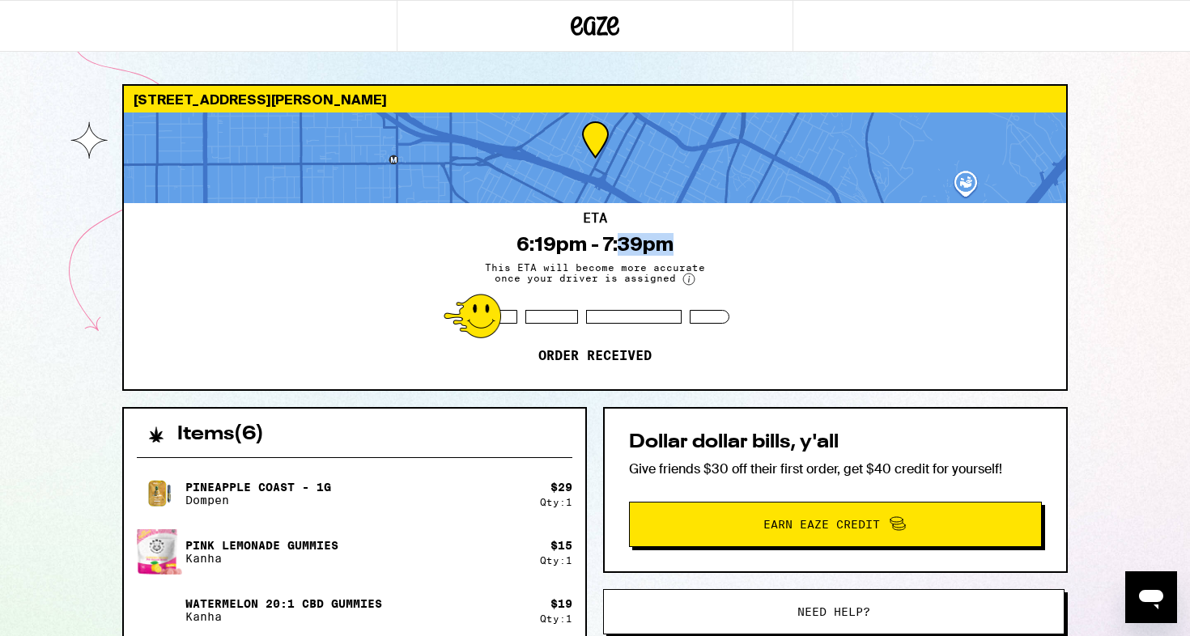
click at [658, 236] on div "6:19pm - 7:39pm" at bounding box center [594, 244] width 157 height 23
click at [666, 236] on div "6:19pm - 7:39pm" at bounding box center [594, 244] width 157 height 23
click at [610, 238] on div "6:19pm - 7:39pm" at bounding box center [594, 244] width 157 height 23
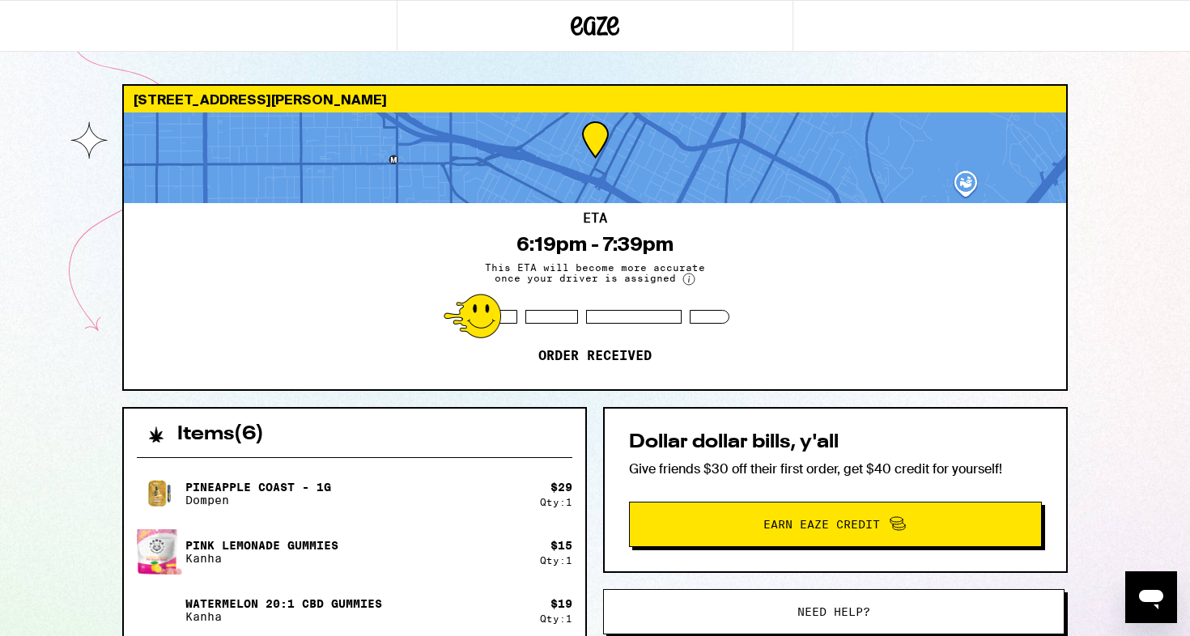
click at [610, 238] on div "6:19pm - 7:39pm" at bounding box center [594, 244] width 157 height 23
click at [600, 240] on div "6:19pm - 7:39pm" at bounding box center [594, 244] width 157 height 23
click at [612, 240] on div "6:19pm - 7:39pm" at bounding box center [594, 244] width 157 height 23
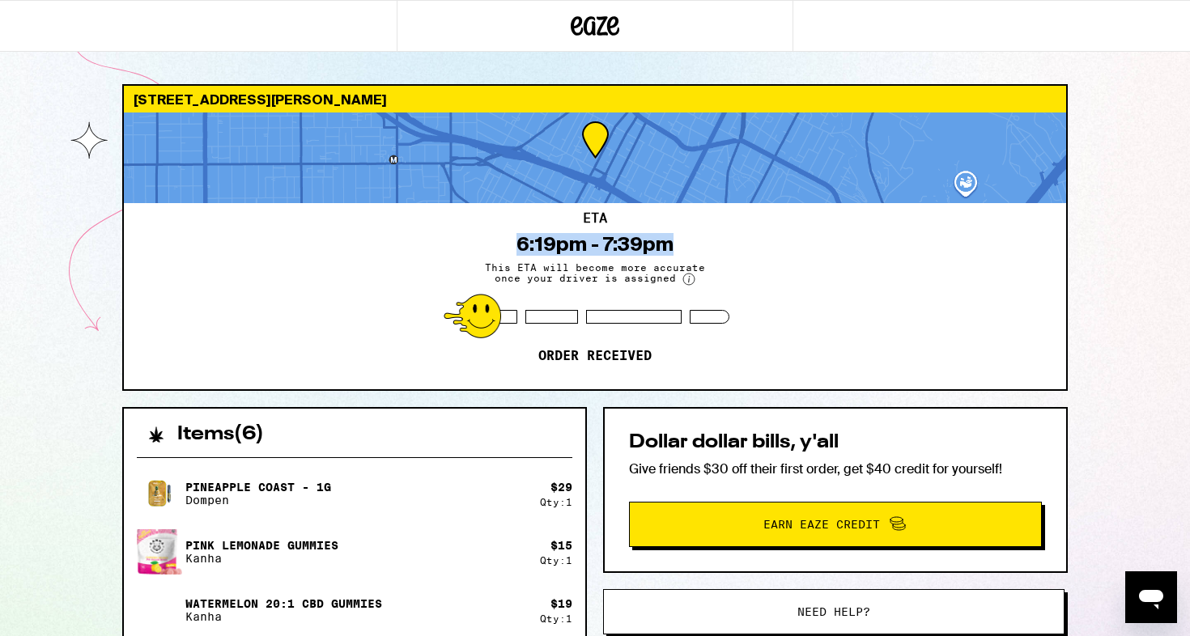
drag, startPoint x: 673, startPoint y: 241, endPoint x: 511, endPoint y: 241, distance: 161.9
click at [511, 241] on div "ETA 6:19pm - 7:39pm This ETA will become more accurate once your driver is assi…" at bounding box center [595, 296] width 942 height 186
drag, startPoint x: 516, startPoint y: 240, endPoint x: 670, endPoint y: 247, distance: 154.0
click at [670, 247] on div "6:19pm - 7:39pm" at bounding box center [594, 244] width 157 height 23
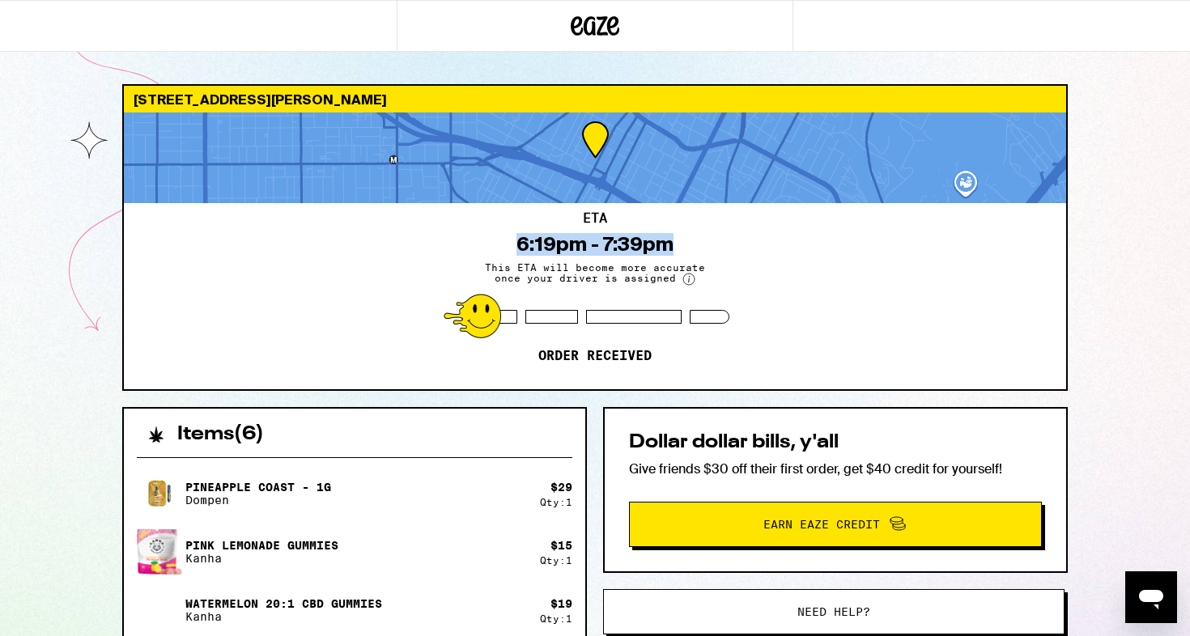
click at [638, 239] on div "6:19pm - 7:39pm" at bounding box center [594, 244] width 157 height 23
click at [665, 236] on div "6:19pm - 7:39pm" at bounding box center [594, 244] width 157 height 23
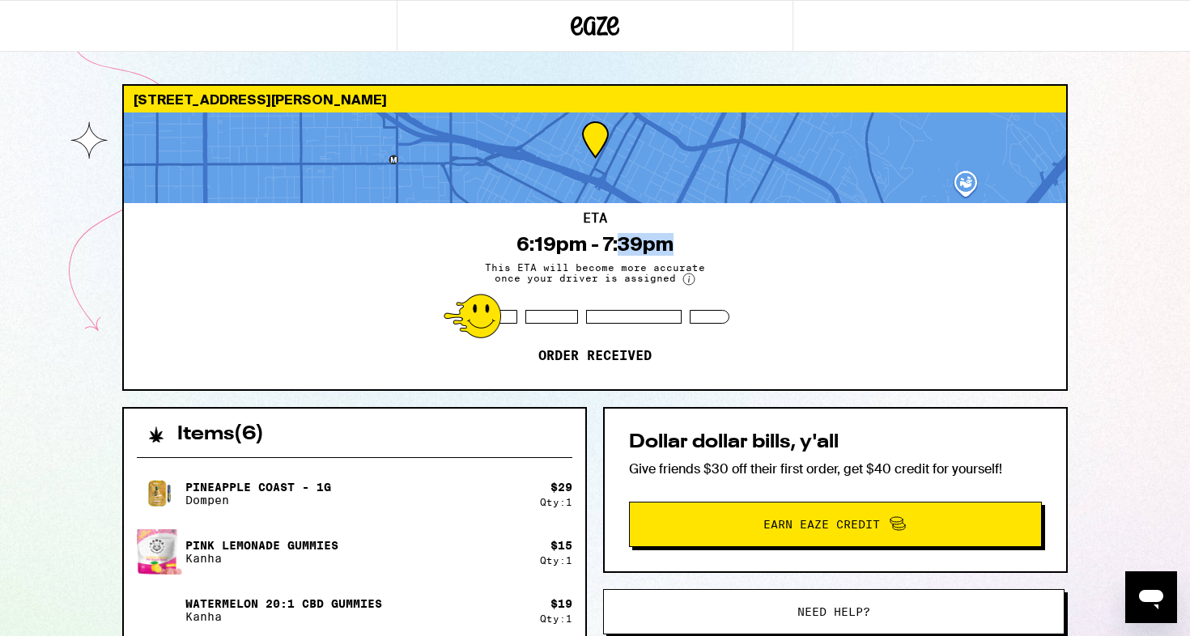
click at [665, 236] on div "6:19pm - 7:39pm" at bounding box center [594, 244] width 157 height 23
click at [623, 236] on div "6:19pm - 7:39pm" at bounding box center [594, 244] width 157 height 23
click at [611, 240] on div "6:19pm - 7:39pm" at bounding box center [594, 244] width 157 height 23
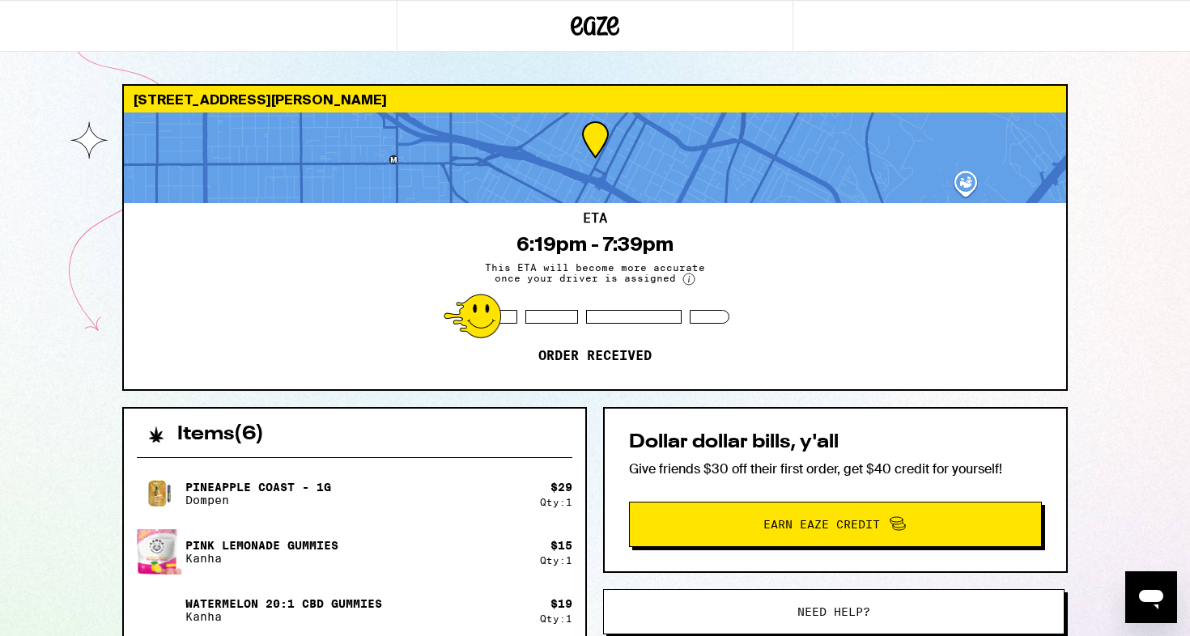
click at [601, 240] on div "6:19pm - 7:39pm" at bounding box center [594, 244] width 157 height 23
click at [614, 239] on div "6:19pm - 7:39pm" at bounding box center [594, 244] width 157 height 23
click at [540, 239] on div "6:19pm - 7:39pm" at bounding box center [594, 244] width 157 height 23
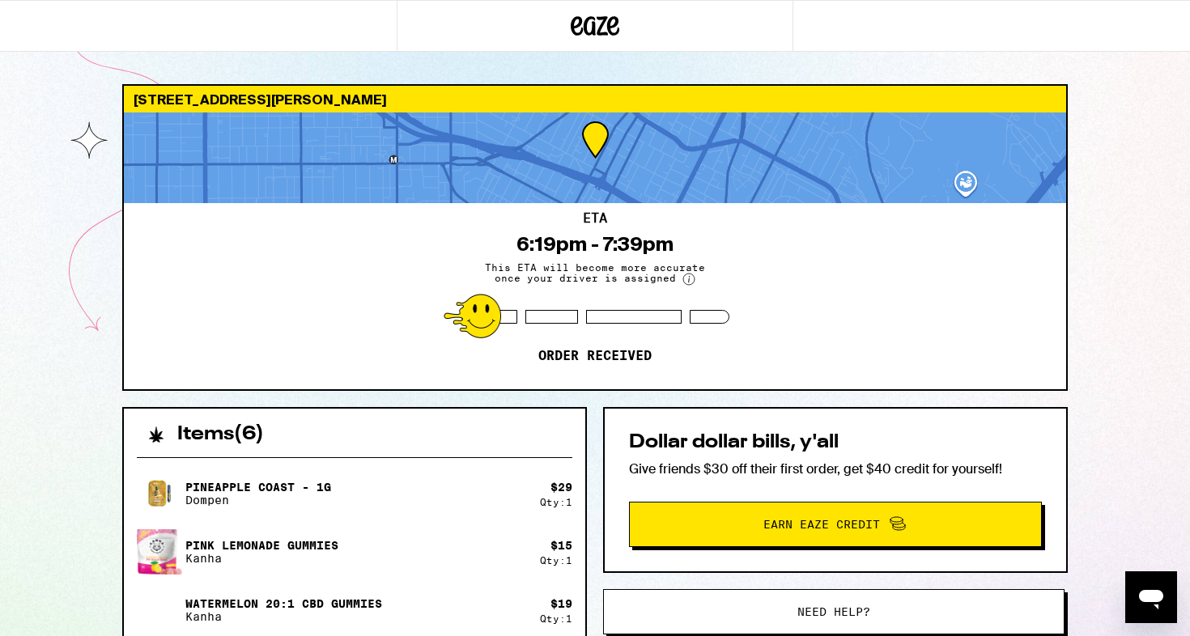
click at [540, 239] on div "6:19pm - 7:39pm" at bounding box center [594, 244] width 157 height 23
click at [583, 237] on div "6:19pm - 7:39pm" at bounding box center [594, 244] width 157 height 23
click at [588, 237] on div "6:19pm - 7:39pm" at bounding box center [594, 244] width 157 height 23
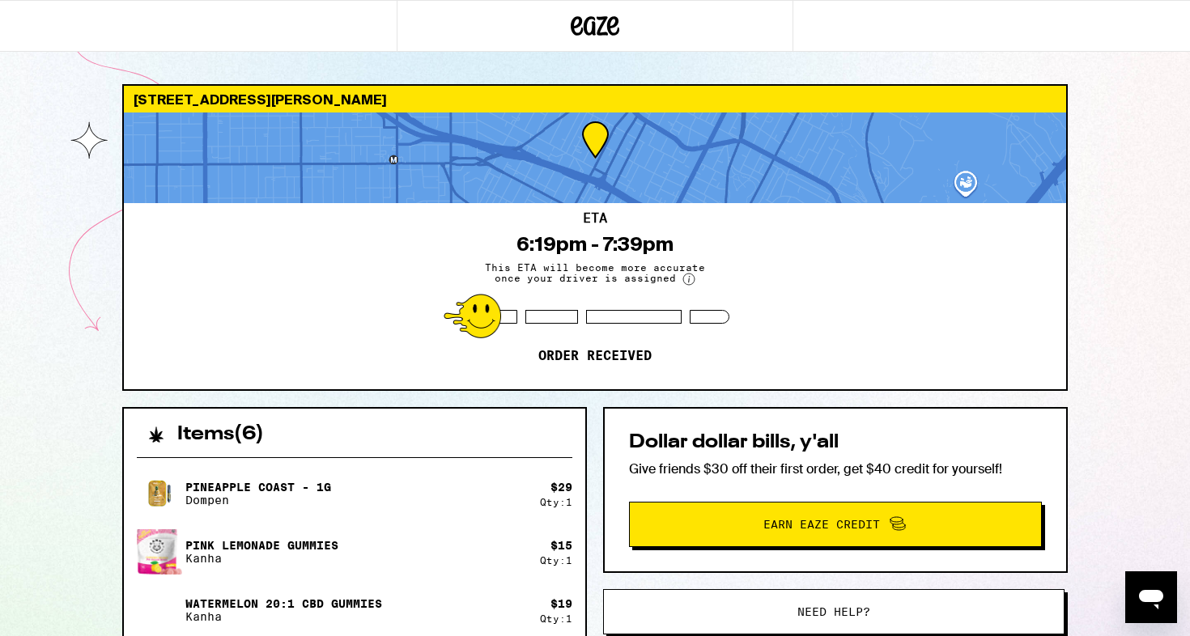
click at [588, 237] on div "6:19pm - 7:39pm" at bounding box center [594, 244] width 157 height 23
click at [595, 244] on div "6:19pm - 7:39pm" at bounding box center [594, 244] width 157 height 23
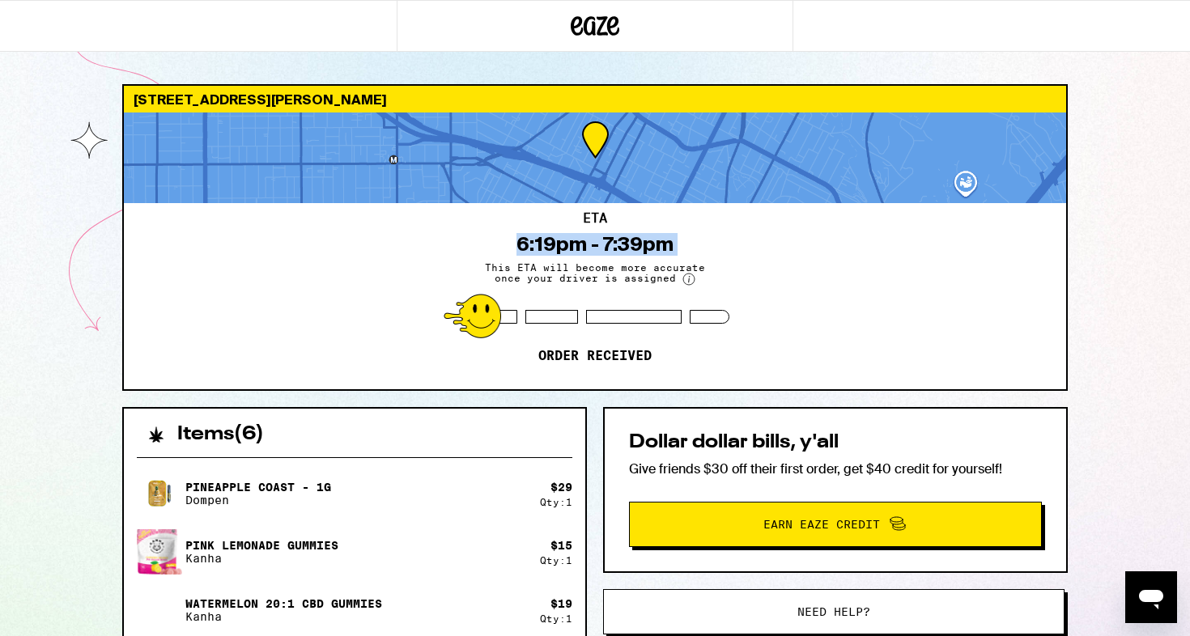
click at [597, 244] on div "6:19pm - 7:39pm" at bounding box center [594, 244] width 157 height 23
click at [596, 244] on div "6:19pm - 7:39pm" at bounding box center [594, 244] width 157 height 23
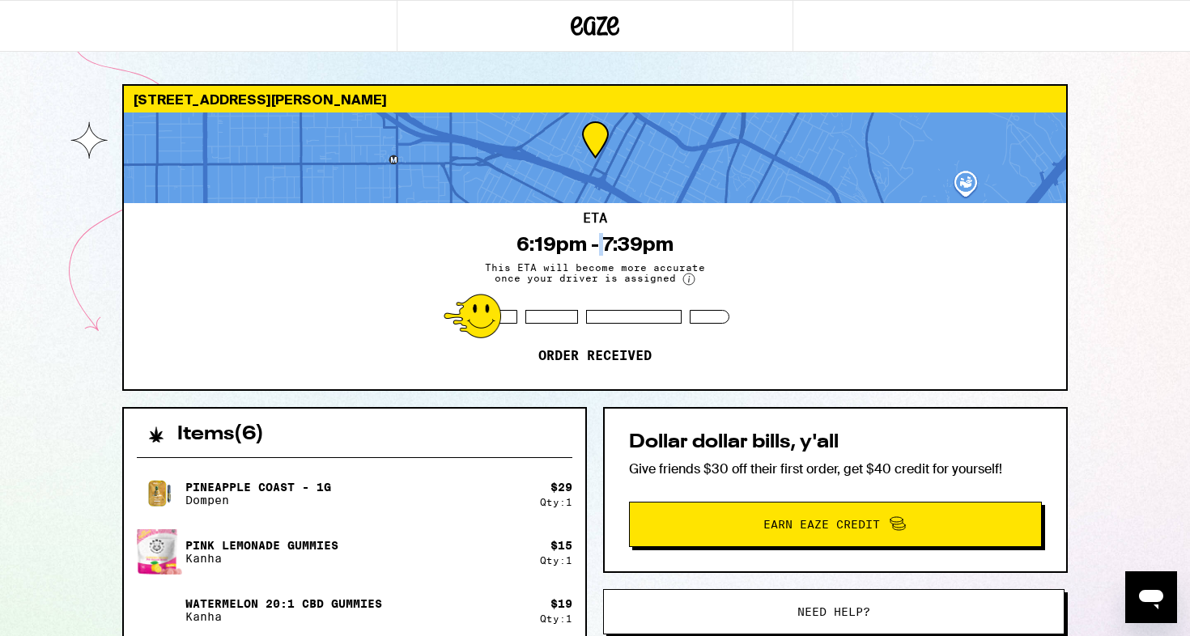
click at [596, 244] on div "6:19pm - 7:39pm" at bounding box center [594, 244] width 157 height 23
click at [601, 247] on div "6:19pm - 7:39pm" at bounding box center [594, 244] width 157 height 23
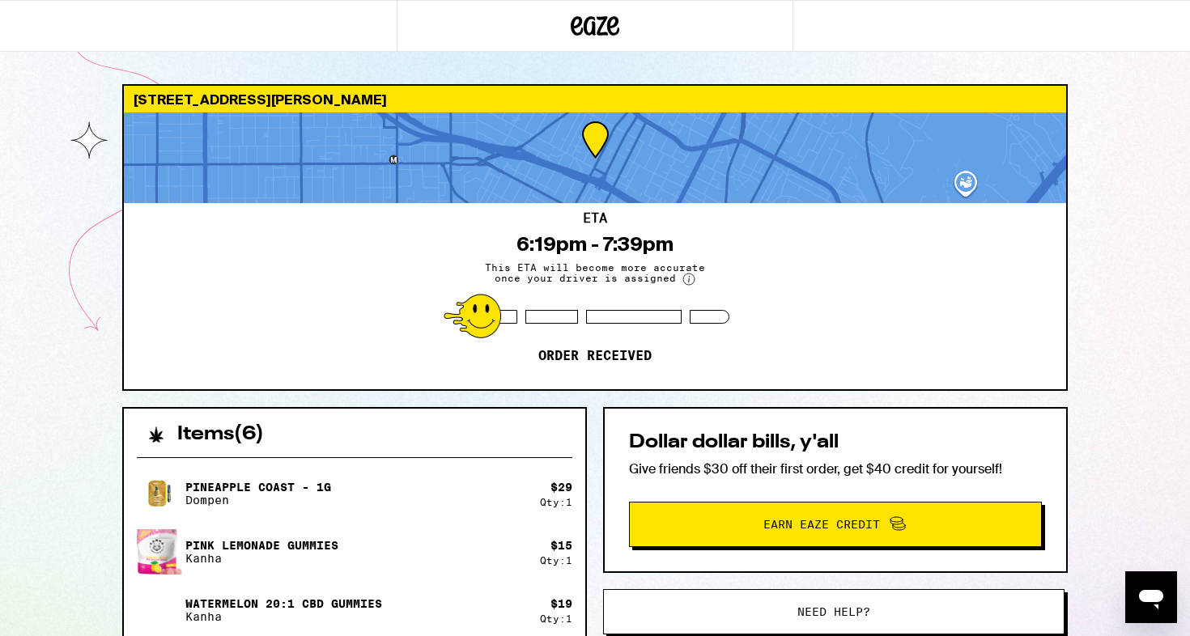
click at [601, 247] on div "6:19pm - 7:39pm" at bounding box center [594, 244] width 157 height 23
click at [584, 242] on div "6:19pm - 7:39pm" at bounding box center [594, 244] width 157 height 23
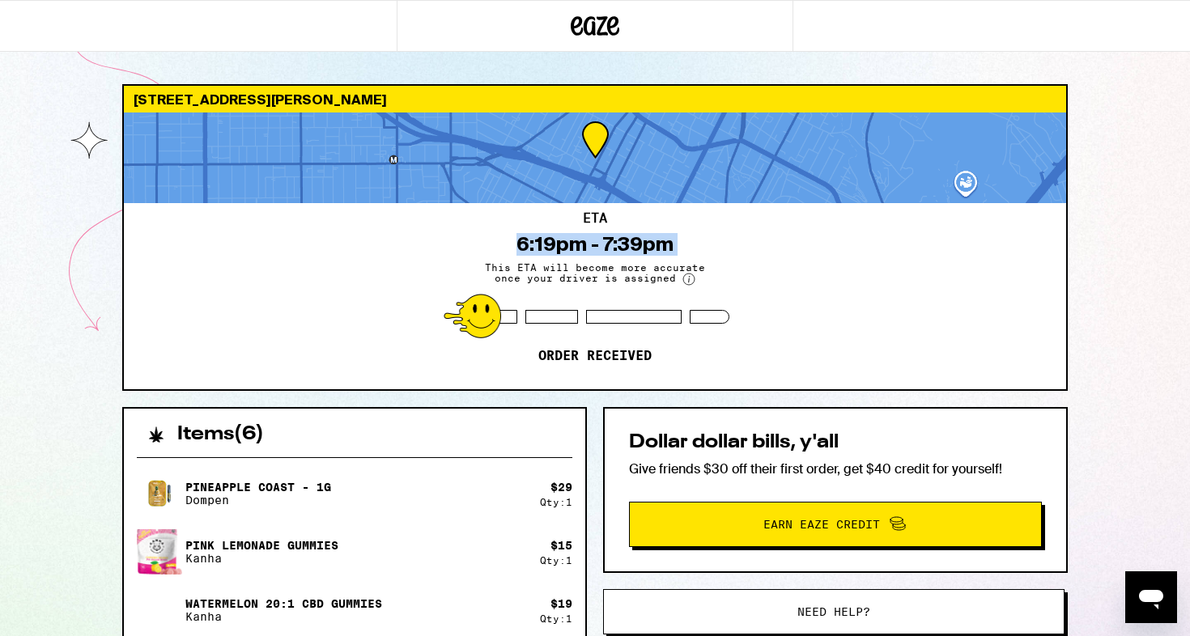
click at [588, 242] on div "6:19pm - 7:39pm" at bounding box center [594, 244] width 157 height 23
click at [594, 242] on div "6:19pm - 7:39pm" at bounding box center [594, 244] width 157 height 23
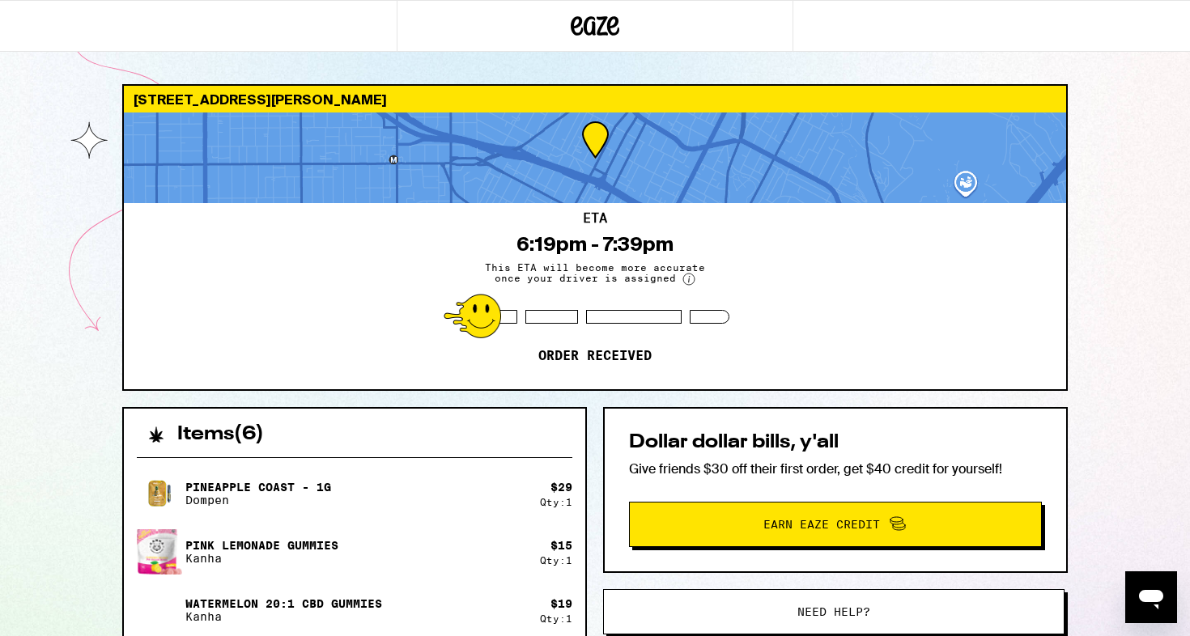
click at [594, 242] on div "6:19pm - 7:39pm" at bounding box center [594, 244] width 157 height 23
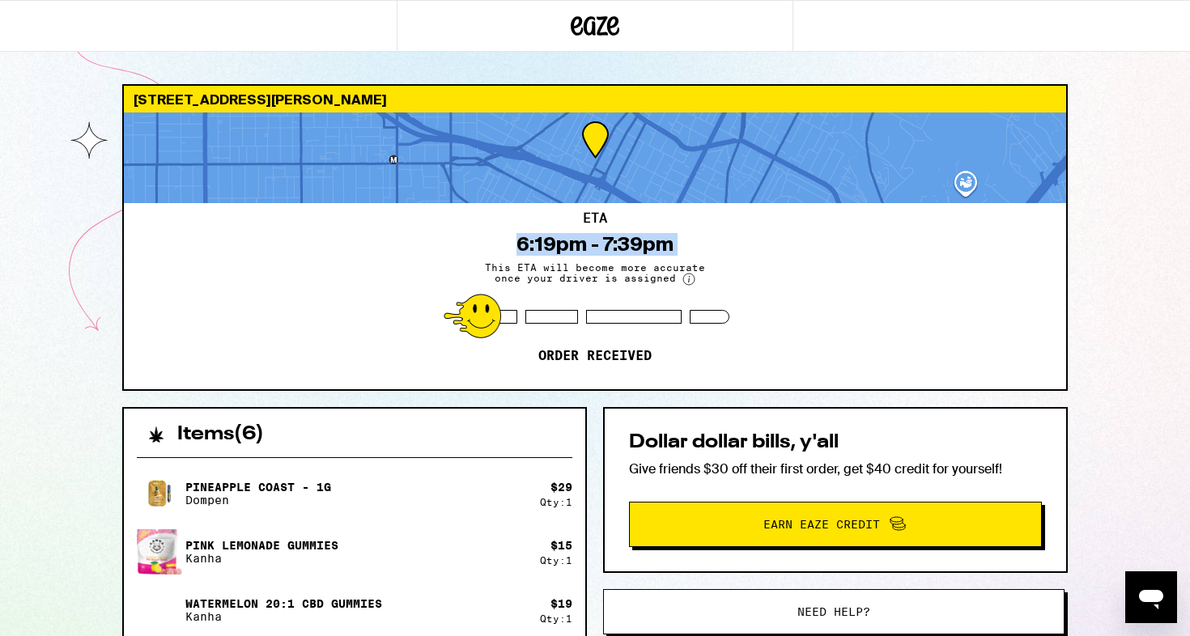
click at [594, 242] on div "6:19pm - 7:39pm" at bounding box center [594, 244] width 157 height 23
click at [595, 241] on div "6:19pm - 7:39pm" at bounding box center [594, 244] width 157 height 23
click at [601, 241] on div "6:19pm - 7:39pm" at bounding box center [594, 244] width 157 height 23
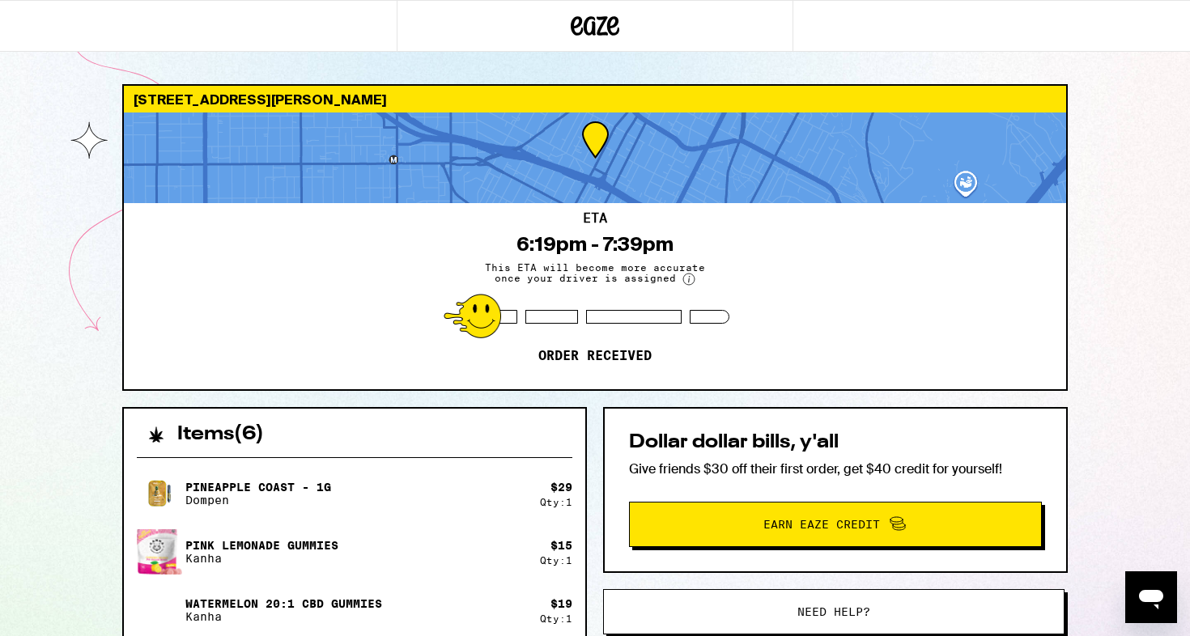
click at [601, 241] on div "6:19pm - 7:39pm" at bounding box center [594, 244] width 157 height 23
click at [588, 241] on div "6:19pm - 7:39pm" at bounding box center [594, 244] width 157 height 23
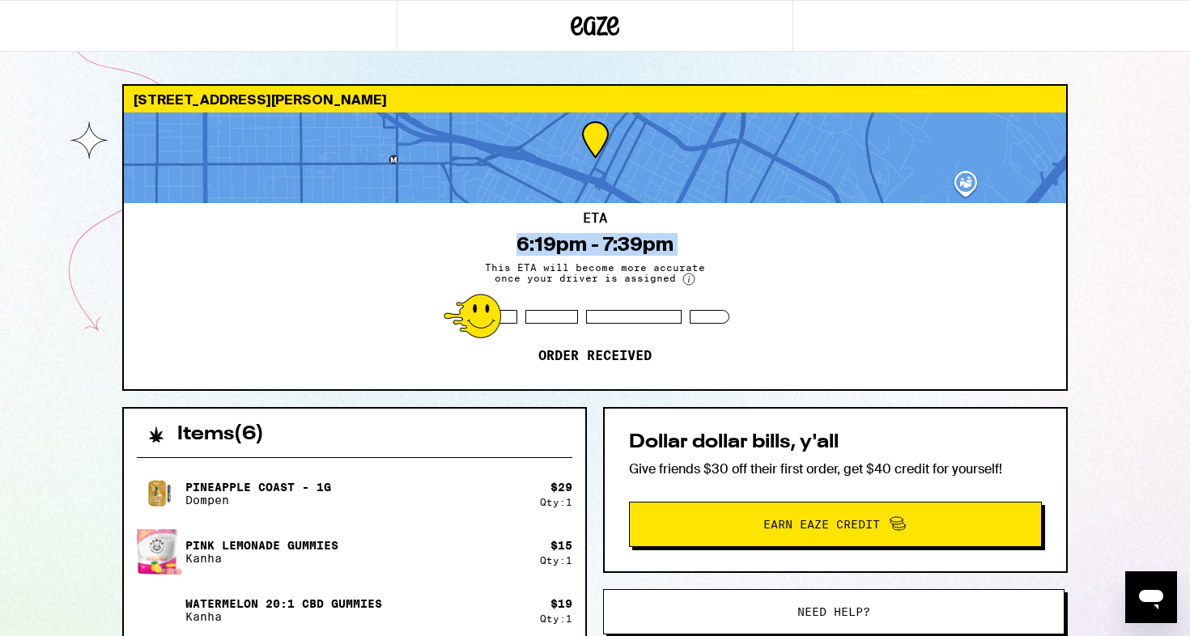
click at [591, 241] on div "6:19pm - 7:39pm" at bounding box center [594, 244] width 157 height 23
click at [599, 240] on div "6:19pm - 7:39pm" at bounding box center [594, 244] width 157 height 23
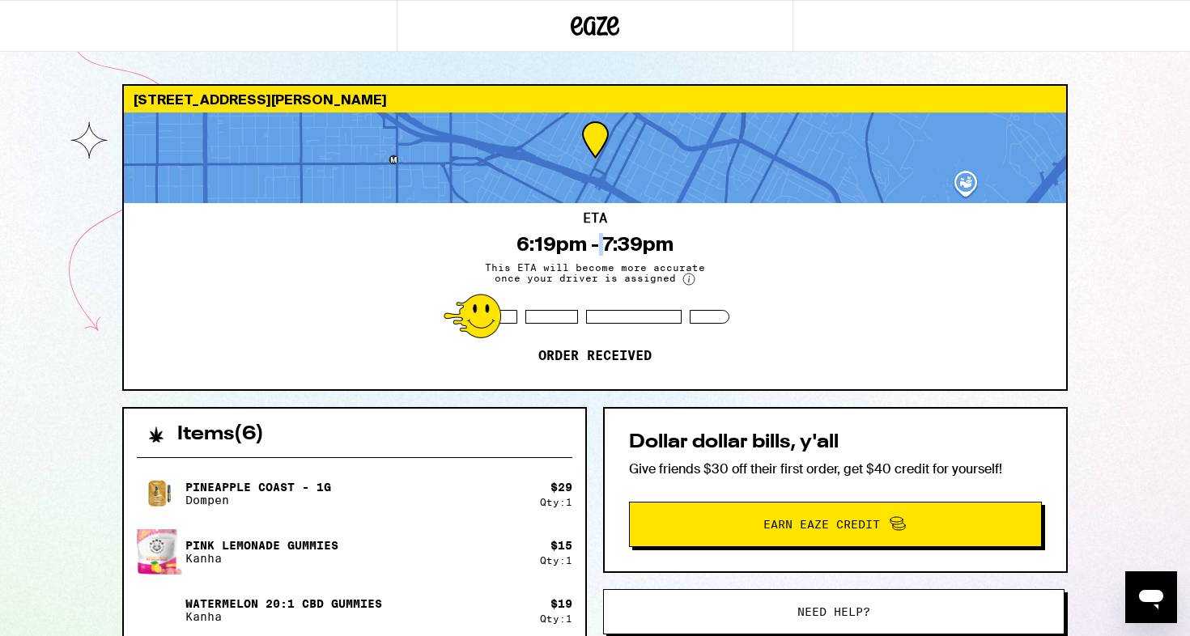
click at [599, 240] on div "6:19pm - 7:39pm" at bounding box center [594, 244] width 157 height 23
click at [592, 240] on div "6:19pm - 7:39pm" at bounding box center [594, 244] width 157 height 23
click at [595, 240] on div "6:19pm - 7:39pm" at bounding box center [594, 244] width 157 height 23
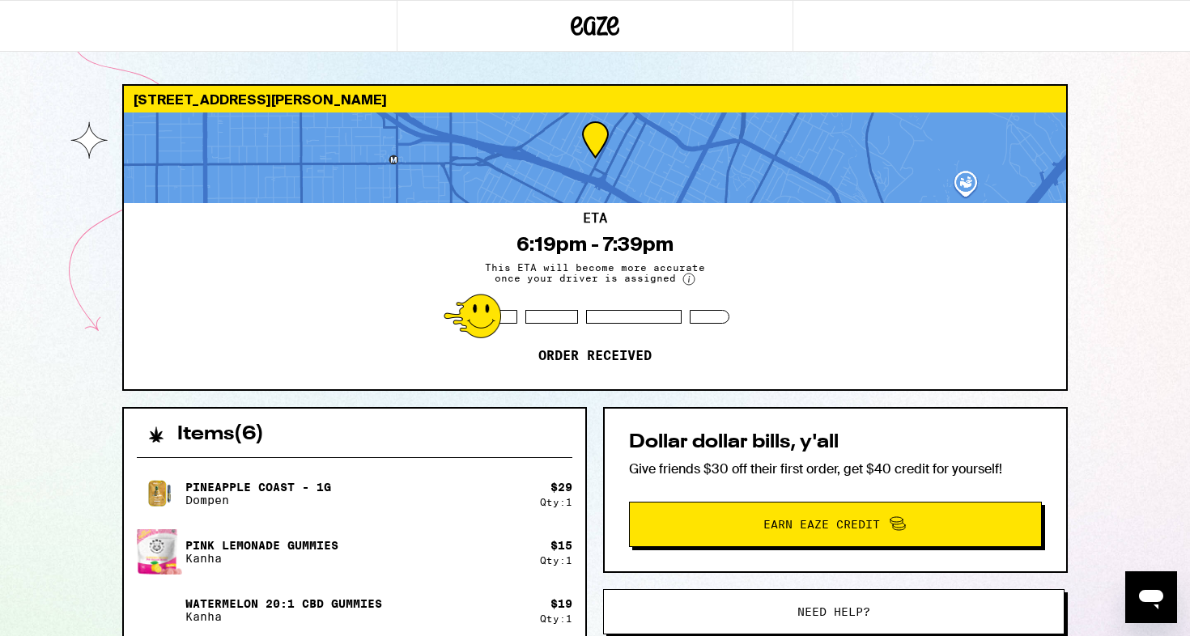
click at [595, 240] on div "6:19pm - 7:39pm" at bounding box center [594, 244] width 157 height 23
click at [568, 248] on div "6:19pm - 7:39pm" at bounding box center [594, 244] width 157 height 23
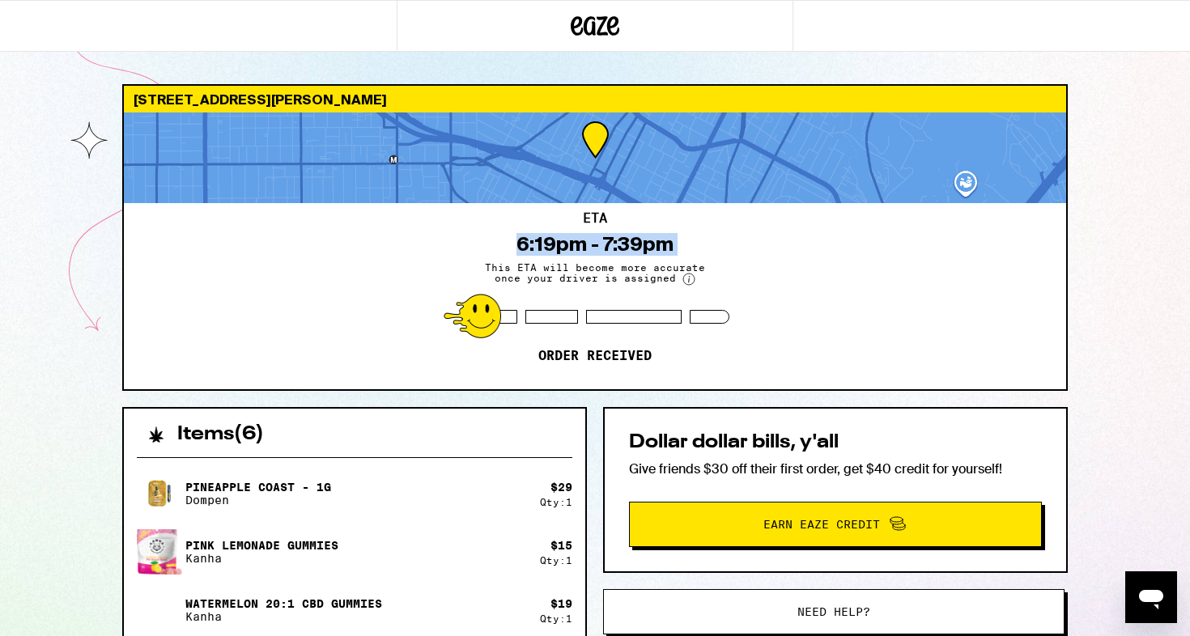
click at [597, 244] on div "6:19pm - 7:39pm" at bounding box center [594, 244] width 157 height 23
click at [613, 242] on div "6:19pm - 7:39pm" at bounding box center [594, 244] width 157 height 23
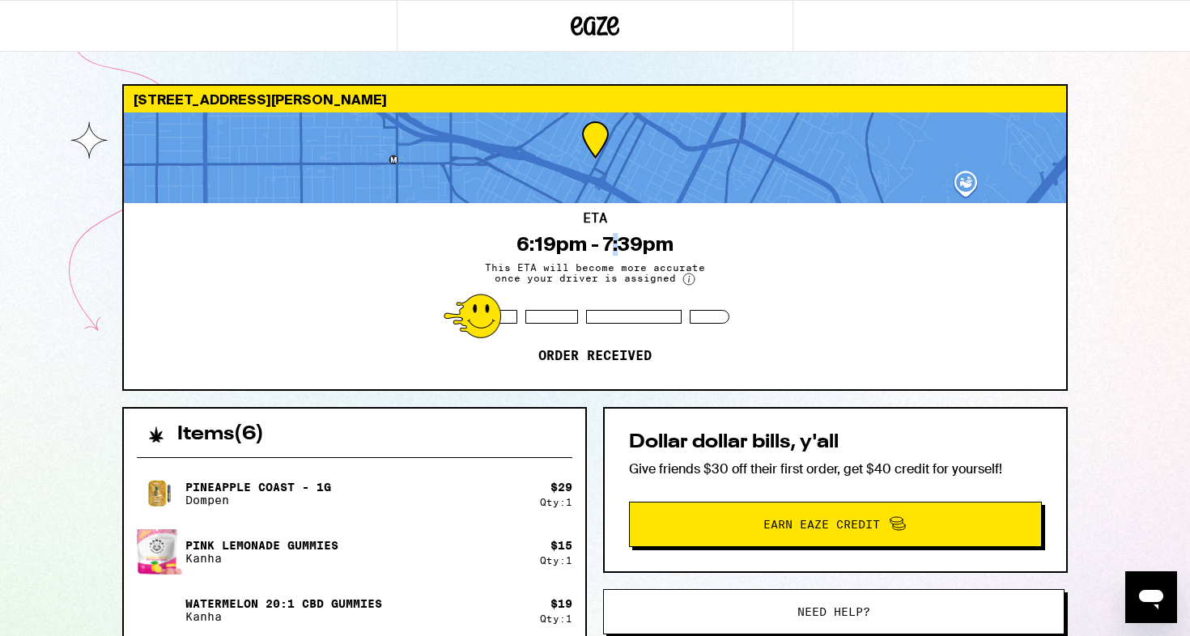
click at [613, 242] on div "6:19pm - 7:39pm" at bounding box center [594, 244] width 157 height 23
click at [631, 238] on div "6:19pm - 7:39pm" at bounding box center [594, 244] width 157 height 23
click at [605, 236] on div "6:19pm - 7:39pm" at bounding box center [594, 244] width 157 height 23
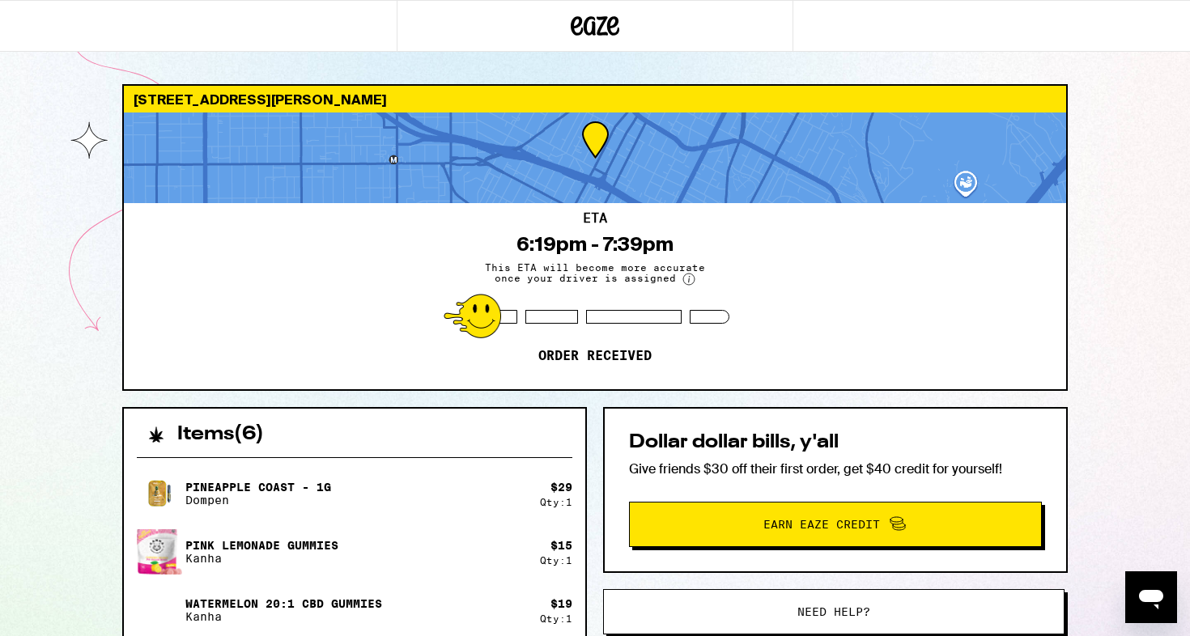
click at [605, 236] on div "6:19pm - 7:39pm" at bounding box center [594, 244] width 157 height 23
click at [49, 376] on div "[STREET_ADDRESS][PERSON_NAME] 6:19pm - 7:39pm This ETA will become more accurat…" at bounding box center [595, 535] width 1190 height 1070
click at [594, 238] on div "6:19pm - 7:39pm" at bounding box center [594, 244] width 157 height 23
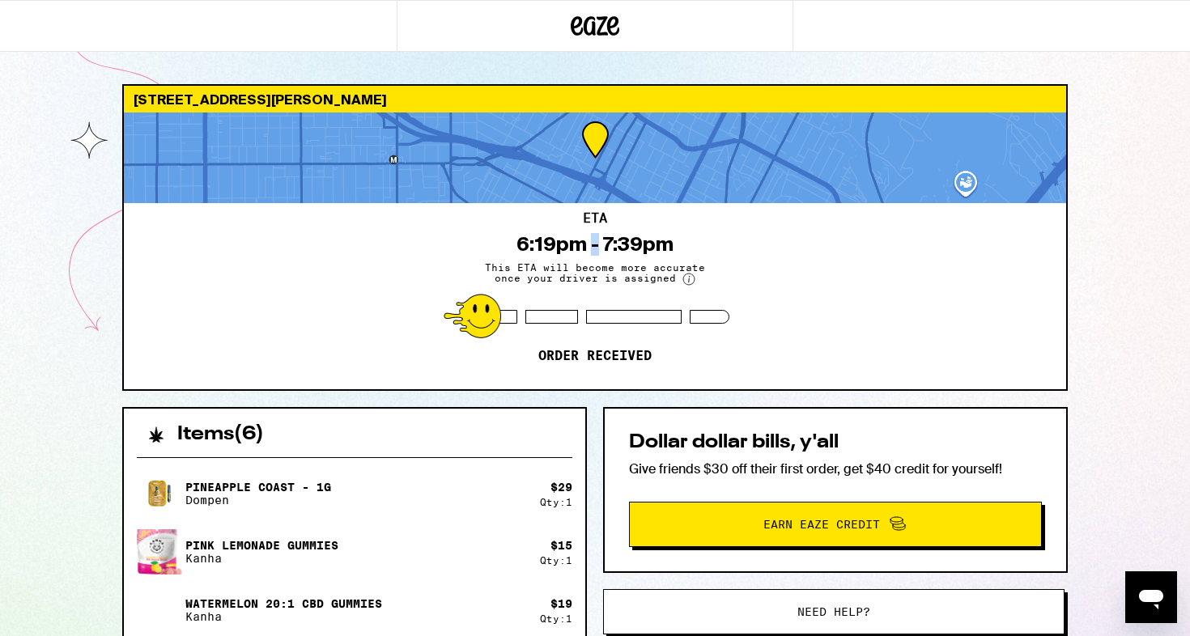
click at [594, 238] on div "6:19pm - 7:39pm" at bounding box center [594, 244] width 157 height 23
click at [617, 245] on div "6:19pm - 7:39pm" at bounding box center [594, 244] width 157 height 23
click at [596, 242] on div "6:19pm - 7:39pm" at bounding box center [594, 244] width 157 height 23
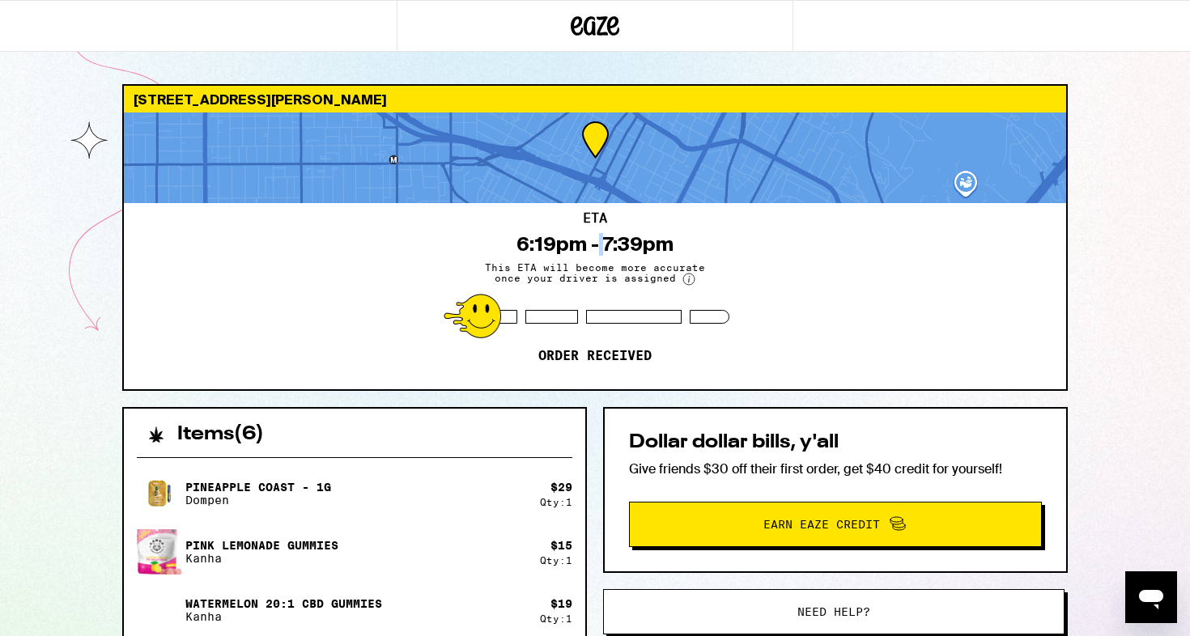
click at [596, 242] on div "6:19pm - 7:39pm" at bounding box center [594, 244] width 157 height 23
click at [598, 237] on div "6:19pm - 7:39pm" at bounding box center [594, 244] width 157 height 23
click at [601, 240] on div "6:19pm - 7:39pm" at bounding box center [594, 244] width 157 height 23
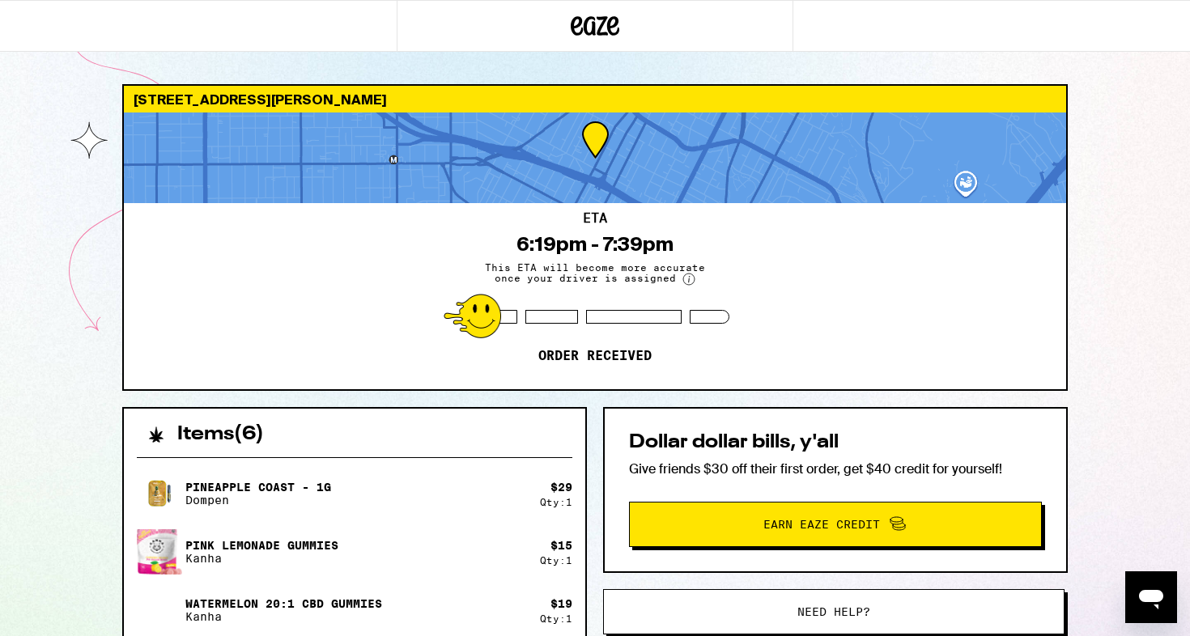
click at [536, 241] on div "6:19pm - 7:39pm" at bounding box center [594, 244] width 157 height 23
click at [553, 241] on div "6:19pm - 7:39pm" at bounding box center [594, 244] width 157 height 23
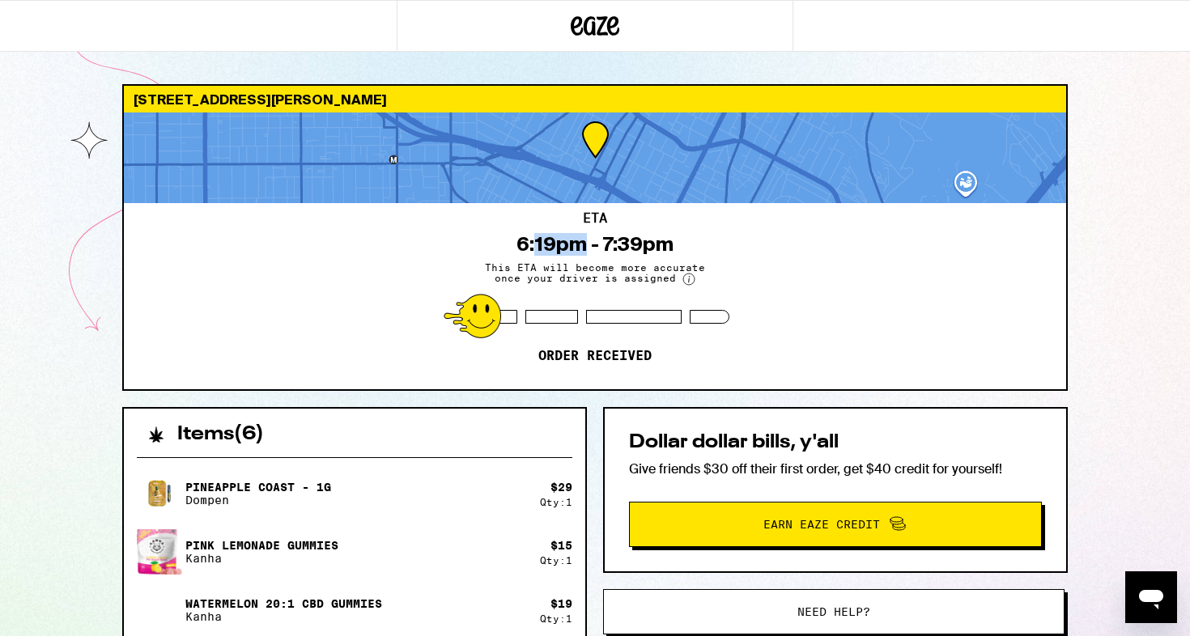
click at [553, 241] on div "6:19pm - 7:39pm" at bounding box center [594, 244] width 157 height 23
click at [595, 243] on div "6:19pm - 7:39pm" at bounding box center [594, 244] width 157 height 23
click at [597, 243] on div "6:19pm - 7:39pm" at bounding box center [594, 244] width 157 height 23
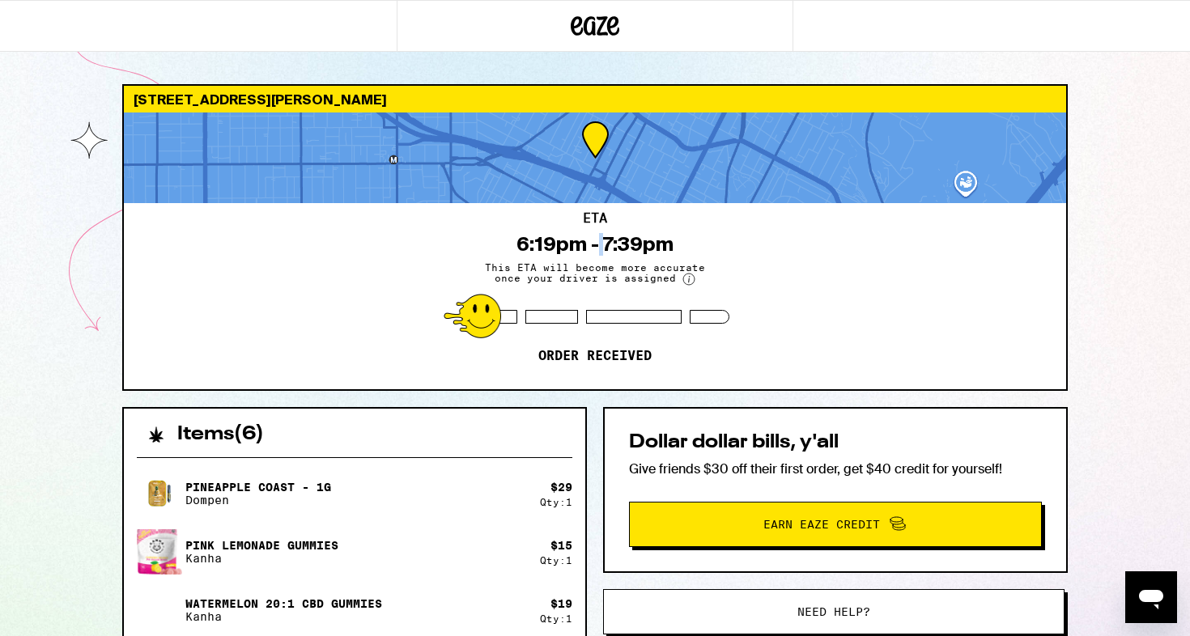
click at [597, 243] on div "6:19pm - 7:39pm" at bounding box center [594, 244] width 157 height 23
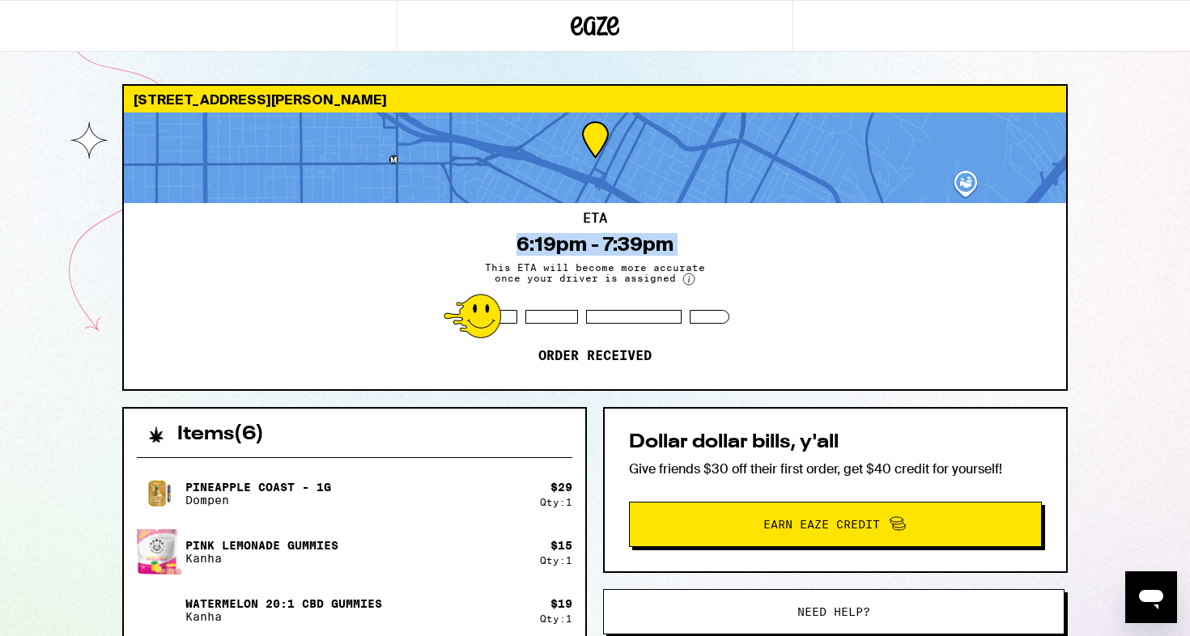
click at [597, 243] on div "6:19pm - 7:39pm" at bounding box center [594, 244] width 157 height 23
click at [604, 243] on div "6:19pm - 7:39pm" at bounding box center [594, 244] width 157 height 23
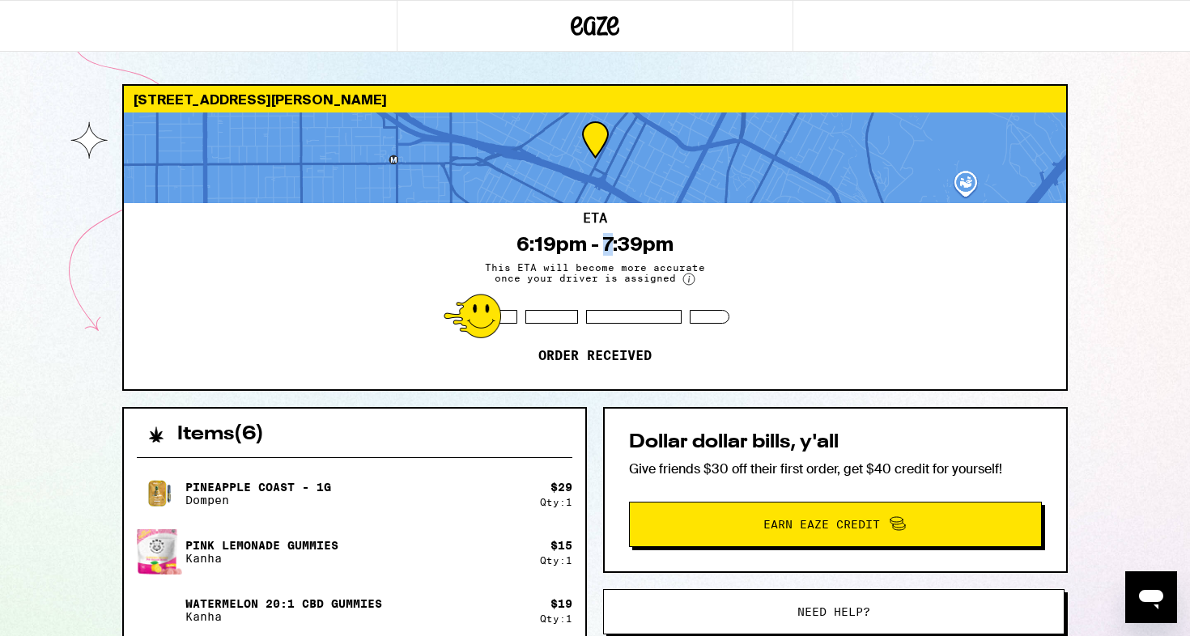
click at [664, 429] on div "Dollar dollar bills, y'all Give friends $30 off their first order, get $40 cred…" at bounding box center [835, 490] width 465 height 166
click at [720, 437] on h2 "Dollar dollar bills, y'all" at bounding box center [835, 442] width 413 height 19
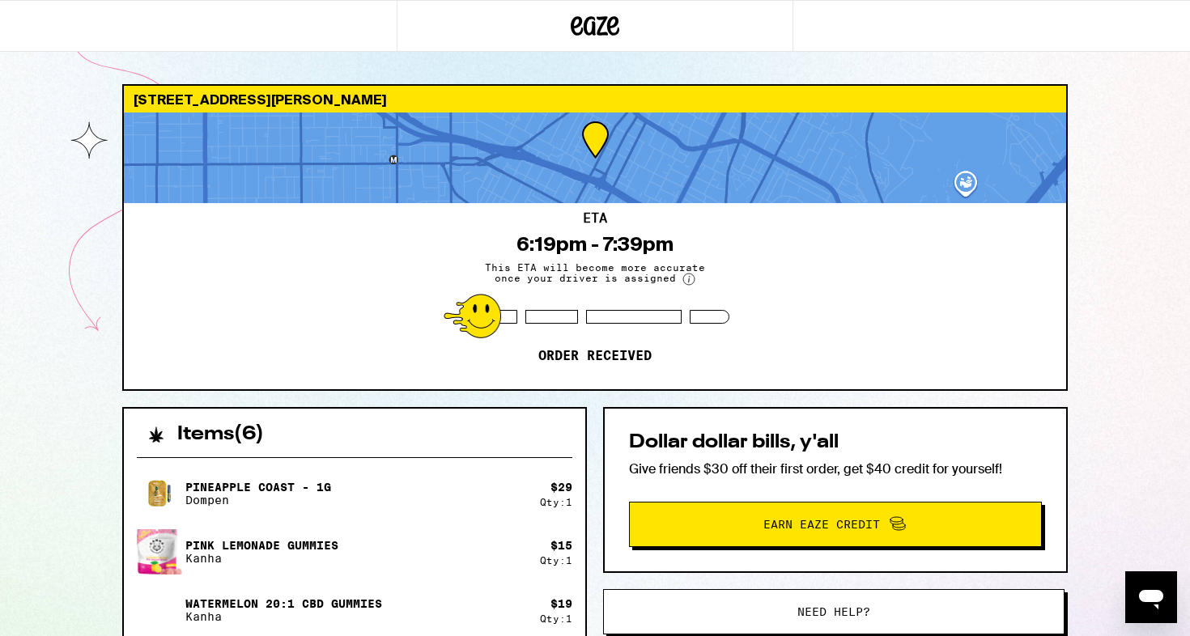
click at [720, 437] on h2 "Dollar dollar bills, y'all" at bounding box center [835, 442] width 413 height 19
click at [723, 437] on h2 "Dollar dollar bills, y'all" at bounding box center [835, 442] width 413 height 19
click at [732, 462] on p "Give friends $30 off their first order, get $40 credit for yourself!" at bounding box center [835, 469] width 413 height 17
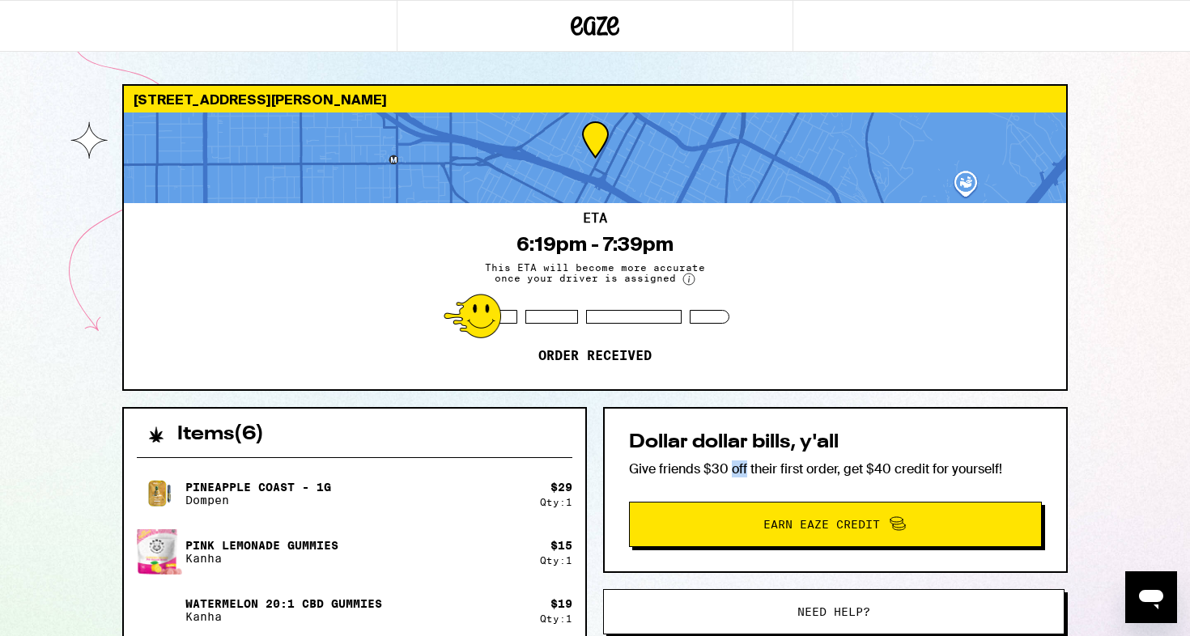
click at [732, 462] on p "Give friends $30 off their first order, get $40 credit for yourself!" at bounding box center [835, 469] width 413 height 17
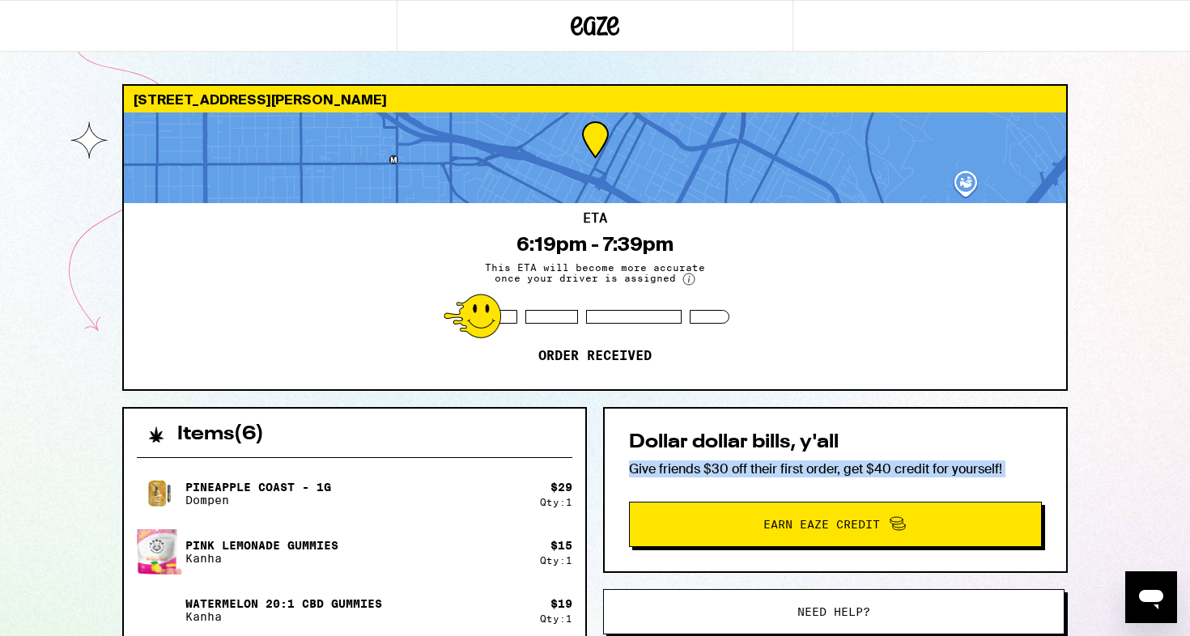
click at [732, 462] on p "Give friends $30 off their first order, get $40 credit for yourself!" at bounding box center [835, 469] width 413 height 17
click at [741, 462] on p "Give friends $30 off their first order, get $40 credit for yourself!" at bounding box center [835, 469] width 413 height 17
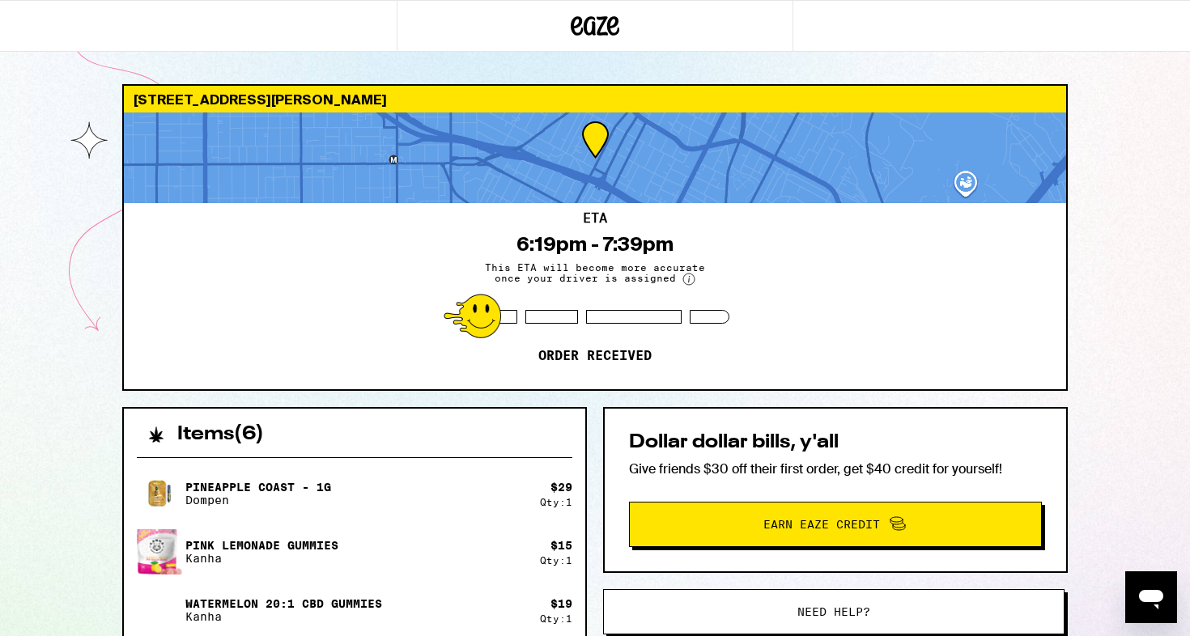
click at [737, 442] on h2 "Dollar dollar bills, y'all" at bounding box center [835, 442] width 413 height 19
click at [746, 442] on h2 "Dollar dollar bills, y'all" at bounding box center [835, 442] width 413 height 19
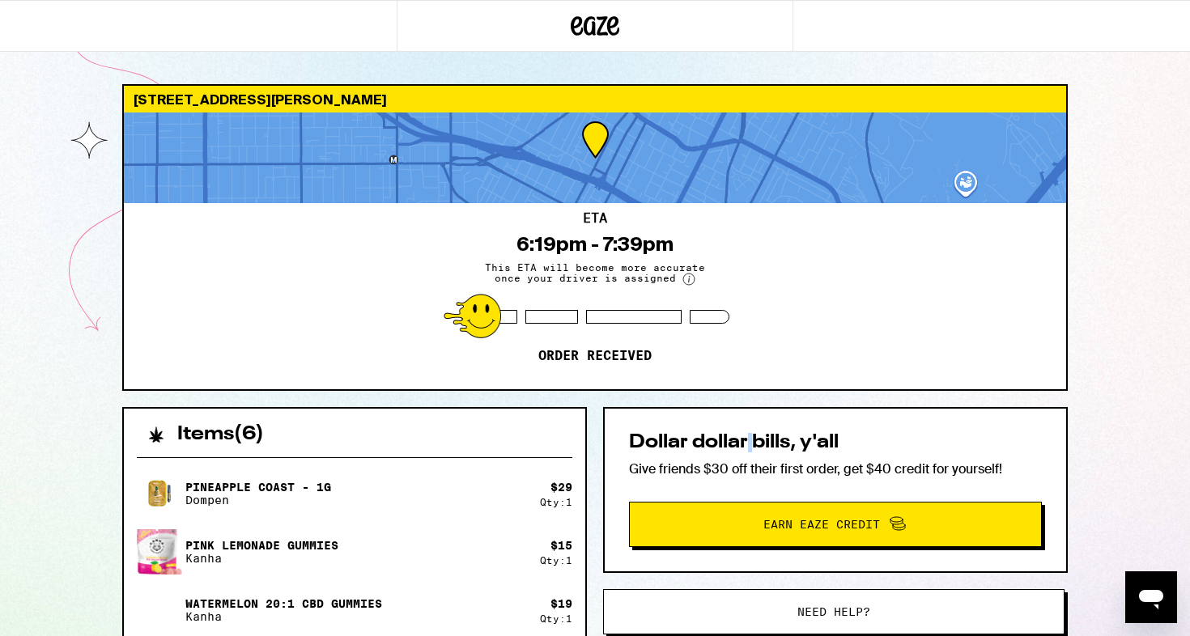
click at [746, 442] on h2 "Dollar dollar bills, y'all" at bounding box center [835, 442] width 413 height 19
click at [772, 440] on h2 "Dollar dollar bills, y'all" at bounding box center [835, 442] width 413 height 19
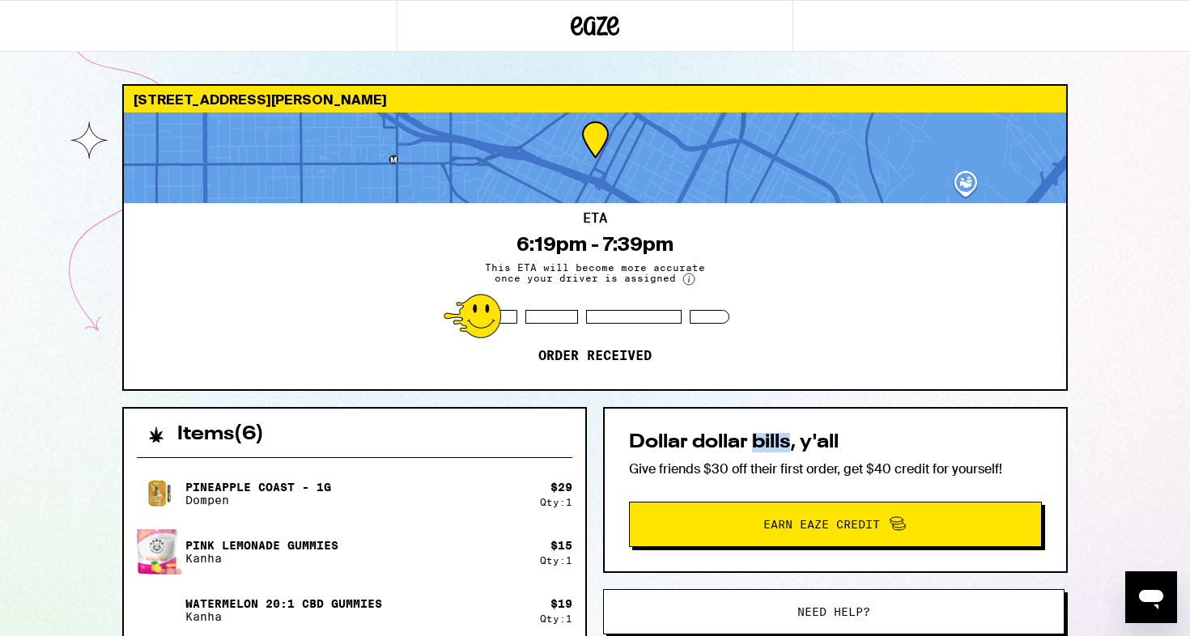
click at [772, 440] on h2 "Dollar dollar bills, y'all" at bounding box center [835, 442] width 413 height 19
click at [788, 440] on h2 "Dollar dollar bills, y'all" at bounding box center [835, 442] width 413 height 19
click at [807, 440] on h2 "Dollar dollar bills, y'all" at bounding box center [835, 442] width 413 height 19
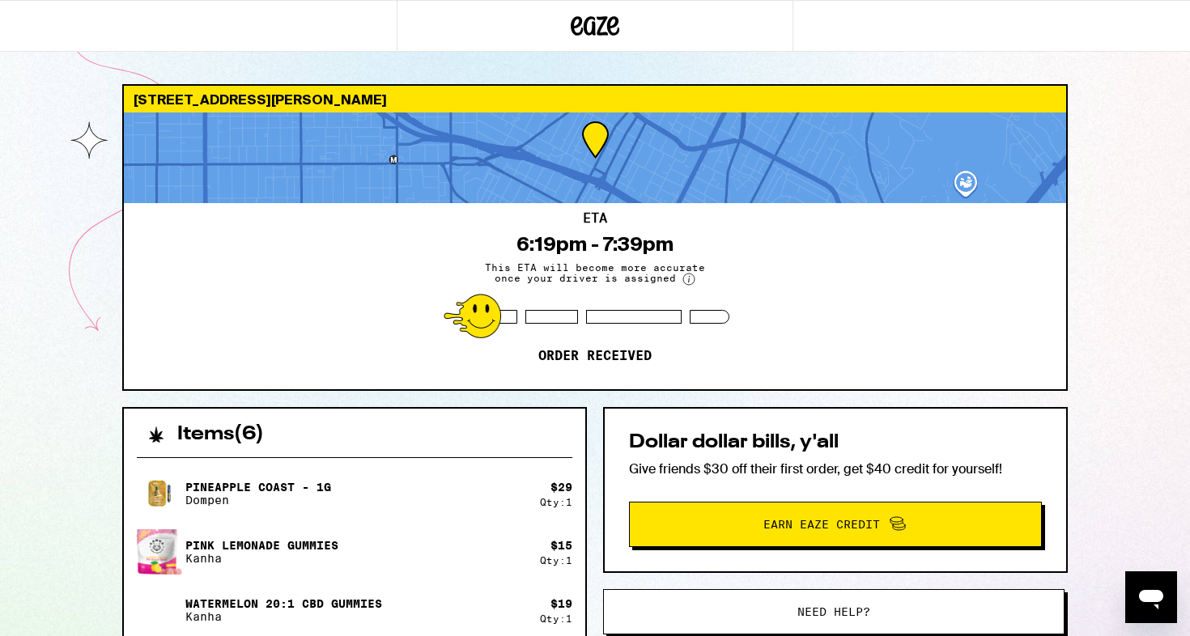
click at [807, 440] on h2 "Dollar dollar bills, y'all" at bounding box center [835, 442] width 413 height 19
click at [821, 440] on h2 "Dollar dollar bills, y'all" at bounding box center [835, 442] width 413 height 19
click at [659, 438] on h2 "Dollar dollar bills, y'all" at bounding box center [835, 442] width 413 height 19
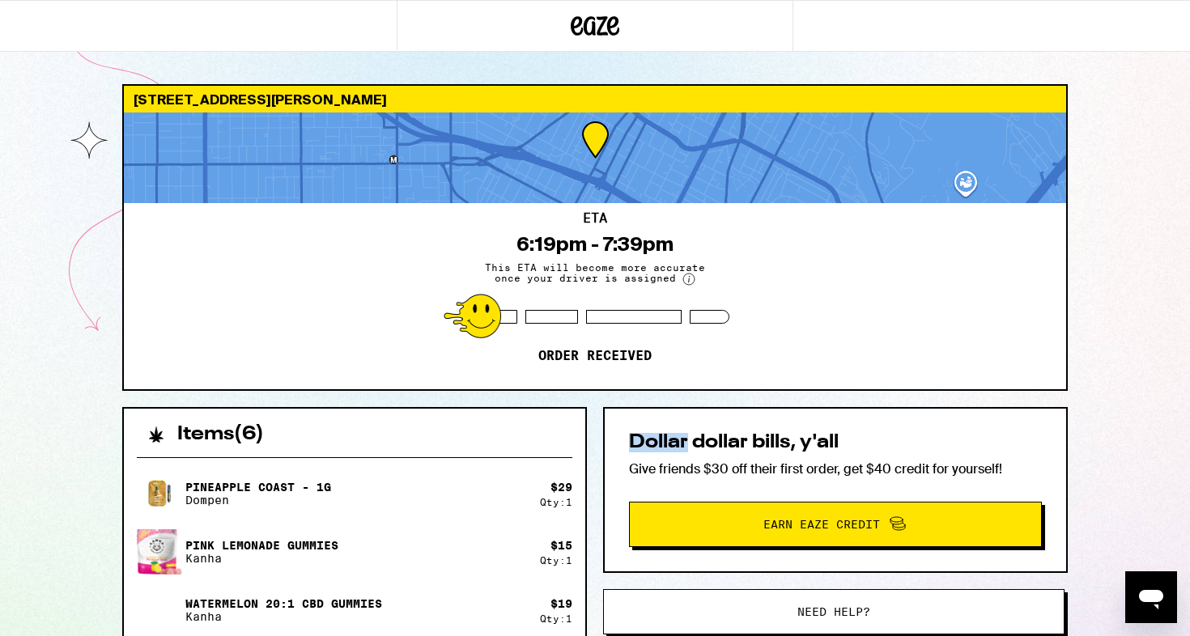
click at [659, 438] on h2 "Dollar dollar bills, y'all" at bounding box center [835, 442] width 413 height 19
click at [676, 440] on h2 "Dollar dollar bills, y'all" at bounding box center [835, 442] width 413 height 19
click at [690, 440] on h2 "Dollar dollar bills, y'all" at bounding box center [835, 442] width 413 height 19
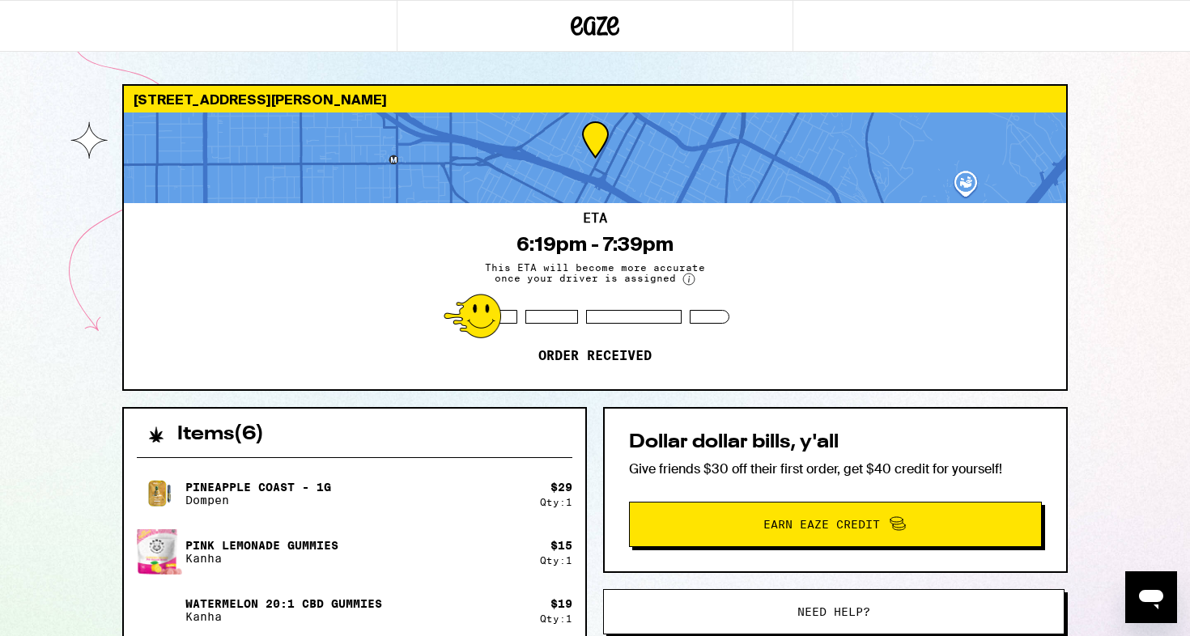
click at [50, 432] on div "[STREET_ADDRESS][PERSON_NAME] 6:19pm - 7:39pm This ETA will become more accurat…" at bounding box center [595, 535] width 1190 height 1070
click at [57, 433] on div "[STREET_ADDRESS][PERSON_NAME] 6:19pm - 7:39pm This ETA will become more accurat…" at bounding box center [595, 535] width 1190 height 1070
click at [3, 55] on div "[STREET_ADDRESS][PERSON_NAME] 6:19pm - 7:39pm This ETA will become more accurat…" at bounding box center [595, 535] width 1190 height 1070
click at [245, 102] on div "[STREET_ADDRESS][PERSON_NAME]" at bounding box center [595, 99] width 942 height 27
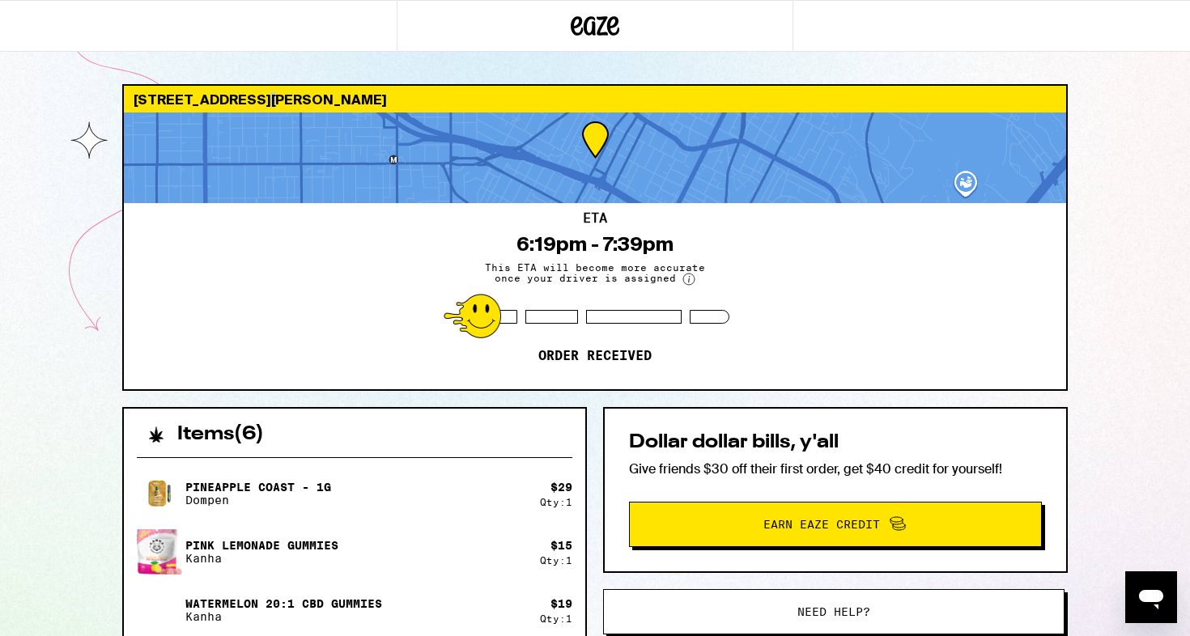
click at [245, 102] on div "[STREET_ADDRESS][PERSON_NAME]" at bounding box center [595, 99] width 942 height 27
click at [254, 102] on div "[STREET_ADDRESS][PERSON_NAME]" at bounding box center [595, 99] width 942 height 27
click at [273, 102] on div "[STREET_ADDRESS][PERSON_NAME]" at bounding box center [595, 99] width 942 height 27
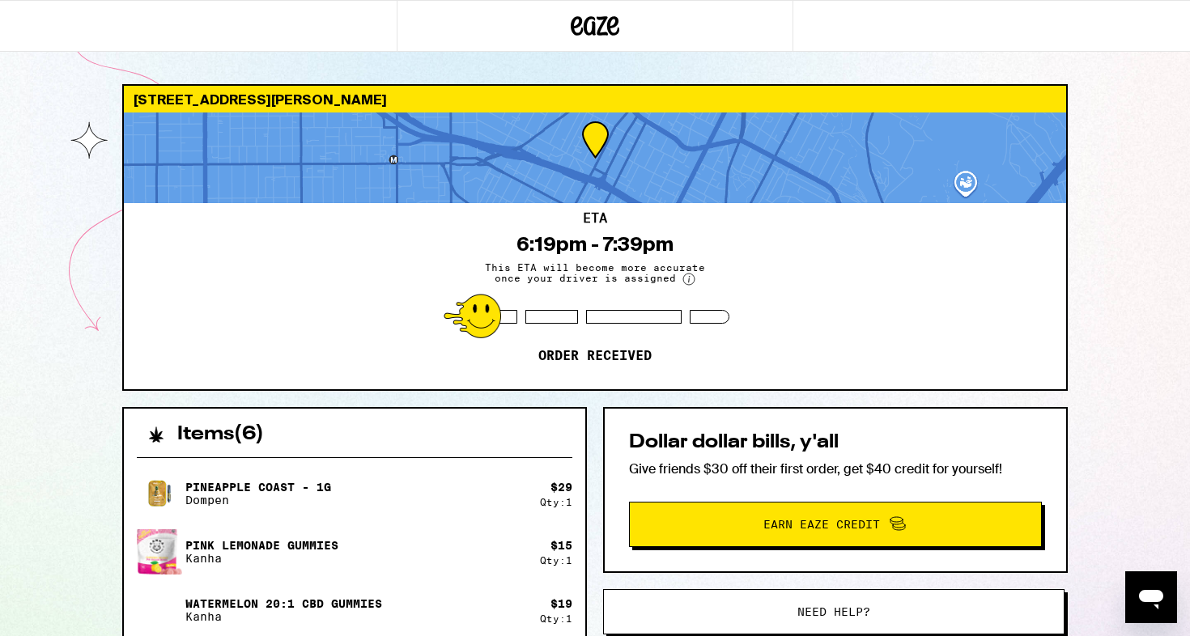
click at [273, 102] on div "[STREET_ADDRESS][PERSON_NAME]" at bounding box center [595, 99] width 942 height 27
click at [307, 104] on div "[STREET_ADDRESS][PERSON_NAME]" at bounding box center [595, 99] width 942 height 27
click at [240, 104] on div "[STREET_ADDRESS][PERSON_NAME]" at bounding box center [595, 99] width 942 height 27
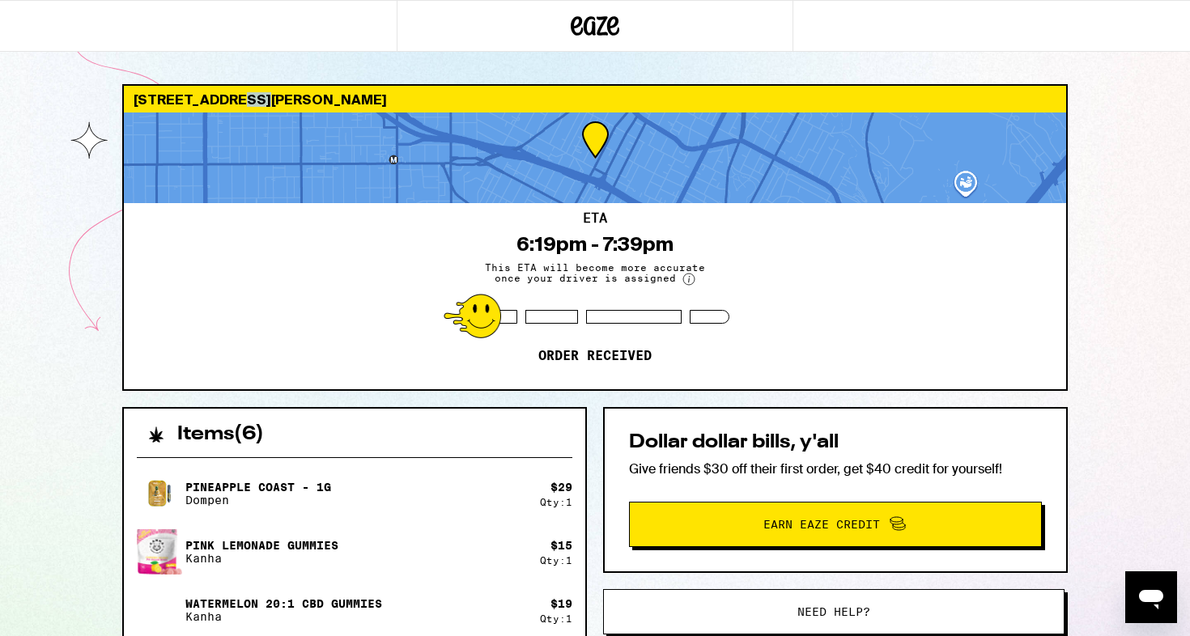
click at [240, 104] on div "[STREET_ADDRESS][PERSON_NAME]" at bounding box center [595, 99] width 942 height 27
click at [254, 104] on div "[STREET_ADDRESS][PERSON_NAME]" at bounding box center [595, 99] width 942 height 27
click at [272, 101] on div "[STREET_ADDRESS][PERSON_NAME]" at bounding box center [595, 99] width 942 height 27
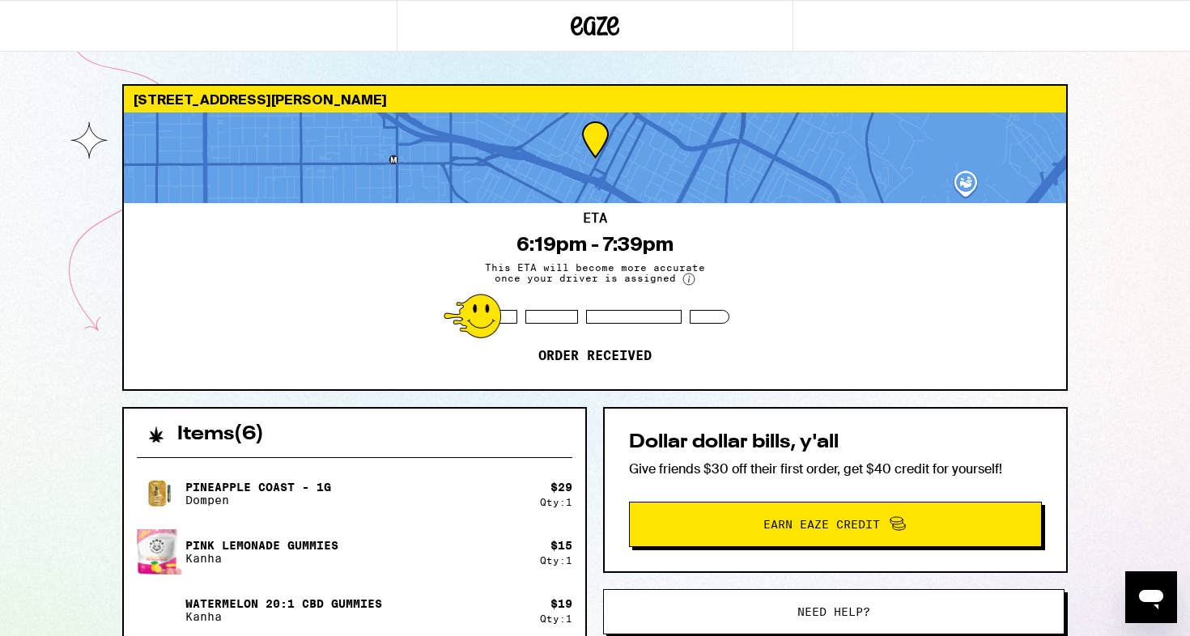
click at [53, 180] on div "[STREET_ADDRESS][PERSON_NAME] 6:19pm - 7:39pm This ETA will become more accurat…" at bounding box center [595, 535] width 1190 height 1070
click at [166, 103] on div "[STREET_ADDRESS][PERSON_NAME]" at bounding box center [595, 99] width 942 height 27
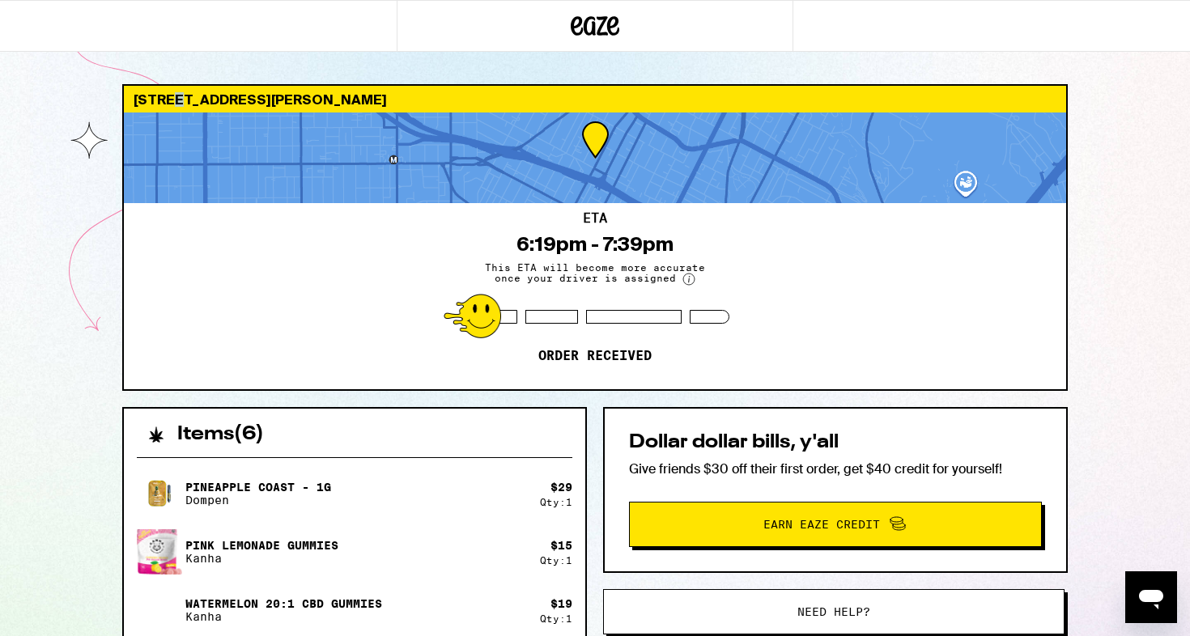
click at [166, 103] on div "[STREET_ADDRESS][PERSON_NAME]" at bounding box center [595, 99] width 942 height 27
click at [190, 102] on div "[STREET_ADDRESS][PERSON_NAME]" at bounding box center [595, 99] width 942 height 27
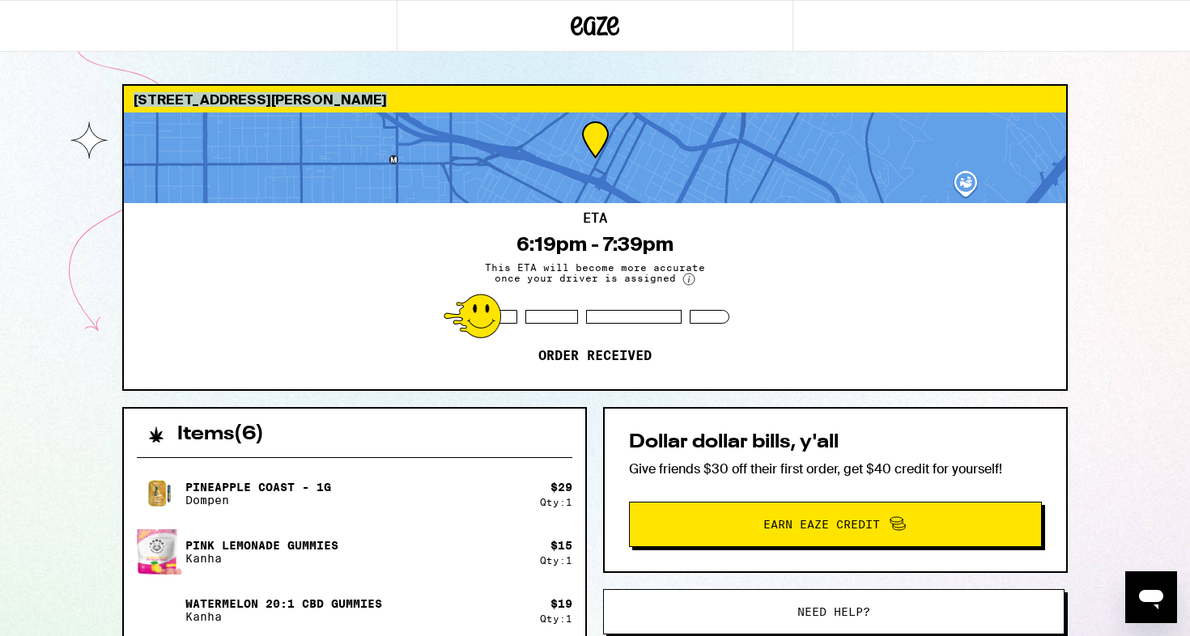
click at [208, 102] on div "[STREET_ADDRESS][PERSON_NAME]" at bounding box center [595, 99] width 942 height 27
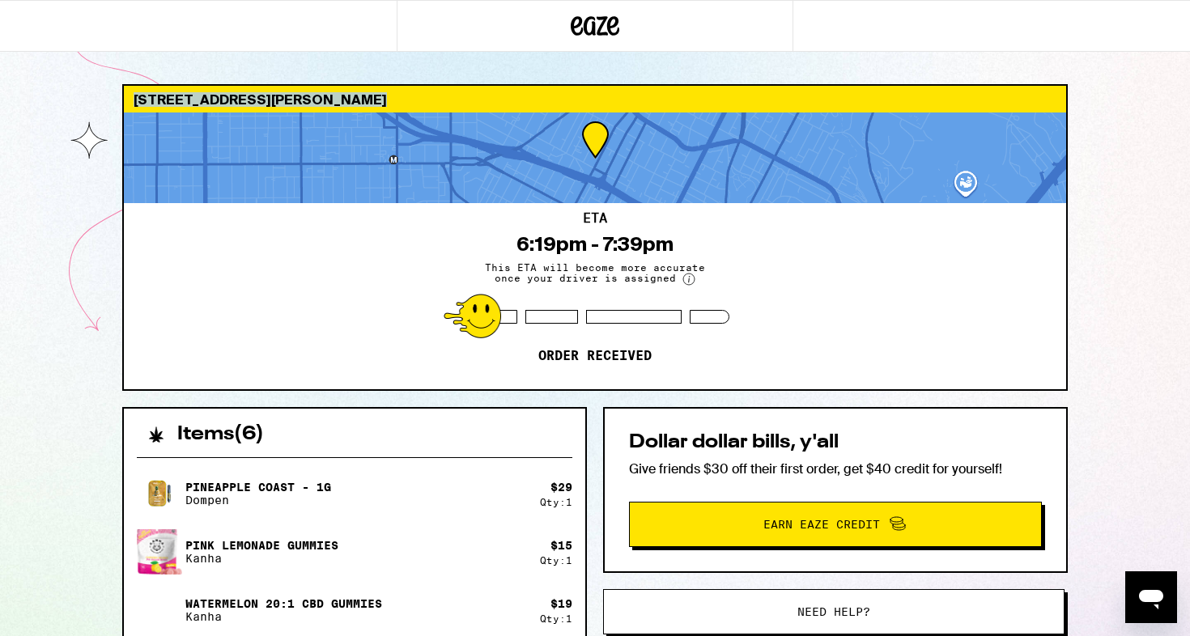
click at [208, 102] on div "[STREET_ADDRESS][PERSON_NAME]" at bounding box center [595, 99] width 942 height 27
click at [237, 99] on div "[STREET_ADDRESS][PERSON_NAME]" at bounding box center [595, 99] width 942 height 27
click at [253, 99] on div "[STREET_ADDRESS][PERSON_NAME]" at bounding box center [595, 99] width 942 height 27
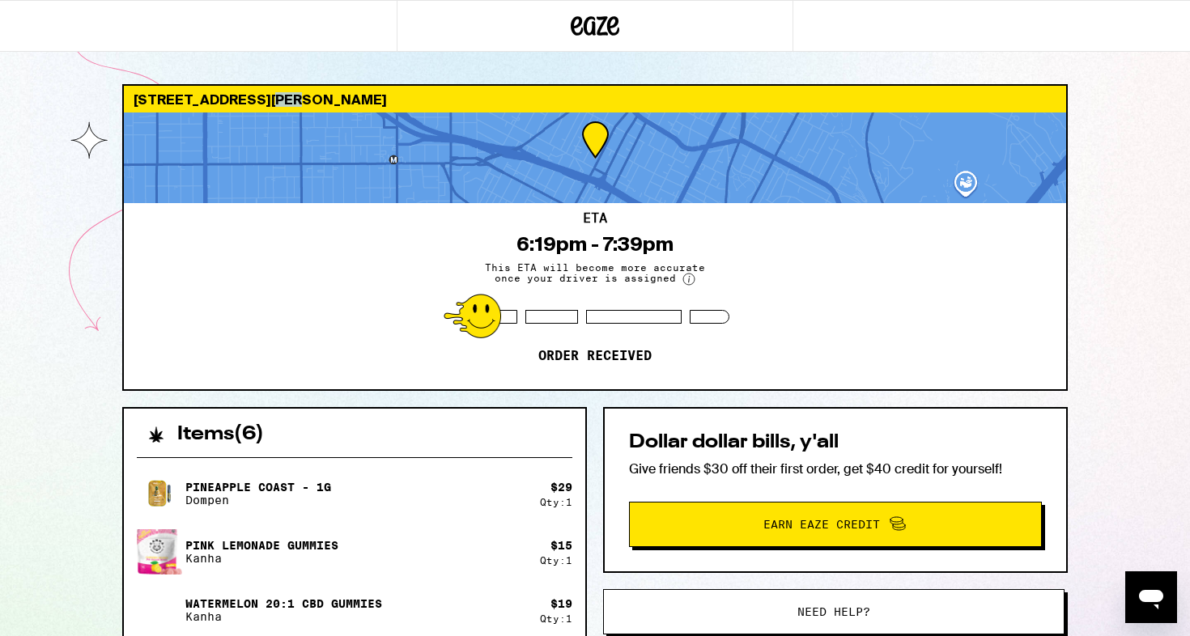
click at [253, 99] on div "[STREET_ADDRESS][PERSON_NAME]" at bounding box center [595, 99] width 942 height 27
click at [277, 99] on div "[STREET_ADDRESS][PERSON_NAME]" at bounding box center [595, 99] width 942 height 27
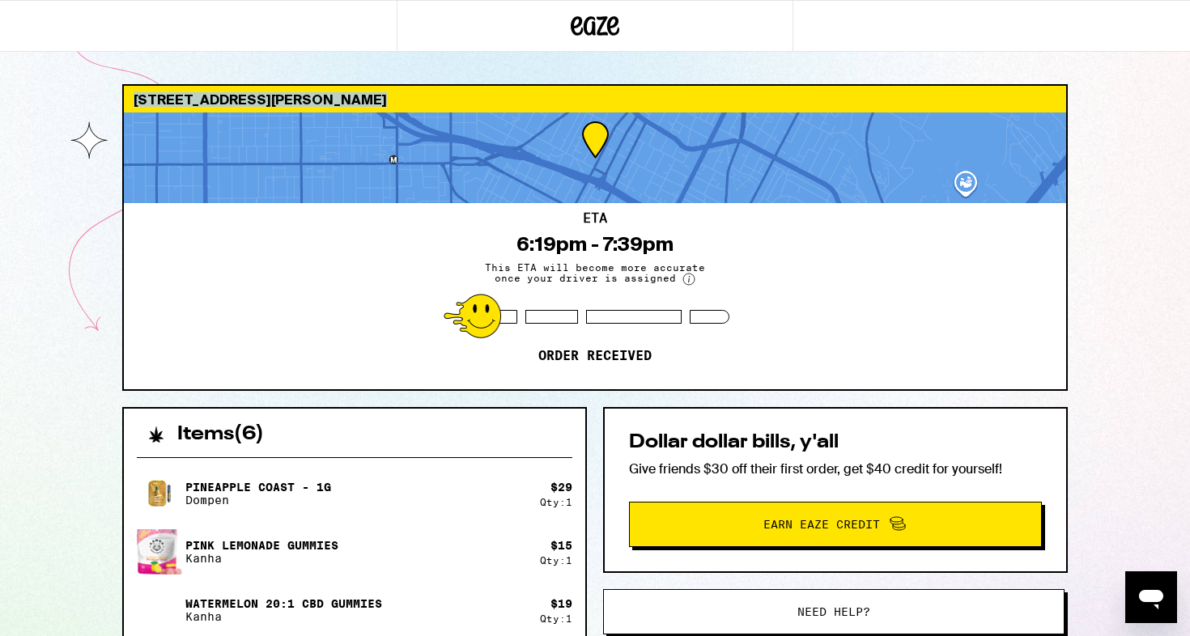
click at [300, 97] on div "[STREET_ADDRESS][PERSON_NAME]" at bounding box center [595, 99] width 942 height 27
click at [307, 98] on div "[STREET_ADDRESS][PERSON_NAME]" at bounding box center [595, 99] width 942 height 27
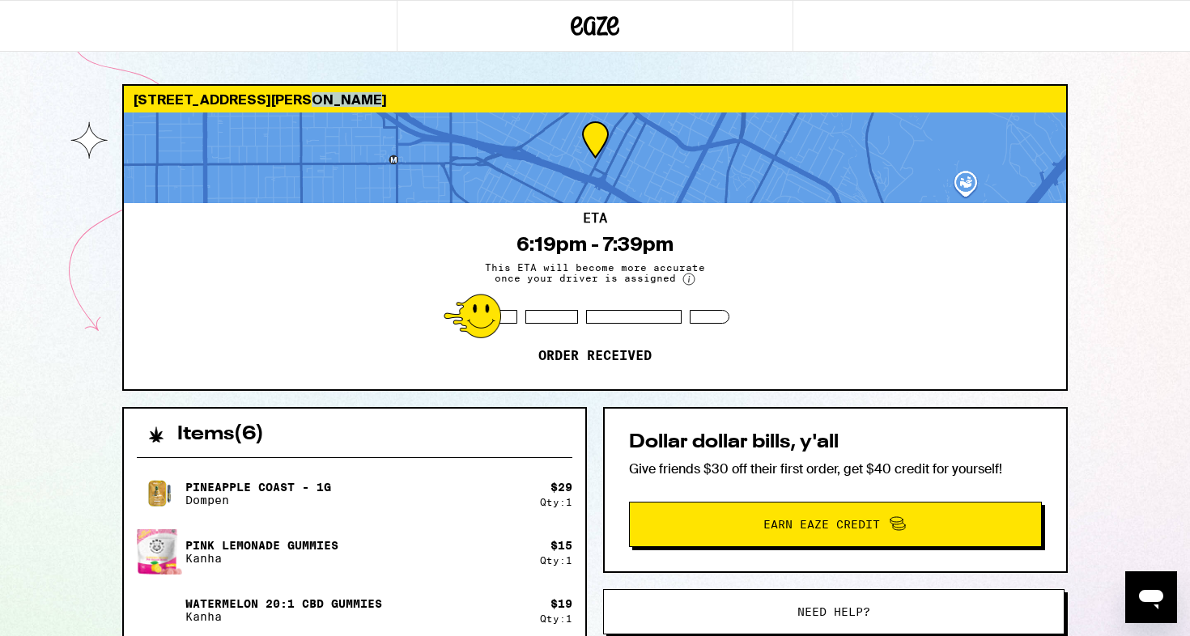
click at [307, 98] on div "[STREET_ADDRESS][PERSON_NAME]" at bounding box center [595, 99] width 942 height 27
click at [317, 98] on div "[STREET_ADDRESS][PERSON_NAME]" at bounding box center [595, 99] width 942 height 27
click at [334, 100] on div "[STREET_ADDRESS][PERSON_NAME]" at bounding box center [595, 99] width 942 height 27
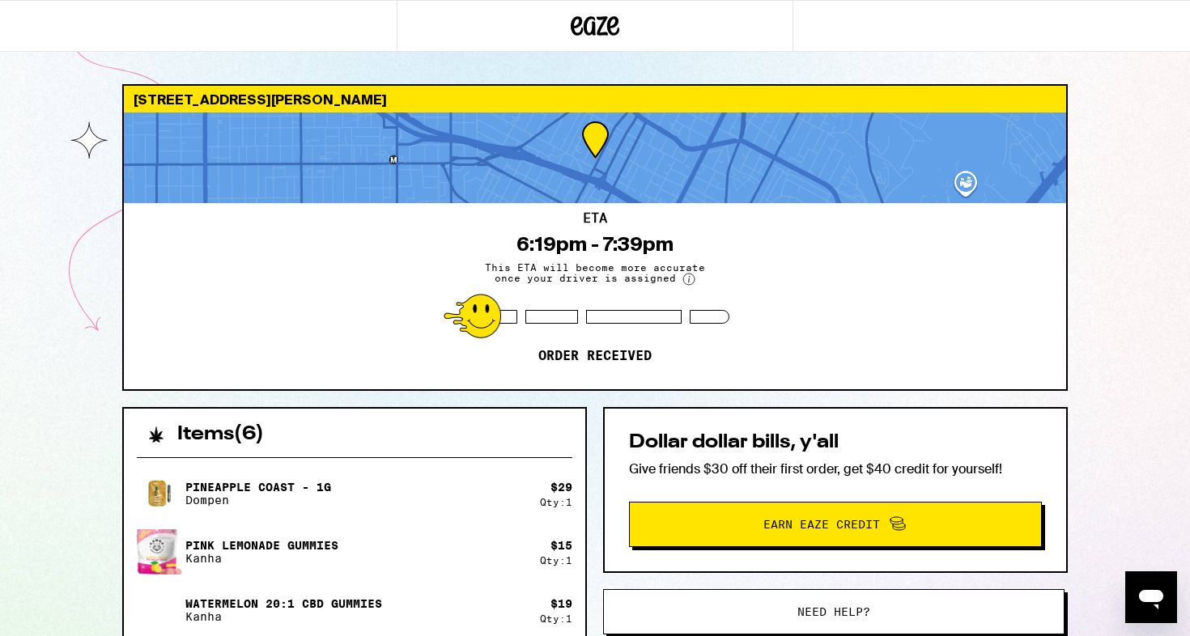
click at [334, 100] on div "[STREET_ADDRESS][PERSON_NAME]" at bounding box center [595, 99] width 942 height 27
click at [343, 100] on div "[STREET_ADDRESS][PERSON_NAME]" at bounding box center [595, 99] width 942 height 27
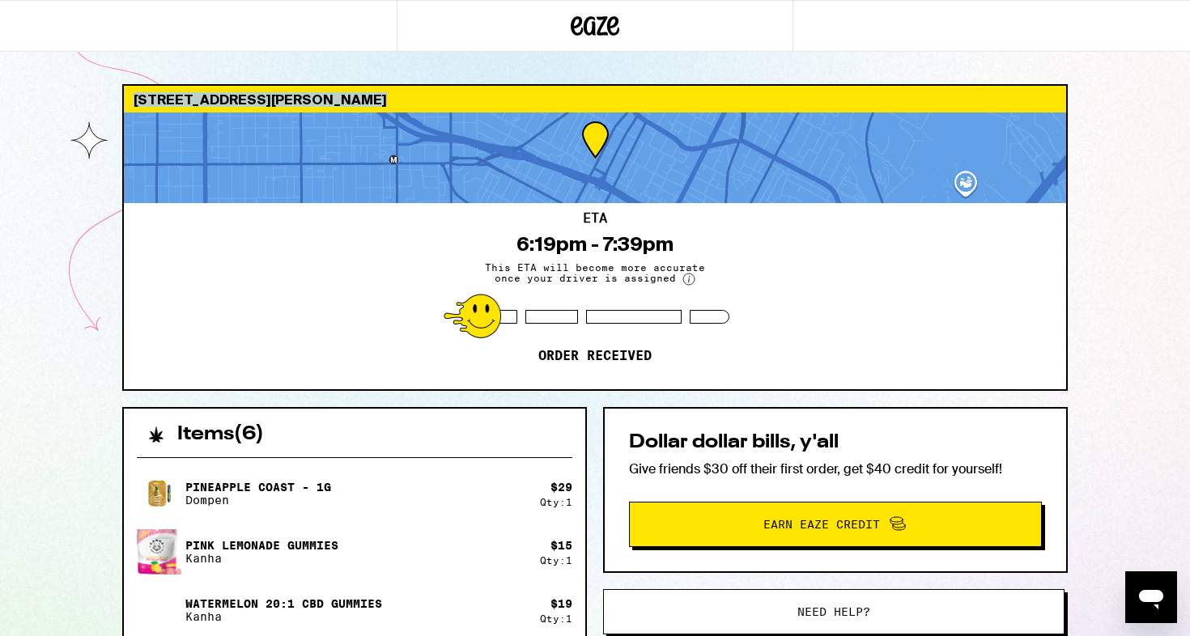
click at [372, 100] on div "[STREET_ADDRESS][PERSON_NAME]" at bounding box center [595, 99] width 942 height 27
click at [380, 98] on div "[STREET_ADDRESS][PERSON_NAME]" at bounding box center [595, 99] width 942 height 27
click at [368, 98] on div "[STREET_ADDRESS][PERSON_NAME]" at bounding box center [595, 99] width 942 height 27
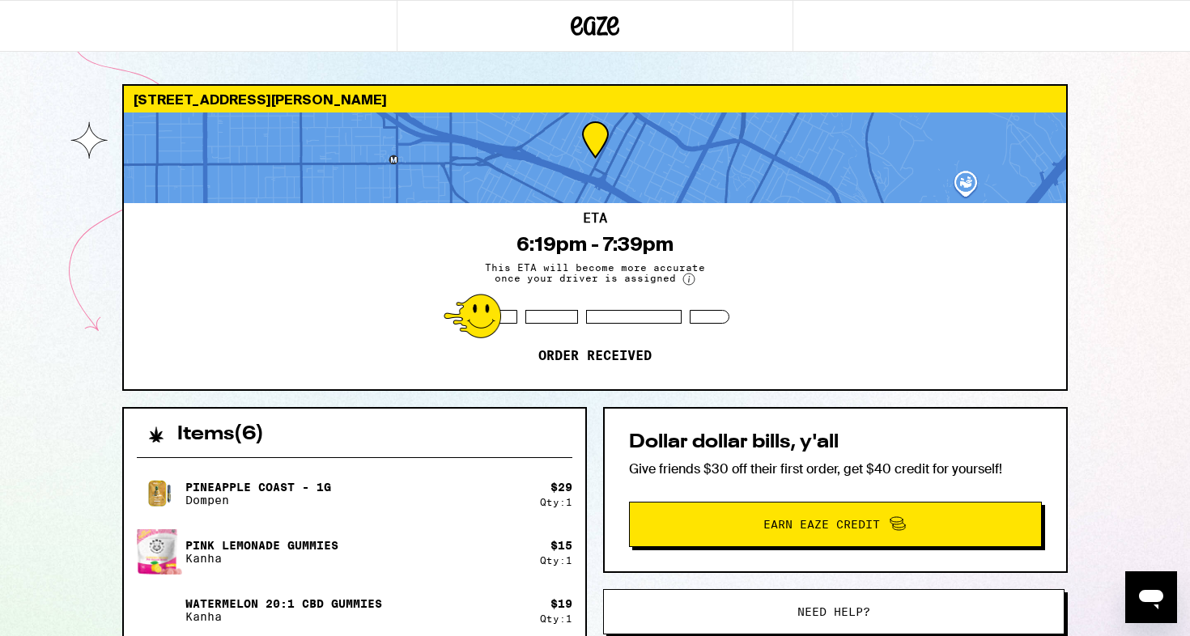
click at [368, 98] on div "[STREET_ADDRESS][PERSON_NAME]" at bounding box center [595, 99] width 942 height 27
click at [380, 98] on div "[STREET_ADDRESS][PERSON_NAME]" at bounding box center [595, 99] width 942 height 27
click at [364, 98] on div "[STREET_ADDRESS][PERSON_NAME]" at bounding box center [595, 99] width 942 height 27
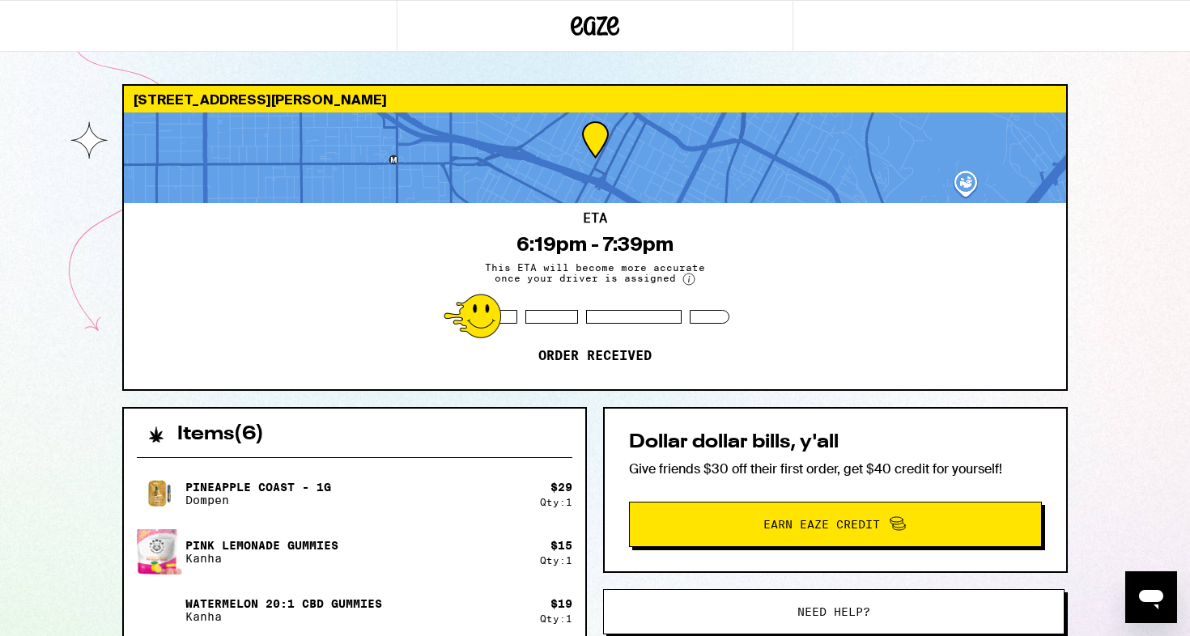
click at [364, 98] on div "[STREET_ADDRESS][PERSON_NAME]" at bounding box center [595, 99] width 942 height 27
click at [334, 97] on div "[STREET_ADDRESS][PERSON_NAME]" at bounding box center [595, 99] width 942 height 27
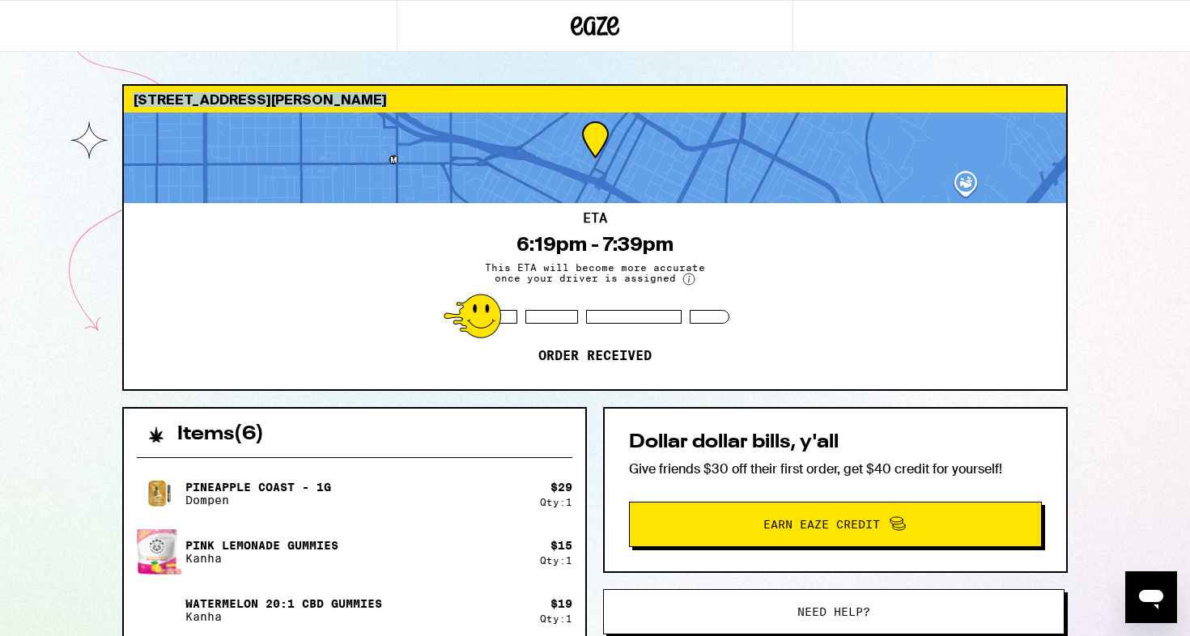
click at [345, 97] on div "[STREET_ADDRESS][PERSON_NAME]" at bounding box center [595, 99] width 942 height 27
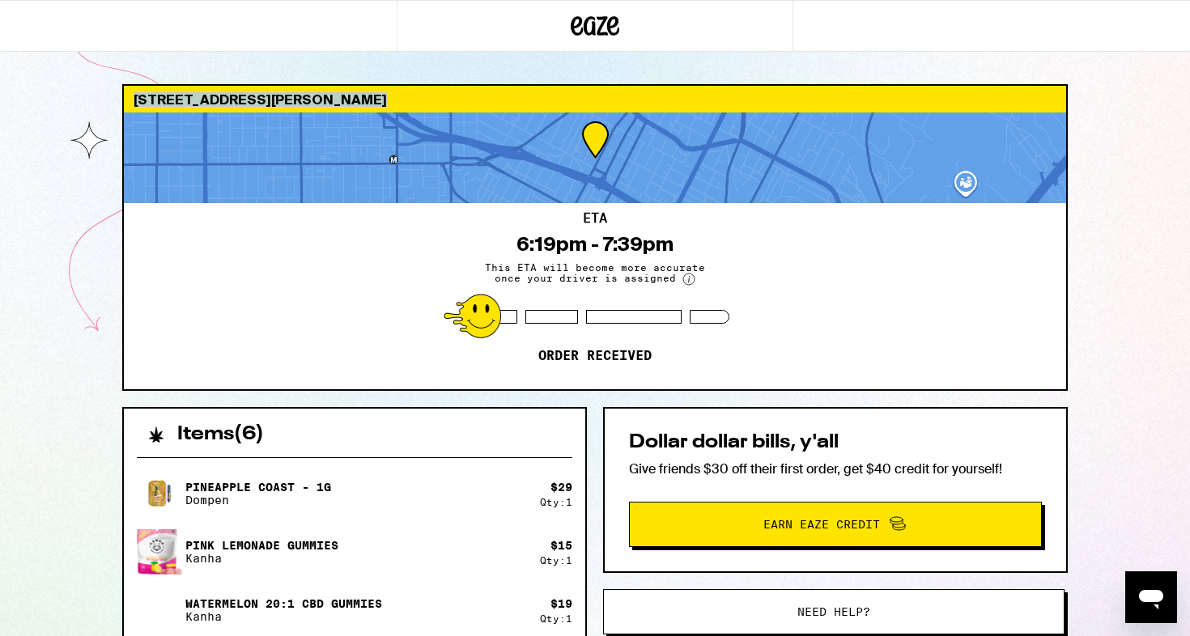
click at [372, 96] on div "[STREET_ADDRESS][PERSON_NAME]" at bounding box center [595, 99] width 942 height 27
click at [380, 96] on div "[STREET_ADDRESS][PERSON_NAME]" at bounding box center [595, 99] width 942 height 27
click at [357, 96] on div "[STREET_ADDRESS][PERSON_NAME]" at bounding box center [595, 99] width 942 height 27
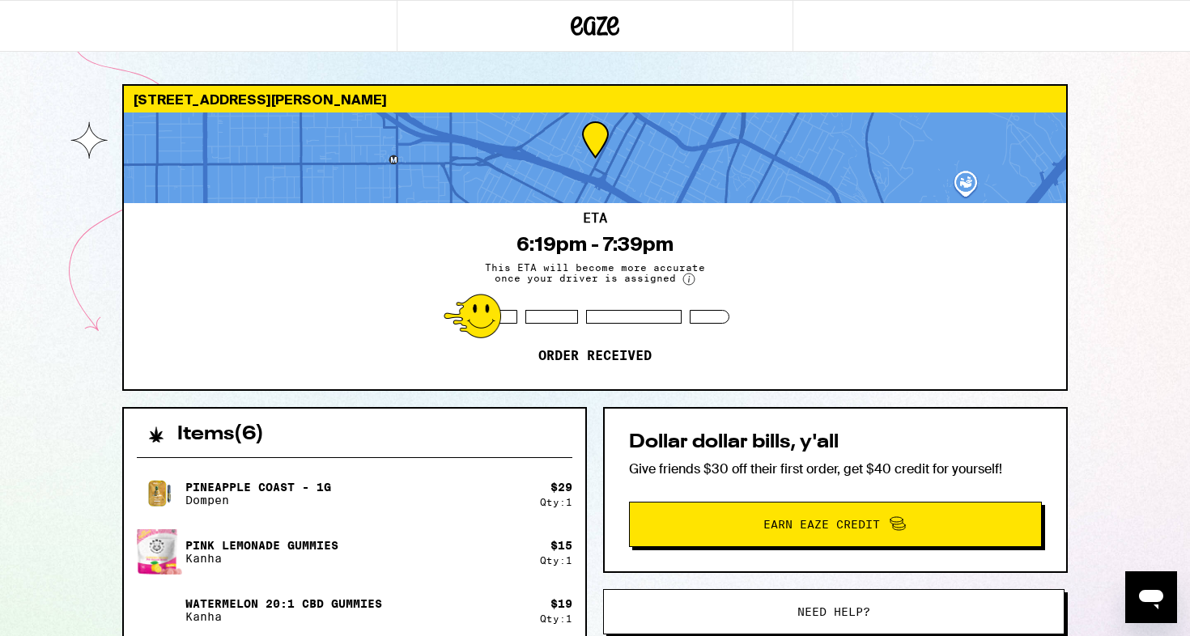
click at [357, 96] on div "[STREET_ADDRESS][PERSON_NAME]" at bounding box center [595, 99] width 942 height 27
click at [388, 97] on div "[STREET_ADDRESS][PERSON_NAME]" at bounding box center [595, 99] width 942 height 27
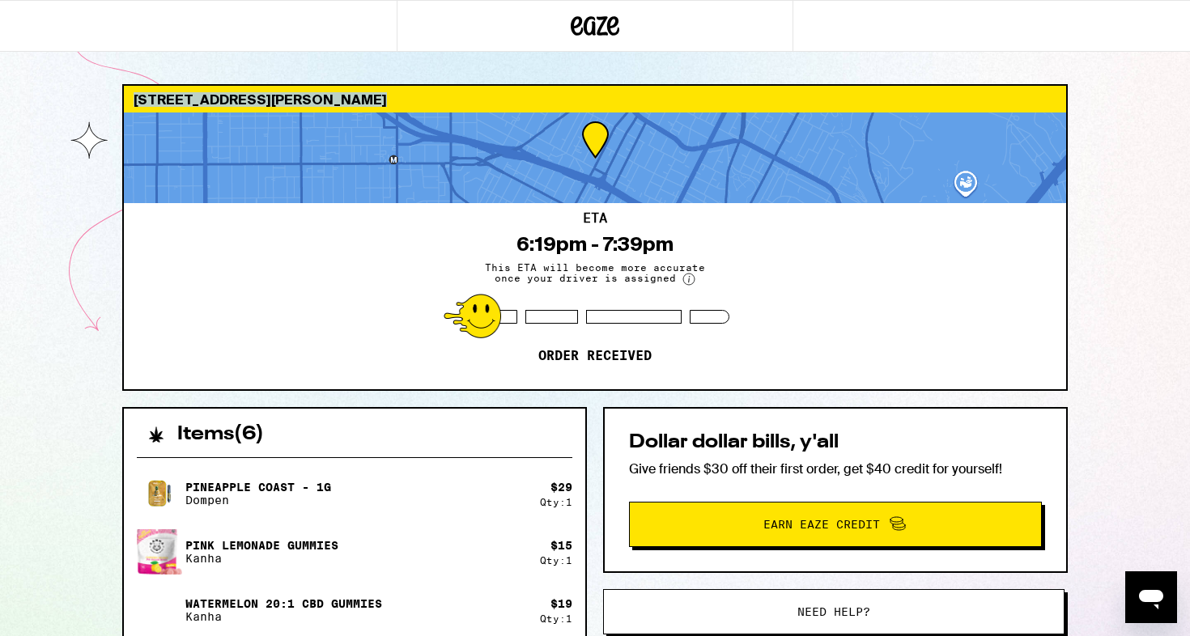
click at [344, 97] on div "[STREET_ADDRESS][PERSON_NAME]" at bounding box center [595, 99] width 942 height 27
click at [365, 97] on div "[STREET_ADDRESS][PERSON_NAME]" at bounding box center [595, 99] width 942 height 27
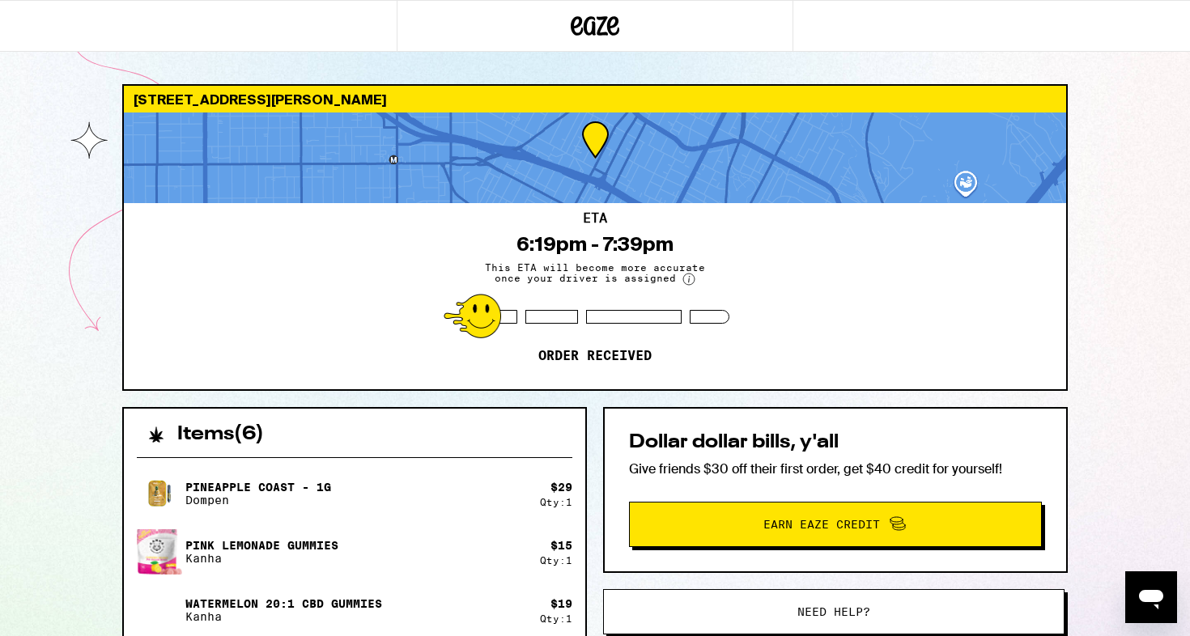
click at [365, 97] on div "[STREET_ADDRESS][PERSON_NAME]" at bounding box center [595, 99] width 942 height 27
click at [382, 97] on div "[STREET_ADDRESS][PERSON_NAME]" at bounding box center [595, 99] width 942 height 27
click at [393, 97] on div "[STREET_ADDRESS][PERSON_NAME]" at bounding box center [595, 99] width 942 height 27
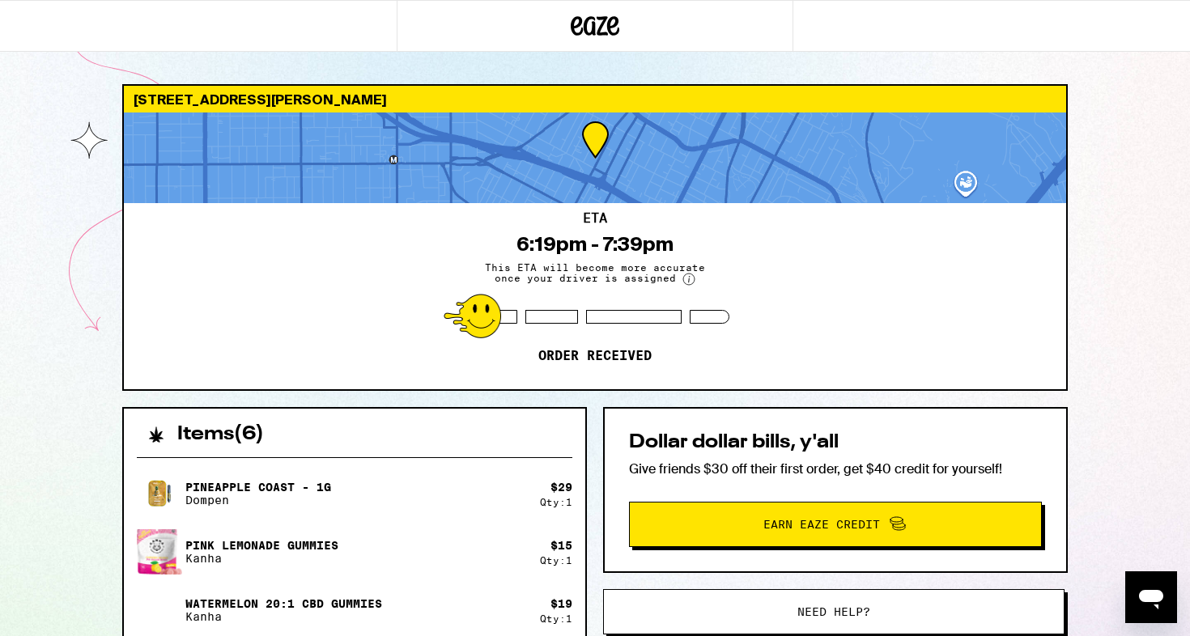
click at [44, 157] on div "[STREET_ADDRESS][PERSON_NAME] 6:19pm - 7:39pm This ETA will become more accurat…" at bounding box center [595, 535] width 1190 height 1070
click at [176, 92] on div "[STREET_ADDRESS][PERSON_NAME]" at bounding box center [595, 99] width 942 height 27
click at [204, 90] on div "[STREET_ADDRESS][PERSON_NAME]" at bounding box center [595, 99] width 942 height 27
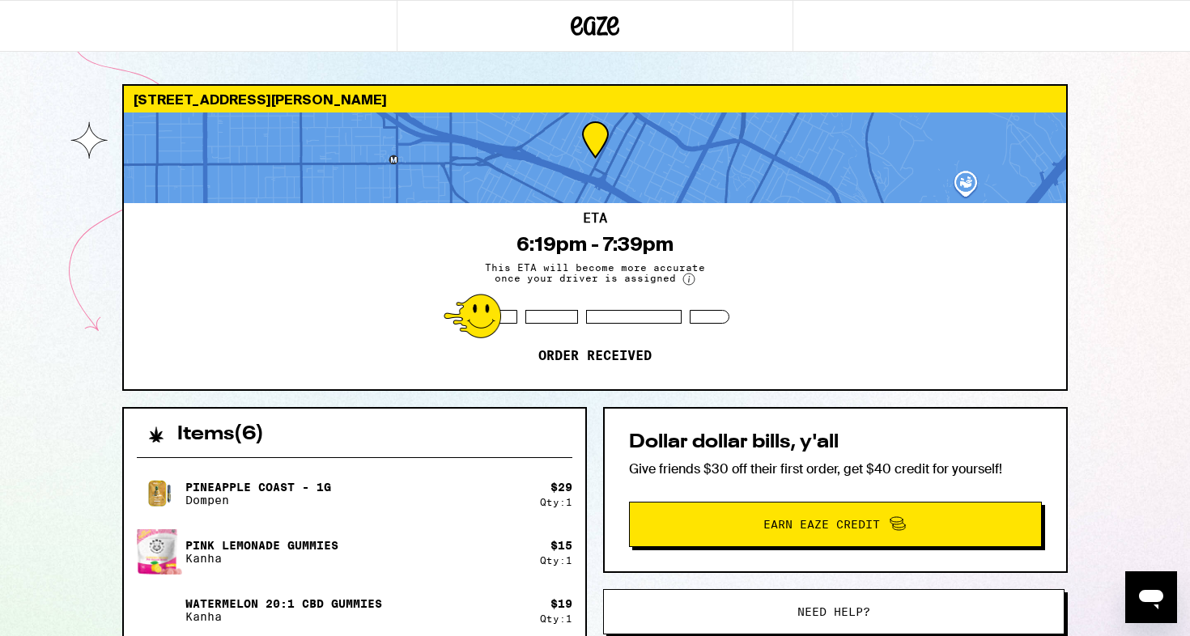
click at [204, 90] on div "[STREET_ADDRESS][PERSON_NAME]" at bounding box center [595, 99] width 942 height 27
click at [221, 93] on div "[STREET_ADDRESS][PERSON_NAME]" at bounding box center [595, 99] width 942 height 27
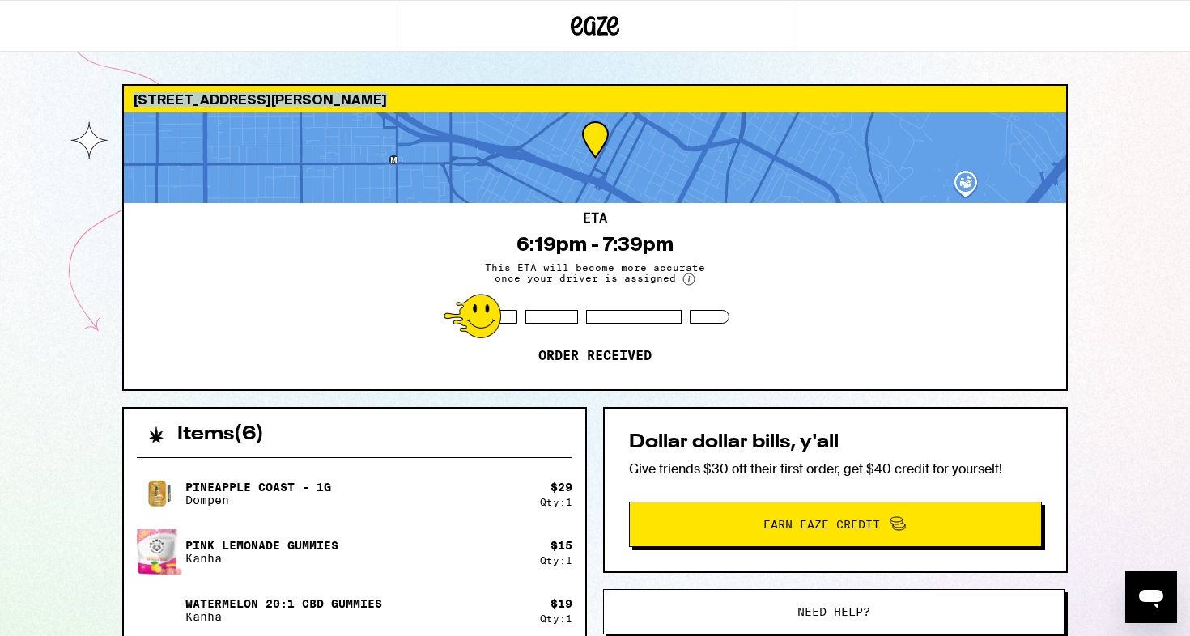
click at [227, 91] on div "[STREET_ADDRESS][PERSON_NAME]" at bounding box center [595, 99] width 942 height 27
click at [236, 93] on div "[STREET_ADDRESS][PERSON_NAME]" at bounding box center [595, 99] width 942 height 27
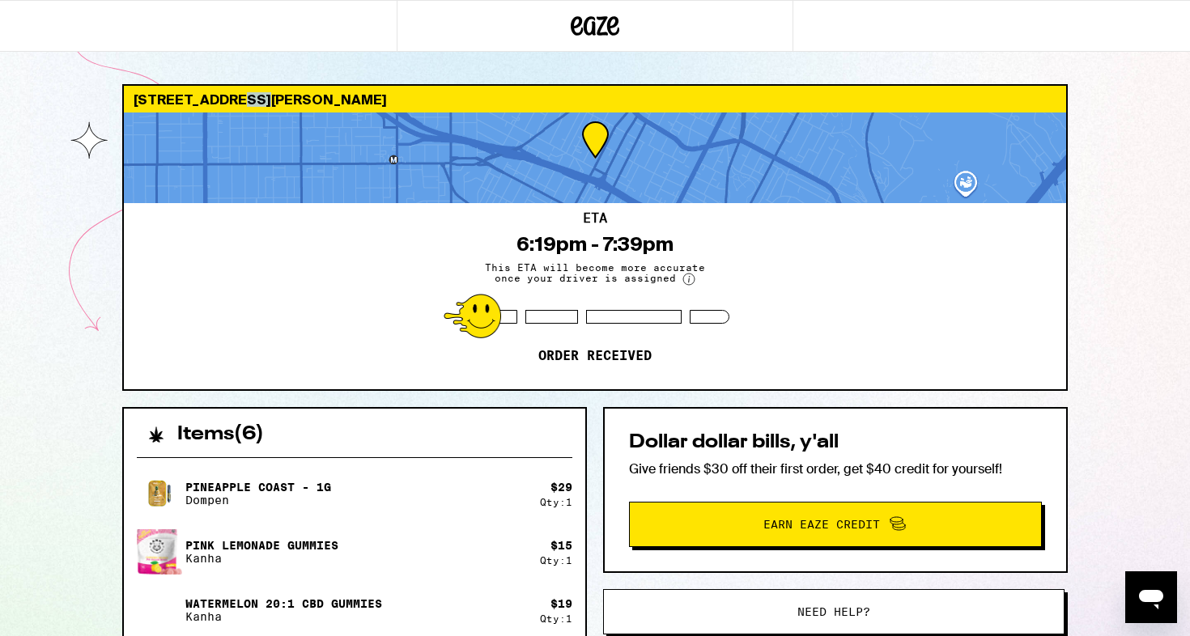
click at [236, 93] on div "[STREET_ADDRESS][PERSON_NAME]" at bounding box center [595, 99] width 942 height 27
click at [266, 96] on div "[STREET_ADDRESS][PERSON_NAME]" at bounding box center [595, 99] width 942 height 27
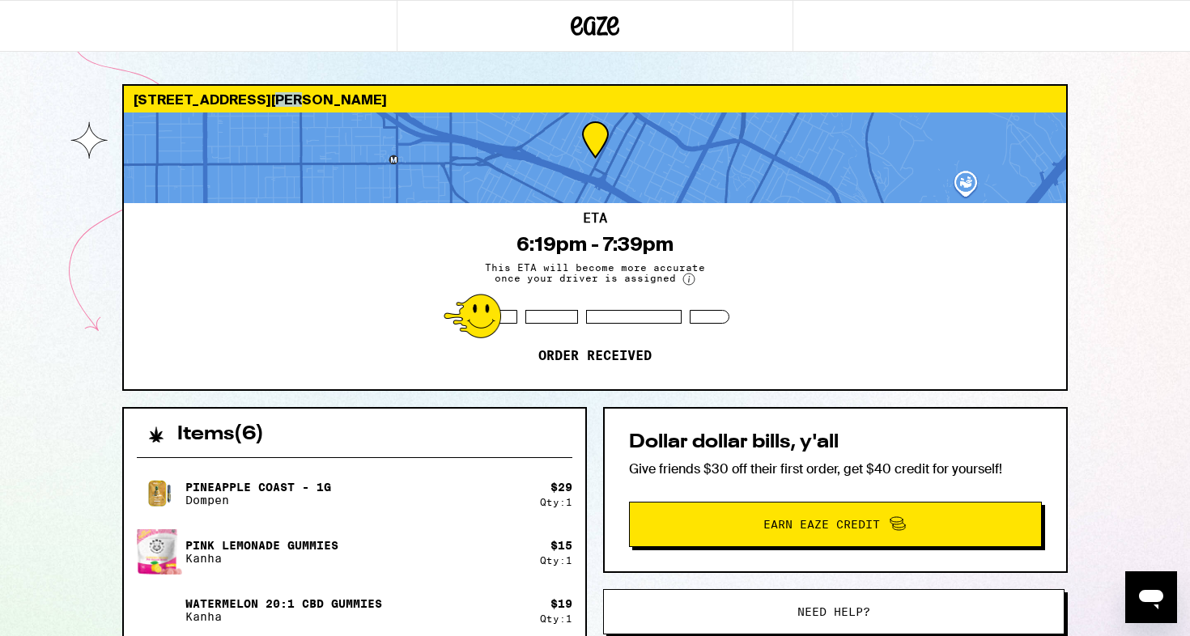
click at [266, 96] on div "[STREET_ADDRESS][PERSON_NAME]" at bounding box center [595, 99] width 942 height 27
click at [307, 96] on div "[STREET_ADDRESS][PERSON_NAME]" at bounding box center [595, 99] width 942 height 27
click at [324, 94] on div "[STREET_ADDRESS][PERSON_NAME]" at bounding box center [595, 99] width 942 height 27
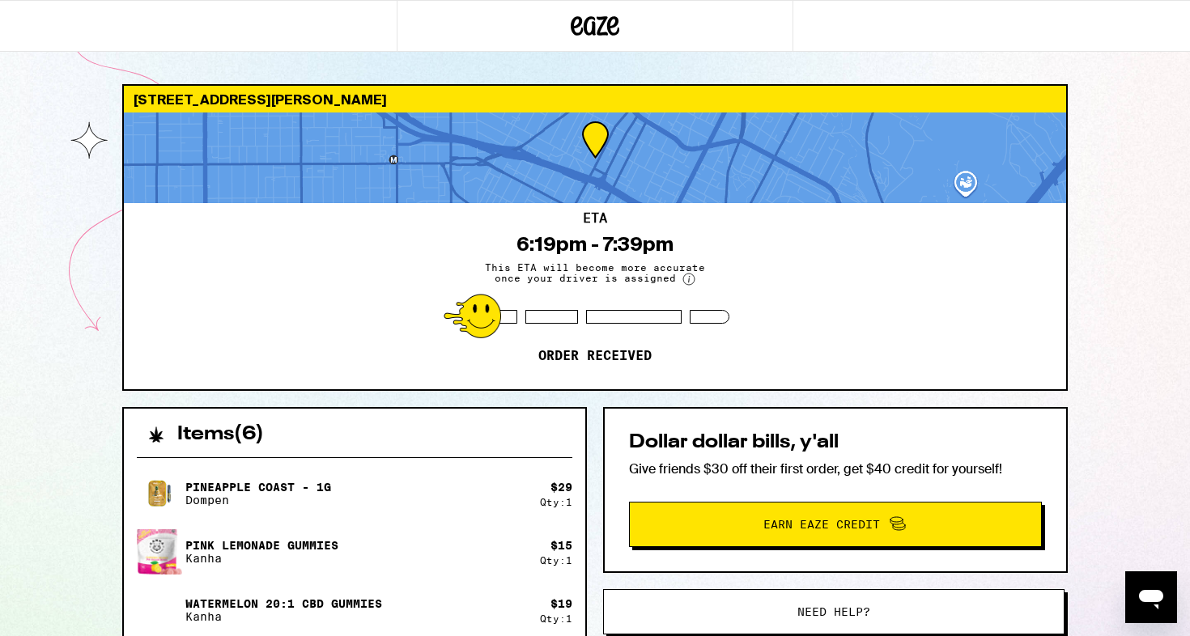
click at [324, 94] on div "[STREET_ADDRESS][PERSON_NAME]" at bounding box center [595, 99] width 942 height 27
click at [354, 94] on div "[STREET_ADDRESS][PERSON_NAME]" at bounding box center [595, 99] width 942 height 27
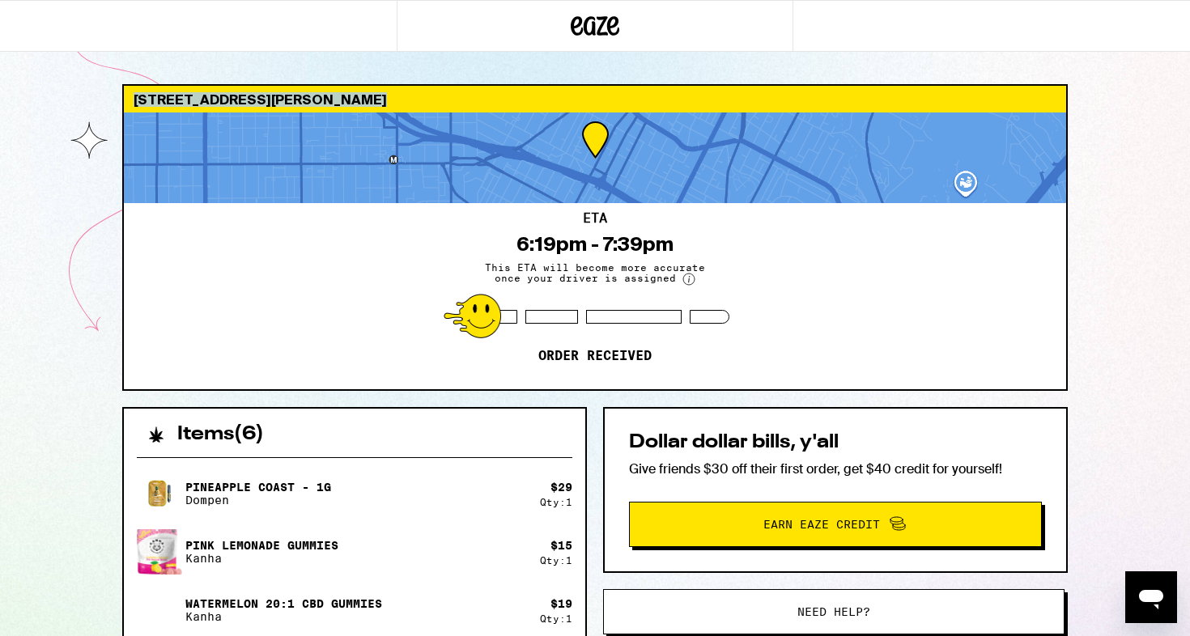
click at [354, 94] on div "[STREET_ADDRESS][PERSON_NAME]" at bounding box center [595, 99] width 942 height 27
click at [49, 180] on div "[STREET_ADDRESS][PERSON_NAME] 6:19pm - 7:39pm This ETA will become more accurat…" at bounding box center [595, 535] width 1190 height 1070
click at [175, 94] on div "[STREET_ADDRESS][PERSON_NAME]" at bounding box center [595, 99] width 942 height 27
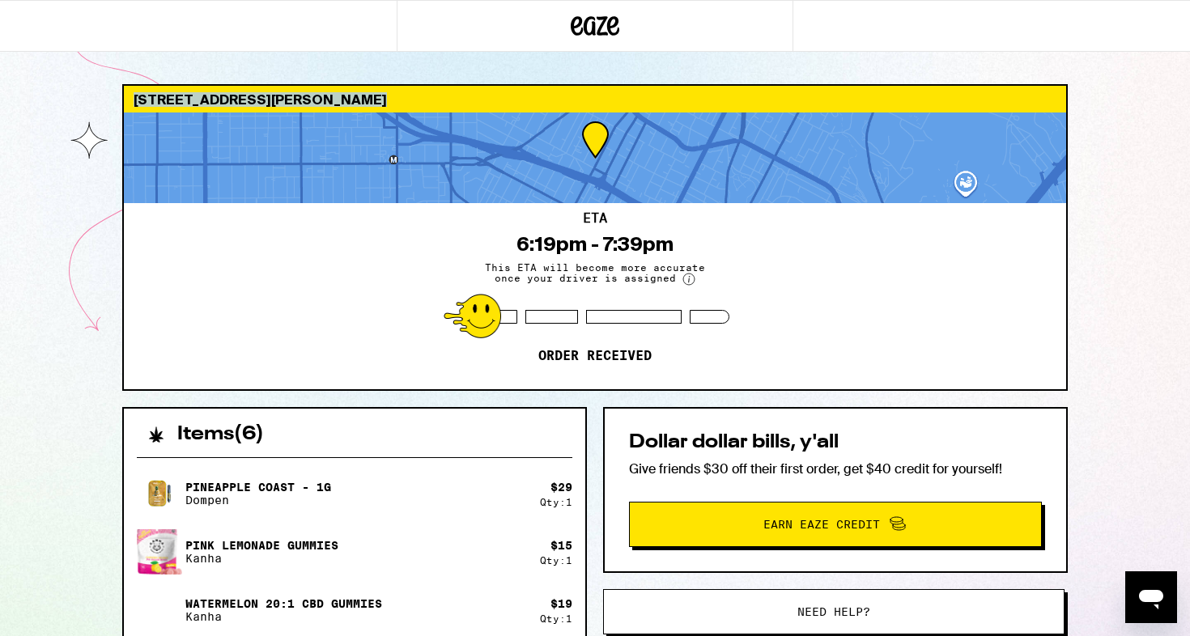
click at [187, 93] on div "[STREET_ADDRESS][PERSON_NAME]" at bounding box center [595, 99] width 942 height 27
click at [219, 90] on div "[STREET_ADDRESS][PERSON_NAME]" at bounding box center [595, 99] width 942 height 27
click at [234, 91] on div "[STREET_ADDRESS][PERSON_NAME]" at bounding box center [595, 99] width 942 height 27
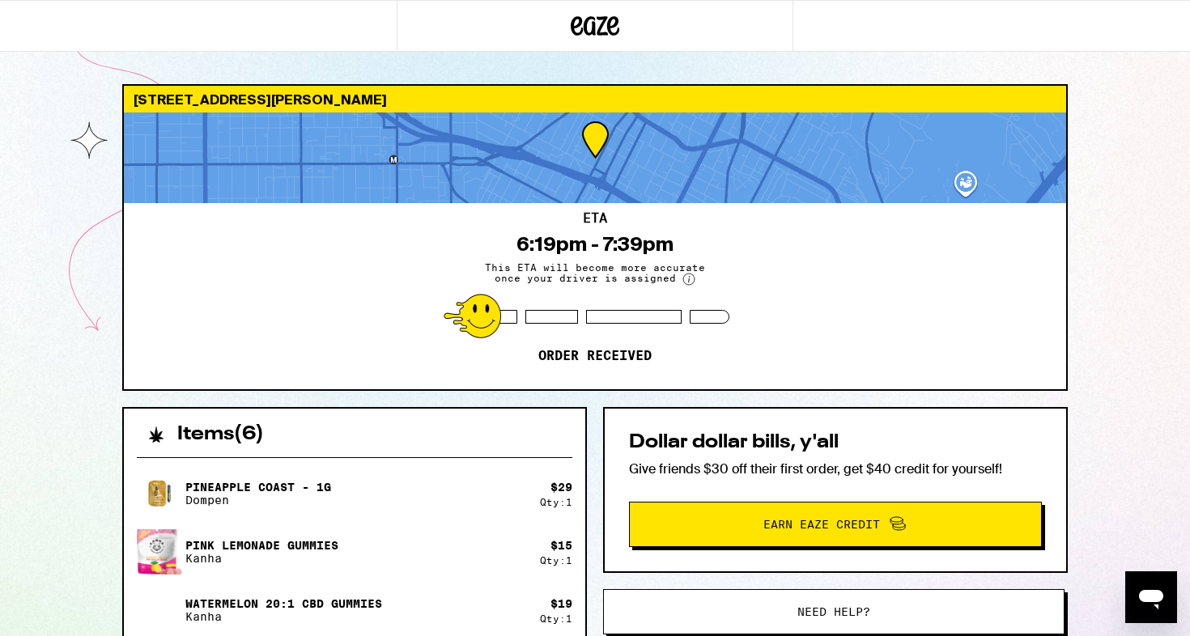
click at [234, 91] on div "[STREET_ADDRESS][PERSON_NAME]" at bounding box center [595, 99] width 942 height 27
click at [257, 91] on div "[STREET_ADDRESS][PERSON_NAME]" at bounding box center [595, 99] width 942 height 27
click at [280, 95] on div "[STREET_ADDRESS][PERSON_NAME]" at bounding box center [595, 99] width 942 height 27
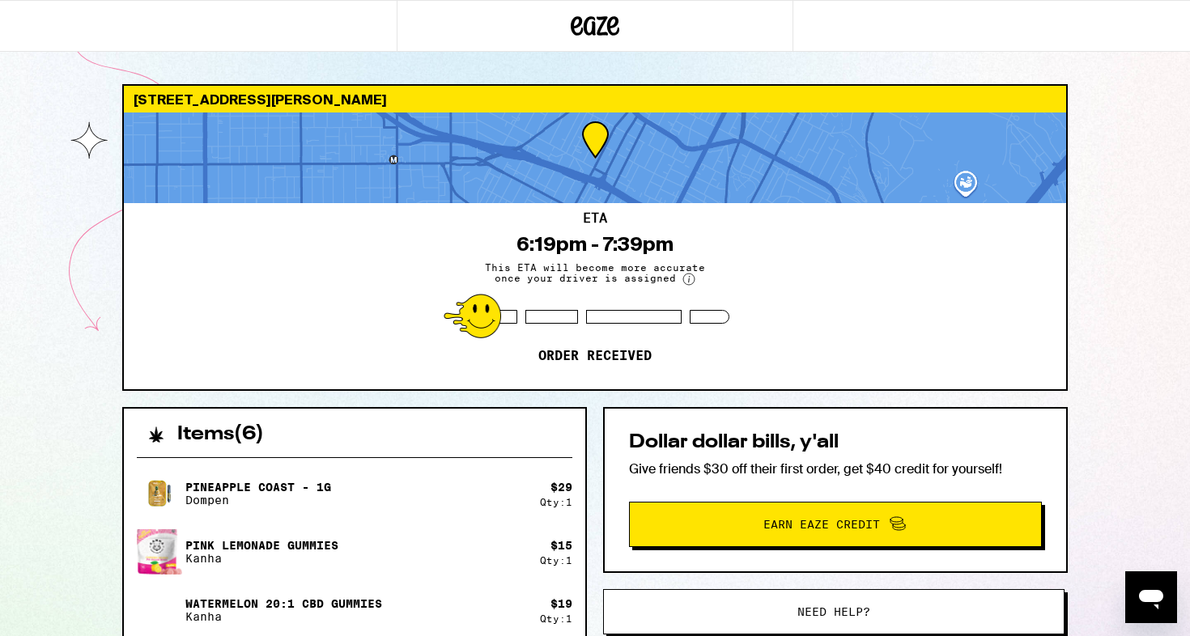
click at [280, 95] on div "[STREET_ADDRESS][PERSON_NAME]" at bounding box center [595, 99] width 942 height 27
click at [292, 95] on div "[STREET_ADDRESS][PERSON_NAME]" at bounding box center [595, 99] width 942 height 27
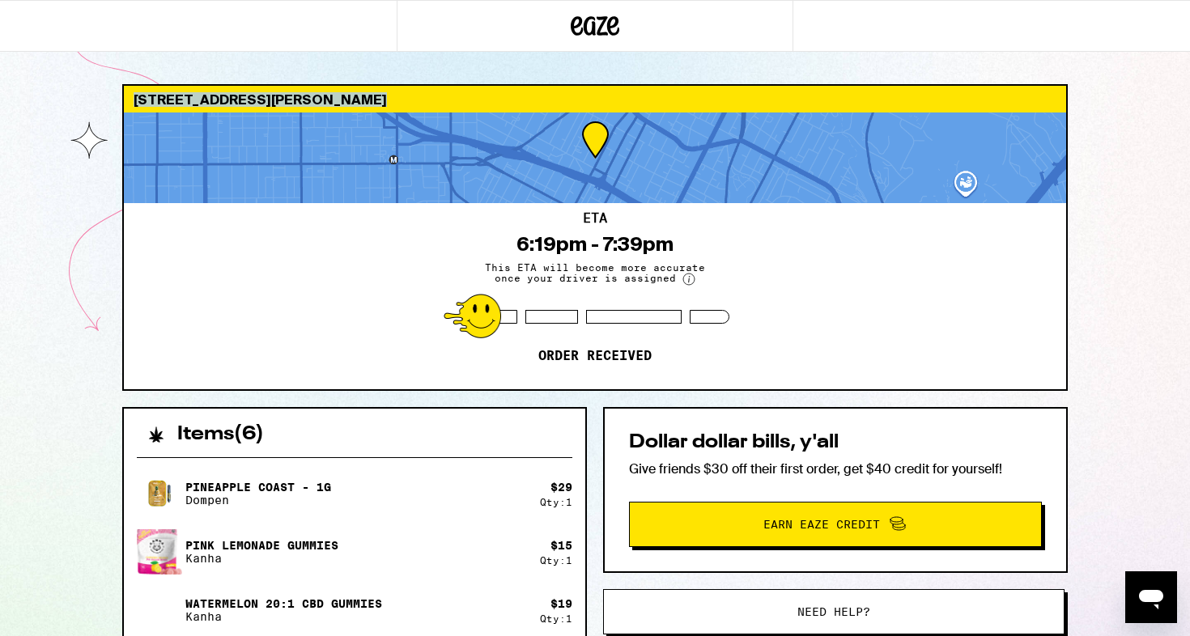
click at [296, 95] on div "[STREET_ADDRESS][PERSON_NAME]" at bounding box center [595, 99] width 942 height 27
click at [300, 95] on div "[STREET_ADDRESS][PERSON_NAME]" at bounding box center [595, 99] width 942 height 27
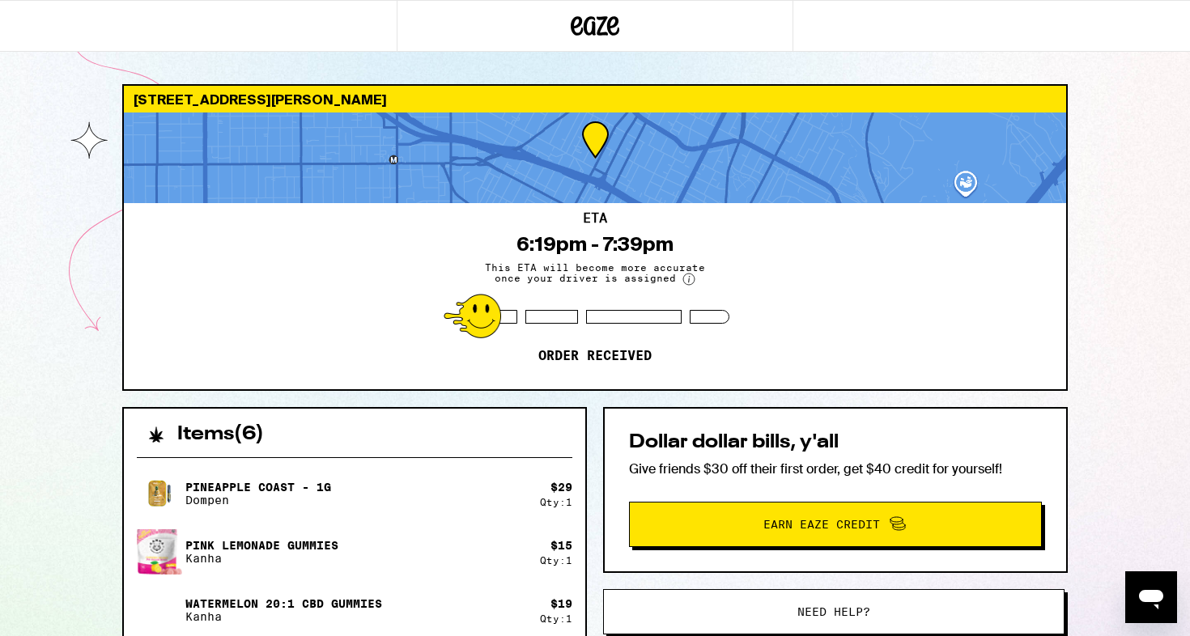
click at [300, 95] on div "[STREET_ADDRESS][PERSON_NAME]" at bounding box center [595, 99] width 942 height 27
click at [317, 96] on div "[STREET_ADDRESS][PERSON_NAME]" at bounding box center [595, 99] width 942 height 27
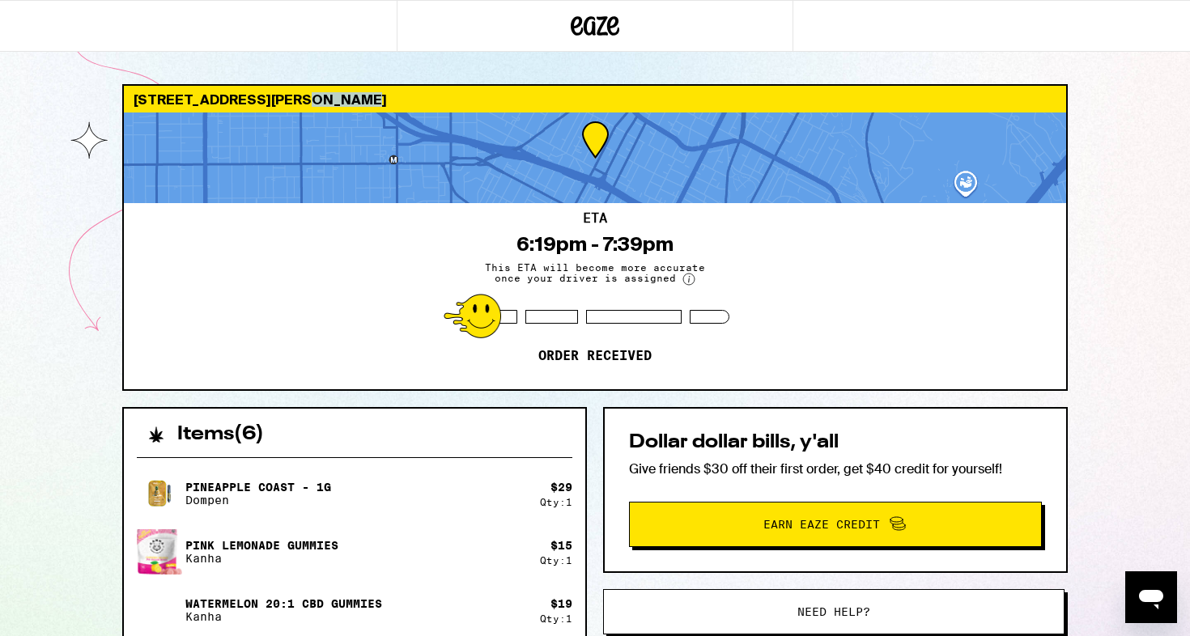
click at [317, 96] on div "[STREET_ADDRESS][PERSON_NAME]" at bounding box center [595, 99] width 942 height 27
click at [292, 96] on div "[STREET_ADDRESS][PERSON_NAME]" at bounding box center [595, 99] width 942 height 27
click at [319, 96] on div "[STREET_ADDRESS][PERSON_NAME]" at bounding box center [595, 99] width 942 height 27
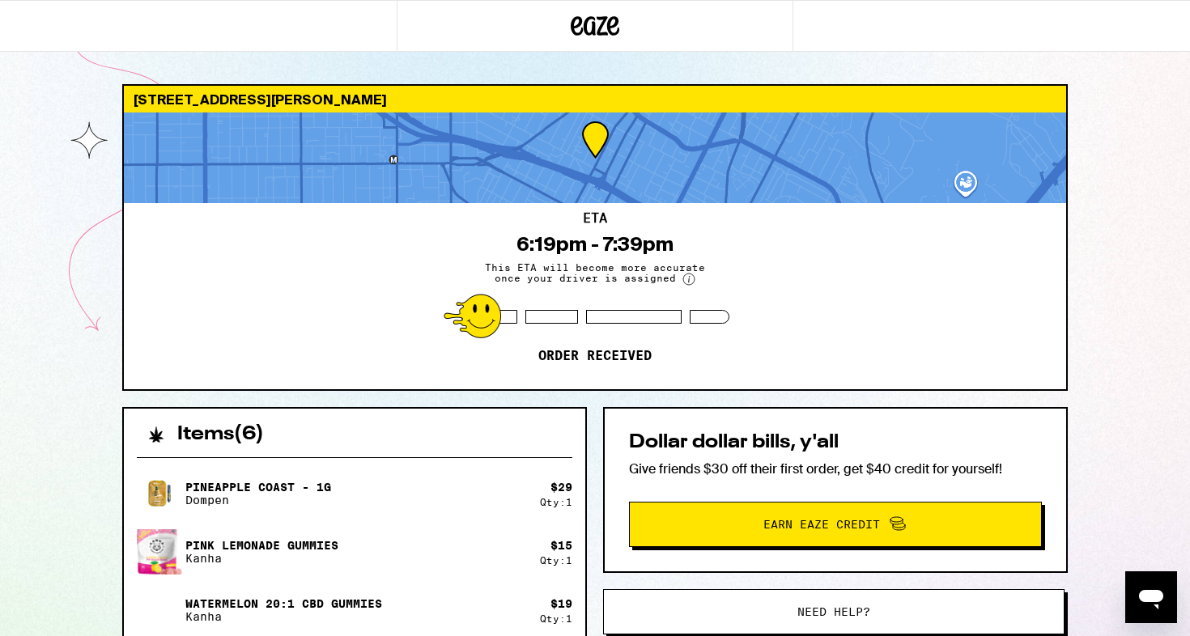
click at [319, 96] on div "[STREET_ADDRESS][PERSON_NAME]" at bounding box center [595, 99] width 942 height 27
click at [322, 96] on div "[STREET_ADDRESS][PERSON_NAME]" at bounding box center [595, 99] width 942 height 27
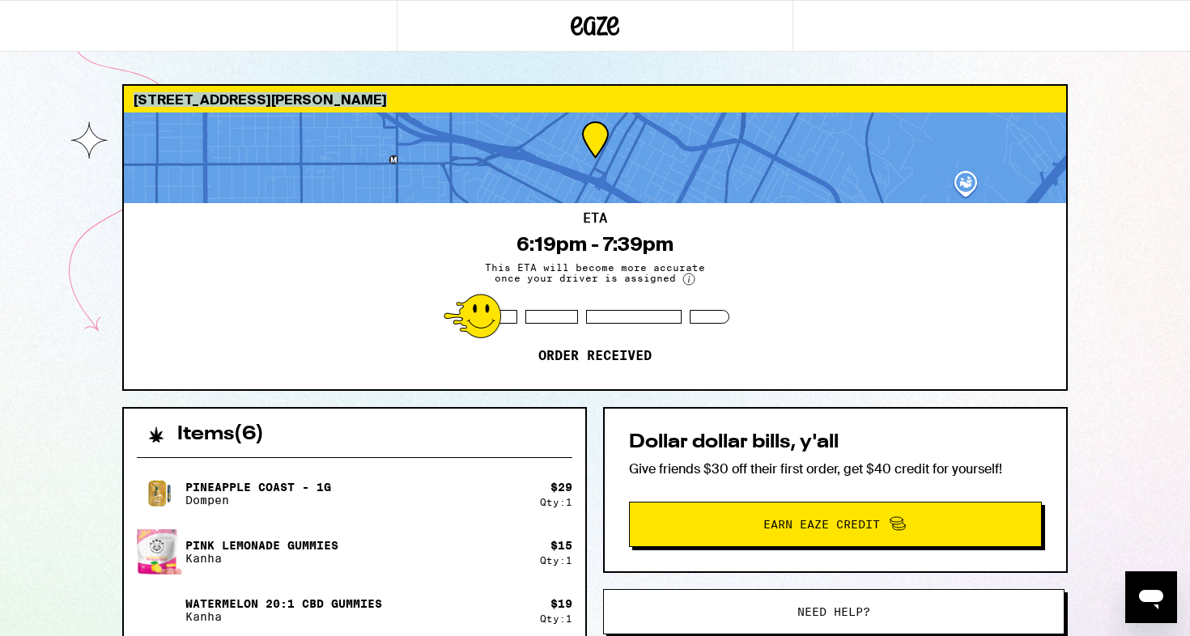
click at [322, 96] on div "[STREET_ADDRESS][PERSON_NAME]" at bounding box center [595, 99] width 942 height 27
click at [299, 96] on div "[STREET_ADDRESS][PERSON_NAME]" at bounding box center [595, 99] width 942 height 27
click at [321, 95] on div "[STREET_ADDRESS][PERSON_NAME]" at bounding box center [595, 99] width 942 height 27
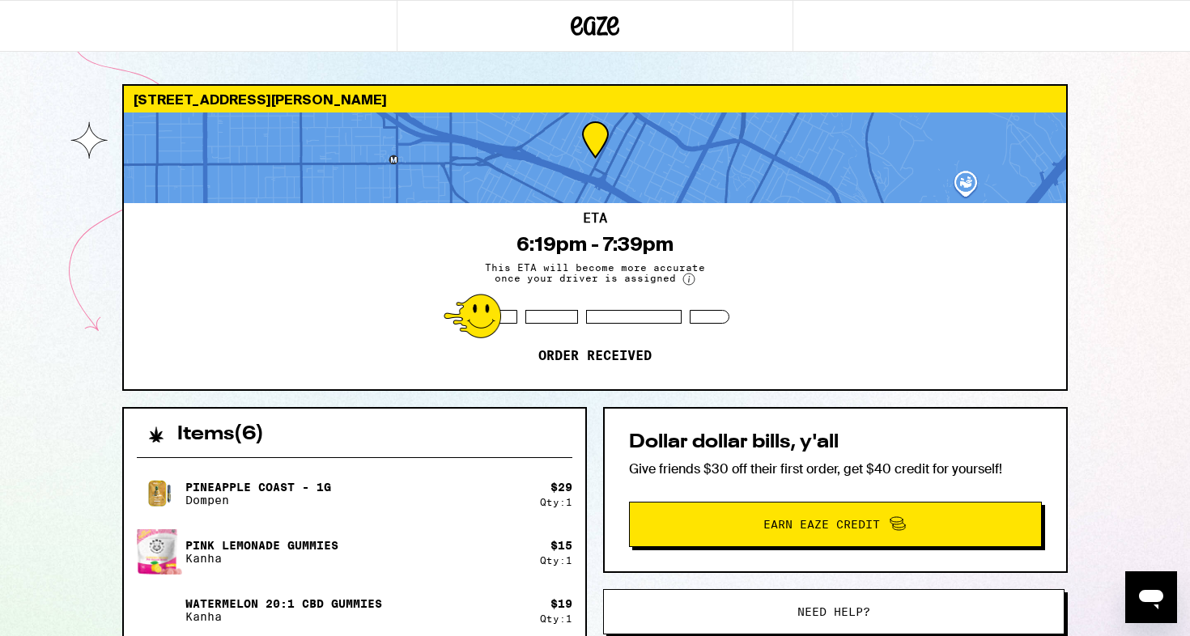
click at [321, 95] on div "[STREET_ADDRESS][PERSON_NAME]" at bounding box center [595, 99] width 942 height 27
click at [259, 95] on div "[STREET_ADDRESS][PERSON_NAME]" at bounding box center [595, 99] width 942 height 27
click at [597, 240] on div "6:19pm - 7:39pm" at bounding box center [594, 244] width 157 height 23
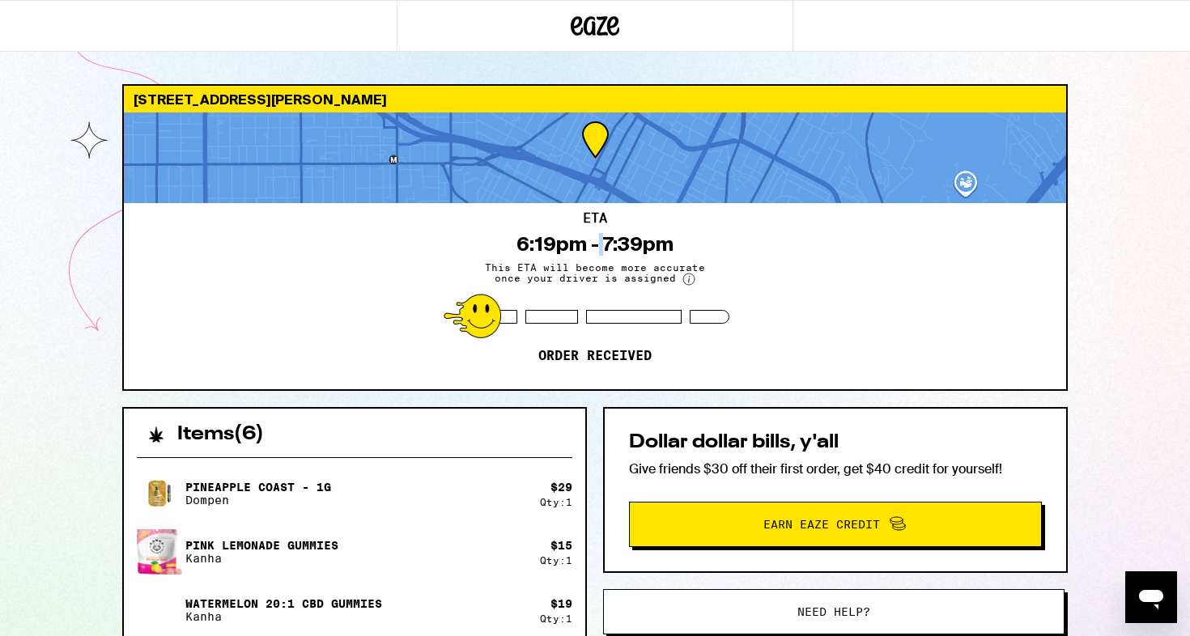
click at [597, 240] on div "6:19pm - 7:39pm" at bounding box center [594, 244] width 157 height 23
click at [646, 240] on div "6:19pm - 7:39pm" at bounding box center [594, 244] width 157 height 23
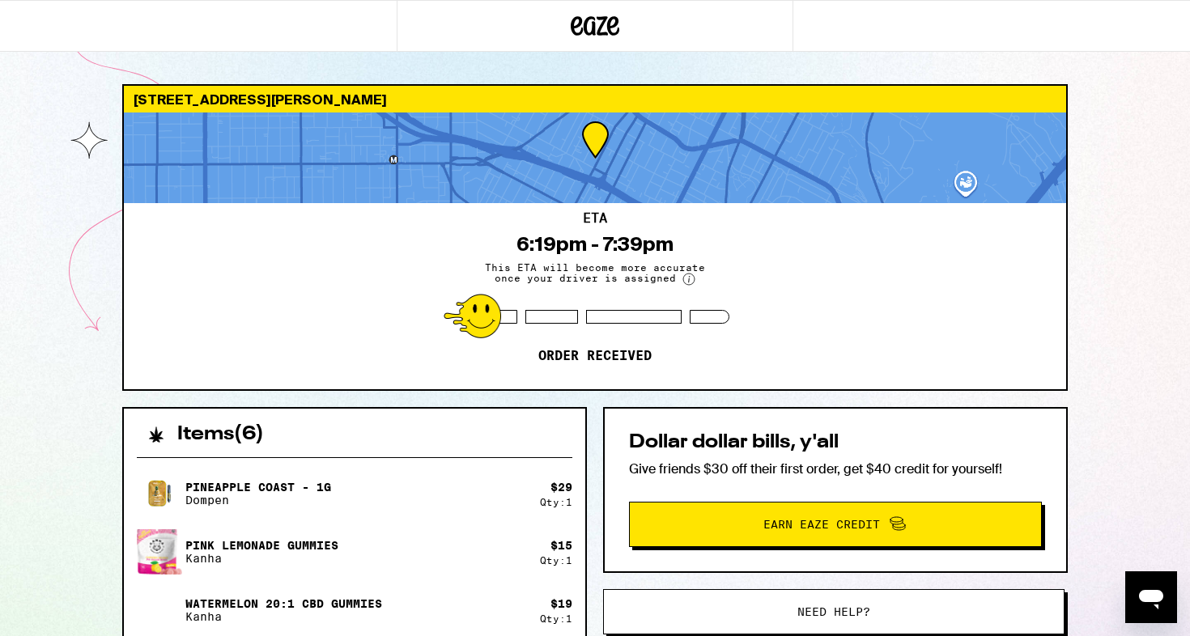
click at [646, 240] on div "6:19pm - 7:39pm" at bounding box center [594, 244] width 157 height 23
click at [670, 237] on div "6:19pm - 7:39pm" at bounding box center [594, 244] width 157 height 23
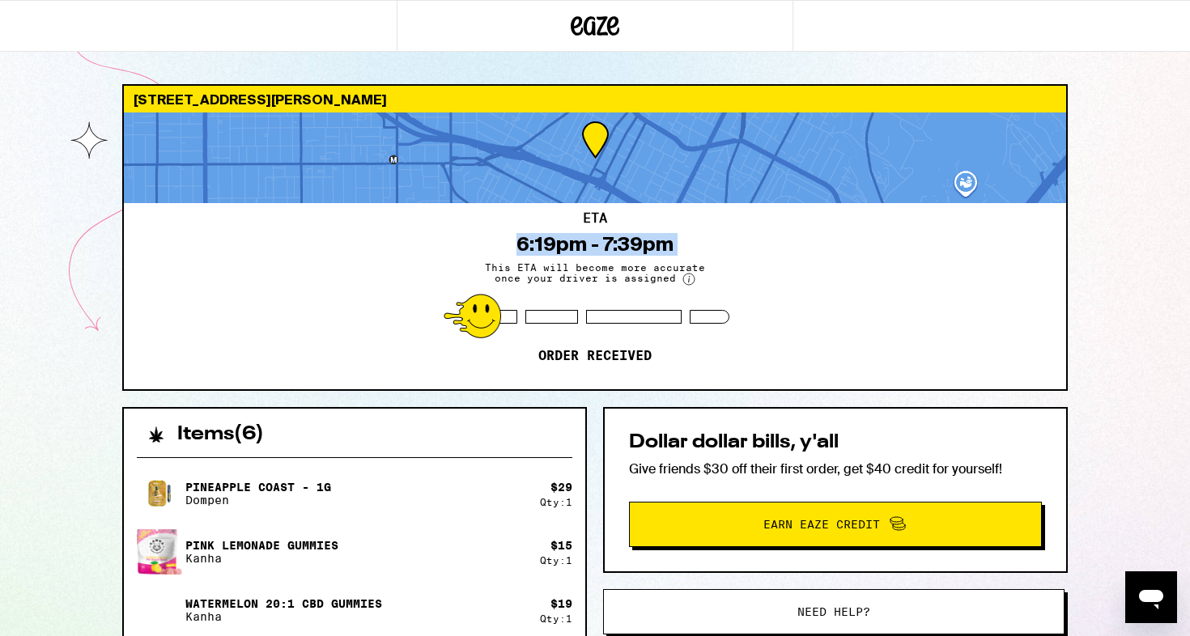
click at [670, 237] on div "6:19pm - 7:39pm" at bounding box center [594, 244] width 157 height 23
click at [646, 237] on div "6:19pm - 7:39pm" at bounding box center [594, 244] width 157 height 23
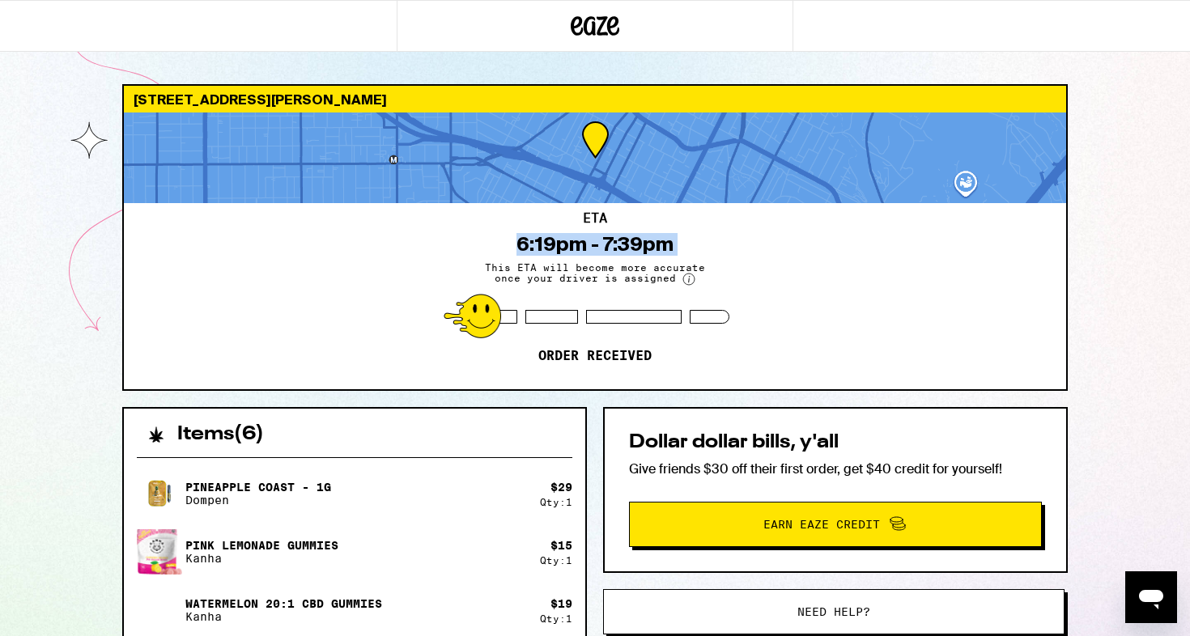
click at [646, 237] on div "6:19pm - 7:39pm" at bounding box center [594, 244] width 157 height 23
click at [617, 240] on div "6:19pm - 7:39pm" at bounding box center [594, 244] width 157 height 23
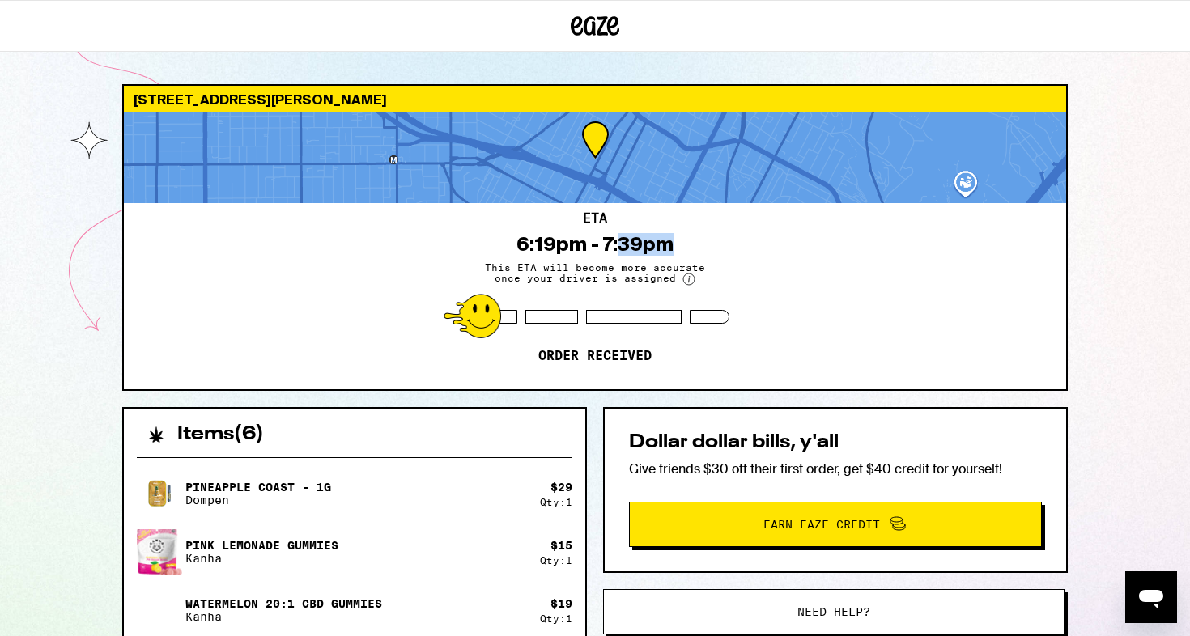
click at [617, 240] on div "6:19pm - 7:39pm" at bounding box center [594, 244] width 157 height 23
click at [666, 243] on div "6:19pm - 7:39pm" at bounding box center [594, 244] width 157 height 23
click at [686, 243] on div "ETA 6:19pm - 7:39pm This ETA will become more accurate once your driver is assi…" at bounding box center [595, 296] width 942 height 186
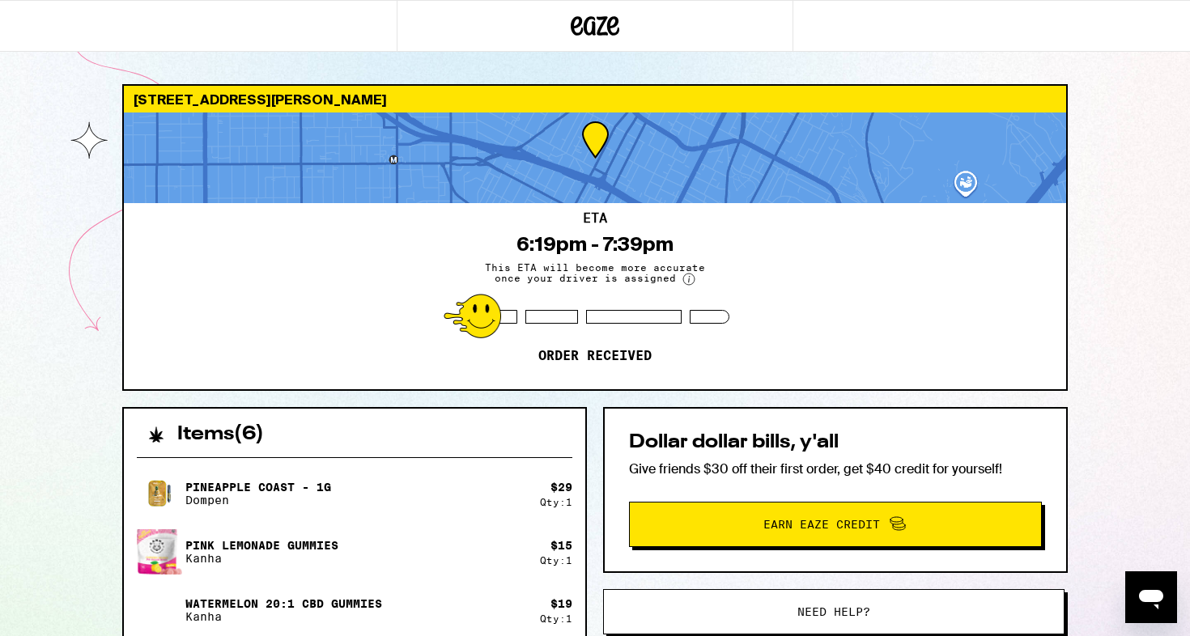
click at [669, 243] on div "6:19pm - 7:39pm" at bounding box center [594, 244] width 157 height 23
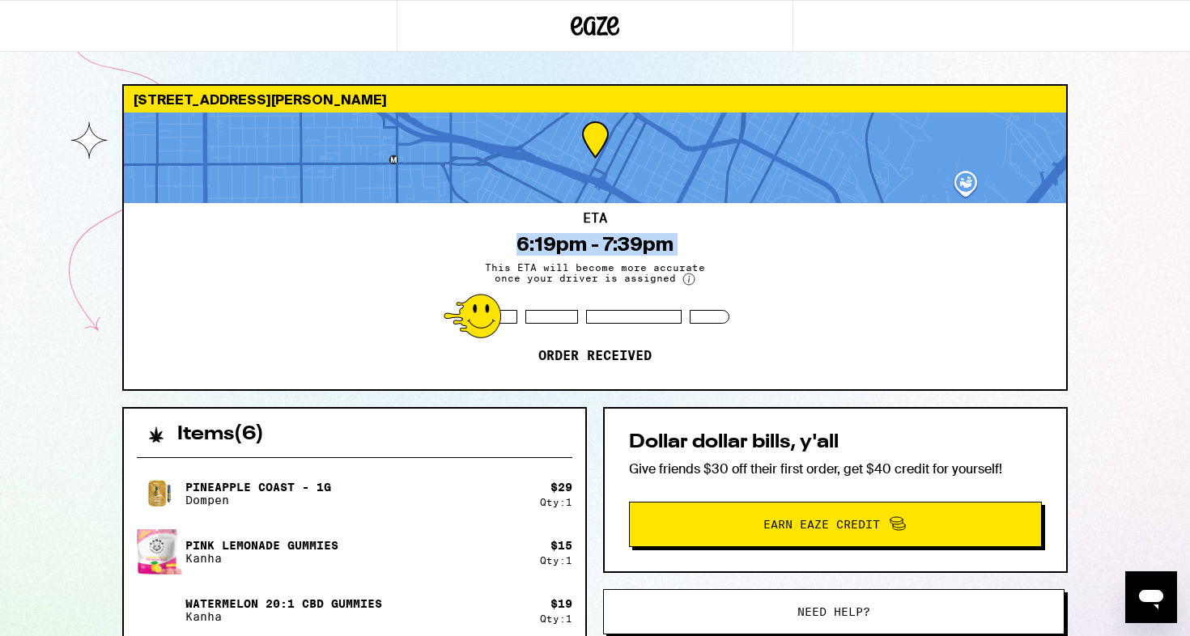
click at [699, 242] on div "ETA 6:19pm - 7:39pm This ETA will become more accurate once your driver is assi…" at bounding box center [595, 296] width 942 height 186
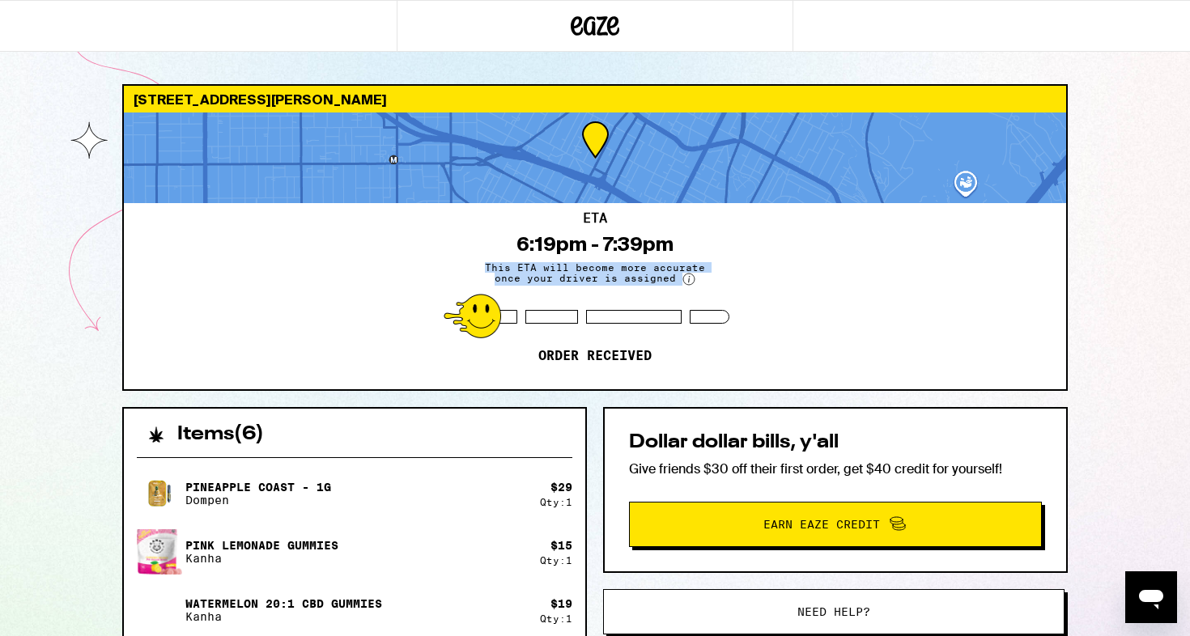
click at [678, 243] on div "ETA 6:19pm - 7:39pm This ETA will become more accurate once your driver is assi…" at bounding box center [595, 296] width 942 height 186
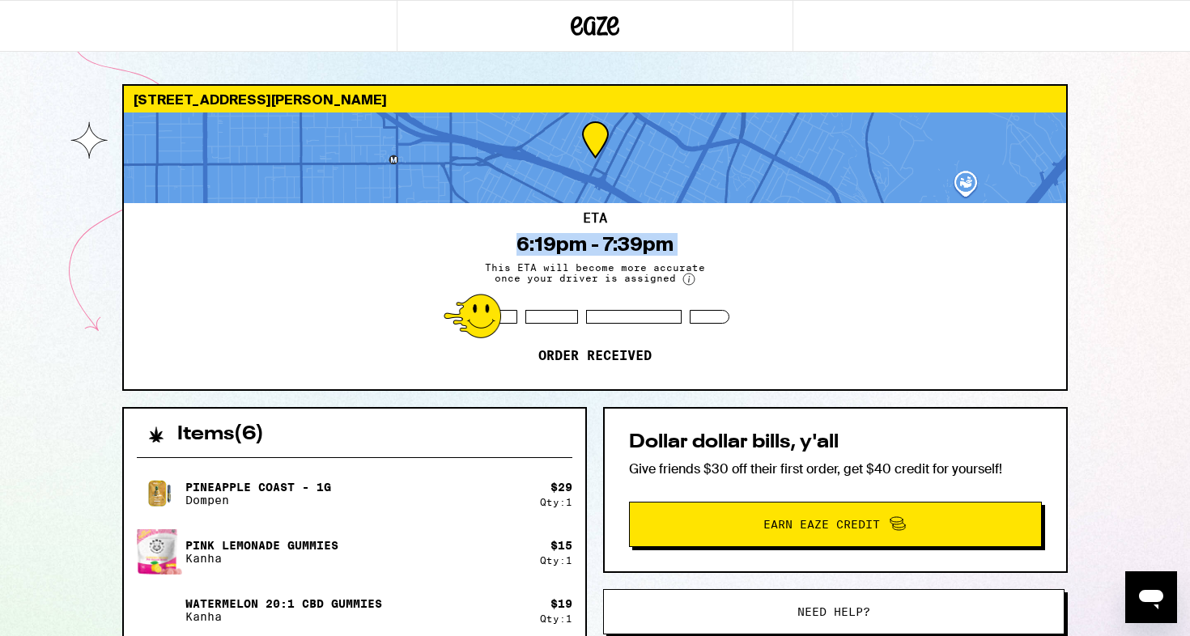
click at [656, 239] on div "6:19pm - 7:39pm" at bounding box center [594, 244] width 157 height 23
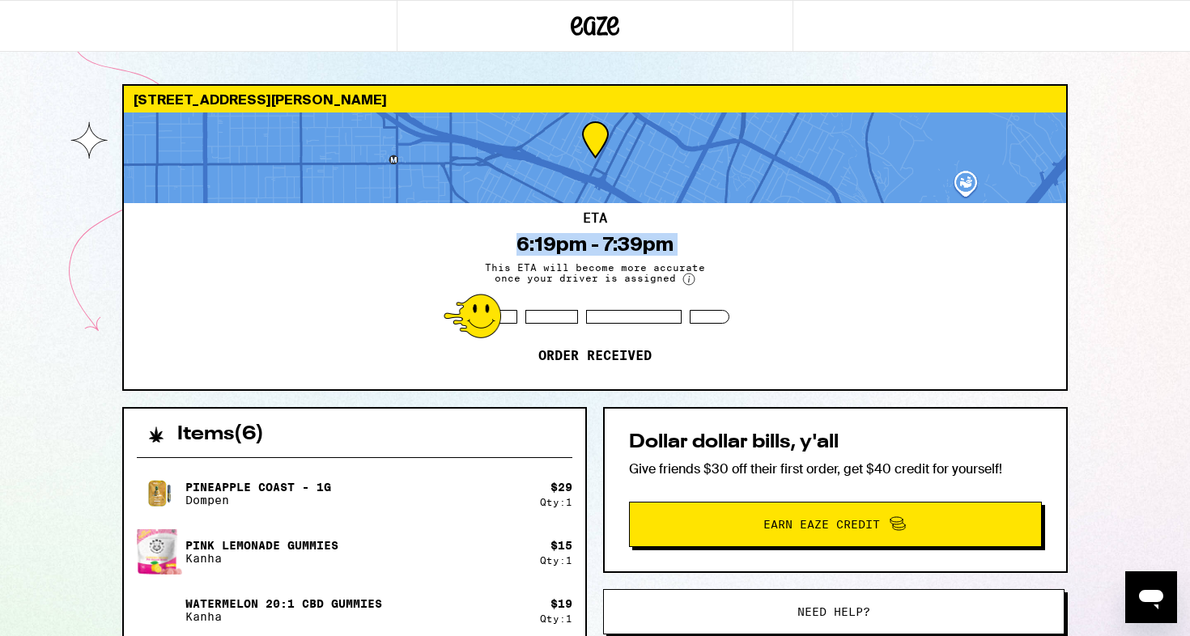
click at [656, 239] on div "6:19pm - 7:39pm" at bounding box center [594, 244] width 157 height 23
click at [687, 244] on div "ETA 6:19pm - 7:39pm This ETA will become more accurate once your driver is assi…" at bounding box center [595, 296] width 942 height 186
click at [715, 233] on div "ETA 6:19pm - 7:39pm This ETA will become more accurate once your driver is assi…" at bounding box center [595, 296] width 942 height 186
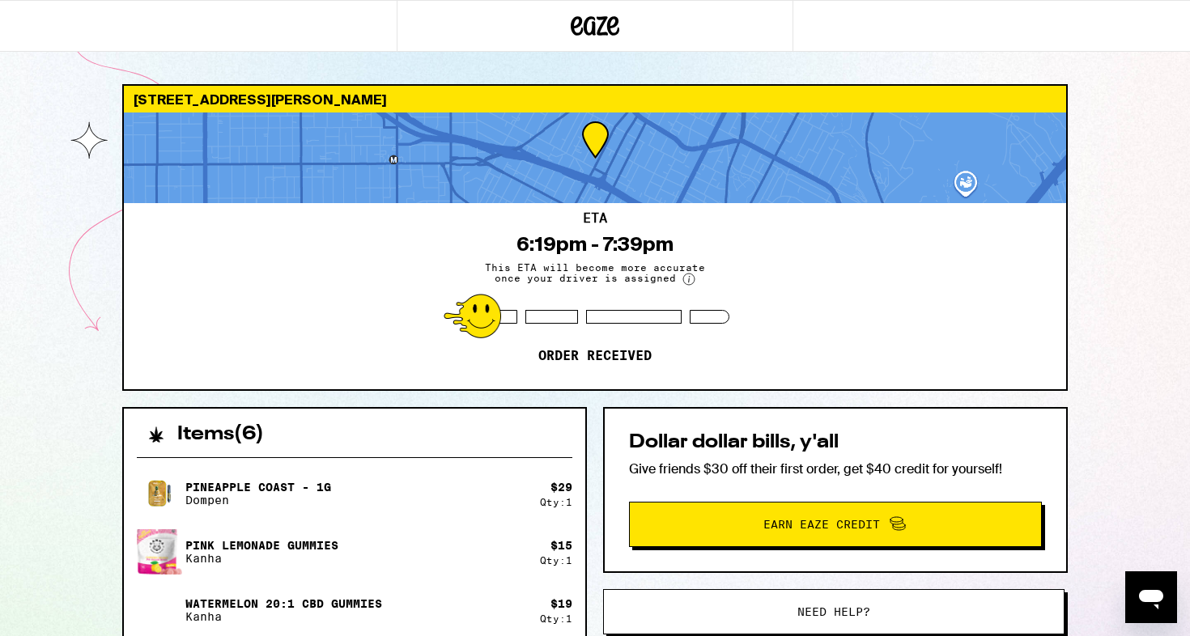
click at [715, 233] on div "ETA 6:19pm - 7:39pm This ETA will become more accurate once your driver is assi…" at bounding box center [595, 296] width 942 height 186
click at [683, 234] on div "ETA 6:19pm - 7:39pm This ETA will become more accurate once your driver is assi…" at bounding box center [595, 296] width 942 height 186
click at [665, 236] on div "6:19pm - 7:39pm" at bounding box center [594, 244] width 157 height 23
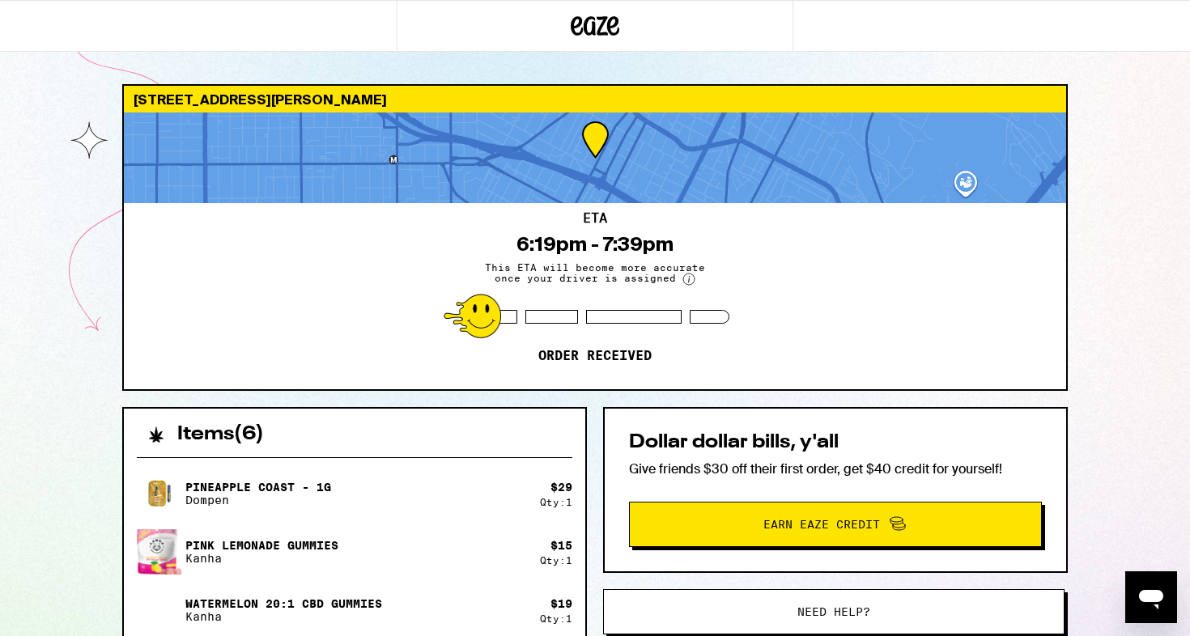
click at [665, 236] on div "6:19pm - 7:39pm" at bounding box center [594, 244] width 157 height 23
click at [622, 240] on div "6:19pm - 7:39pm" at bounding box center [594, 244] width 157 height 23
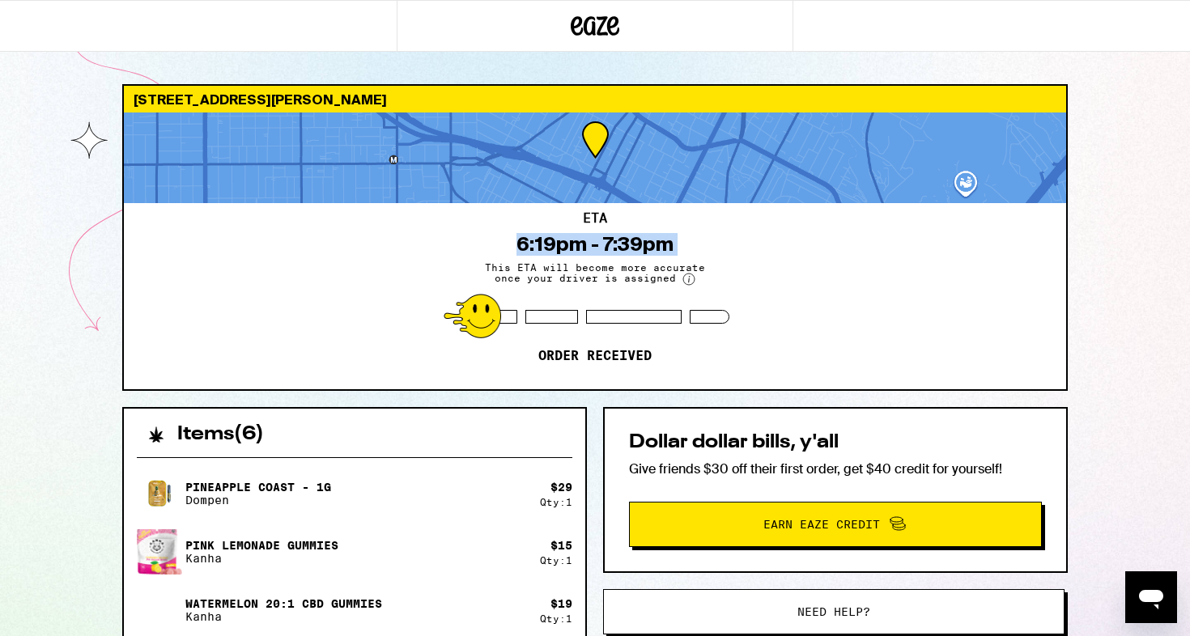
click at [49, 475] on div "[STREET_ADDRESS][PERSON_NAME] 6:19pm - 7:39pm This ETA will become more accurat…" at bounding box center [595, 535] width 1190 height 1070
click at [214, 429] on h2 "Items ( 6 )" at bounding box center [220, 434] width 87 height 19
click at [264, 429] on h2 "Items ( 6 )" at bounding box center [220, 434] width 87 height 19
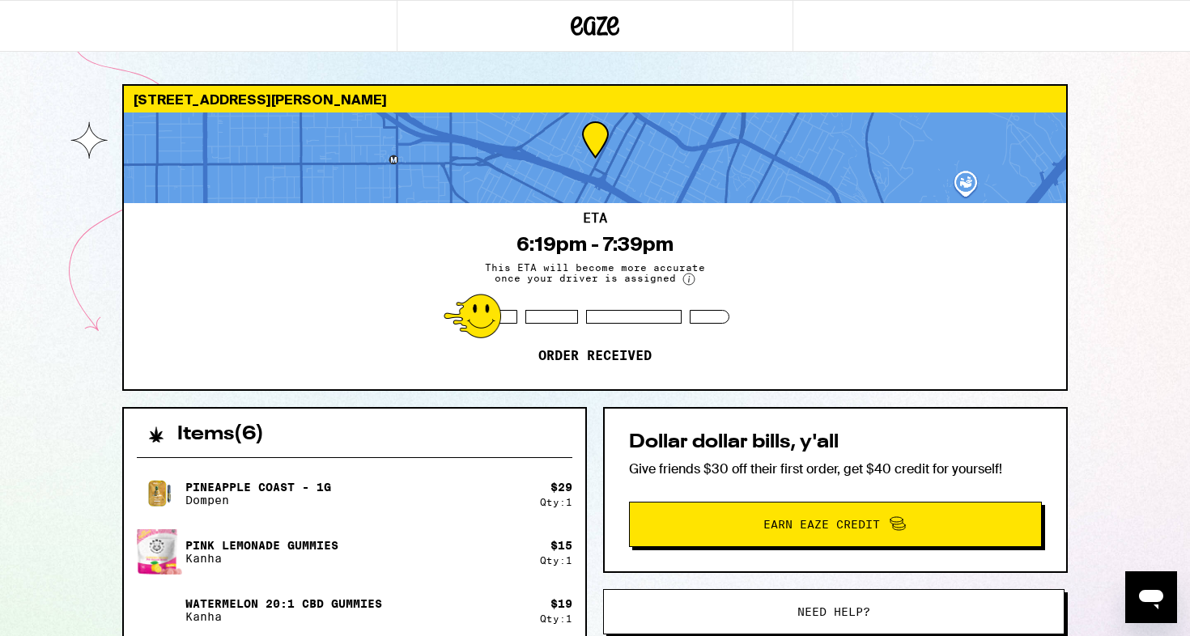
click at [264, 429] on h2 "Items ( 6 )" at bounding box center [220, 434] width 87 height 19
click at [234, 432] on h2 "Items ( 6 )" at bounding box center [220, 434] width 87 height 19
click at [57, 437] on div "[STREET_ADDRESS][PERSON_NAME] 6:19pm - 7:39pm This ETA will become more accurat…" at bounding box center [595, 535] width 1190 height 1070
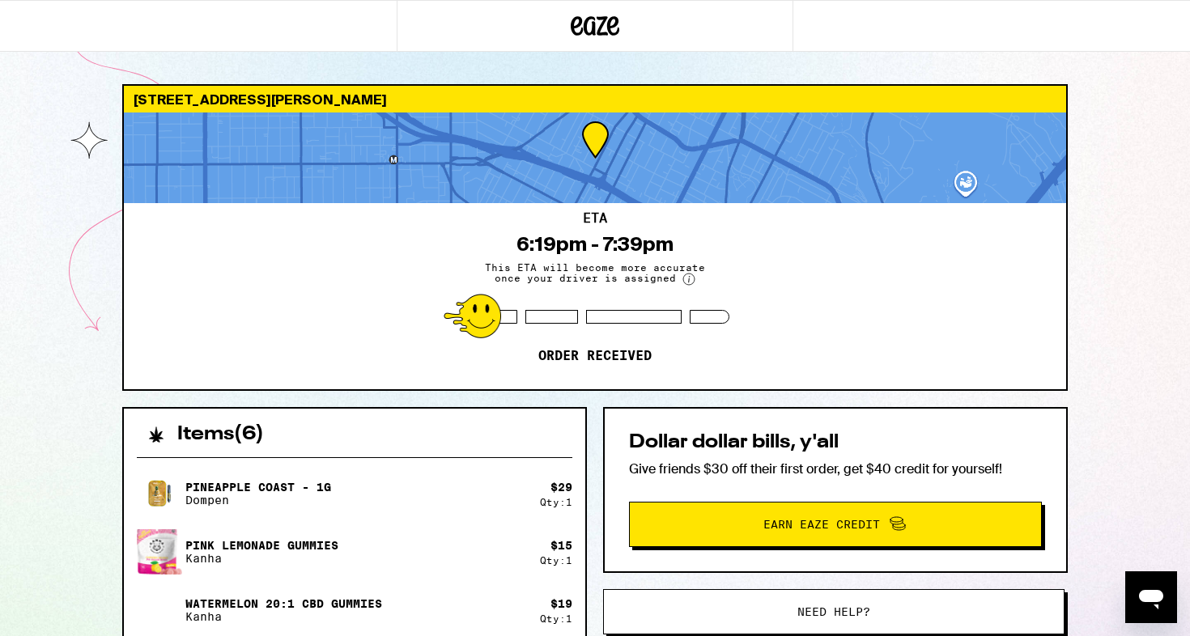
click at [59, 437] on div "[STREET_ADDRESS][PERSON_NAME] 6:19pm - 7:39pm This ETA will become more accurat…" at bounding box center [595, 535] width 1190 height 1070
click at [64, 160] on div "[STREET_ADDRESS][PERSON_NAME] 6:19pm - 7:39pm This ETA will become more accurat…" at bounding box center [595, 535] width 1190 height 1070
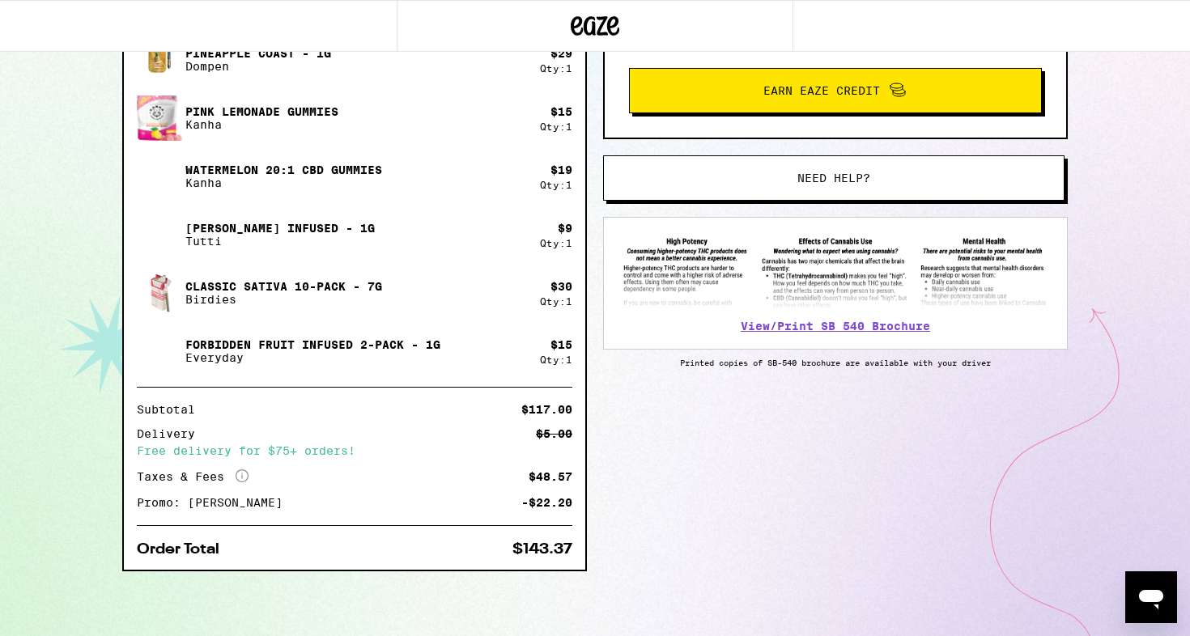
scroll to position [435, 0]
click at [205, 452] on div "Free delivery for $75+ orders!" at bounding box center [354, 450] width 435 height 11
click at [227, 452] on div "Free delivery for $75+ orders!" at bounding box center [354, 450] width 435 height 11
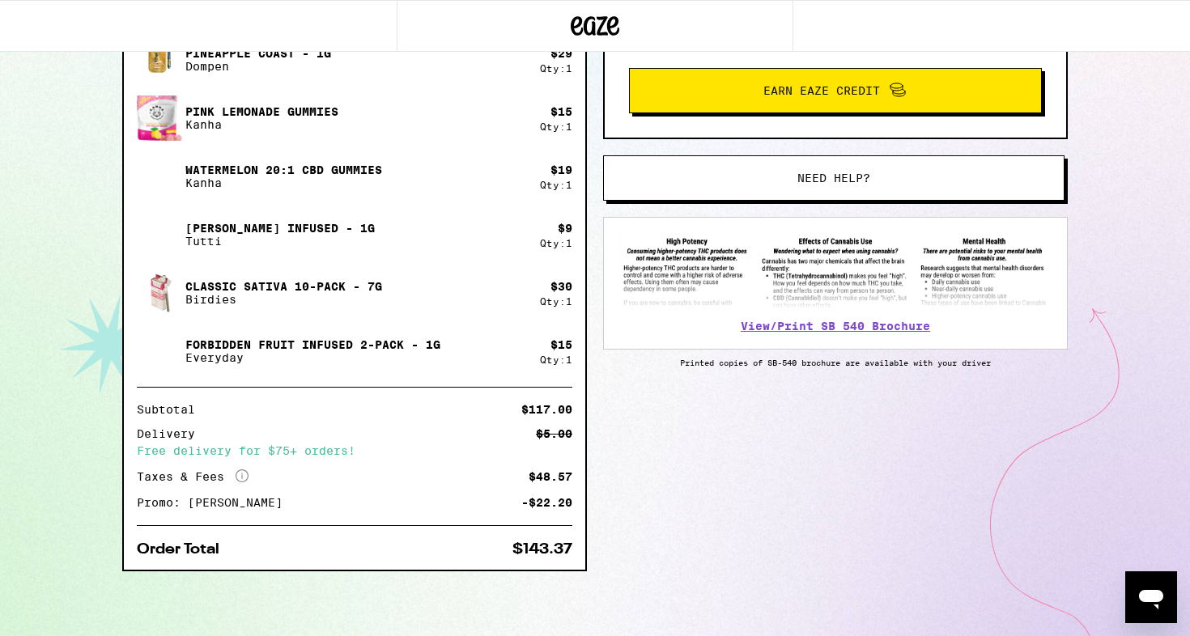
click at [227, 452] on div "Free delivery for $75+ orders!" at bounding box center [354, 450] width 435 height 11
click at [248, 448] on div "Free delivery for $75+ orders!" at bounding box center [354, 450] width 435 height 11
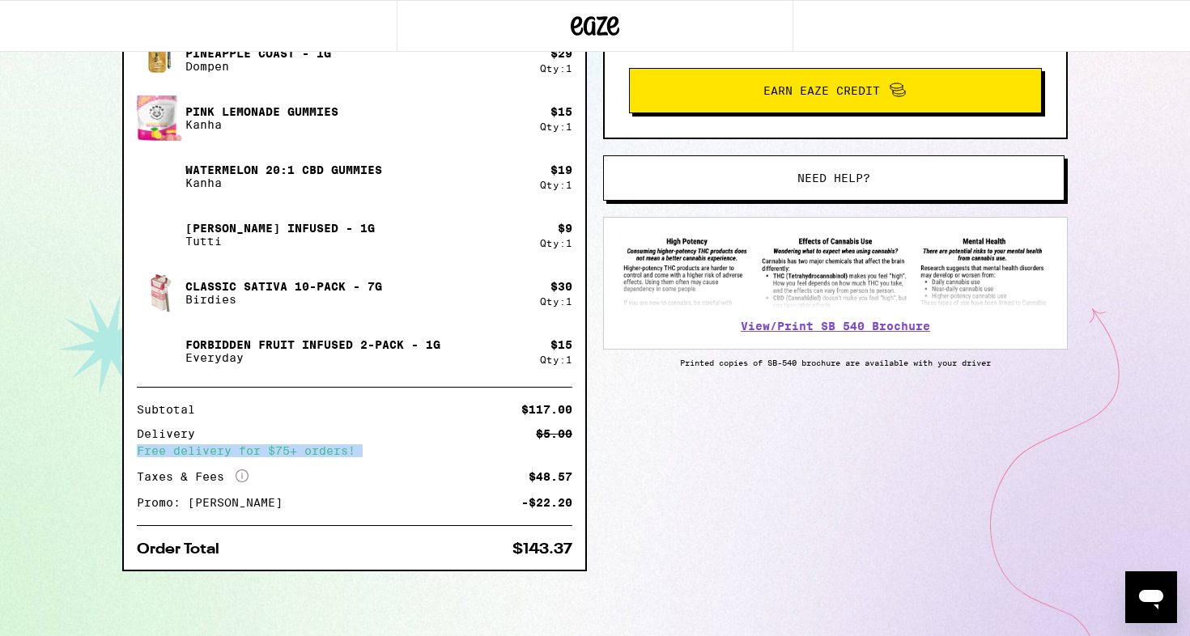
click at [308, 438] on div "Delivery $5.00 Free delivery for $75+ orders!" at bounding box center [354, 442] width 435 height 28
click at [589, 326] on div "Items ( 6 ) Pineapple Coast - 1g Dompen $ 29 Qty: 1 Pink Lemonade Gummies Kanha…" at bounding box center [594, 304] width 945 height 663
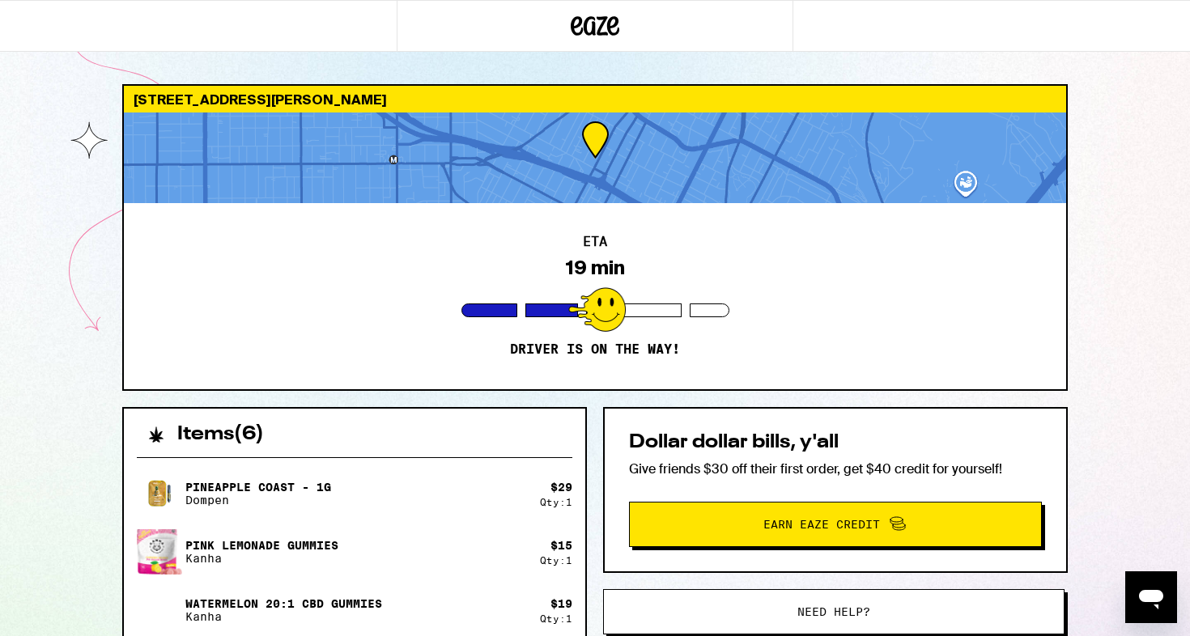
scroll to position [0, 0]
